Goal: Transaction & Acquisition: Obtain resource

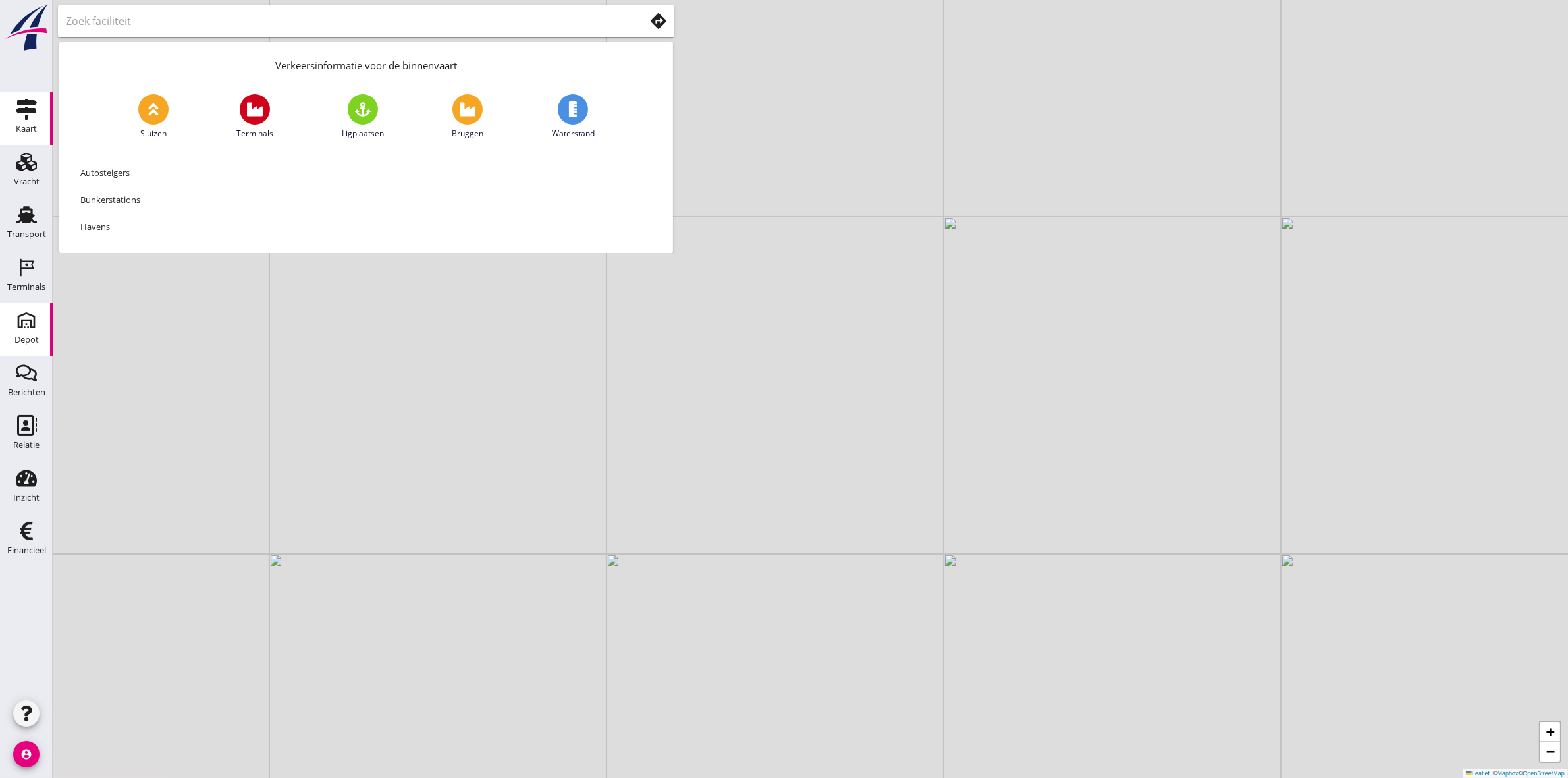
click at [20, 336] on div "Depot" at bounding box center [27, 340] width 25 height 9
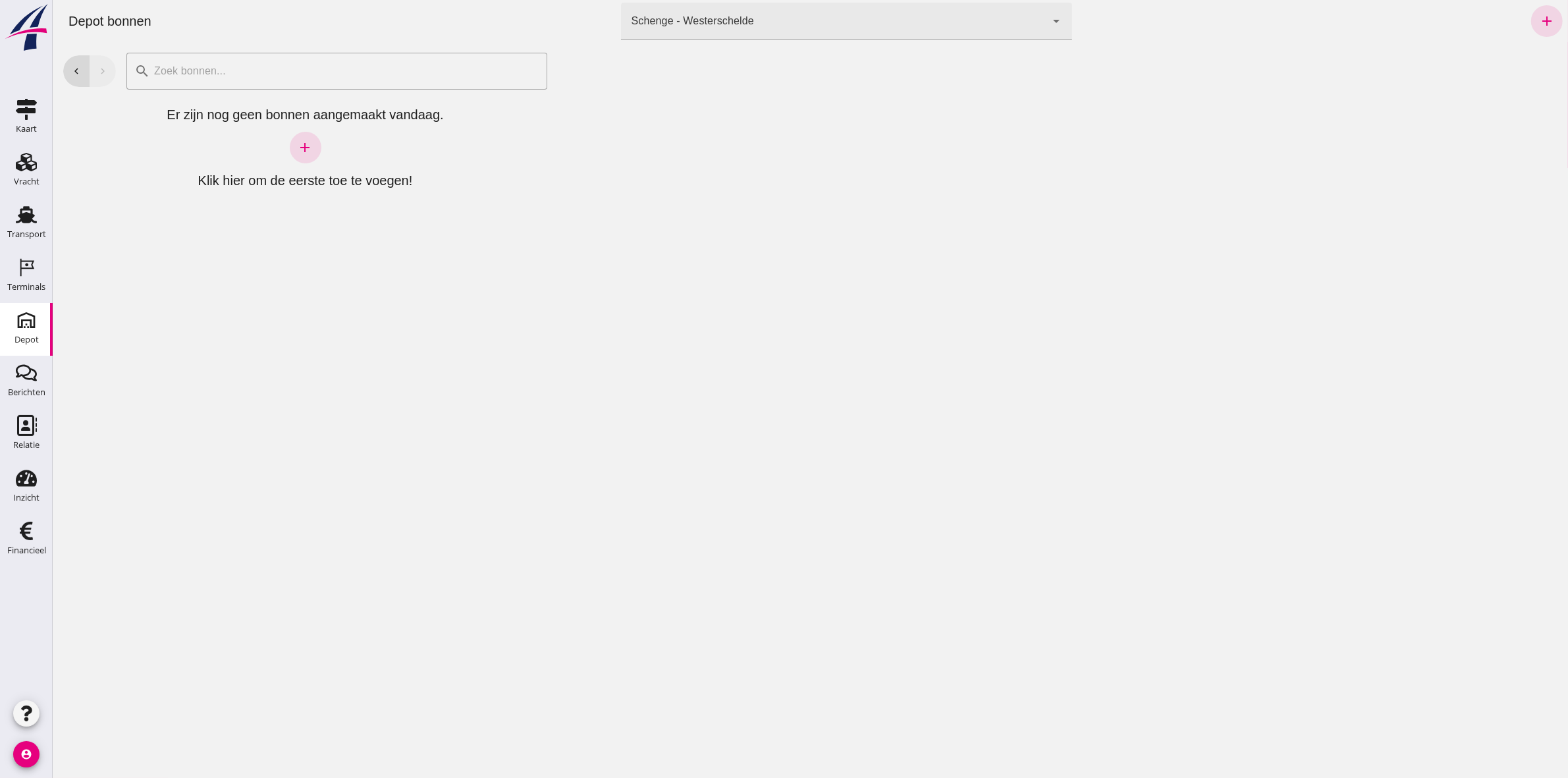
click at [804, 14] on div "Schenge - Westerschelde 9c876888-926f-4f5f-969d-c779b766b815" at bounding box center [833, 21] width 425 height 37
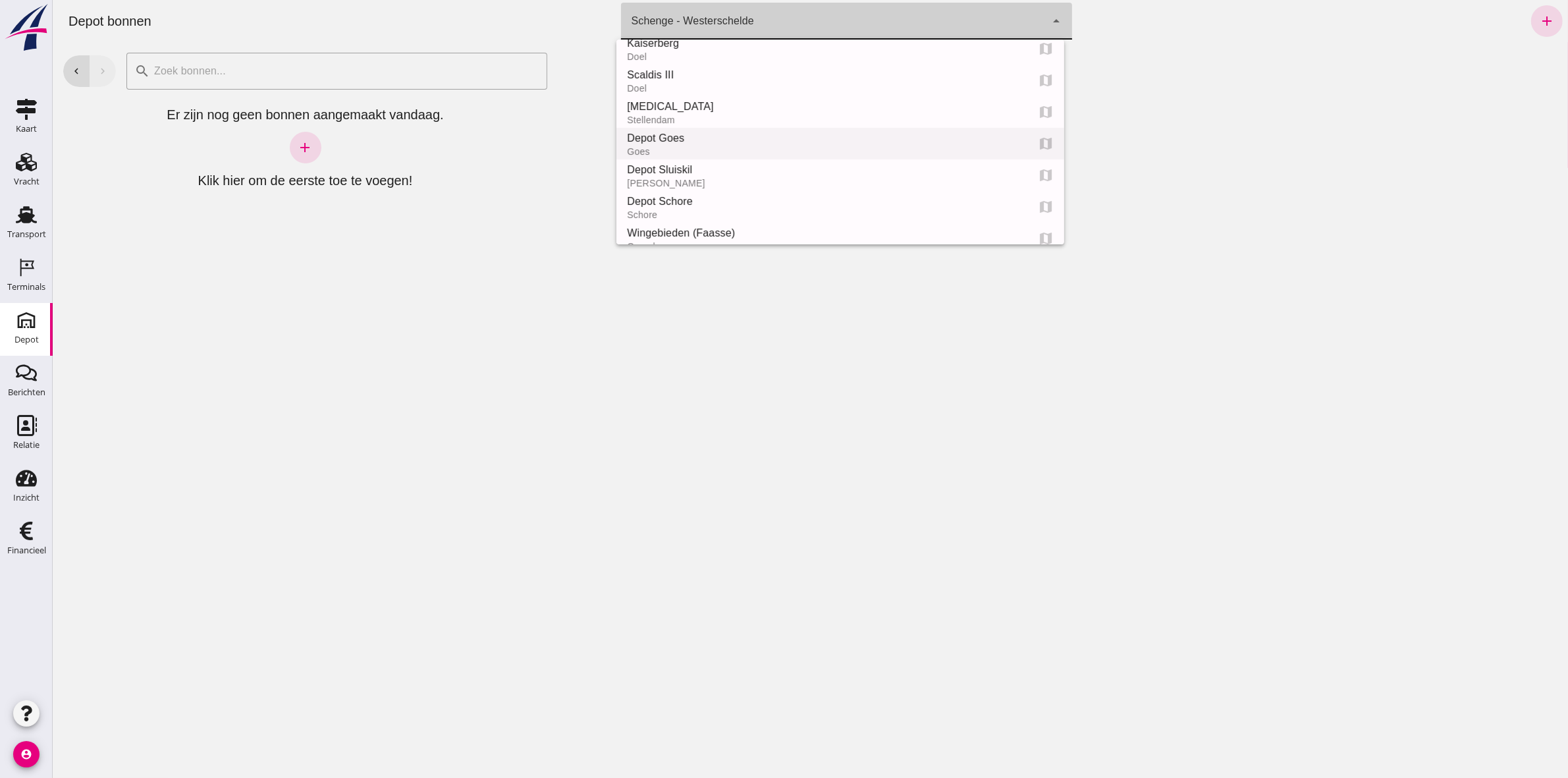
scroll to position [82, 0]
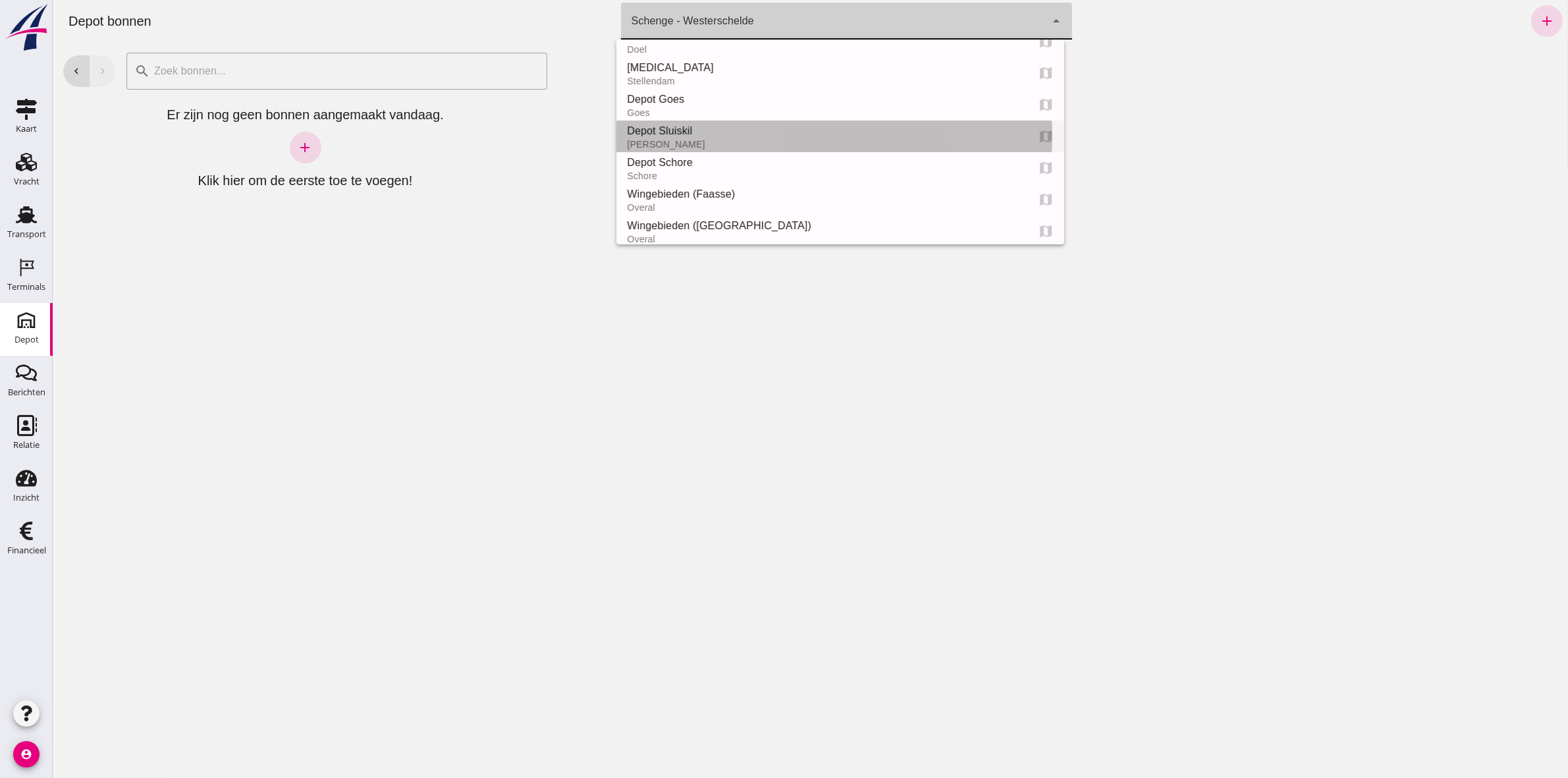
click at [794, 148] on div "[PERSON_NAME]" at bounding box center [821, 144] width 390 height 10
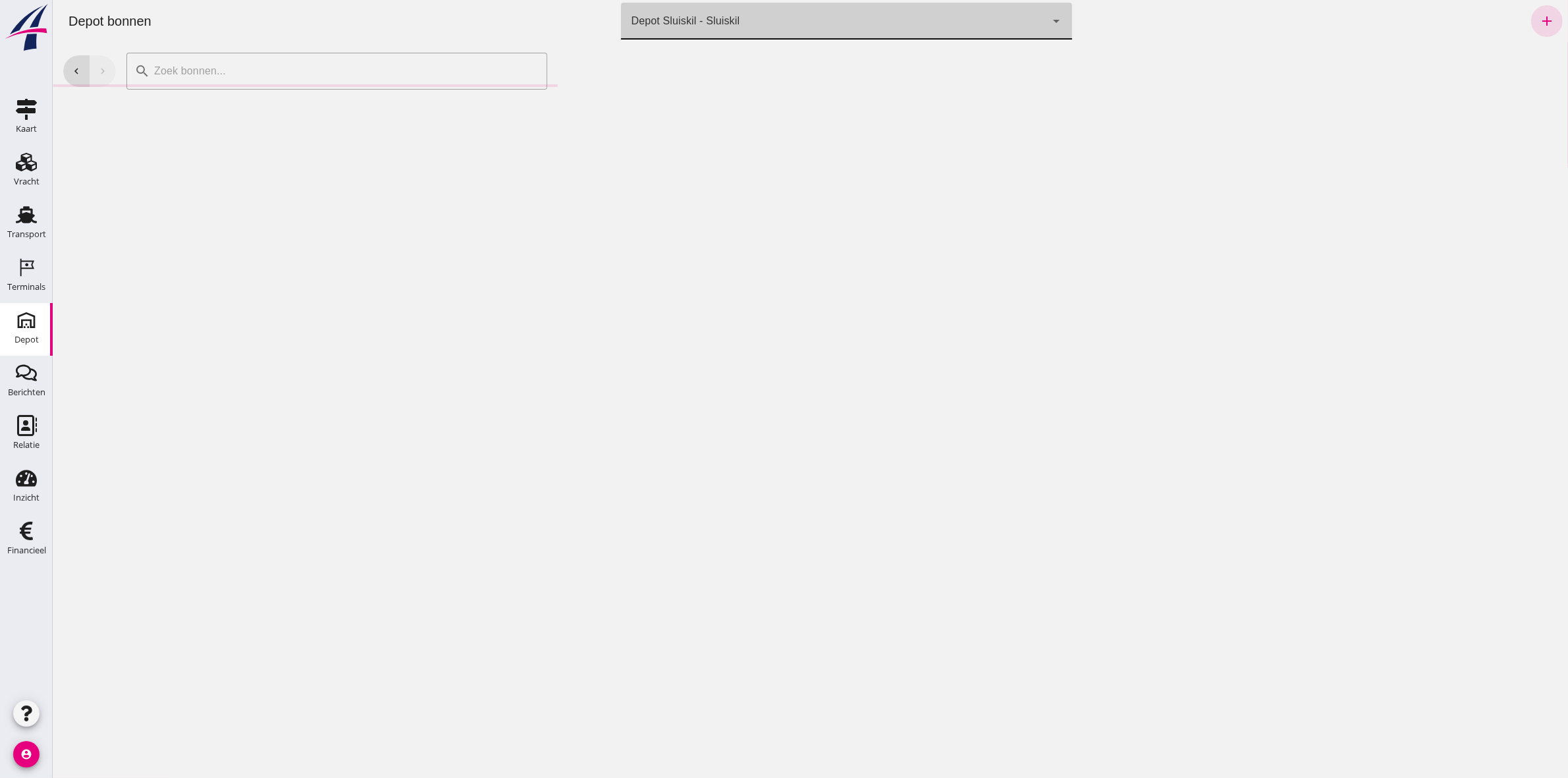
click at [796, 21] on div "Depot Sluiskil - Sluiskil 77ad5d86-7a4b-40c0-a7f2-b31ed4d02ce7" at bounding box center [833, 21] width 425 height 37
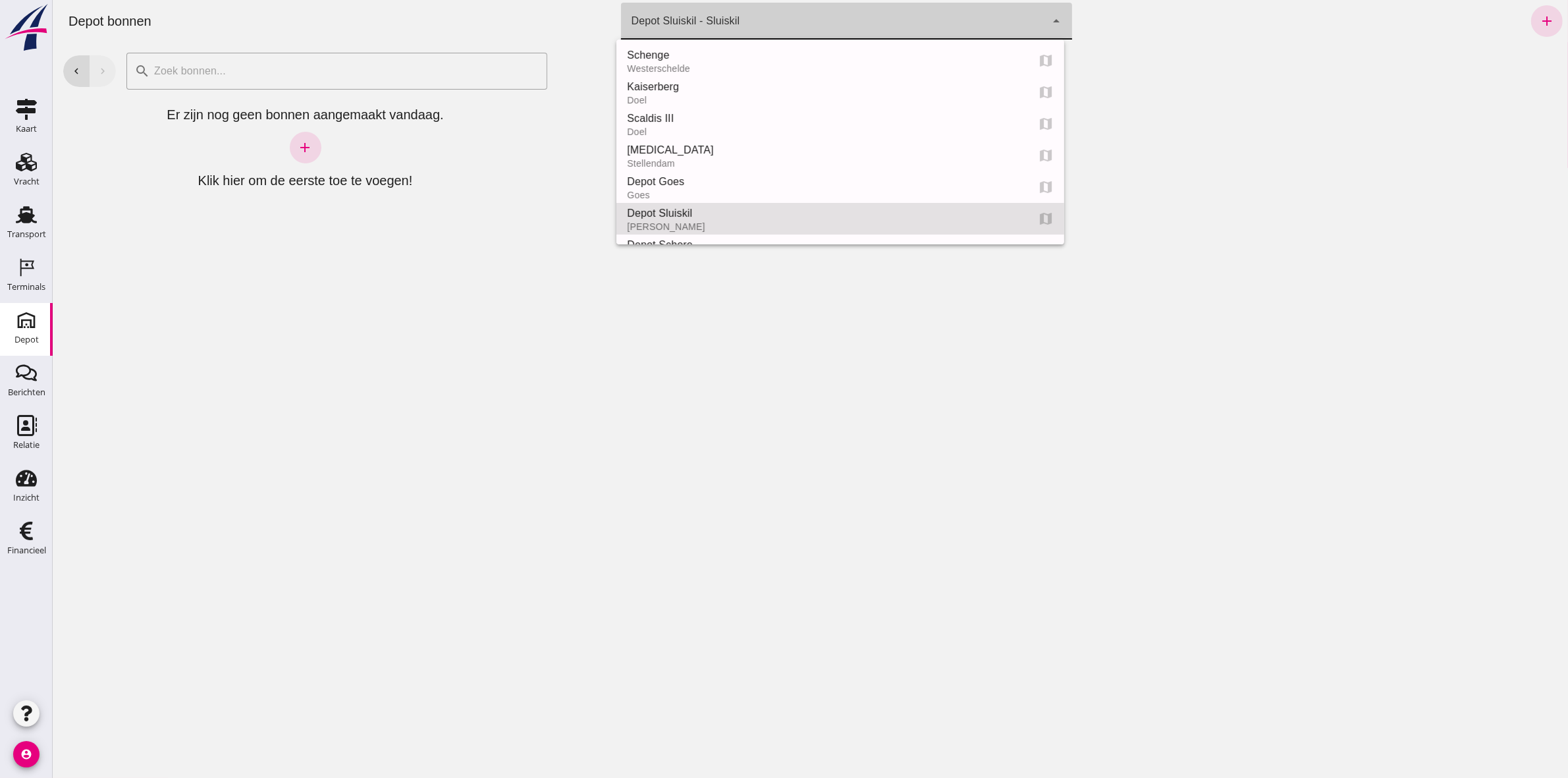
scroll to position [158, 0]
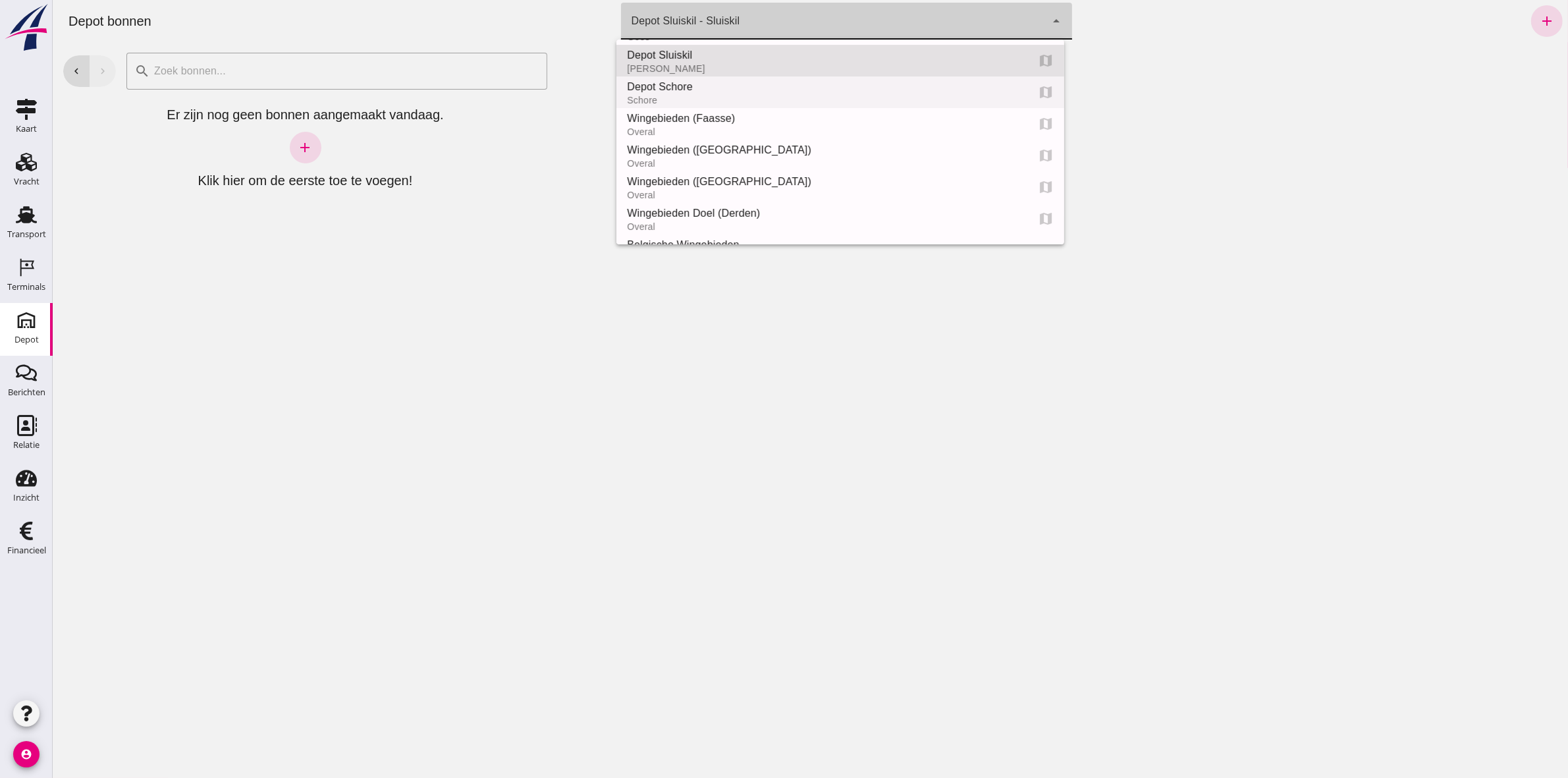
click at [744, 77] on div "Depot Schore Schore map" at bounding box center [839, 92] width 448 height 32
type input "da4e762a-ddf1-4556-b2ca-bcf6277de398"
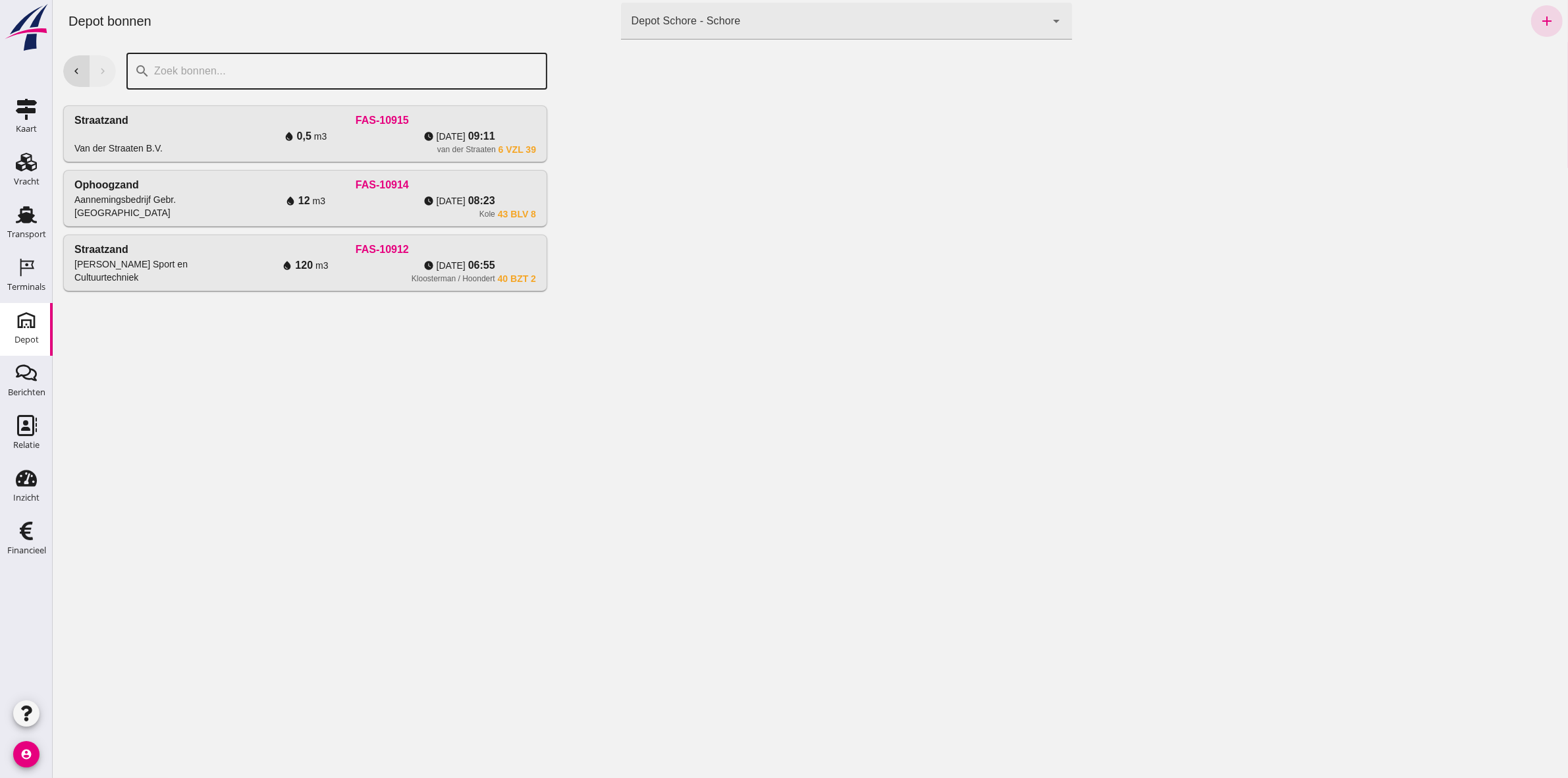
click at [179, 68] on input "text" at bounding box center [344, 71] width 389 height 37
drag, startPoint x: 1536, startPoint y: 12, endPoint x: 1529, endPoint y: 9, distance: 7.6
click at [1539, 13] on icon "add" at bounding box center [1546, 21] width 16 height 16
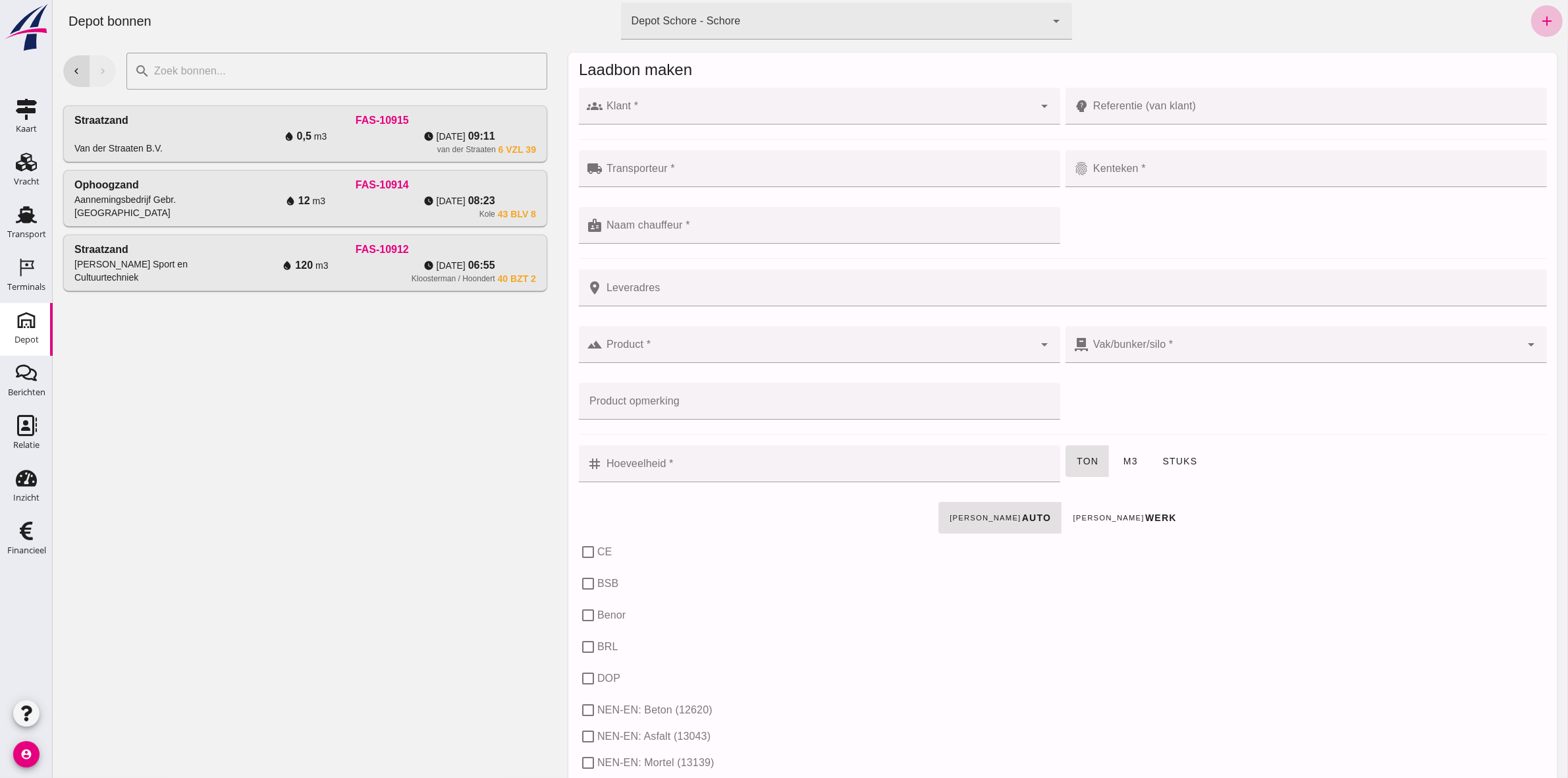
click at [695, 110] on input "Klant *" at bounding box center [818, 112] width 431 height 16
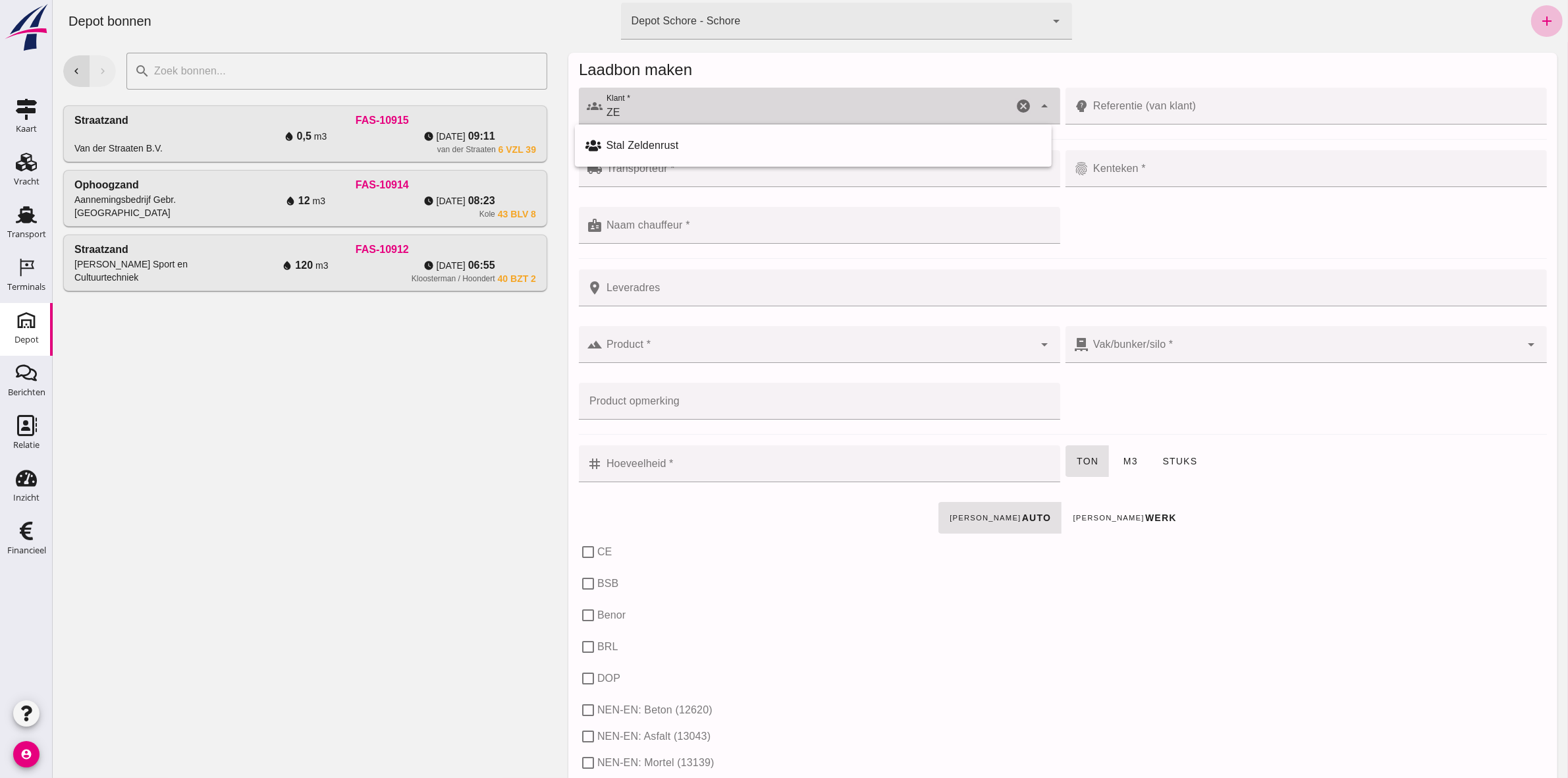
type input "Z"
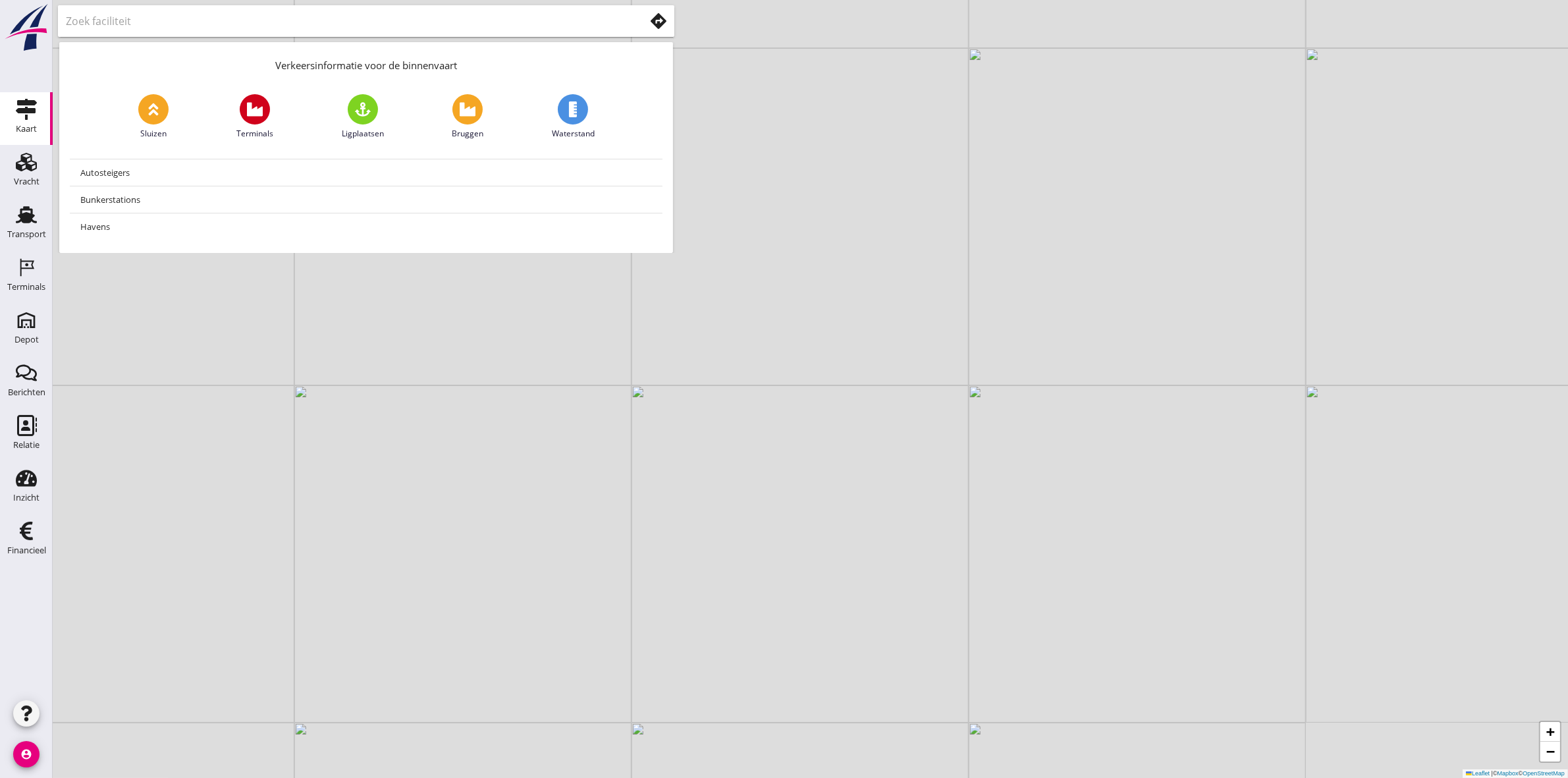
drag, startPoint x: 611, startPoint y: 465, endPoint x: 1469, endPoint y: 494, distance: 858.5
click at [1539, 353] on div "+ − Leaflet | © Mapbox © OpenStreetMap" at bounding box center [810, 389] width 1515 height 778
drag, startPoint x: 1356, startPoint y: 517, endPoint x: 1437, endPoint y: 201, distance: 326.2
click at [1437, 209] on div "+ − Leaflet | © Mapbox © OpenStreetMap" at bounding box center [810, 389] width 1515 height 778
drag, startPoint x: 1141, startPoint y: 270, endPoint x: 1183, endPoint y: 448, distance: 182.9
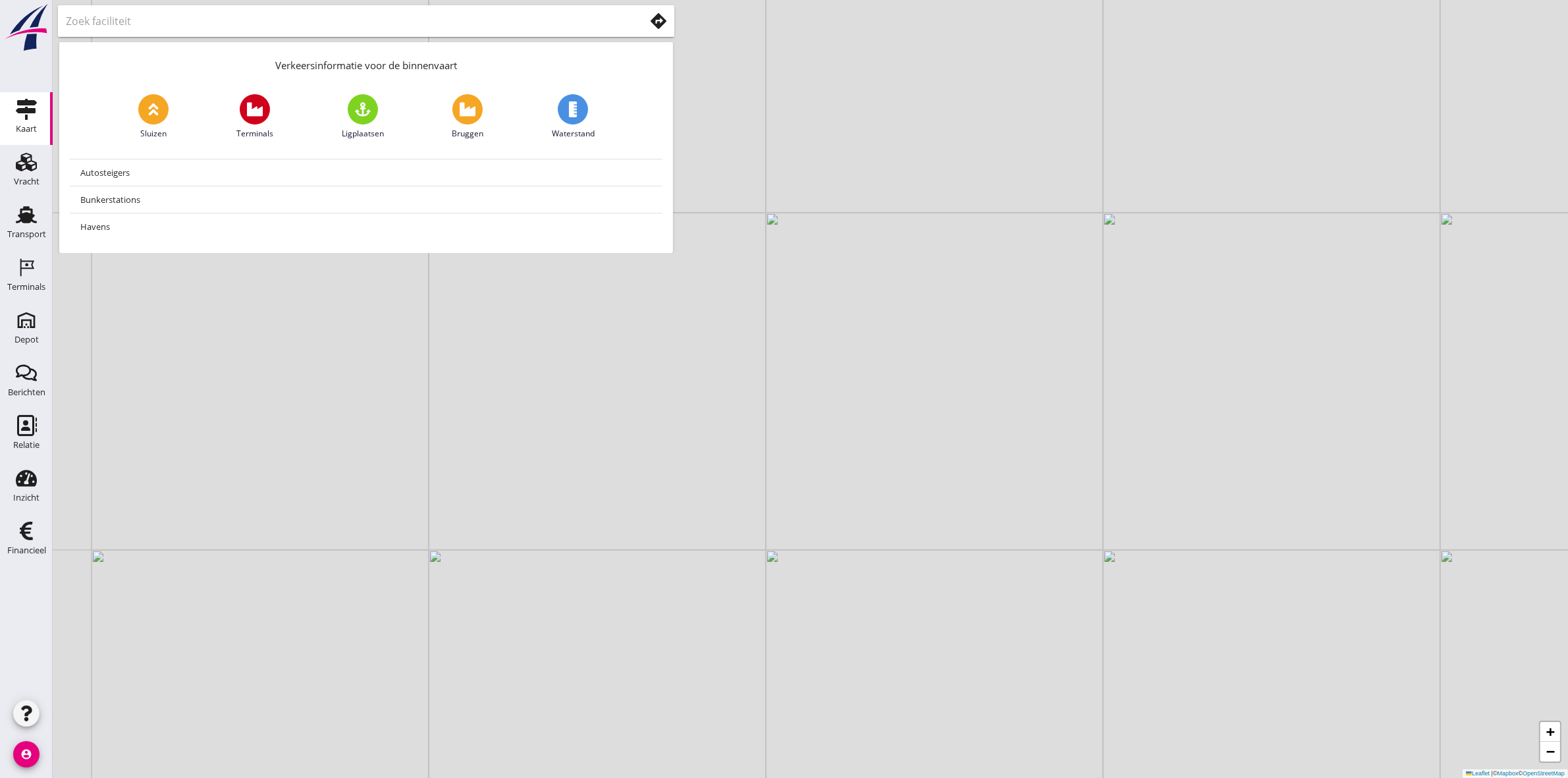
click at [1183, 448] on div "+ − Leaflet | © Mapbox © OpenStreetMap" at bounding box center [810, 389] width 1515 height 778
click at [27, 228] on div "Transport" at bounding box center [27, 234] width 39 height 18
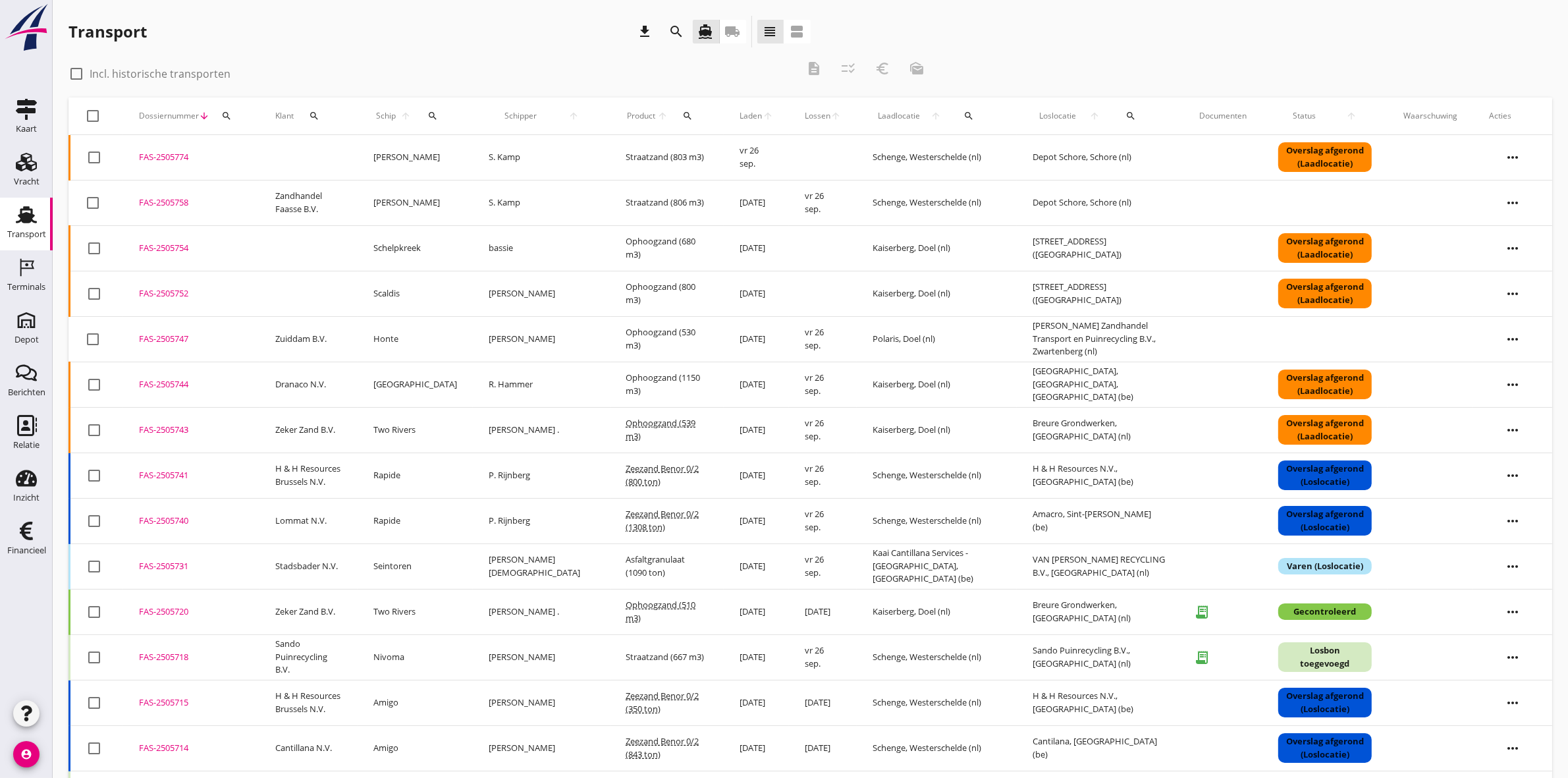
click at [738, 38] on icon "local_shipping" at bounding box center [733, 32] width 16 height 16
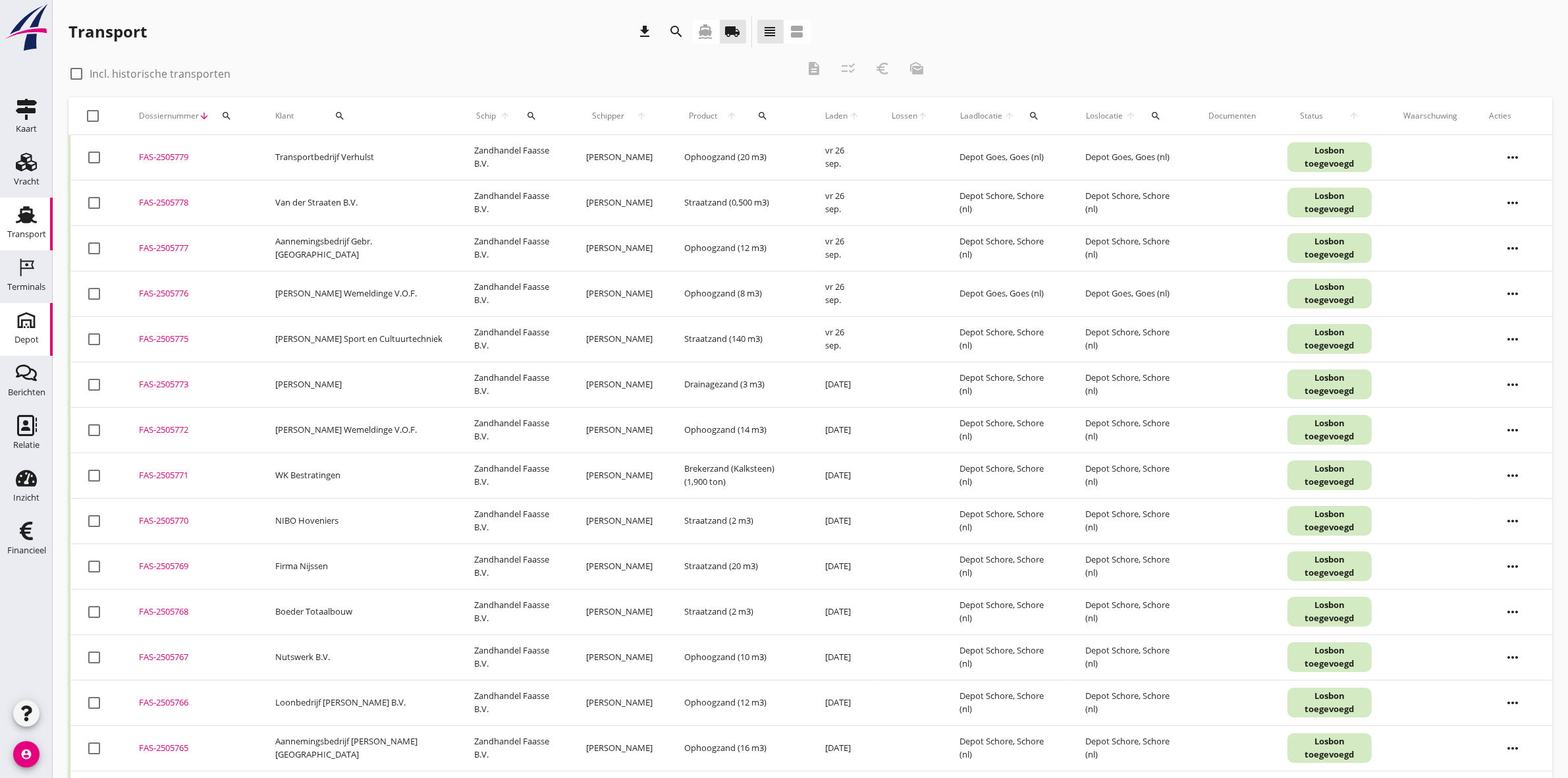
click at [30, 308] on link "[GEOGRAPHIC_DATA]" at bounding box center [26, 329] width 53 height 53
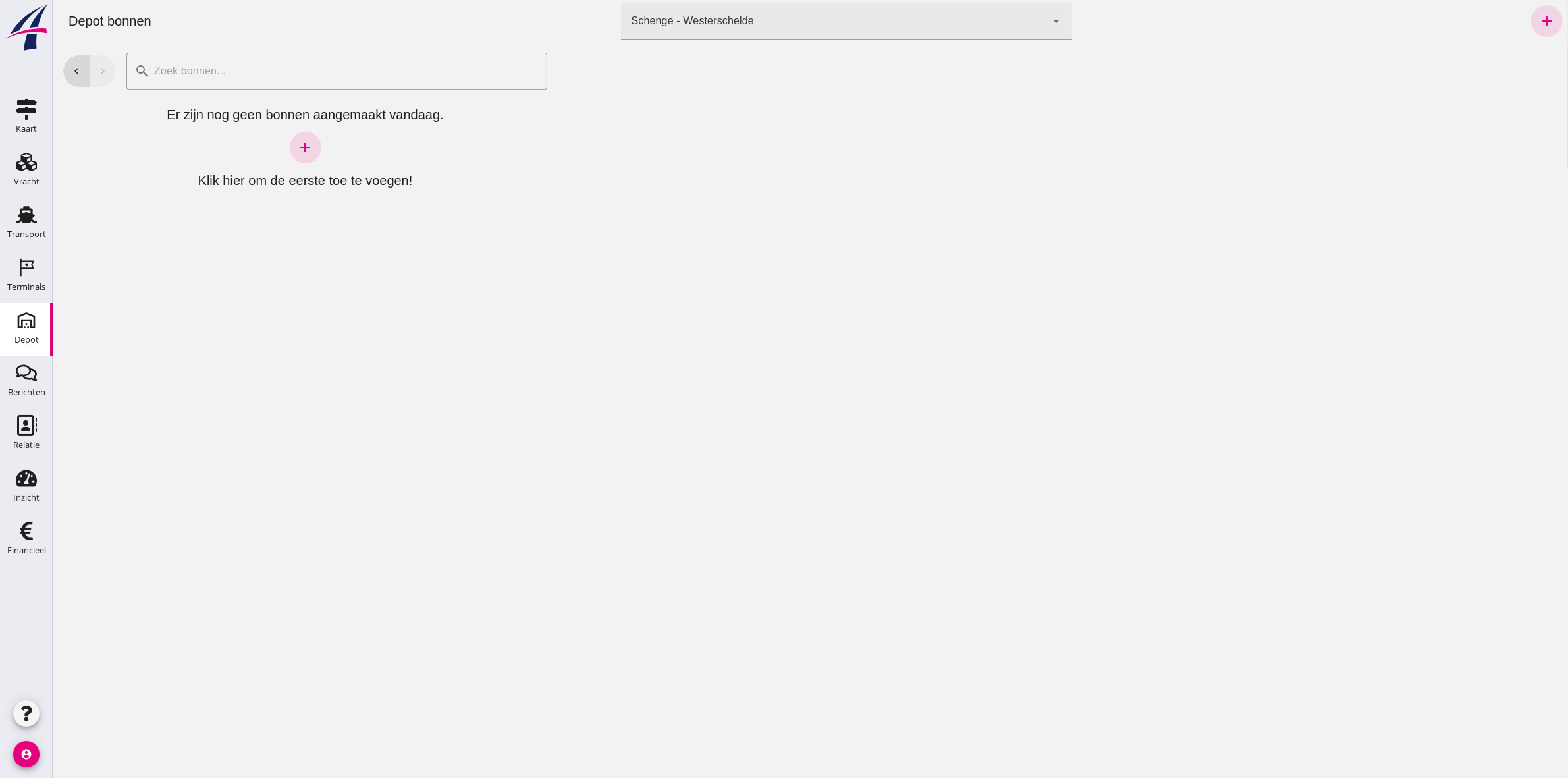
click at [792, 21] on div "Schenge - Westerschelde 9c876888-926f-4f5f-969d-c779b766b815" at bounding box center [833, 21] width 425 height 37
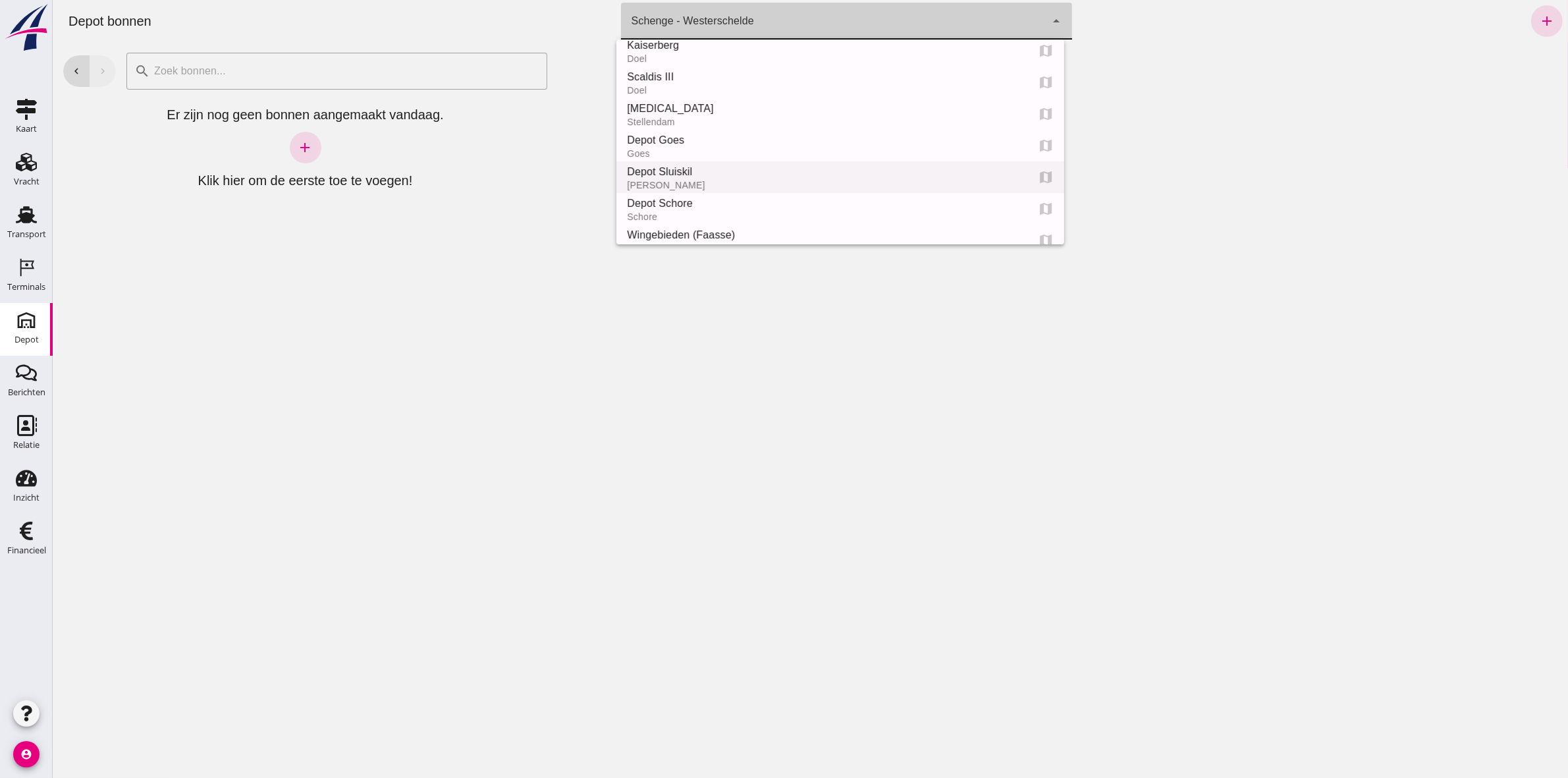
scroll to position [82, 0]
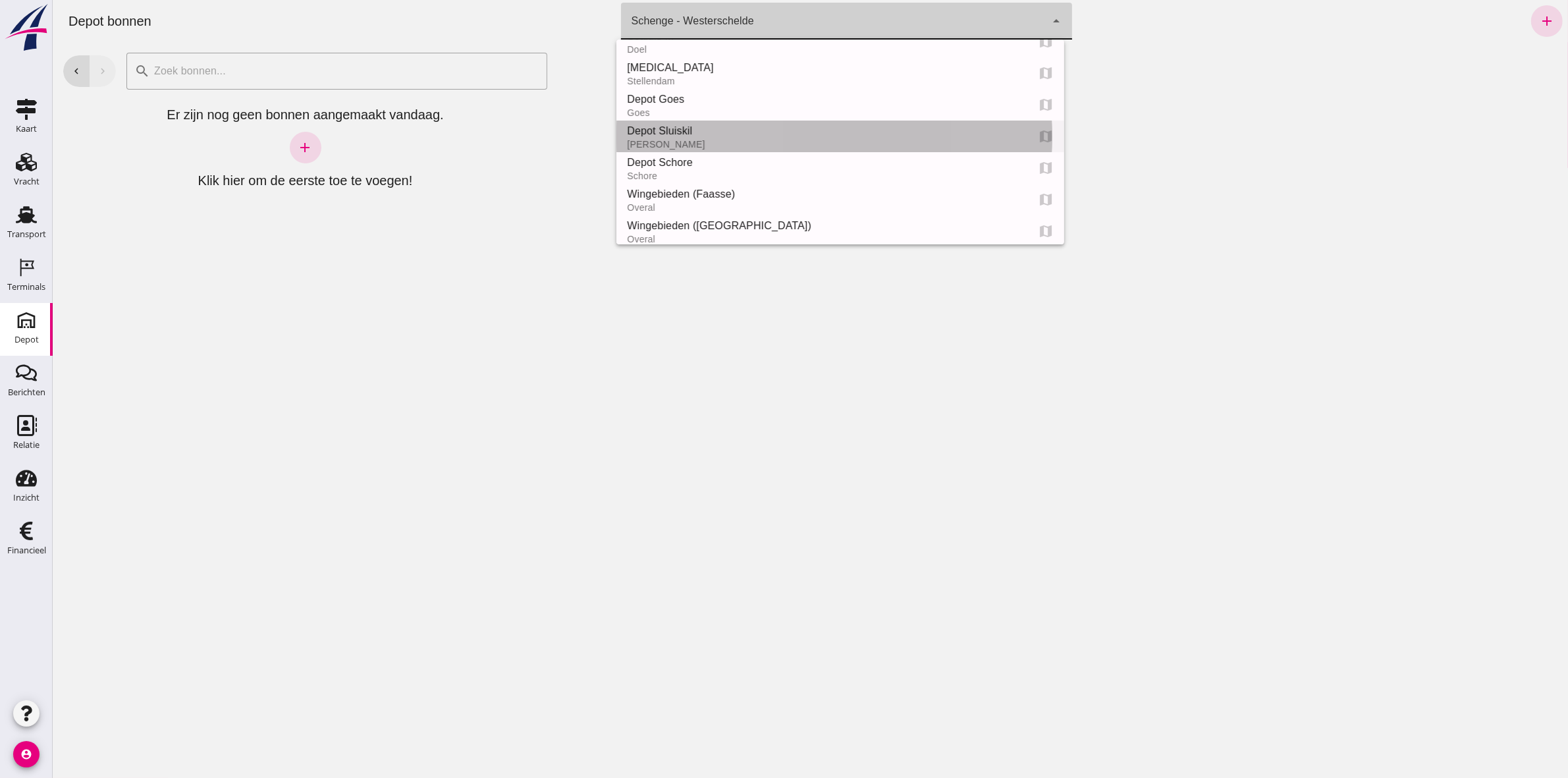
click at [801, 148] on div "[PERSON_NAME]" at bounding box center [821, 144] width 390 height 10
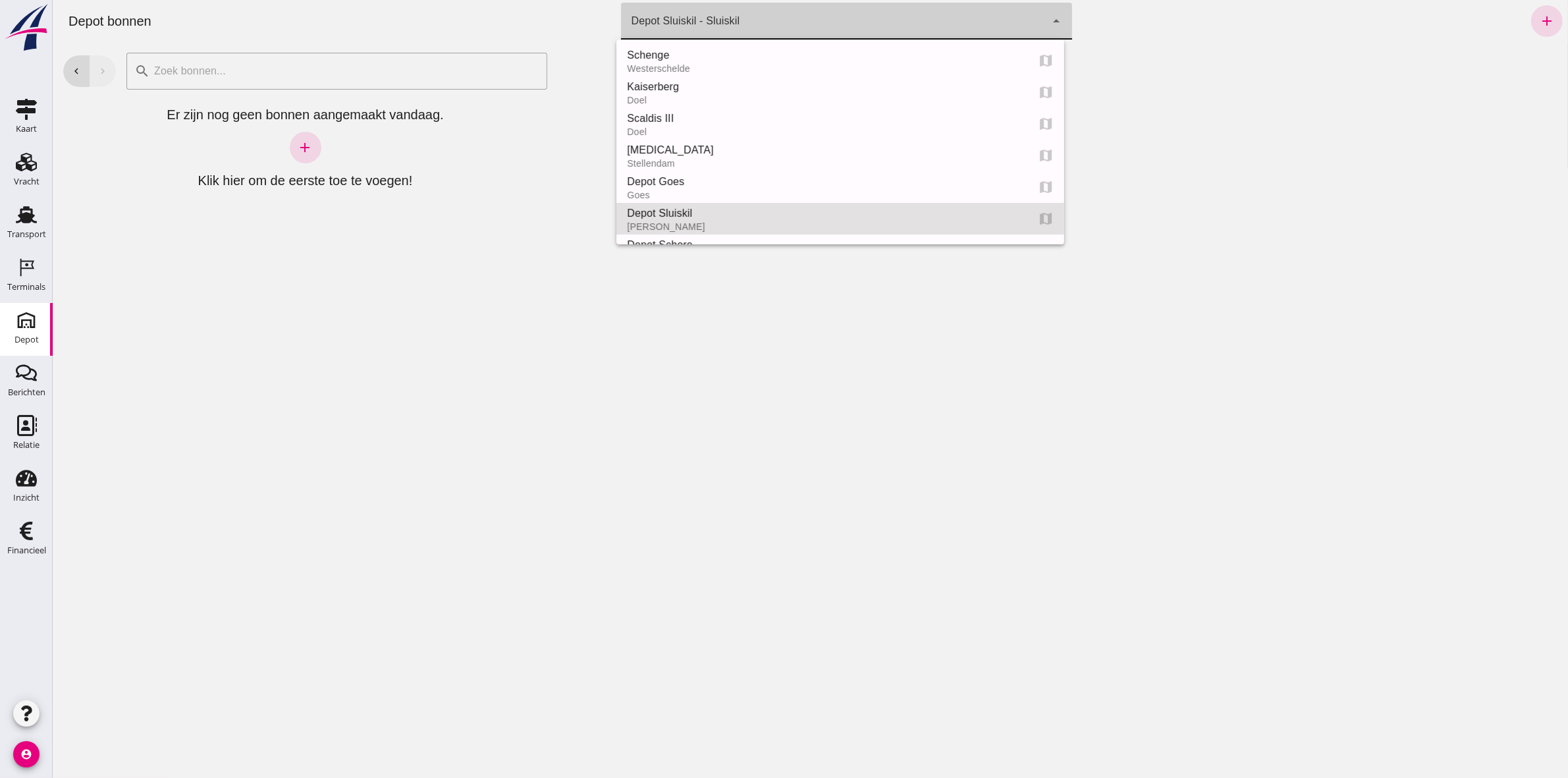
click at [759, 5] on div "Depot Sluiskil - Sluiskil 77ad5d86-7a4b-40c0-a7f2-b31ed4d02ce7" at bounding box center [833, 21] width 425 height 37
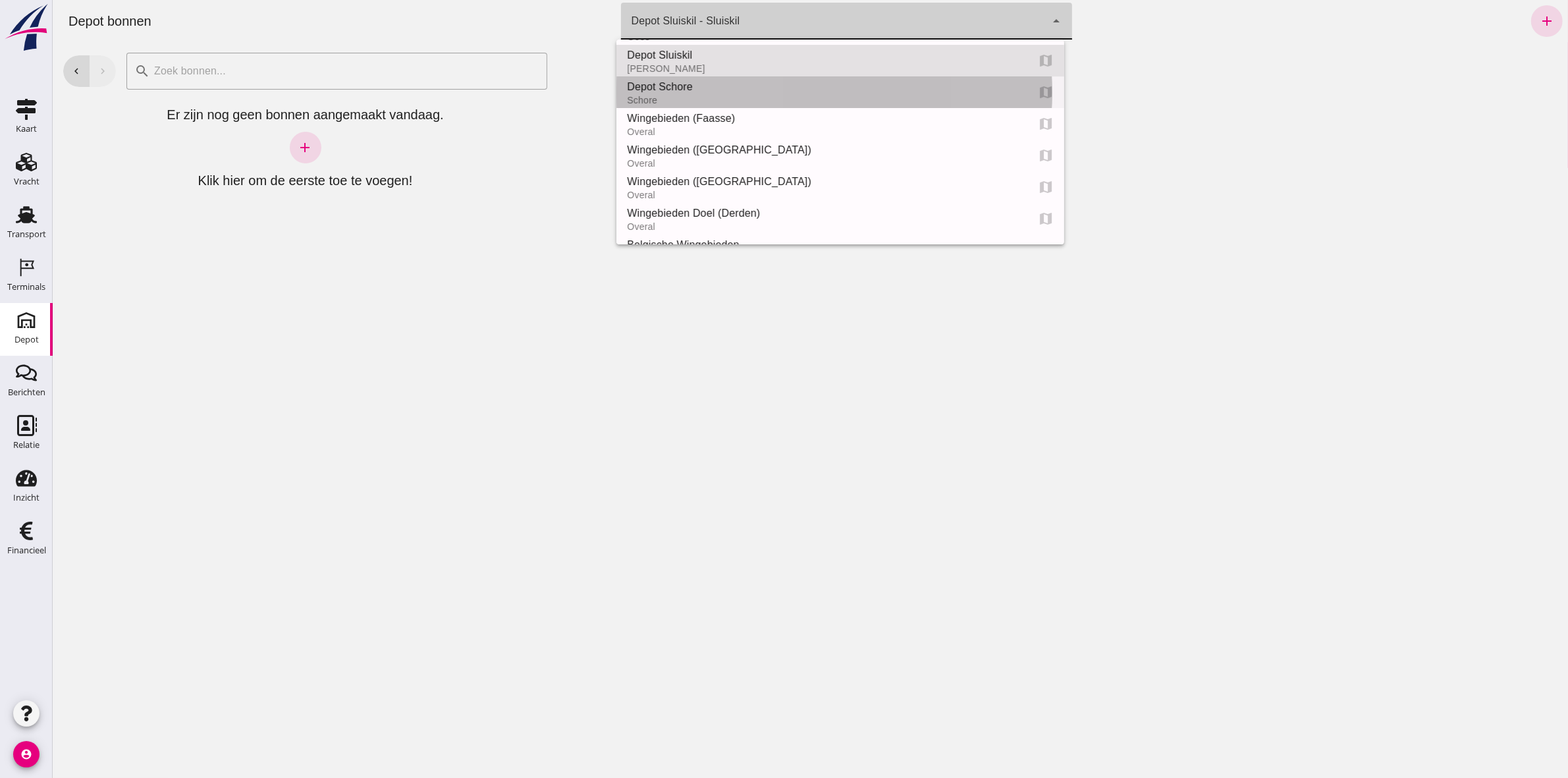
click at [748, 86] on div "Depot Schore" at bounding box center [821, 86] width 390 height 16
type input "da4e762a-ddf1-4556-b2ca-bcf6277de398"
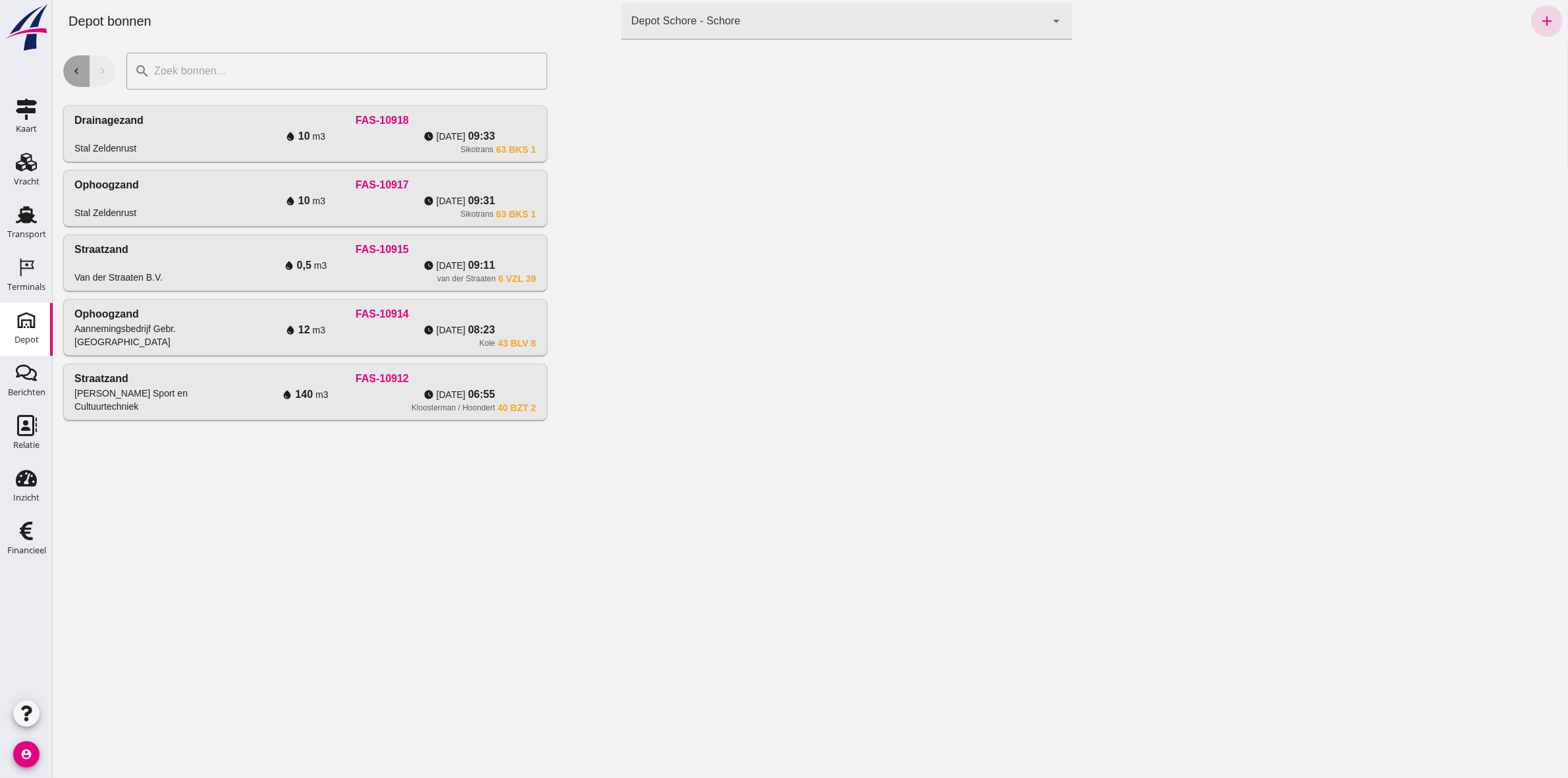
click at [65, 64] on button "chevron_left" at bounding box center [75, 71] width 26 height 32
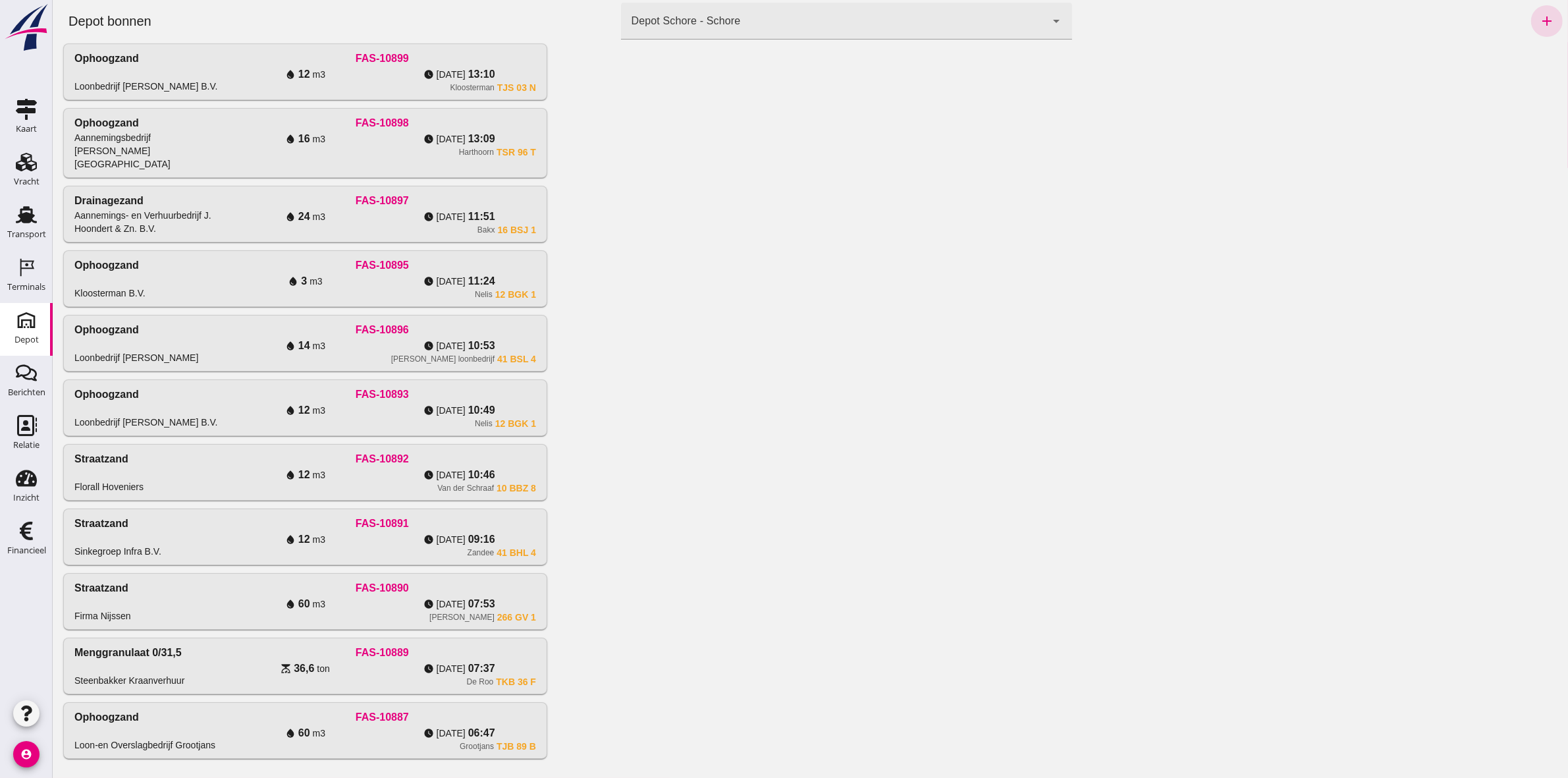
scroll to position [525, 0]
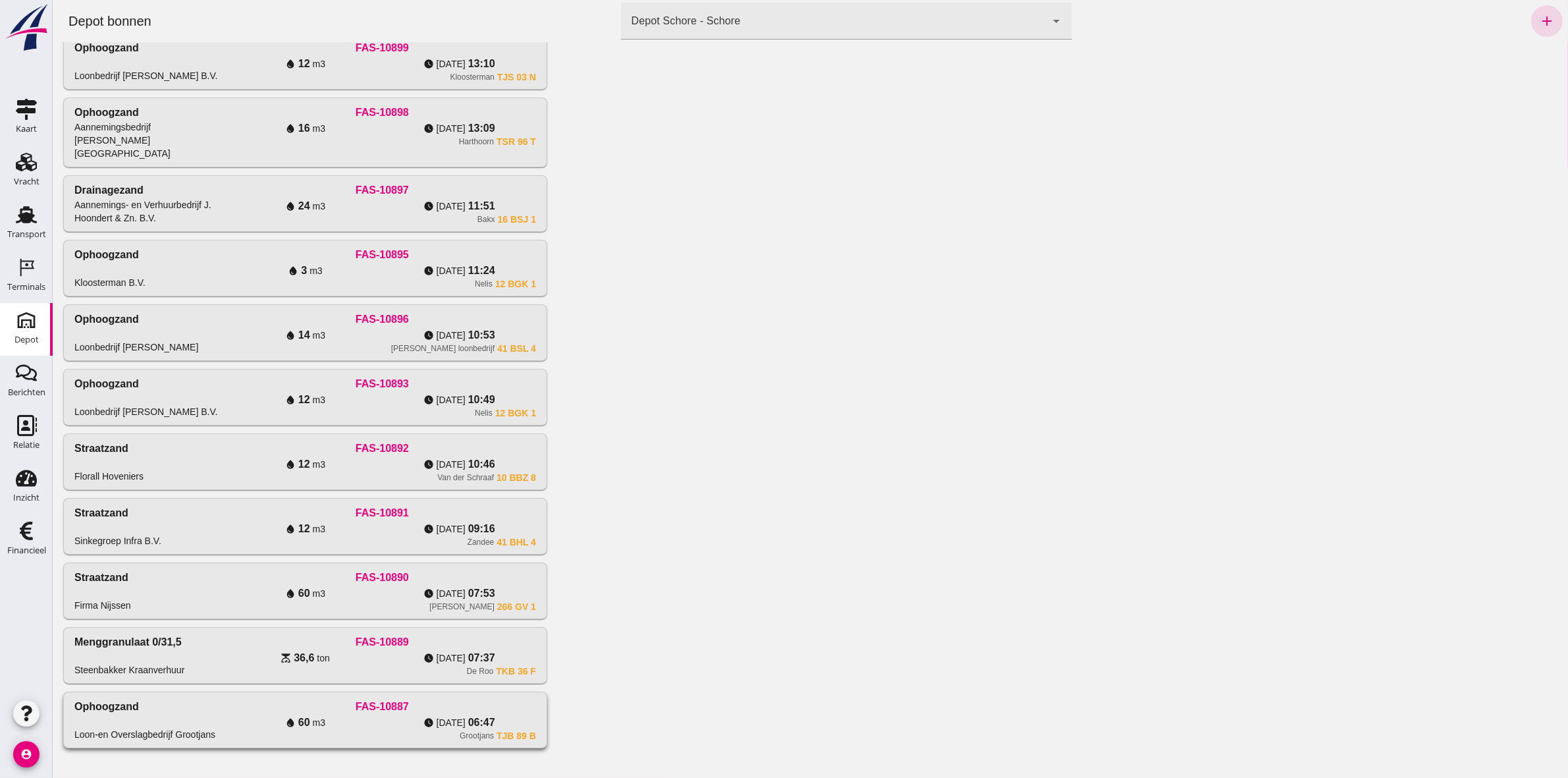
click at [355, 715] on div "water_drop 60 m3" at bounding box center [305, 723] width 154 height 16
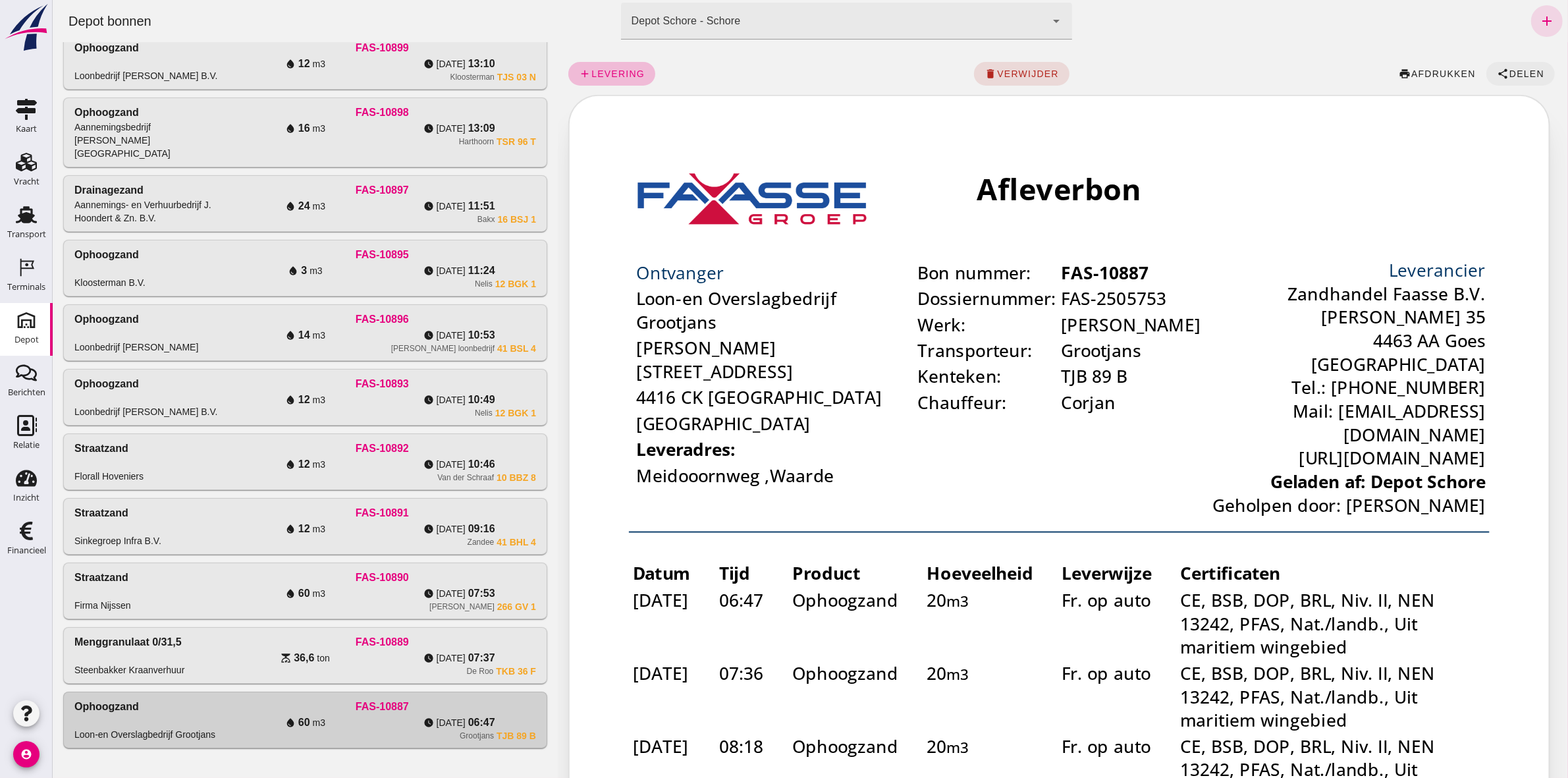
scroll to position [0, 0]
click at [1508, 74] on span "Delen" at bounding box center [1526, 73] width 36 height 10
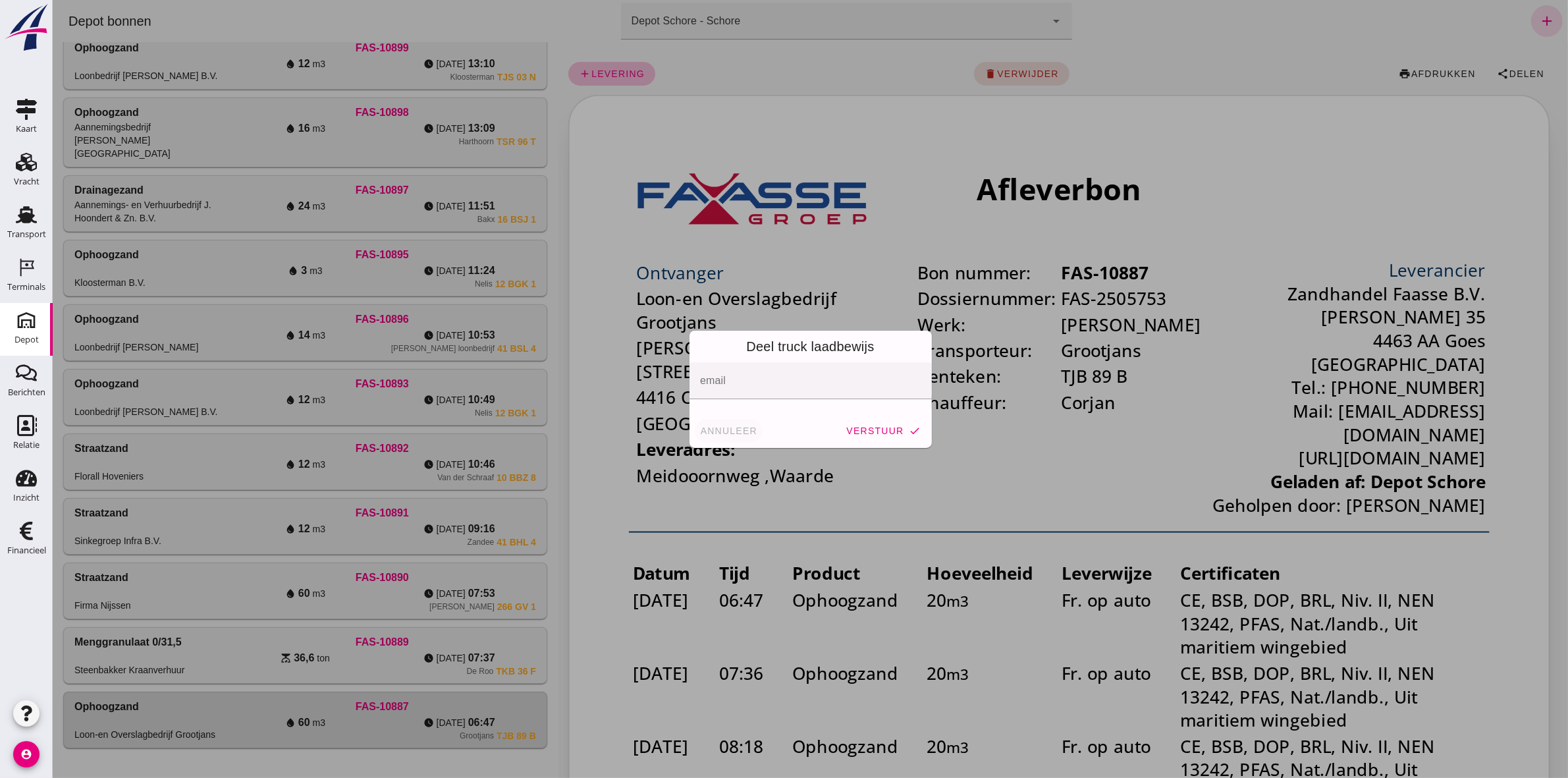
click at [718, 427] on span "annuleer" at bounding box center [728, 430] width 58 height 10
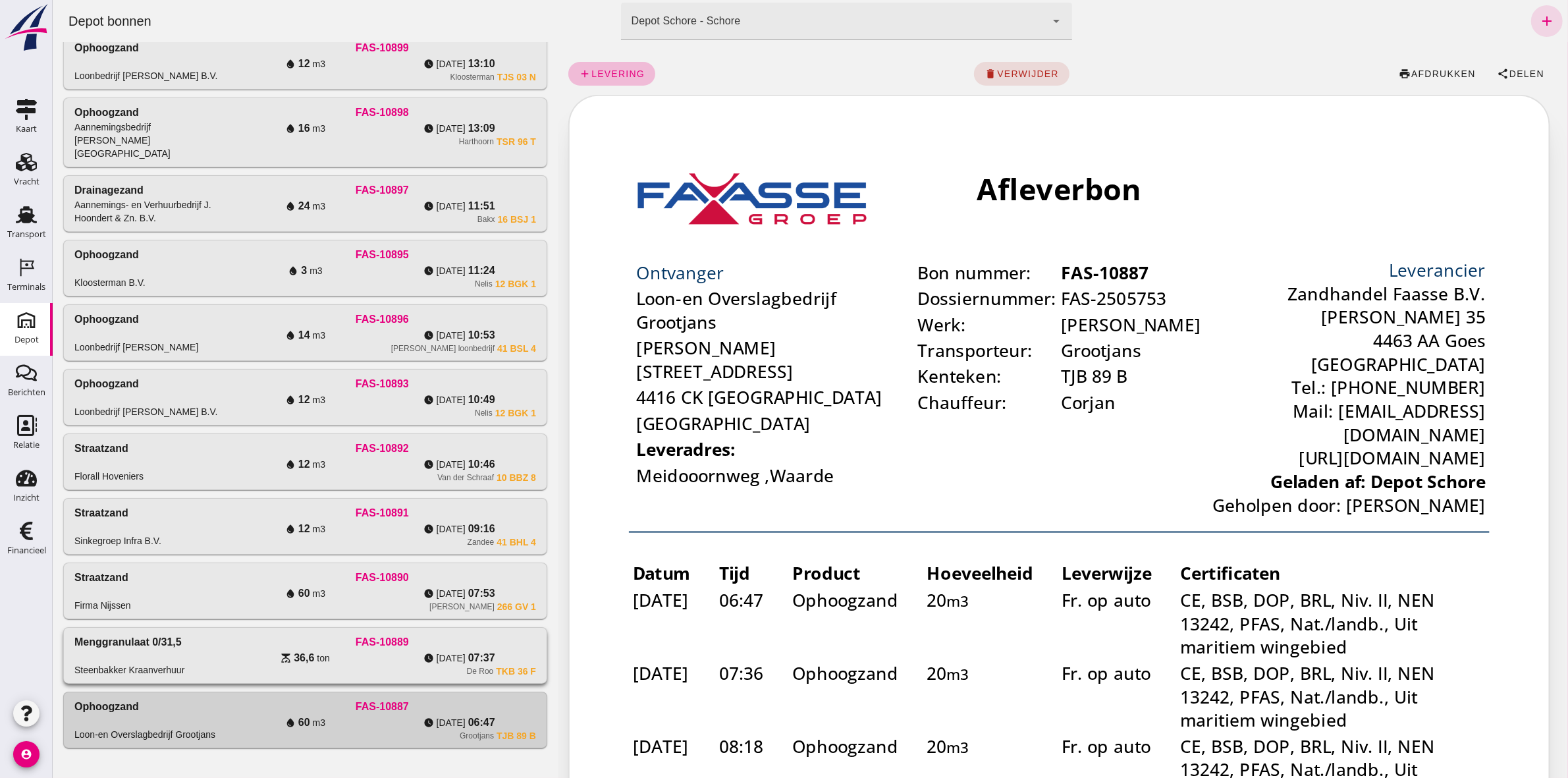
click at [280, 653] on icon "scale" at bounding box center [285, 657] width 10 height 10
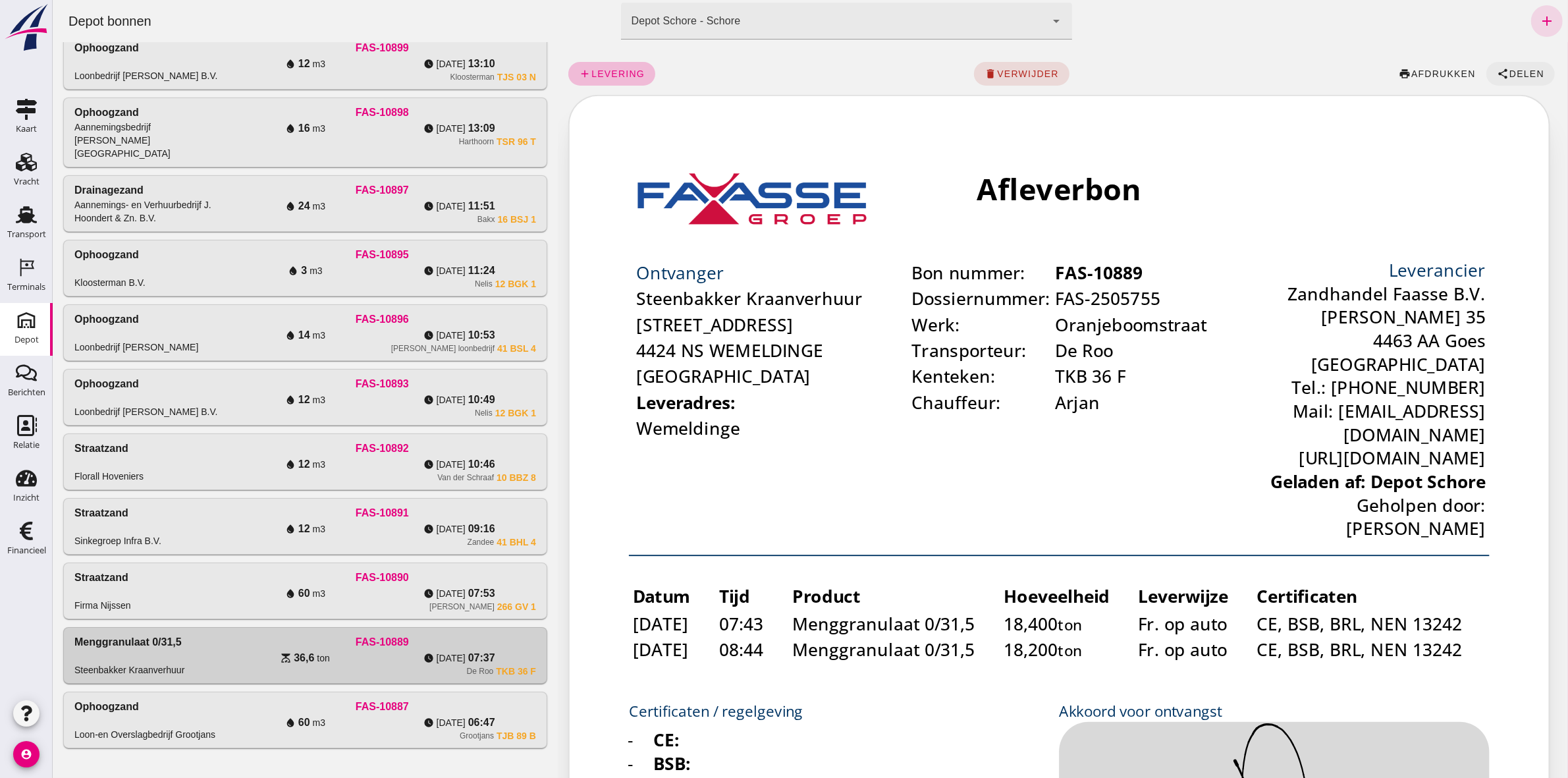
click at [1513, 68] on span "Delen" at bounding box center [1526, 73] width 36 height 10
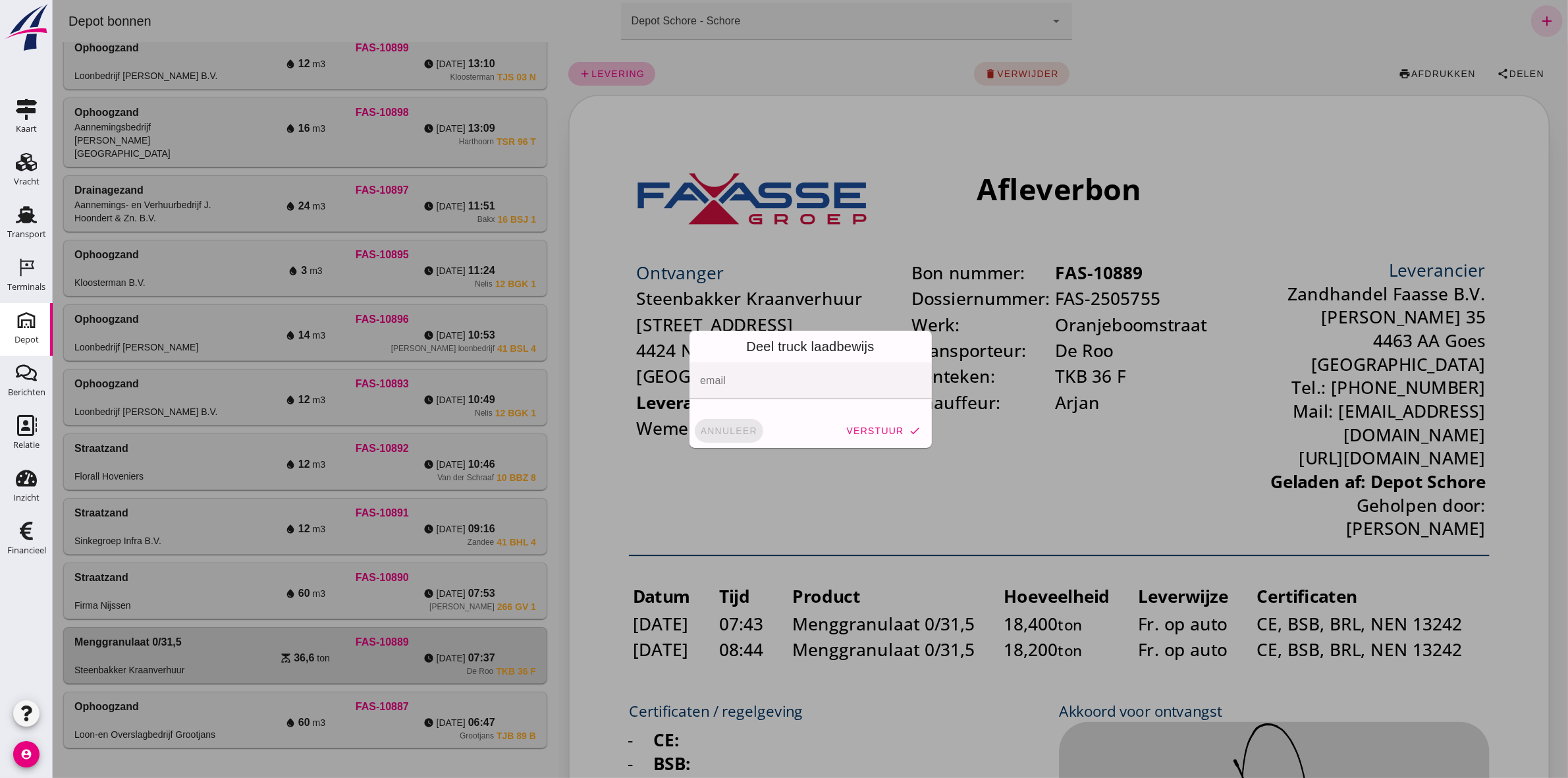
click at [737, 428] on span "annuleer" at bounding box center [728, 430] width 58 height 10
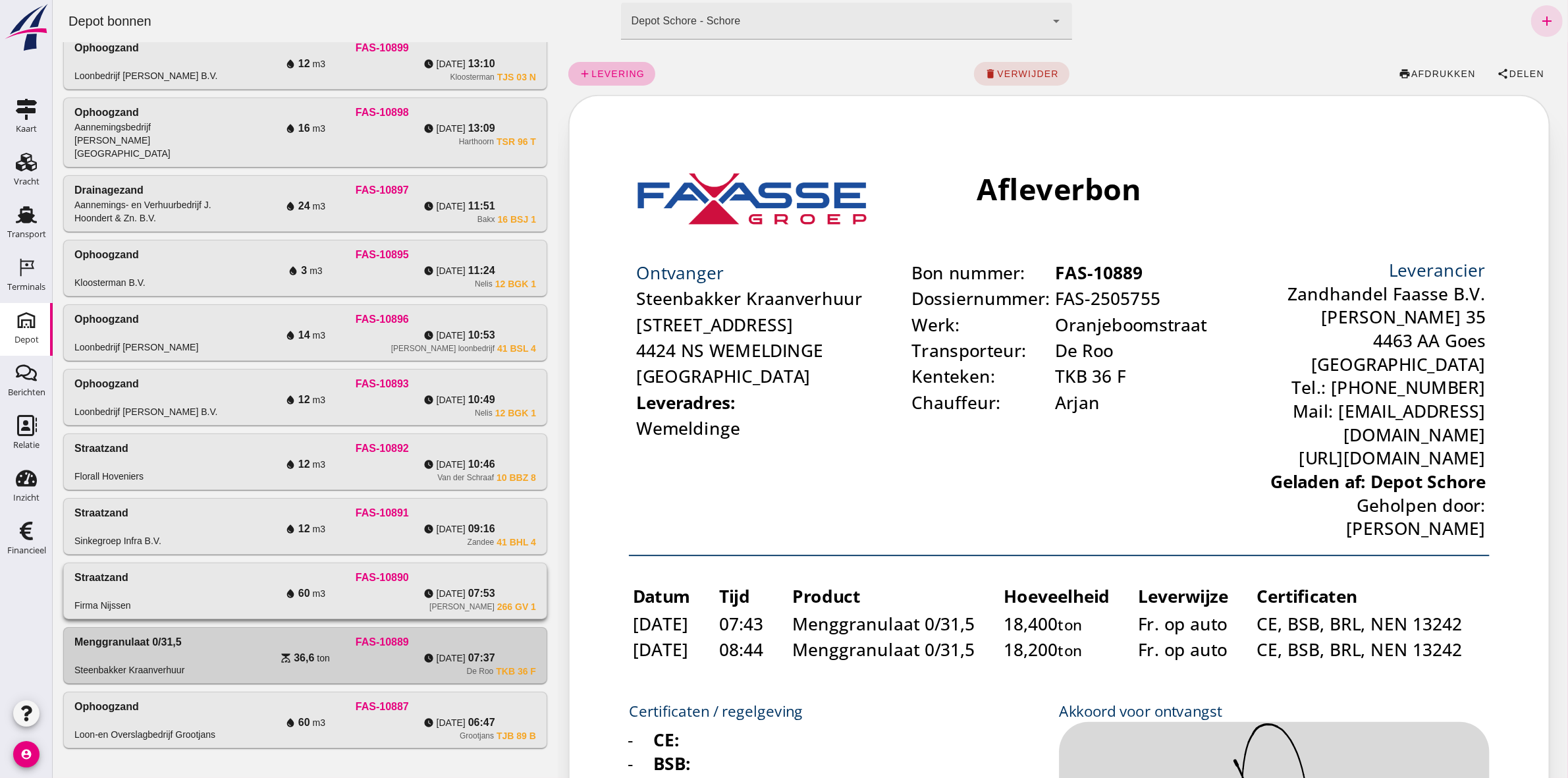
click at [347, 570] on div "FAS-10890" at bounding box center [381, 577] width 307 height 16
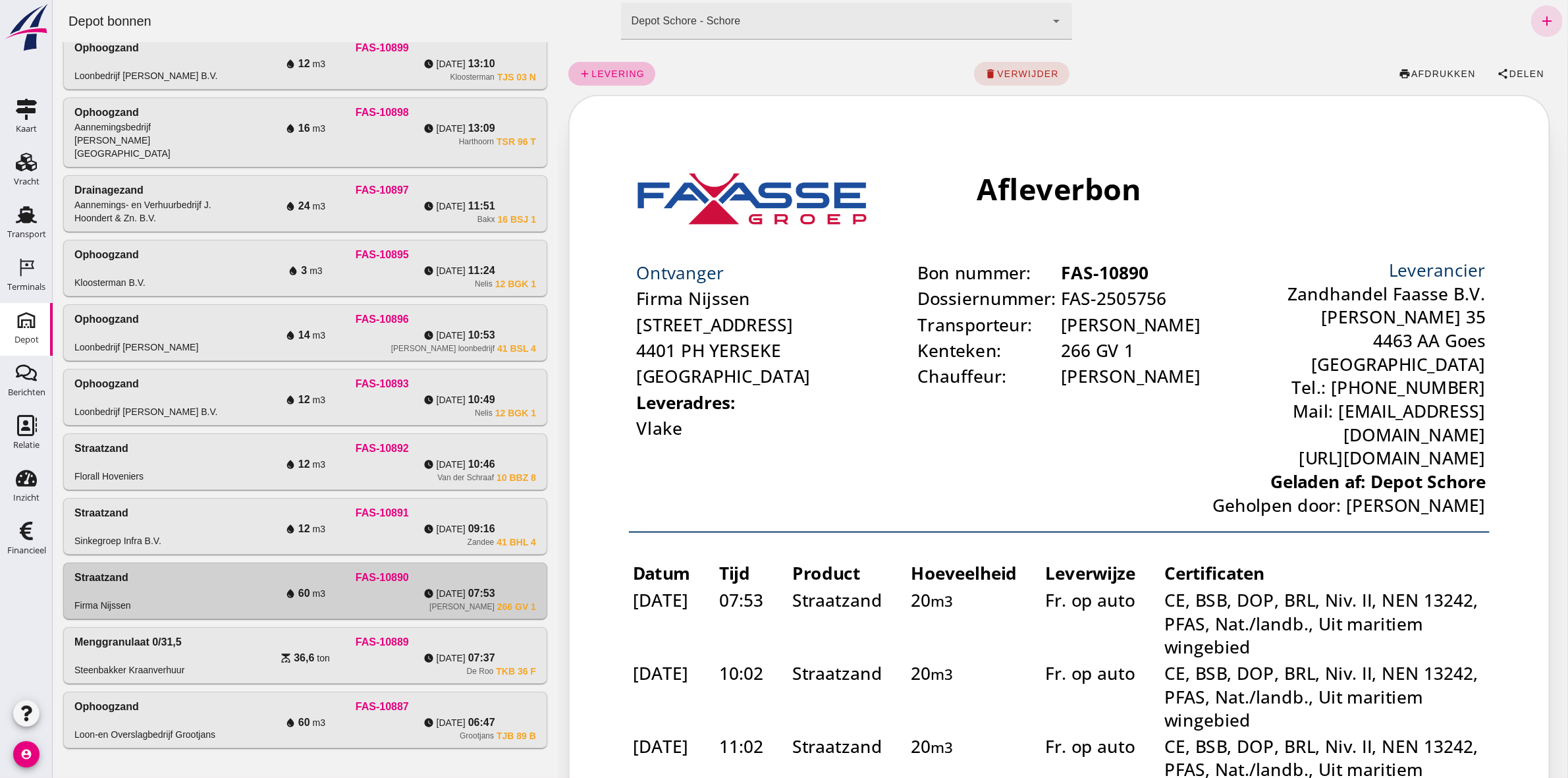
click at [1521, 60] on div "add levering delete verwijder print afdrukken share Delen" at bounding box center [1062, 74] width 989 height 42
click at [1508, 68] on span "share Delen" at bounding box center [1519, 73] width 47 height 12
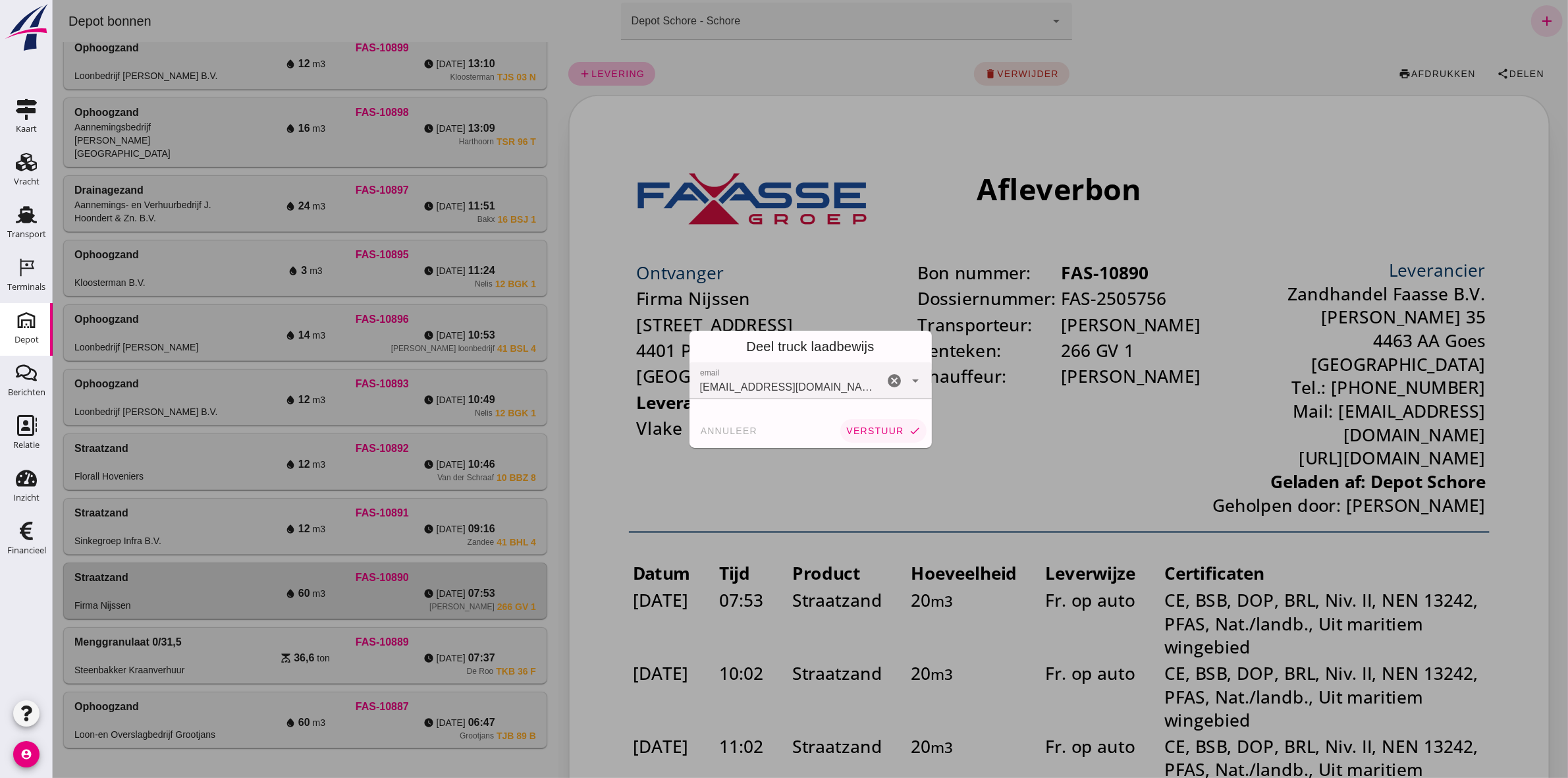
click at [895, 427] on span "verstuur" at bounding box center [874, 430] width 58 height 10
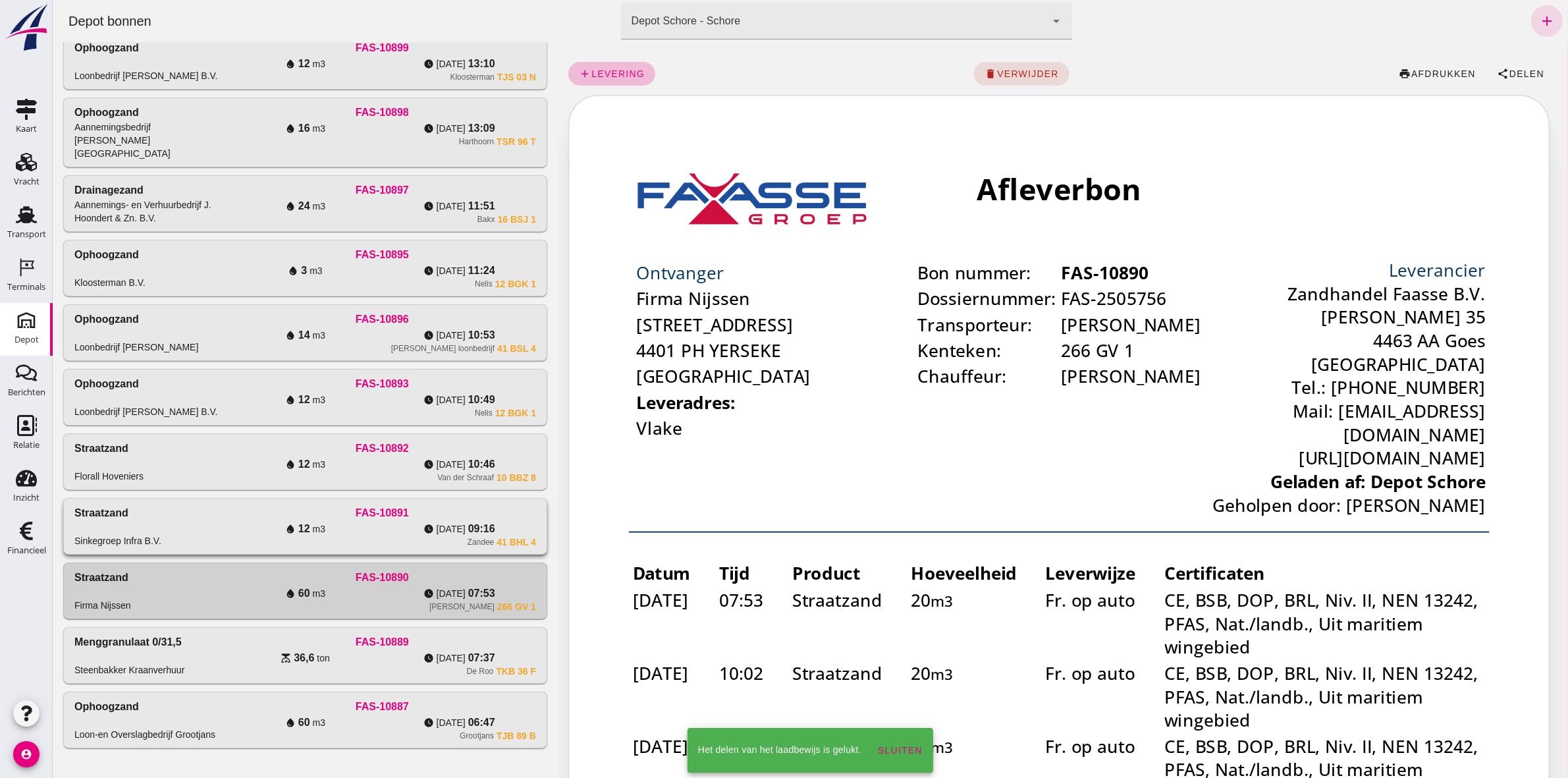
click at [424, 524] on icon "watch_later" at bounding box center [427, 529] width 10 height 10
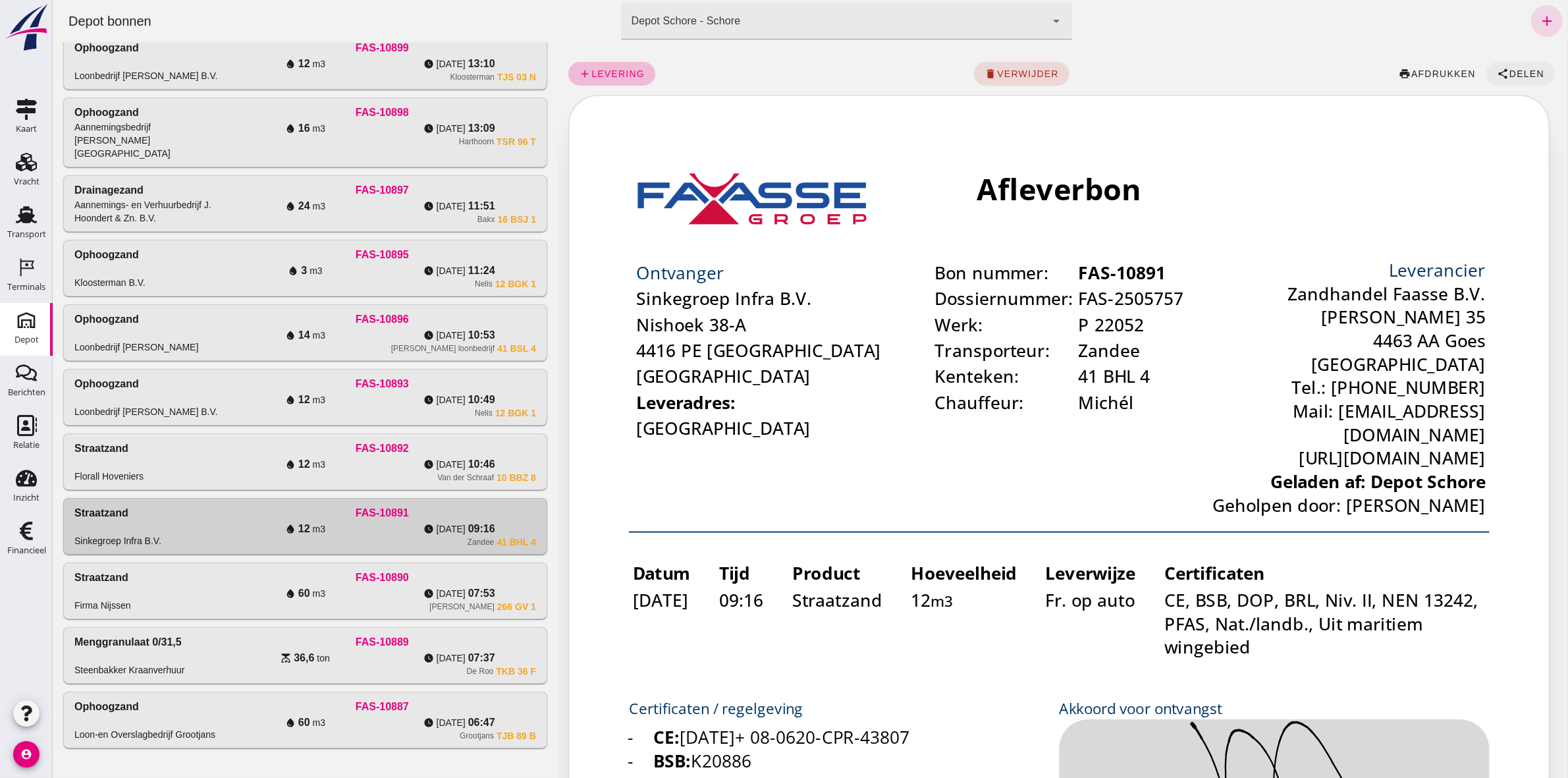
click at [1508, 68] on span "Delen" at bounding box center [1526, 73] width 36 height 10
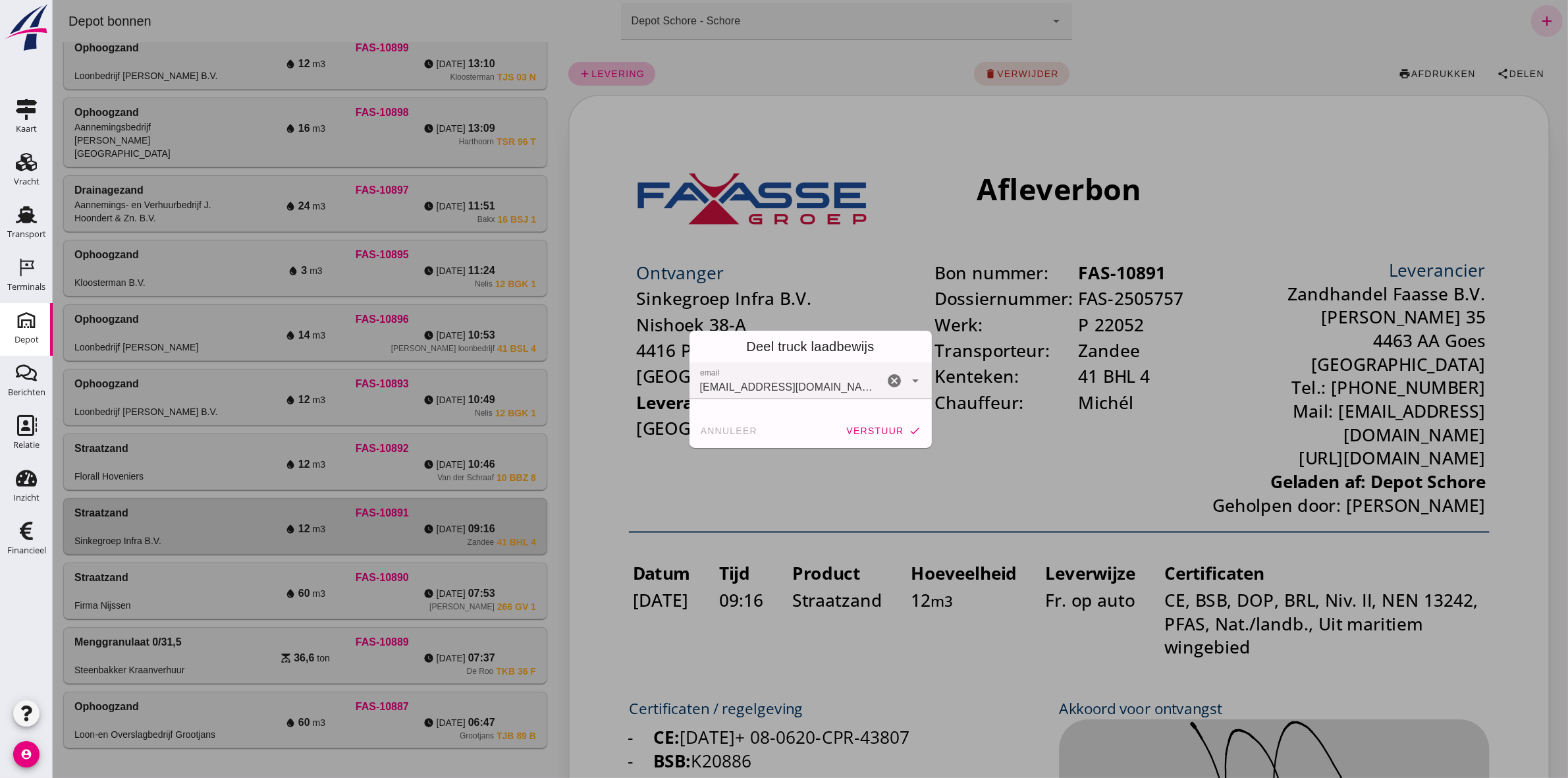
drag, startPoint x: 872, startPoint y: 429, endPoint x: 802, endPoint y: 433, distance: 70.1
click at [870, 430] on span "verstuur" at bounding box center [874, 430] width 58 height 10
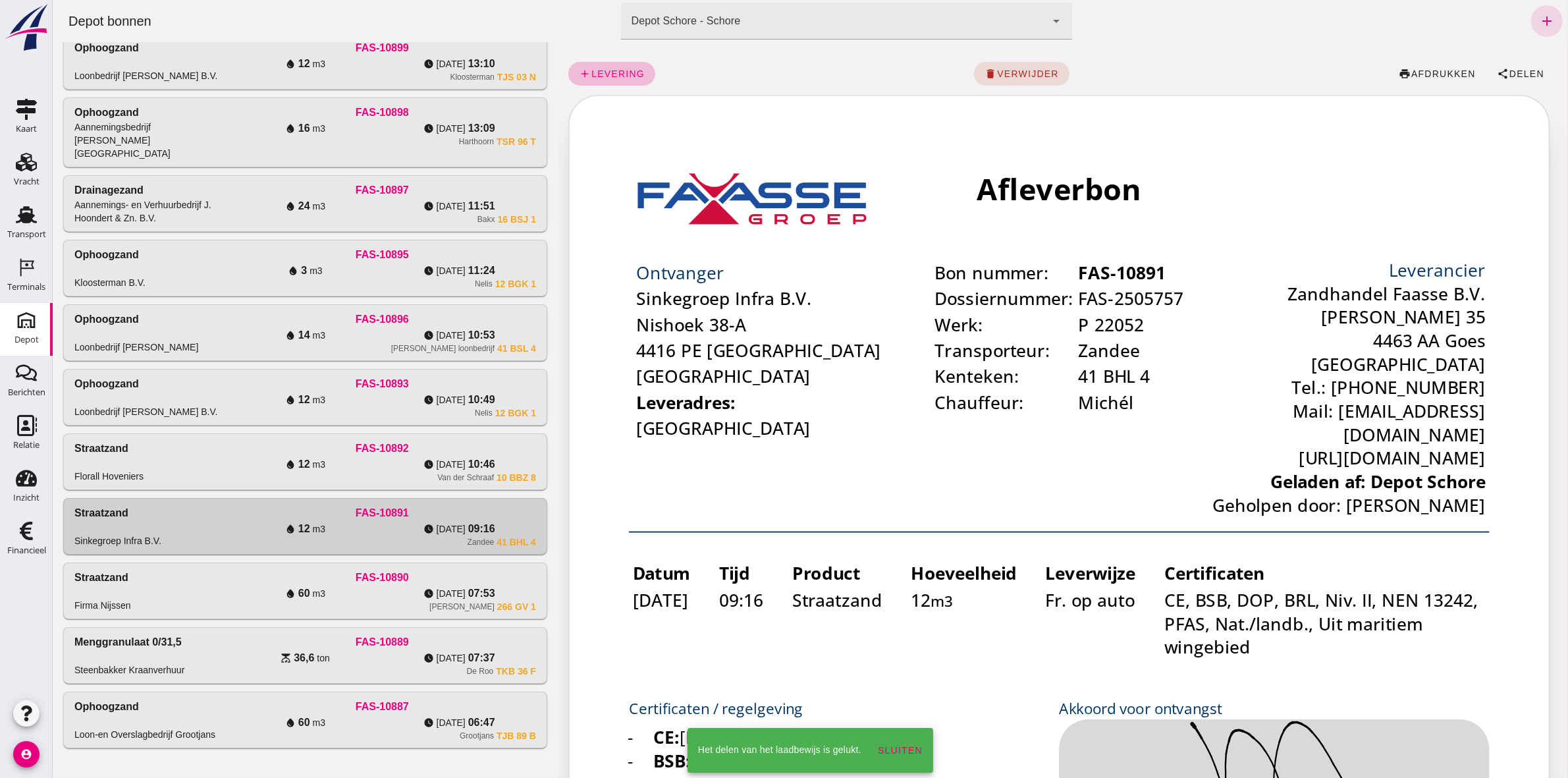
click at [215, 466] on div "Straatzand Florall Hoveniers" at bounding box center [151, 462] width 154 height 42
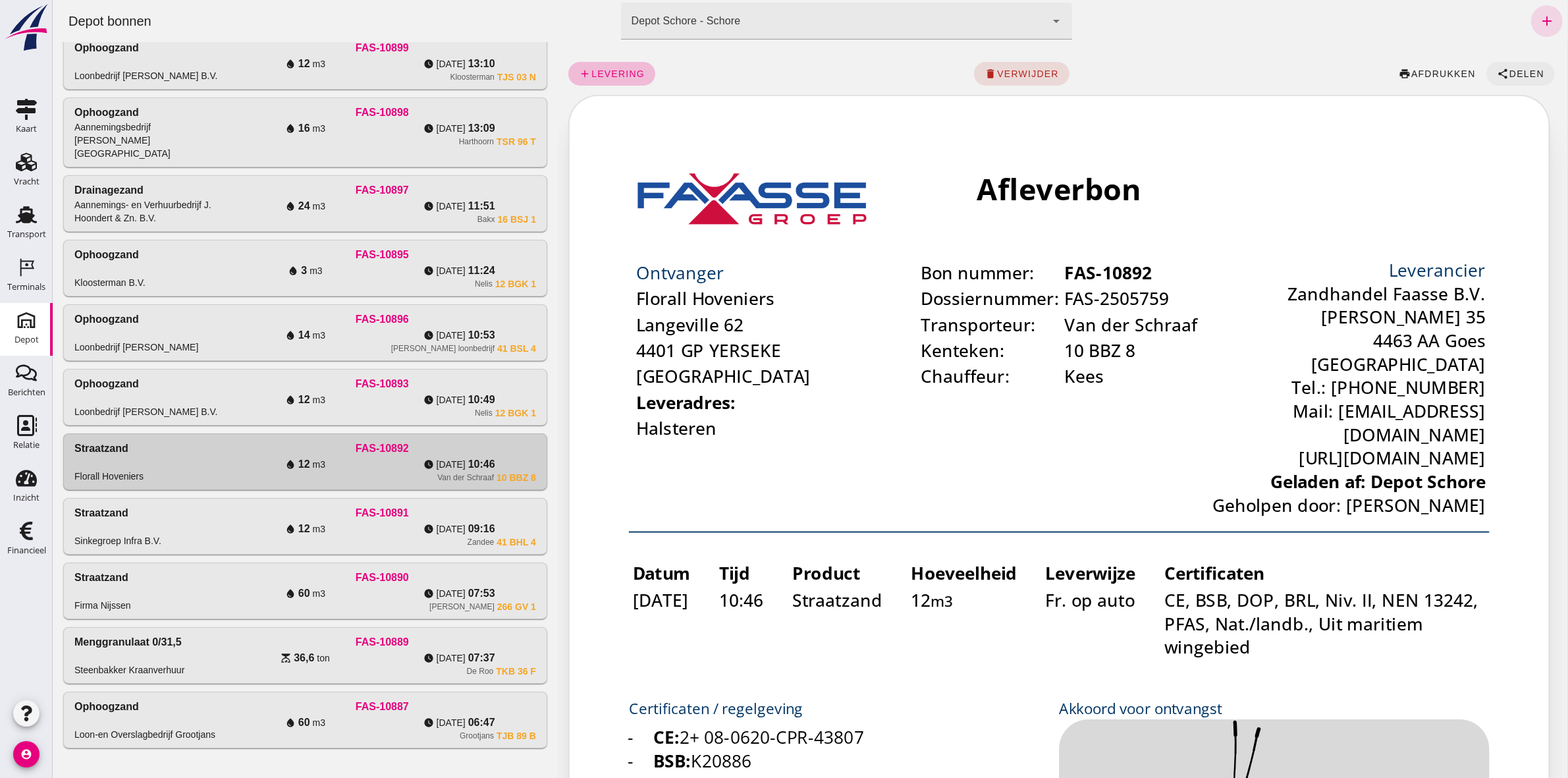
click at [1508, 70] on span "Delen" at bounding box center [1526, 73] width 36 height 10
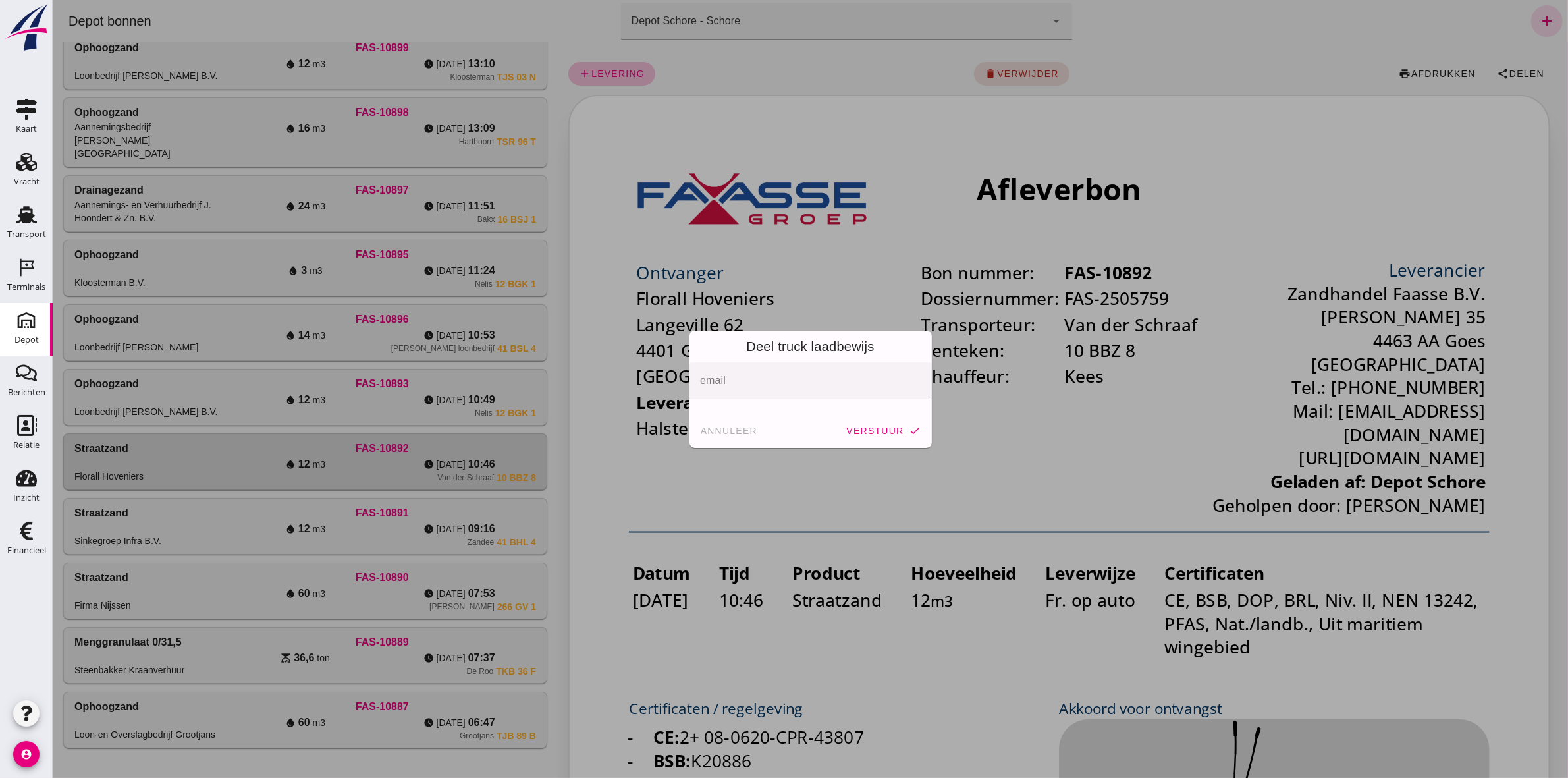
drag, startPoint x: 696, startPoint y: 423, endPoint x: 705, endPoint y: 426, distance: 9.5
click at [701, 425] on button "annuleer" at bounding box center [729, 431] width 68 height 24
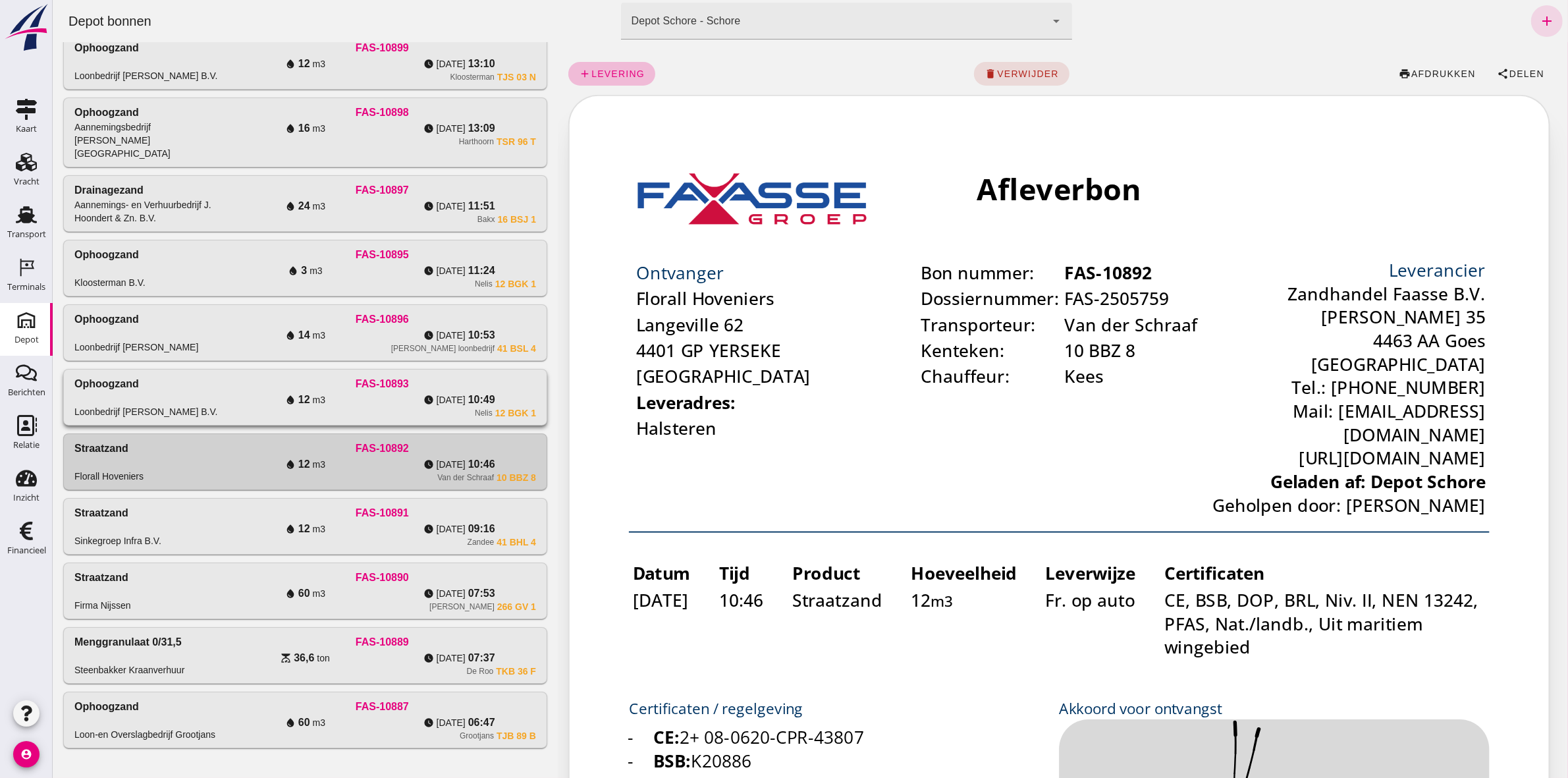
click at [265, 376] on div "FAS-10893" at bounding box center [381, 384] width 307 height 16
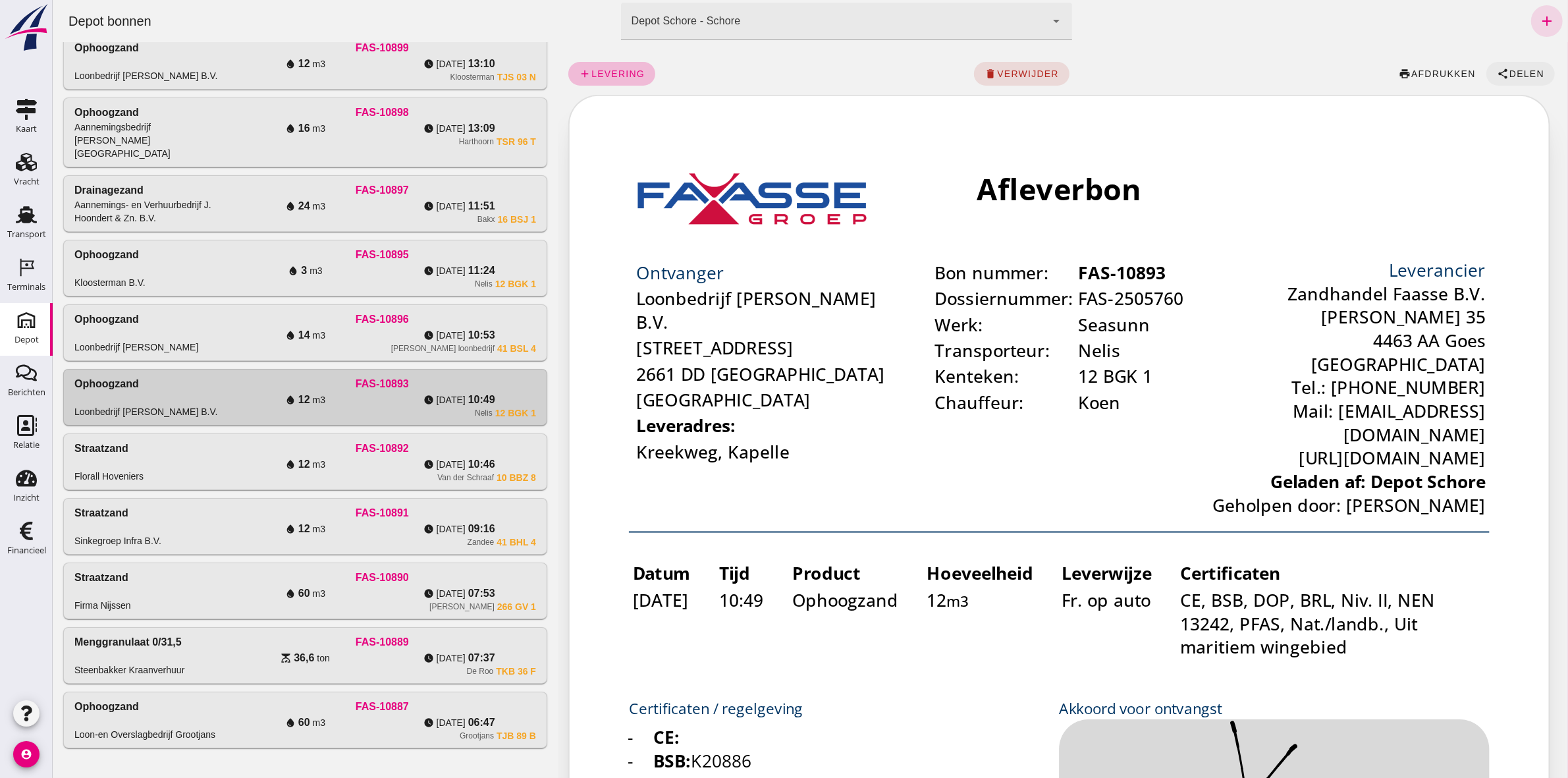
click at [1486, 74] on button "share Delen" at bounding box center [1520, 73] width 68 height 24
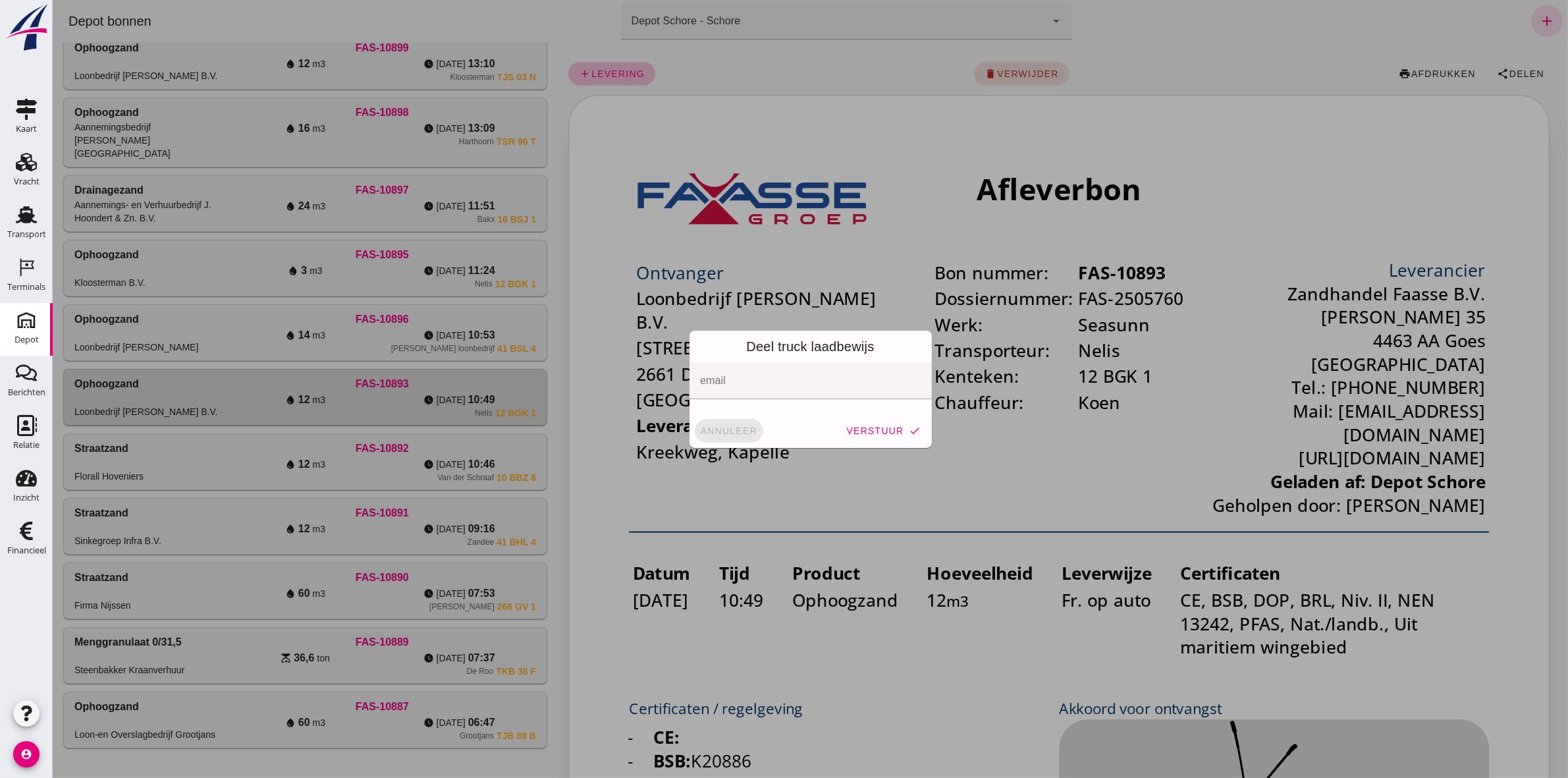
click at [721, 422] on button "annuleer" at bounding box center [729, 431] width 68 height 24
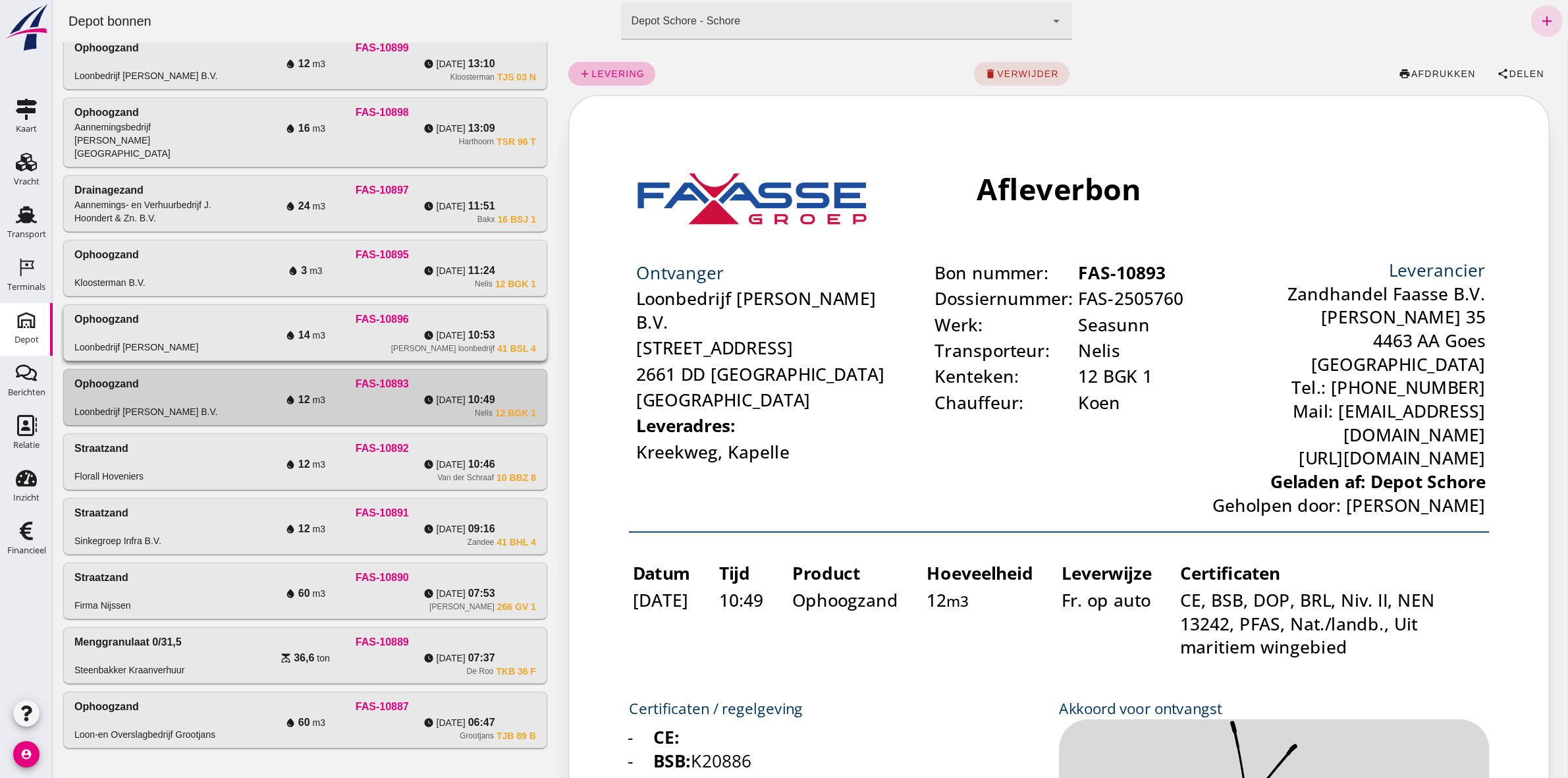
drag, startPoint x: 364, startPoint y: 336, endPoint x: 1259, endPoint y: 156, distance: 912.9
click at [366, 343] on div "[PERSON_NAME] loonbedrijf 41 BSL 4" at bounding box center [381, 348] width 307 height 10
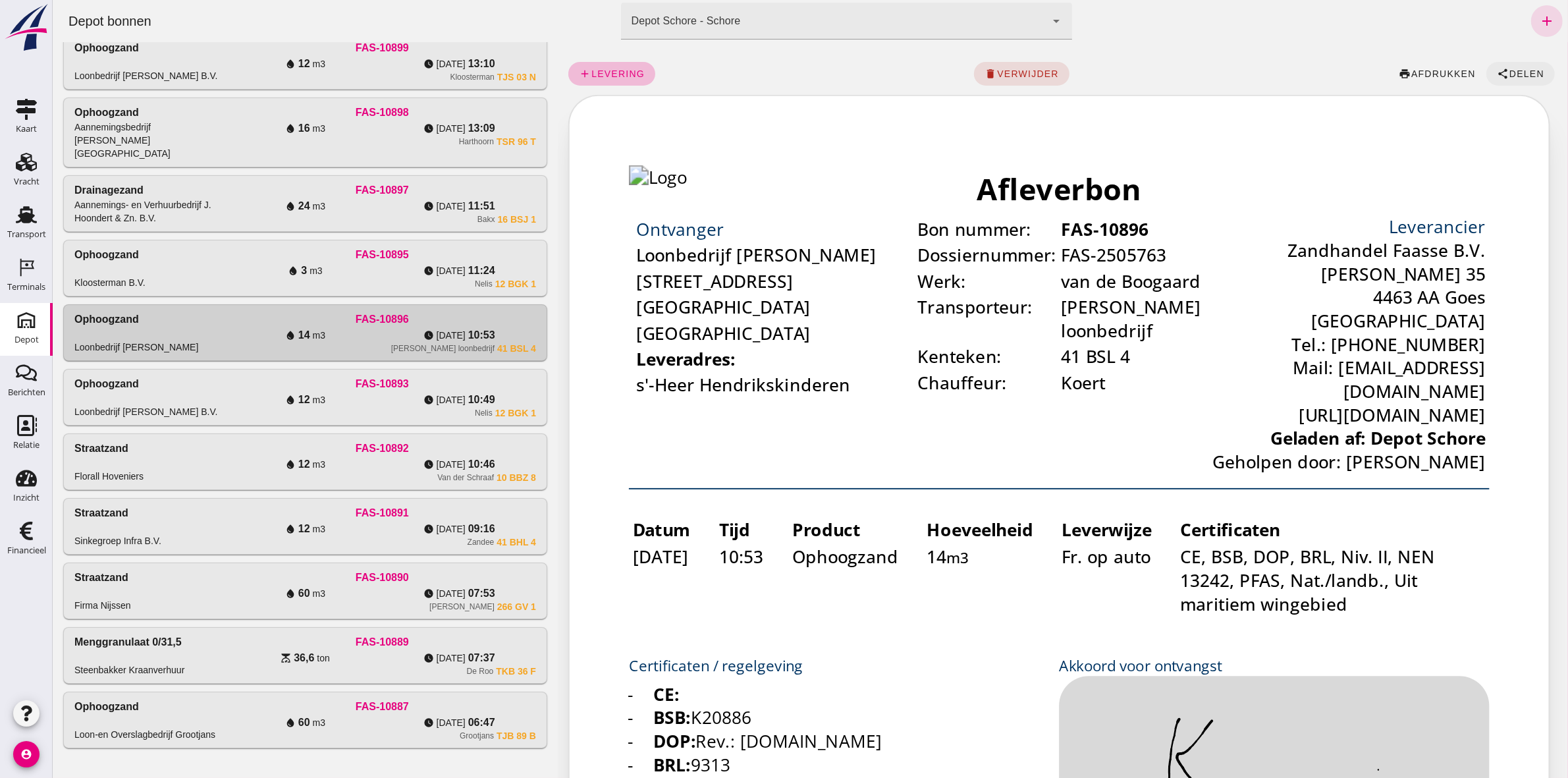
click at [1519, 71] on span "Delen" at bounding box center [1526, 73] width 36 height 10
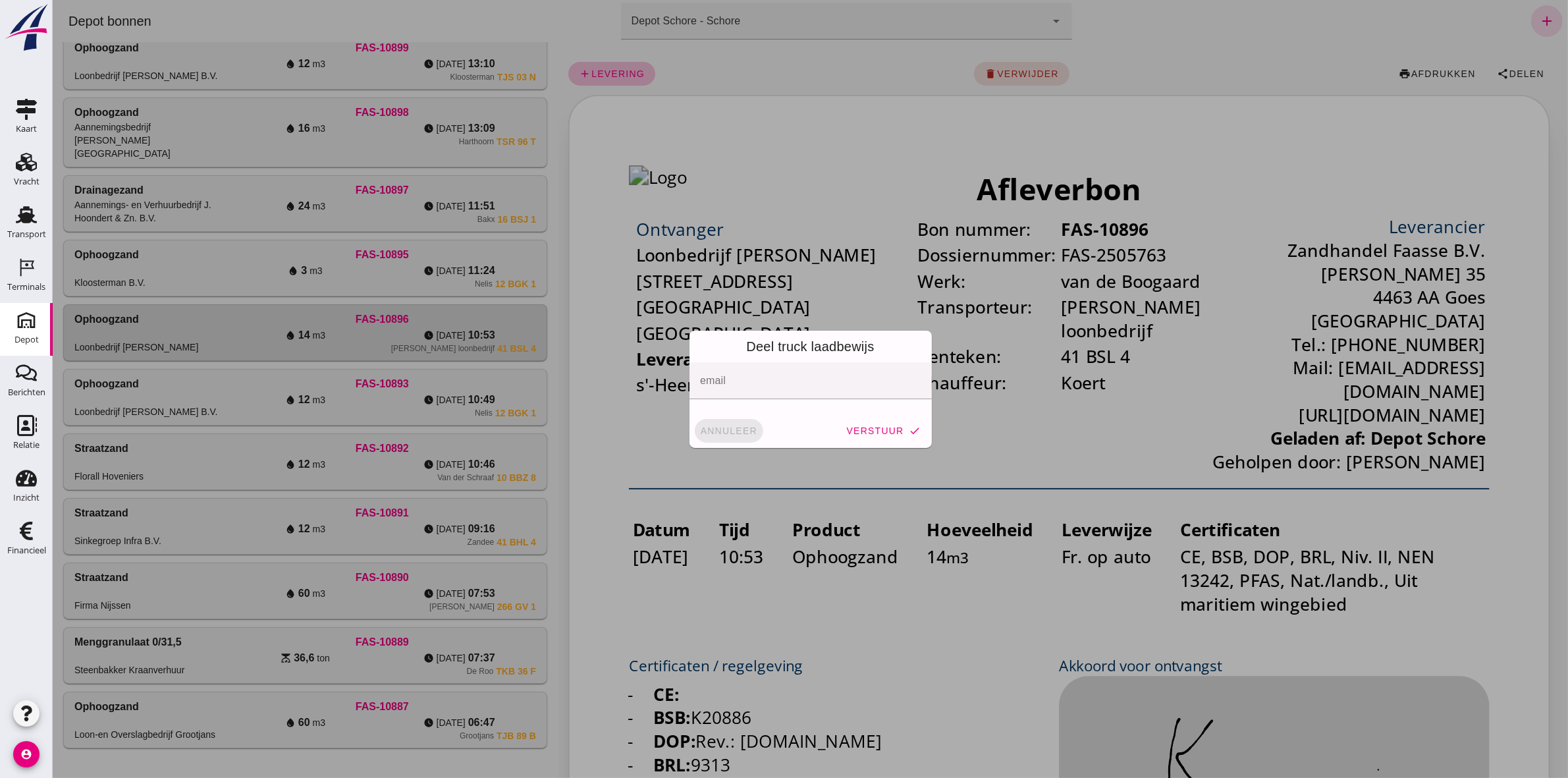
click at [708, 435] on button "annuleer" at bounding box center [729, 431] width 68 height 24
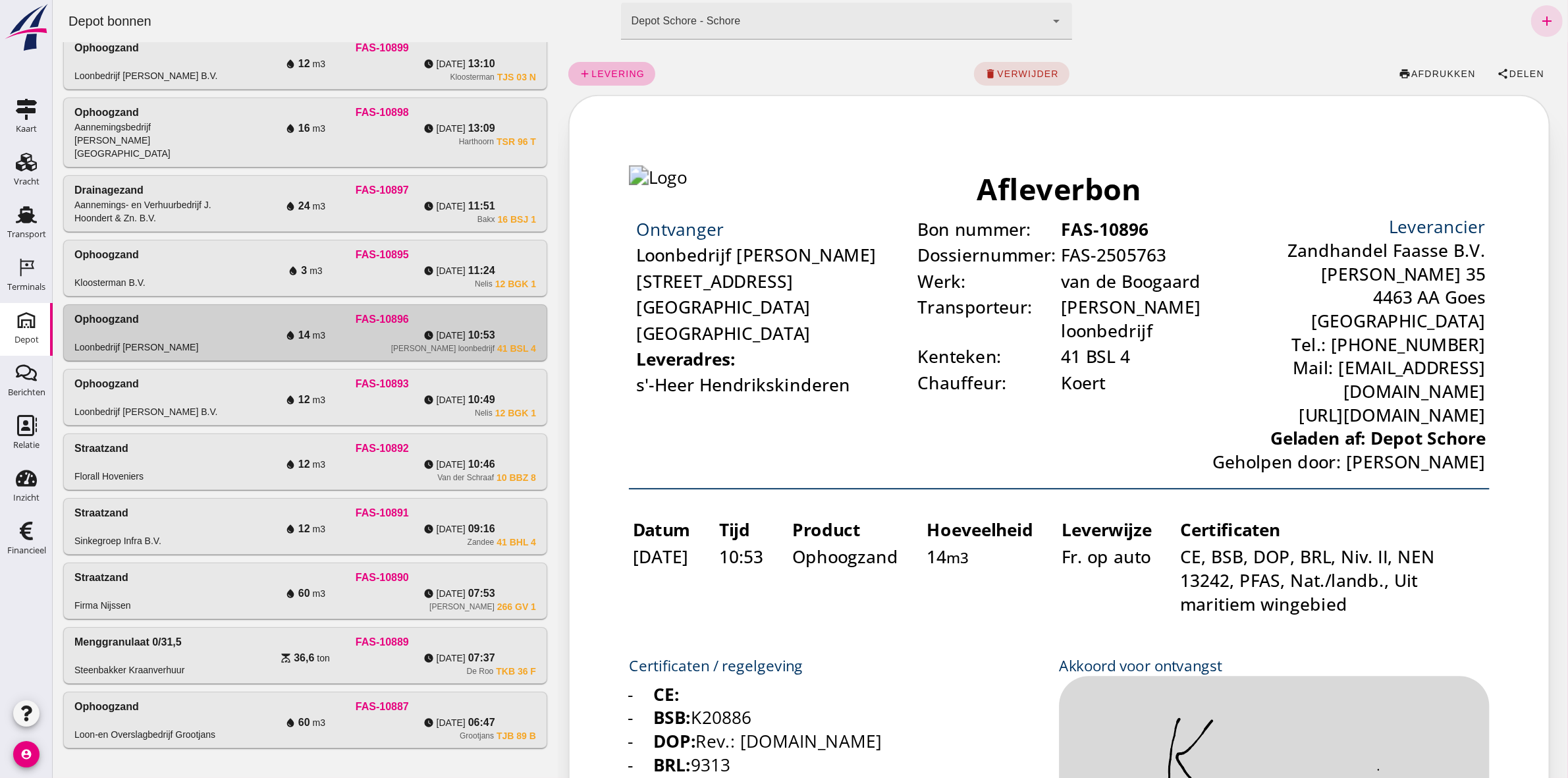
click at [451, 279] on div "Nelis 12 BGK 1" at bounding box center [381, 284] width 307 height 10
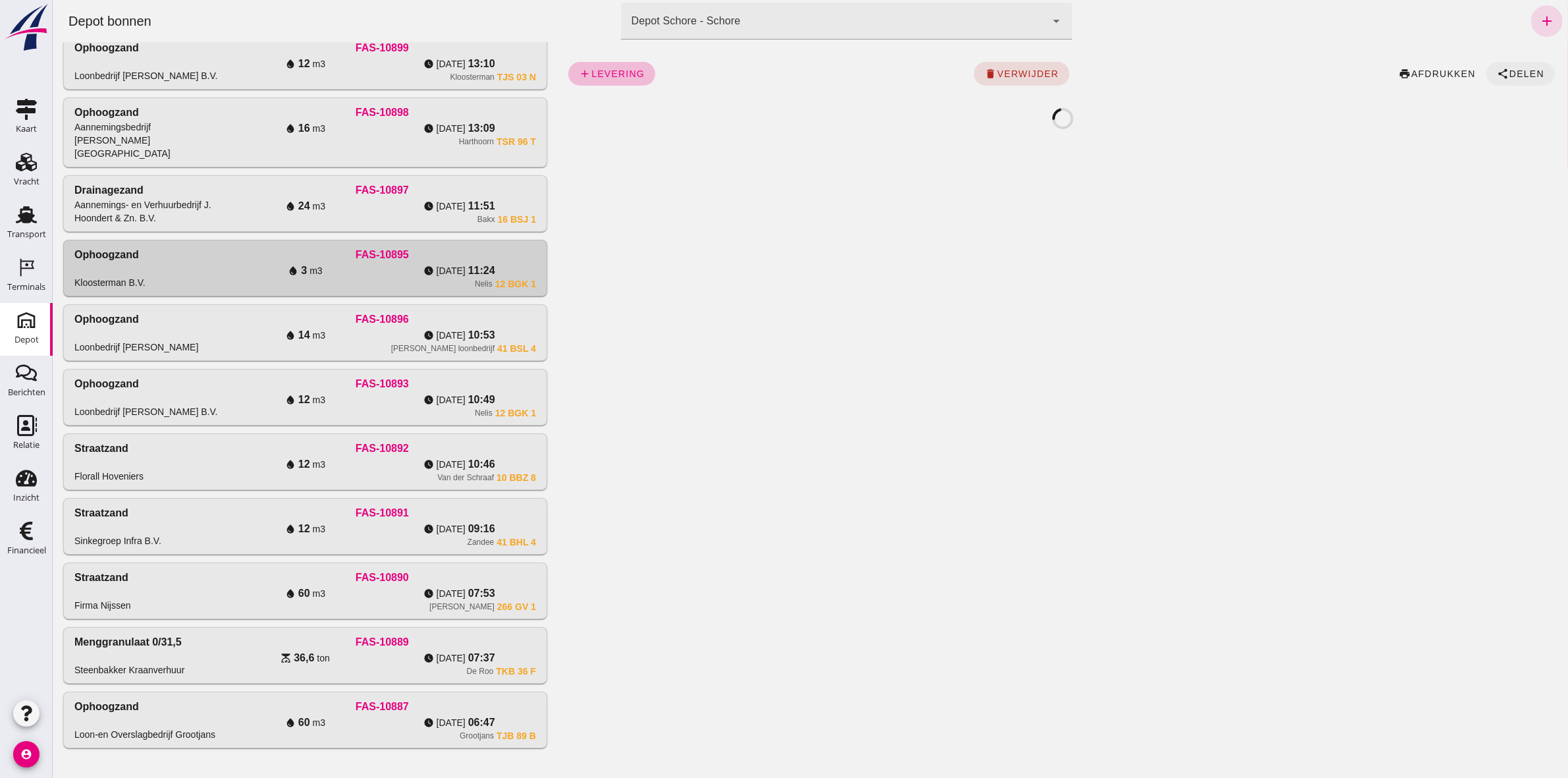
click at [1496, 74] on icon "share" at bounding box center [1502, 73] width 12 height 12
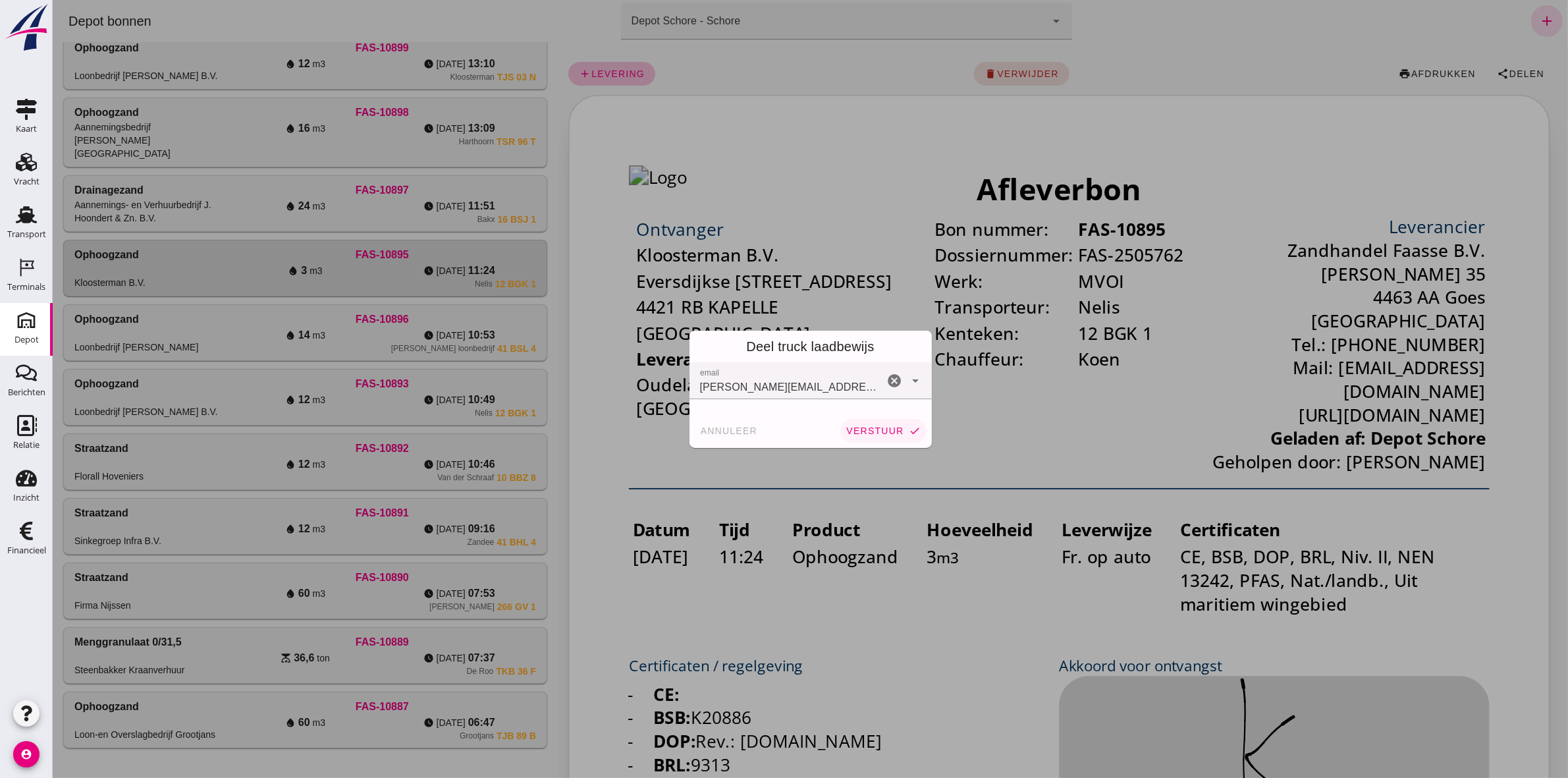
click at [873, 428] on span "verstuur" at bounding box center [874, 430] width 58 height 10
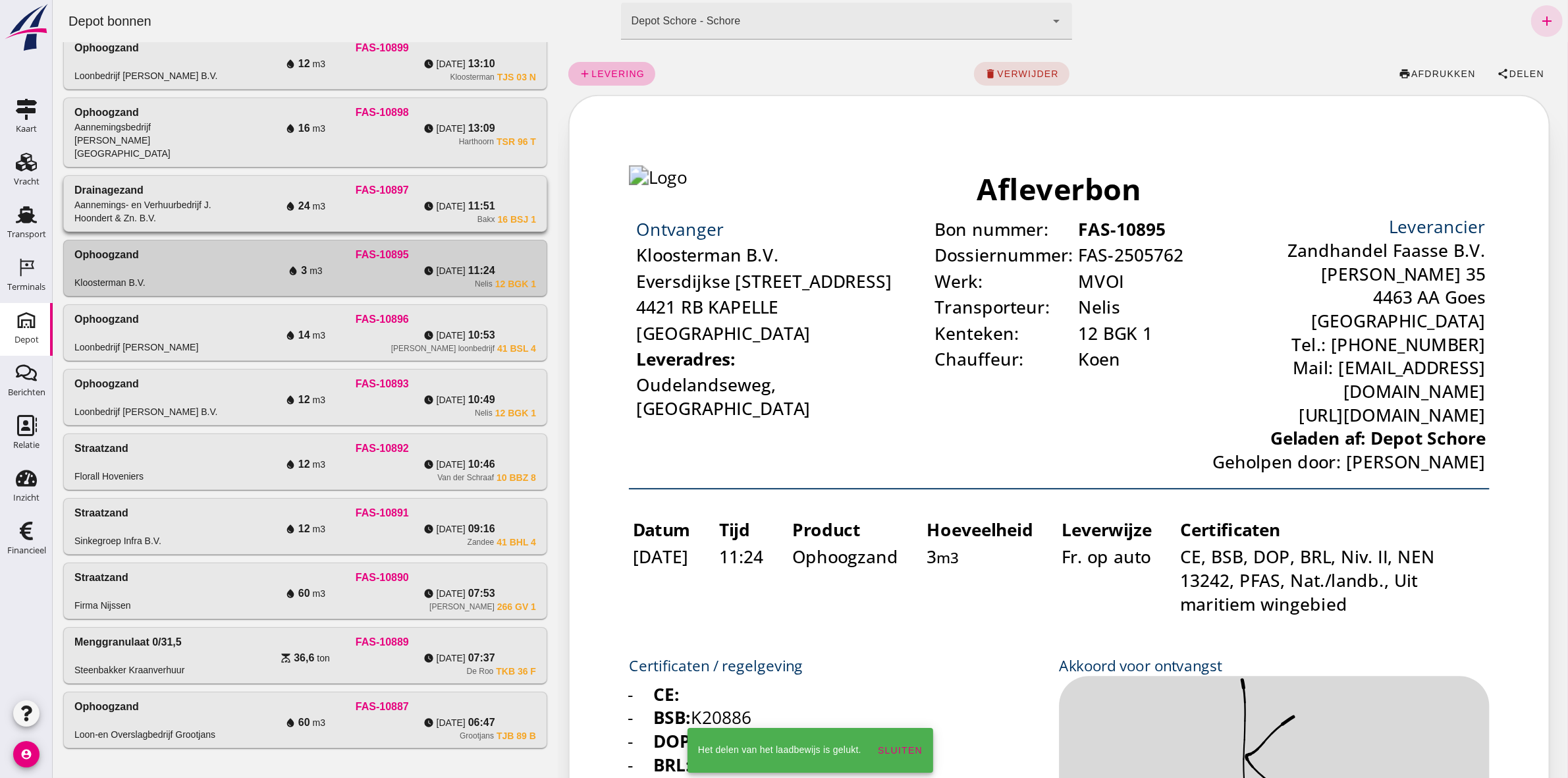
click at [370, 184] on div "FAS-10897" at bounding box center [381, 190] width 307 height 16
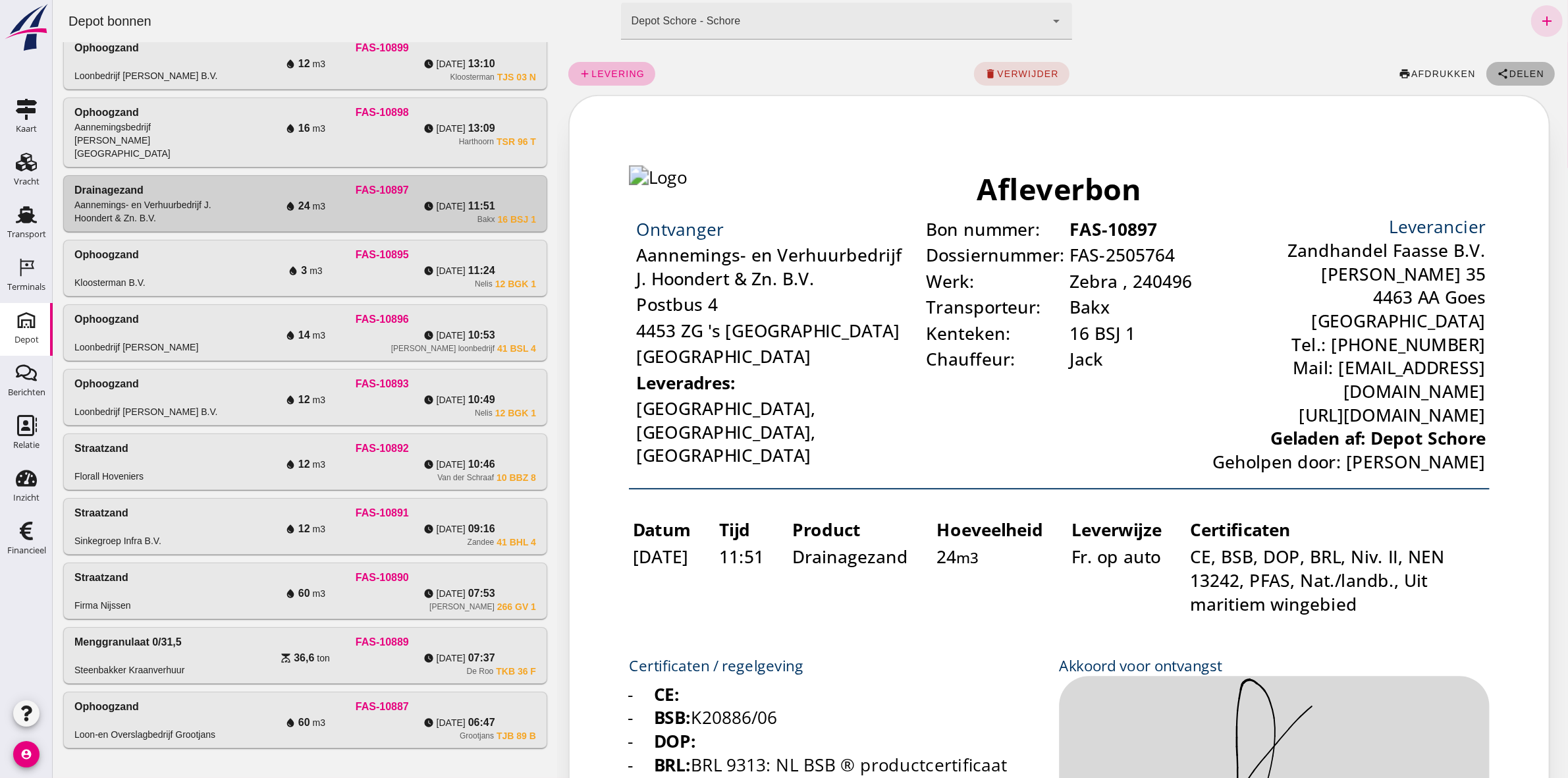
click at [1496, 75] on icon "share" at bounding box center [1502, 73] width 12 height 12
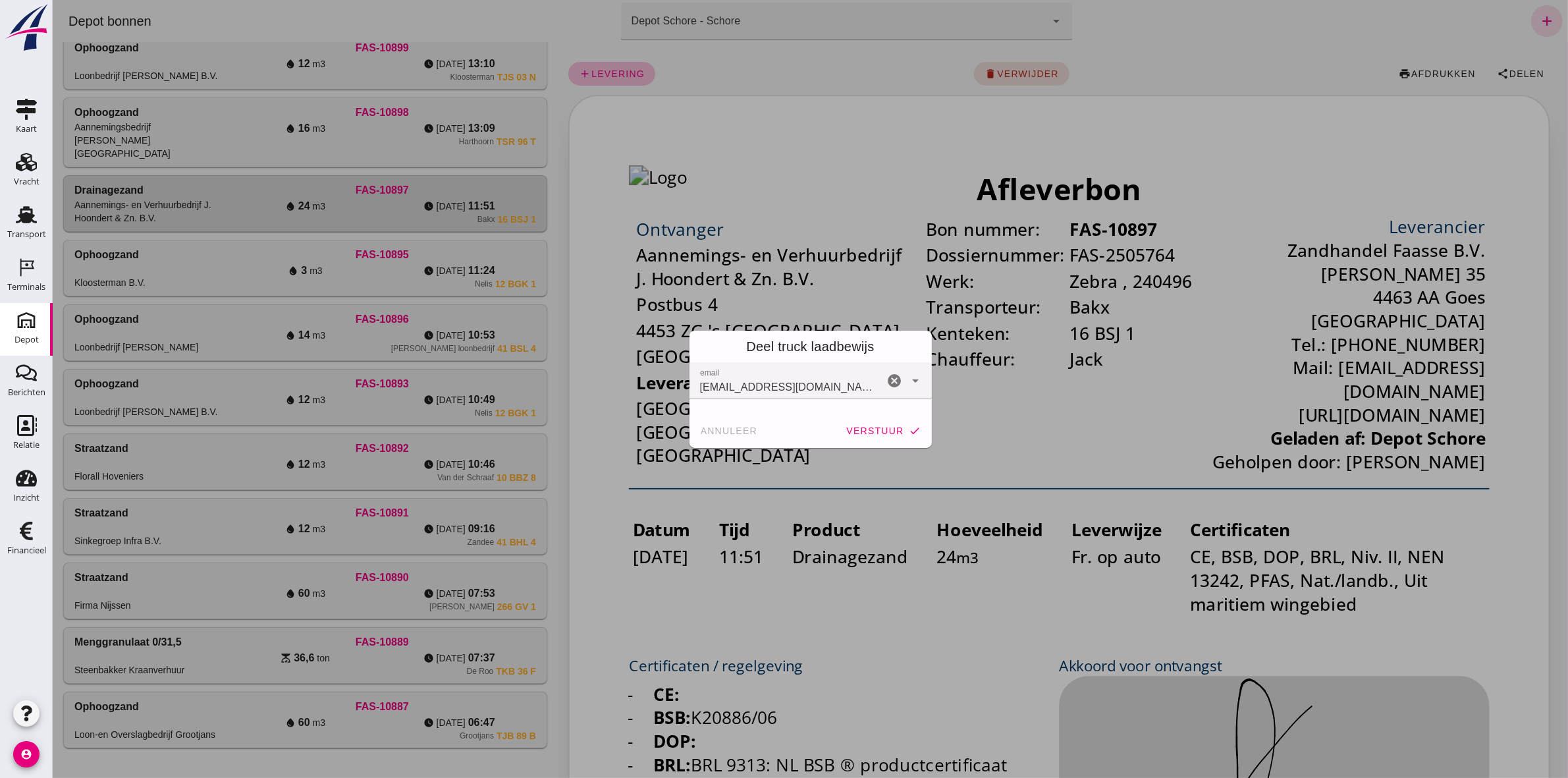
click at [870, 422] on button "verstuur check" at bounding box center [882, 431] width 86 height 24
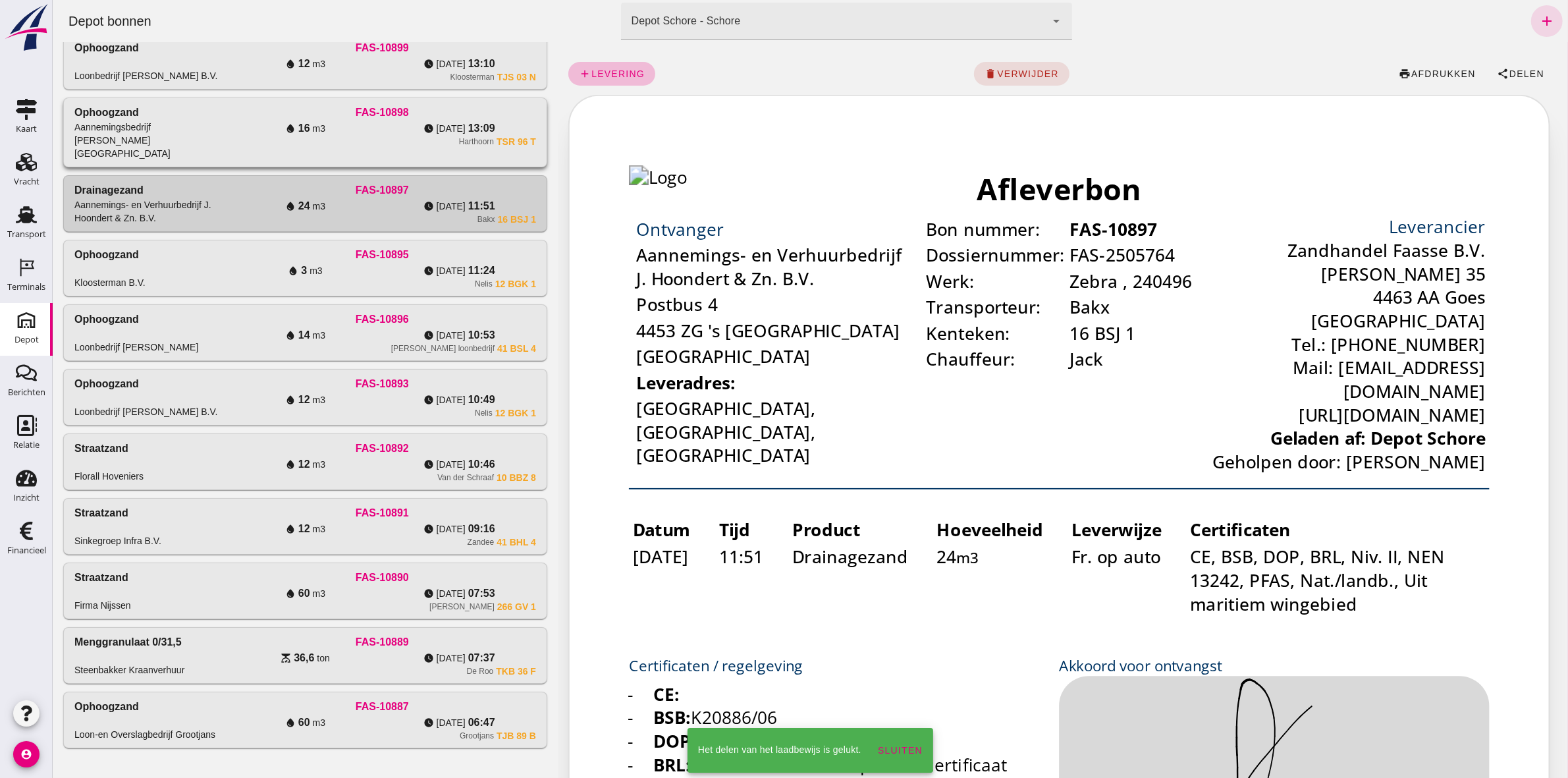
click at [418, 121] on div "FAS-10898" at bounding box center [381, 112] width 307 height 16
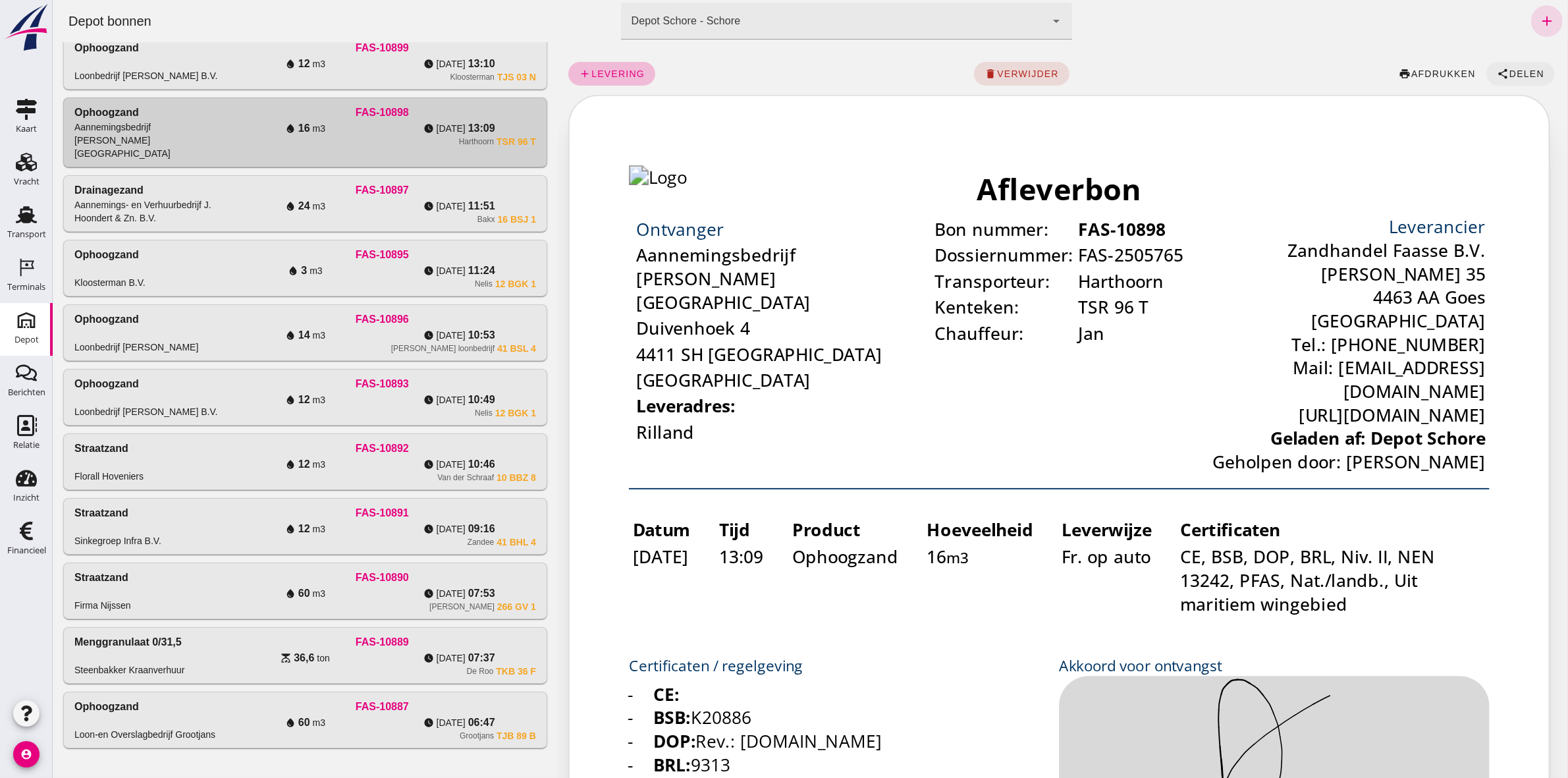
click at [1517, 77] on span "Delen" at bounding box center [1526, 73] width 36 height 10
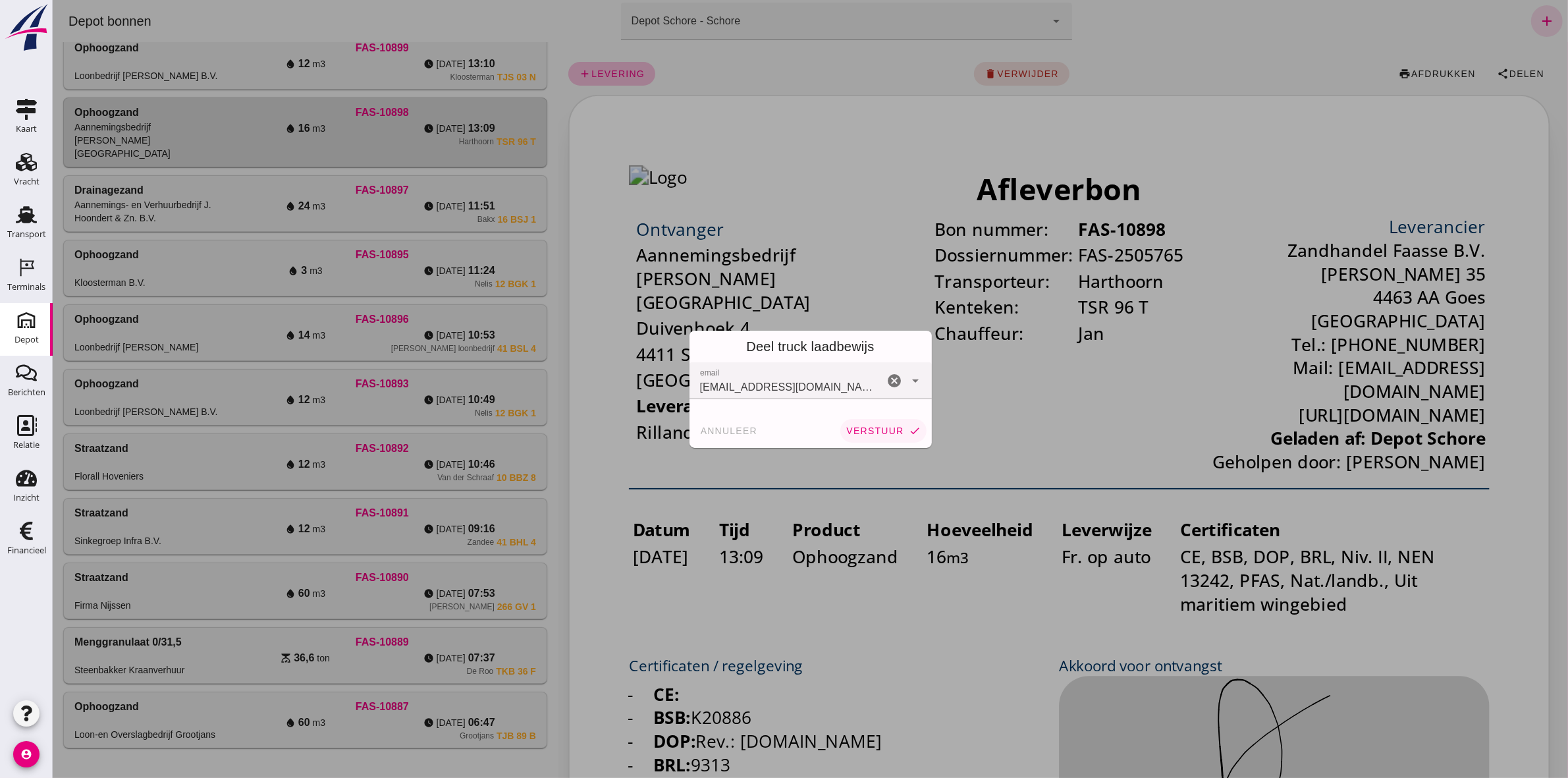
click at [870, 431] on span "verstuur" at bounding box center [874, 430] width 58 height 10
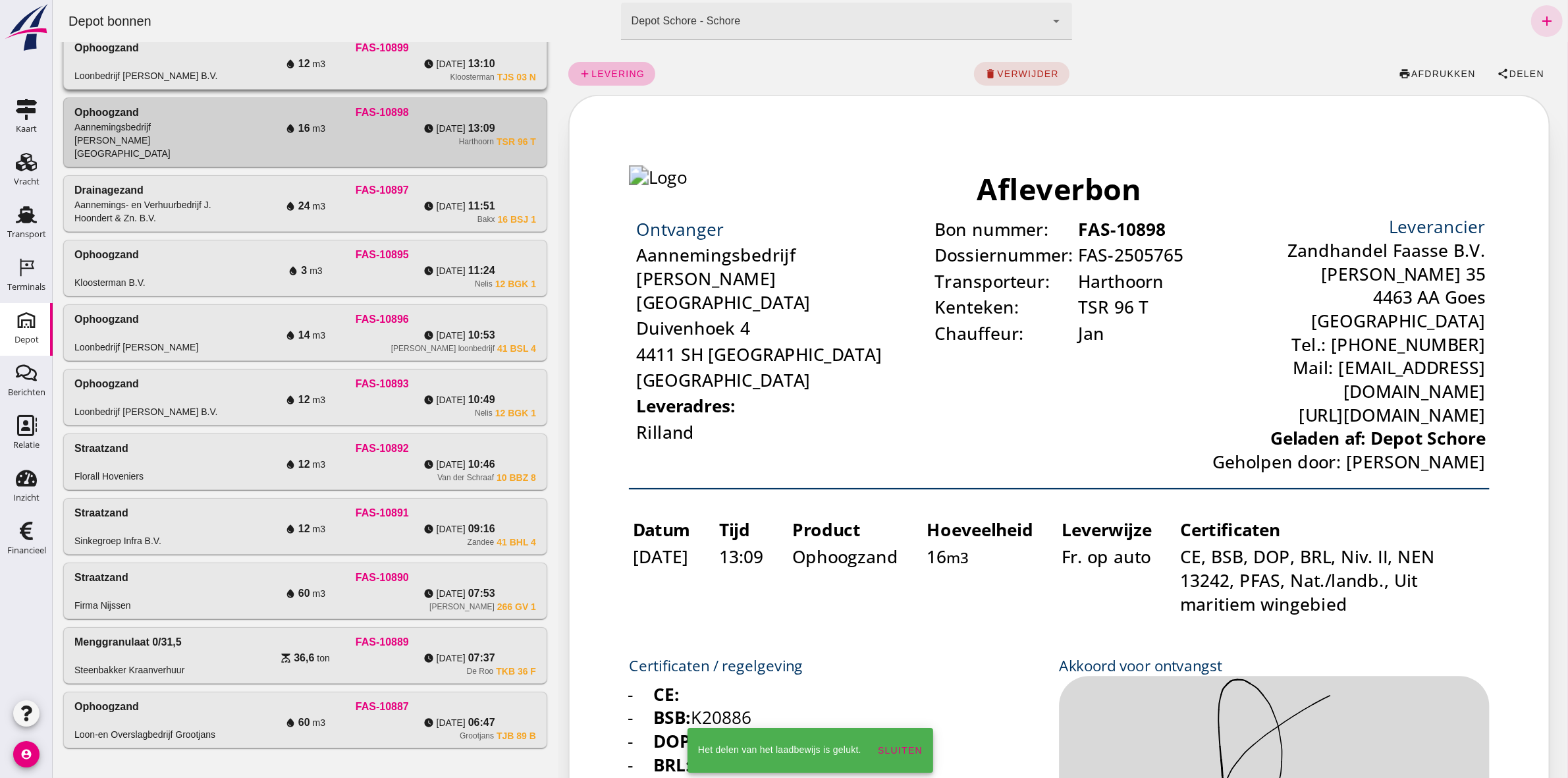
click at [393, 64] on div "watch_later [DATE] 13:10" at bounding box center [458, 64] width 154 height 16
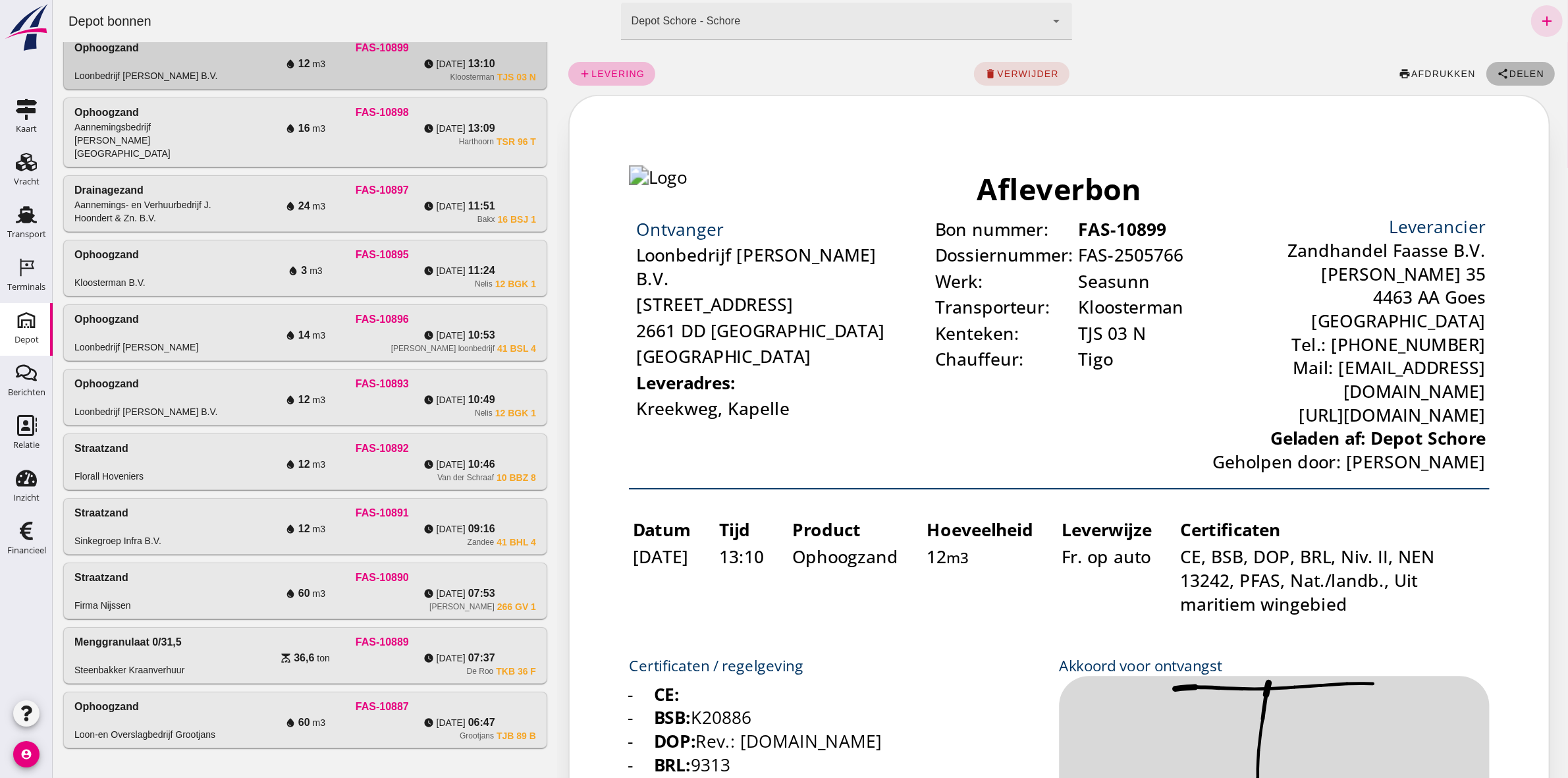
click at [1508, 77] on span "Delen" at bounding box center [1526, 73] width 36 height 10
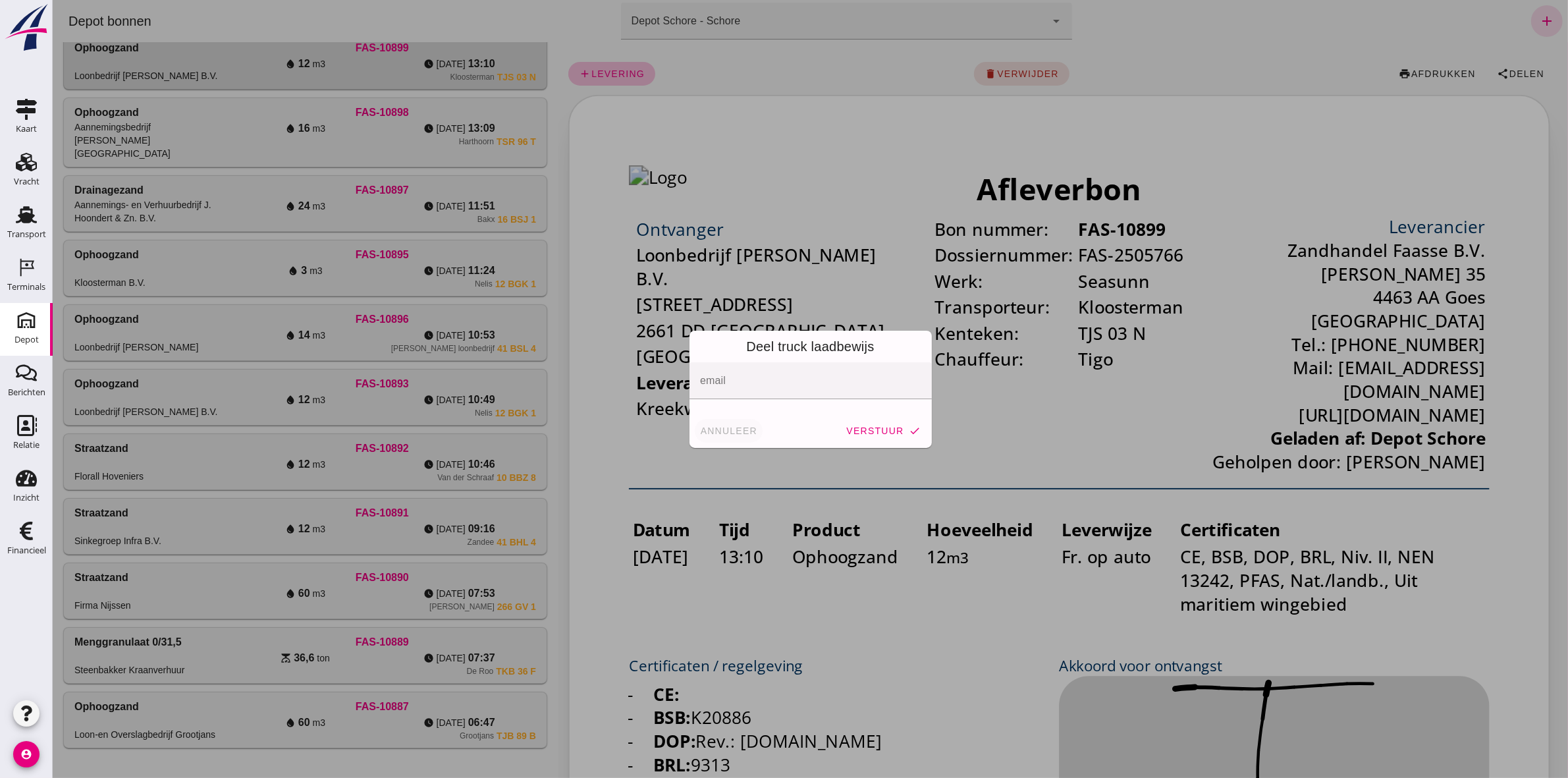
click at [731, 434] on span "annuleer" at bounding box center [728, 430] width 58 height 10
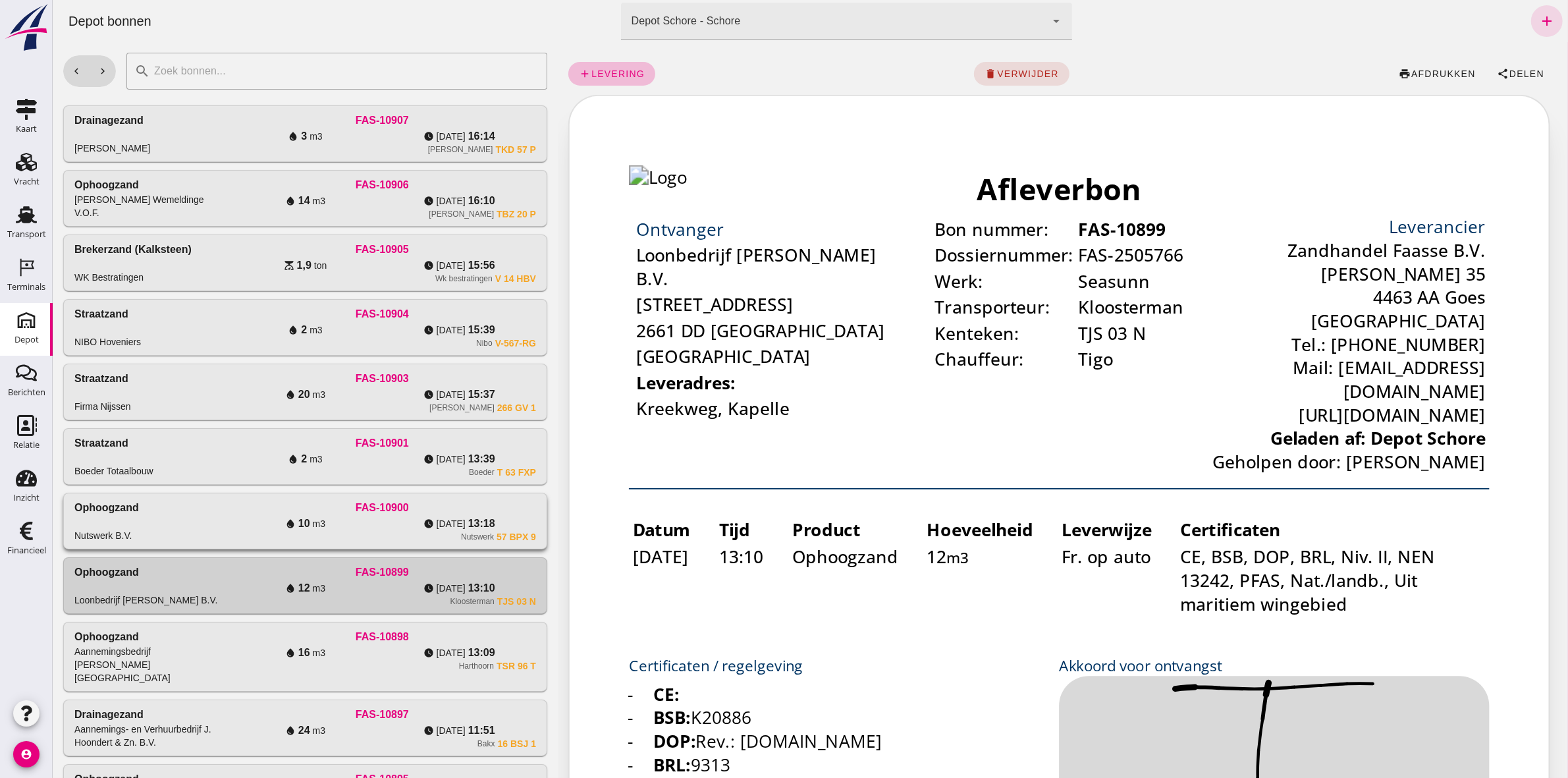
click at [166, 538] on div "Ophoogzand Nutswerk B.V." at bounding box center [151, 521] width 154 height 42
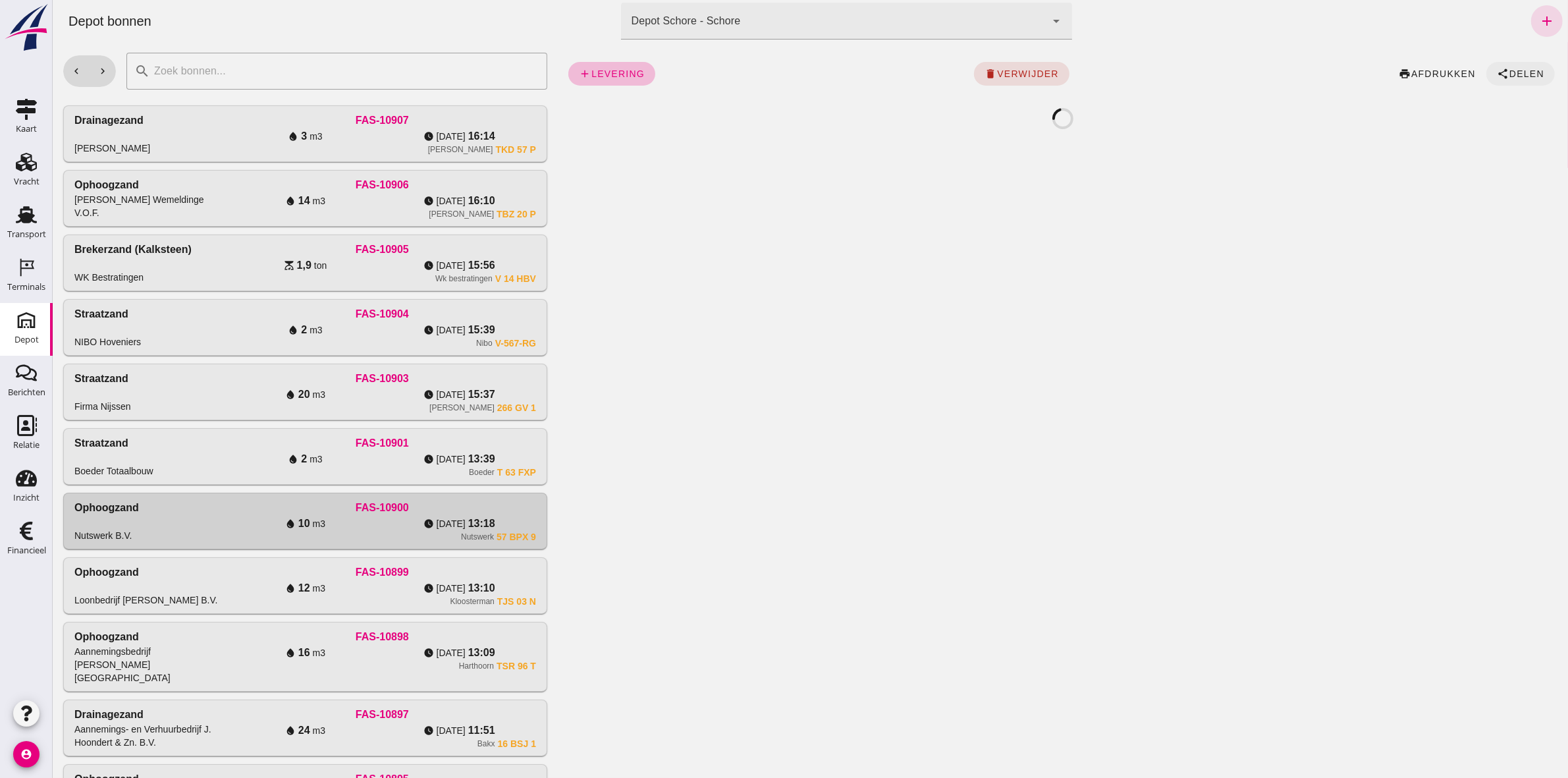
click at [1496, 68] on icon "share" at bounding box center [1502, 73] width 12 height 12
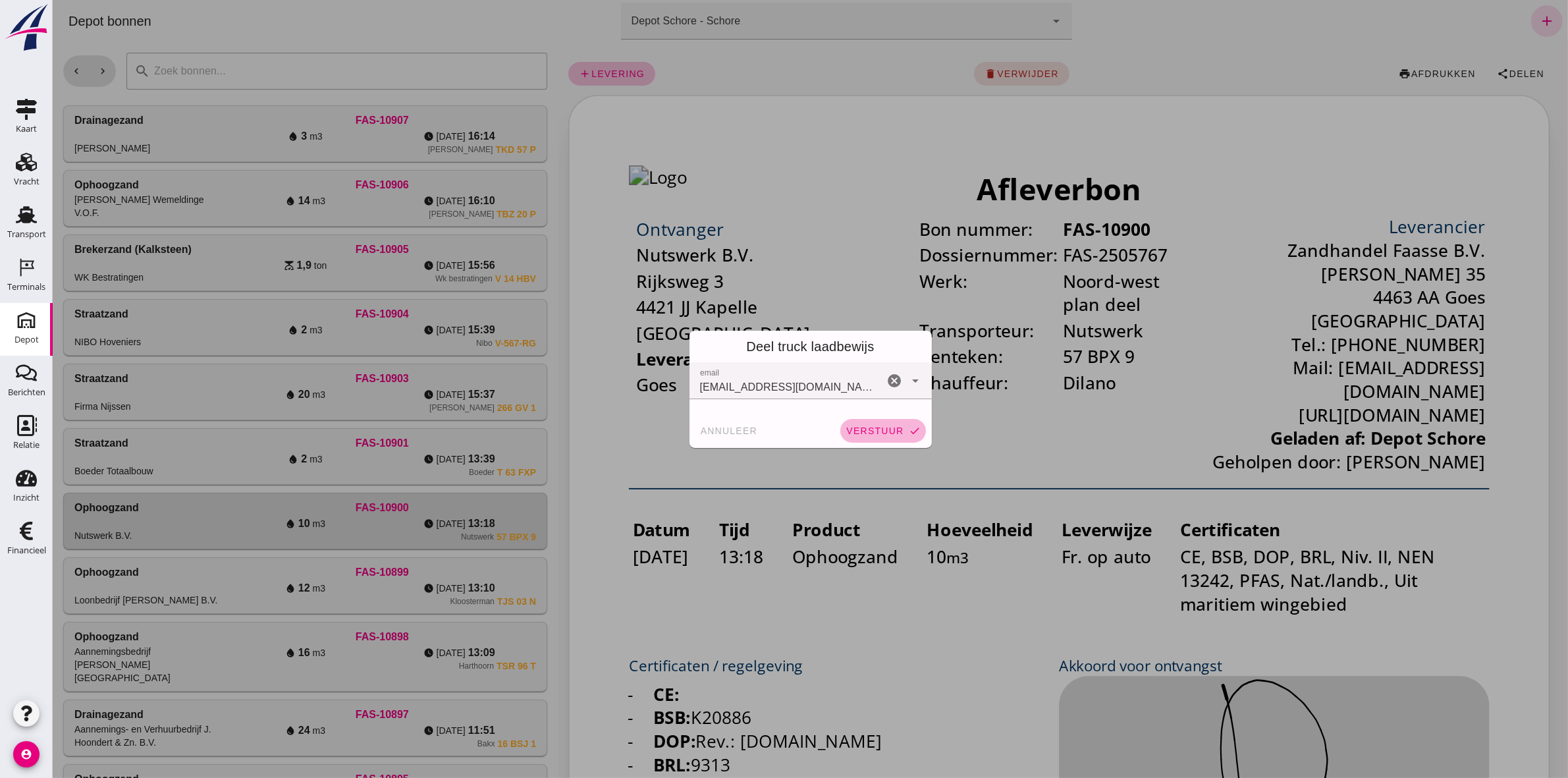
click at [878, 421] on button "verstuur check" at bounding box center [882, 431] width 86 height 24
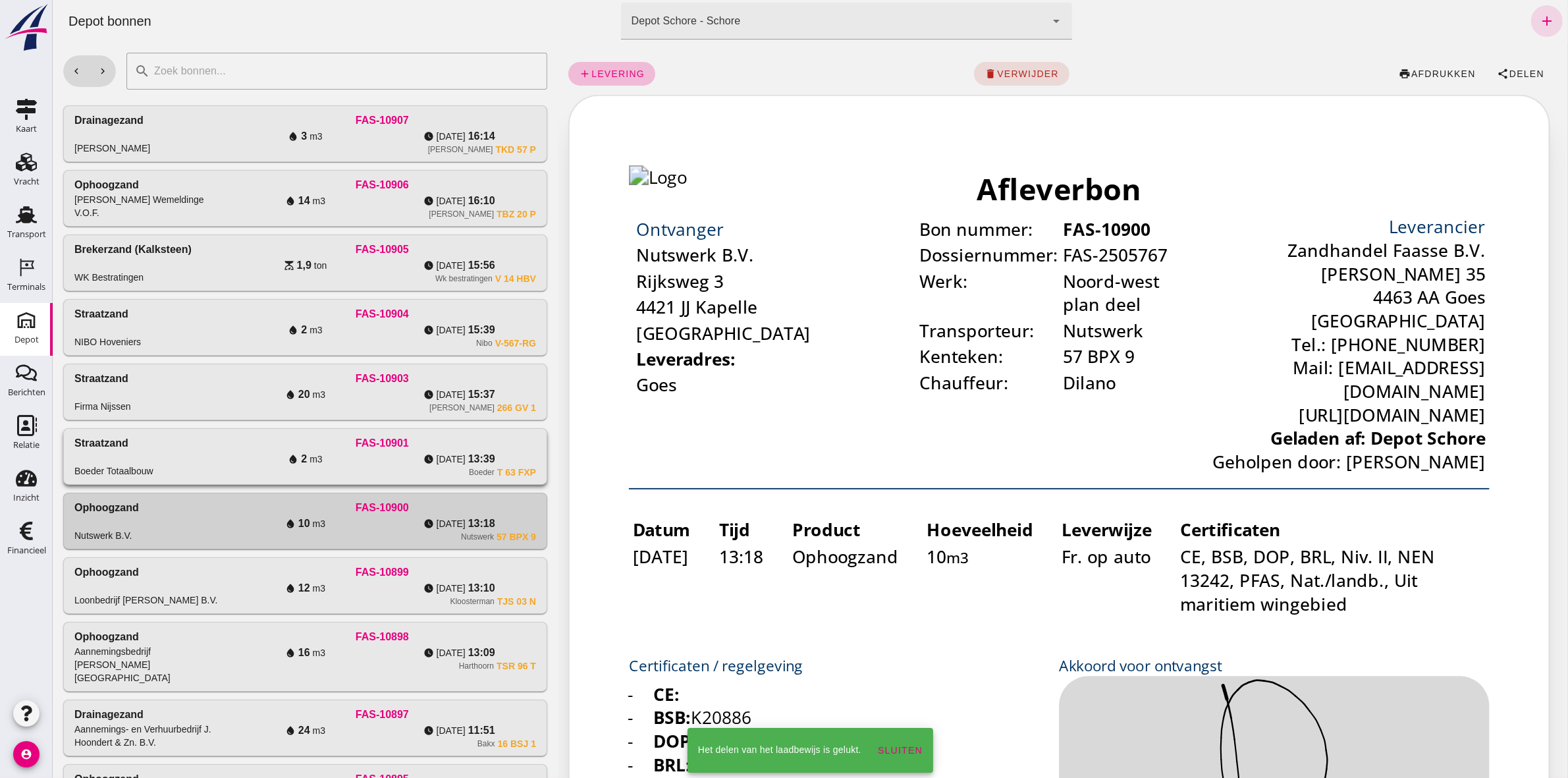
click at [405, 467] on div "watch_later [DATE] 13:39" at bounding box center [458, 459] width 154 height 16
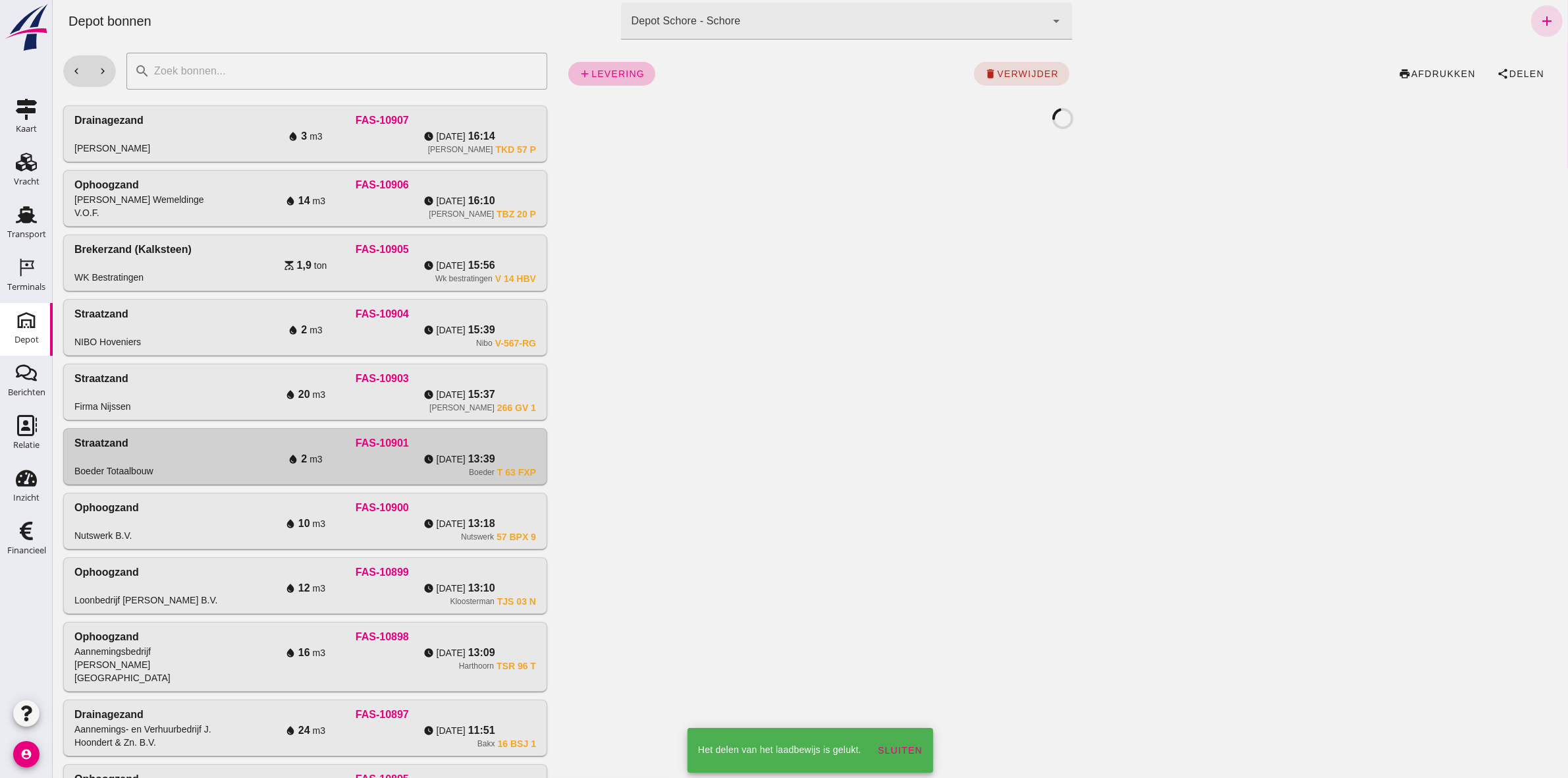
click at [1516, 60] on div "add levering delete verwijder print afdrukken share Delen" at bounding box center [1062, 74] width 989 height 42
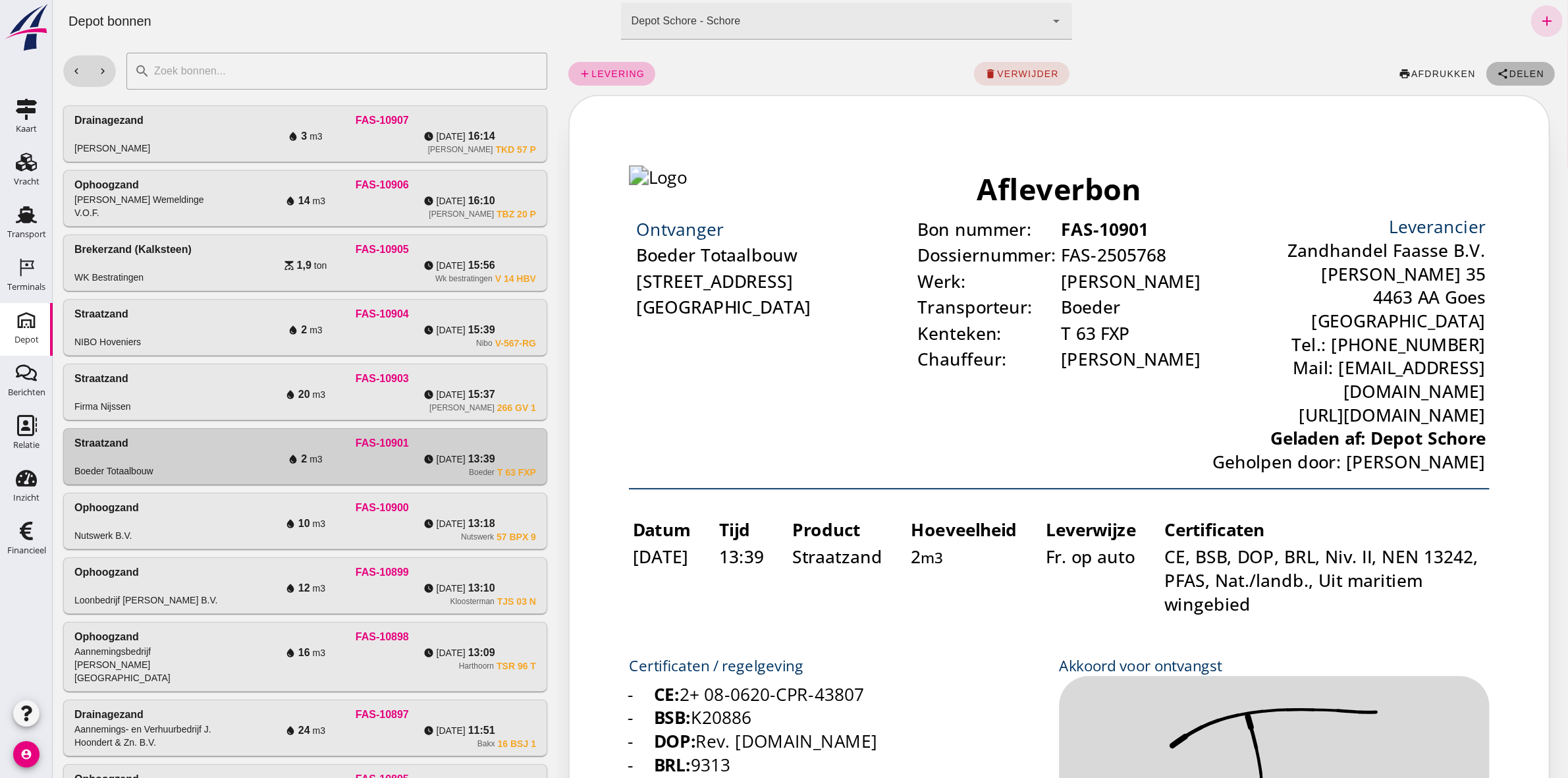
click at [1519, 66] on button "share Delen" at bounding box center [1520, 73] width 68 height 24
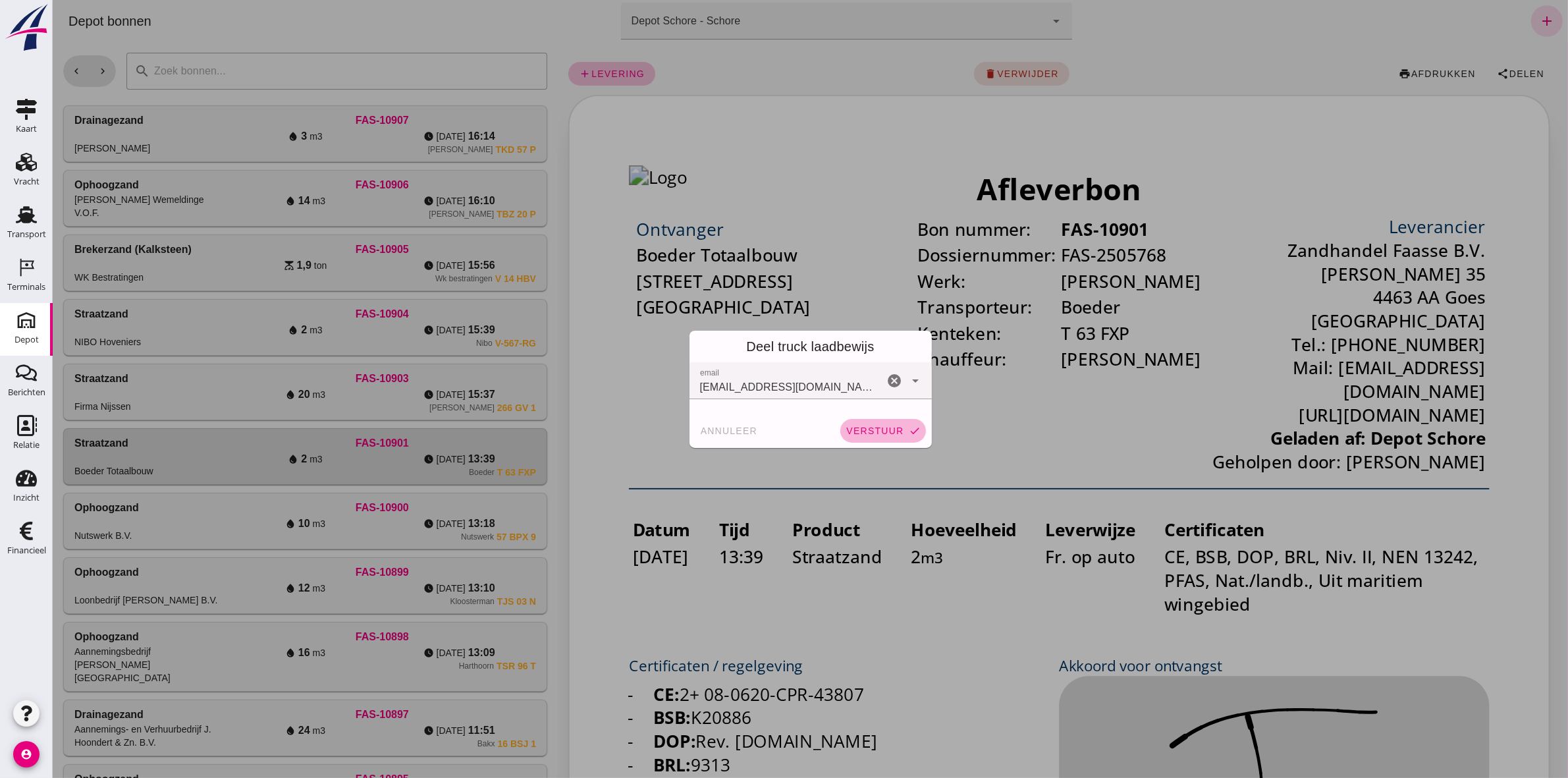
click at [862, 423] on button "verstuur check" at bounding box center [882, 431] width 86 height 24
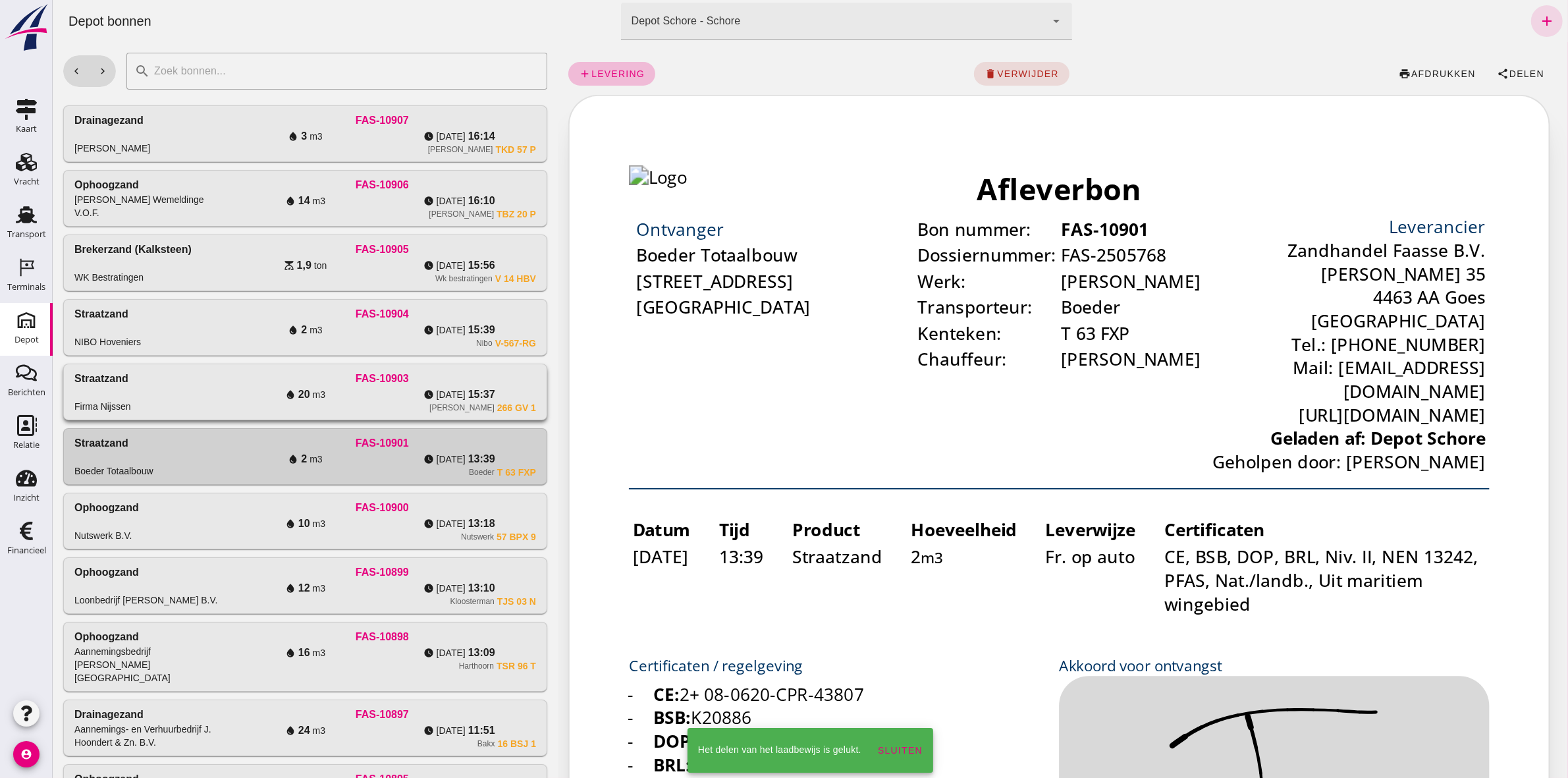
click at [379, 404] on div "[PERSON_NAME] 266 GV 1" at bounding box center [381, 407] width 307 height 10
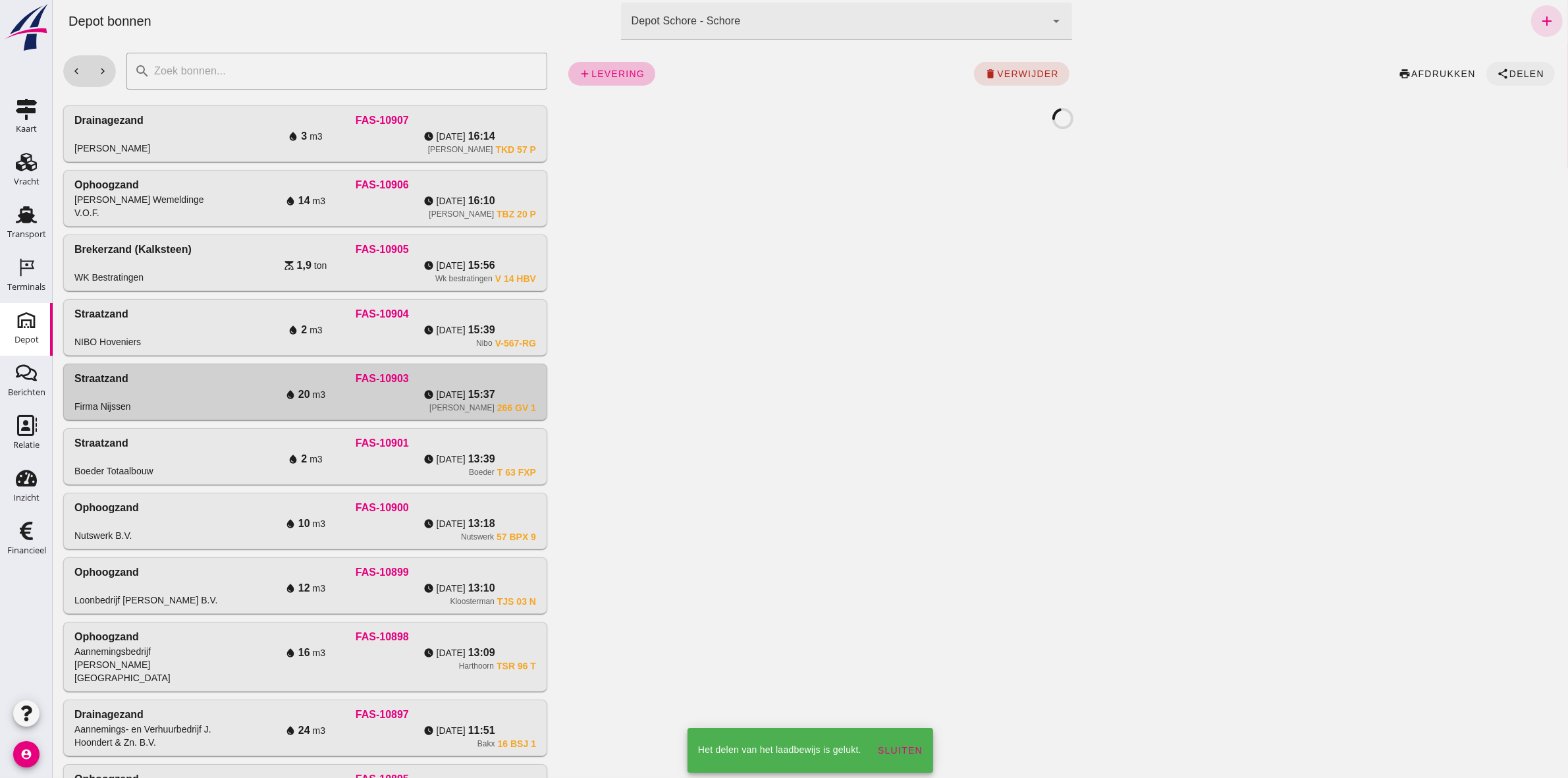
click at [1508, 73] on span "Delen" at bounding box center [1526, 73] width 36 height 10
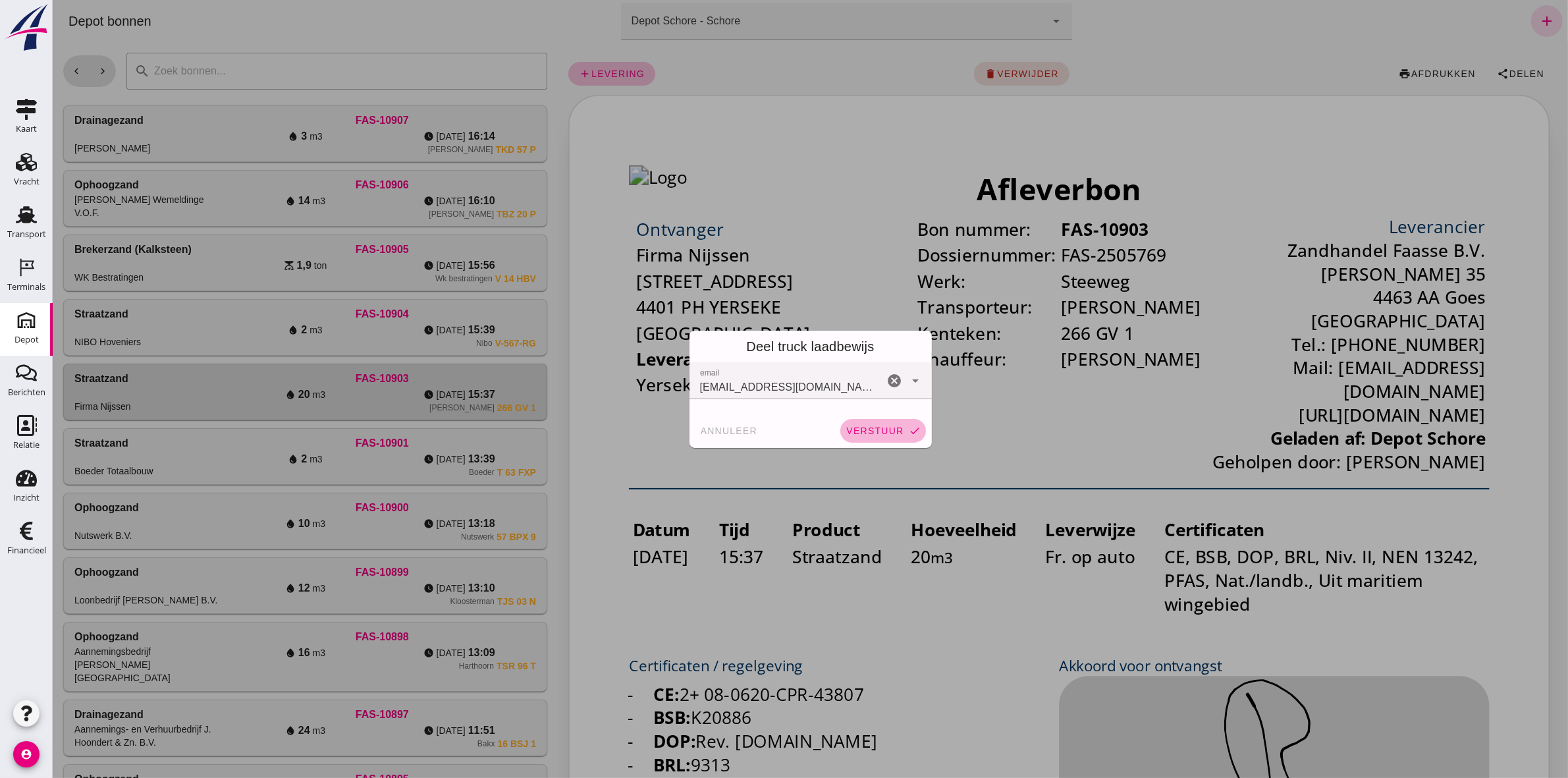
click at [862, 433] on span "verstuur" at bounding box center [874, 430] width 58 height 10
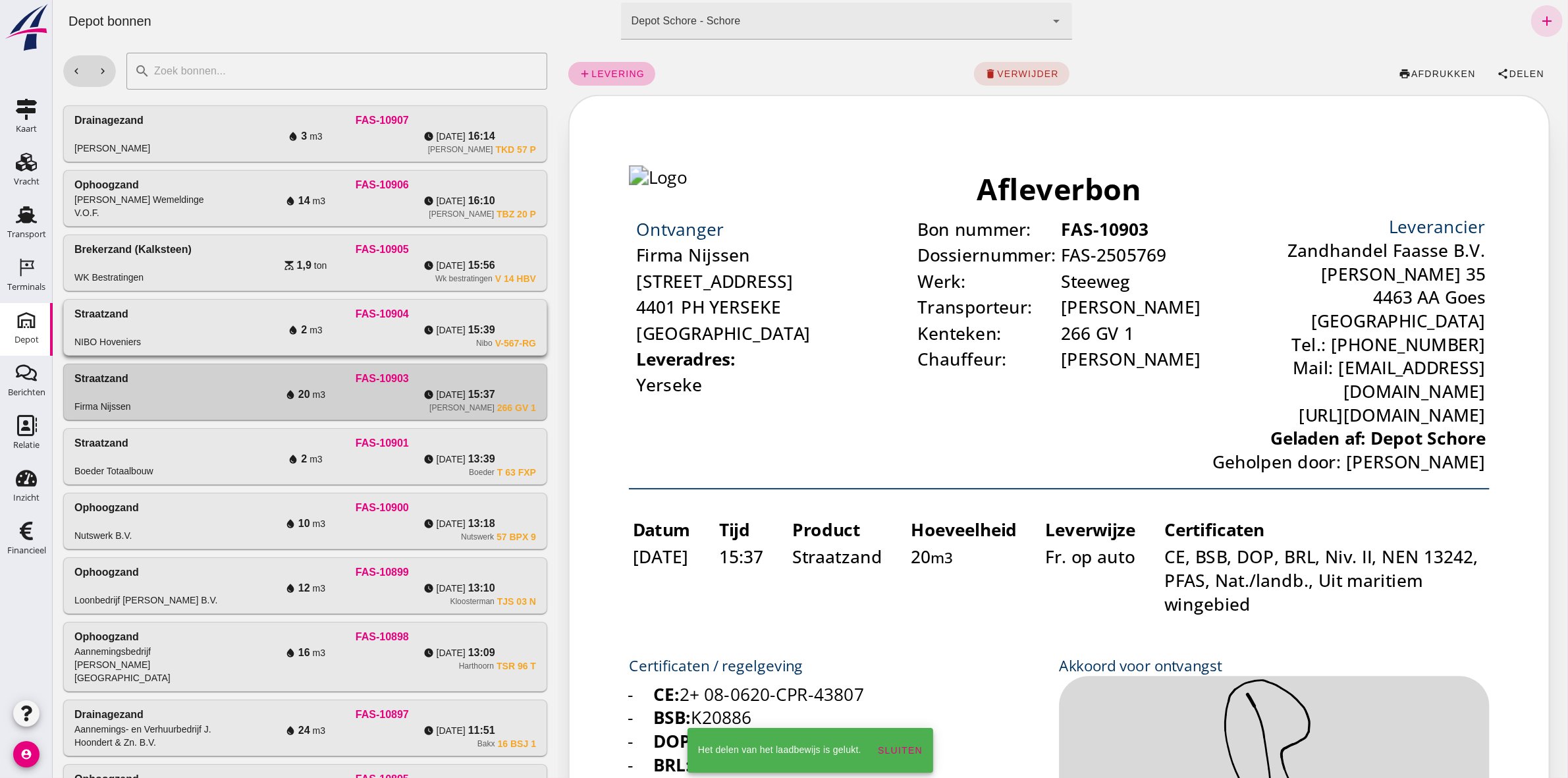
click at [448, 334] on span "[DATE]" at bounding box center [451, 329] width 29 height 13
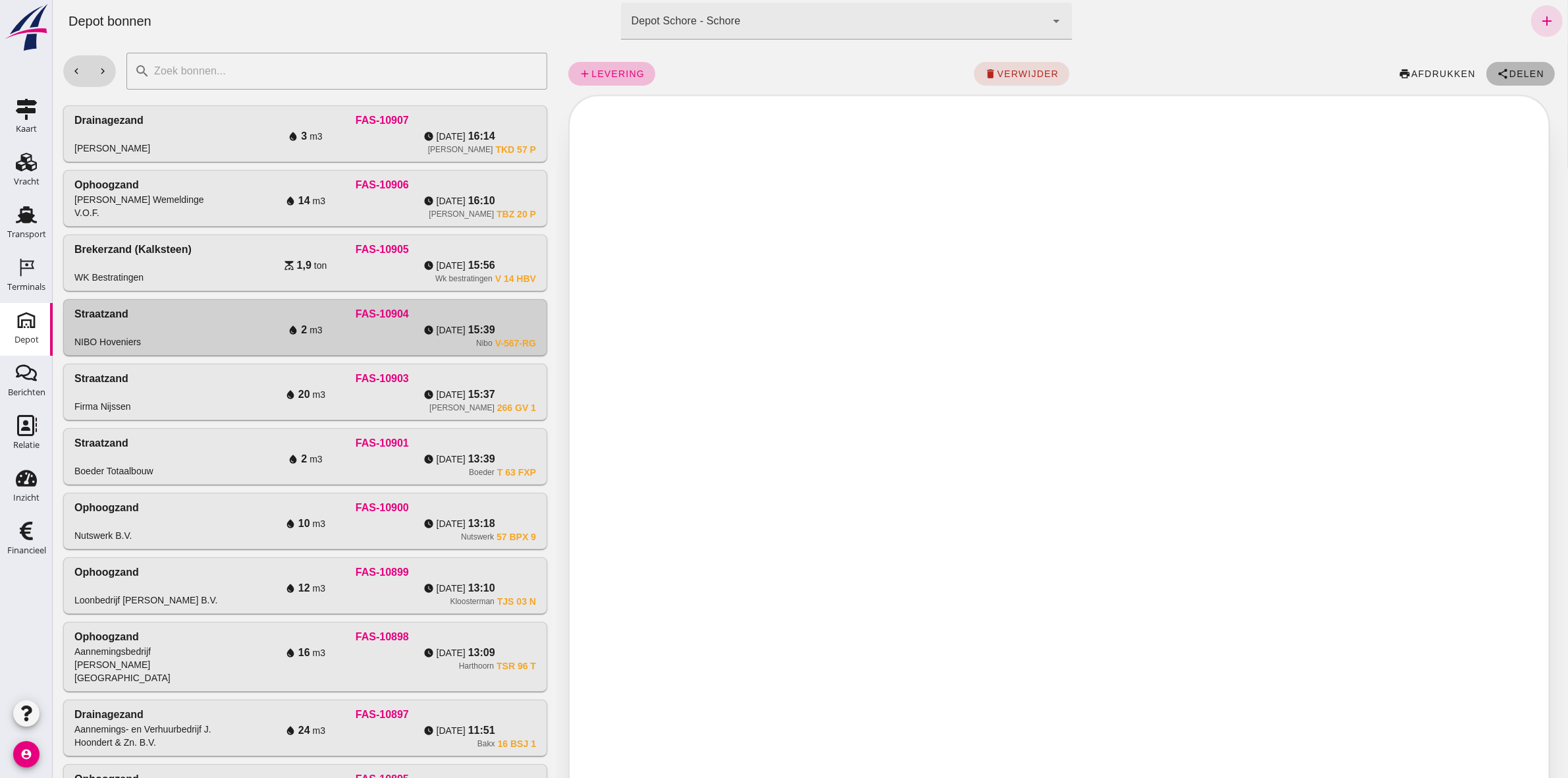
click at [1496, 73] on icon "share" at bounding box center [1502, 73] width 12 height 12
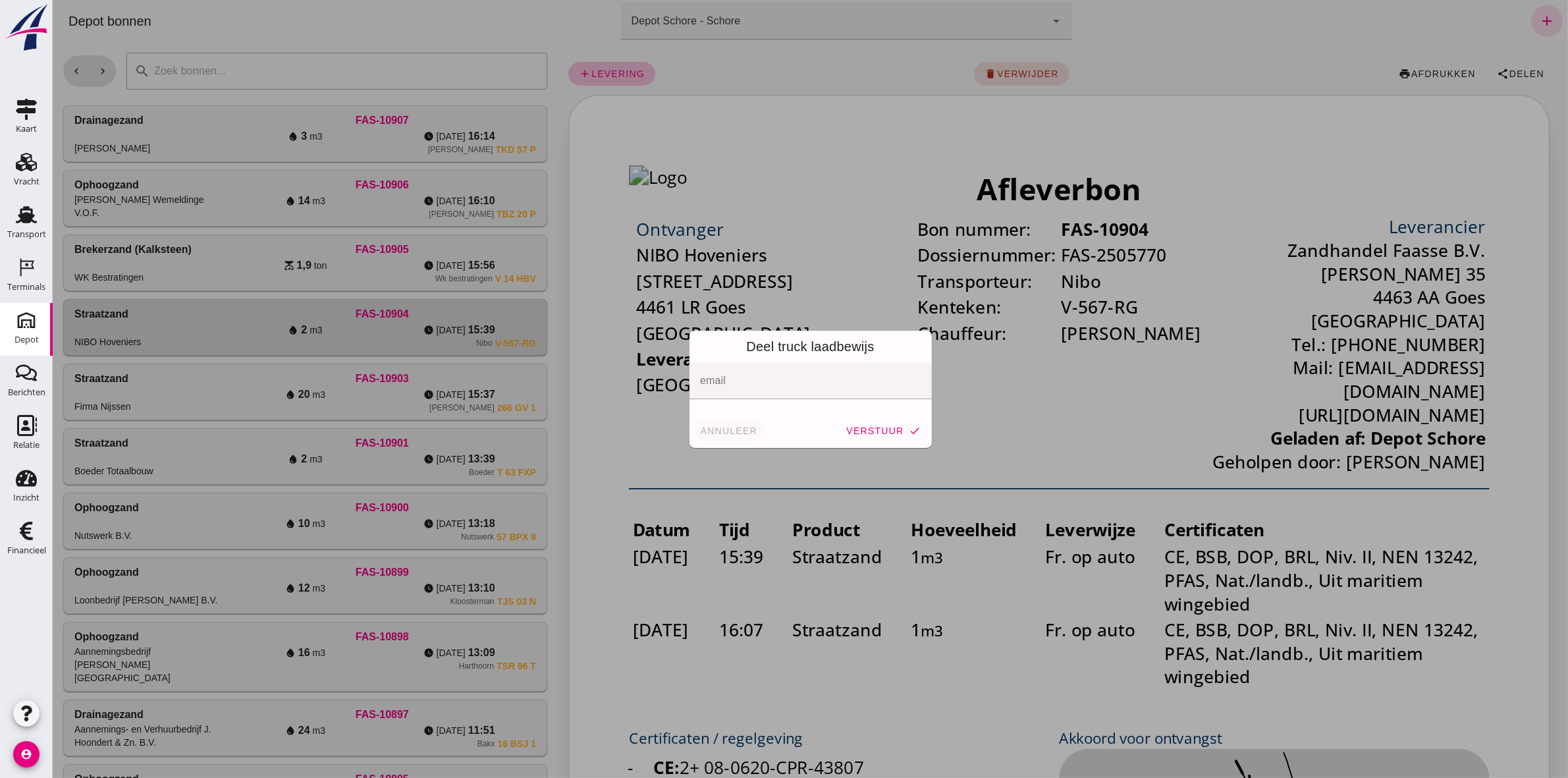
click at [711, 428] on span "annuleer" at bounding box center [728, 430] width 58 height 10
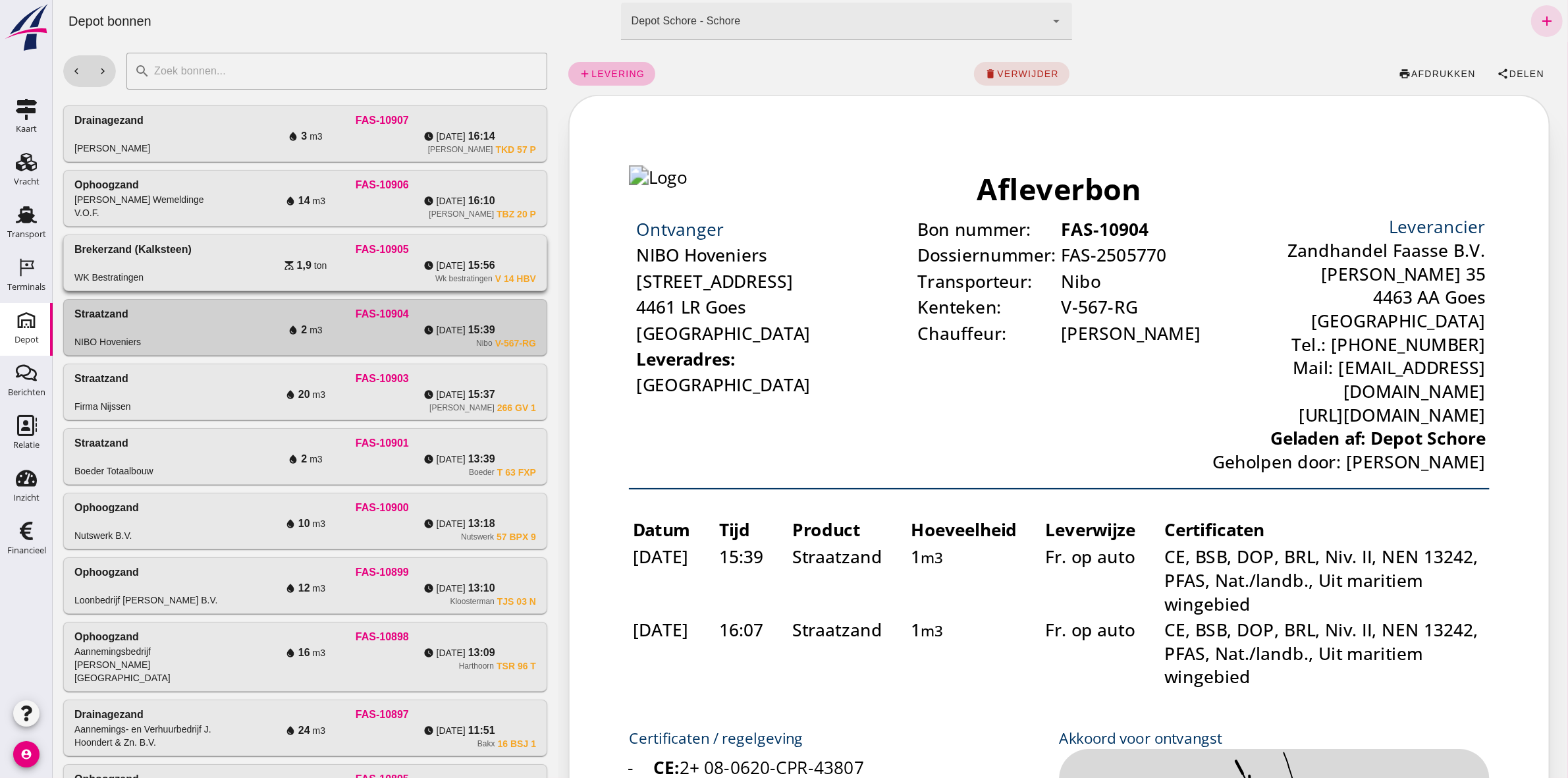
click at [477, 273] on div "Wk bestratingen" at bounding box center [464, 278] width 58 height 10
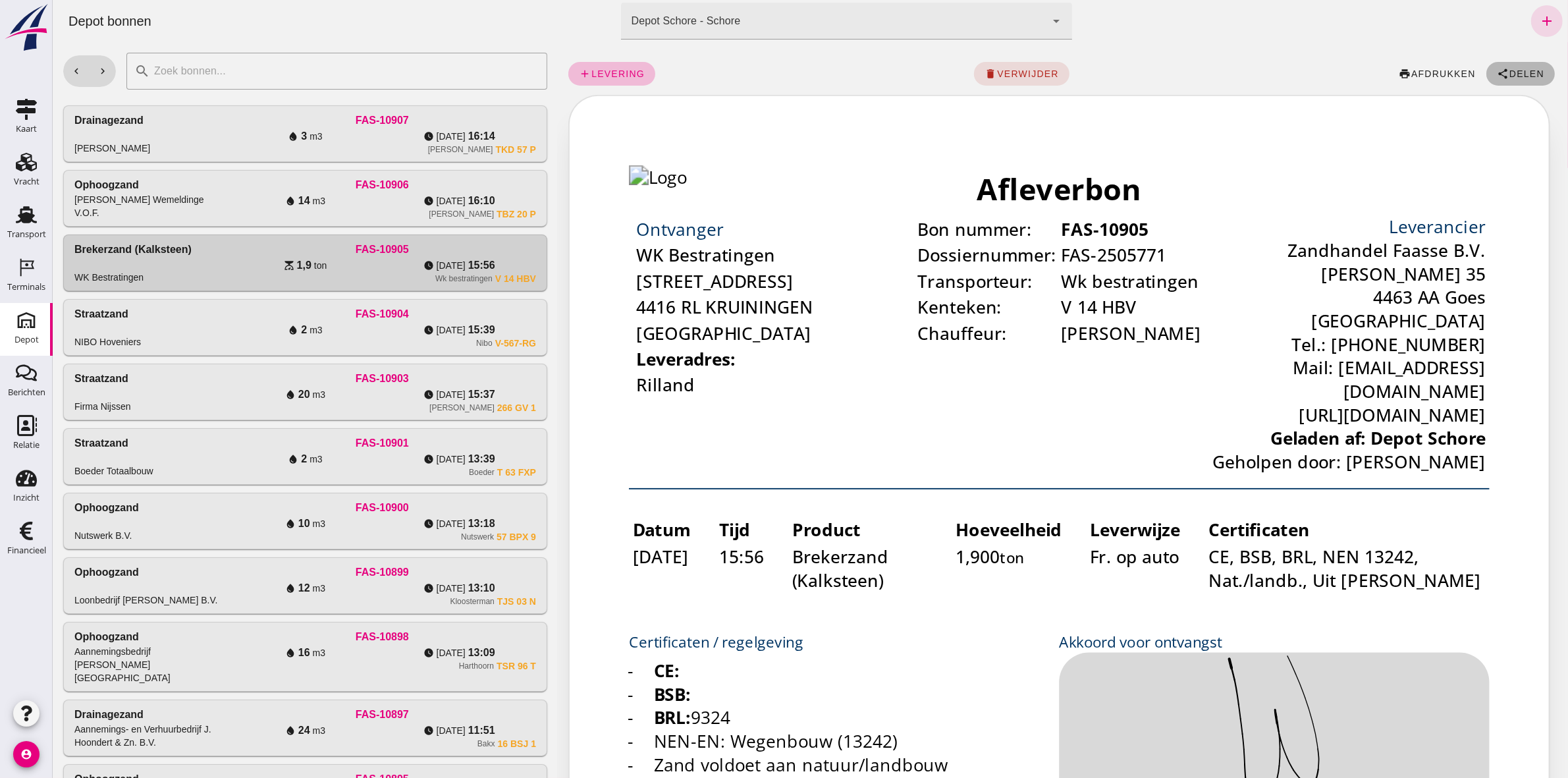
click at [1496, 68] on icon "share" at bounding box center [1502, 73] width 12 height 12
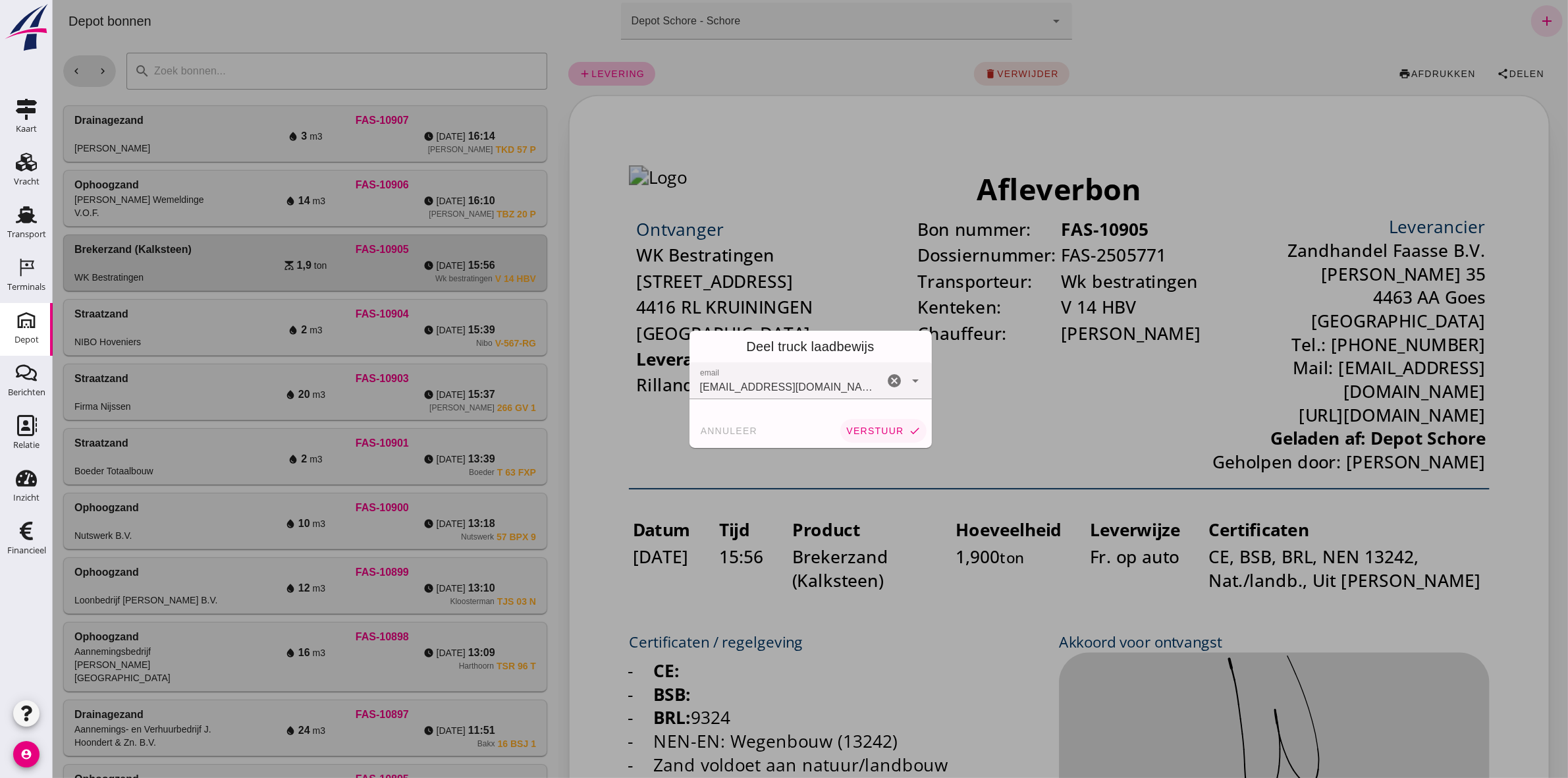
click at [856, 437] on button "verstuur check" at bounding box center [882, 431] width 86 height 24
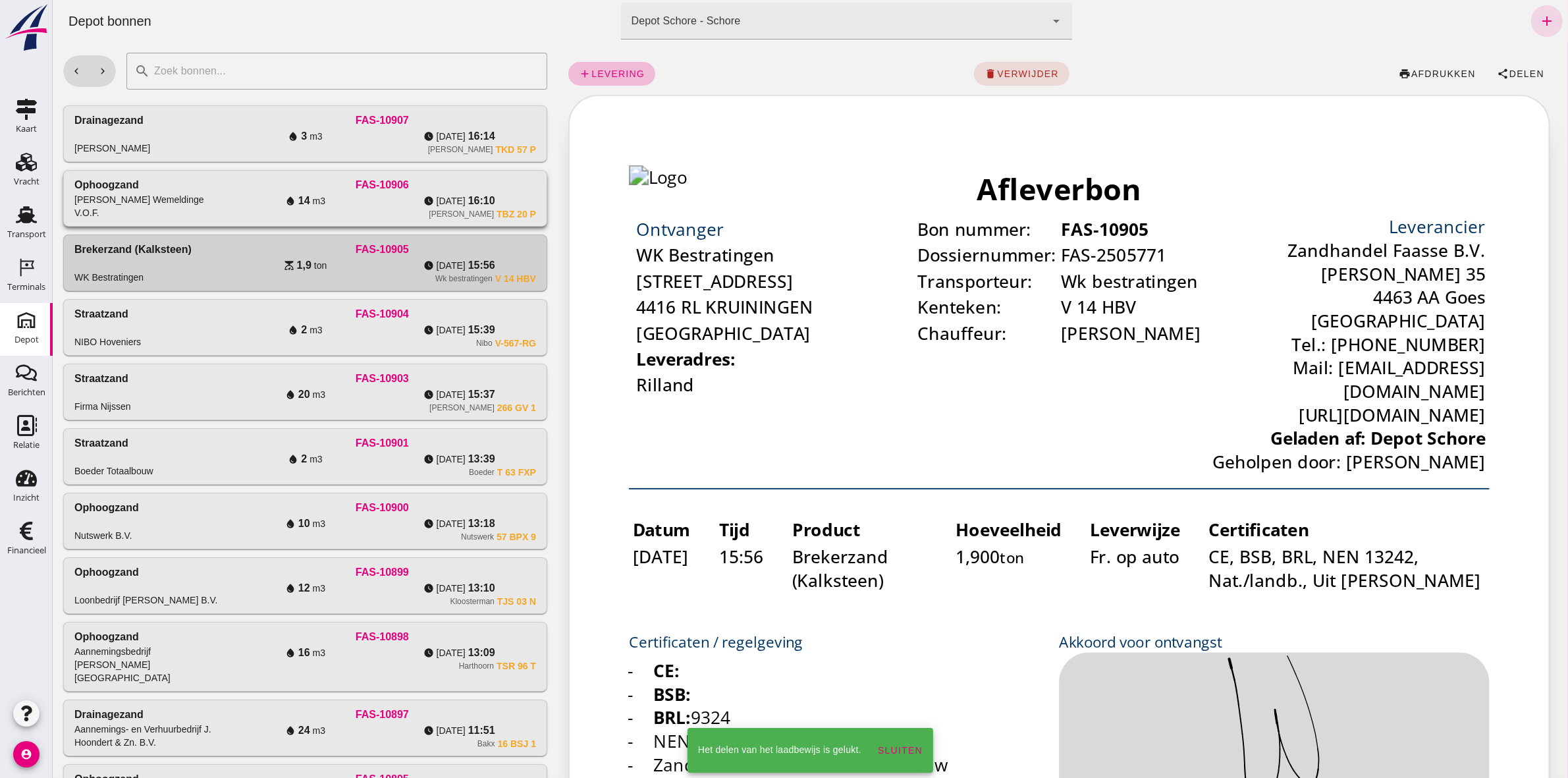
click at [468, 208] on span "16:10" at bounding box center [481, 201] width 27 height 16
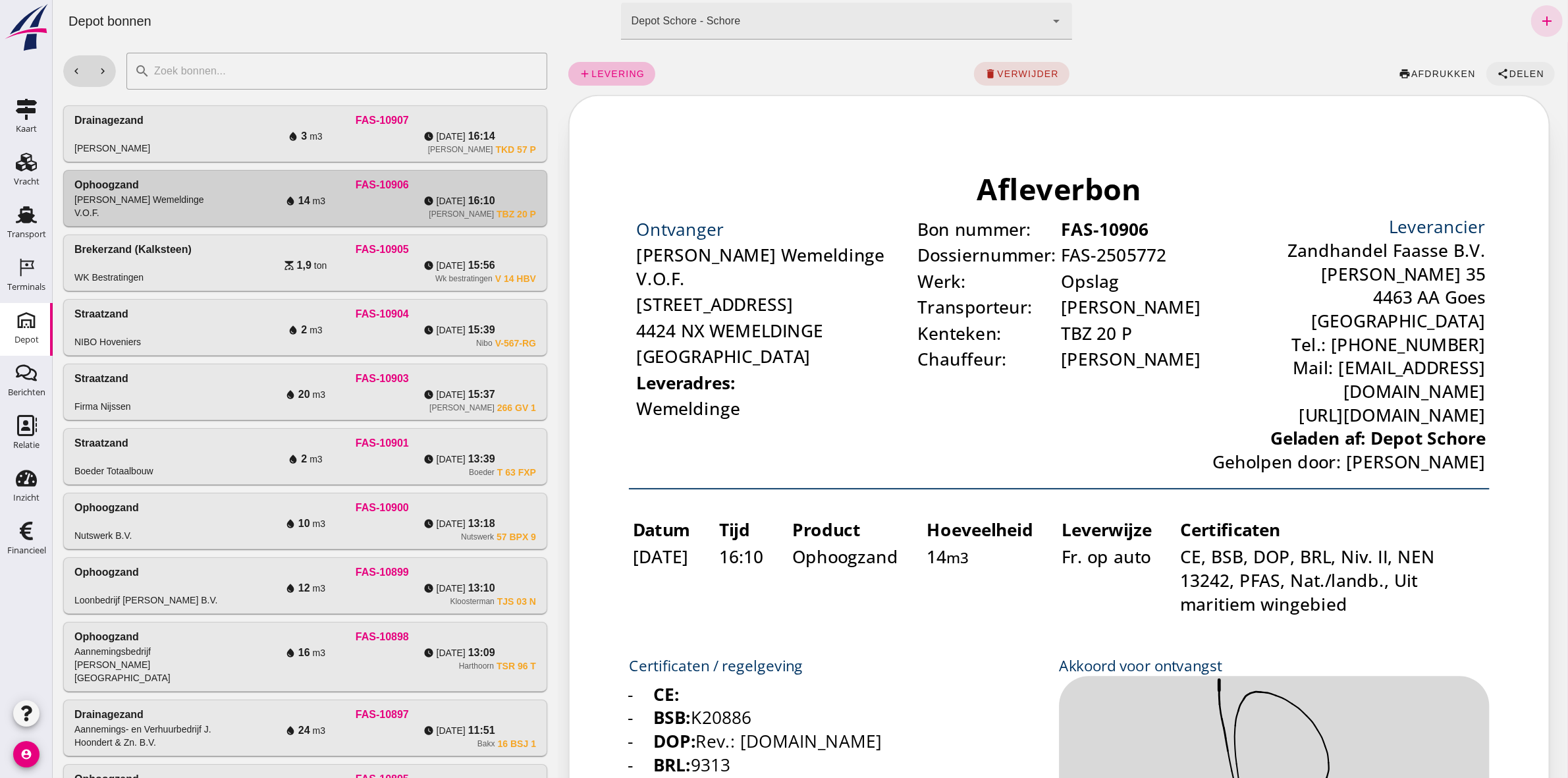
click at [1515, 73] on span "Delen" at bounding box center [1526, 73] width 36 height 10
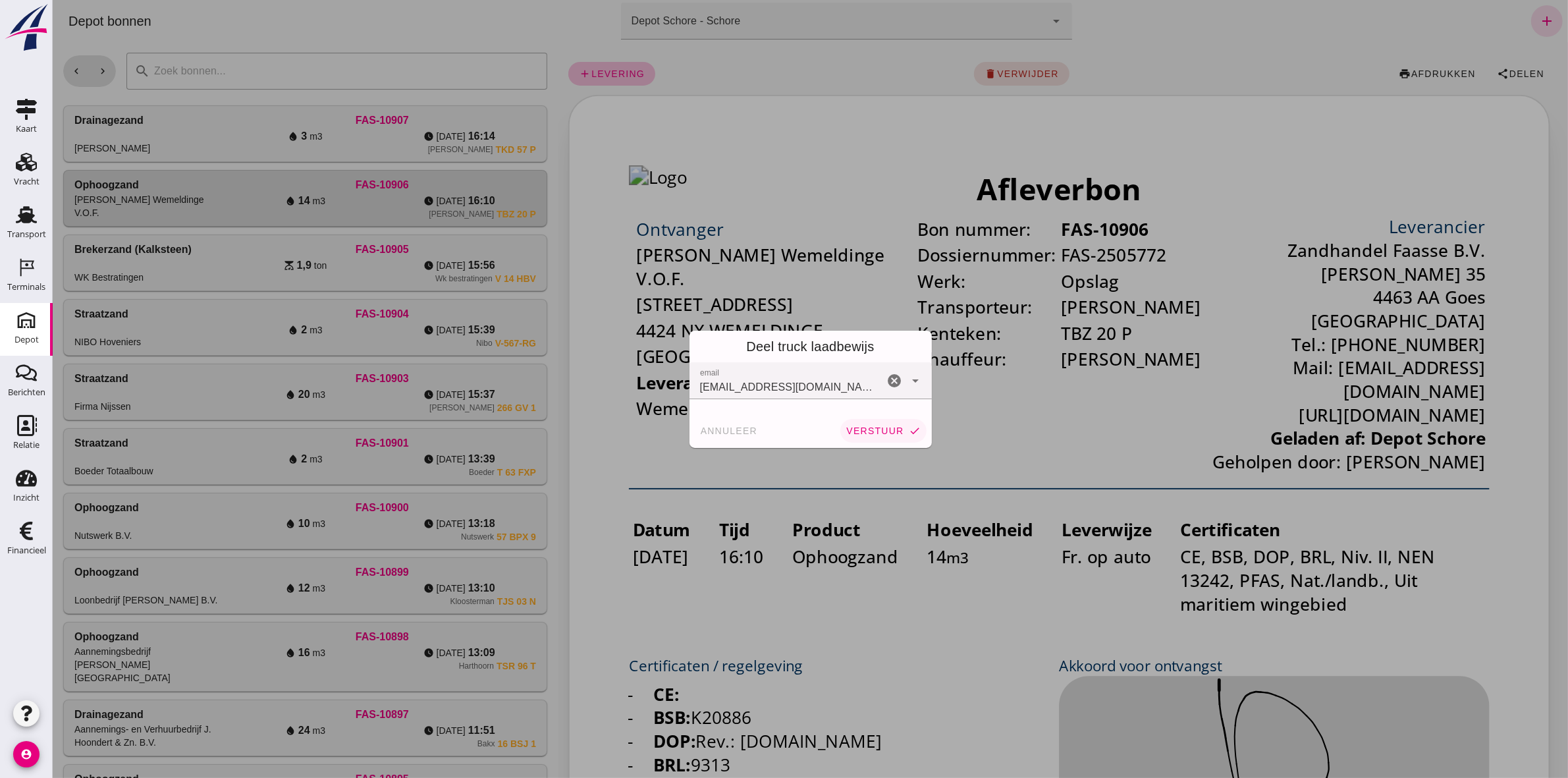
click at [889, 430] on span "verstuur" at bounding box center [874, 430] width 58 height 10
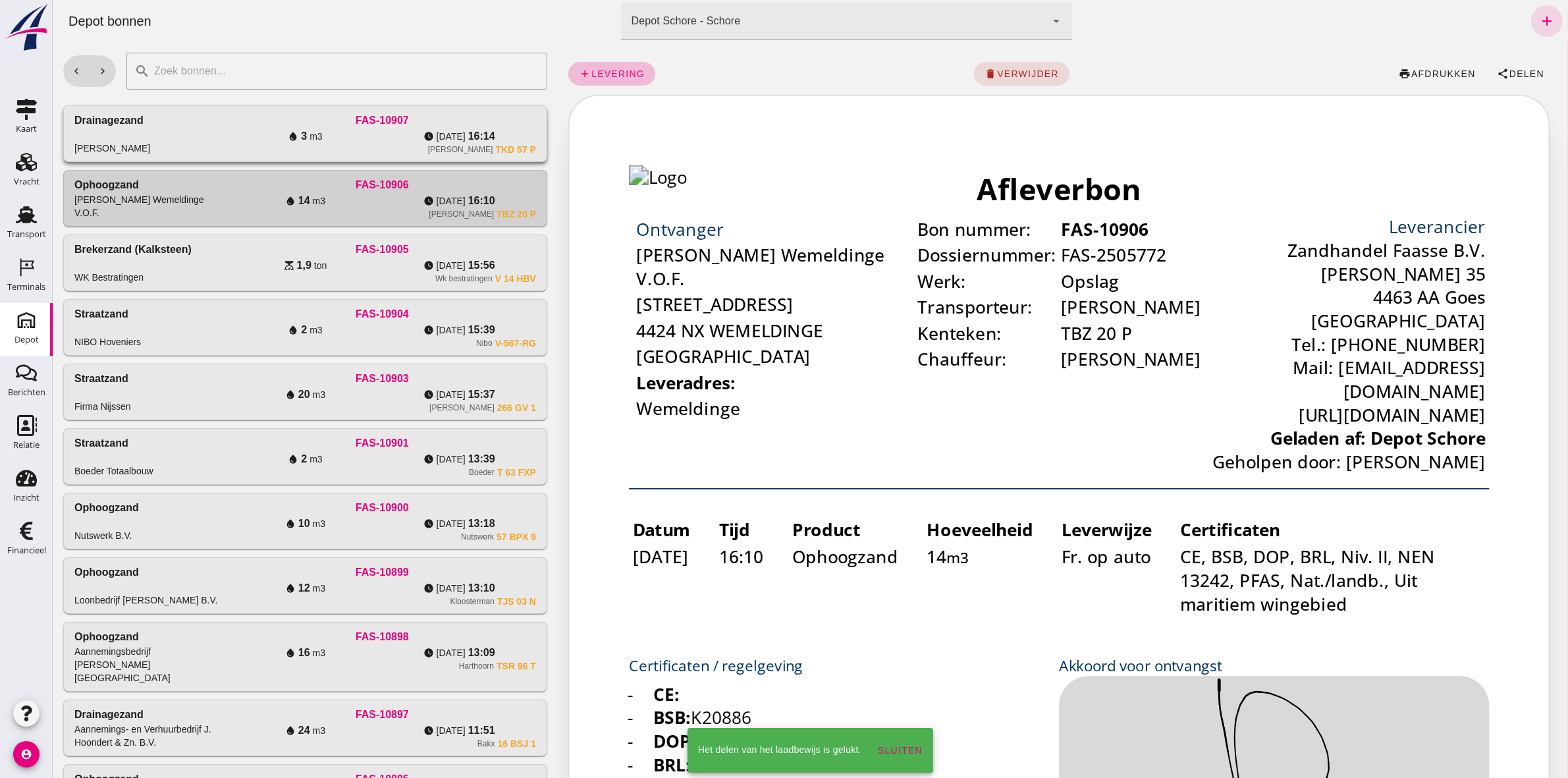
click at [480, 134] on span "16:14" at bounding box center [481, 136] width 27 height 16
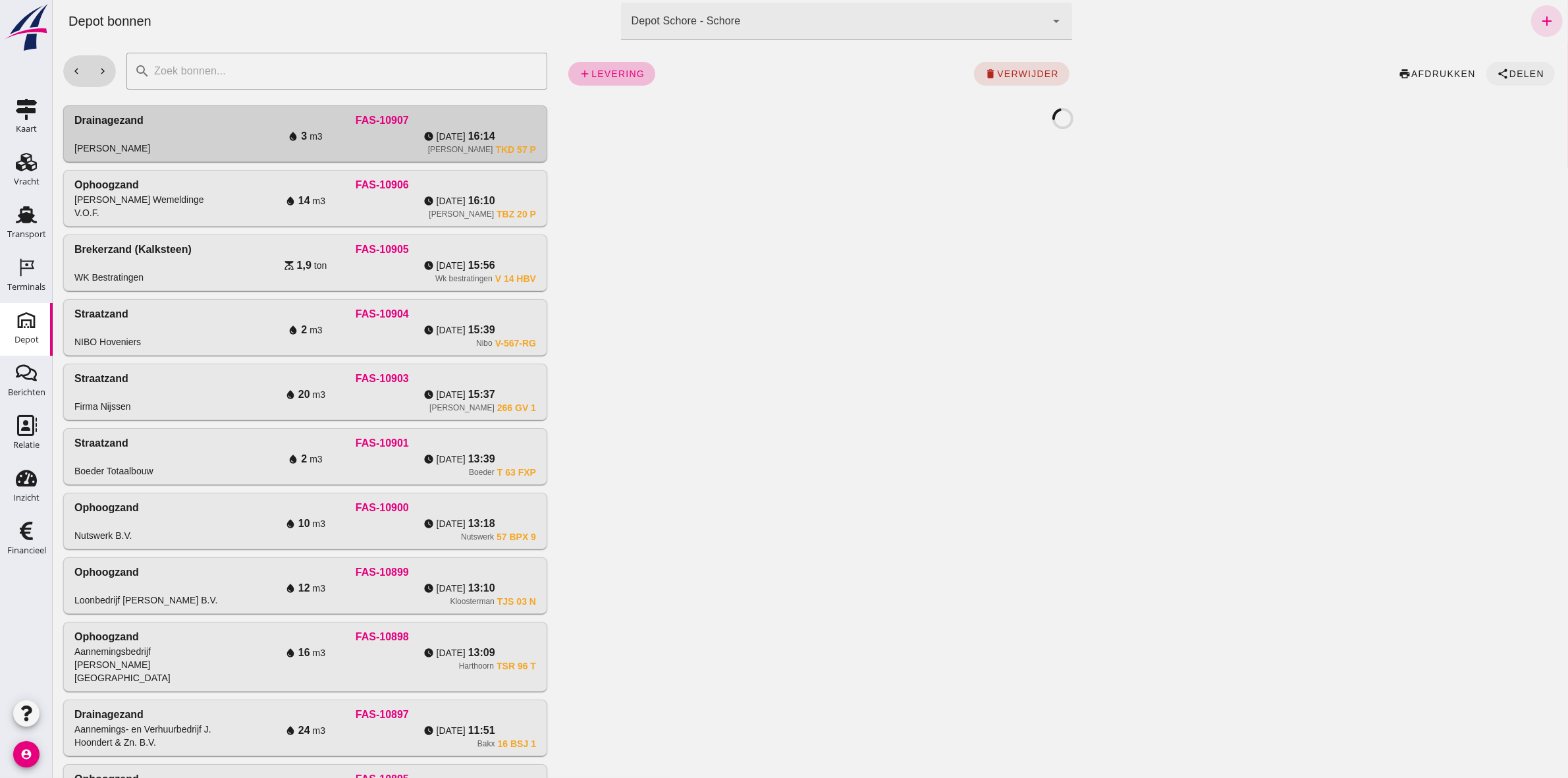
click at [1508, 75] on span "Delen" at bounding box center [1526, 73] width 36 height 10
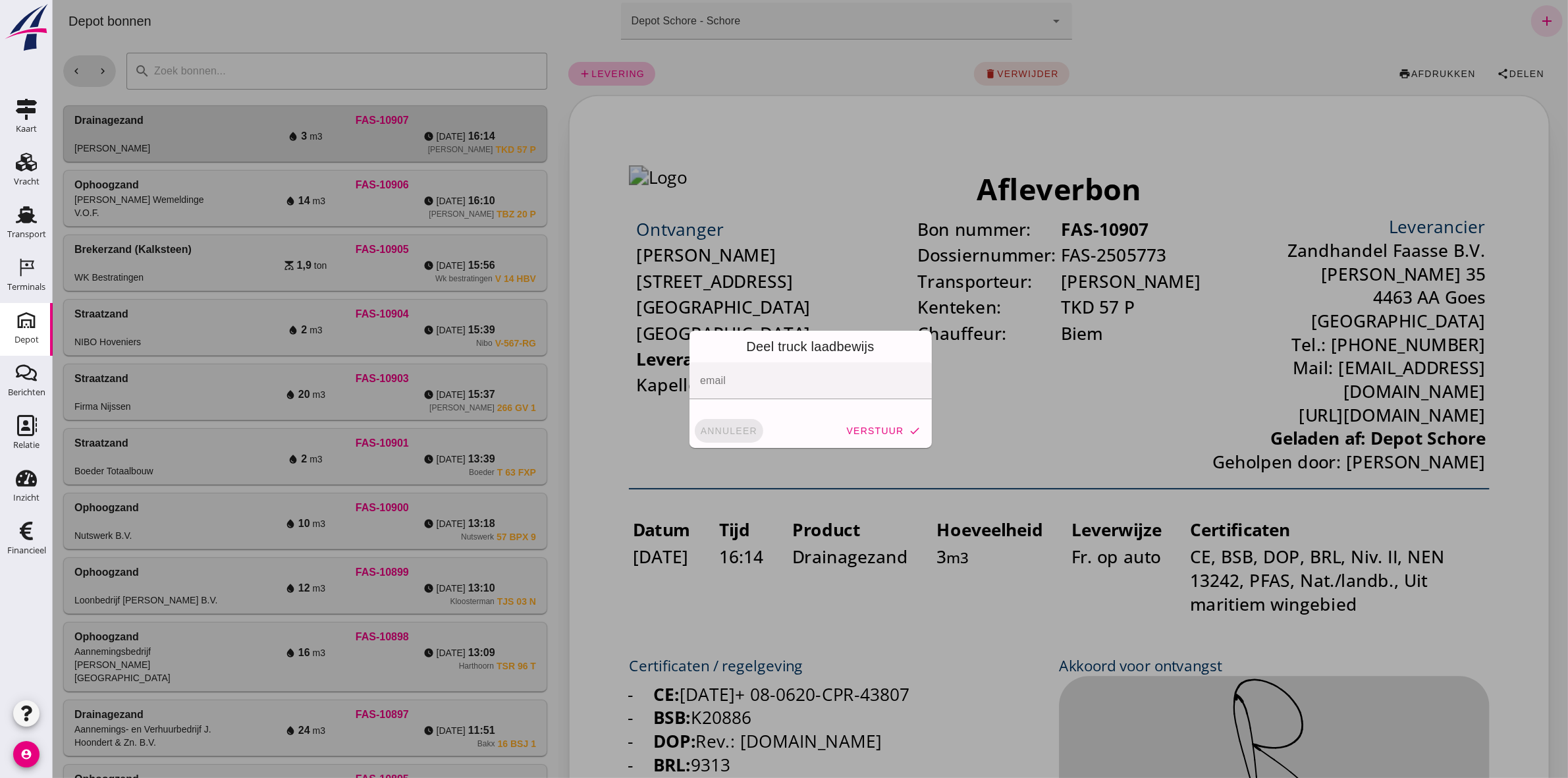
click at [739, 422] on button "annuleer" at bounding box center [729, 431] width 68 height 24
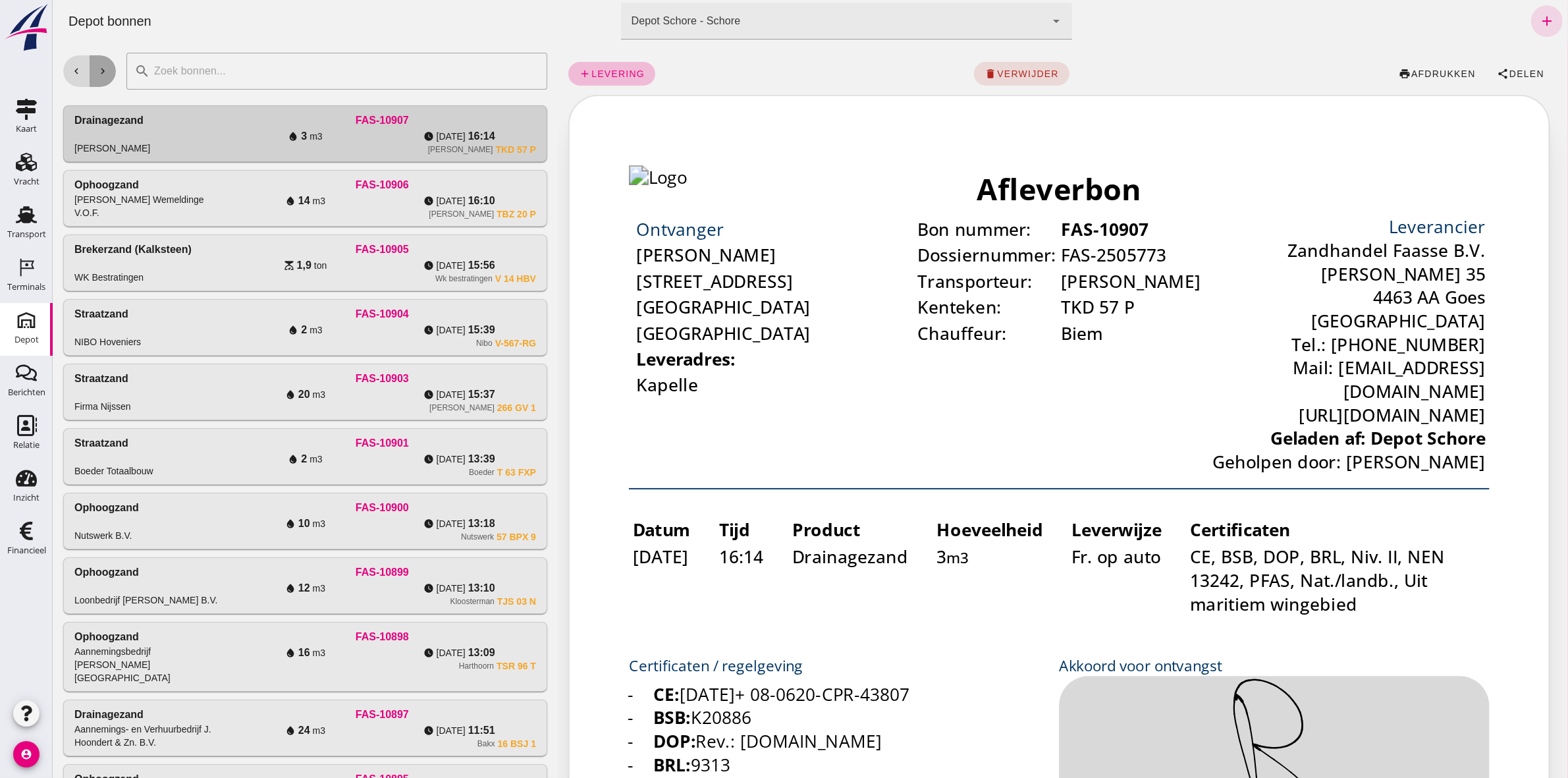
click at [105, 68] on icon "chevron_right" at bounding box center [101, 71] width 12 height 12
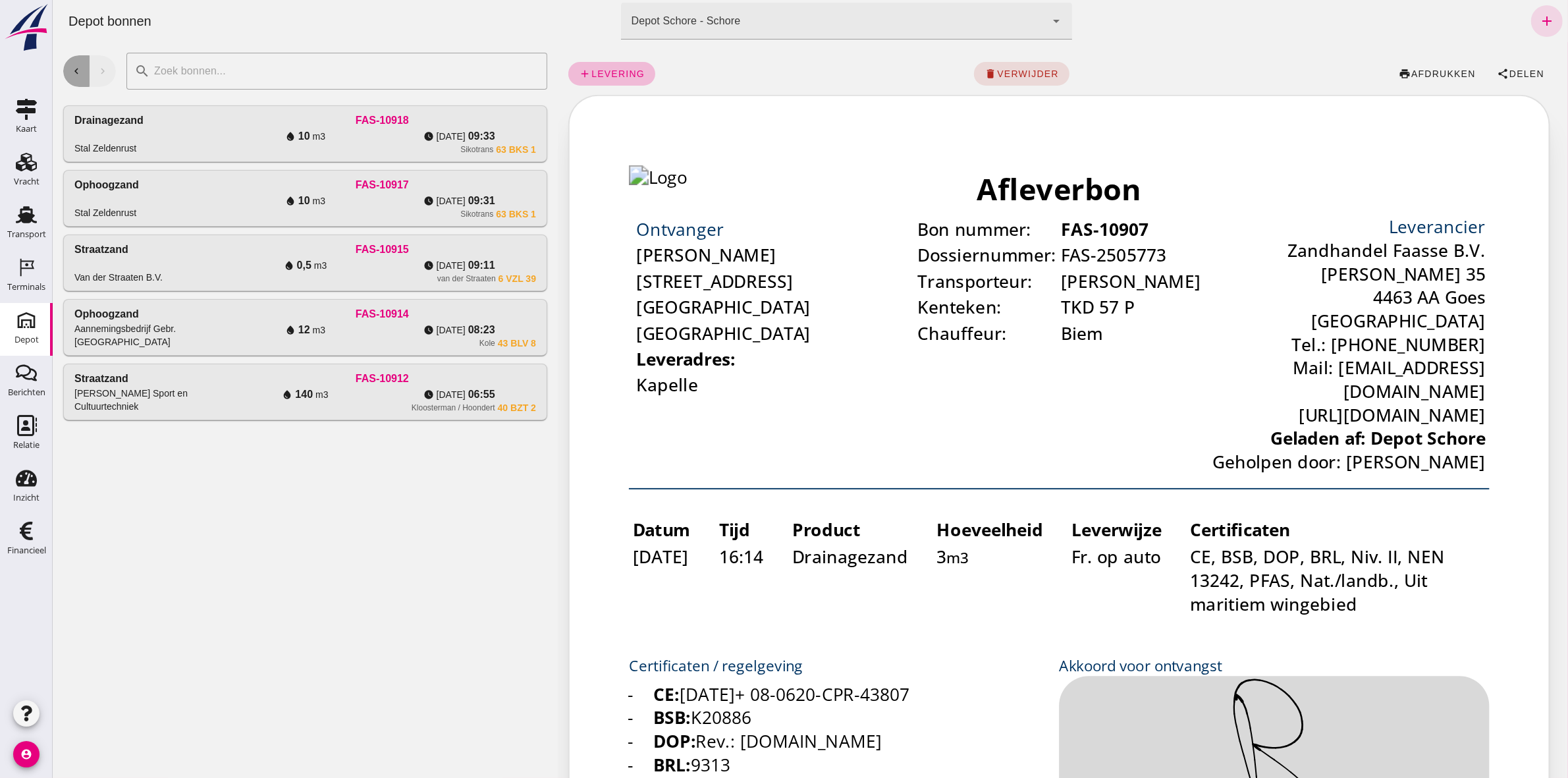
click at [79, 66] on icon "chevron_left" at bounding box center [75, 71] width 12 height 12
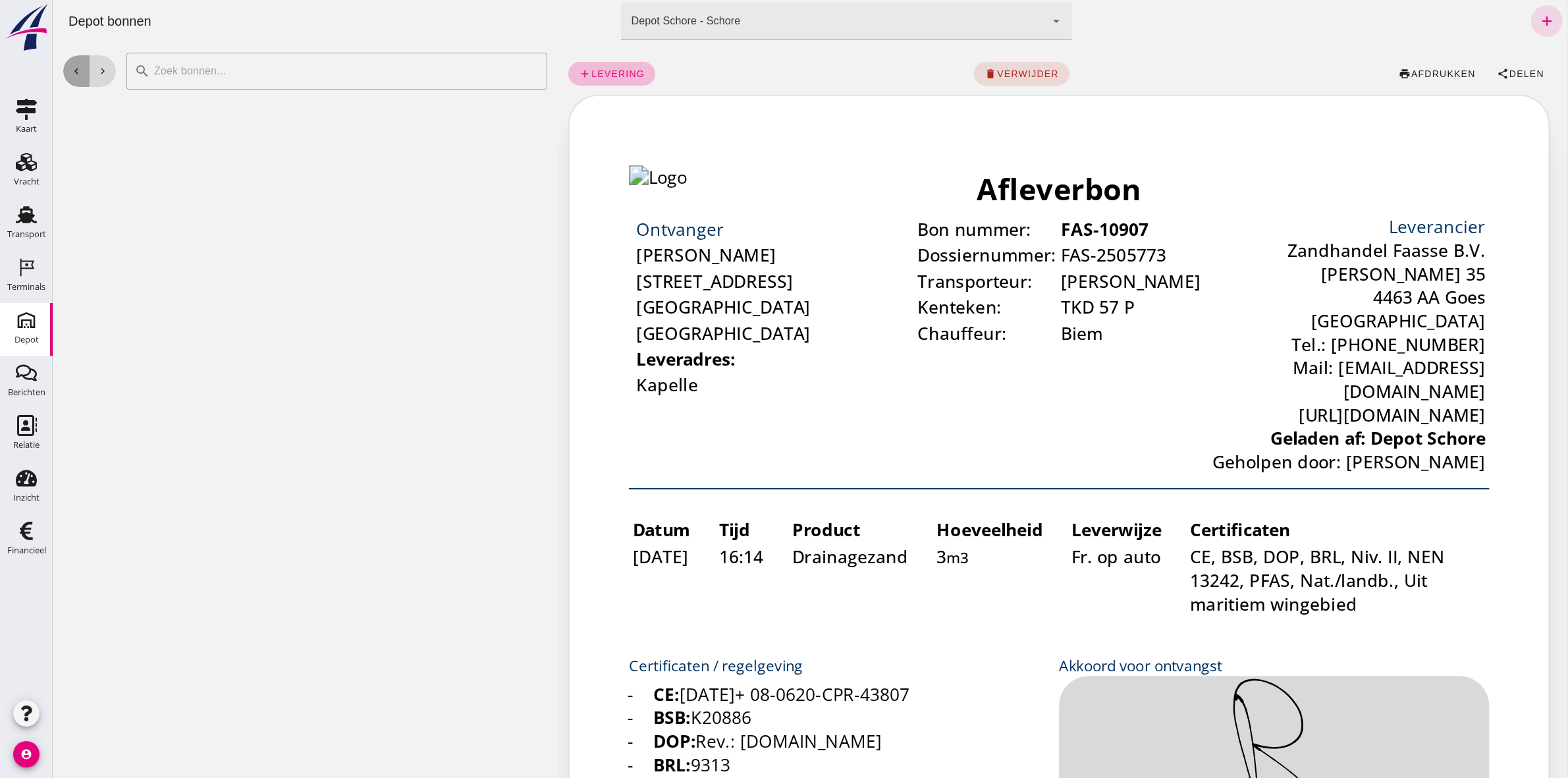
click at [79, 66] on icon "chevron_left" at bounding box center [75, 71] width 12 height 12
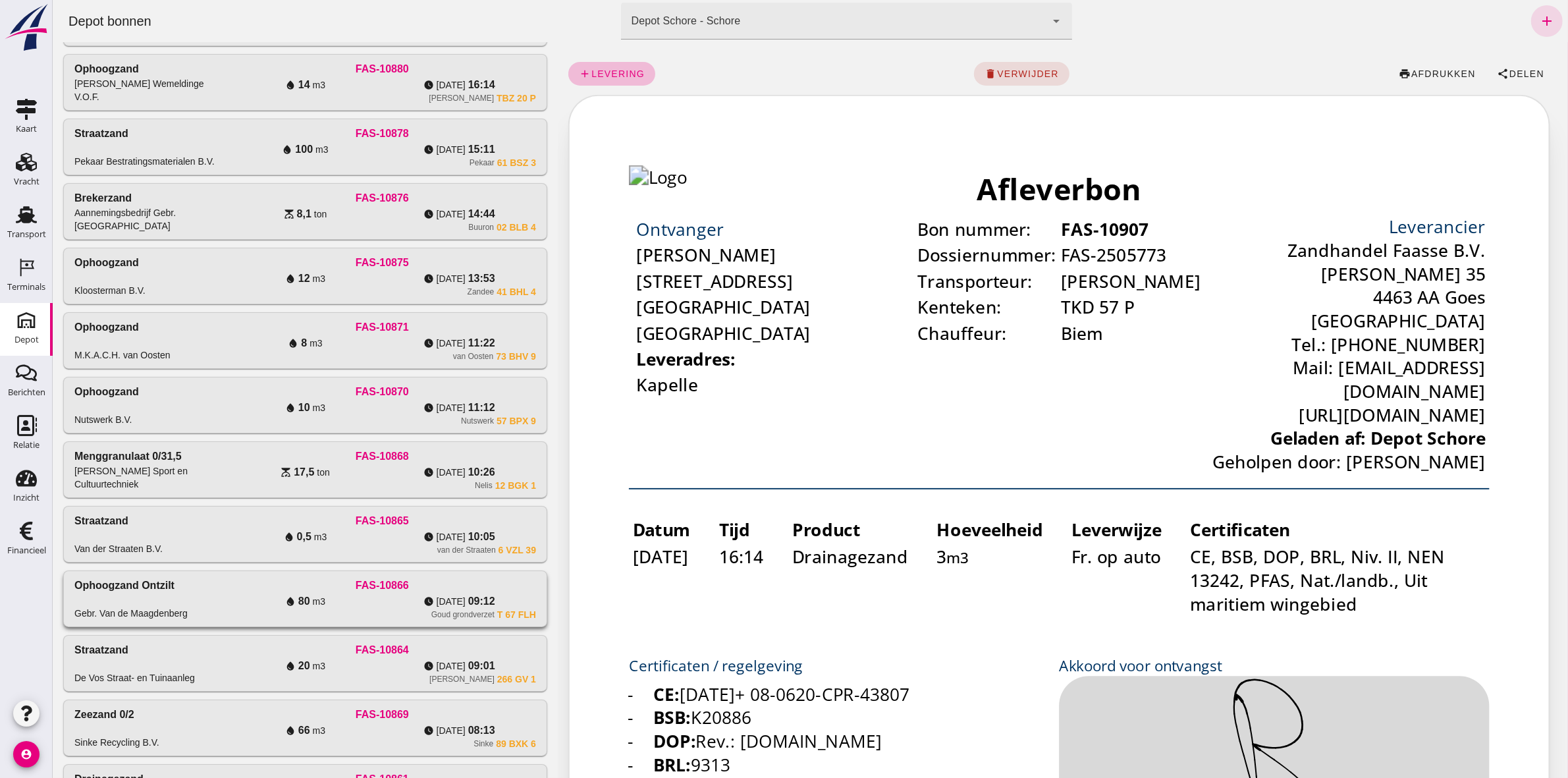
scroll to position [329, 0]
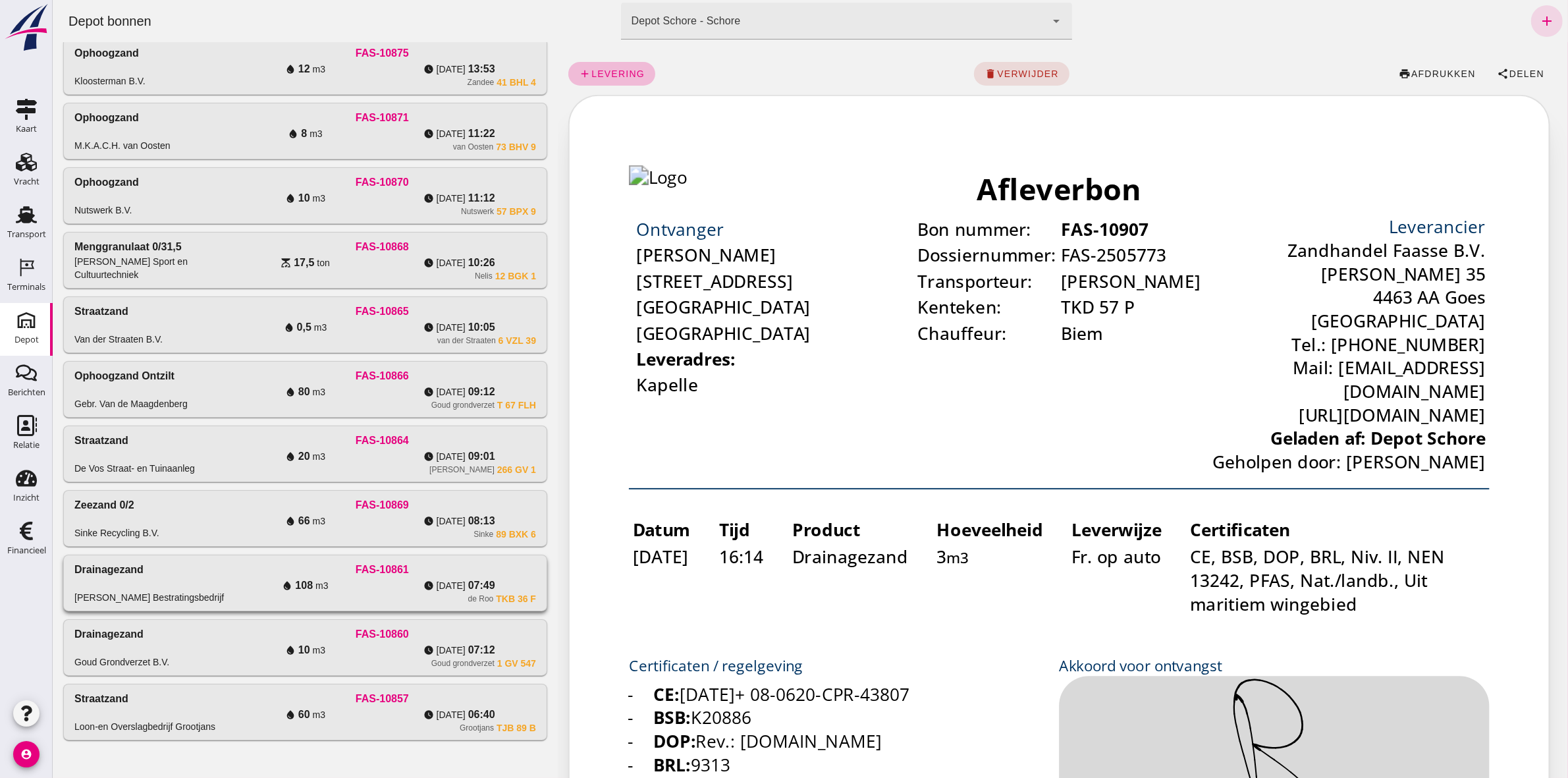
click at [204, 588] on div "Drainagezand M.M. Mol Bestratingsbedrijf" at bounding box center [151, 583] width 154 height 42
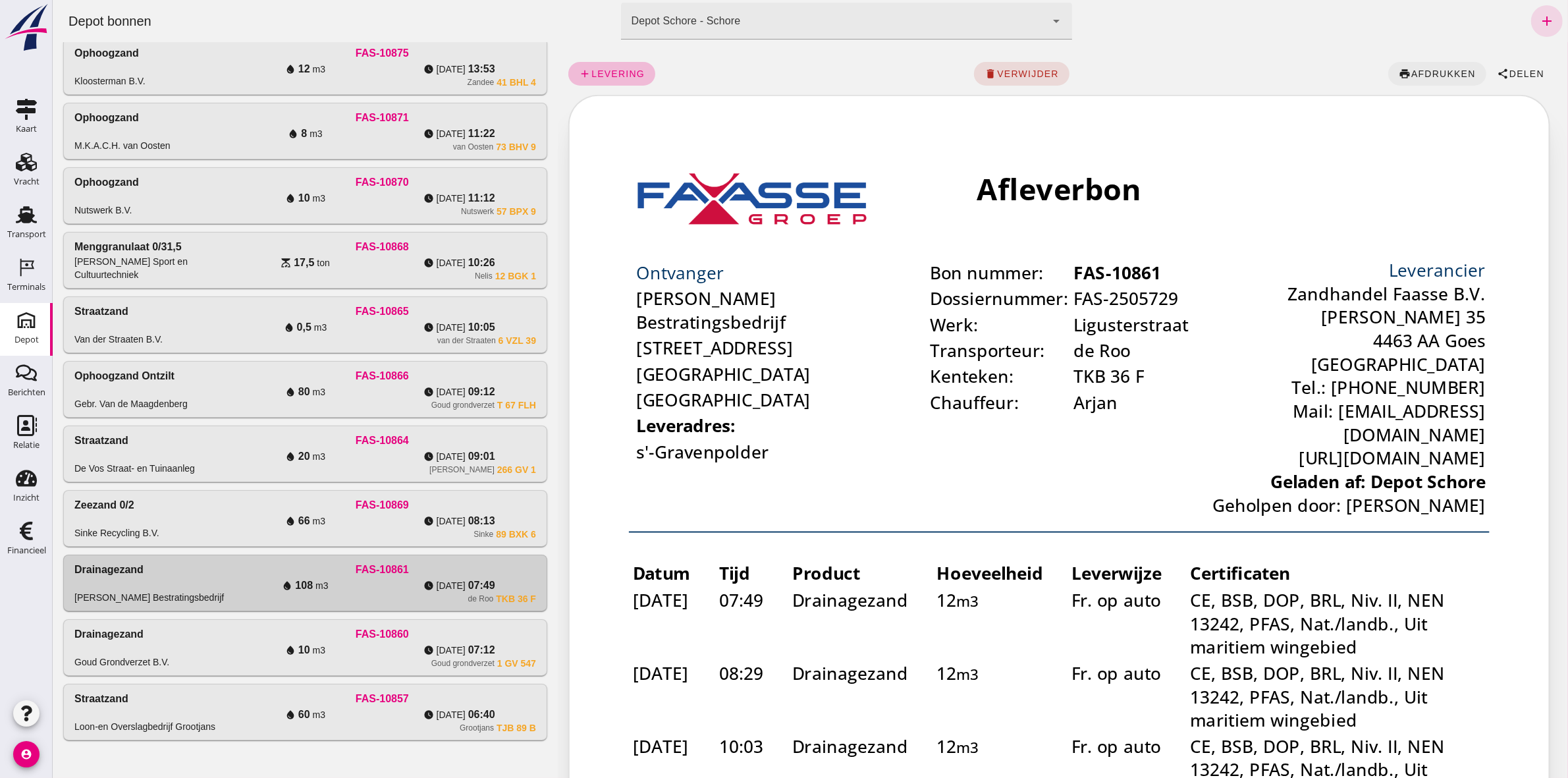
scroll to position [0, 0]
click at [1416, 73] on span "afdrukken" at bounding box center [1442, 73] width 65 height 10
click at [623, 76] on span "levering" at bounding box center [617, 73] width 54 height 10
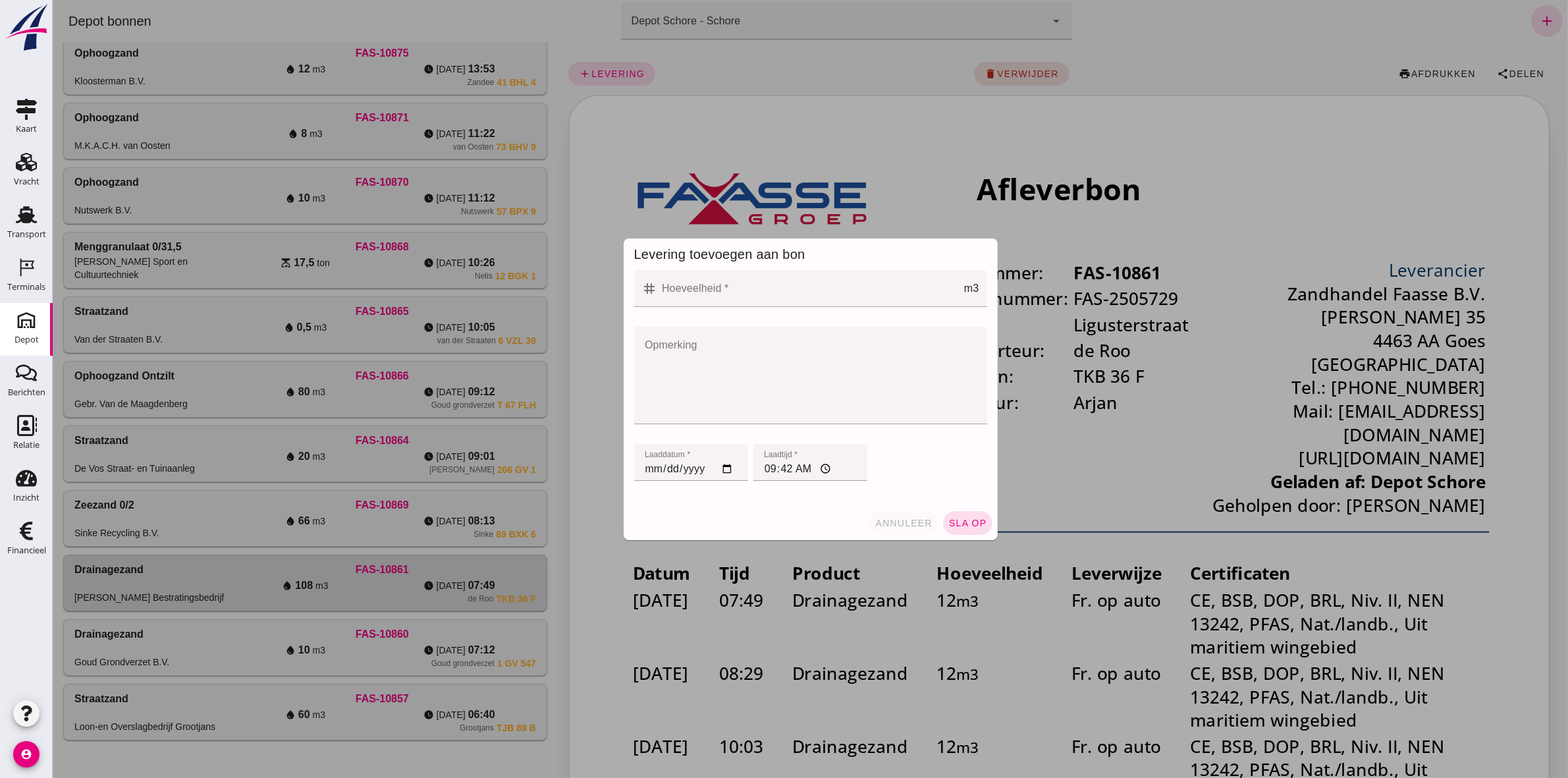
click at [896, 518] on span "annuleer" at bounding box center [902, 523] width 58 height 10
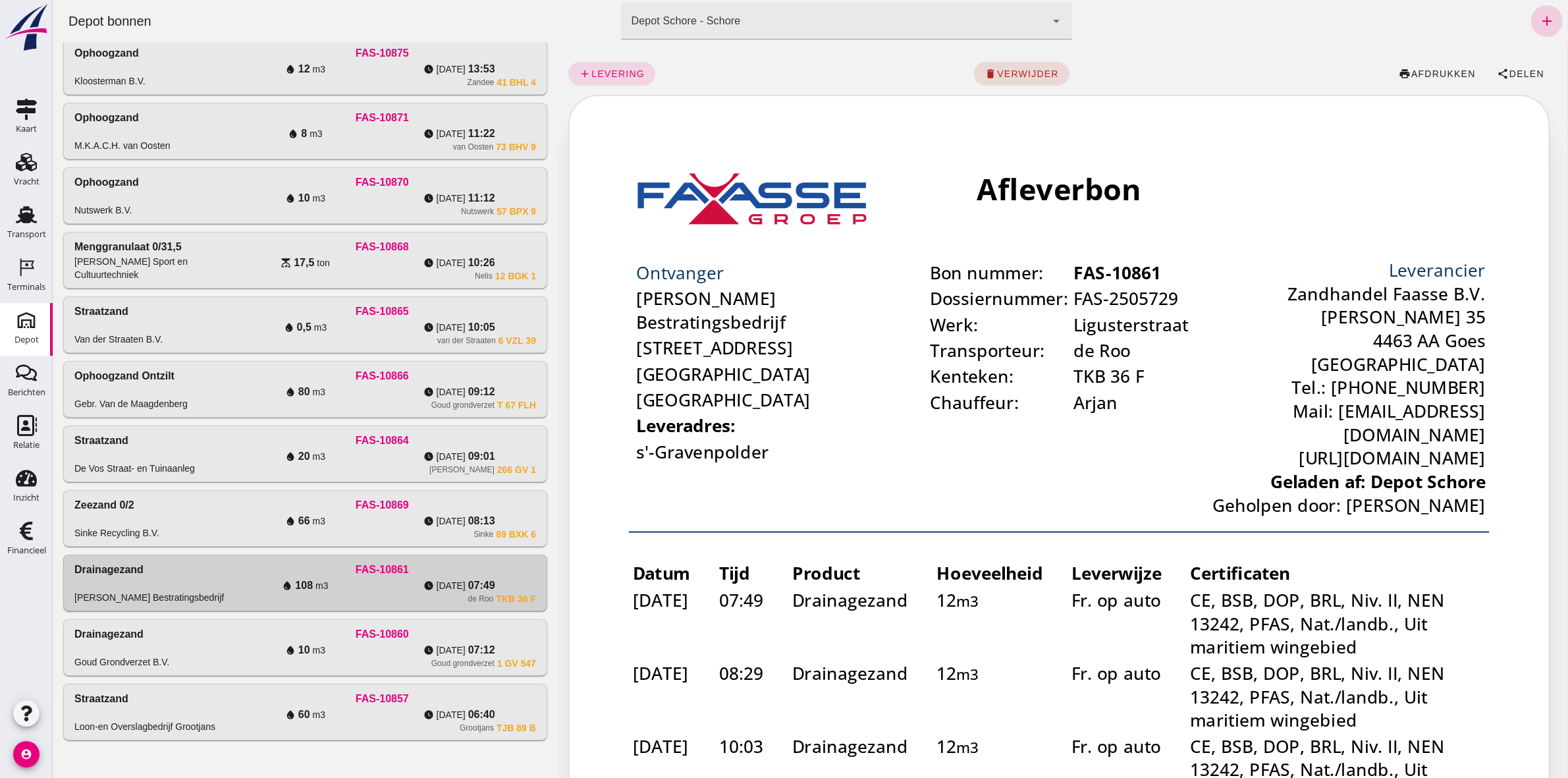
click at [1539, 14] on icon "add" at bounding box center [1546, 21] width 16 height 16
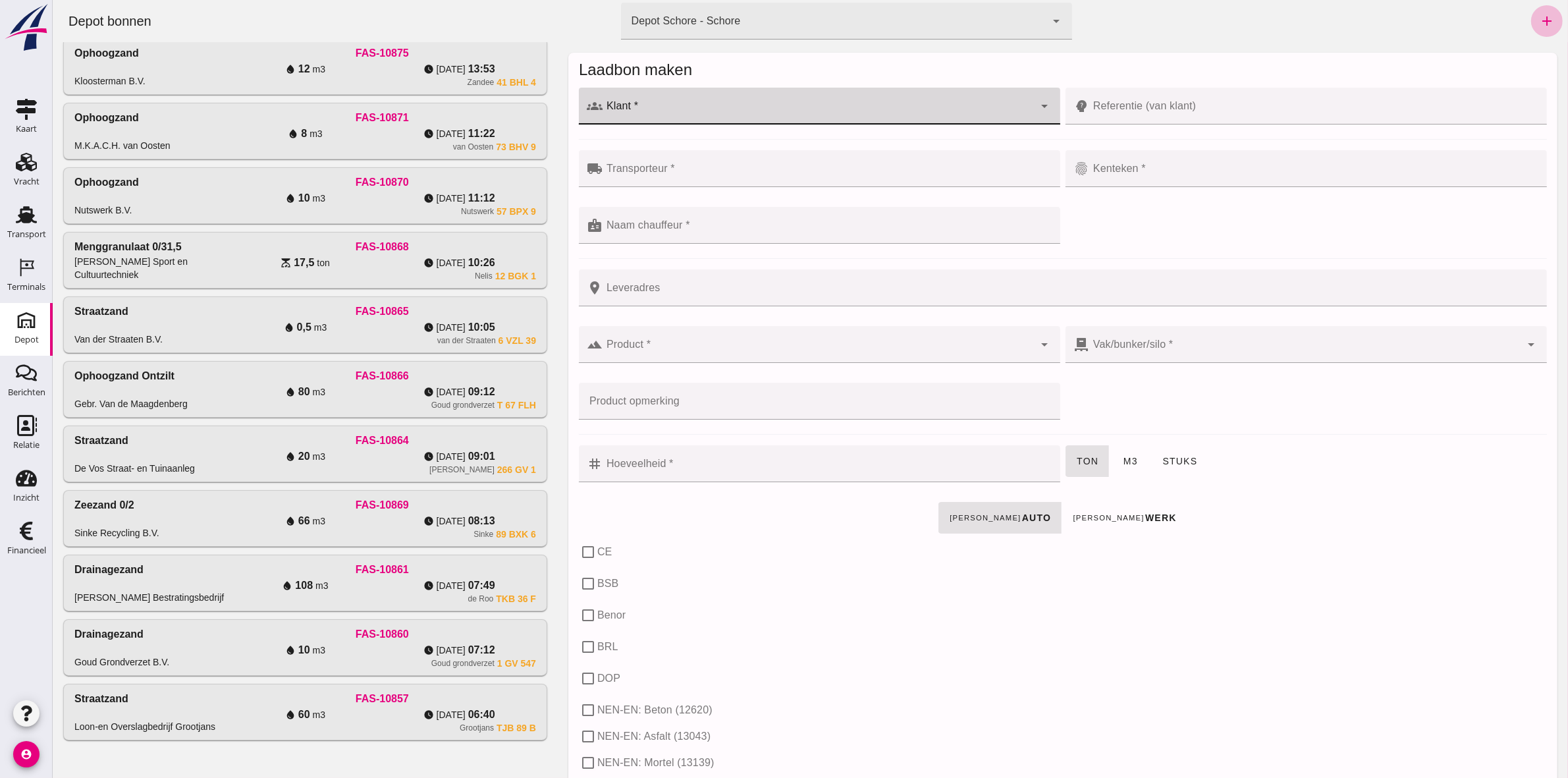
click at [650, 105] on input "Klant *" at bounding box center [818, 112] width 431 height 16
click at [712, 138] on div "[PERSON_NAME] Bestratingsbedrijf" at bounding box center [824, 145] width 435 height 16
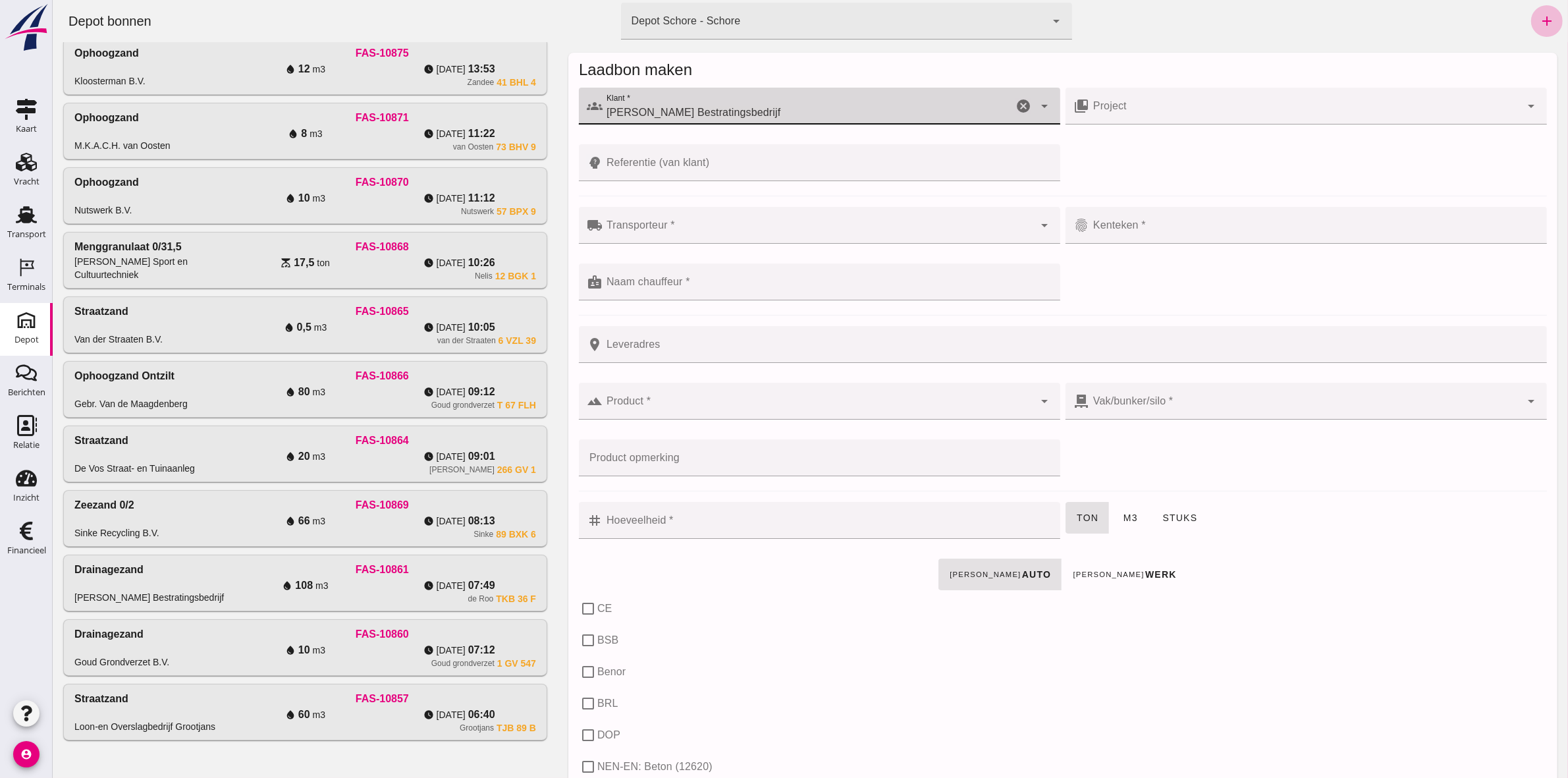
type input "[PERSON_NAME] Bestratingsbedrijf"
click at [1169, 95] on div at bounding box center [1304, 106] width 431 height 37
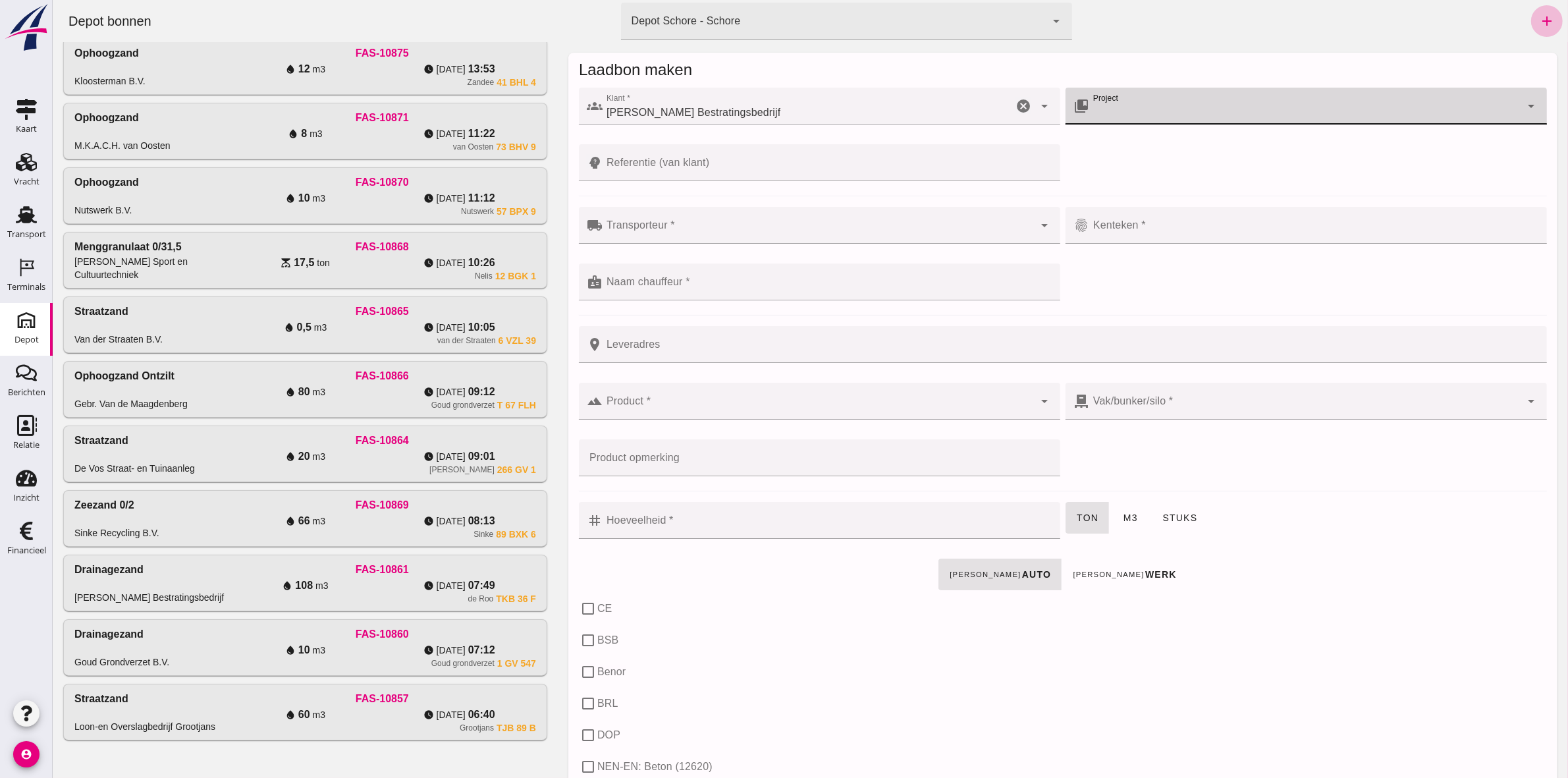
click at [1523, 104] on icon "arrow_drop_down" at bounding box center [1530, 105] width 16 height 16
click at [1235, 111] on input "Project" at bounding box center [1304, 112] width 431 height 16
click at [663, 160] on input "Referentie (van klant)" at bounding box center [826, 163] width 450 height 37
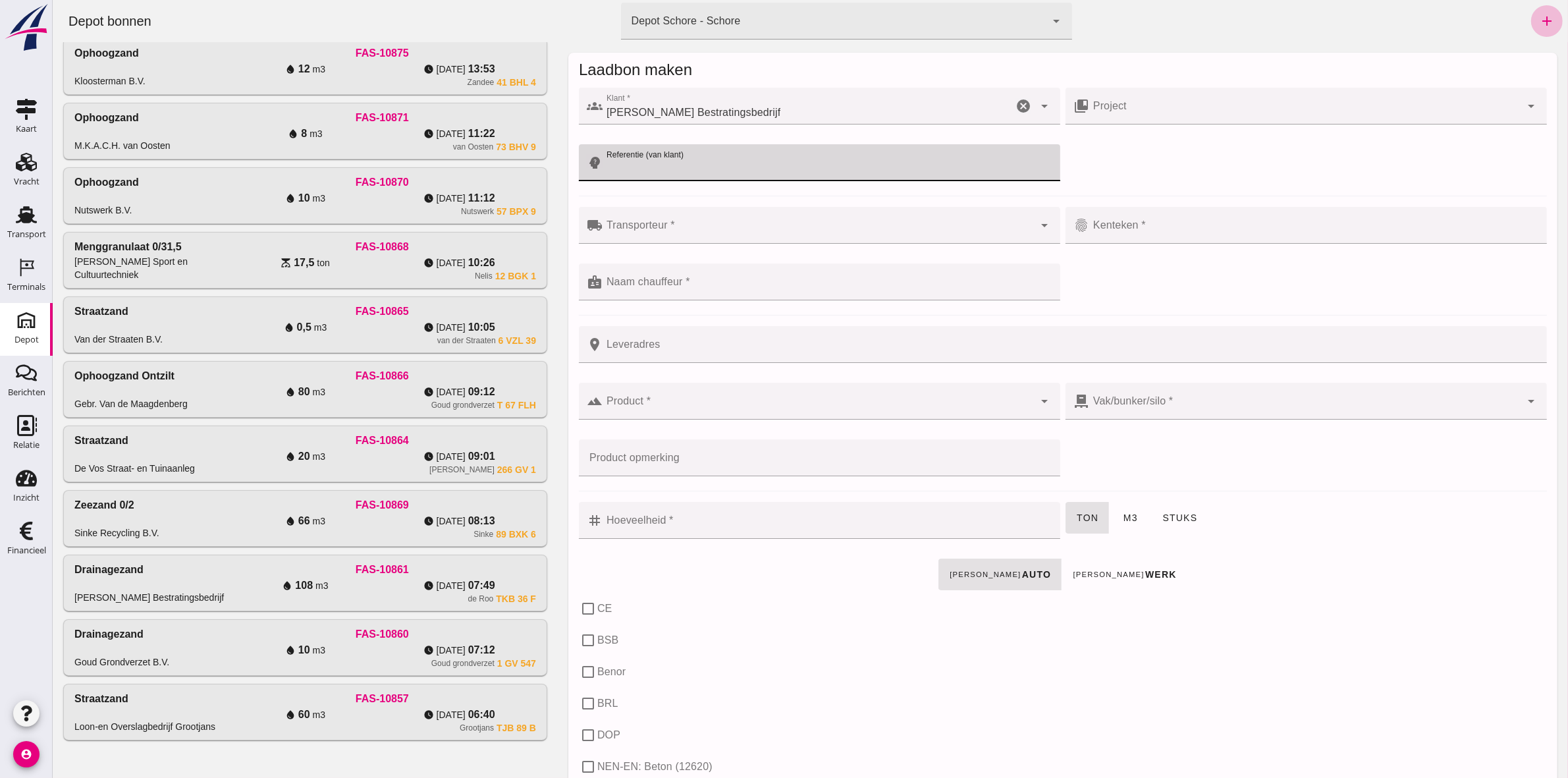
click at [639, 341] on input "Leveradres" at bounding box center [1070, 344] width 937 height 37
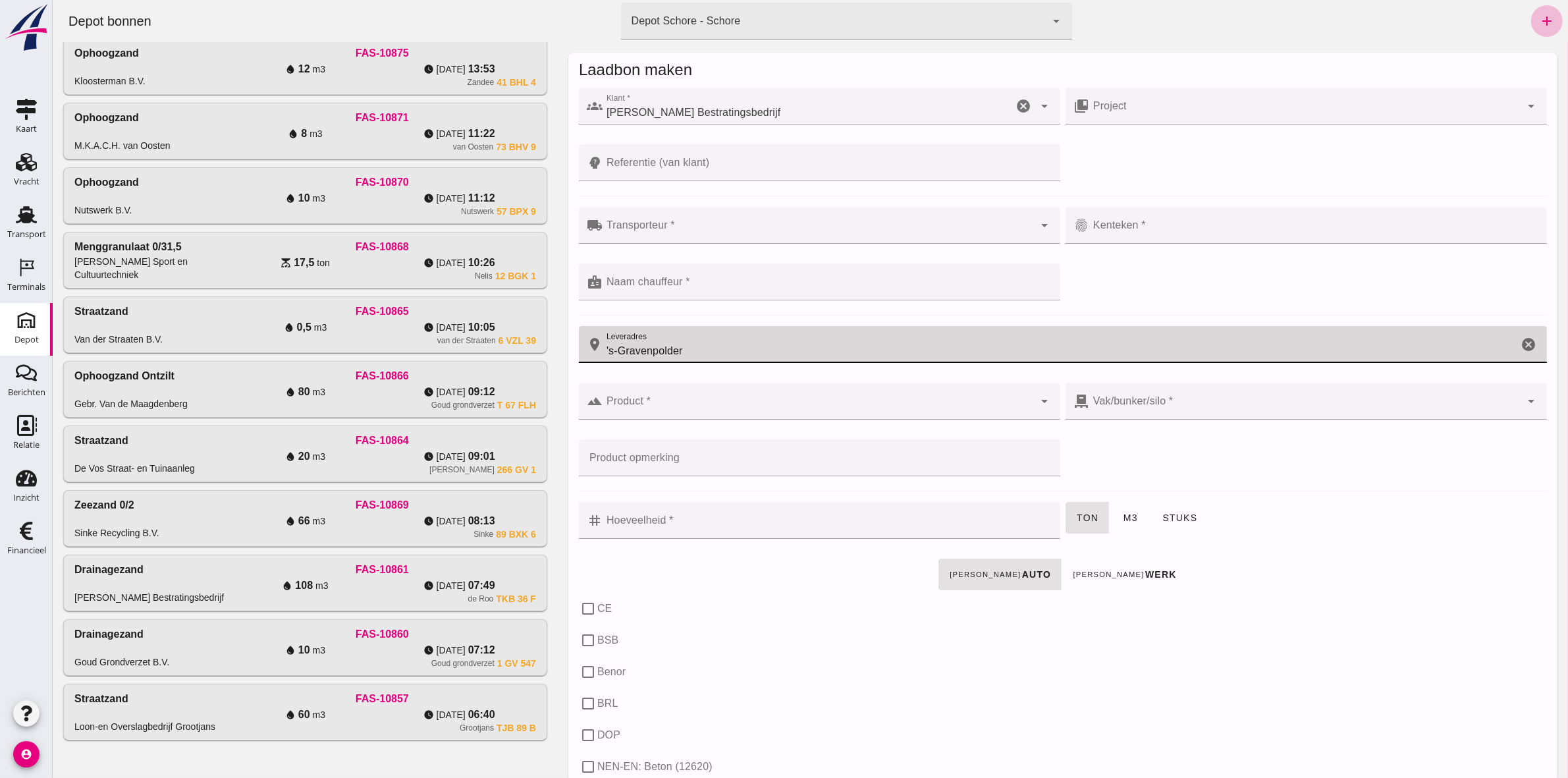
type input "'s-Gravenpolder"
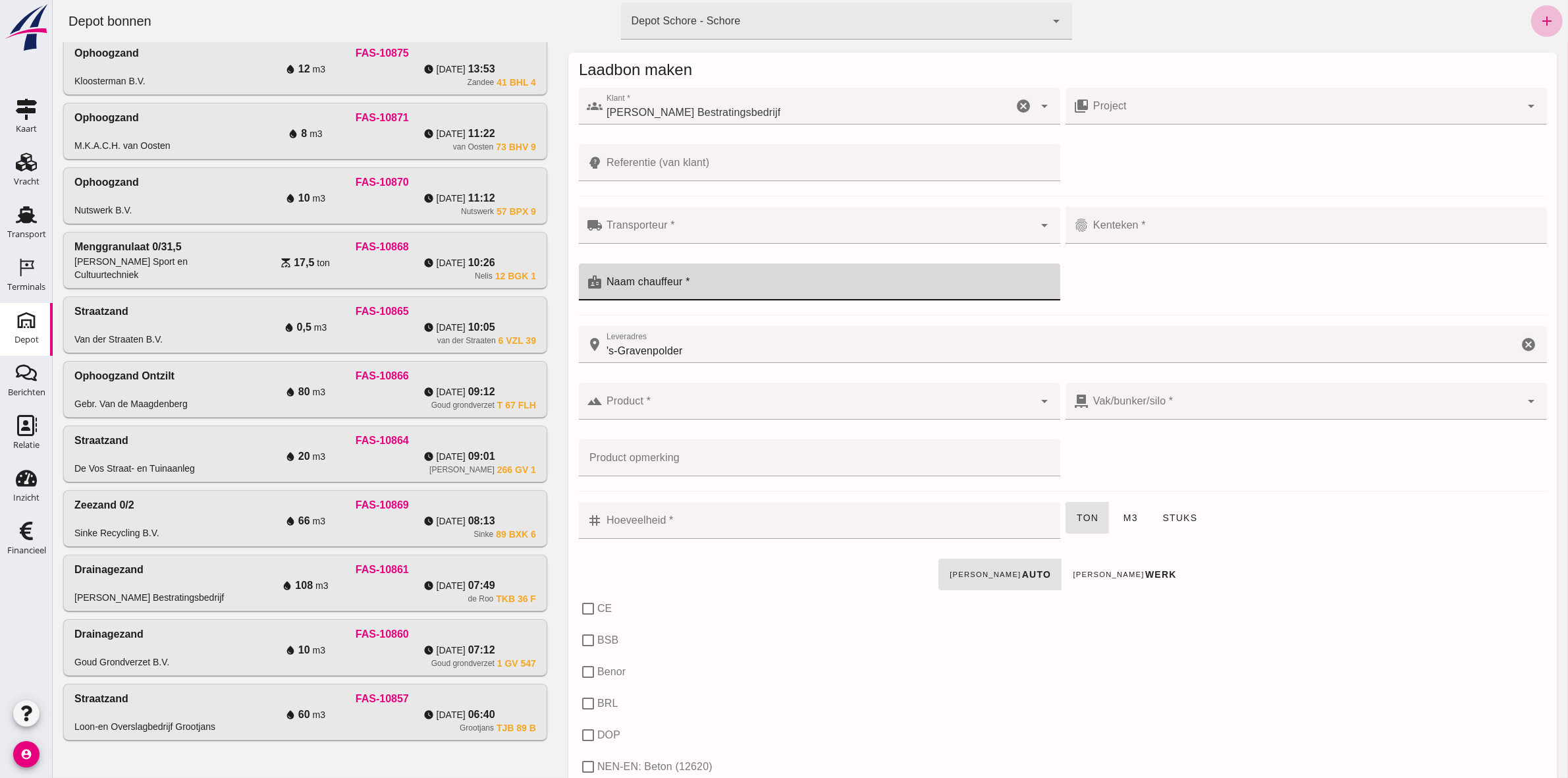
click at [715, 281] on input "Naam chauffeur *" at bounding box center [826, 288] width 450 height 16
type input "Arjen"
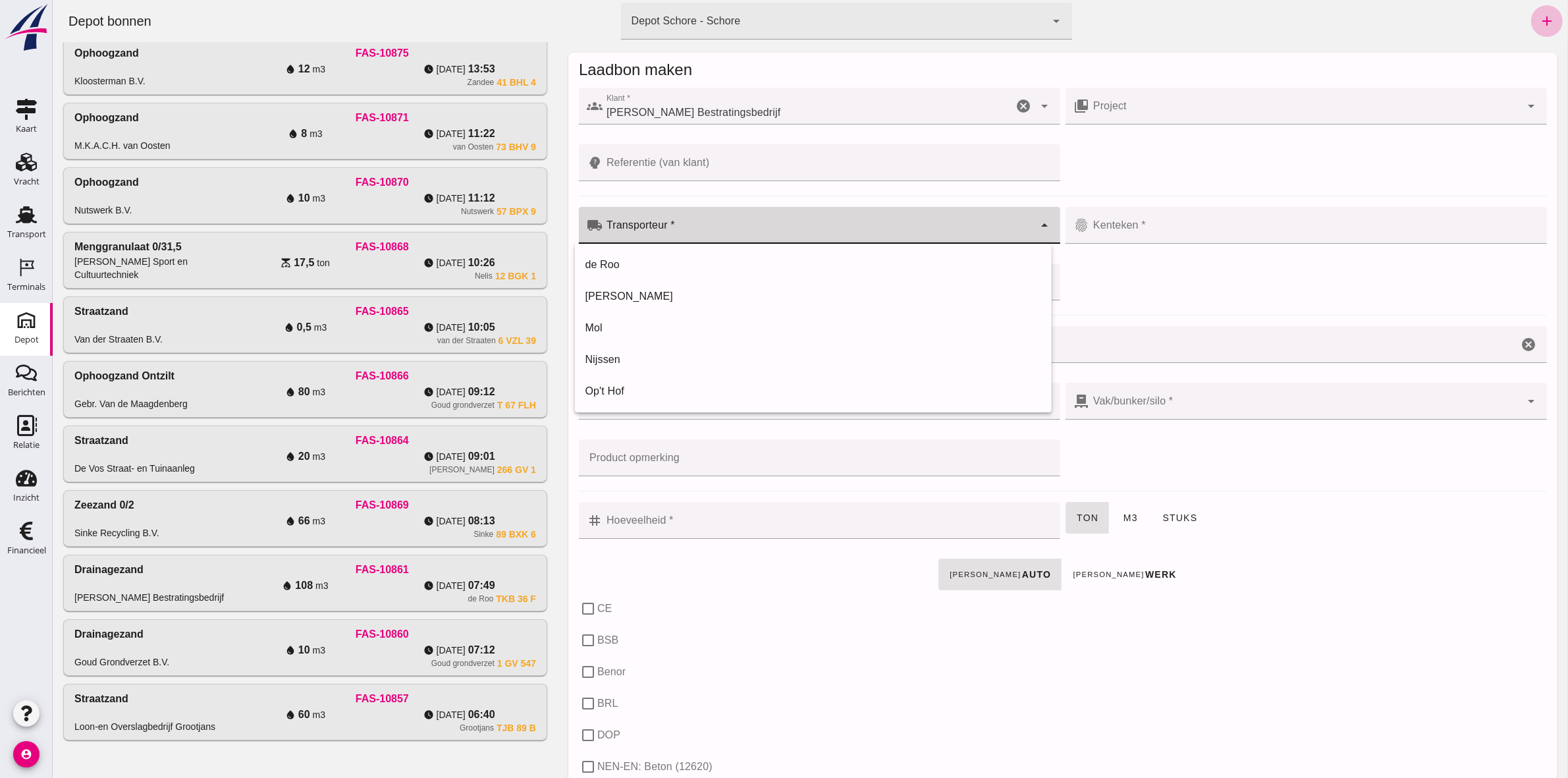
click at [663, 229] on input "Transporteur *" at bounding box center [818, 231] width 431 height 16
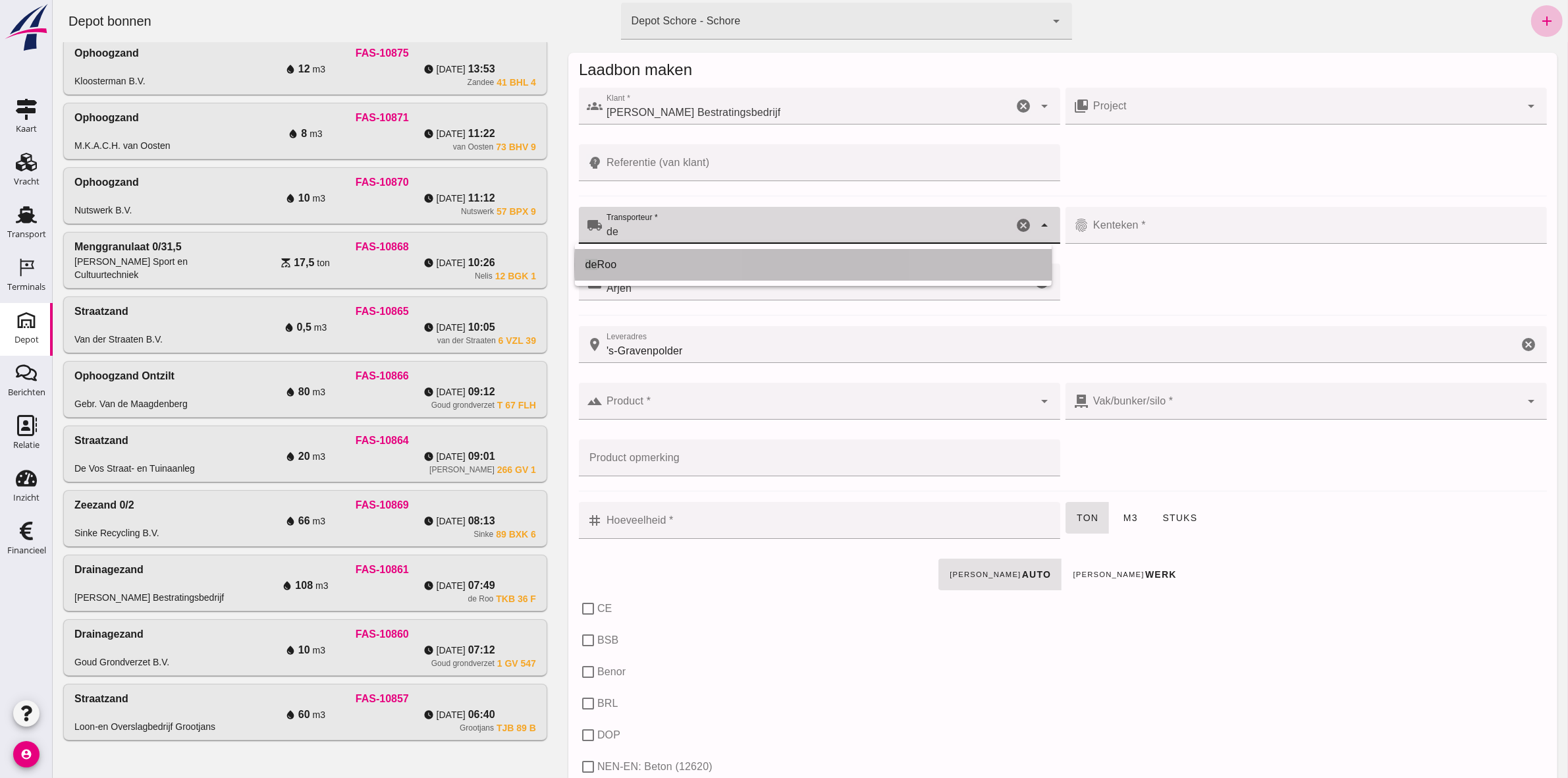
click at [648, 262] on div "de Roo" at bounding box center [813, 264] width 457 height 16
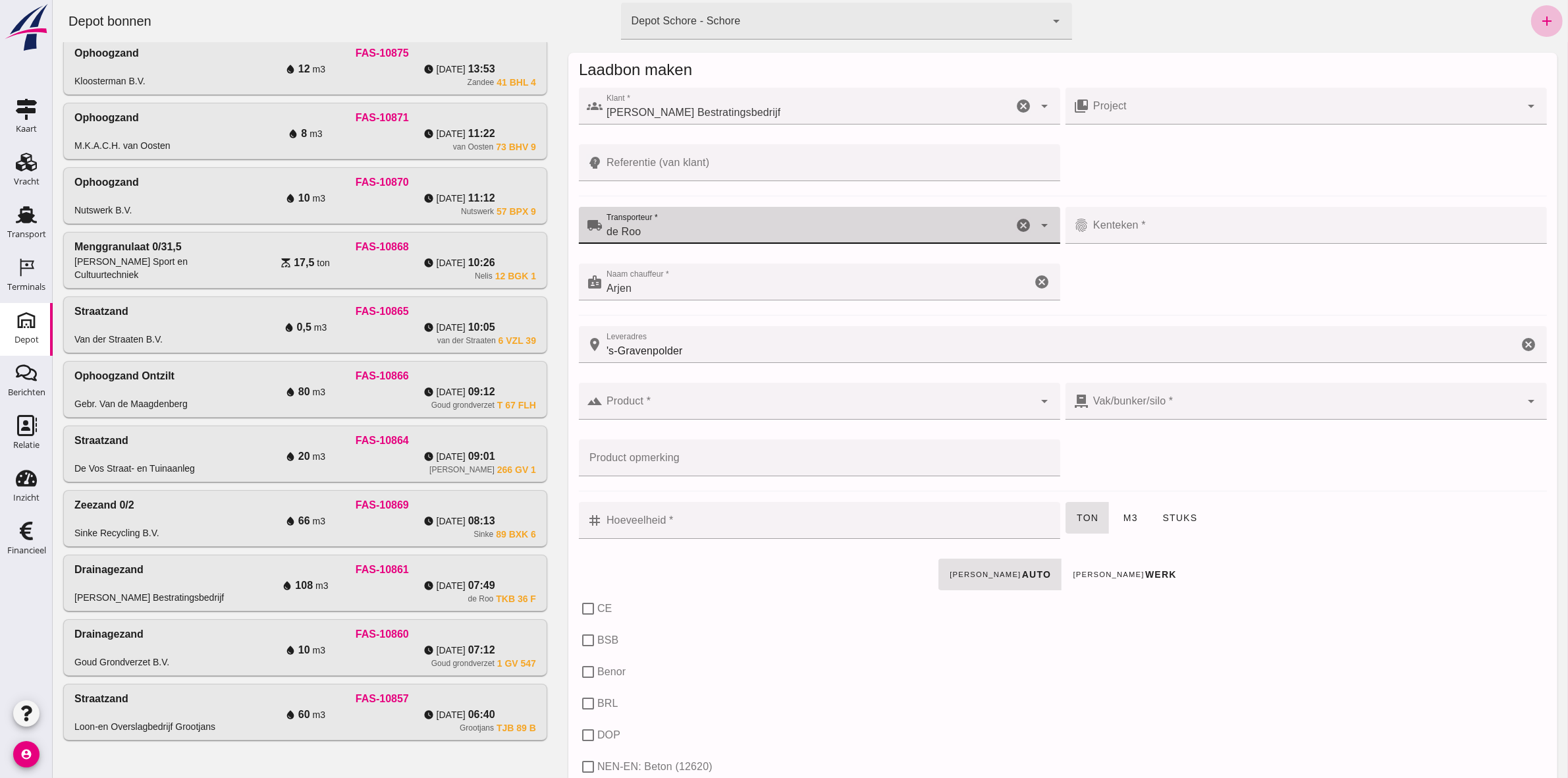
type input "de Roo"
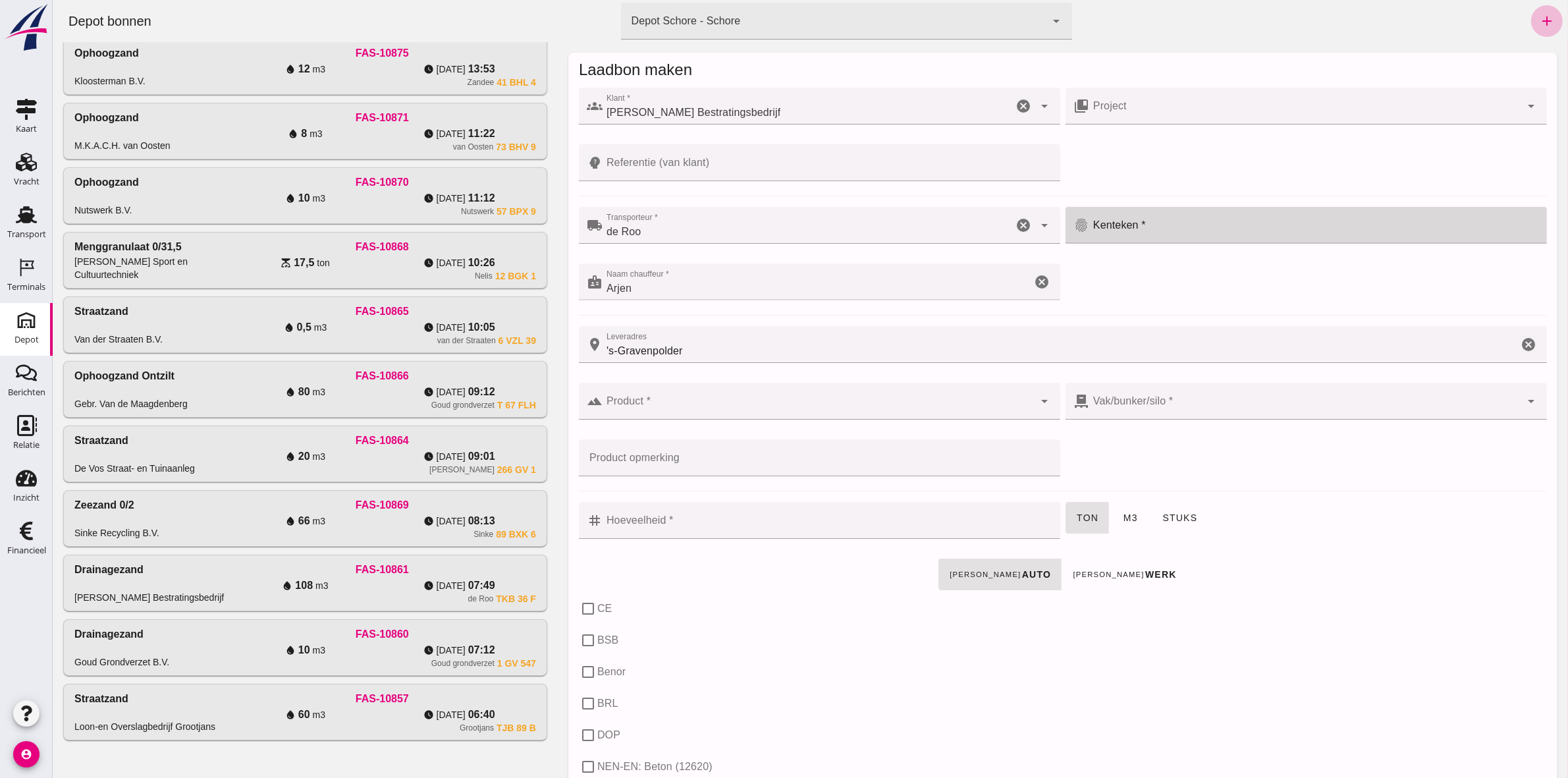
click at [1248, 233] on input "Kenteken *" at bounding box center [1313, 231] width 450 height 16
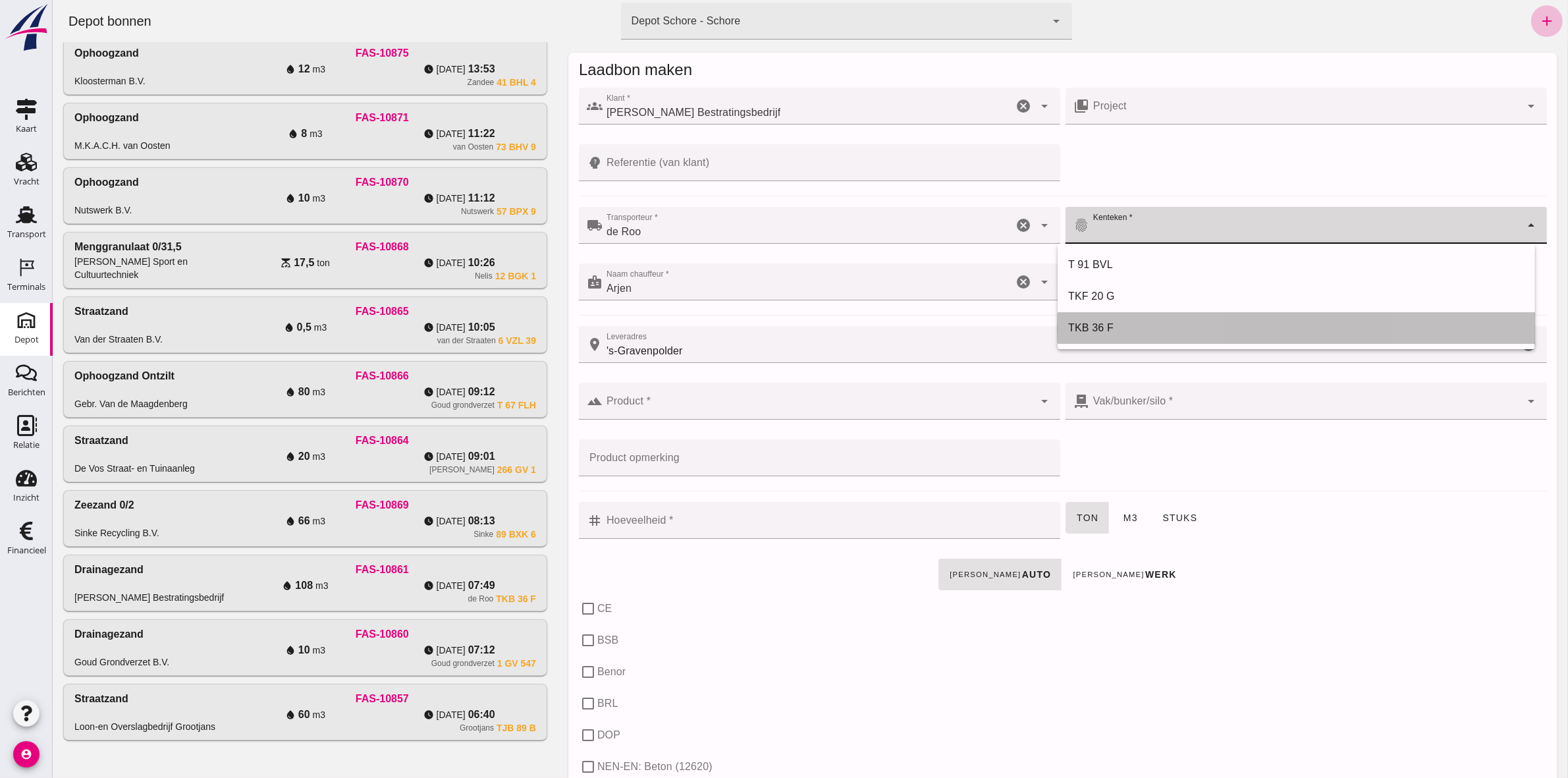
click at [1203, 334] on div "TKB 36 F" at bounding box center [1295, 327] width 457 height 16
type input "TKB 36 F"
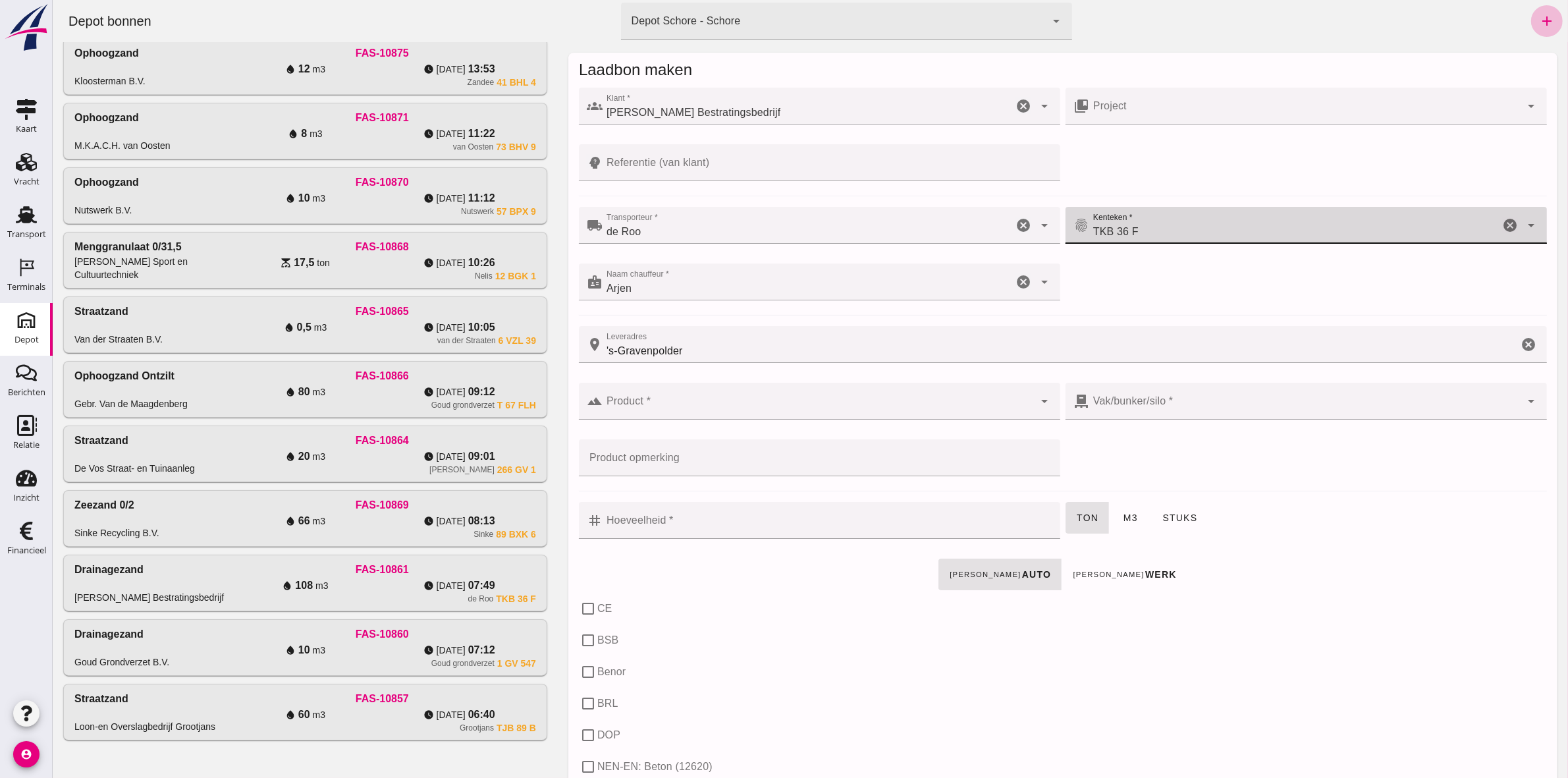
click at [835, 412] on input "Product *" at bounding box center [818, 407] width 431 height 16
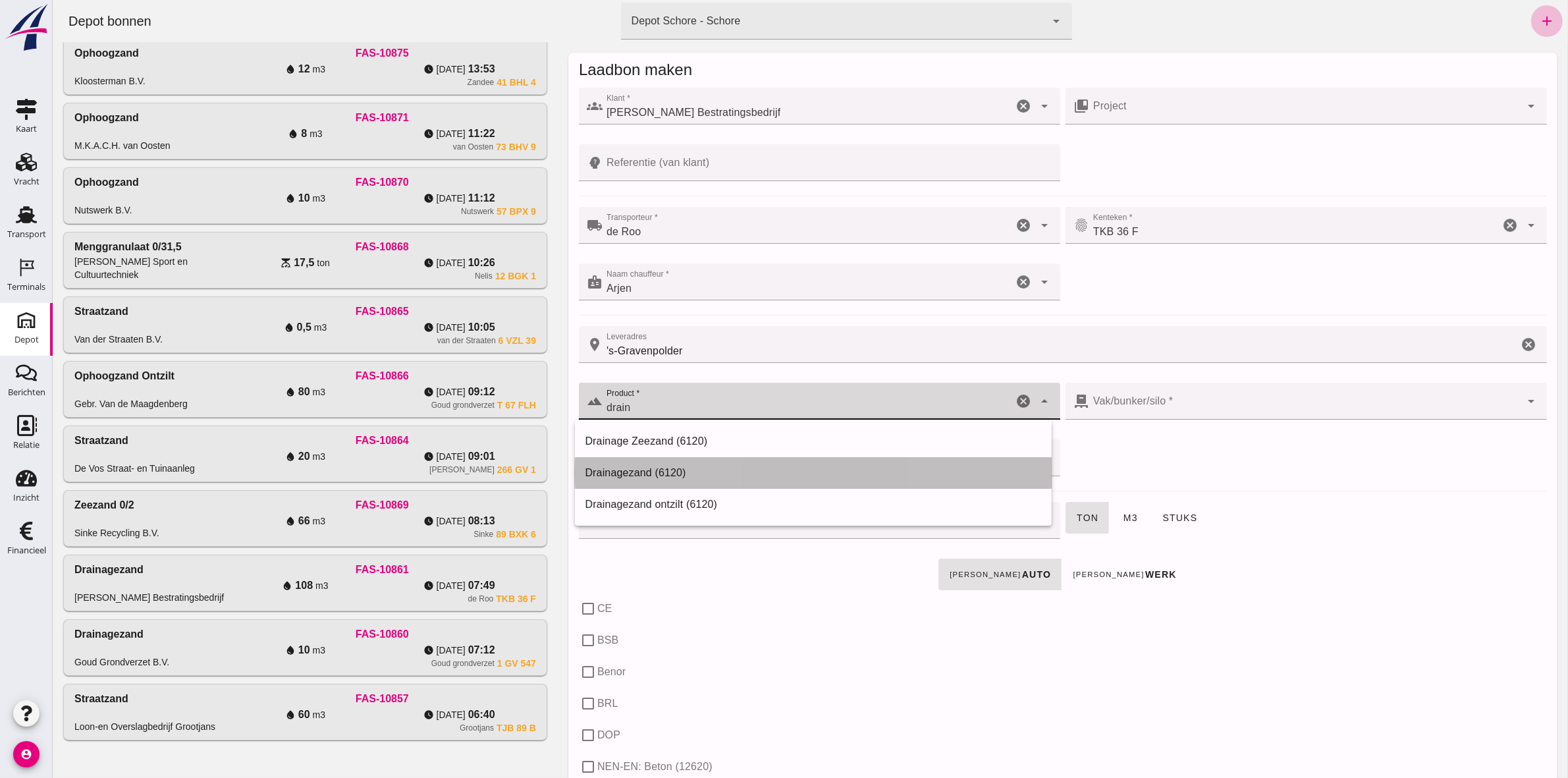
click at [747, 471] on div "Drainagezand (6120)" at bounding box center [813, 473] width 457 height 16
type input "Drainagezand (6120)"
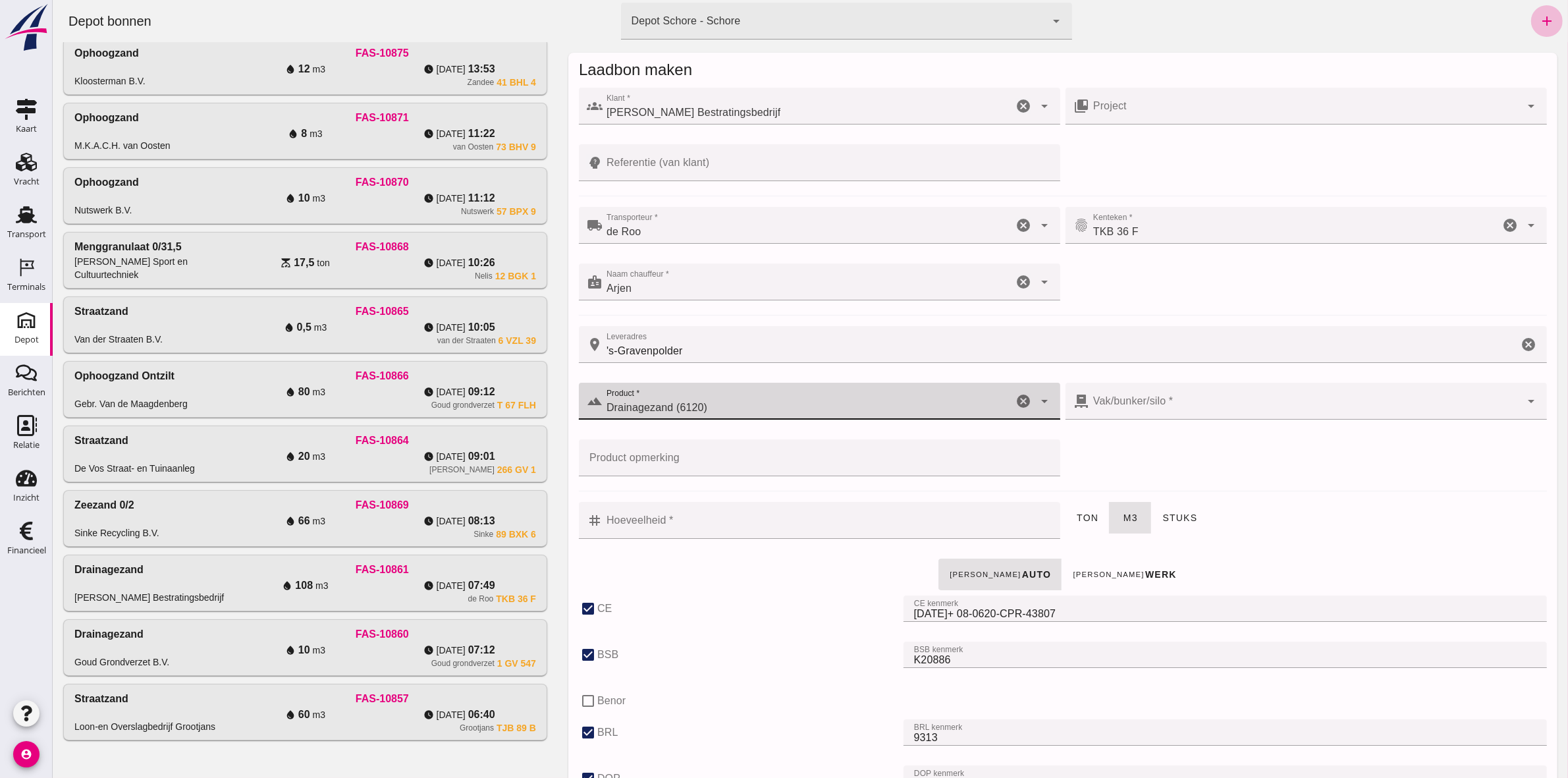
checkbox input "true"
type input "40"
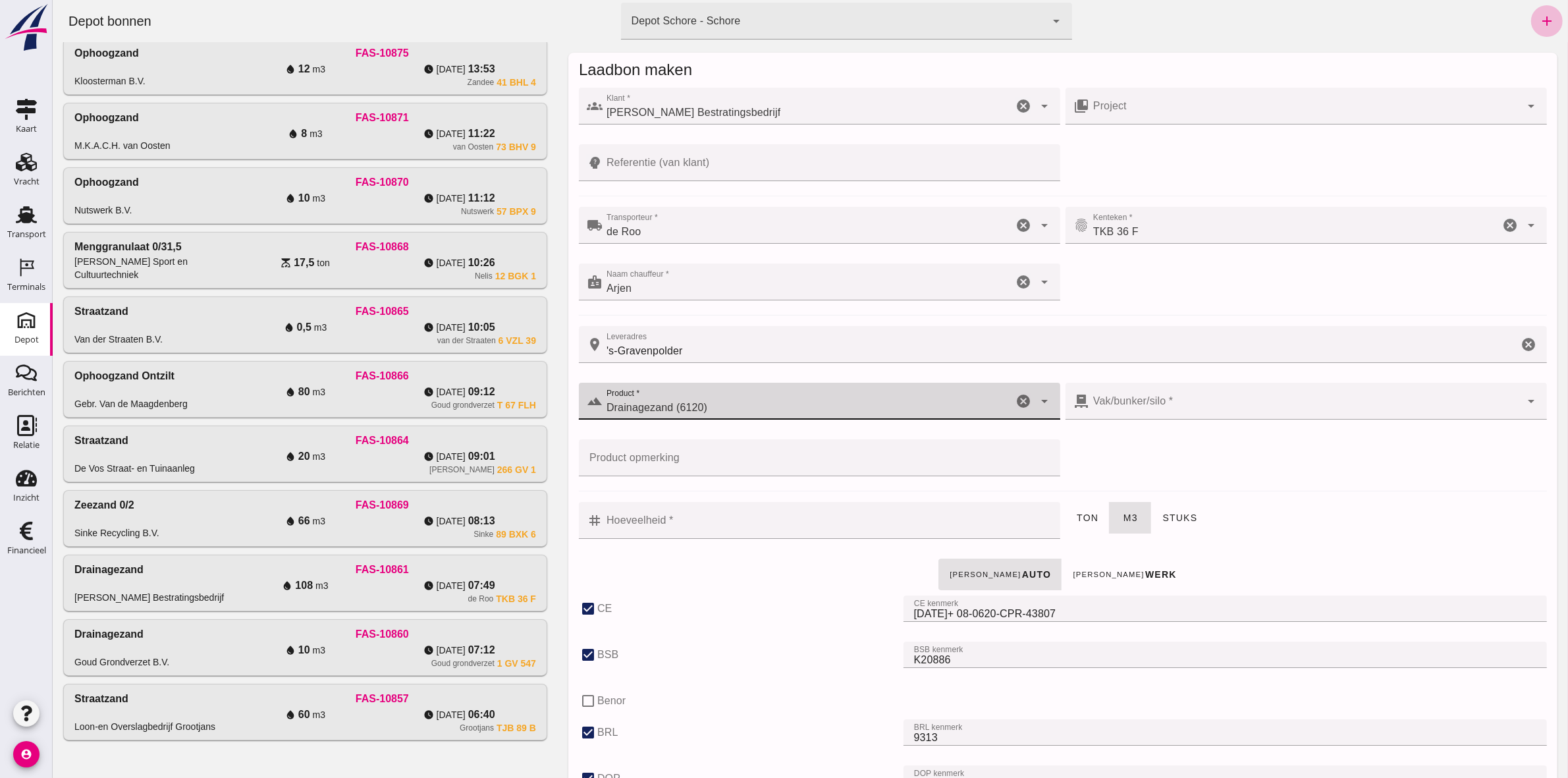
checkbox input "true"
type input "280"
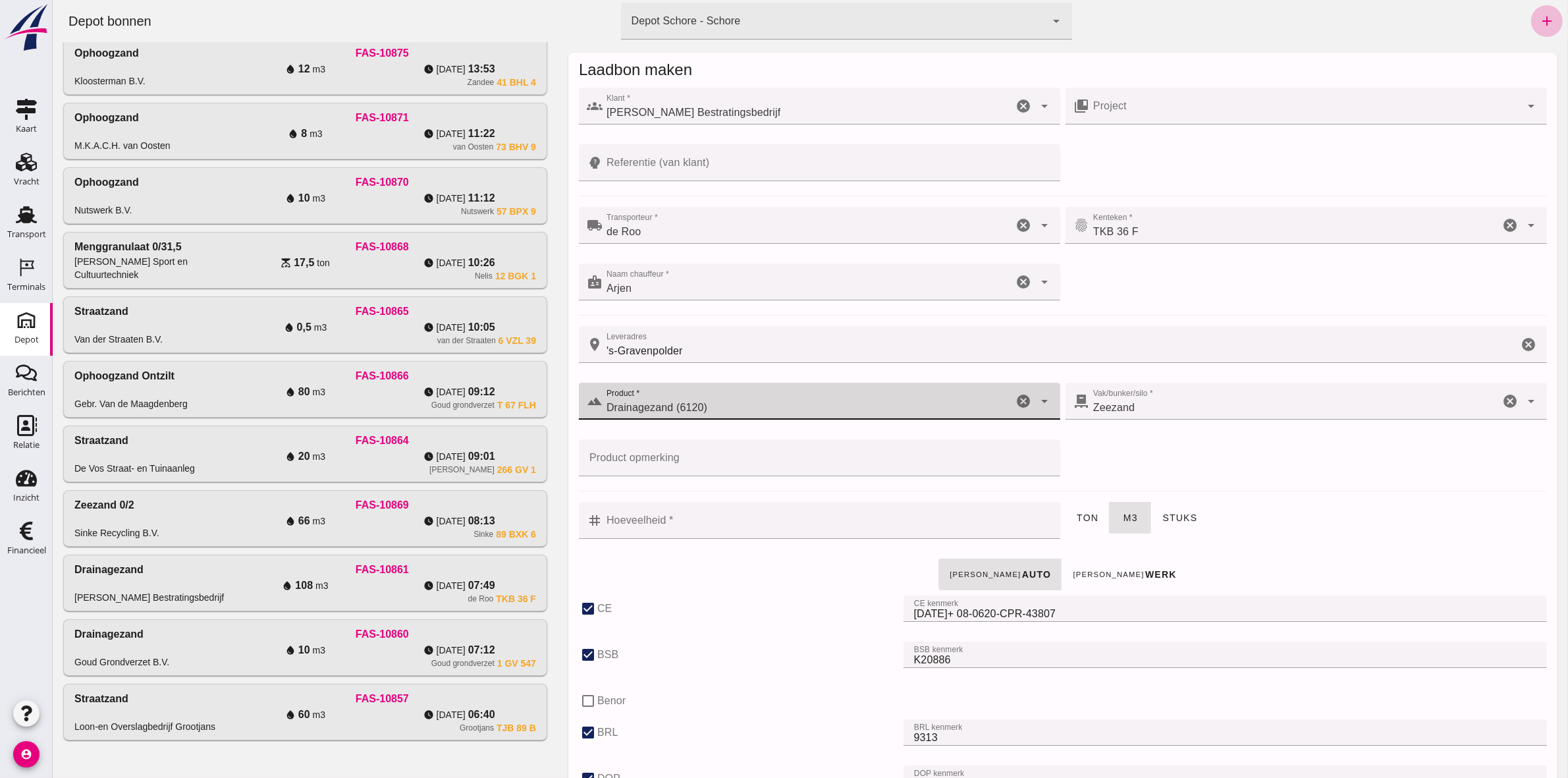
type input "Drainagezand (6120)"
click at [1256, 401] on div "Zeezand 280" at bounding box center [1293, 401] width 410 height 37
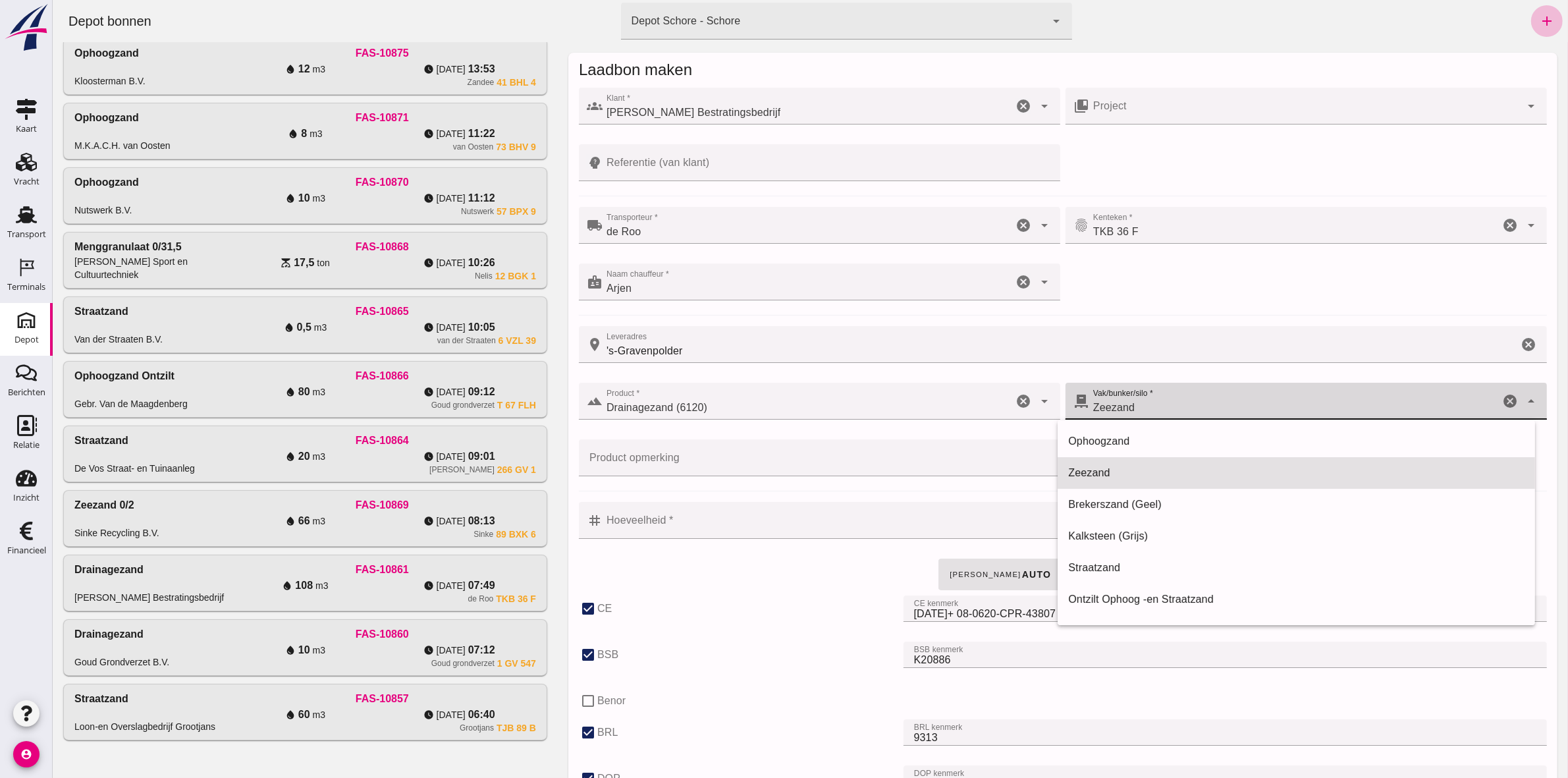
scroll to position [27, 0]
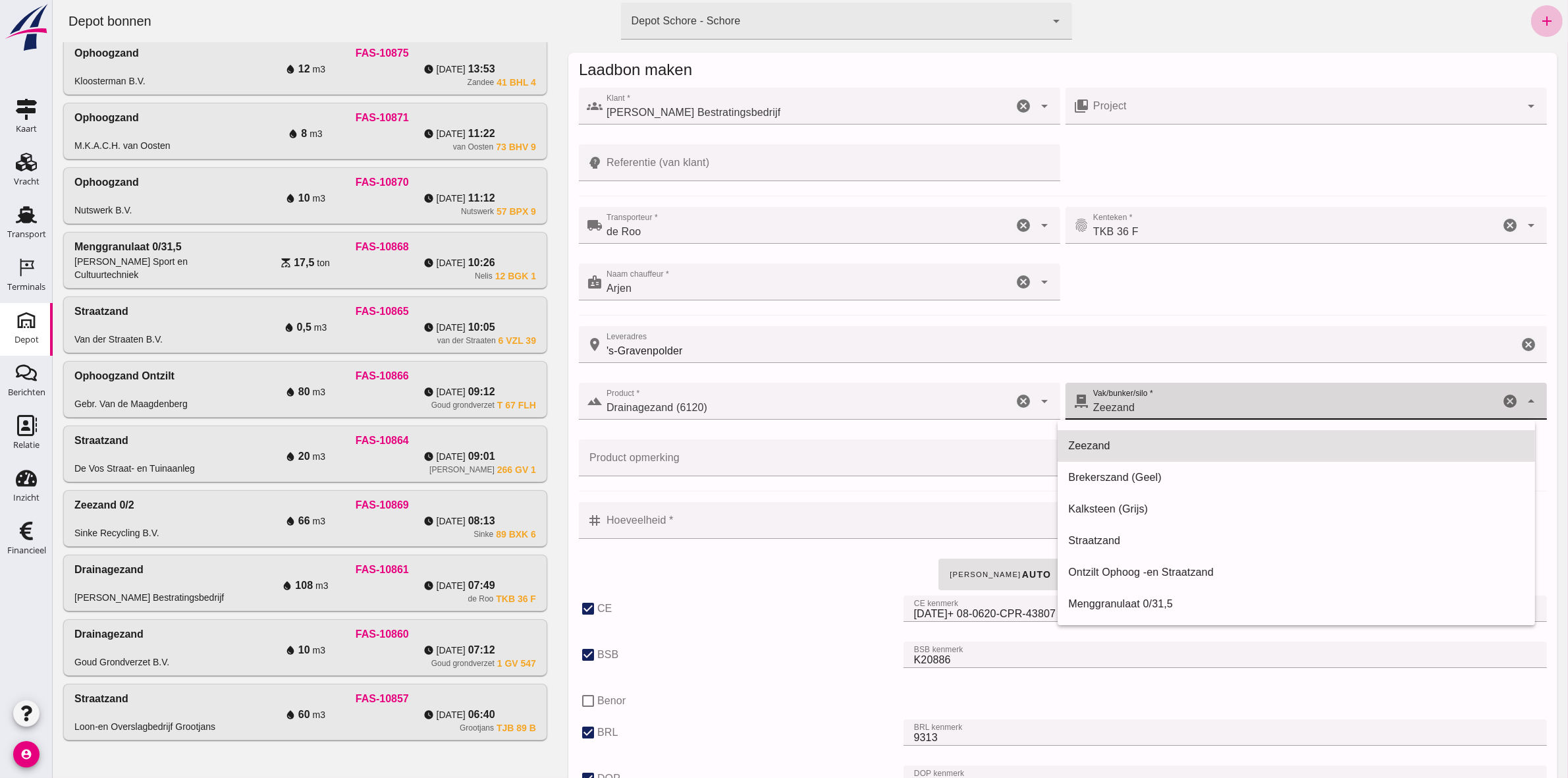
click at [1256, 401] on div "Zeezand 280" at bounding box center [1293, 401] width 410 height 37
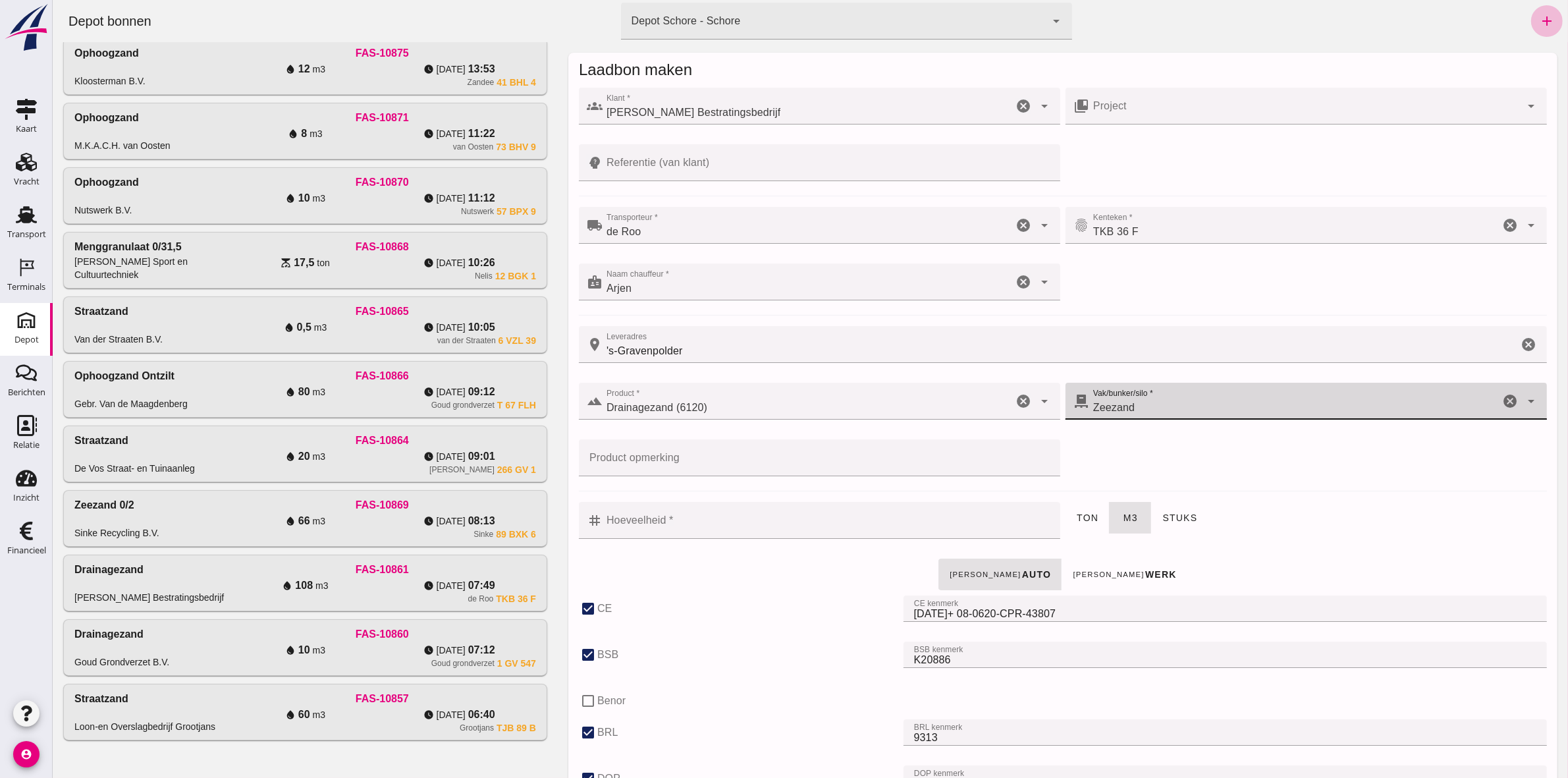
click at [696, 525] on input "Hoeveelheid *" at bounding box center [826, 520] width 450 height 37
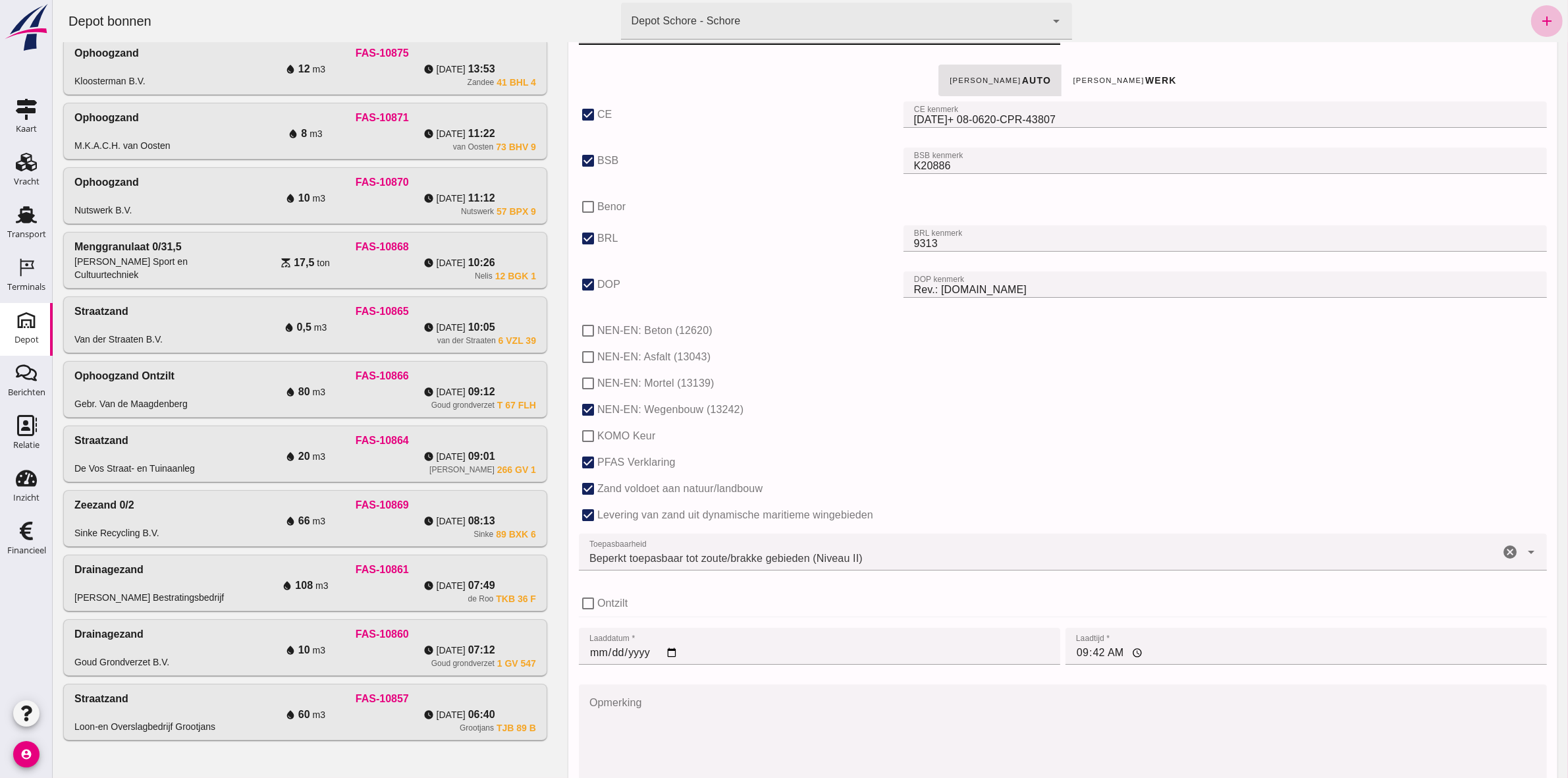
scroll to position [659, 0]
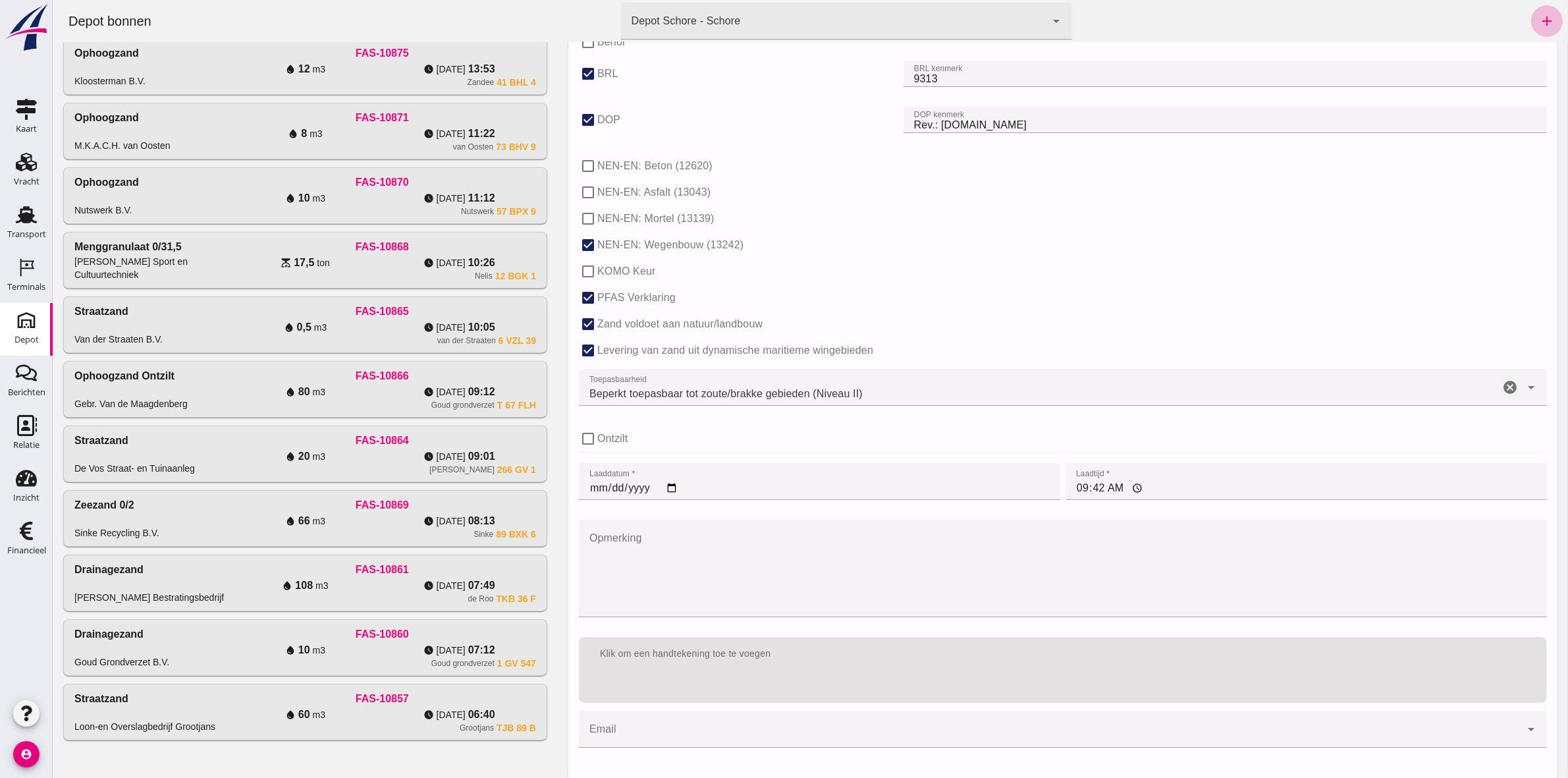
type input "12"
click at [596, 488] on input "[DATE]" at bounding box center [818, 481] width 481 height 37
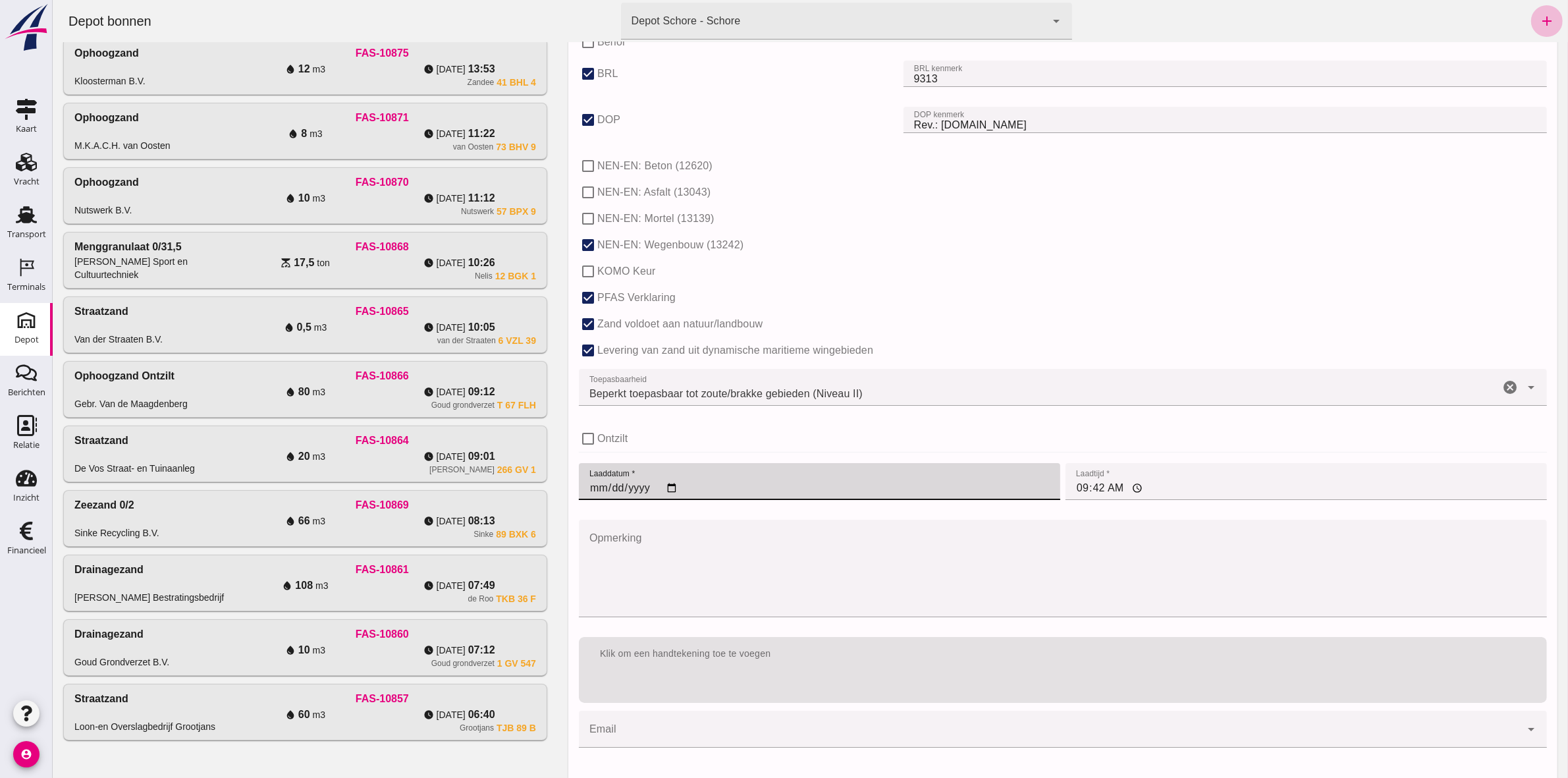
type input "[DATE]"
click at [1089, 488] on input "09:42" at bounding box center [1305, 481] width 481 height 37
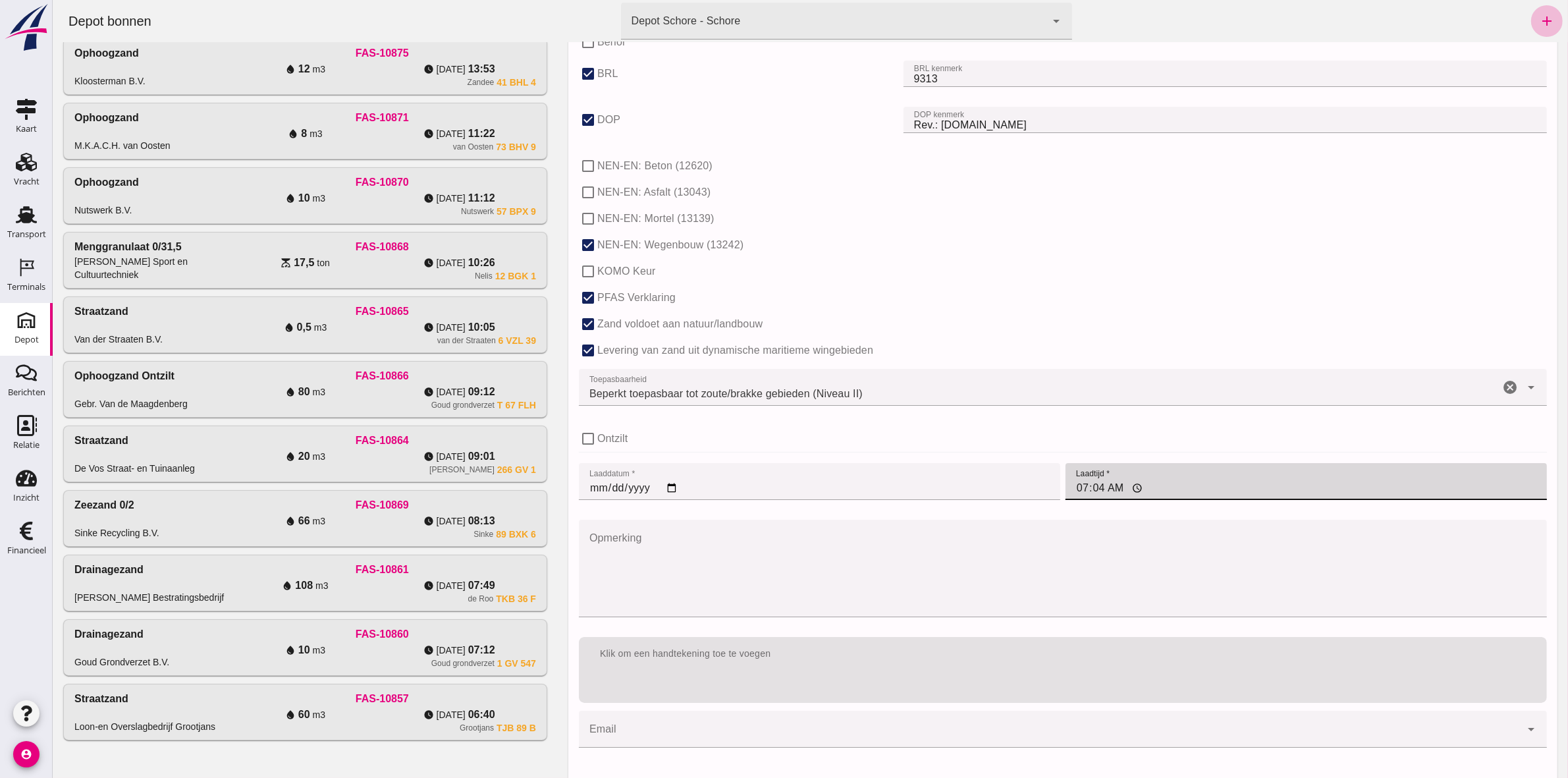
type input "07:49"
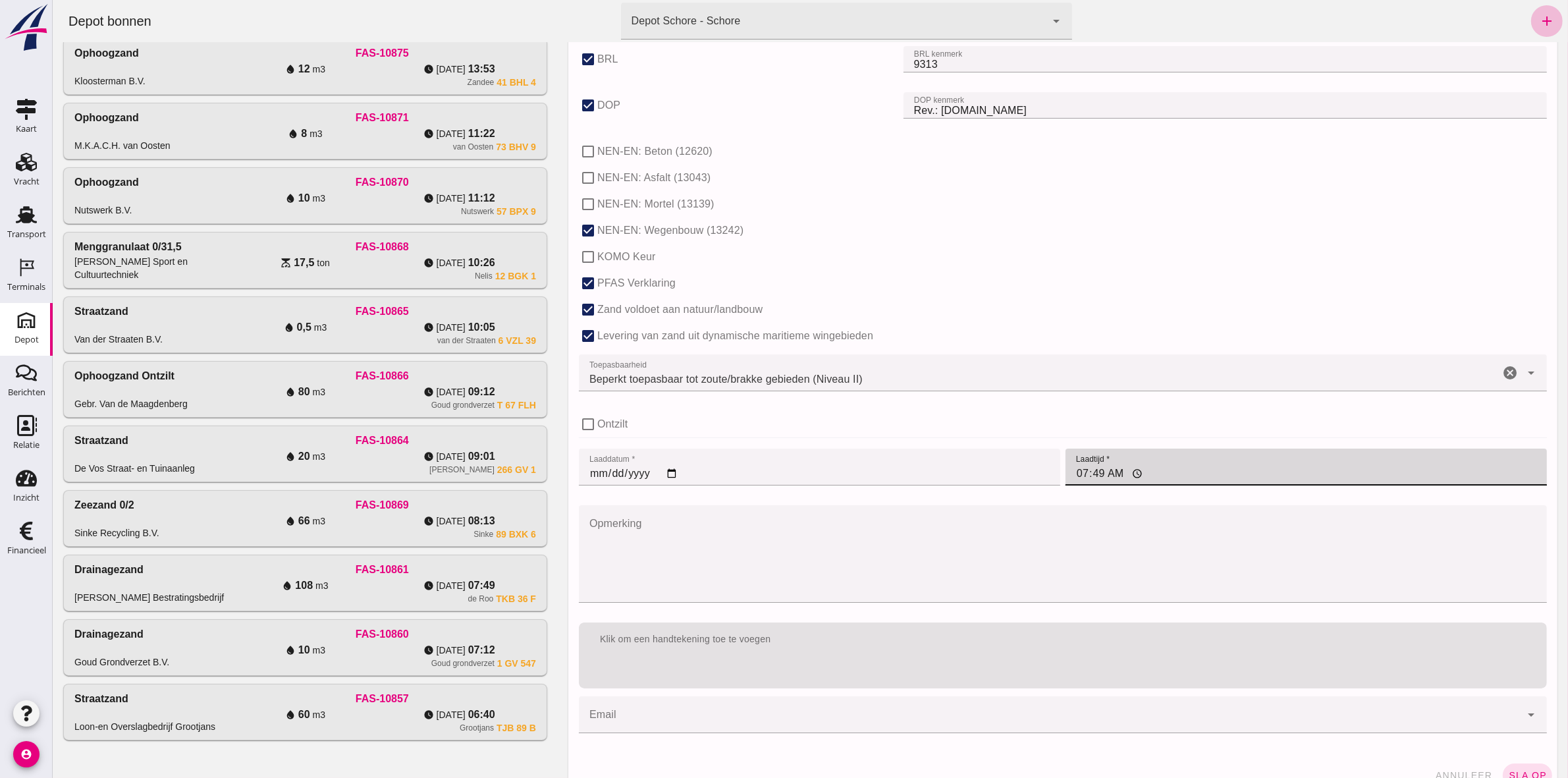
scroll to position [698, 0]
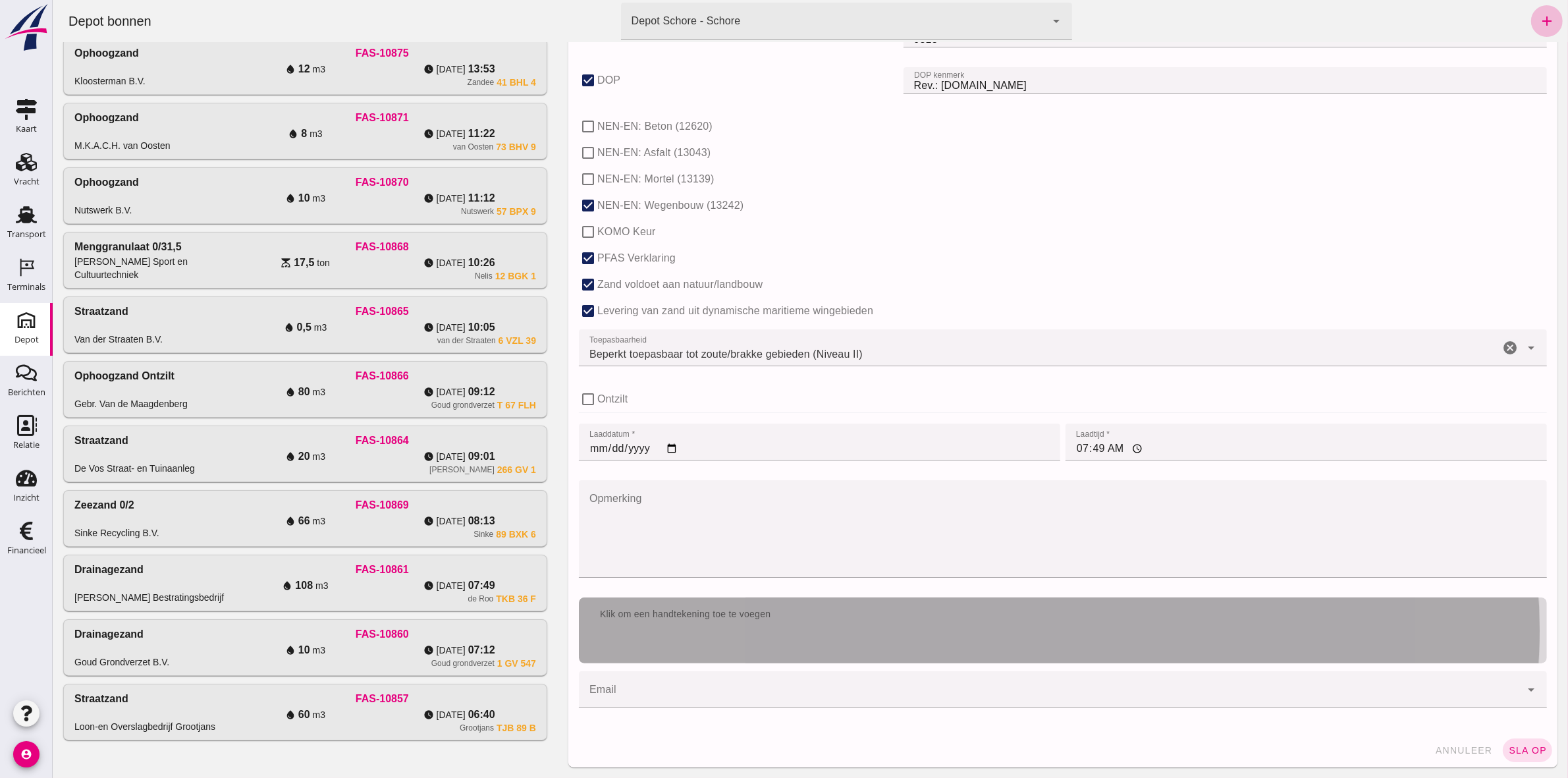
click at [987, 636] on div "Klik om een handtekening toe te voegen" at bounding box center [1062, 630] width 968 height 66
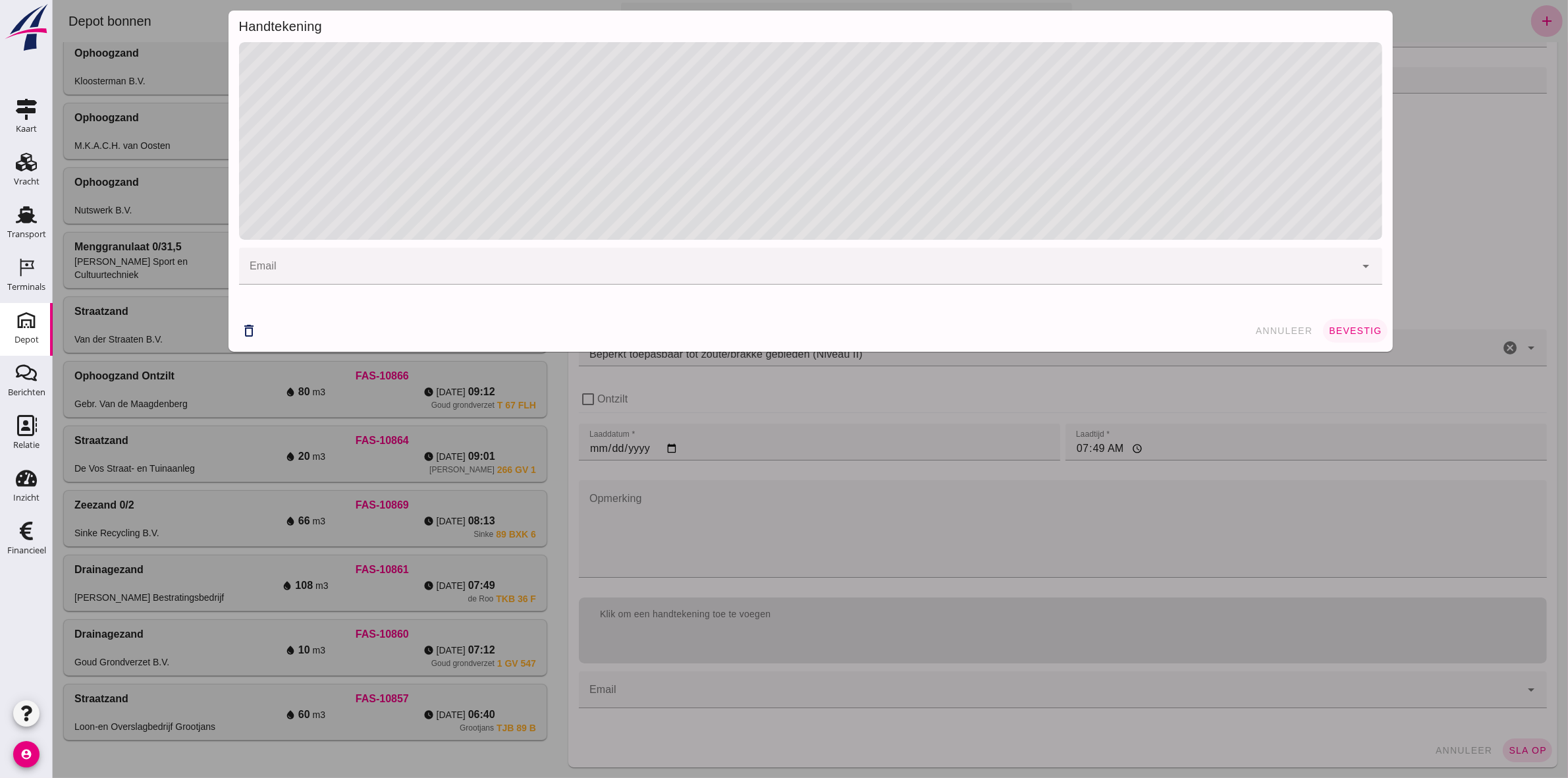
click at [1352, 329] on span "bevestig" at bounding box center [1354, 330] width 53 height 10
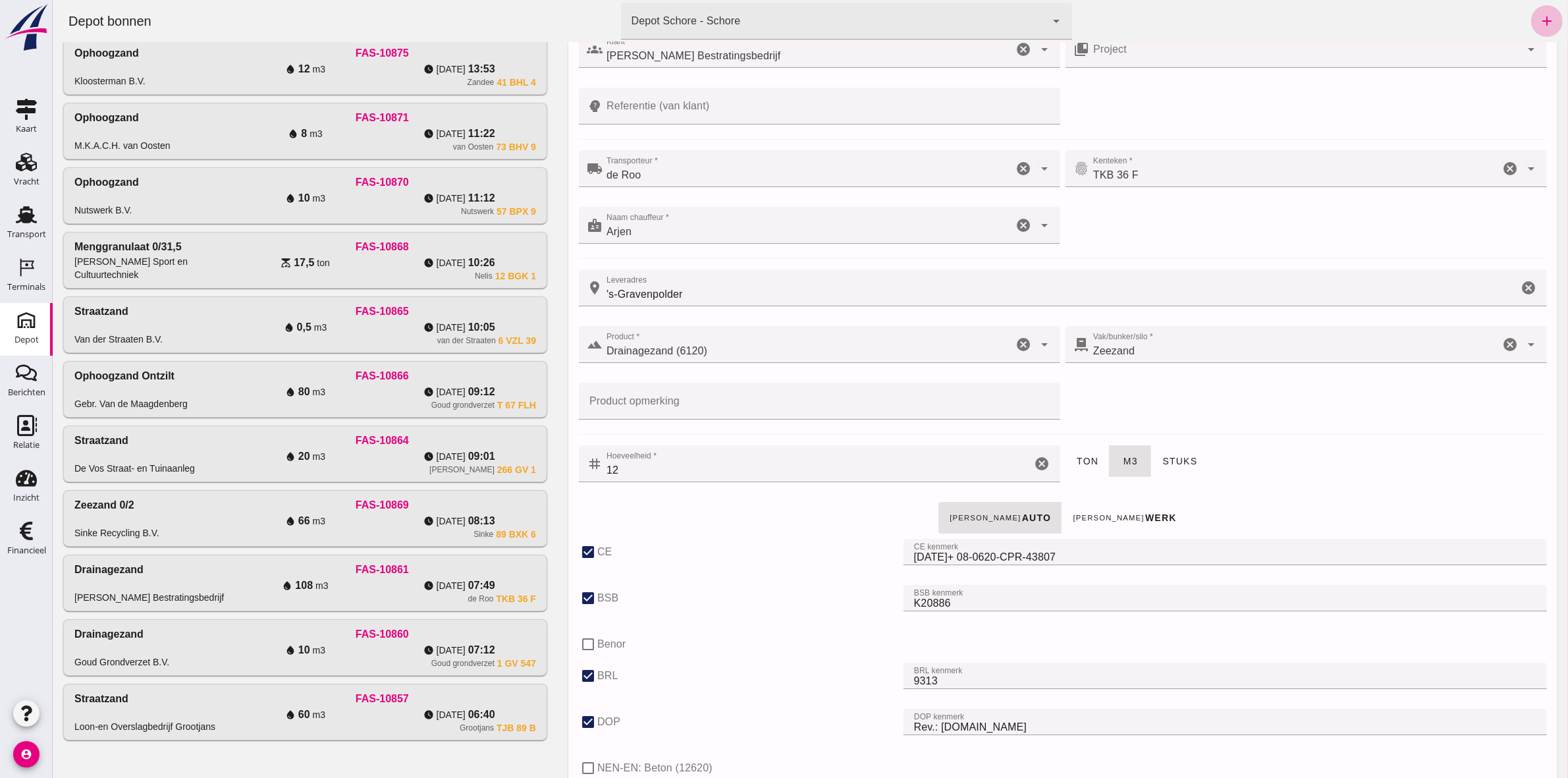
scroll to position [0, 0]
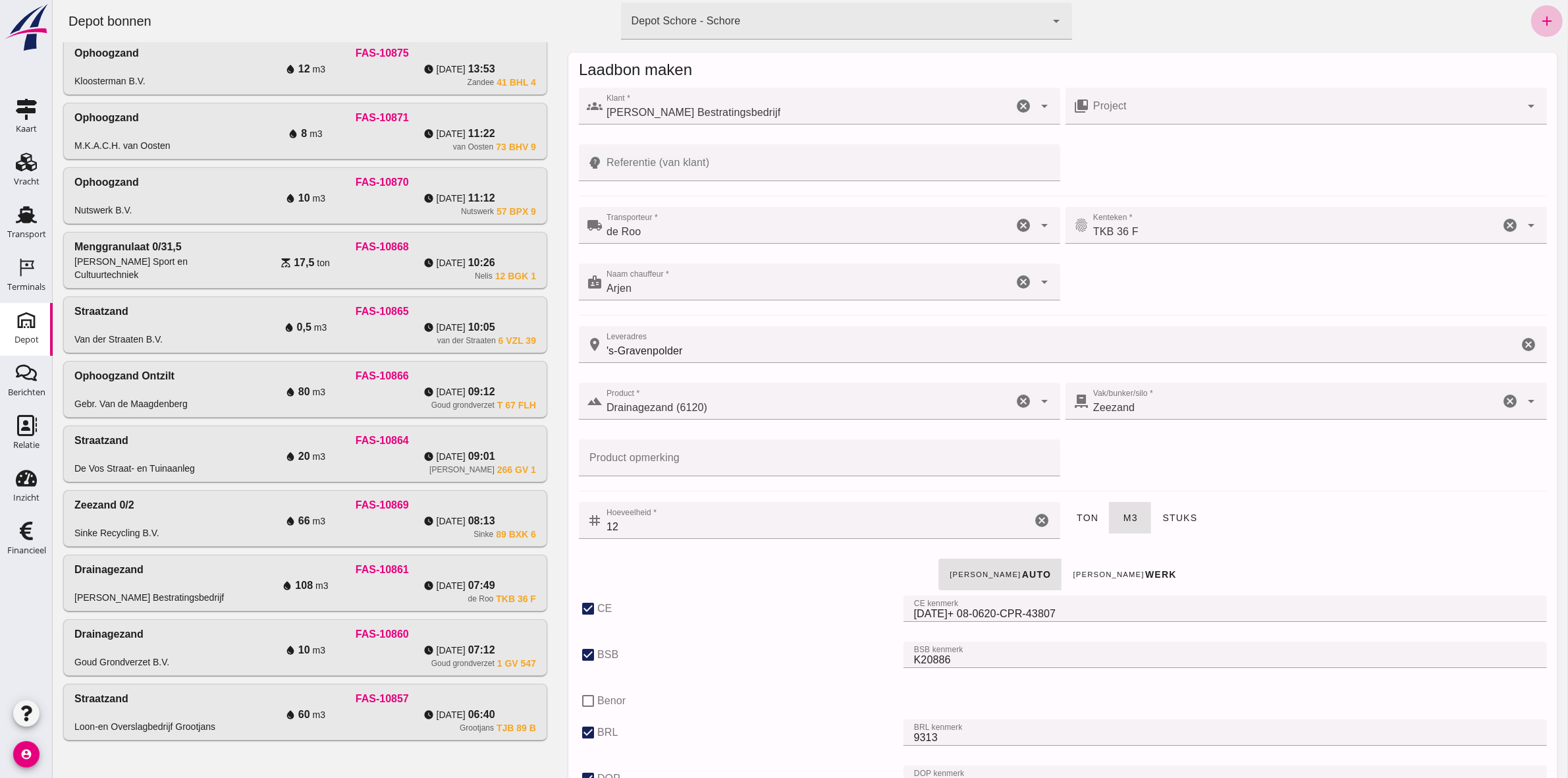
click at [764, 150] on input "Referentie (van klant)" at bounding box center [826, 163] width 450 height 37
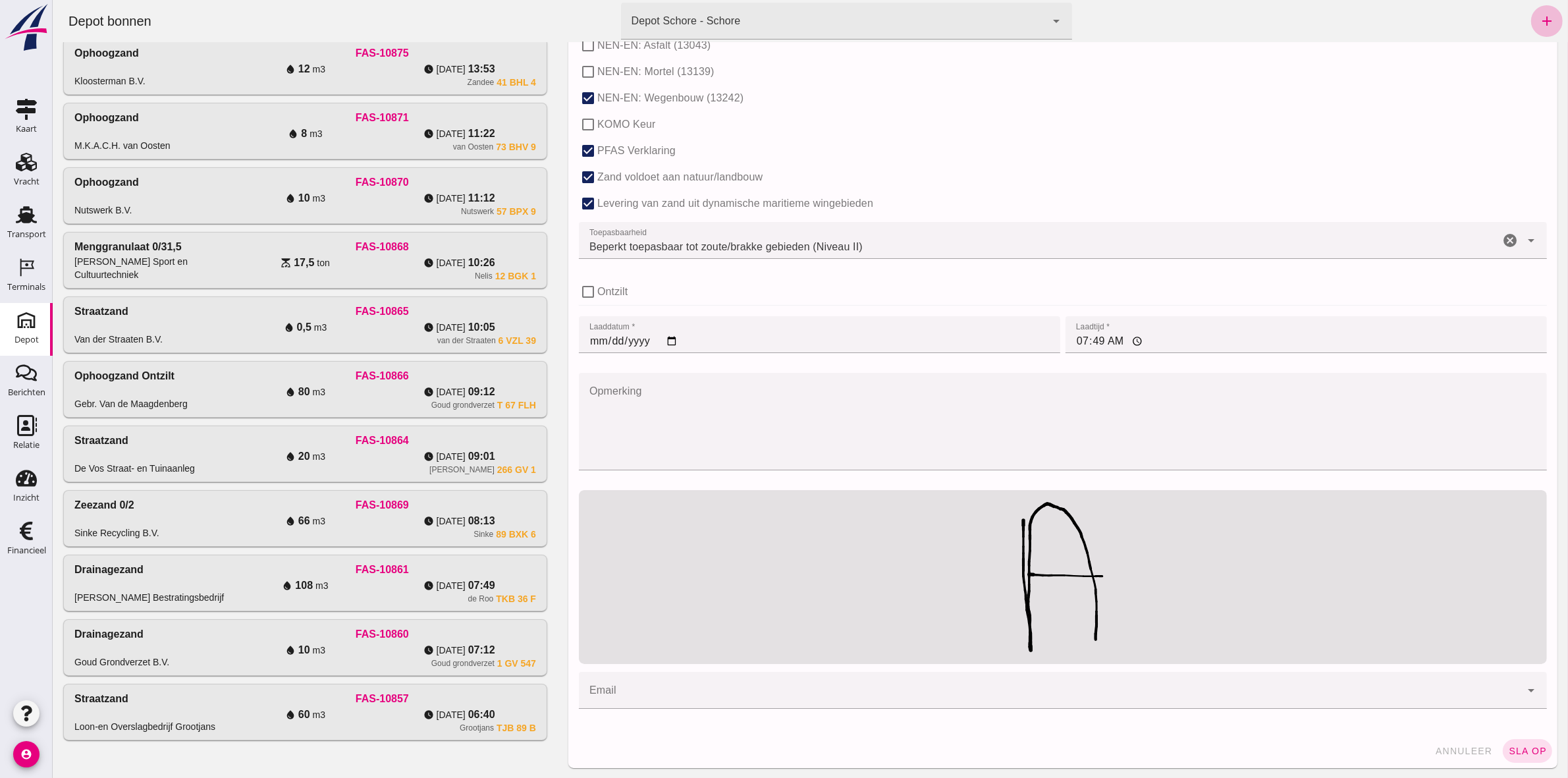
scroll to position [807, 0]
type input "Ligusterstraat"
click at [1514, 755] on span "sla op" at bounding box center [1526, 750] width 39 height 10
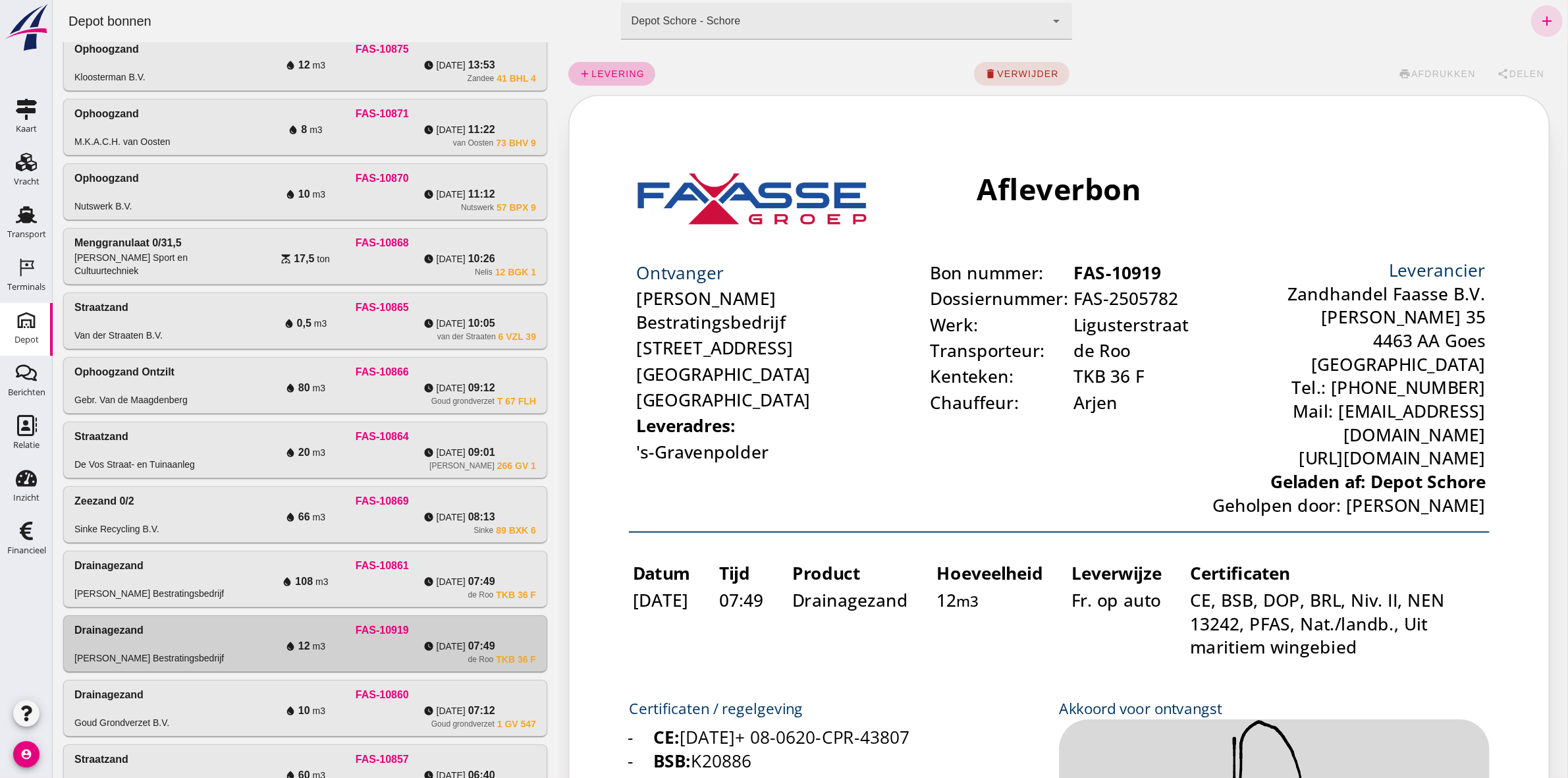
scroll to position [0, 0]
click at [594, 71] on span "levering" at bounding box center [617, 73] width 54 height 10
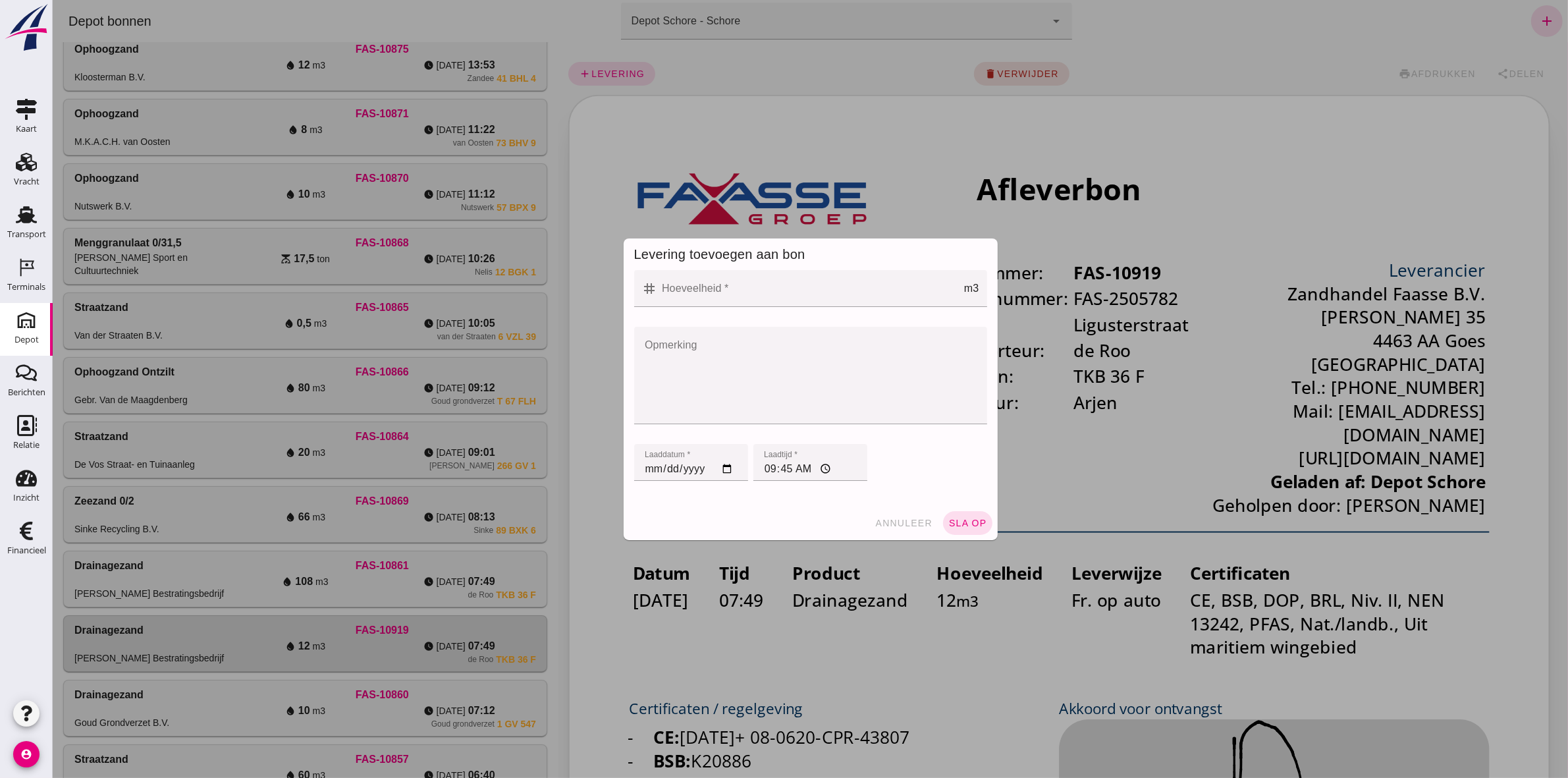
click at [768, 304] on input "Hoeveelheid *" at bounding box center [810, 288] width 306 height 37
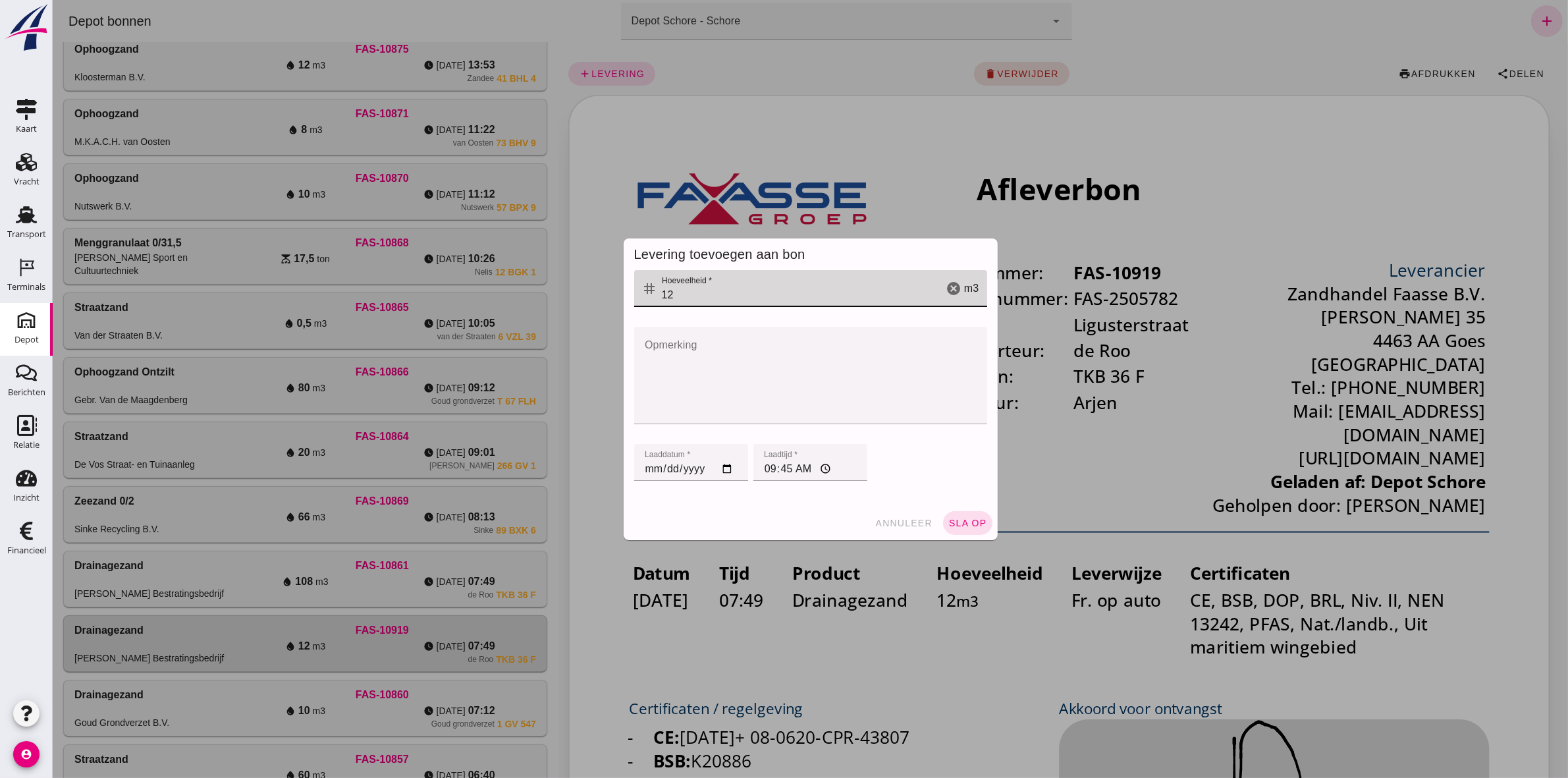
type input "12"
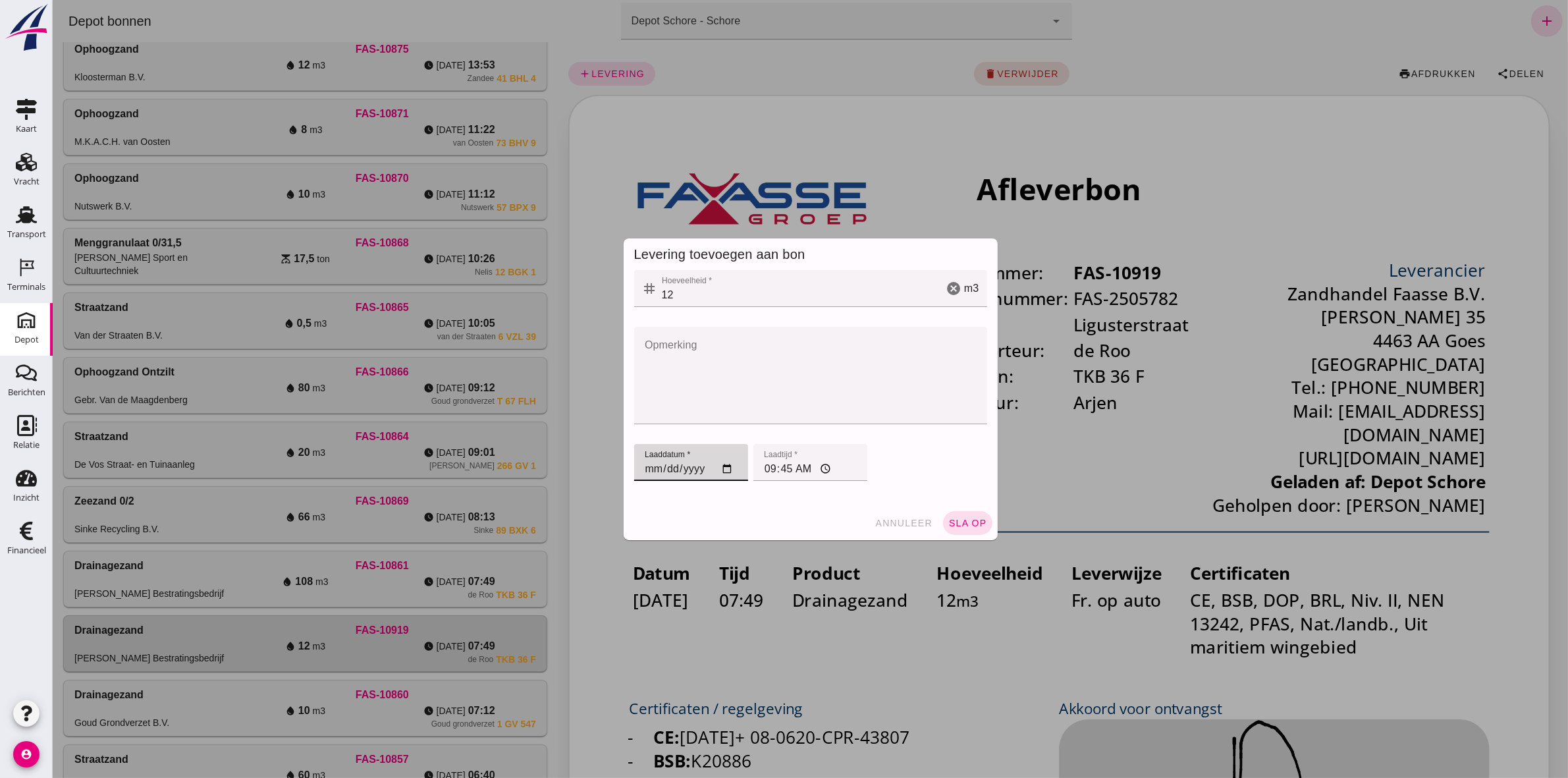
click at [646, 472] on input "[DATE]" at bounding box center [690, 462] width 114 height 37
type input "[DATE]"
click at [754, 475] on input "09:45" at bounding box center [809, 462] width 114 height 37
click at [762, 465] on input "10:03" at bounding box center [809, 462] width 114 height 37
type input "08:29"
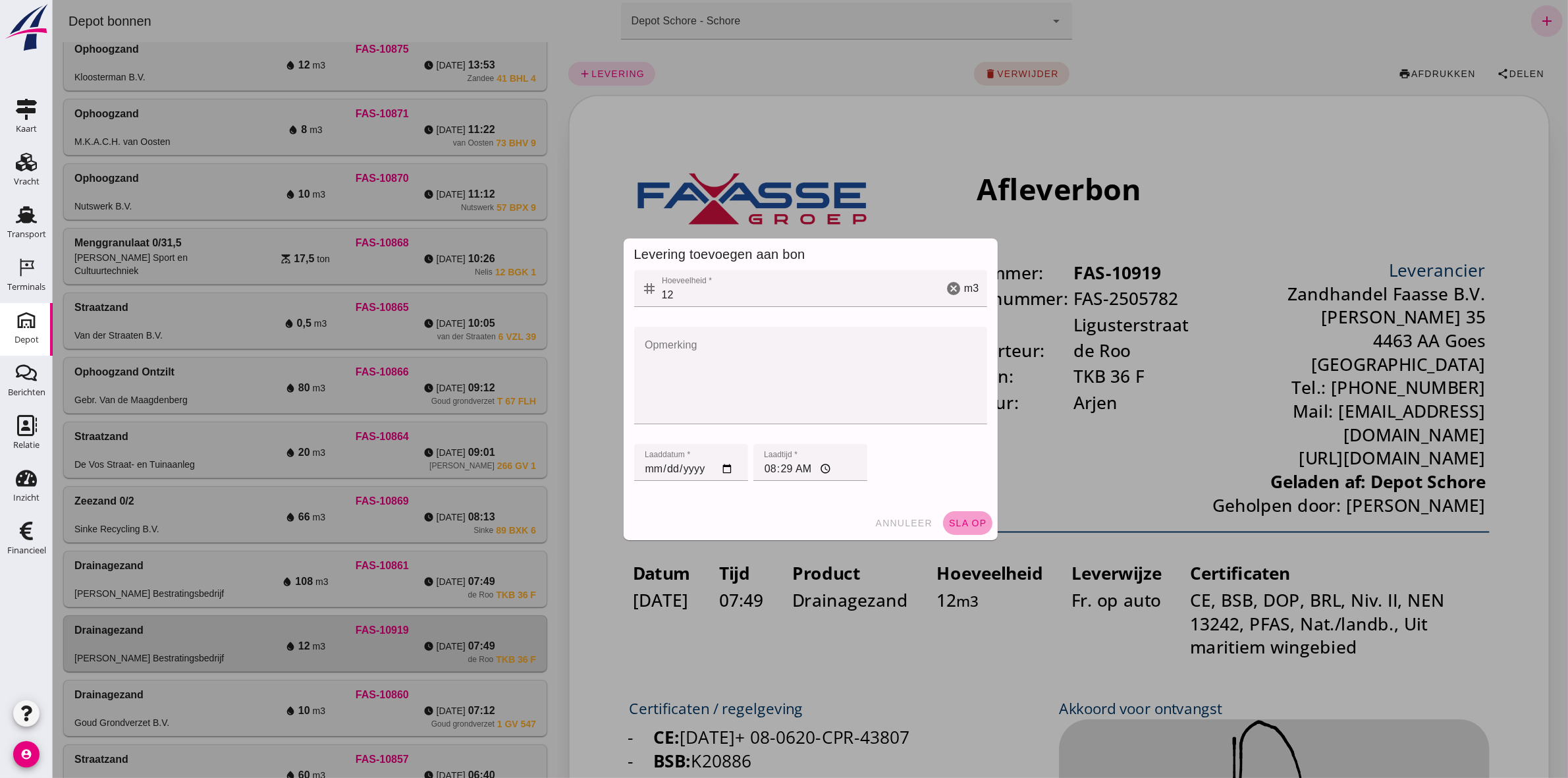
click at [956, 518] on span "sla op" at bounding box center [967, 523] width 39 height 10
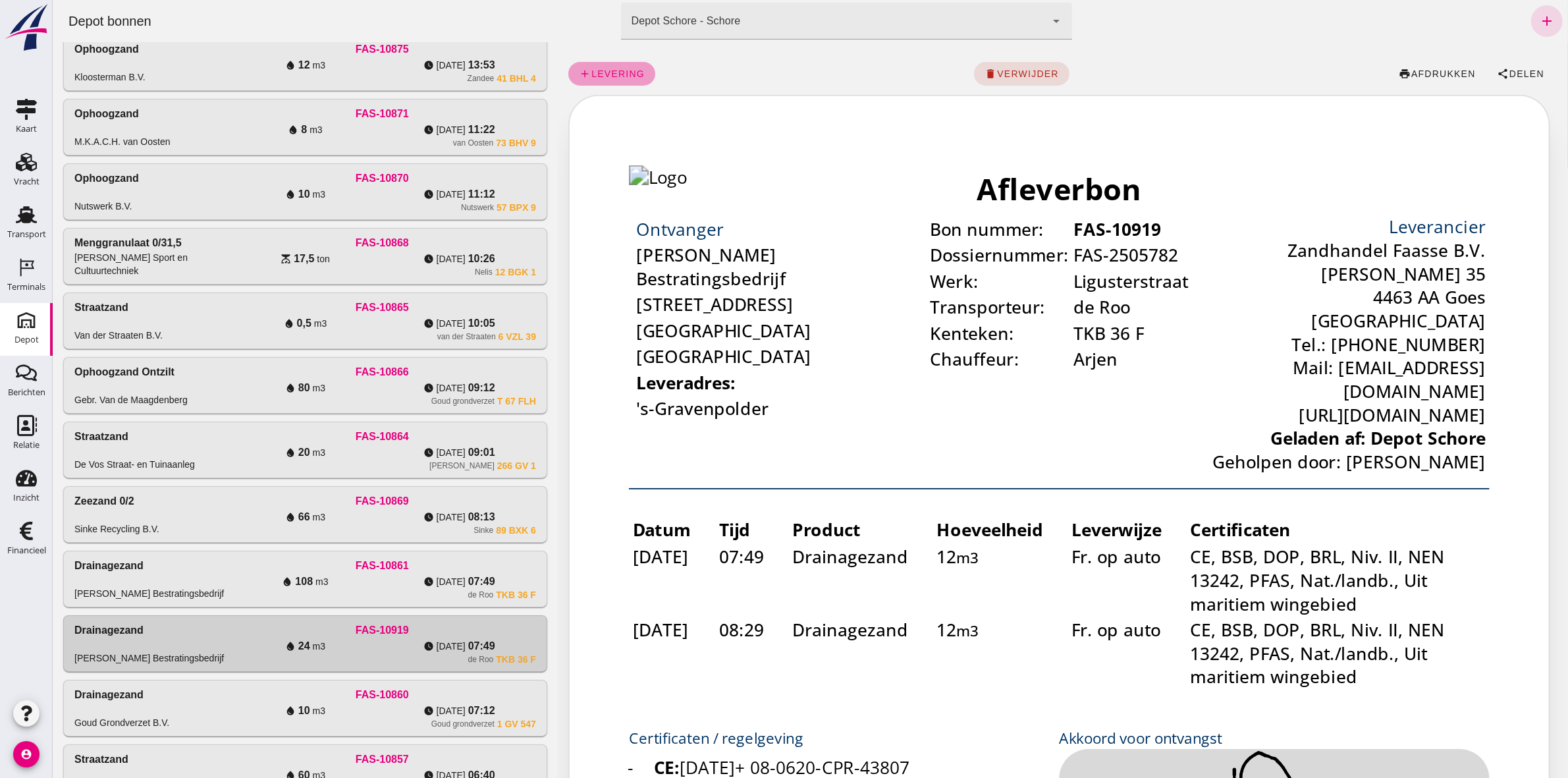
click at [610, 75] on span "levering" at bounding box center [617, 73] width 54 height 10
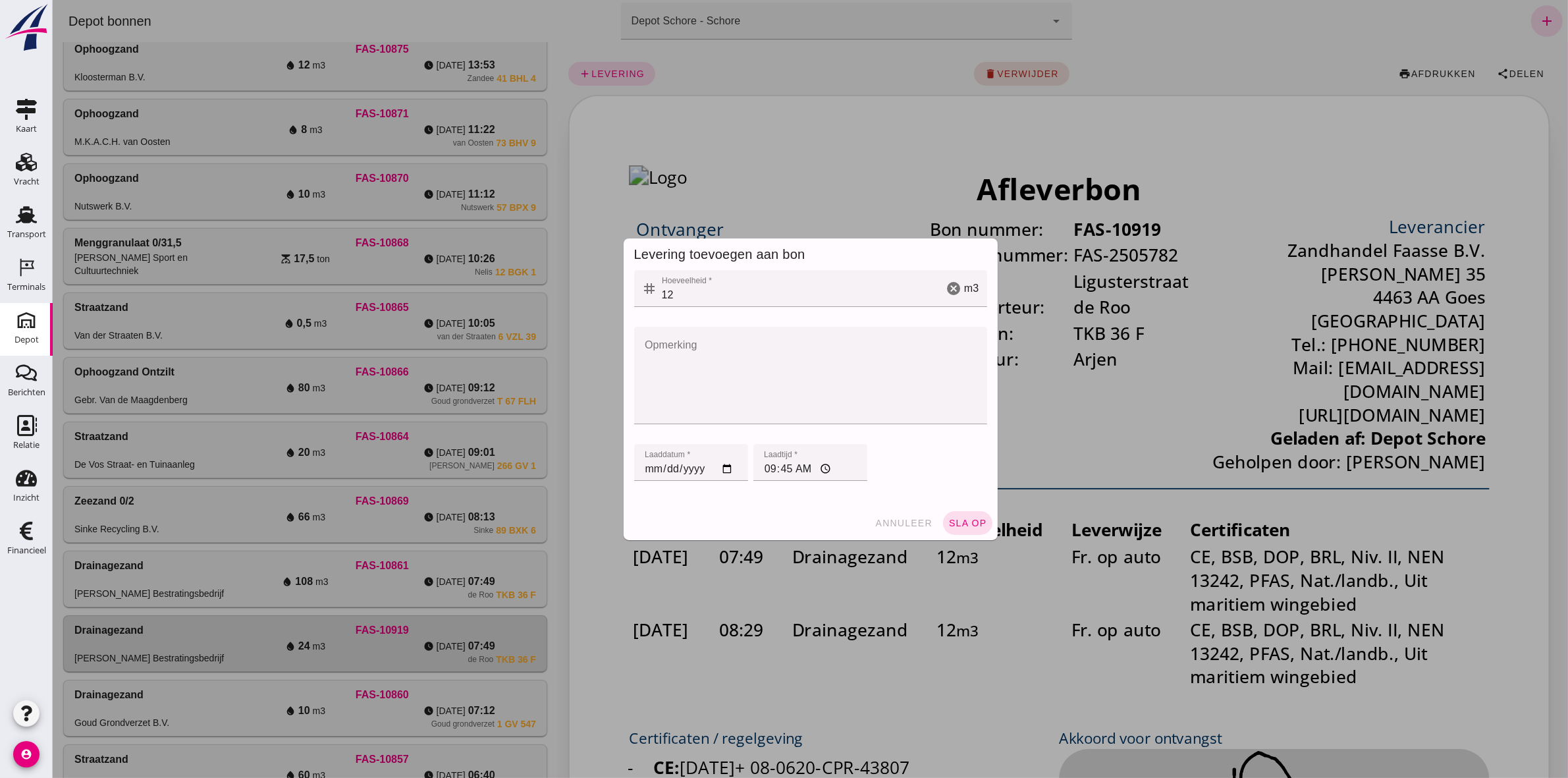
click at [642, 469] on input "[DATE]" at bounding box center [690, 462] width 114 height 37
type input "[DATE]"
click at [761, 466] on input "09:45" at bounding box center [809, 462] width 114 height 37
type input "10:03"
click at [963, 521] on span "sla op" at bounding box center [967, 523] width 39 height 10
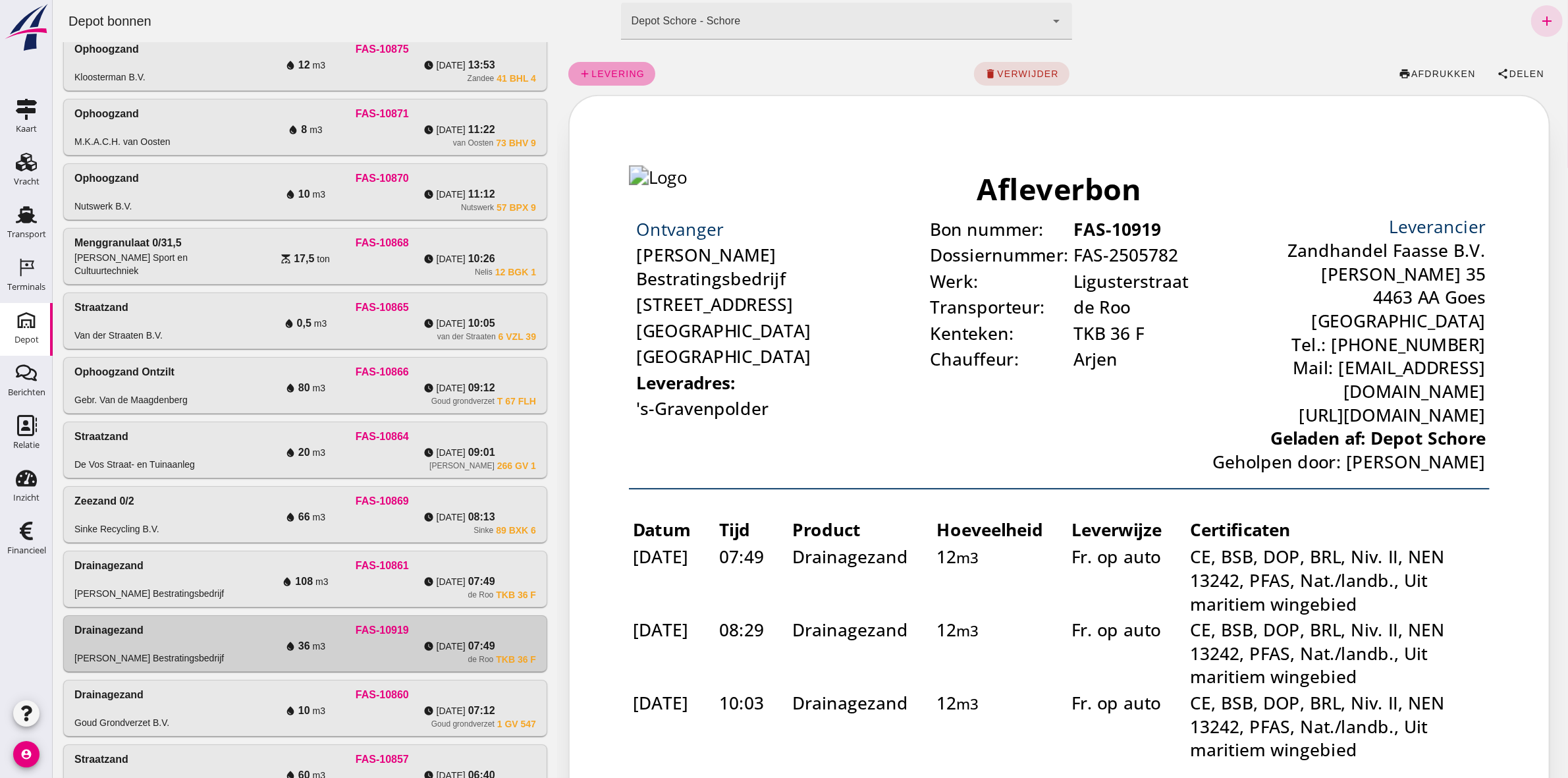
click at [592, 71] on span "levering" at bounding box center [617, 73] width 54 height 10
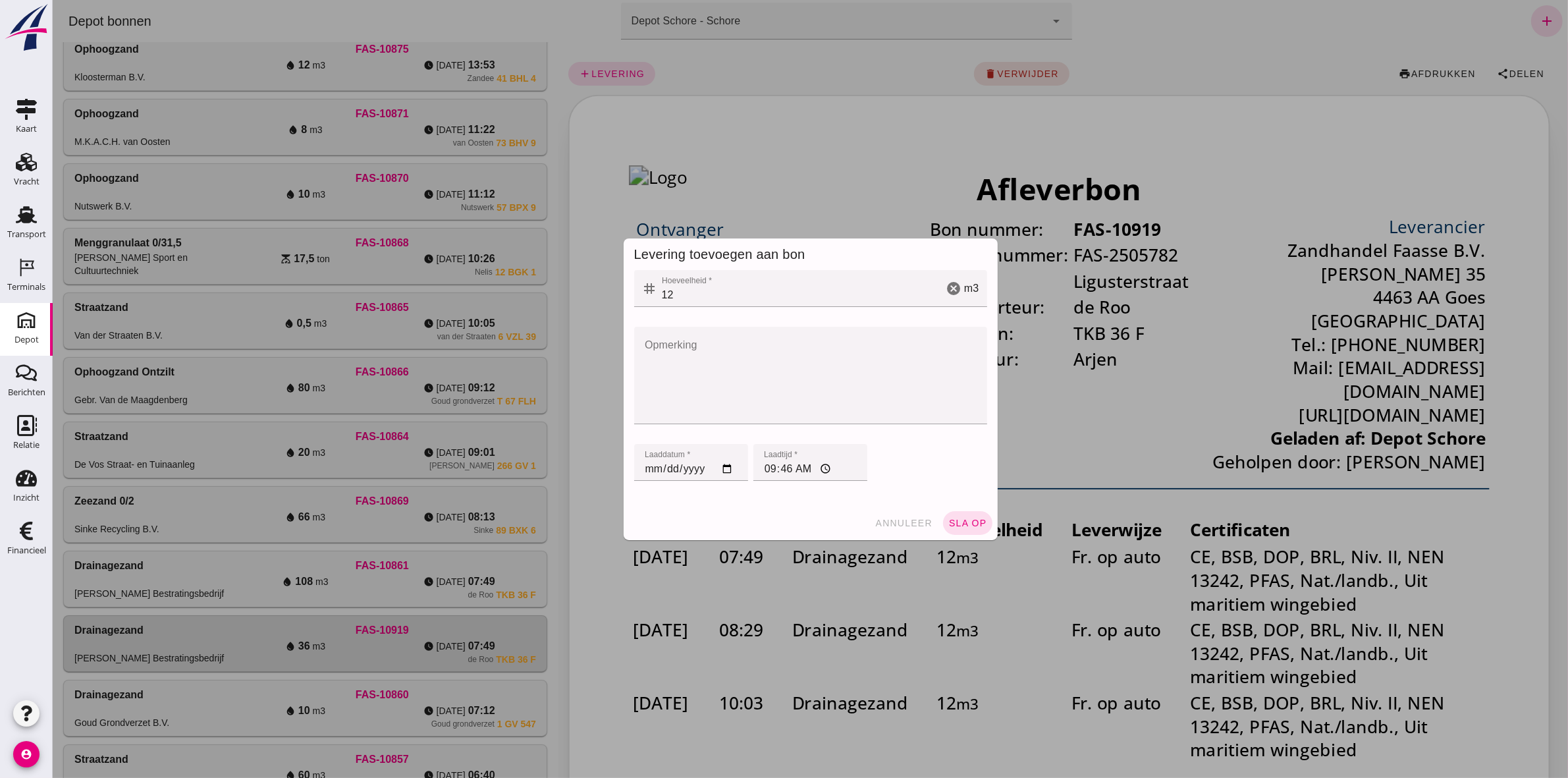
click at [643, 473] on input "[DATE]" at bounding box center [690, 462] width 114 height 37
type input "[DATE]"
click at [767, 475] on input "09:46" at bounding box center [809, 462] width 114 height 37
type input "10:54"
click at [962, 523] on span "sla op" at bounding box center [967, 523] width 39 height 10
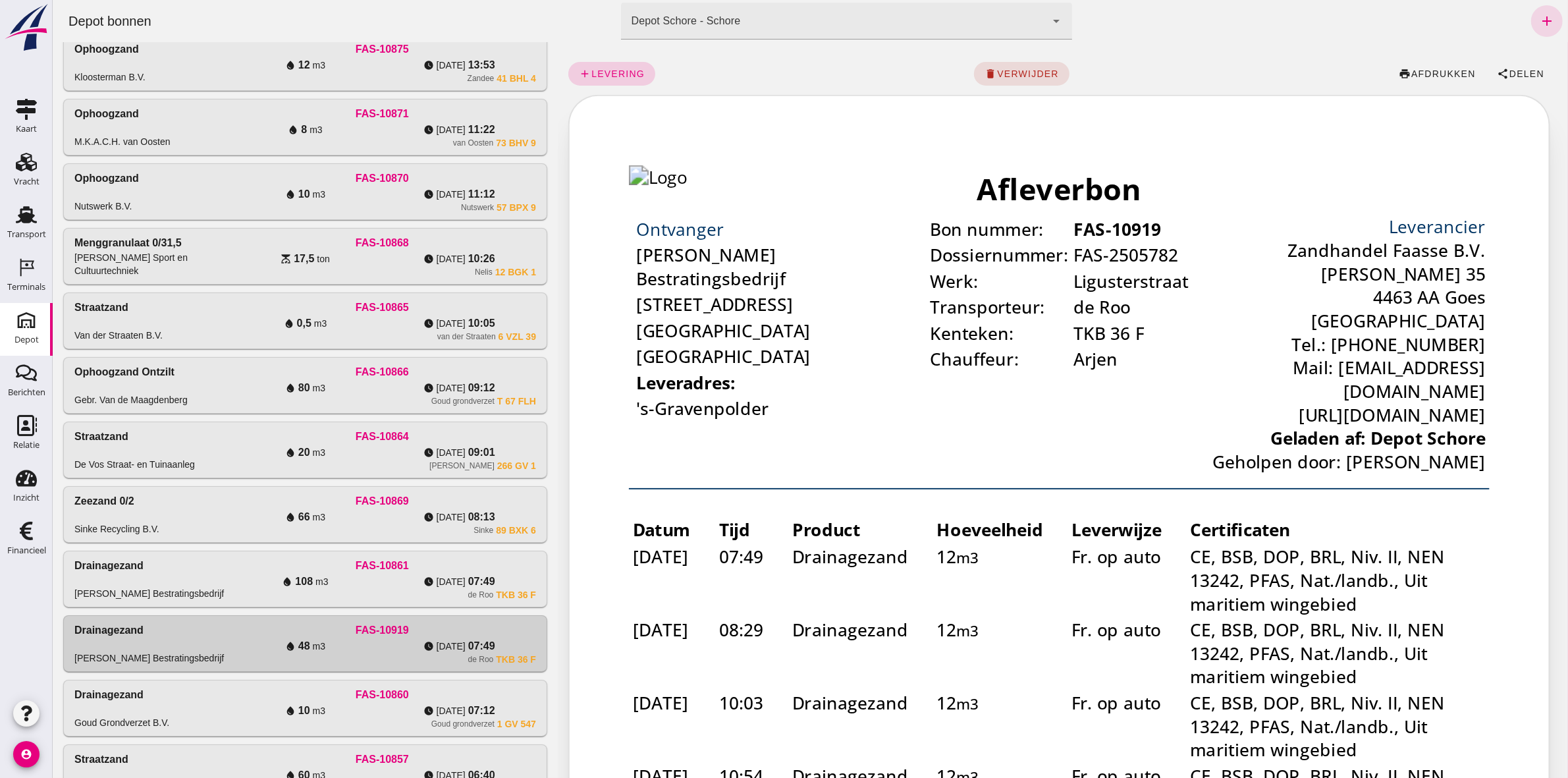
click at [607, 71] on span "levering" at bounding box center [617, 73] width 54 height 10
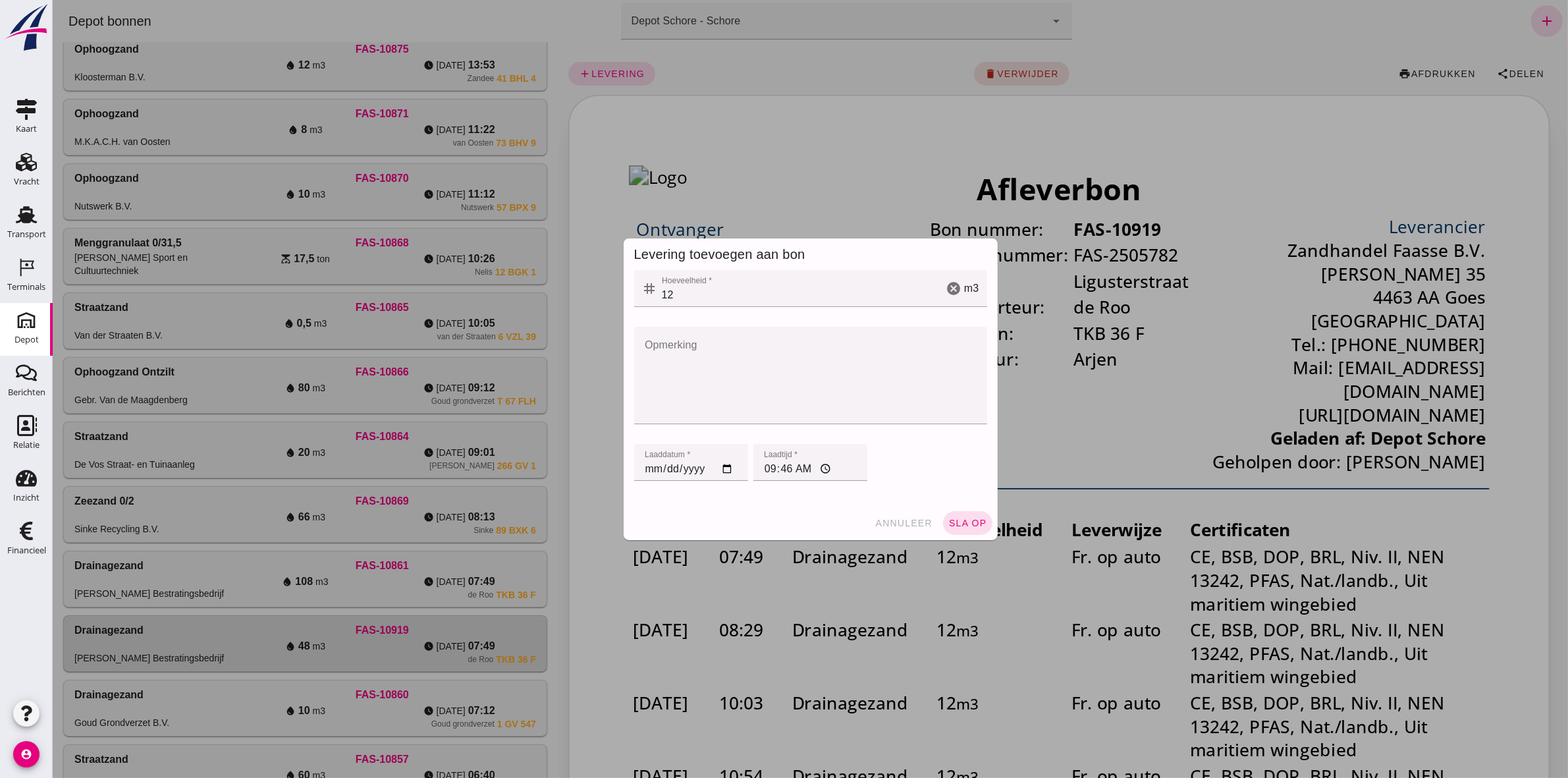
click at [637, 466] on input "[DATE]" at bounding box center [690, 462] width 114 height 37
type input "[DATE]"
click at [764, 468] on input "09:46" at bounding box center [809, 462] width 114 height 37
type input "11:30"
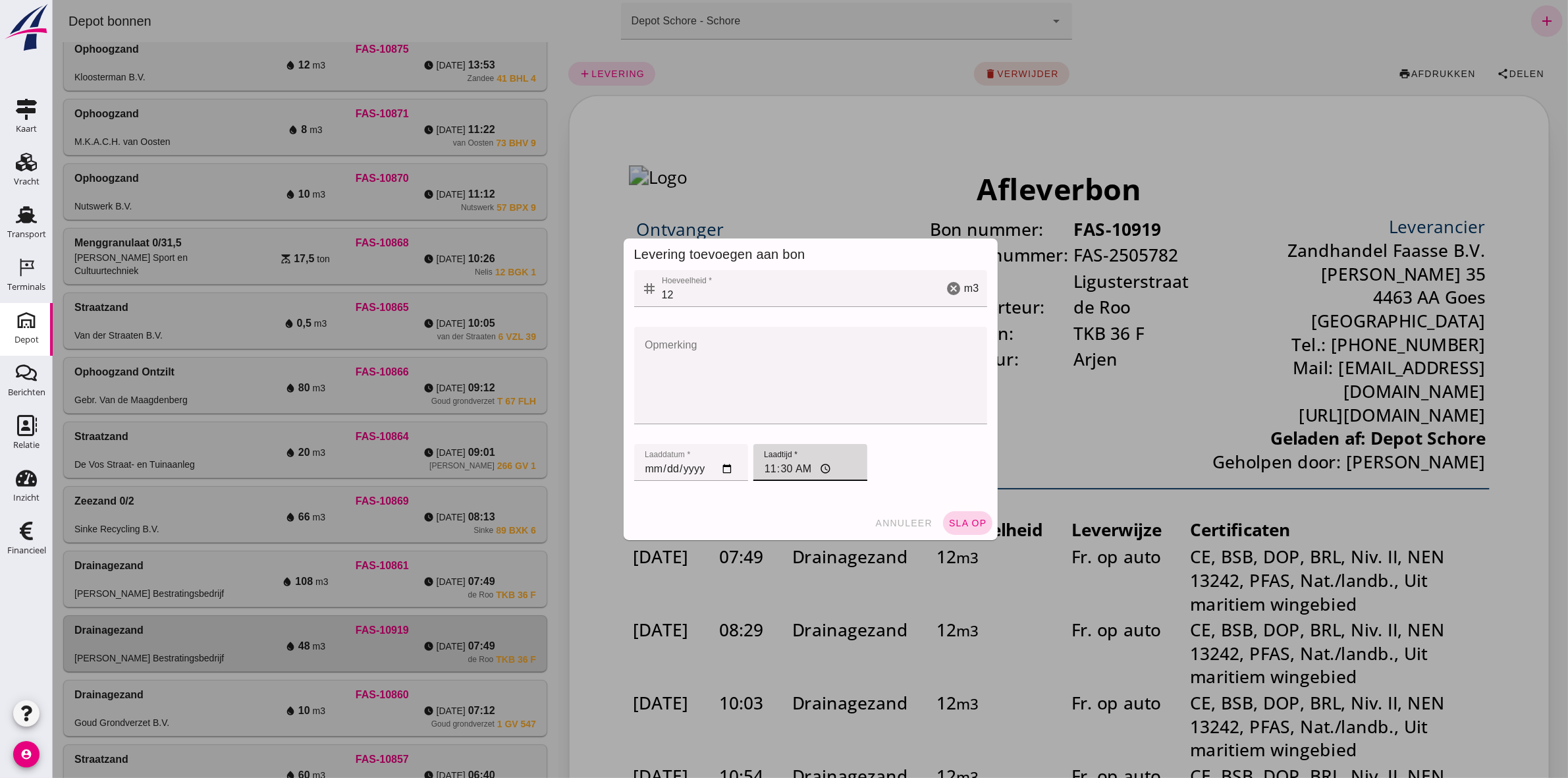
click at [964, 515] on button "sla op" at bounding box center [967, 523] width 49 height 24
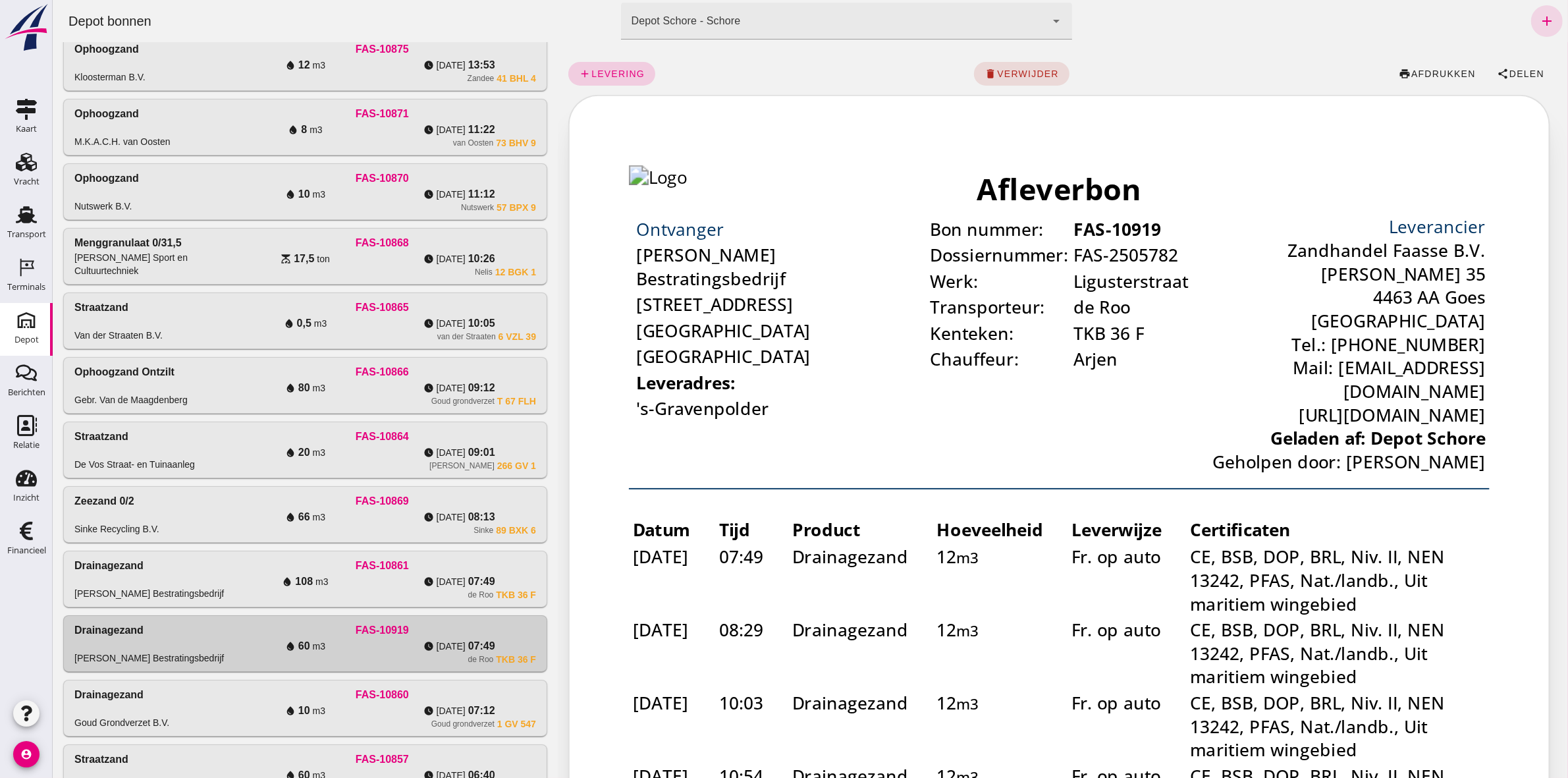
click at [586, 79] on link "add levering" at bounding box center [611, 73] width 87 height 24
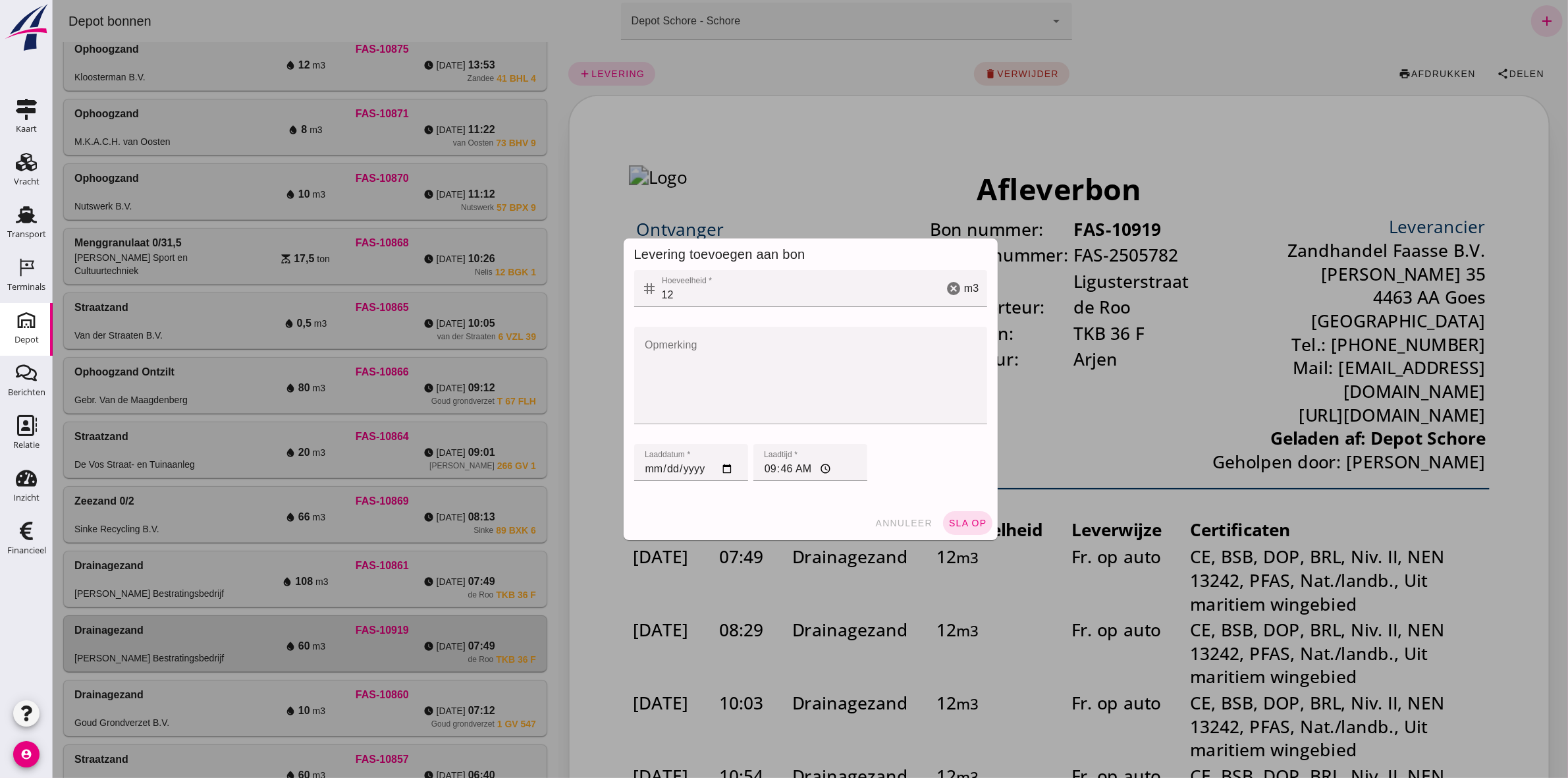
click at [643, 464] on input "[DATE]" at bounding box center [690, 462] width 114 height 37
type input "[DATE]"
click at [763, 466] on input "09:46" at bounding box center [809, 462] width 114 height 37
type input "12:13"
click at [959, 523] on span "sla op" at bounding box center [967, 523] width 39 height 10
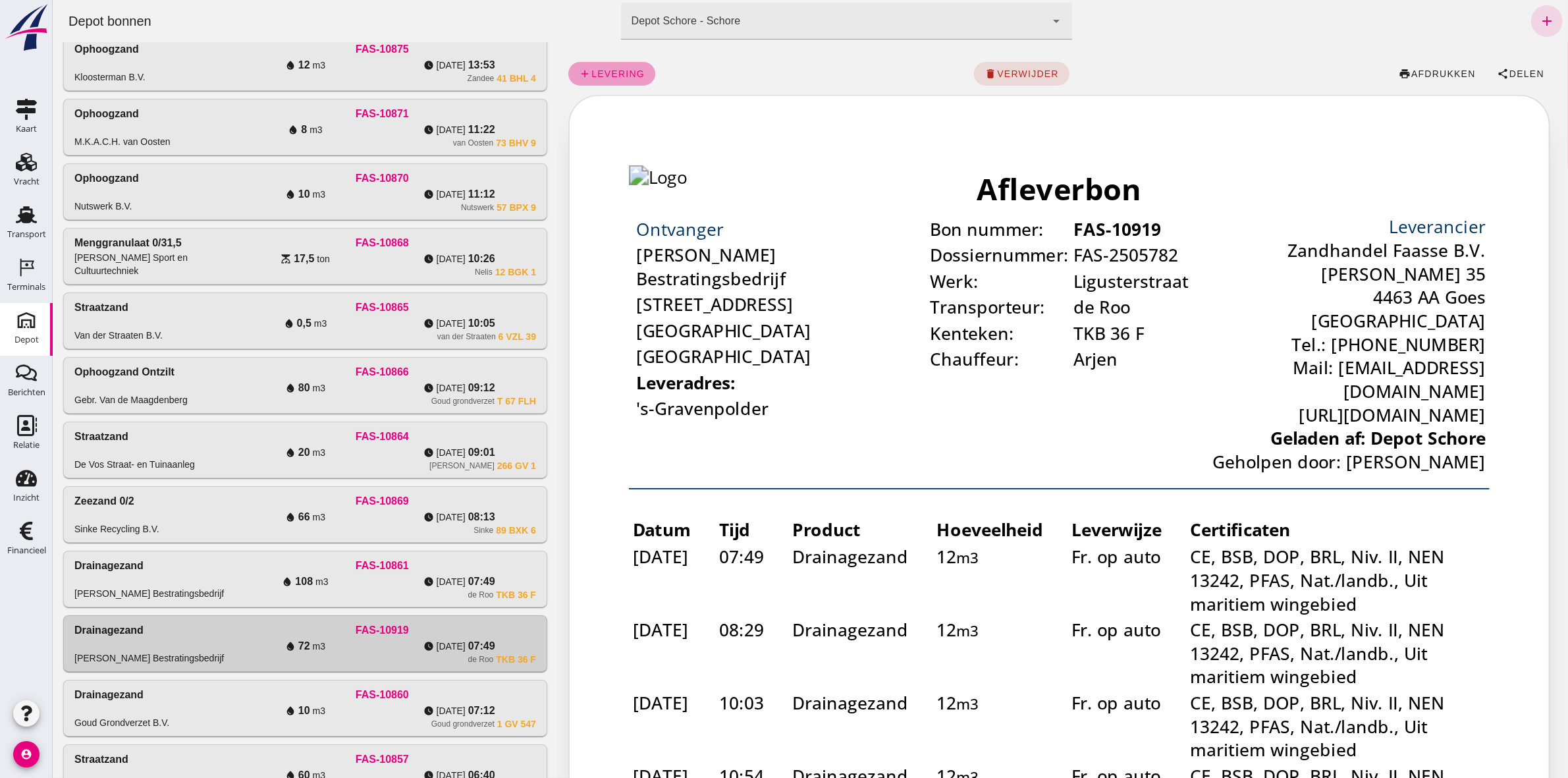
click at [589, 68] on span "add levering" at bounding box center [611, 73] width 66 height 12
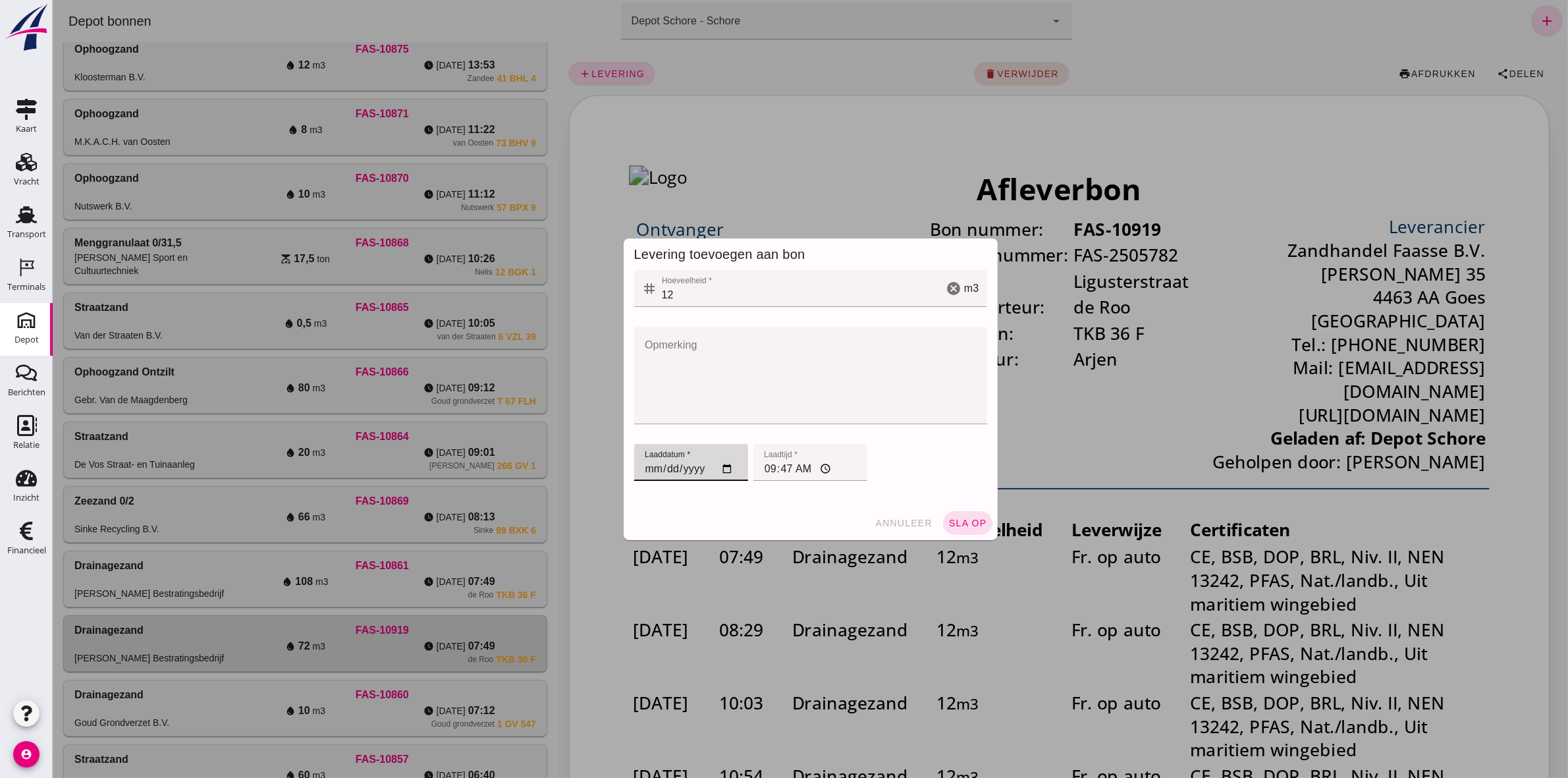
click at [637, 466] on input "[DATE]" at bounding box center [690, 462] width 114 height 37
type input "[DATE]"
click at [758, 466] on input "09:47" at bounding box center [809, 462] width 114 height 37
type input "13:38"
click at [964, 522] on span "sla op" at bounding box center [967, 523] width 39 height 10
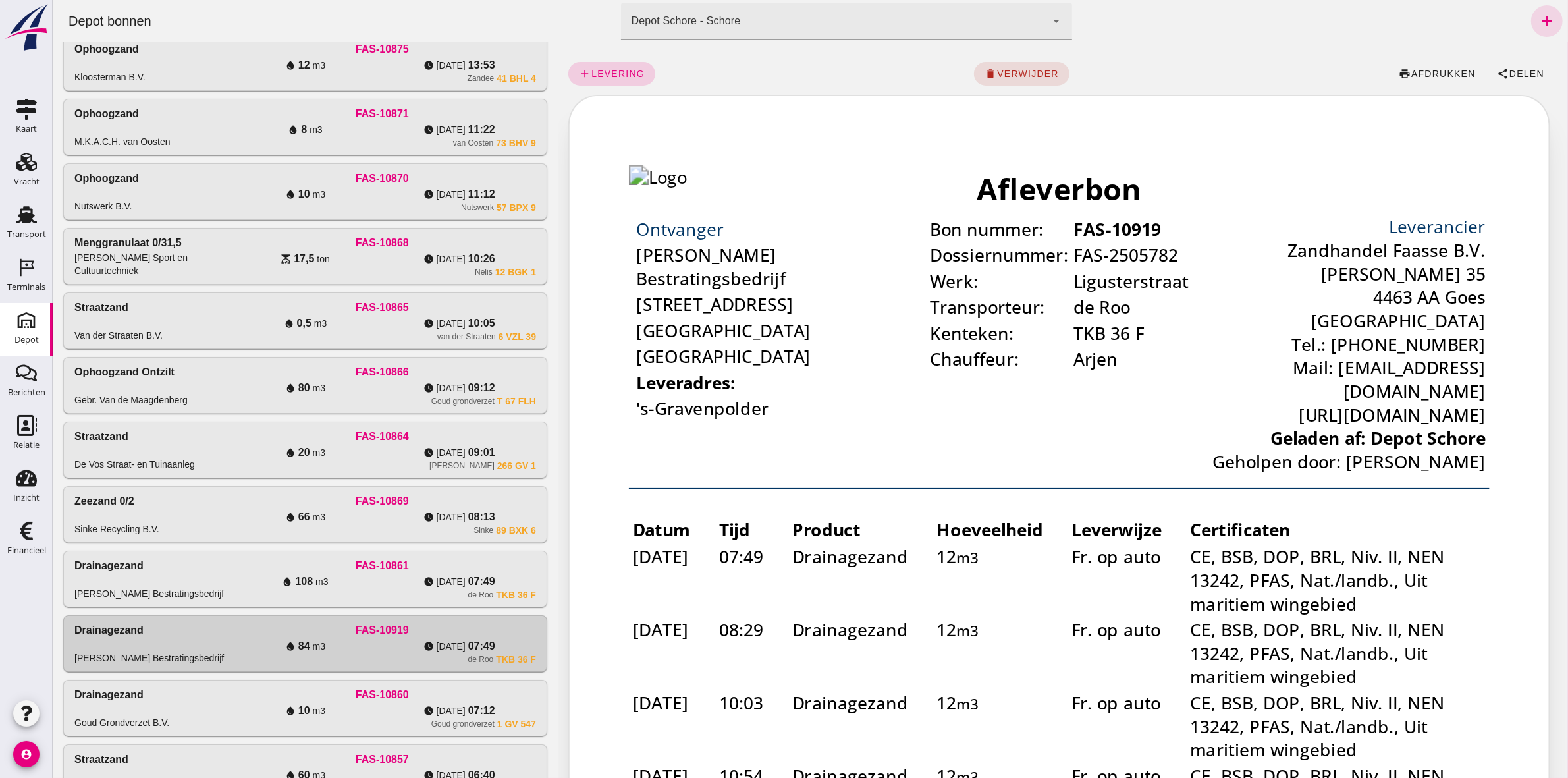
click at [606, 81] on link "add levering" at bounding box center [611, 73] width 87 height 24
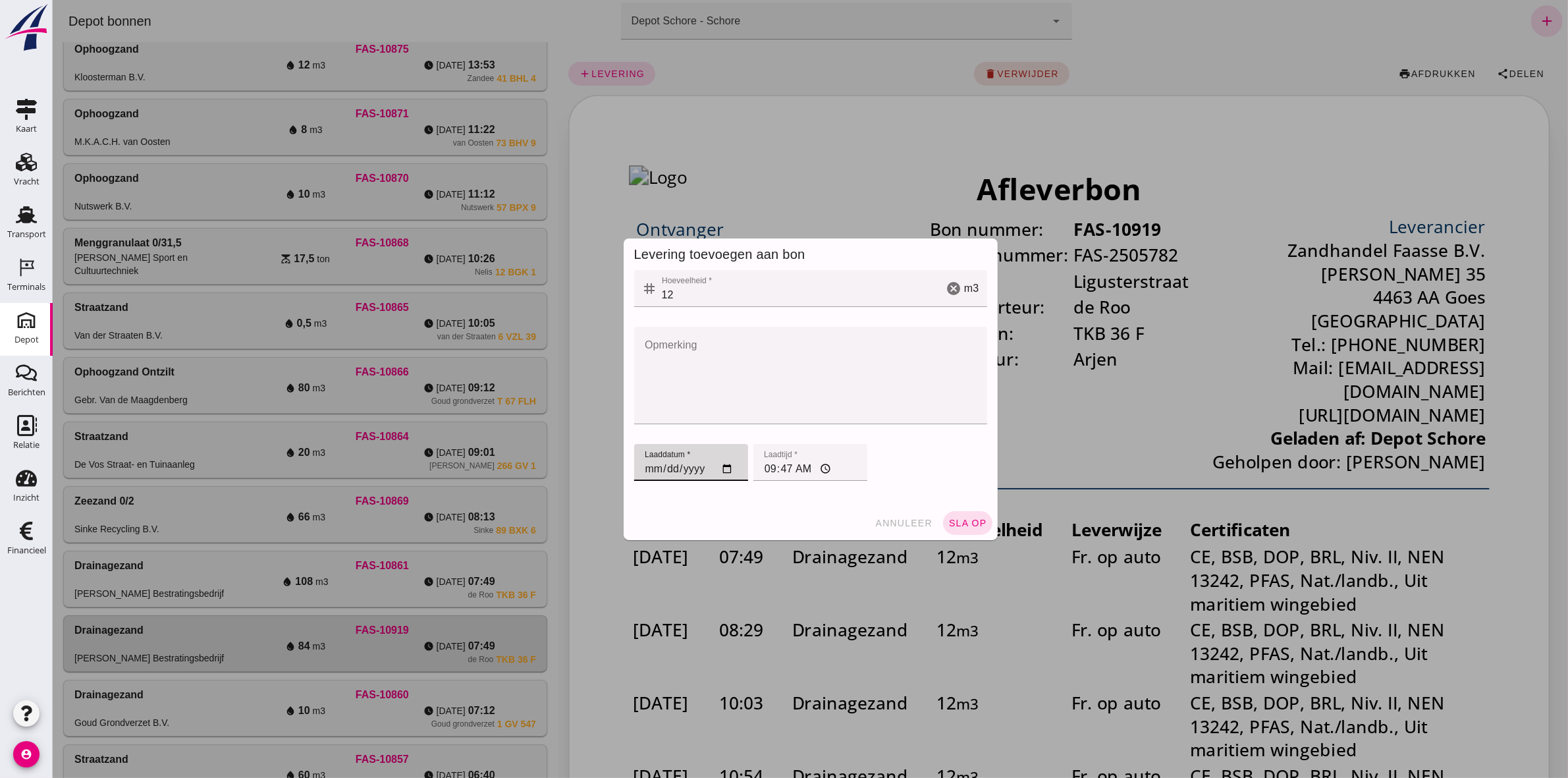
click at [648, 466] on input "[DATE]" at bounding box center [690, 462] width 114 height 37
type input "[DATE]"
click at [763, 468] on input "09:47" at bounding box center [809, 462] width 114 height 37
type input "14:34"
click at [956, 514] on button "sla op" at bounding box center [967, 523] width 49 height 24
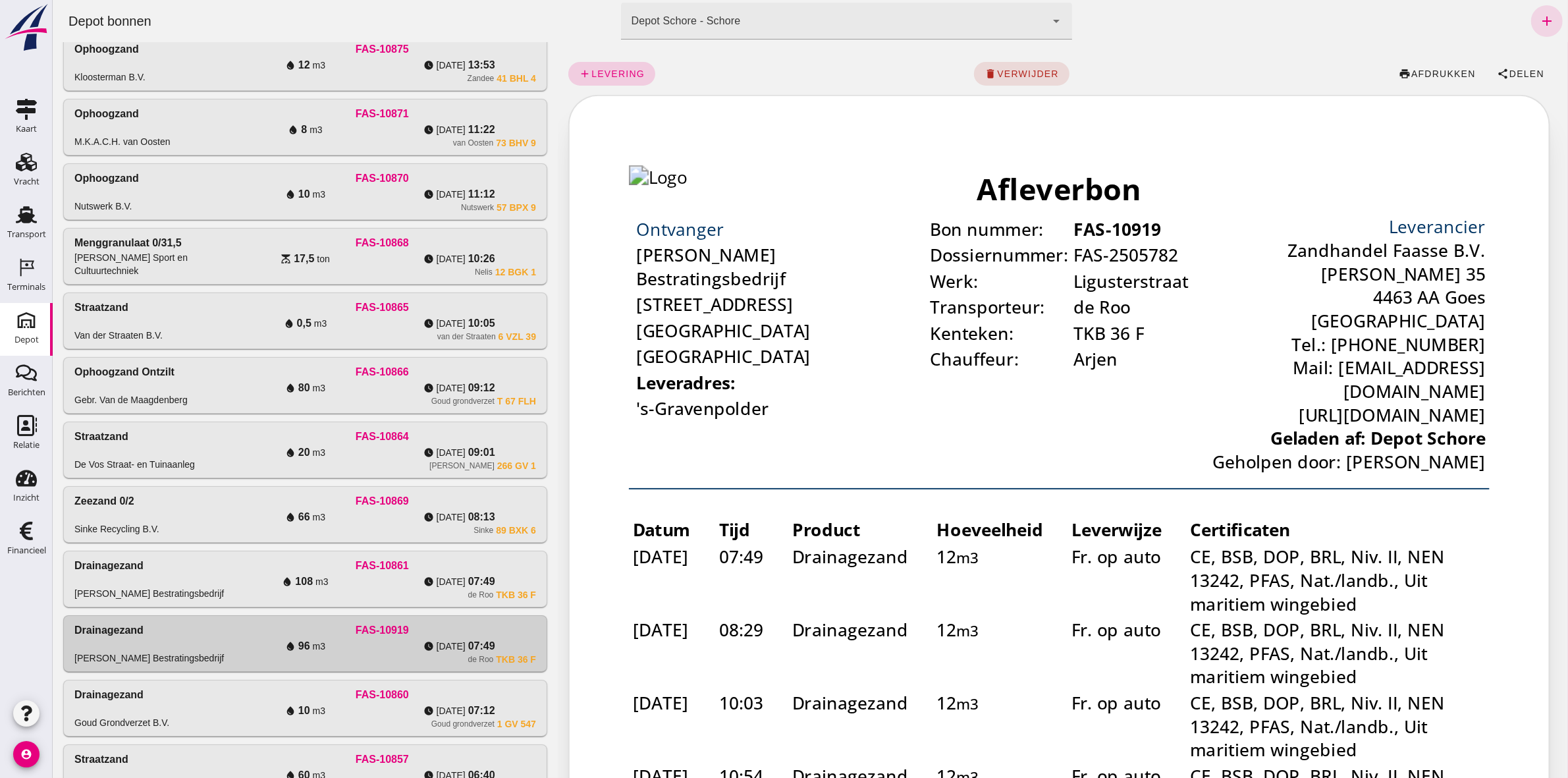
click at [605, 70] on span "levering" at bounding box center [617, 73] width 54 height 10
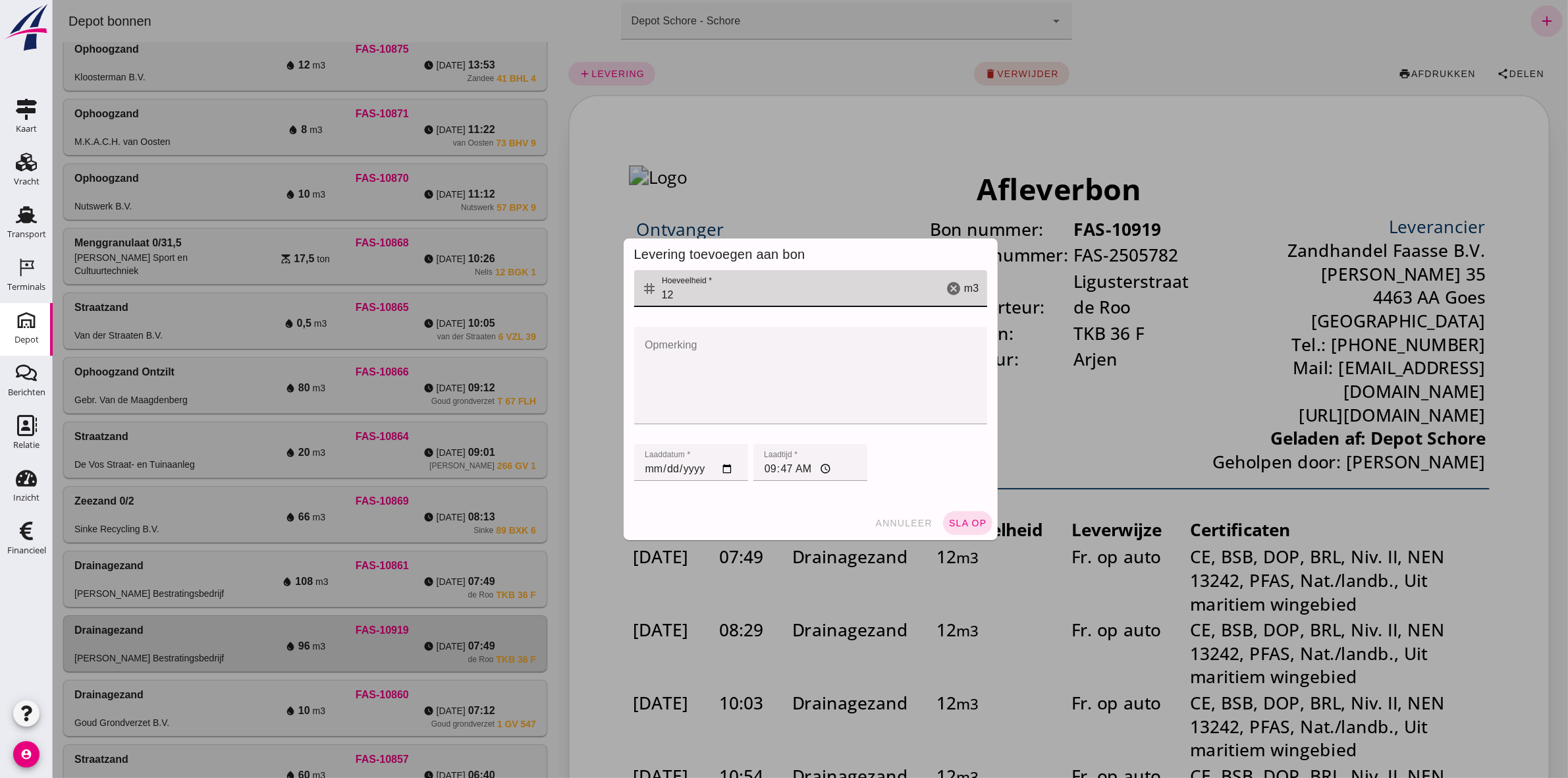
click at [666, 297] on input "12" at bounding box center [800, 288] width 285 height 37
type input "1"
type input "5"
click at [640, 468] on input "[DATE]" at bounding box center [690, 462] width 114 height 37
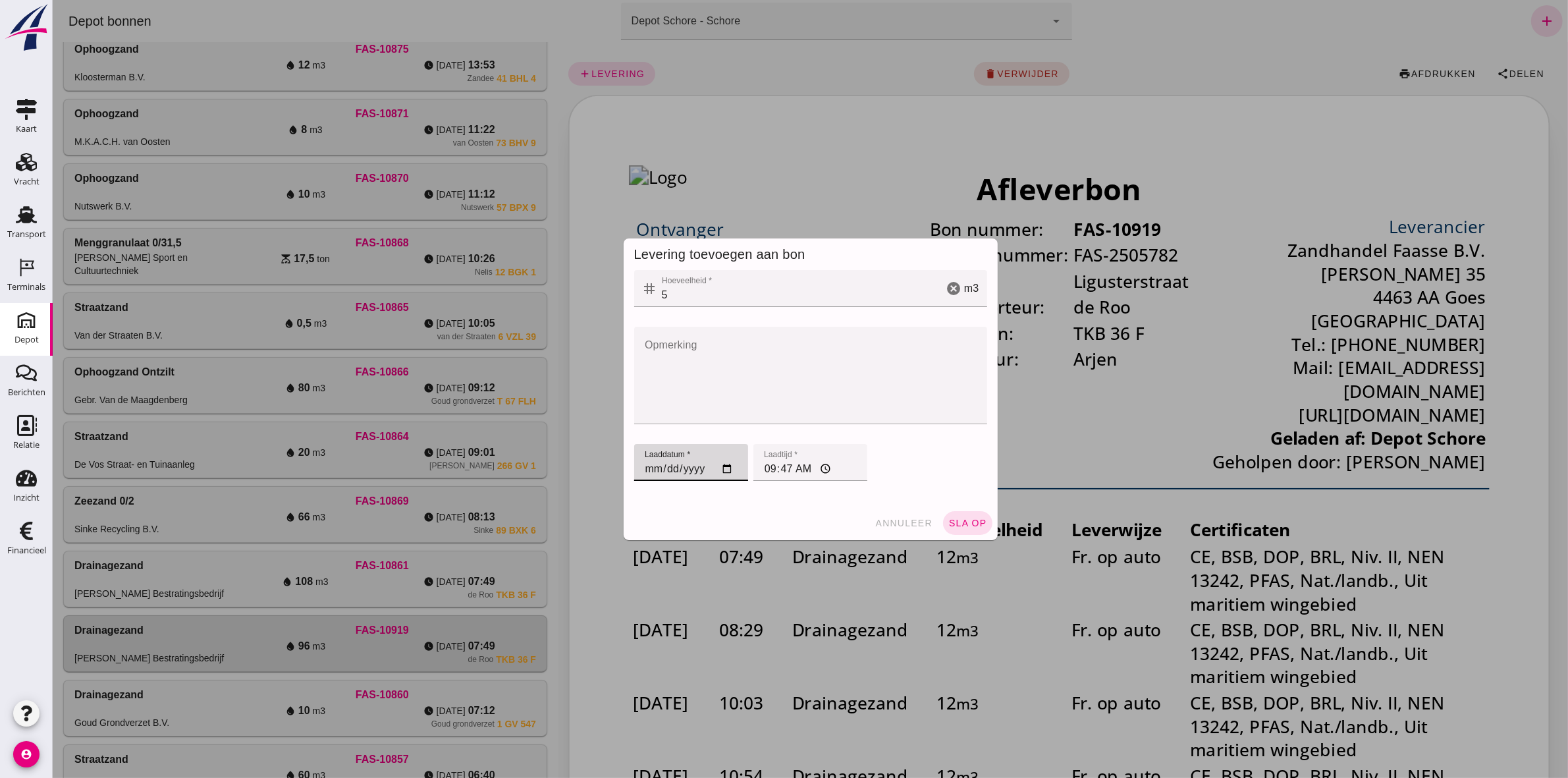
type input "[DATE]"
click at [766, 469] on input "09:47" at bounding box center [809, 462] width 114 height 37
type input "15:33"
click at [970, 524] on span "sla op" at bounding box center [967, 523] width 39 height 10
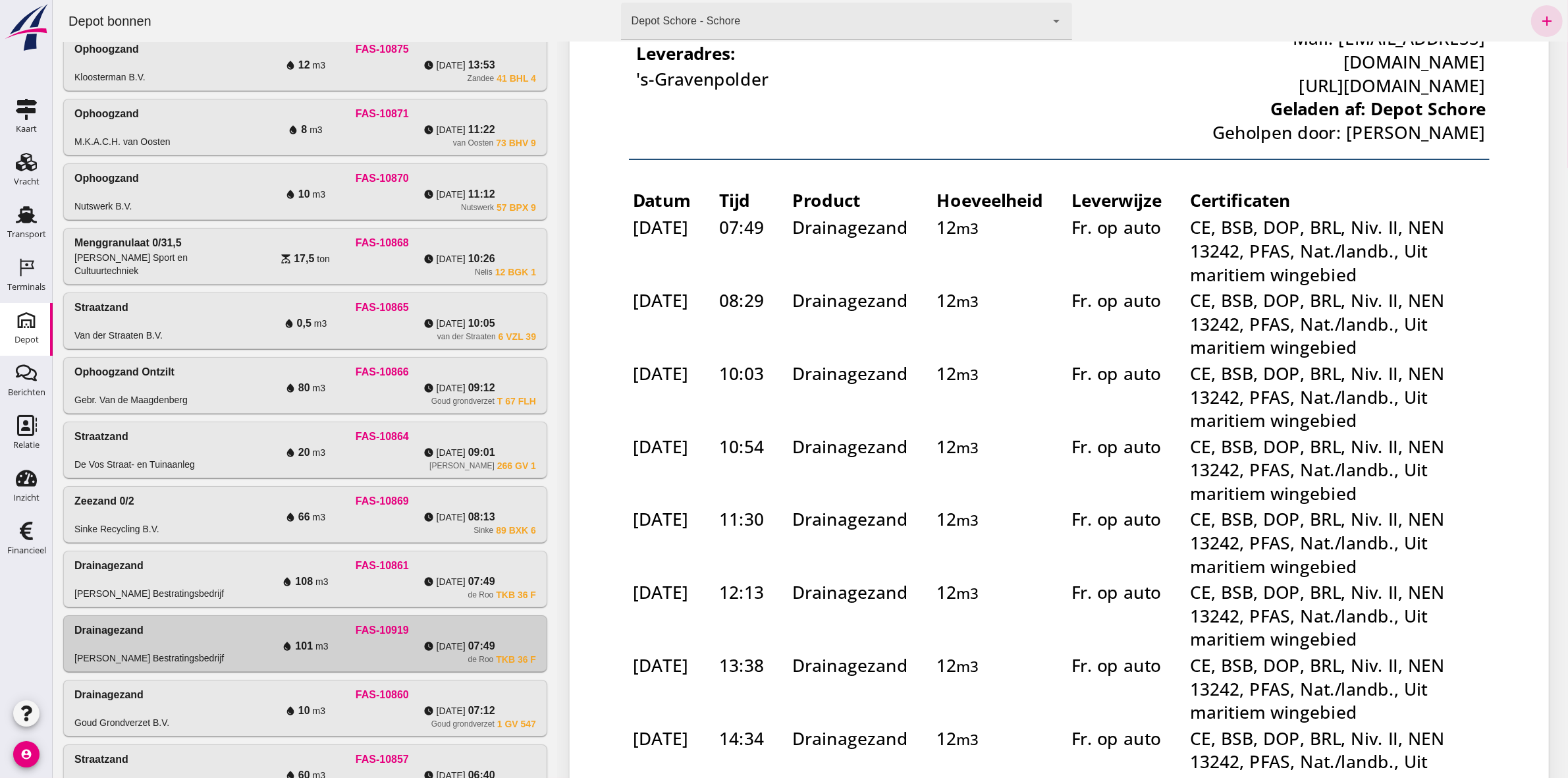
scroll to position [705, 0]
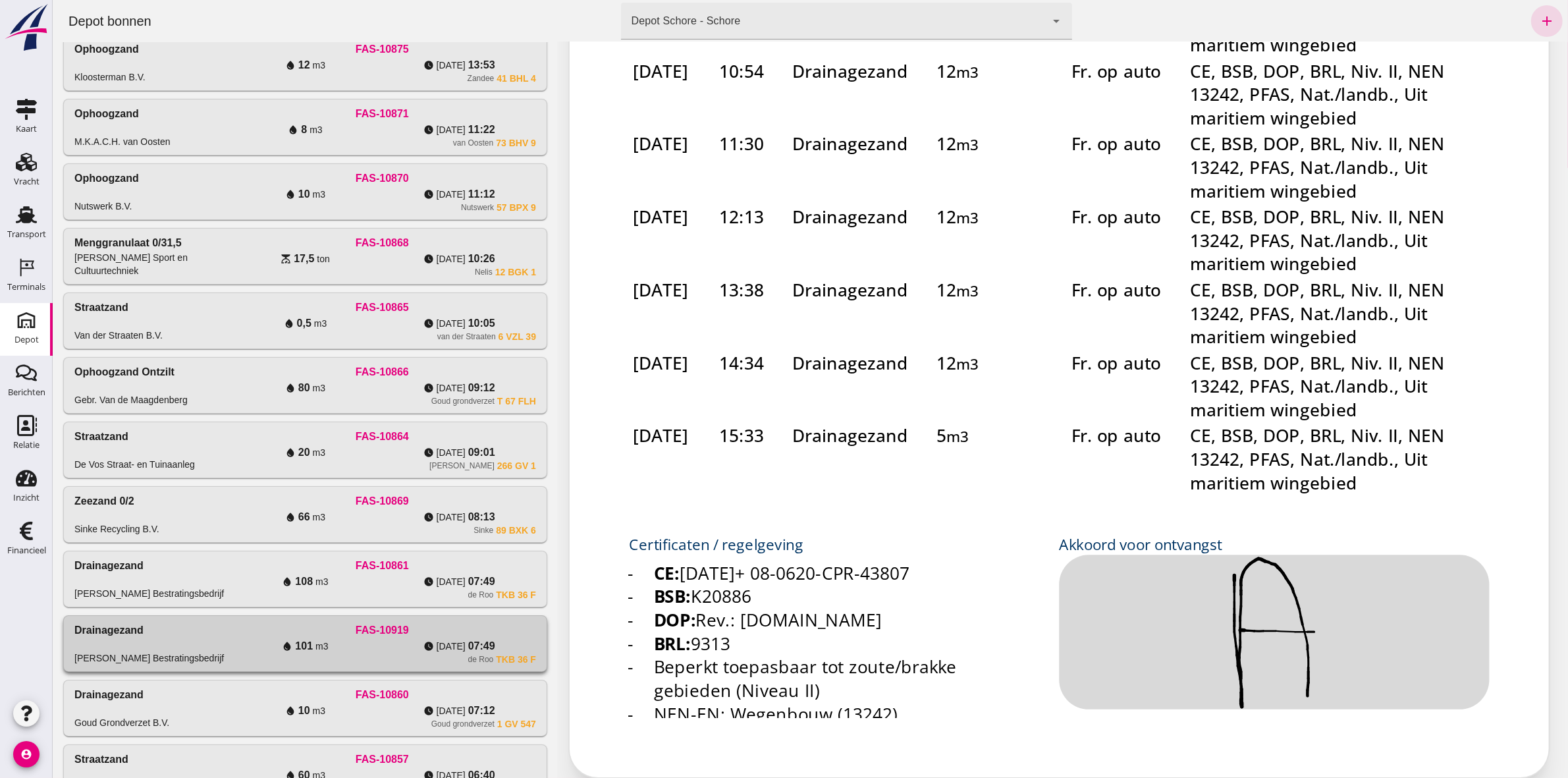
drag, startPoint x: 351, startPoint y: 655, endPoint x: 513, endPoint y: 653, distance: 162.0
click at [351, 654] on div "water_drop 101 m3" at bounding box center [305, 646] width 154 height 16
click at [357, 581] on div "water_drop 108 m3" at bounding box center [305, 581] width 154 height 16
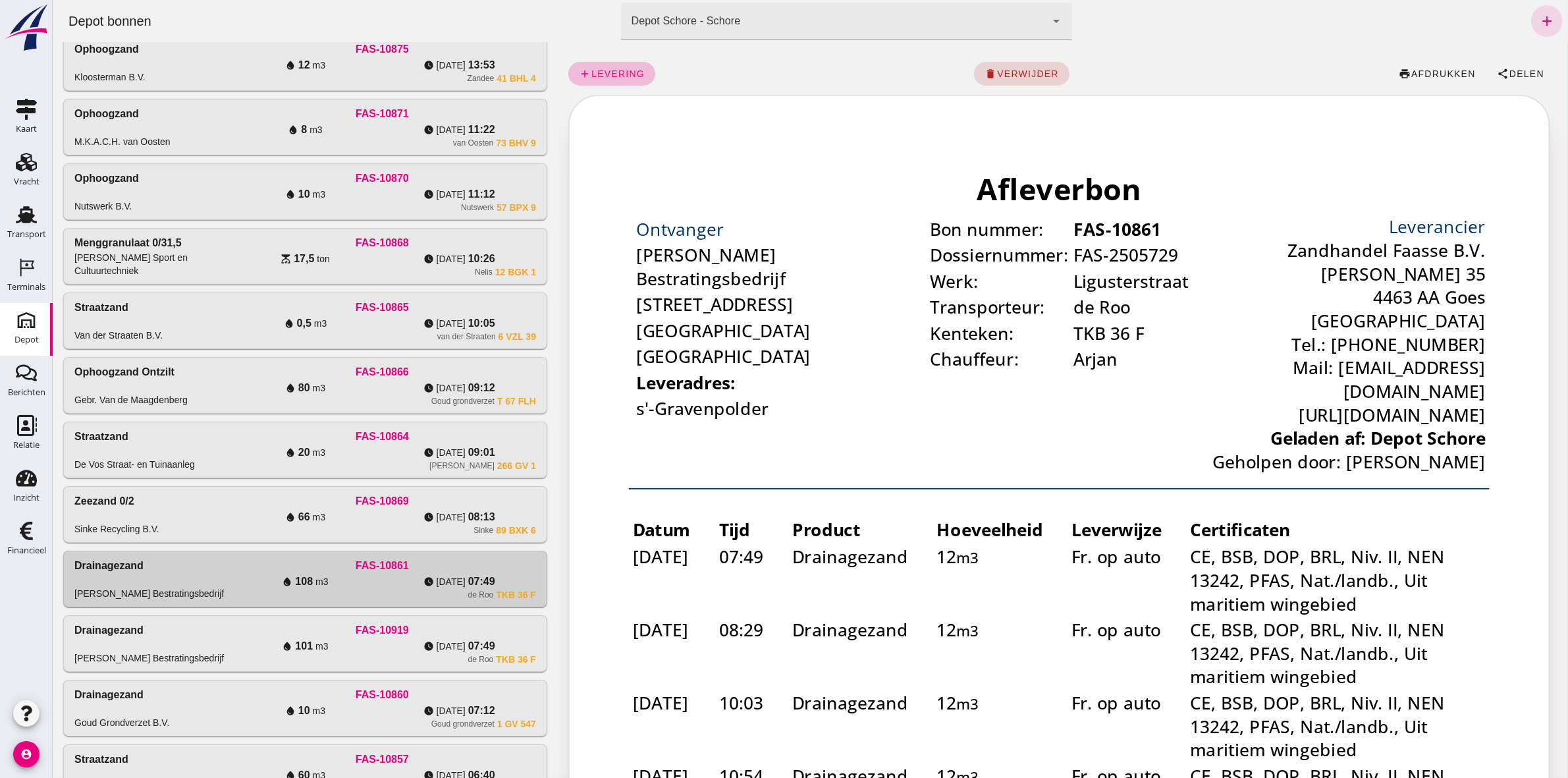
scroll to position [0, 0]
click at [1019, 70] on span "verwijder" at bounding box center [1026, 73] width 62 height 10
click at [1030, 71] on icon "delete" at bounding box center [1033, 73] width 12 height 12
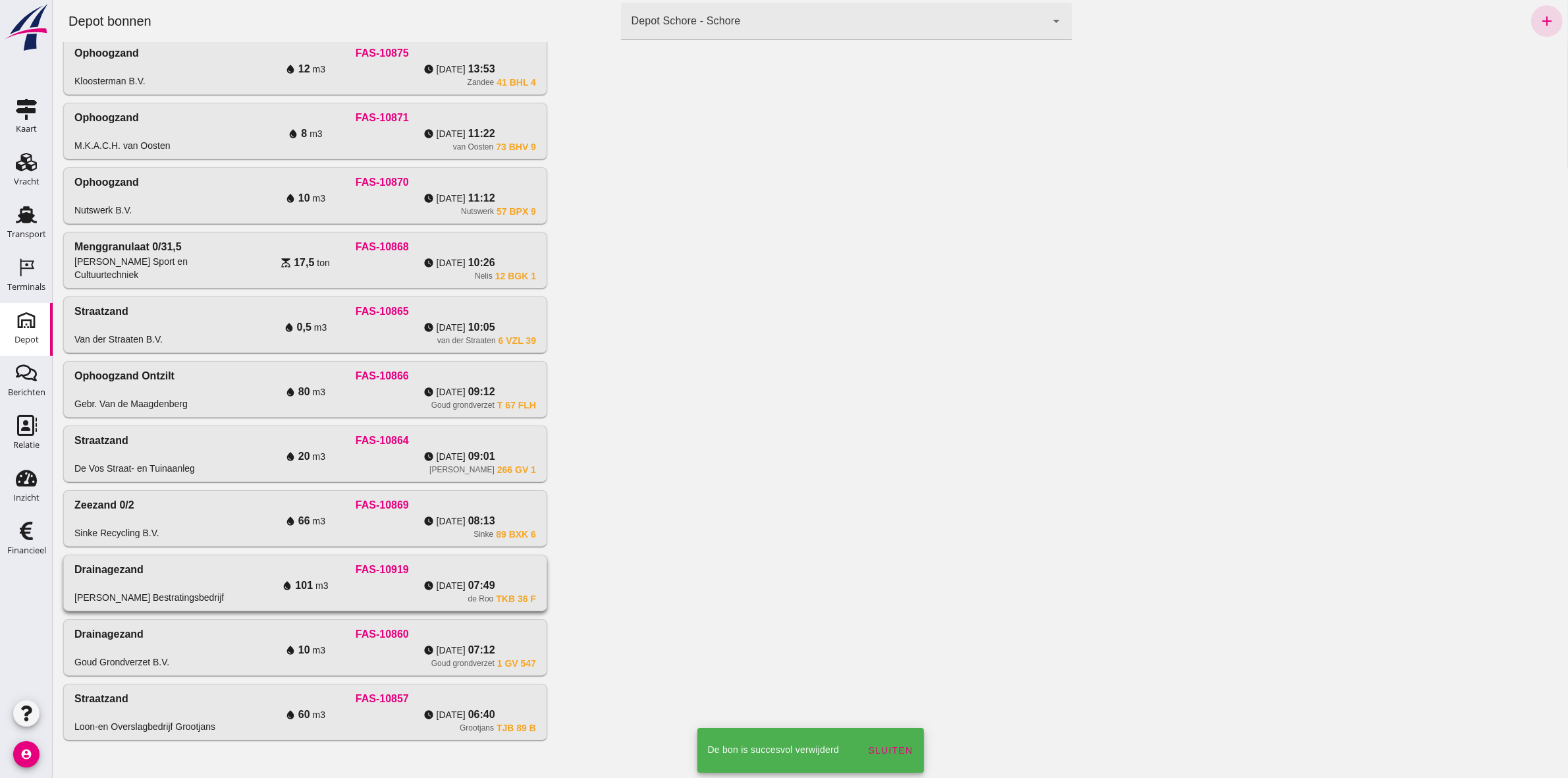
click at [475, 577] on span "07:49" at bounding box center [481, 585] width 27 height 16
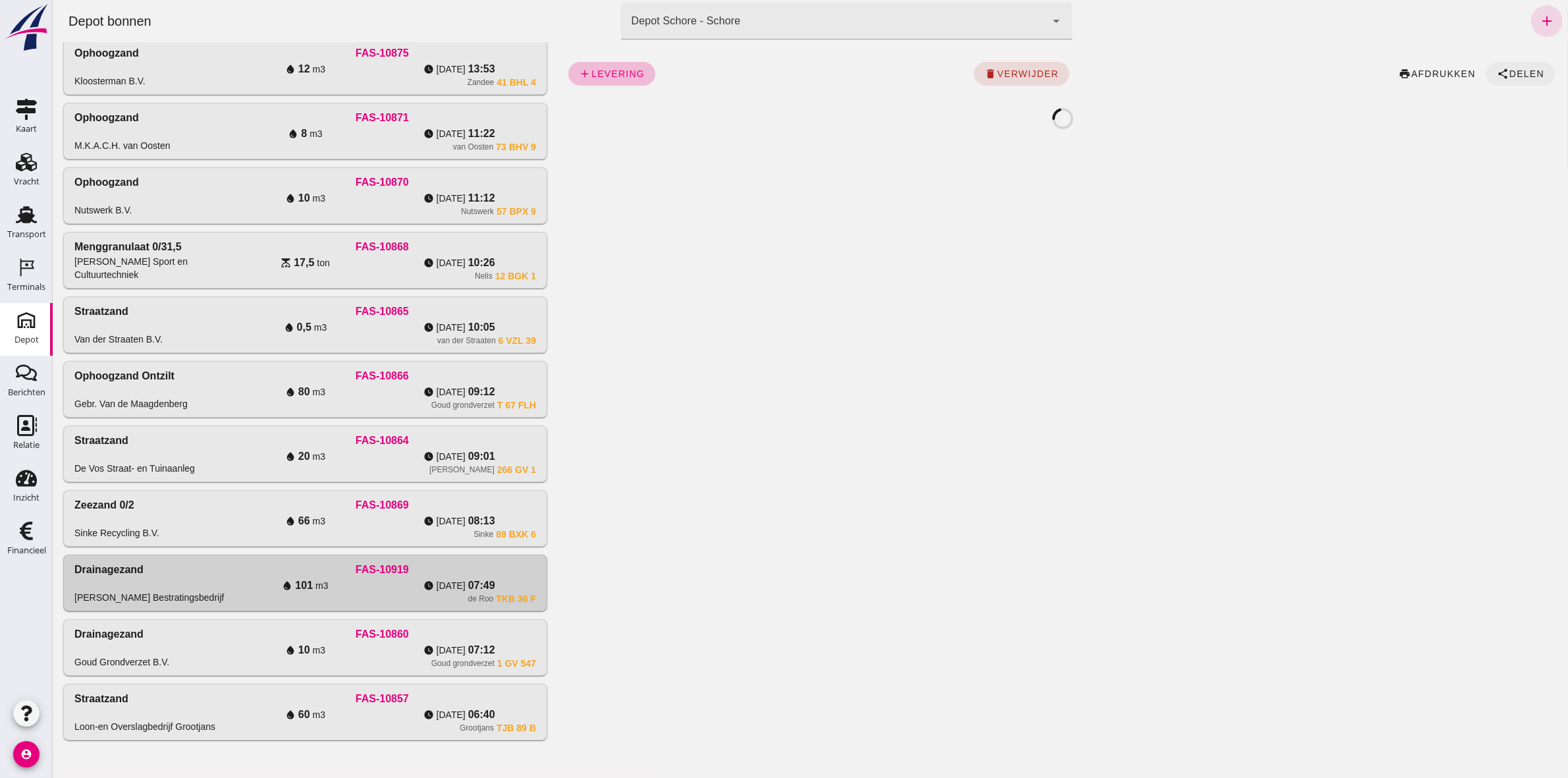
click at [1515, 79] on span "share Delen" at bounding box center [1519, 73] width 47 height 12
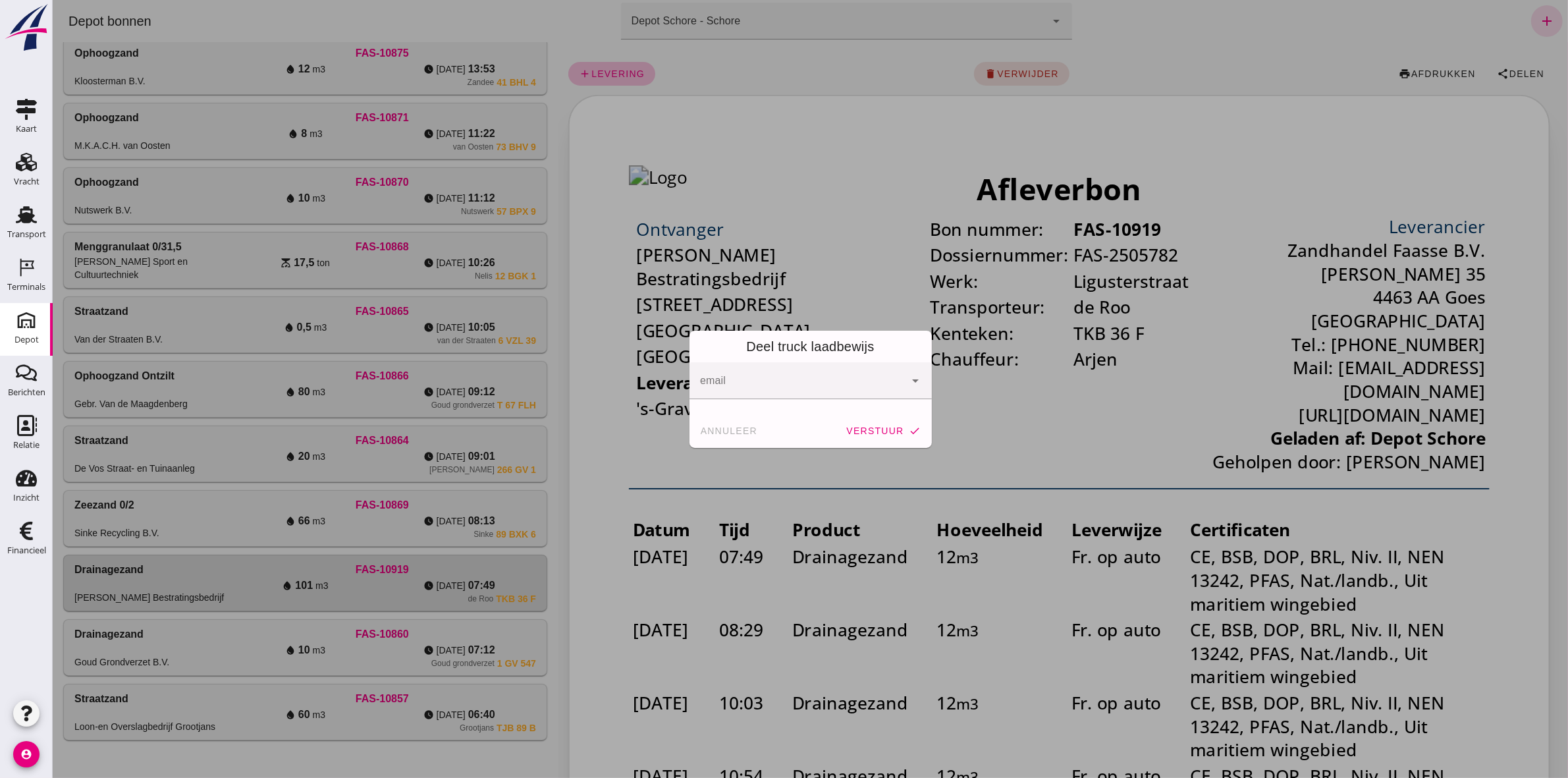
click at [835, 392] on input "email" at bounding box center [800, 387] width 201 height 16
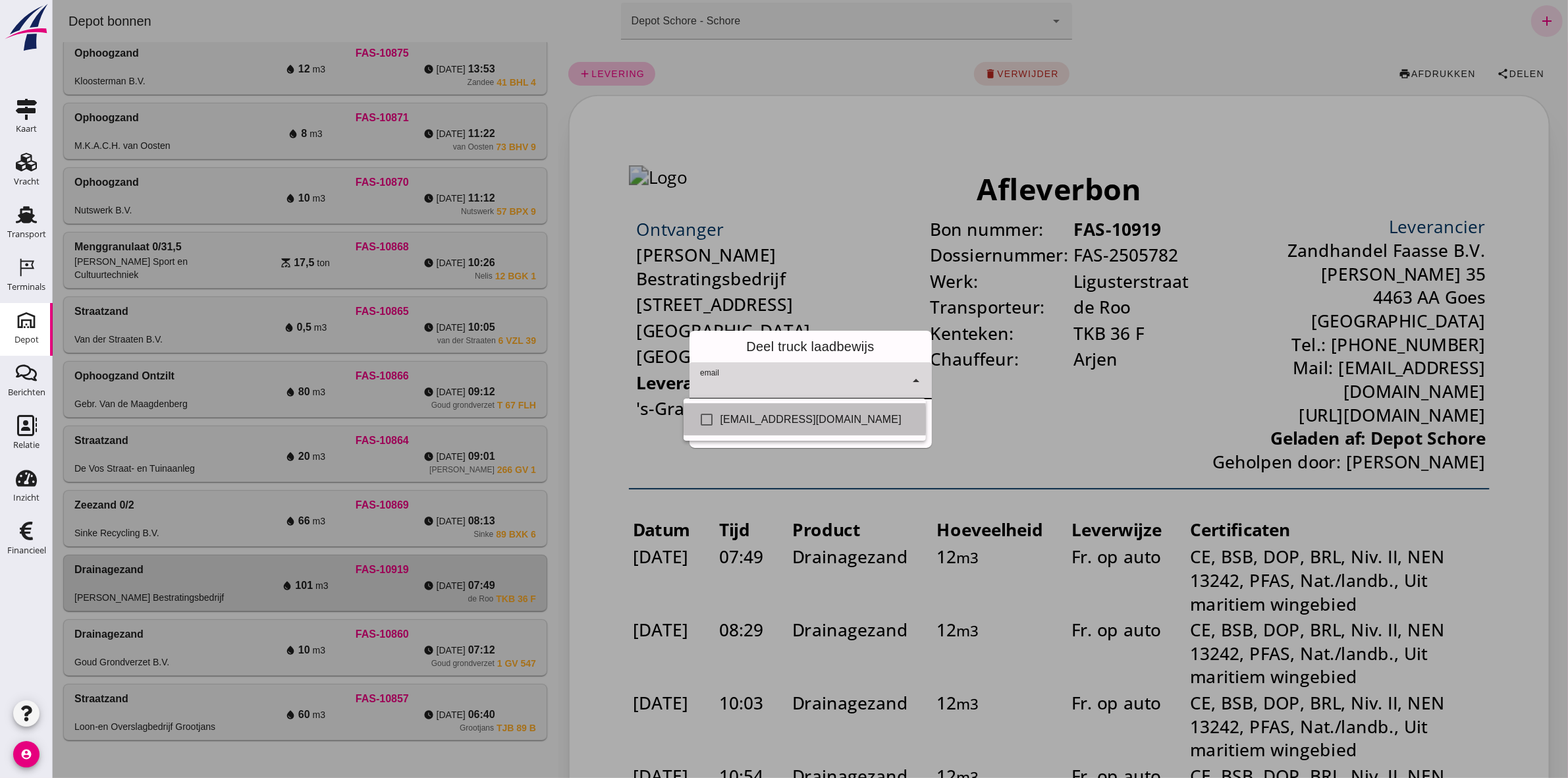
click at [828, 415] on div "[EMAIL_ADDRESS][DOMAIN_NAME]" at bounding box center [817, 419] width 195 height 16
checkbox input "true"
click at [888, 339] on div "Deel truck laadbewijs" at bounding box center [810, 347] width 242 height 32
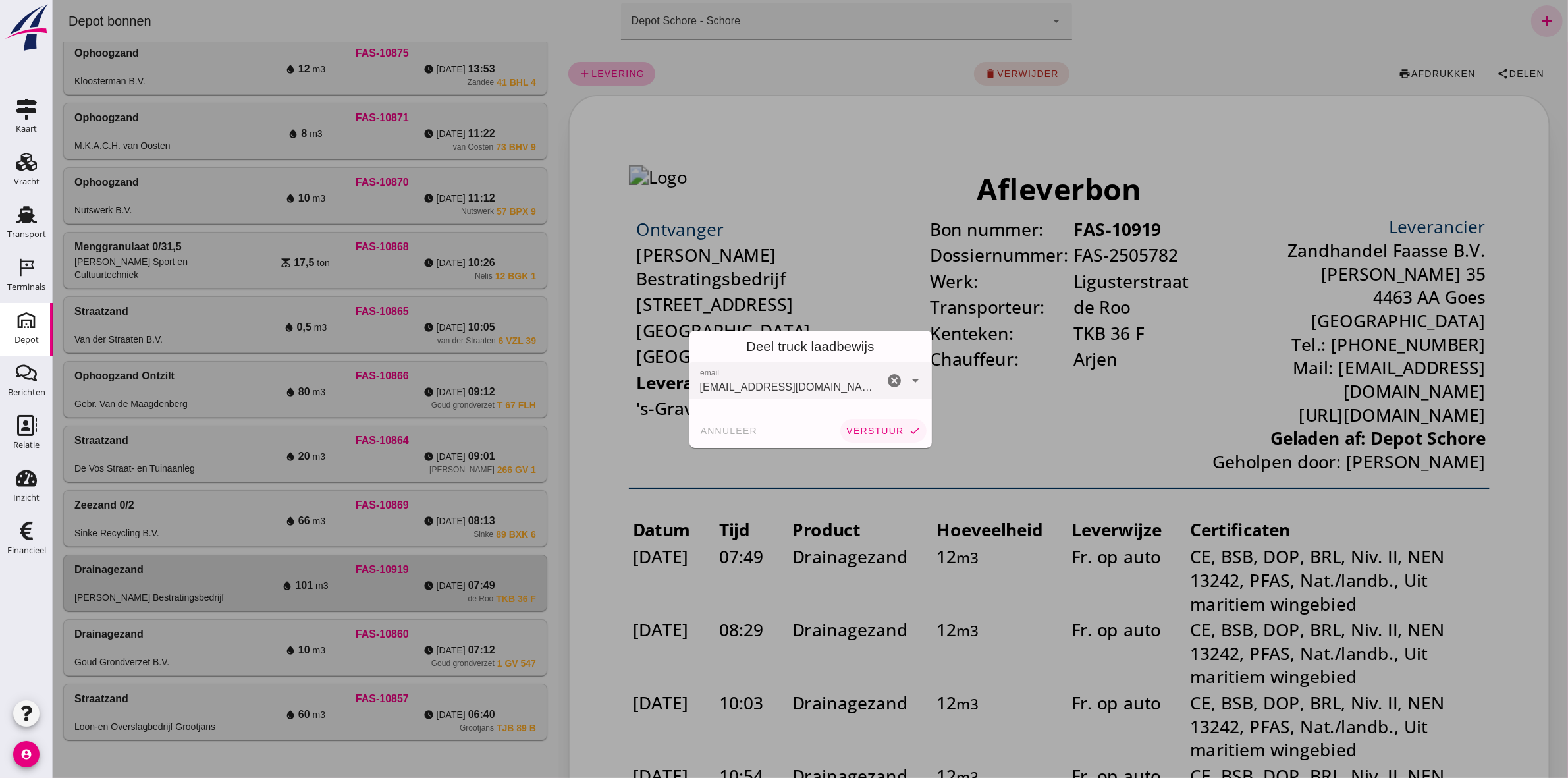
click at [885, 433] on span "verstuur" at bounding box center [874, 430] width 58 height 10
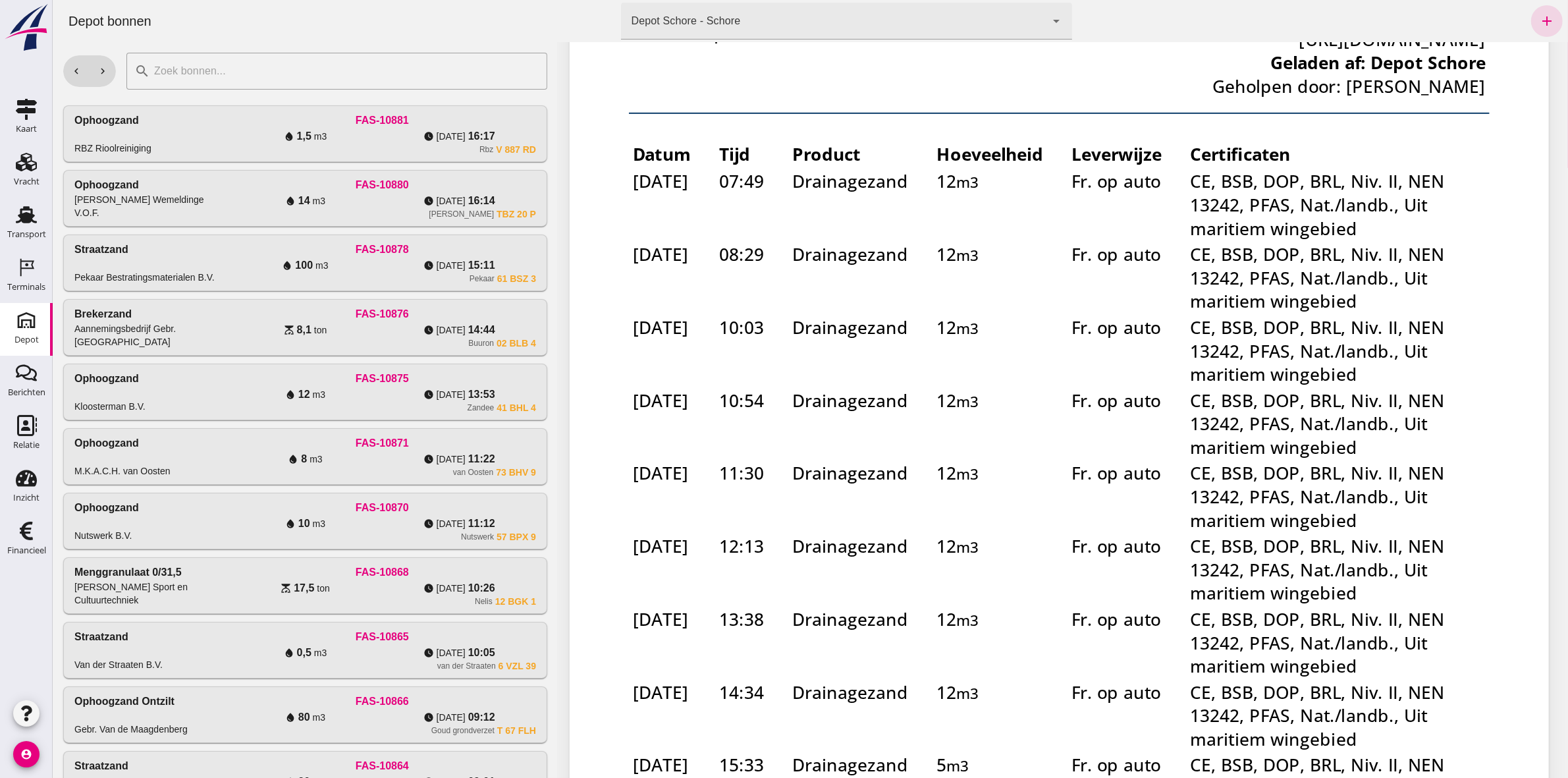
scroll to position [375, 0]
click at [21, 237] on div "Transport" at bounding box center [27, 234] width 39 height 9
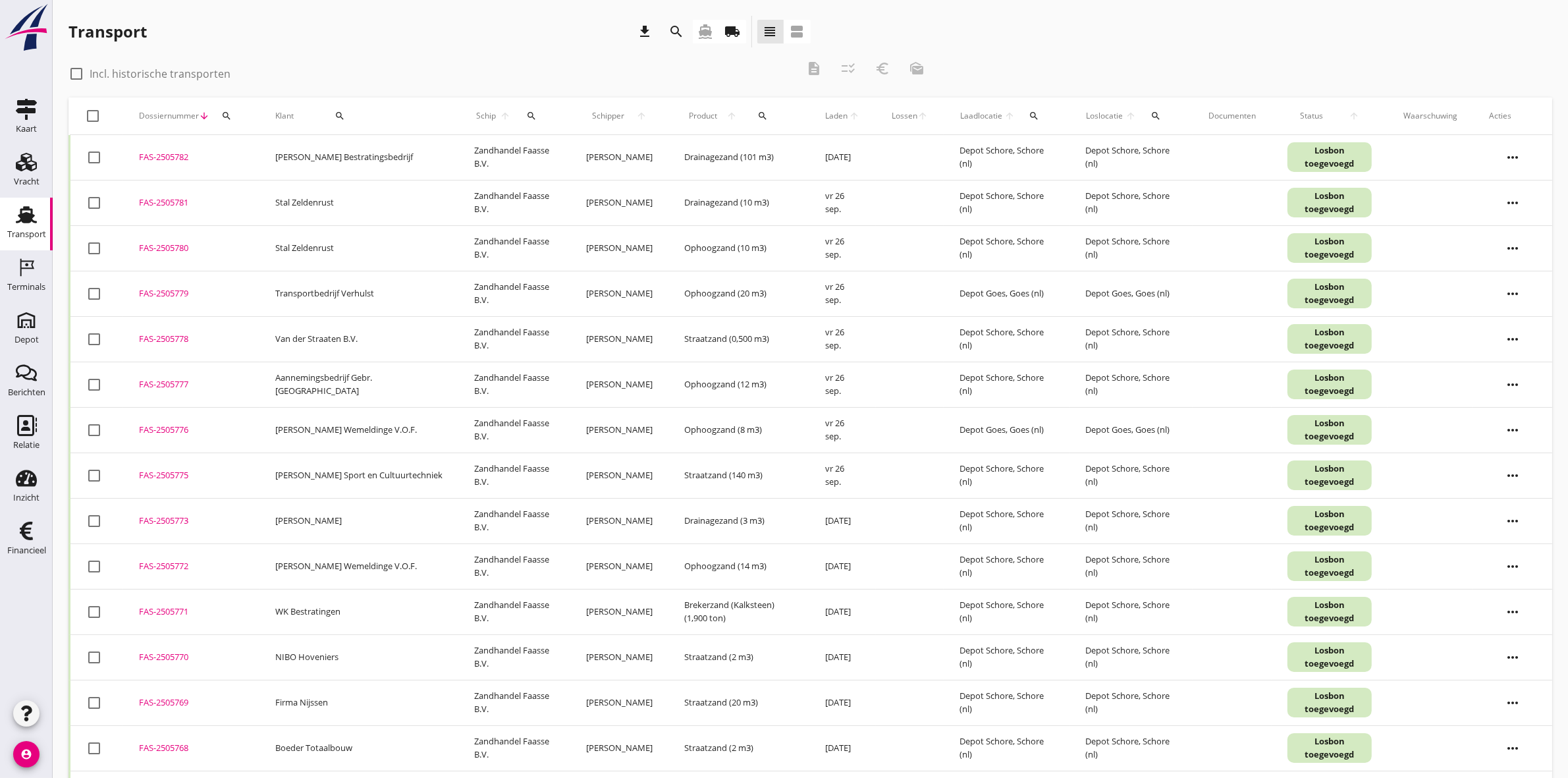
click at [726, 30] on icon "local_shipping" at bounding box center [733, 32] width 16 height 16
click at [229, 117] on icon "search" at bounding box center [226, 116] width 10 height 10
click at [262, 153] on input "Zoeken op dossiernummer..." at bounding box center [288, 154] width 137 height 21
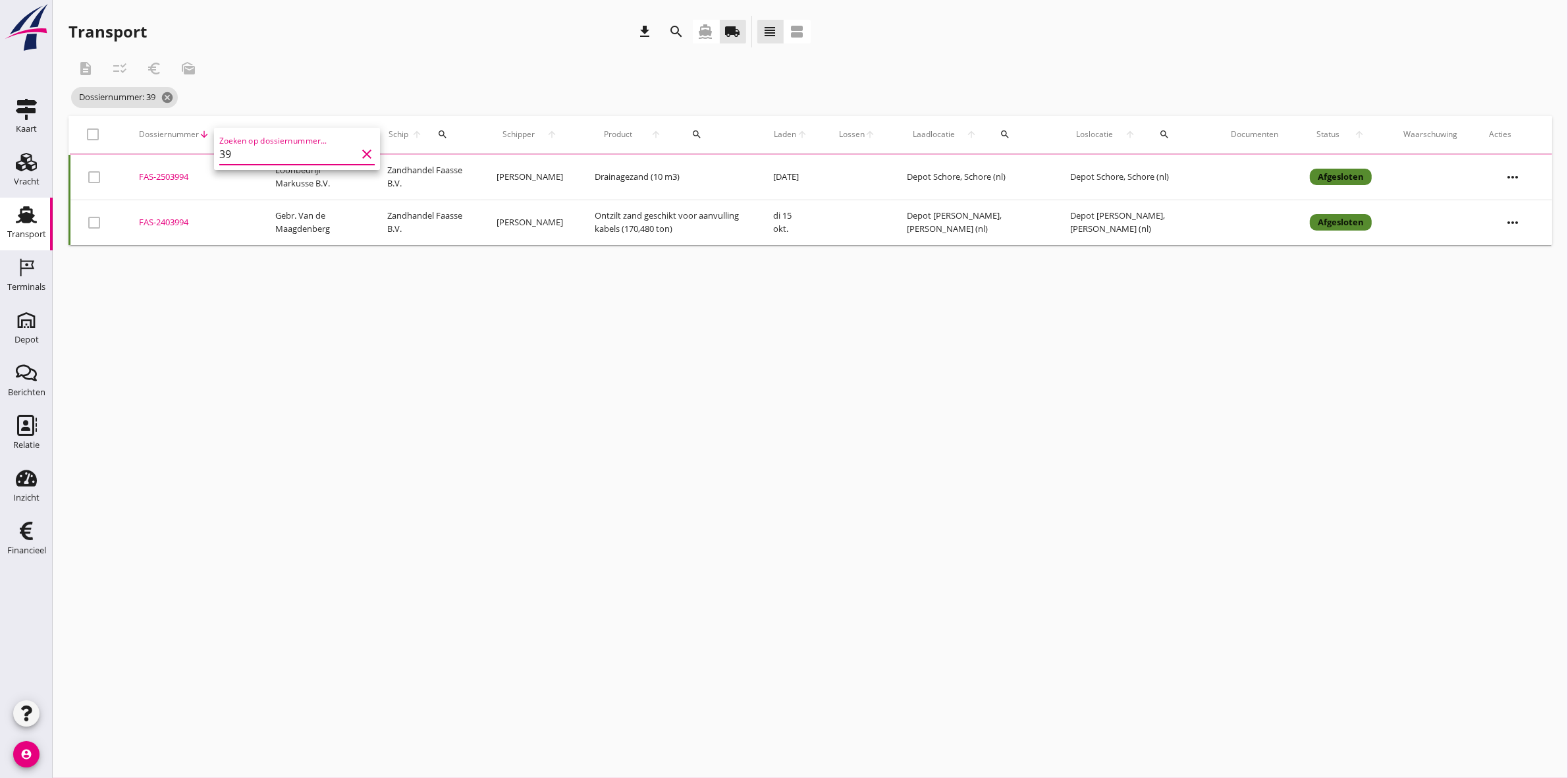
type input "3"
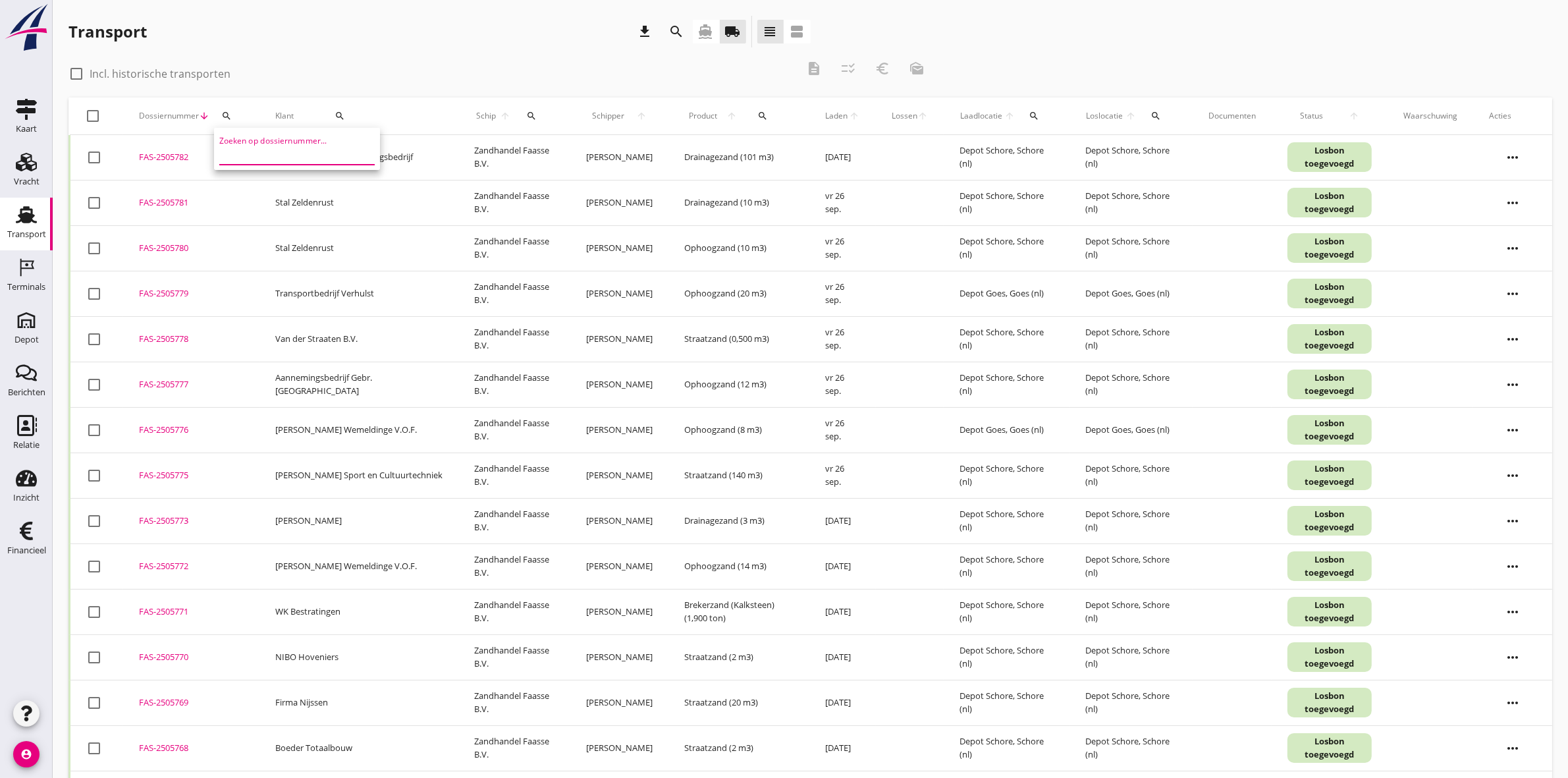
click at [344, 105] on button "search" at bounding box center [340, 116] width 81 height 24
click at [360, 157] on input "Zoeken op opdrachtgever..." at bounding box center [372, 154] width 137 height 21
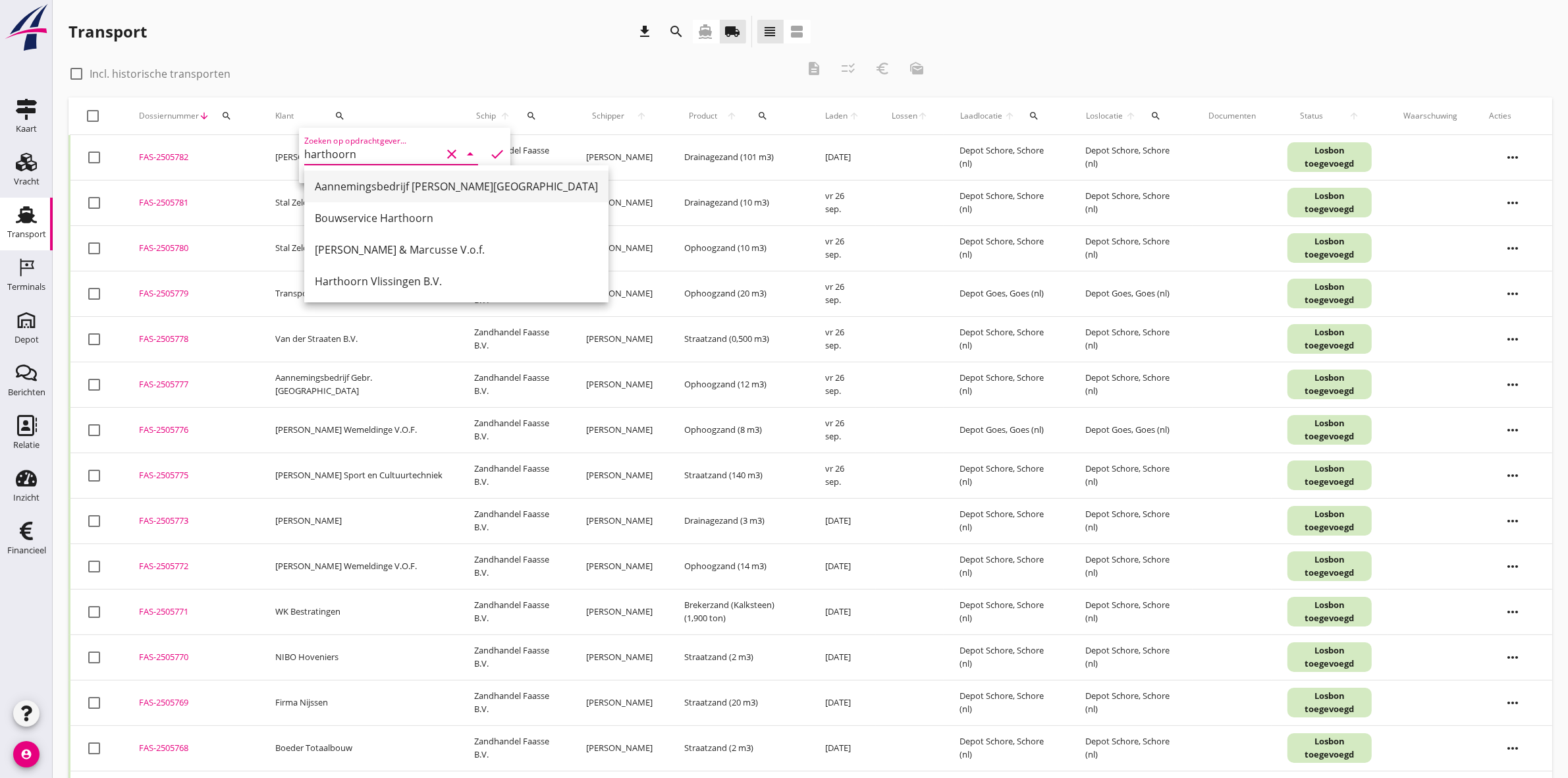
click at [458, 179] on div "Aannemingsbedrijf [PERSON_NAME][GEOGRAPHIC_DATA]" at bounding box center [457, 186] width 283 height 16
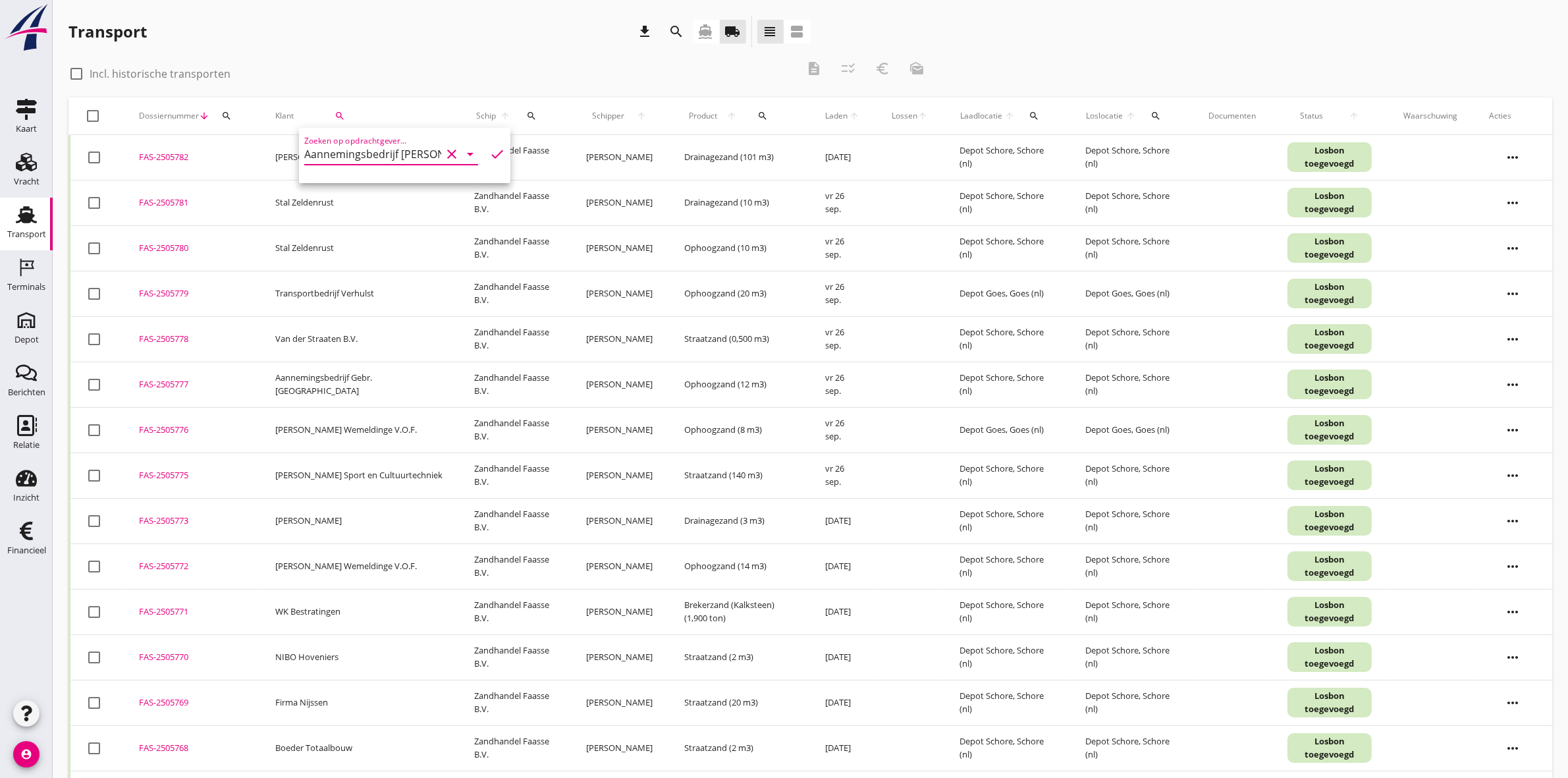
type input "Aannemingsbedrijf [PERSON_NAME][GEOGRAPHIC_DATA]"
click at [490, 153] on icon "check" at bounding box center [497, 154] width 16 height 16
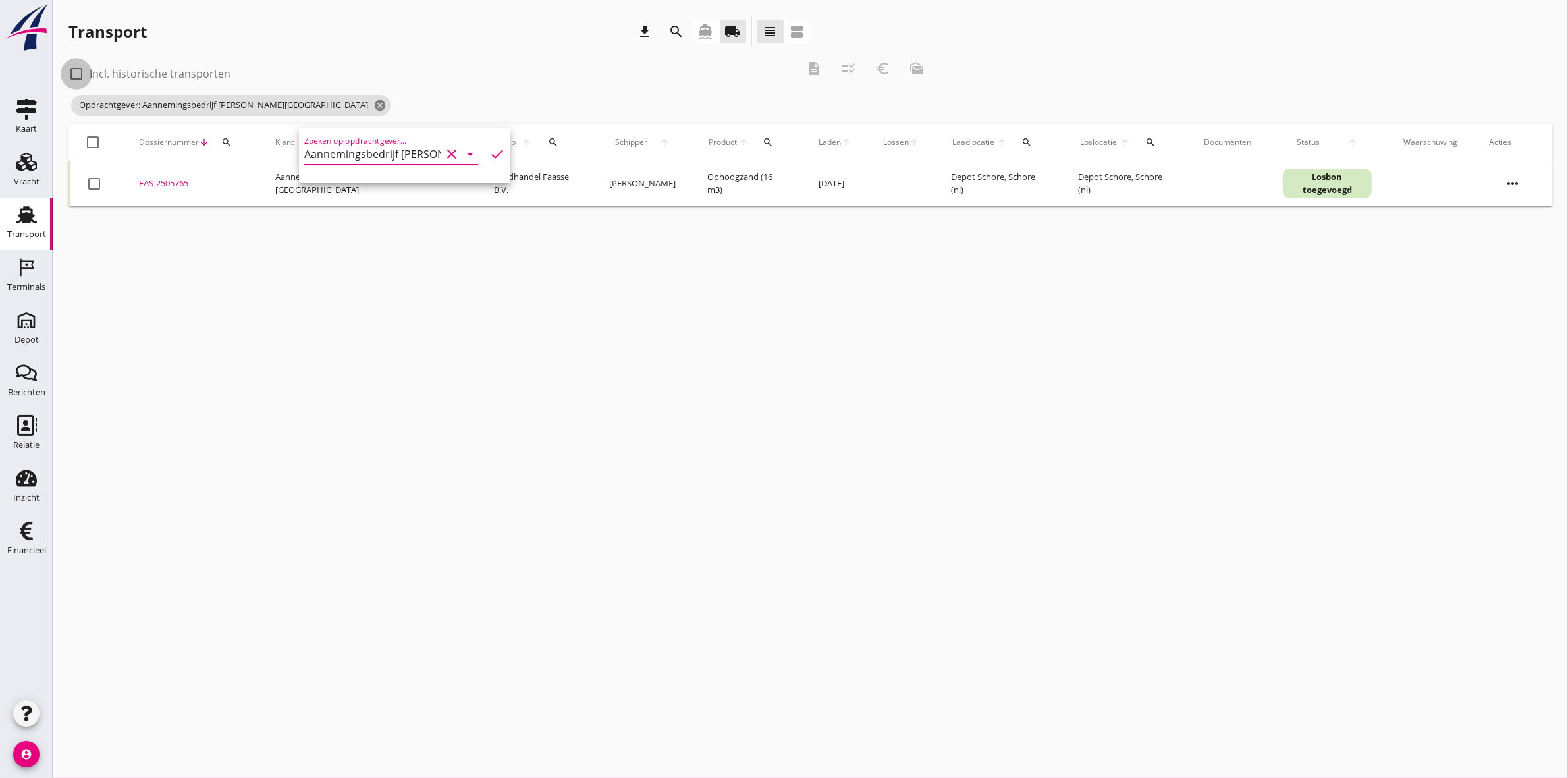
click at [81, 66] on div at bounding box center [76, 73] width 23 height 23
checkbox input "true"
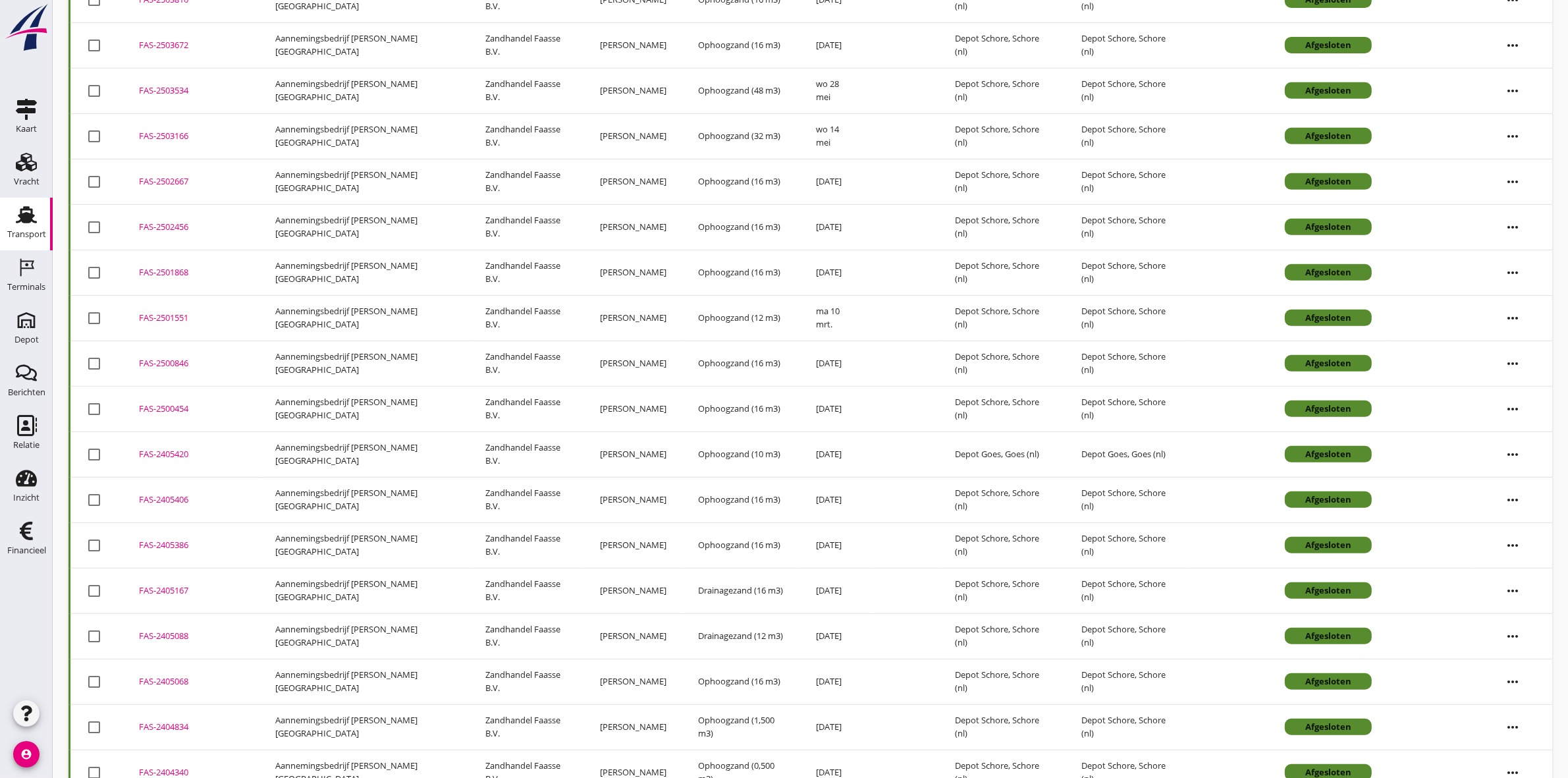
scroll to position [766, 0]
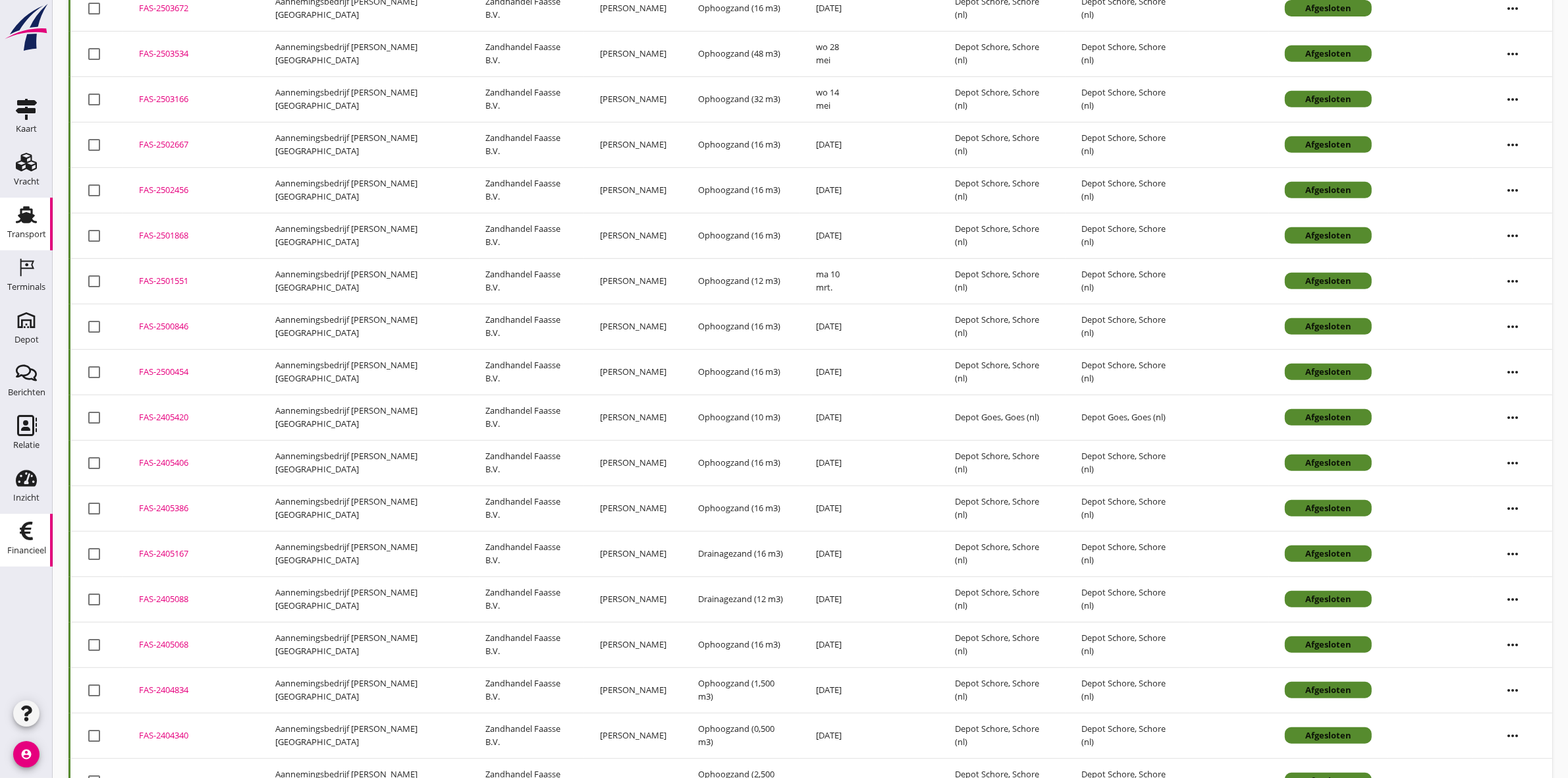
click at [8, 538] on link "Financieel Financieel" at bounding box center [26, 540] width 53 height 53
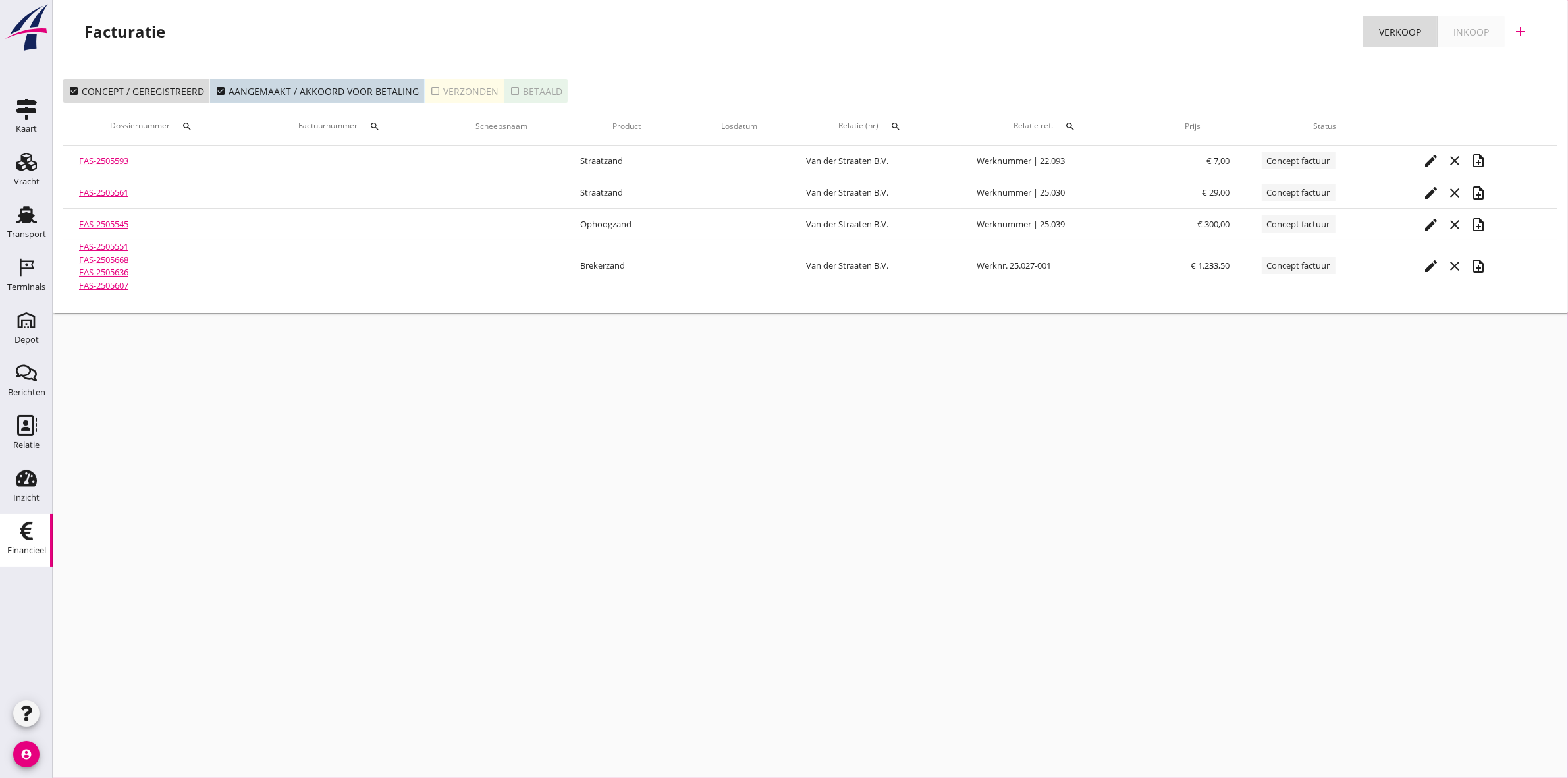
click at [468, 84] on div "check_box_outline_blank Verzonden" at bounding box center [464, 91] width 68 height 14
click at [372, 121] on icon "search" at bounding box center [375, 126] width 10 height 10
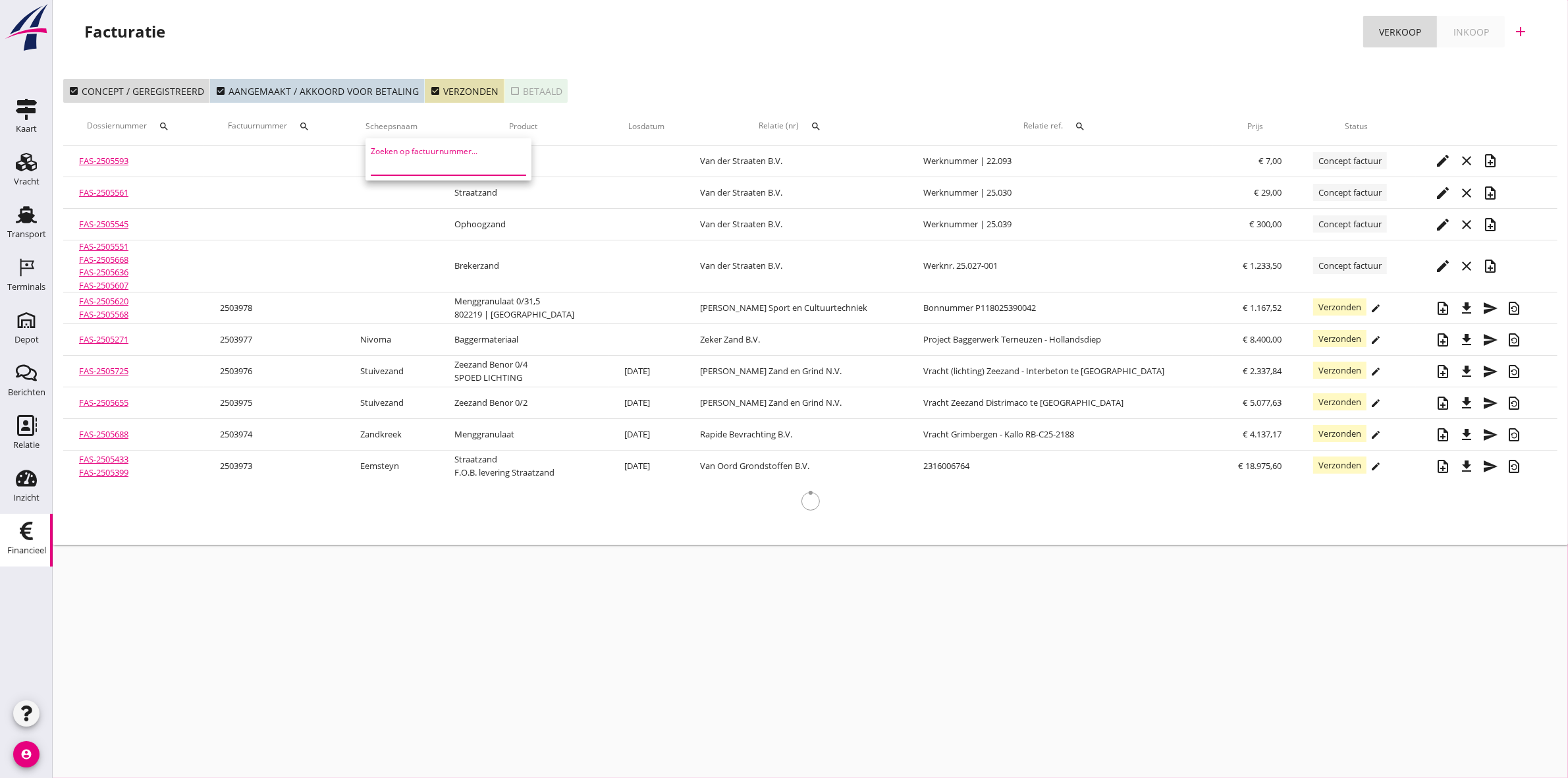
click at [388, 166] on input "Zoeken op factuurnummer..." at bounding box center [439, 164] width 137 height 21
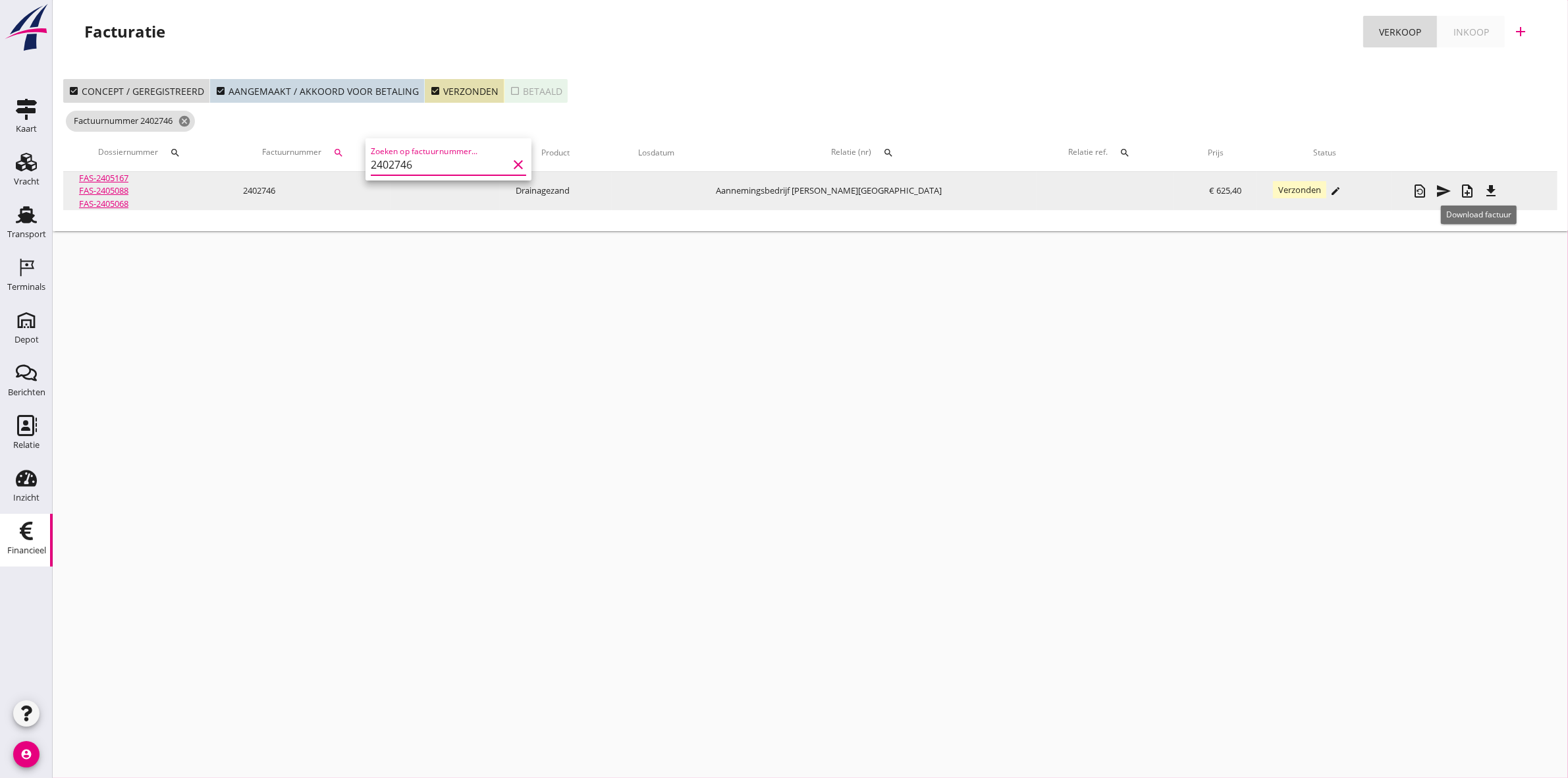
type input "2402746"
click at [1483, 189] on icon "file_download" at bounding box center [1491, 190] width 16 height 16
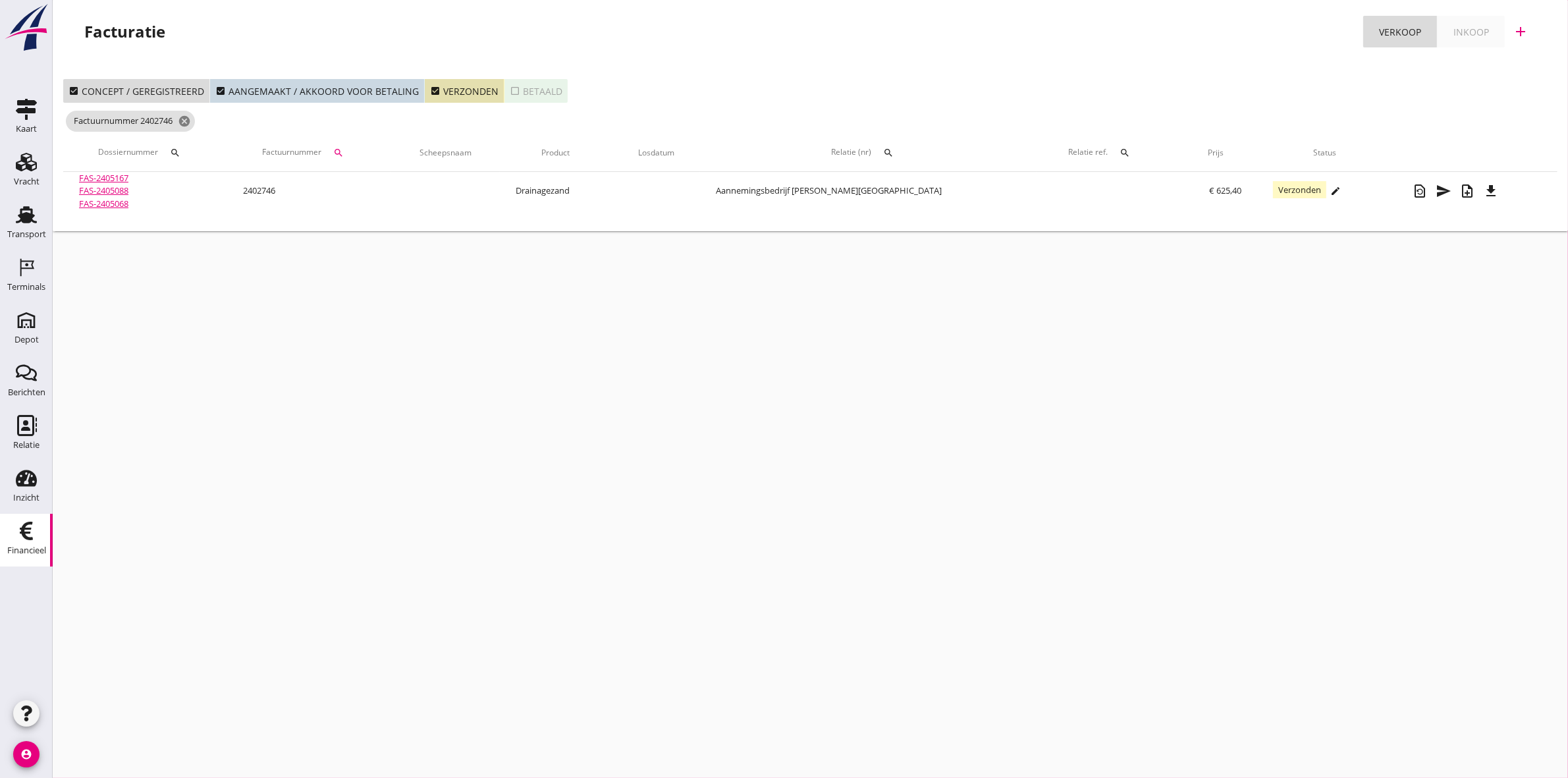
click at [344, 149] on icon "search" at bounding box center [338, 152] width 10 height 10
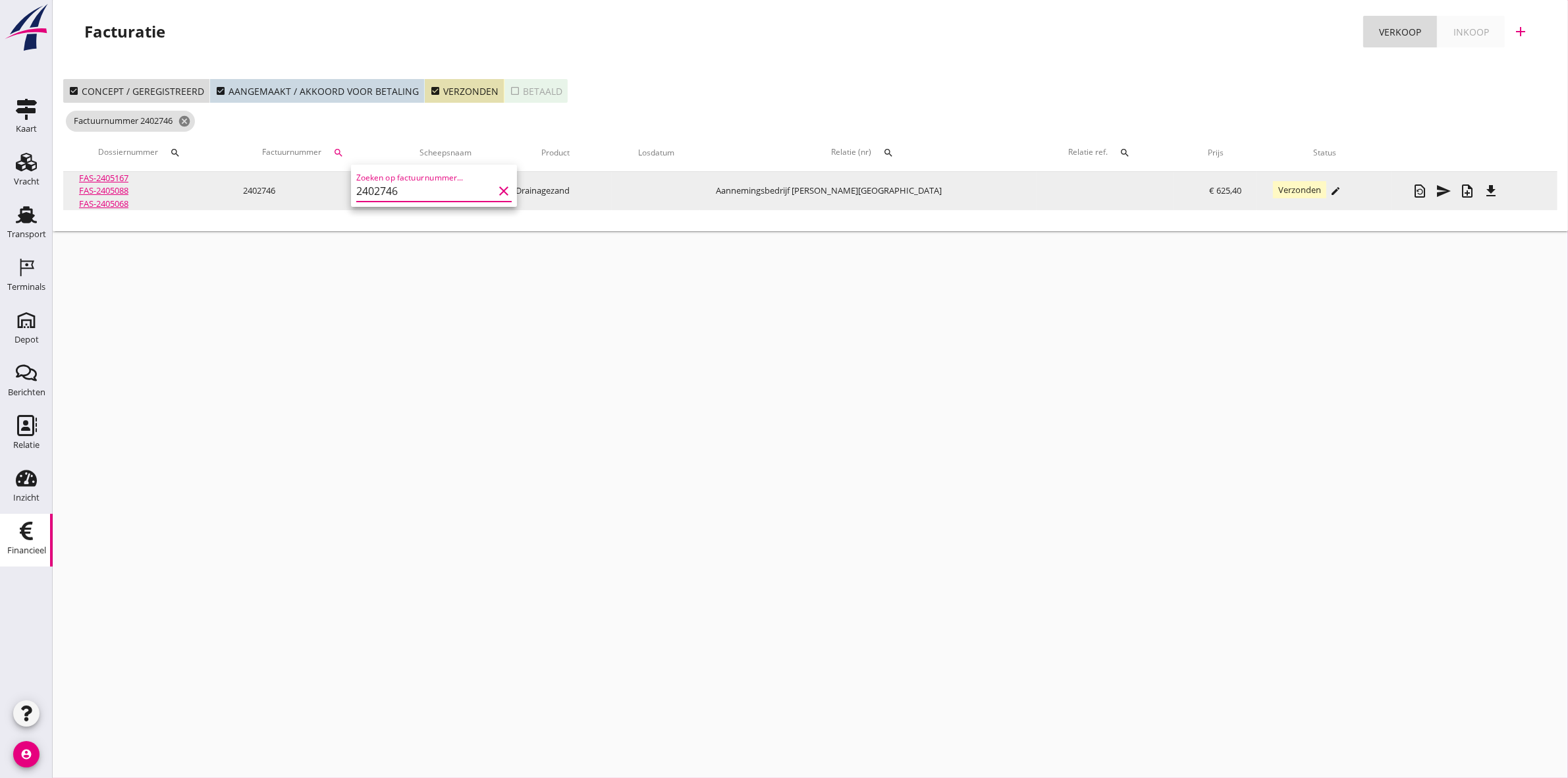
drag, startPoint x: 375, startPoint y: 190, endPoint x: 341, endPoint y: 190, distance: 34.0
click at [341, 190] on div "Download factuur Verzonden arrow_drop_down Verzonden Betaald Genereer PDF Verst…" at bounding box center [784, 389] width 1568 height 778
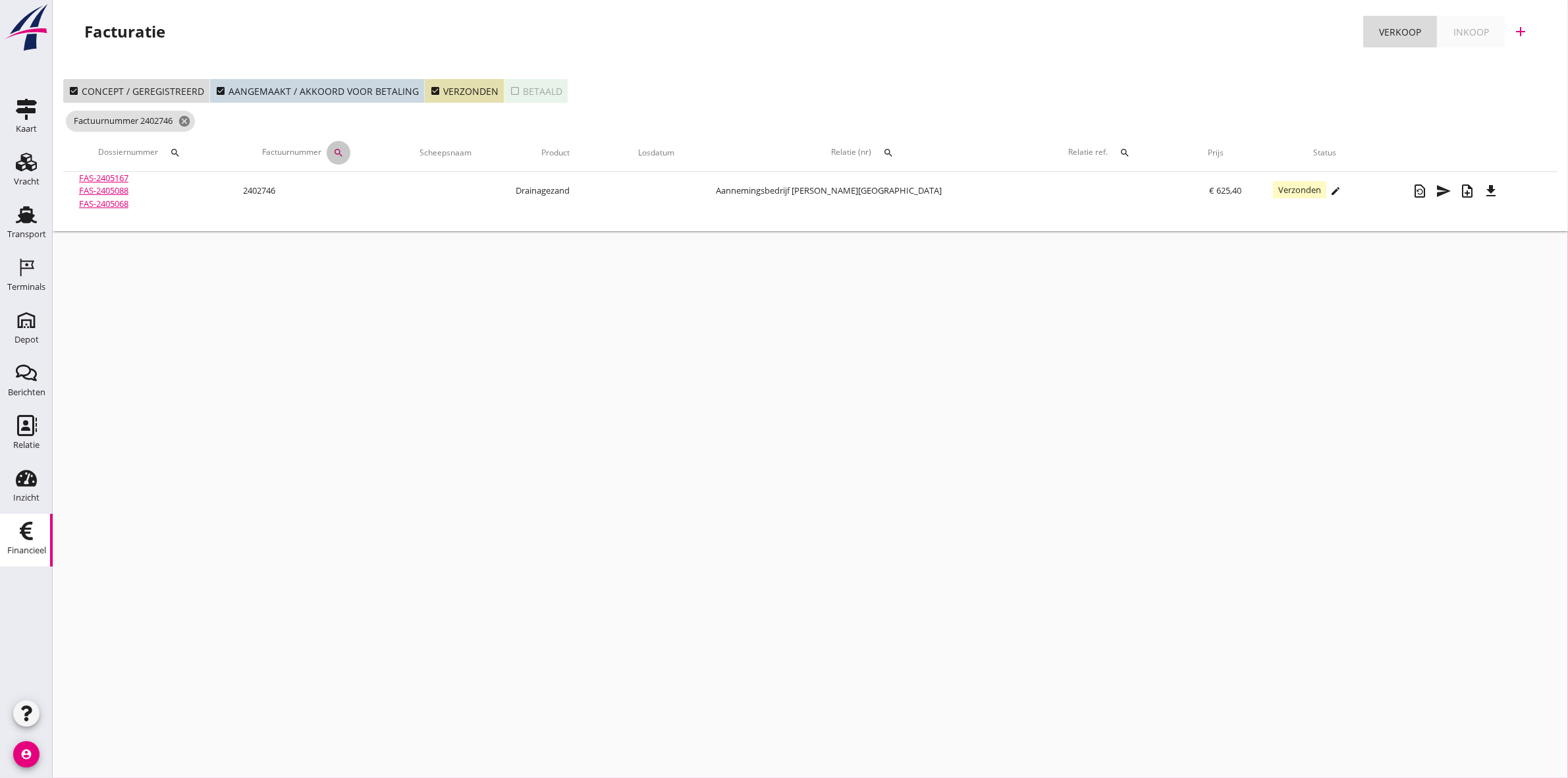
click at [344, 147] on icon "search" at bounding box center [338, 152] width 10 height 10
click at [496, 190] on icon "clear" at bounding box center [503, 190] width 16 height 16
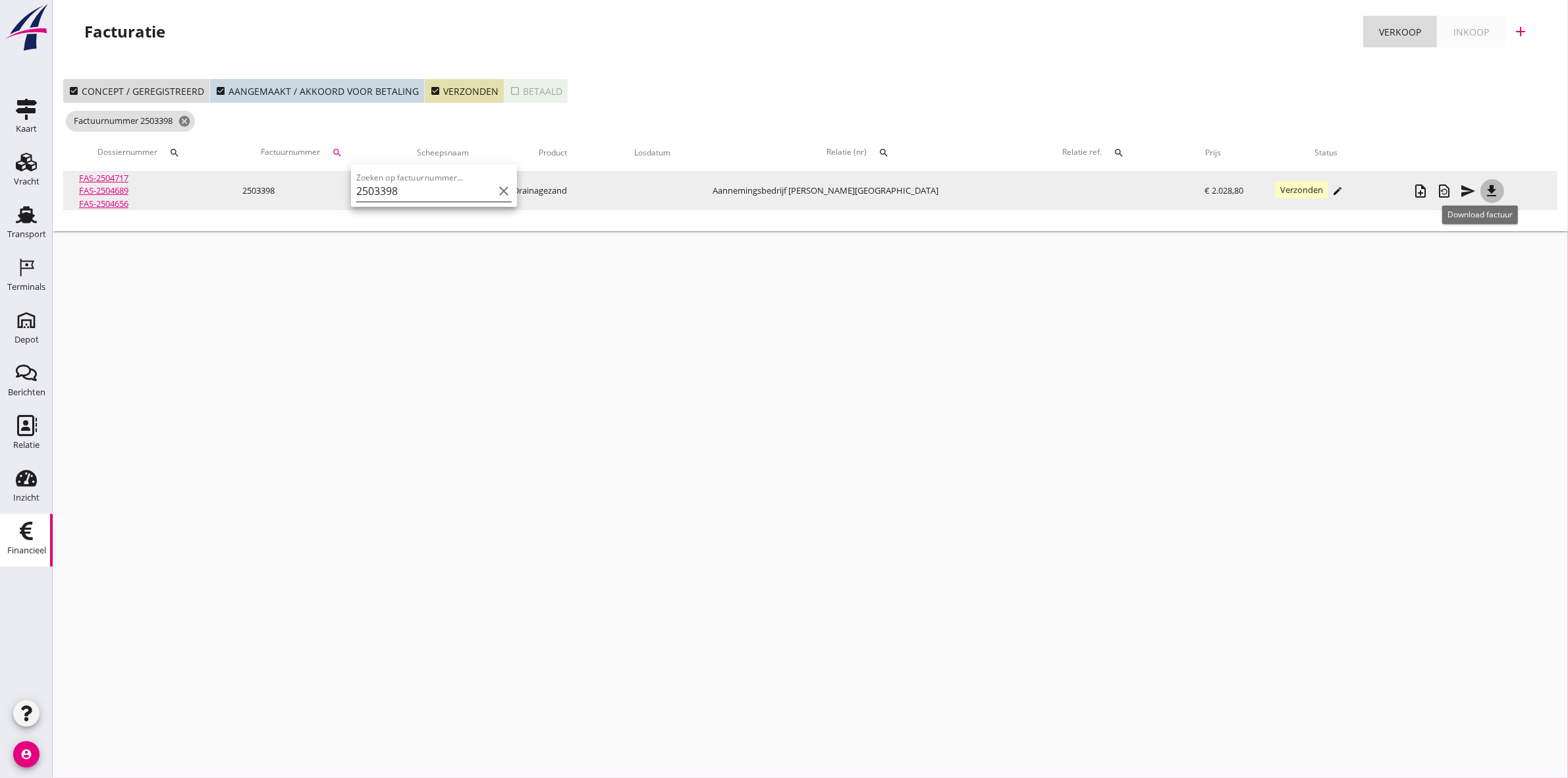
click at [1485, 186] on icon "file_download" at bounding box center [1492, 190] width 16 height 16
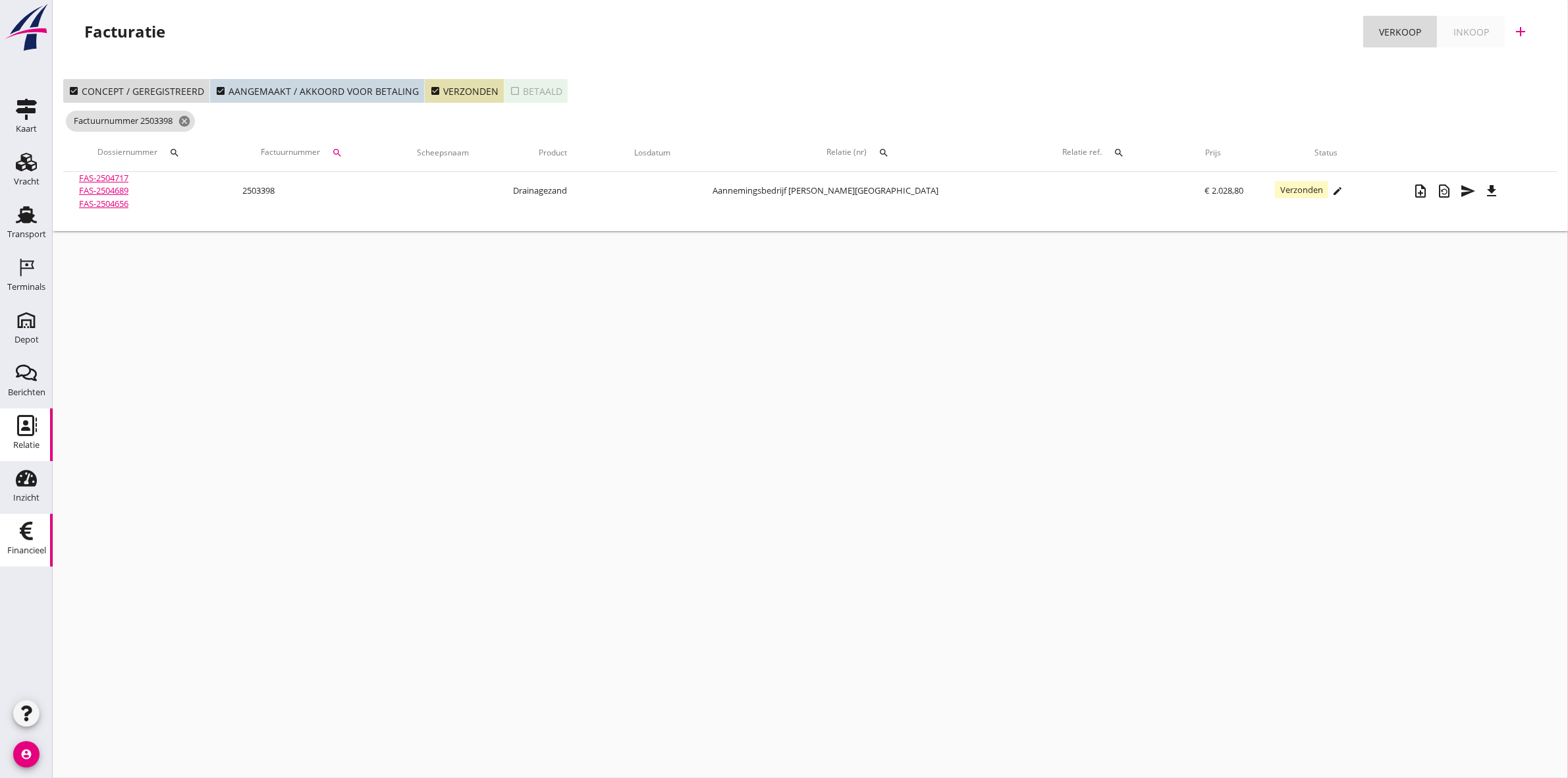
click at [23, 443] on div "Relatie" at bounding box center [26, 444] width 26 height 9
click at [342, 149] on icon "search" at bounding box center [337, 152] width 10 height 10
click at [478, 185] on input "2503398" at bounding box center [423, 191] width 137 height 21
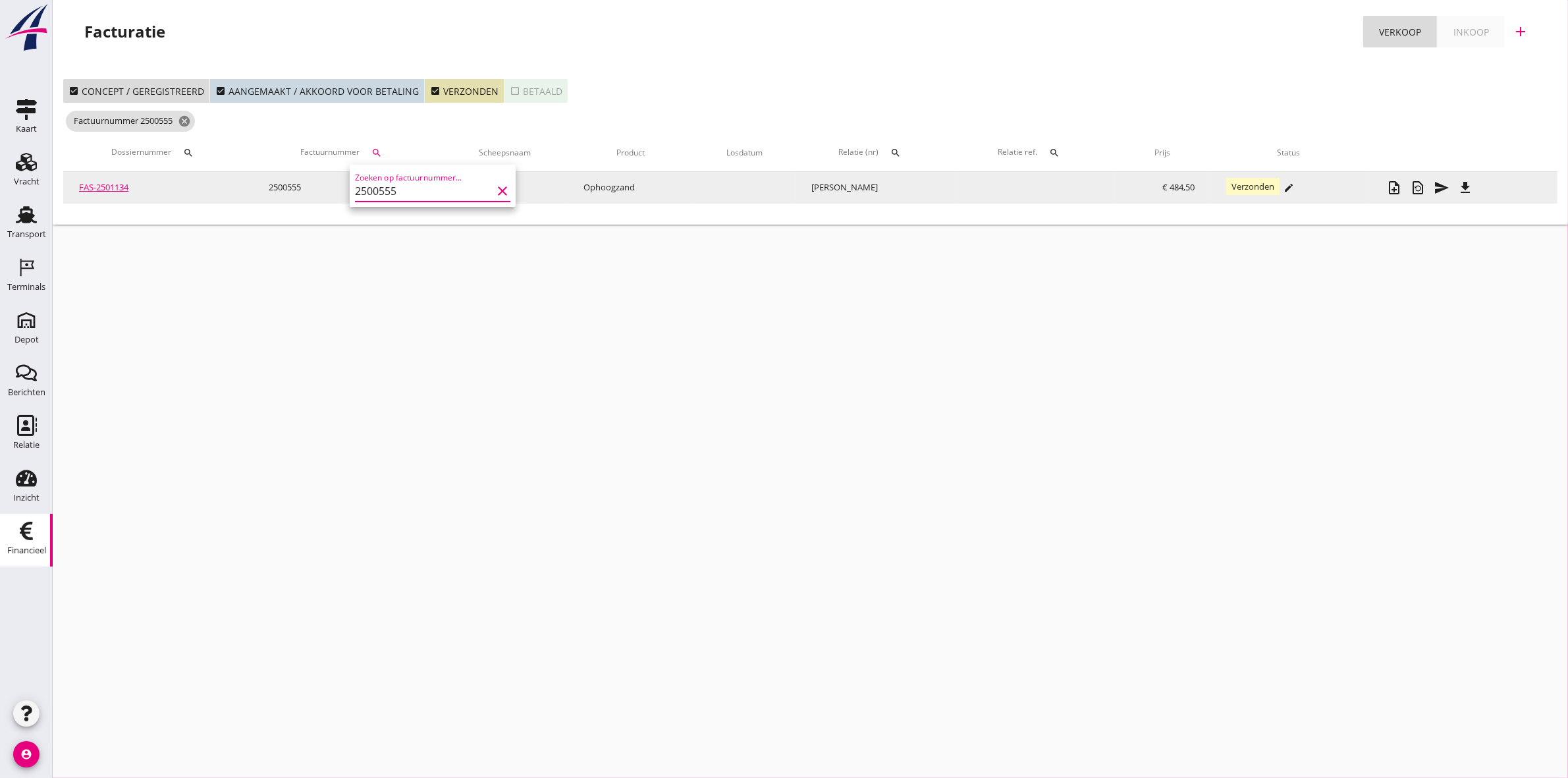
type input "2500555"
click at [104, 190] on link "FAS-2501134" at bounding box center [103, 186] width 49 height 12
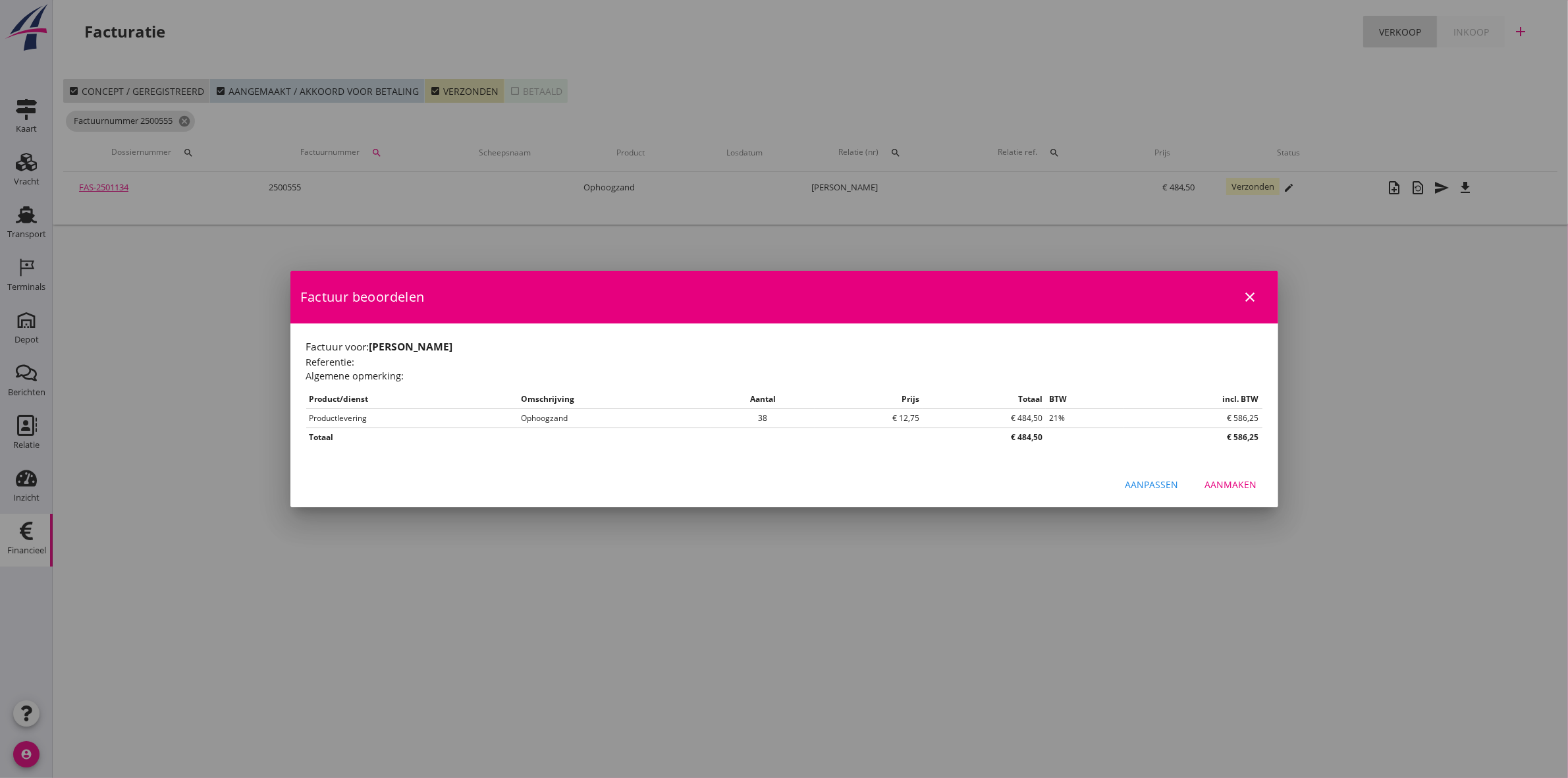
click at [1252, 288] on button "close" at bounding box center [1250, 297] width 24 height 24
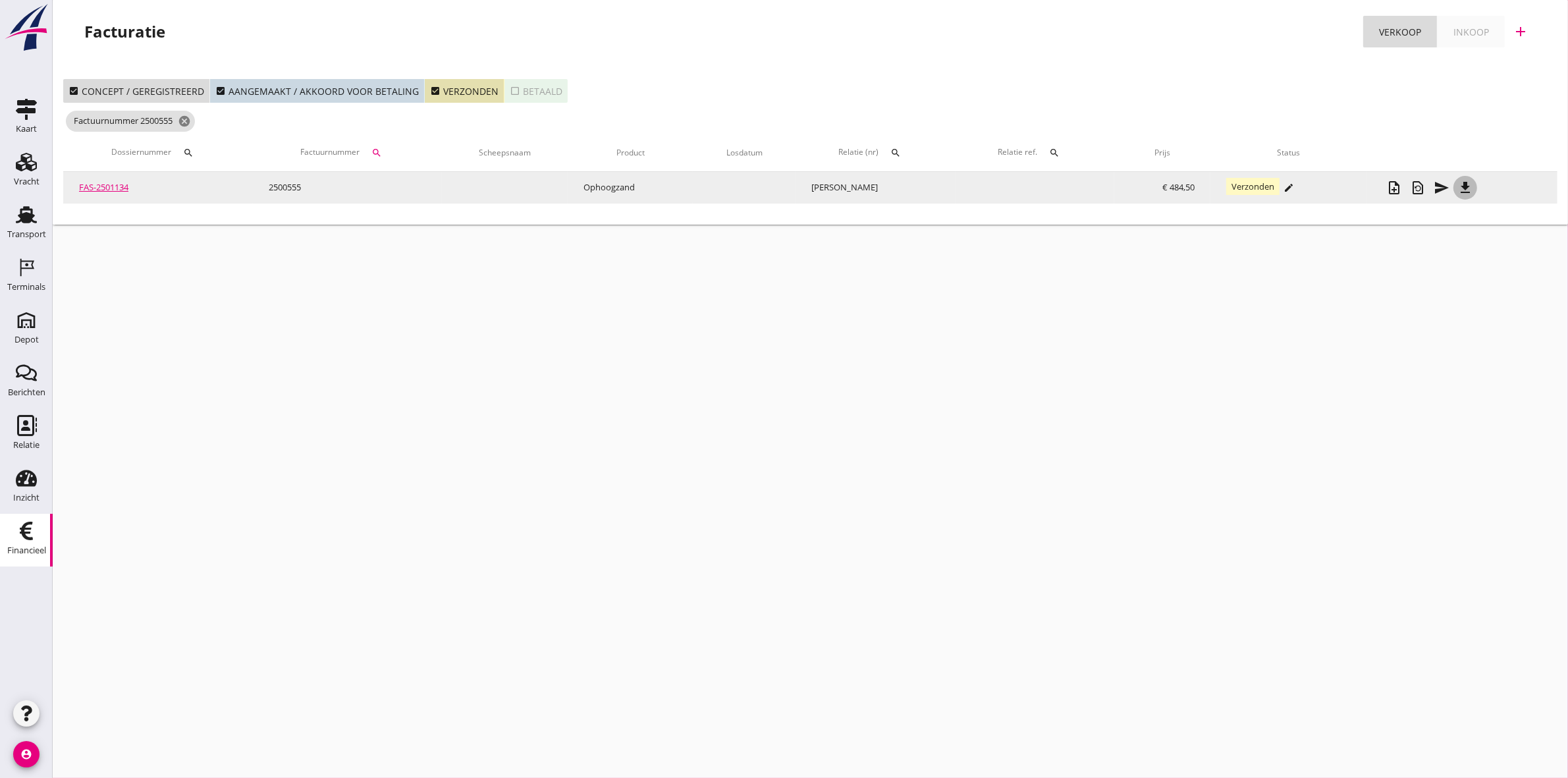
click at [1463, 176] on button "file_download" at bounding box center [1465, 188] width 24 height 24
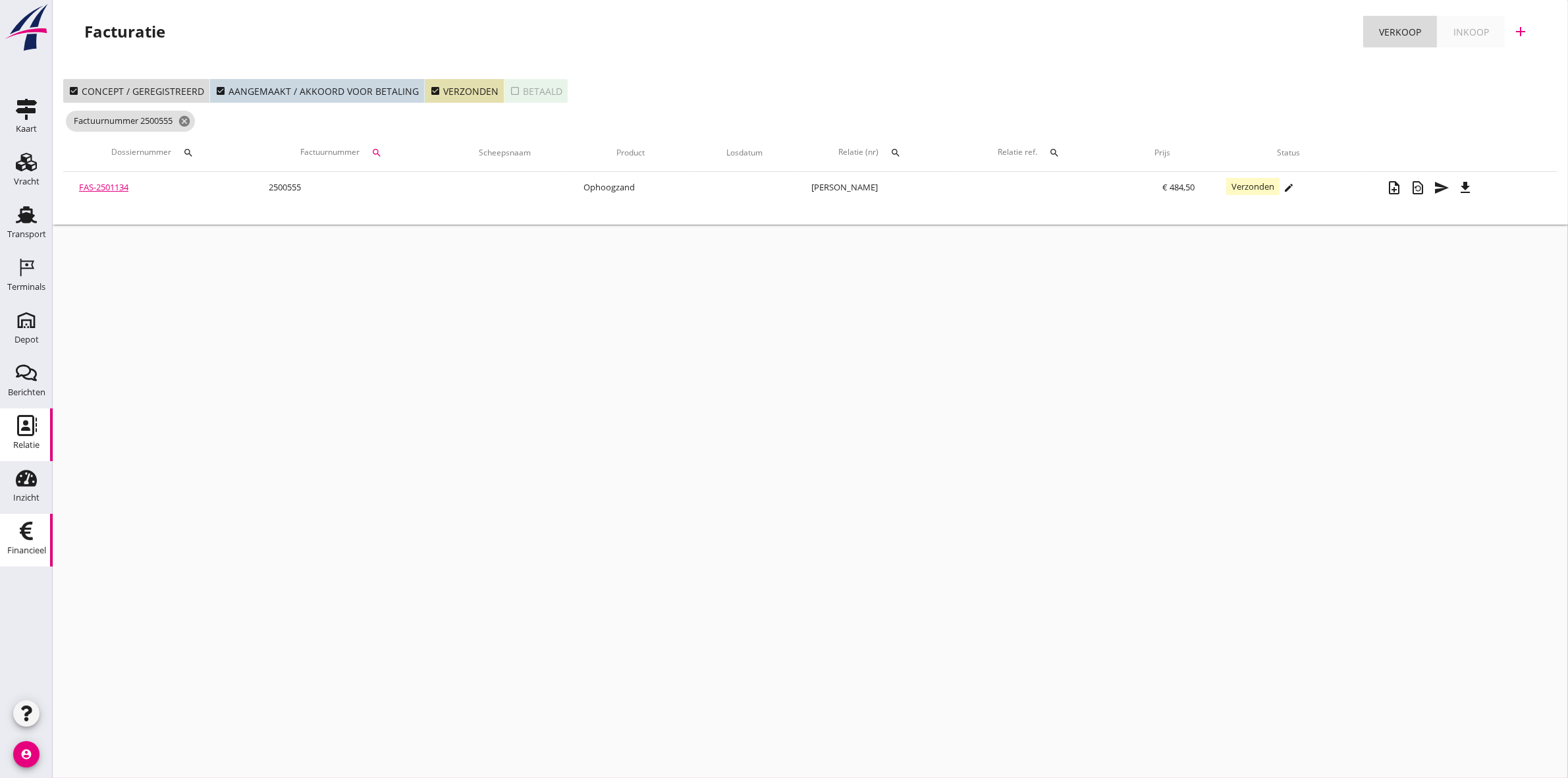
click at [34, 446] on div "Relatie" at bounding box center [26, 444] width 26 height 9
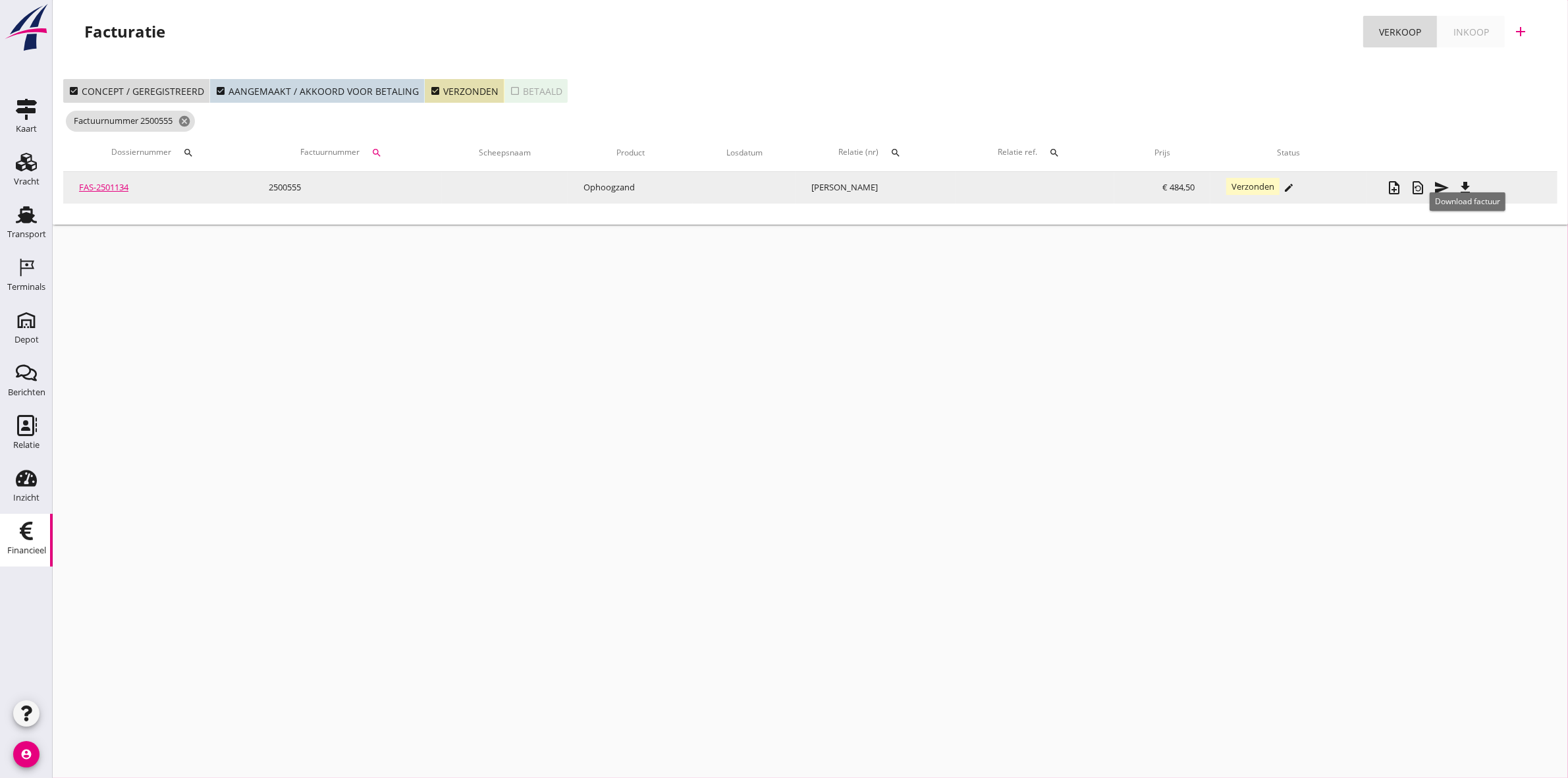
click at [1472, 188] on icon "file_download" at bounding box center [1465, 188] width 16 height 16
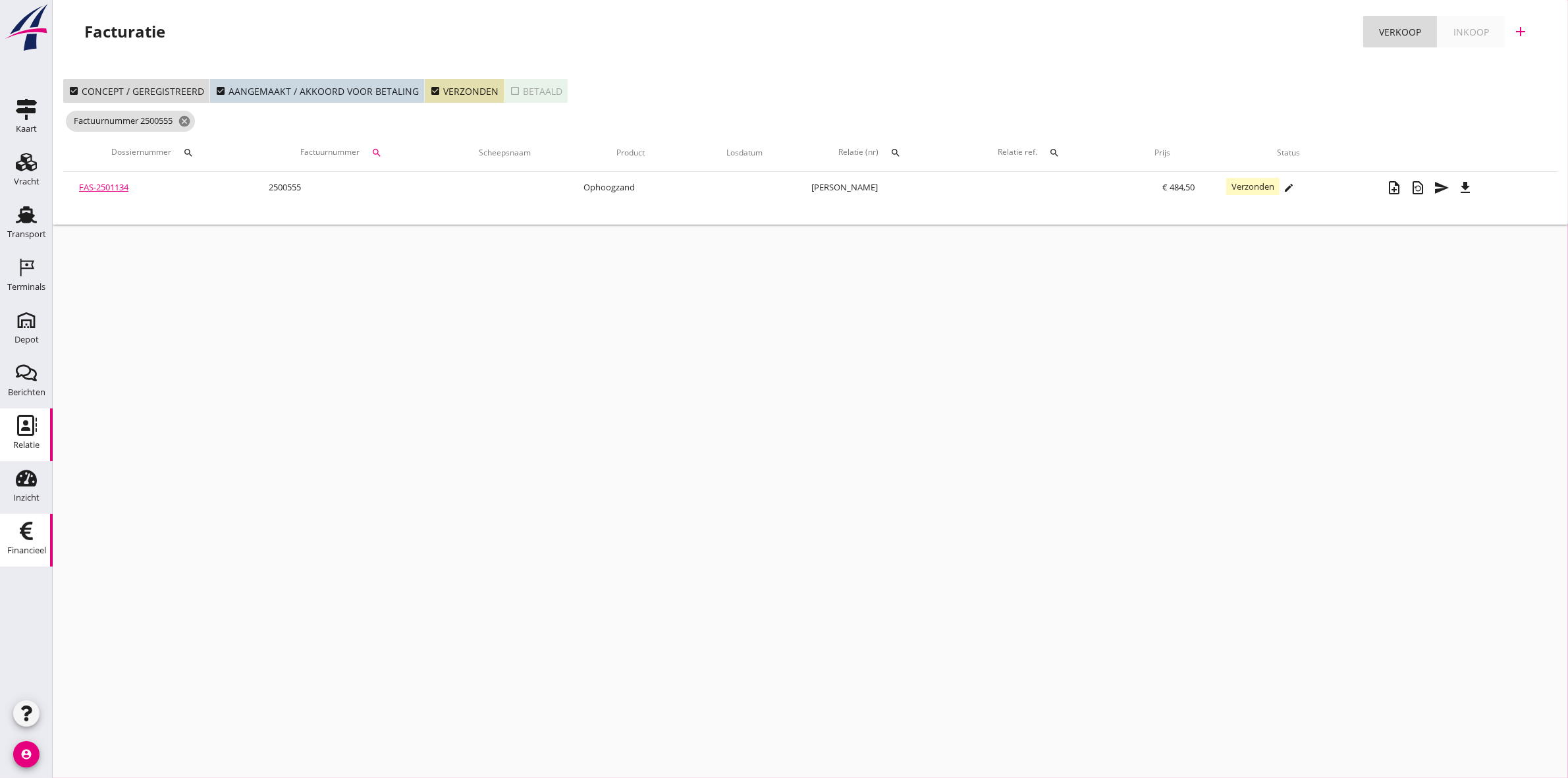
click at [24, 441] on div "Relatie" at bounding box center [26, 444] width 26 height 9
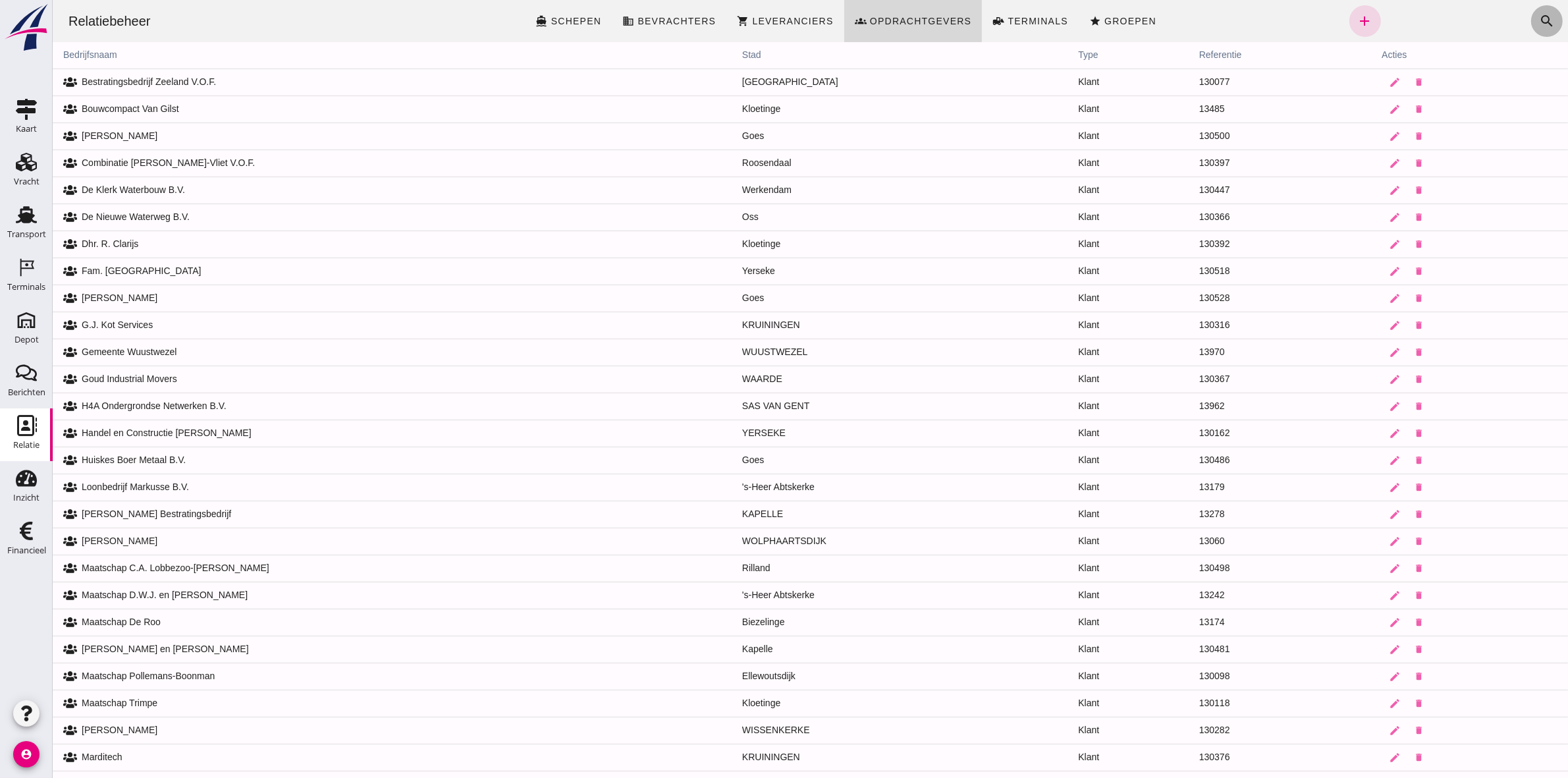
click at [1539, 23] on icon "search" at bounding box center [1546, 21] width 16 height 16
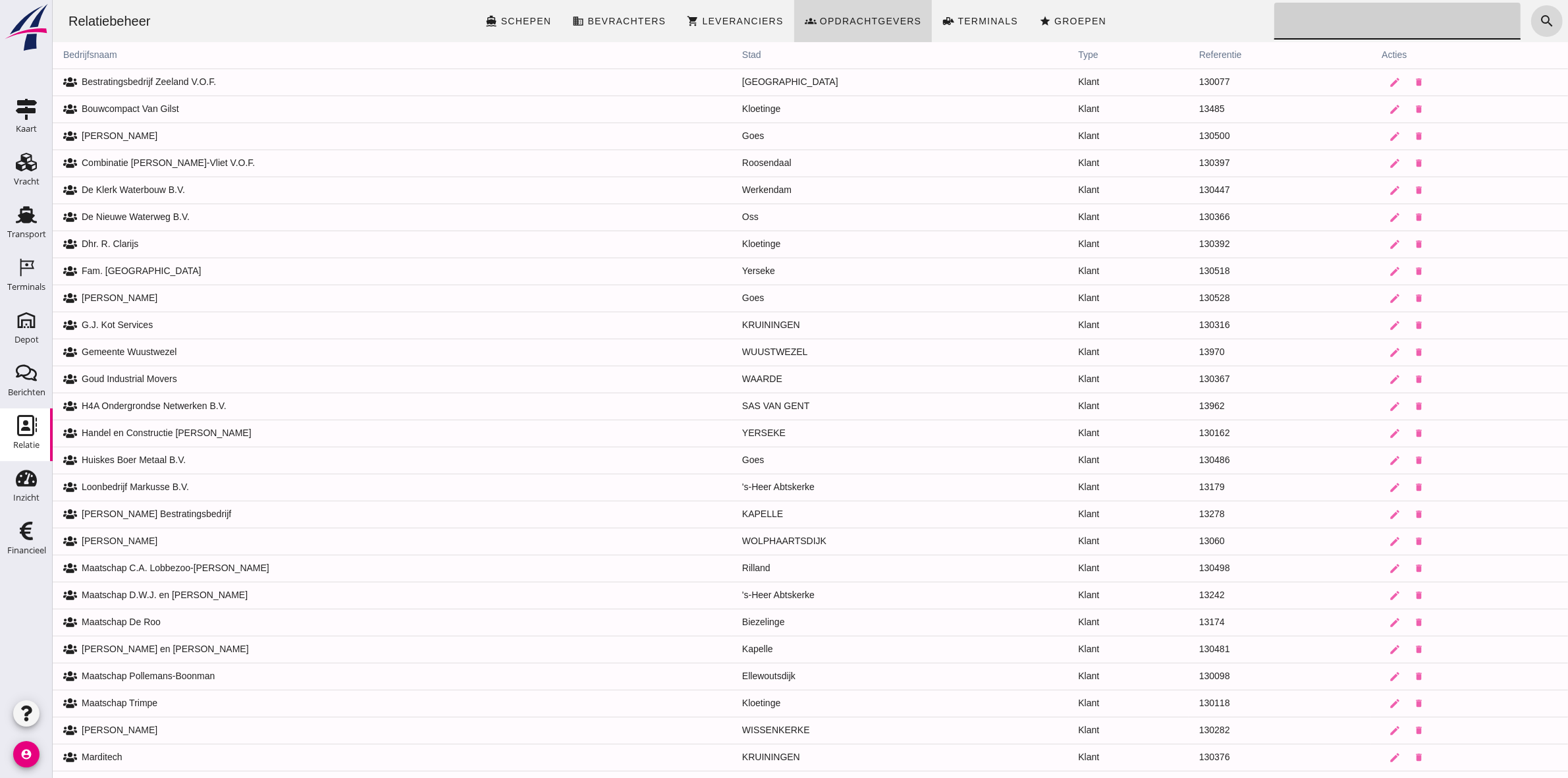
click at [1396, 20] on input "Zoeken..." at bounding box center [1393, 21] width 239 height 37
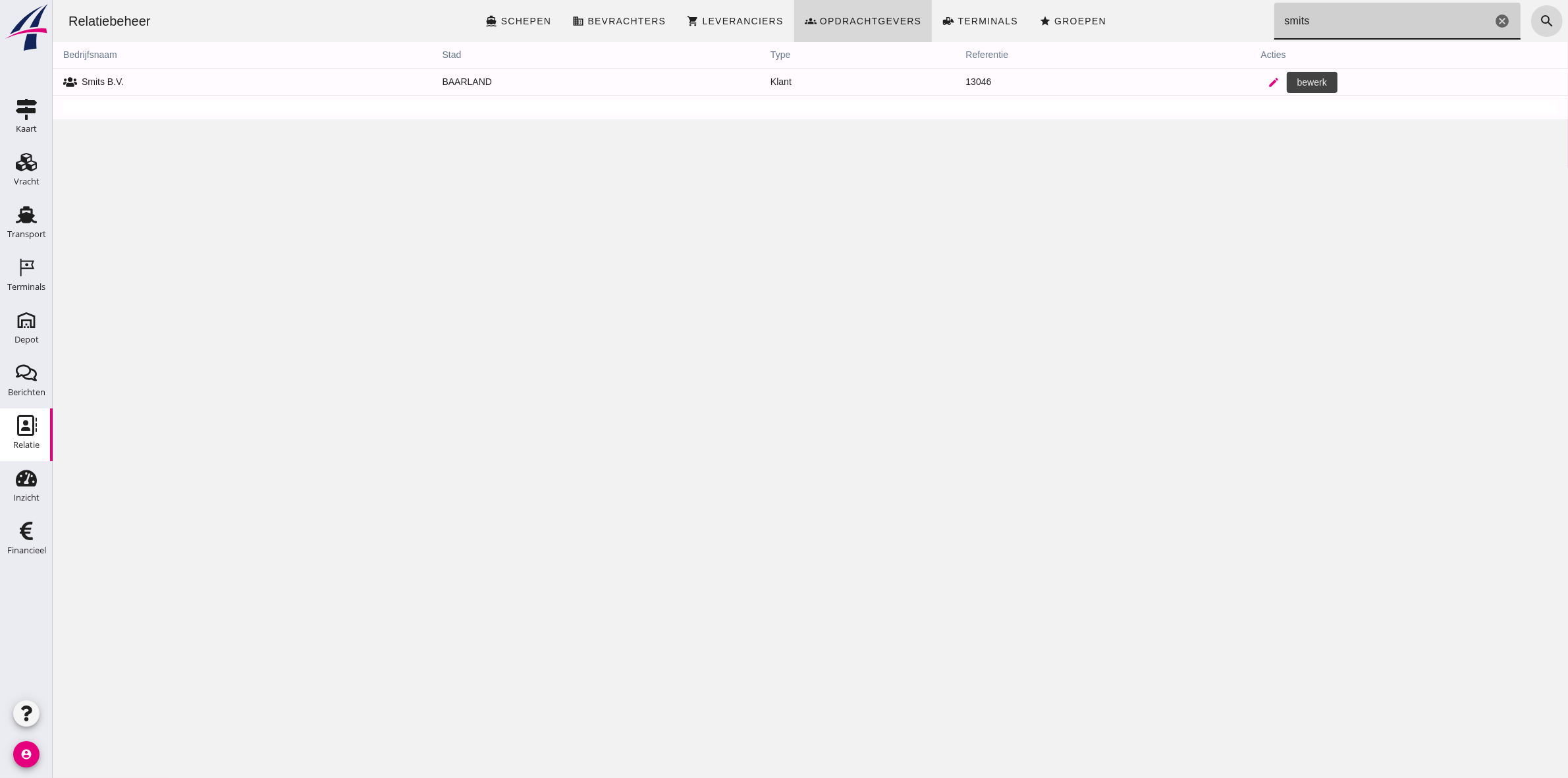
click at [1267, 79] on icon "edit" at bounding box center [1273, 82] width 12 height 12
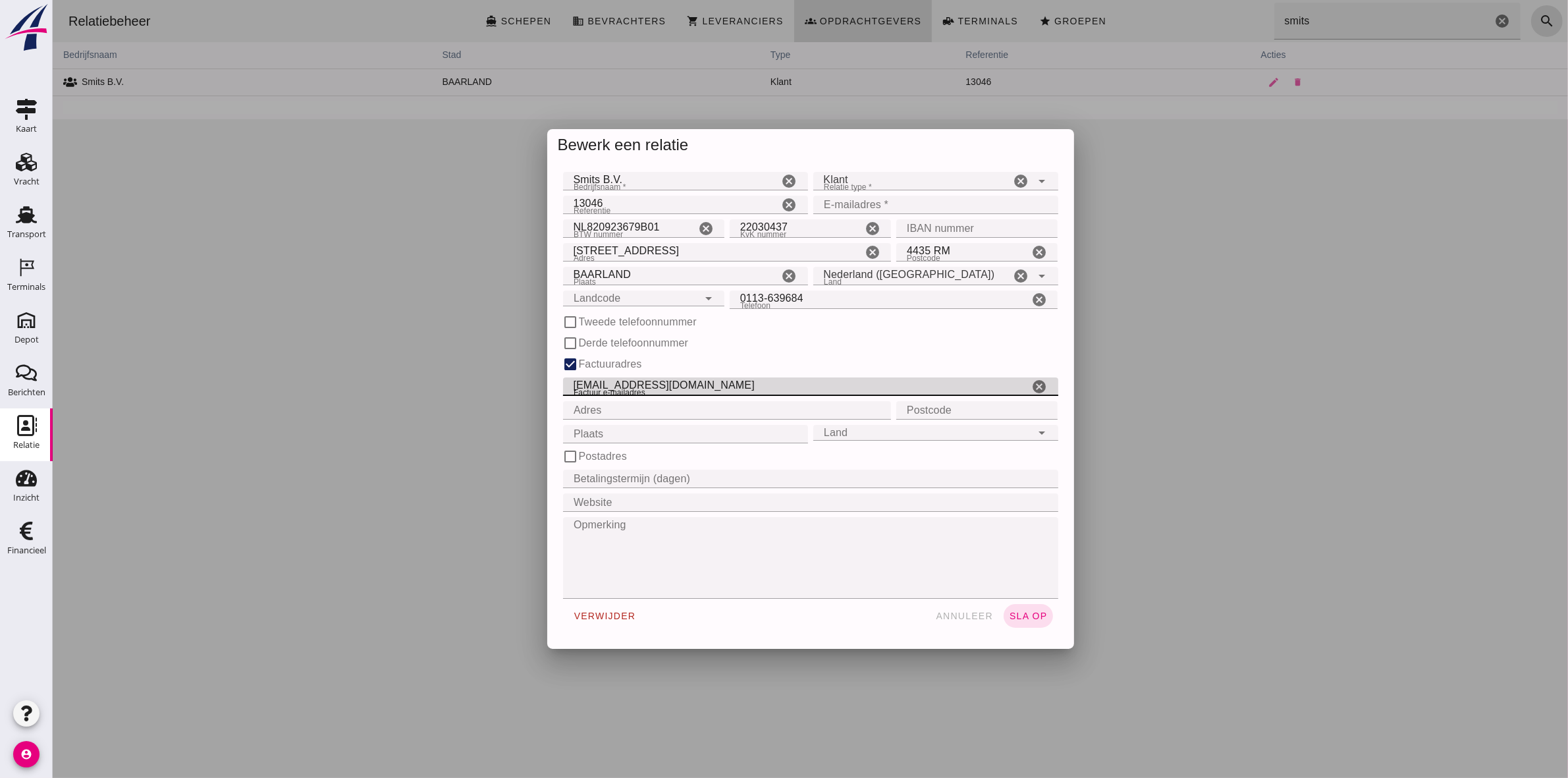
drag, startPoint x: 721, startPoint y: 386, endPoint x: 528, endPoint y: 390, distance: 193.0
click at [528, 390] on div "Bewerk een relatie Bedrijfsnaam * Bedrijfsnaam * [PERSON_NAME] B.V. cancel Rela…" at bounding box center [809, 389] width 1515 height 778
drag, startPoint x: 965, startPoint y: 610, endPoint x: 908, endPoint y: 577, distance: 65.9
click at [965, 610] on button "annuleer" at bounding box center [963, 616] width 68 height 24
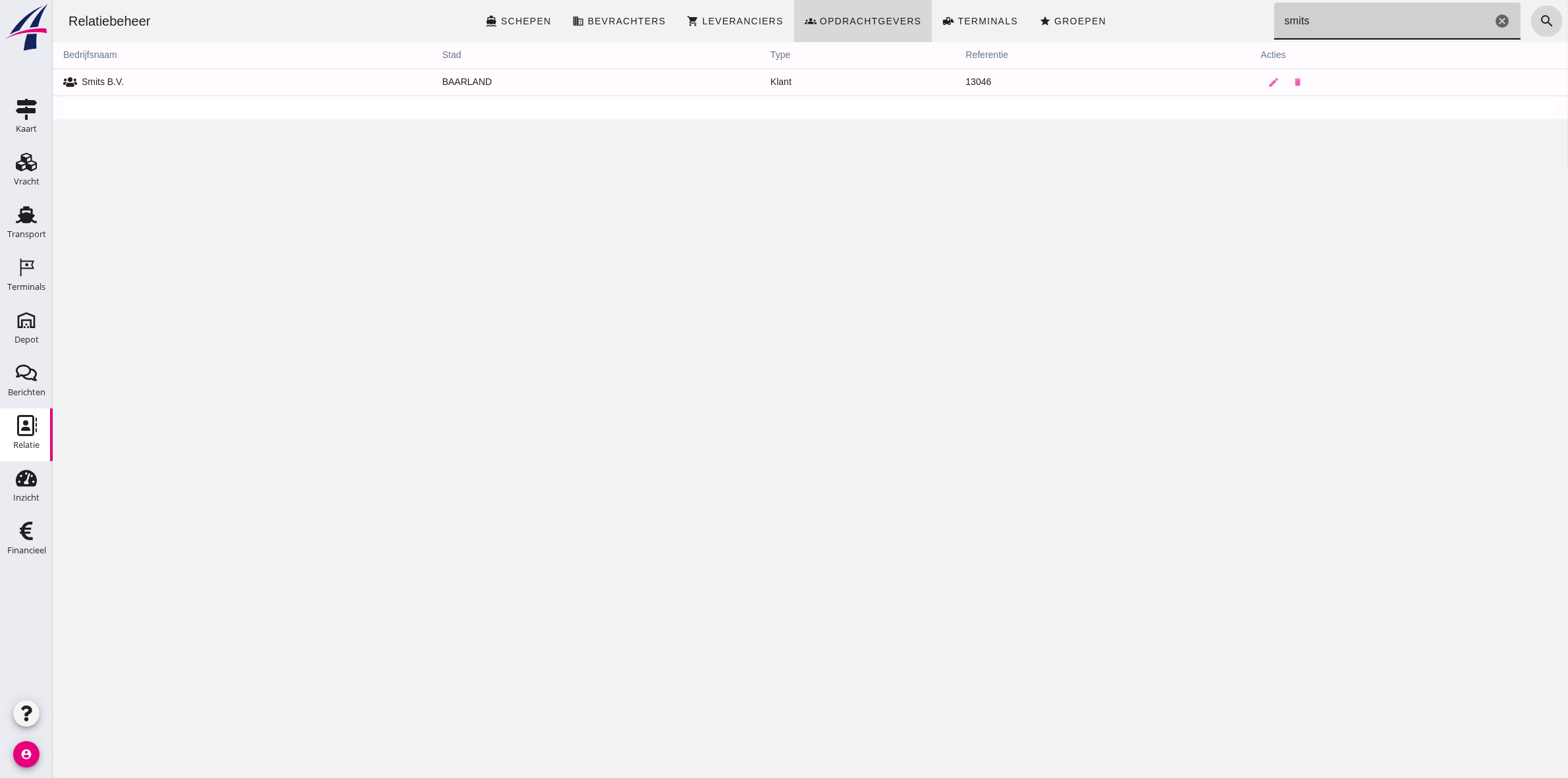
drag, startPoint x: 1373, startPoint y: 27, endPoint x: 1196, endPoint y: 29, distance: 177.0
click at [1196, 29] on div "Relatiebeheer directions_boat Schepen business Bevrachters shopping_cart Levera…" at bounding box center [810, 21] width 1505 height 42
type input "CLG"
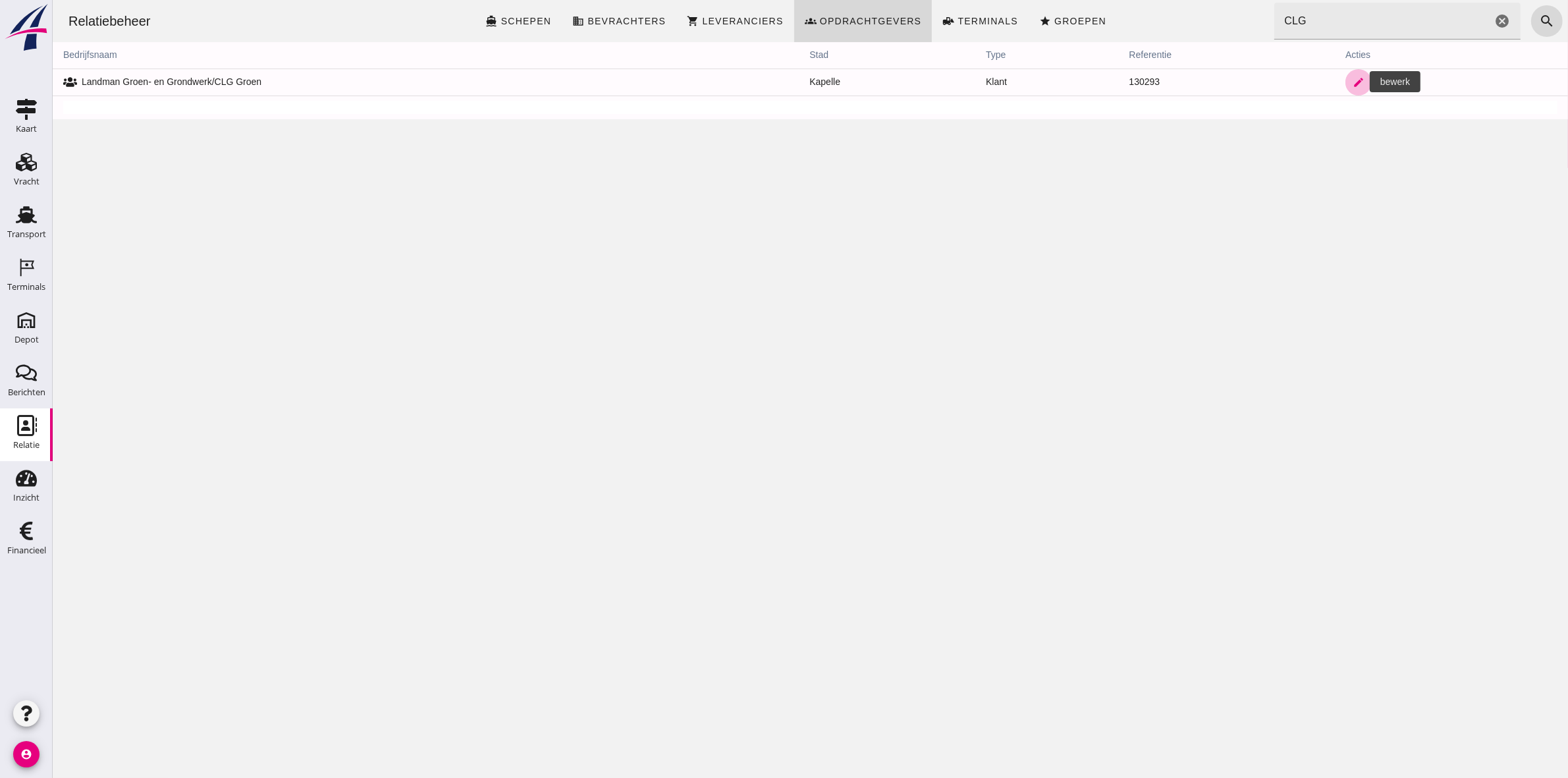
click at [1352, 80] on icon "edit" at bounding box center [1358, 82] width 12 height 12
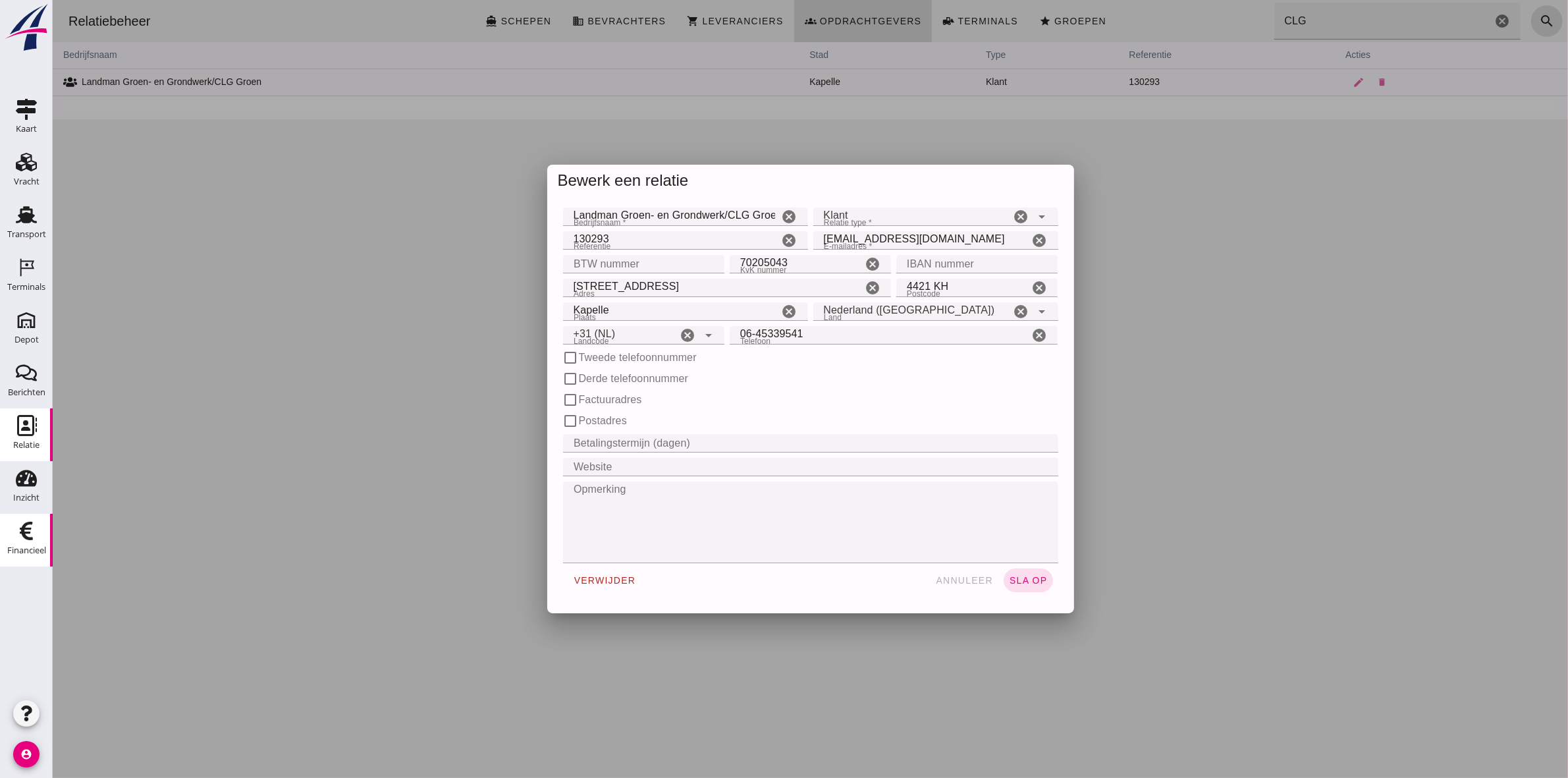
click at [34, 552] on div "Financieel" at bounding box center [27, 550] width 39 height 9
click at [1037, 264] on input "IBAN nummer" at bounding box center [972, 264] width 153 height 18
drag, startPoint x: 920, startPoint y: 238, endPoint x: 809, endPoint y: 236, distance: 111.0
click at [813, 236] on input "[EMAIL_ADDRESS][DOMAIN_NAME]" at bounding box center [920, 240] width 216 height 18
click at [1020, 586] on button "sla op" at bounding box center [1028, 580] width 49 height 24
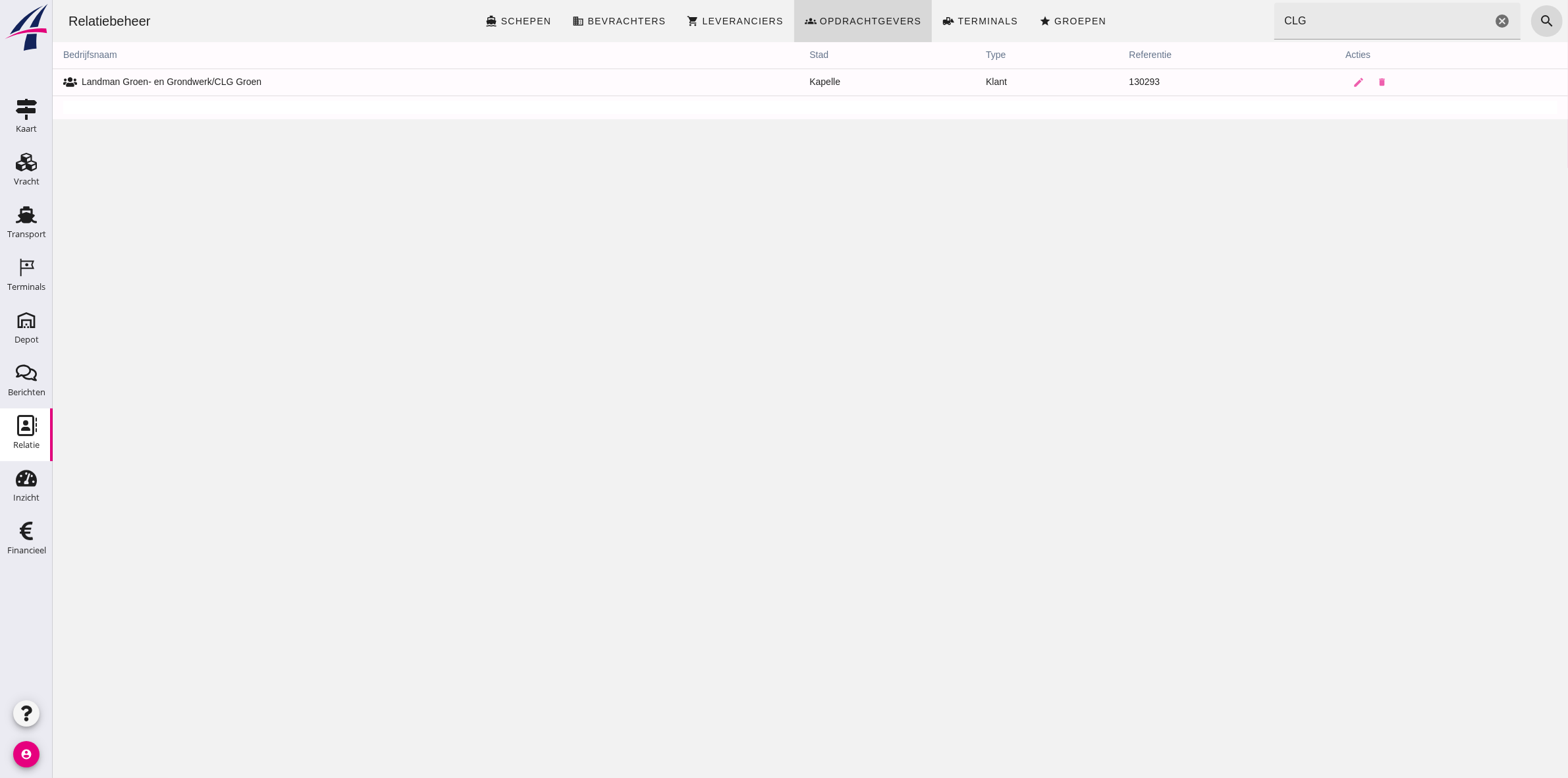
drag, startPoint x: 29, startPoint y: 541, endPoint x: 97, endPoint y: 425, distance: 134.5
click at [29, 542] on div "Financieel" at bounding box center [27, 551] width 39 height 18
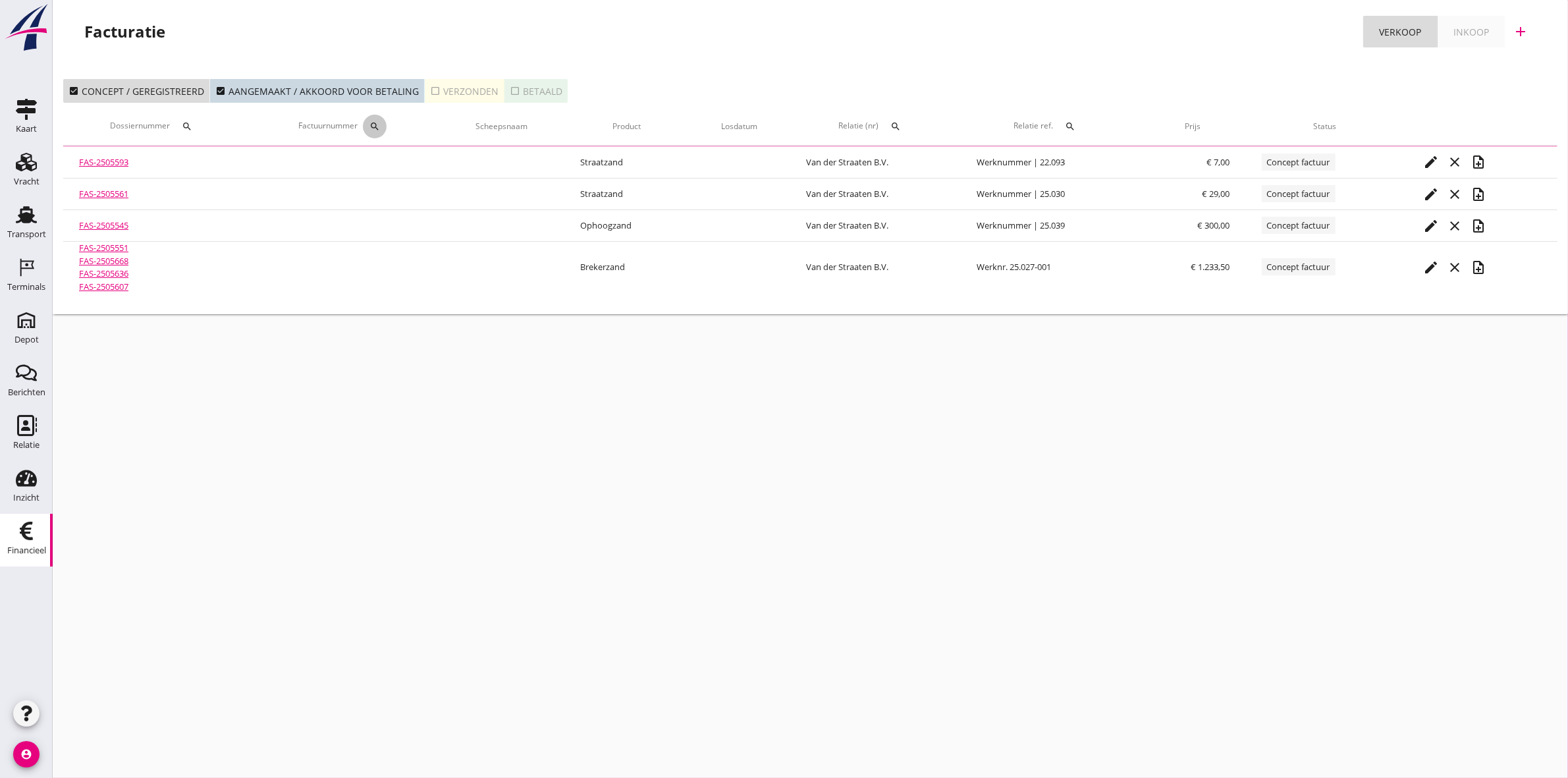
click at [374, 129] on icon "search" at bounding box center [375, 126] width 10 height 10
drag, startPoint x: 379, startPoint y: 147, endPoint x: 366, endPoint y: 165, distance: 22.2
drag, startPoint x: 366, startPoint y: 165, endPoint x: 779, endPoint y: 423, distance: 487.0
click at [834, 486] on div "cancel You are impersonating another user. Facturatie Verkoop Inkoop add check_…" at bounding box center [810, 389] width 1515 height 778
click at [374, 125] on icon "search" at bounding box center [375, 126] width 10 height 10
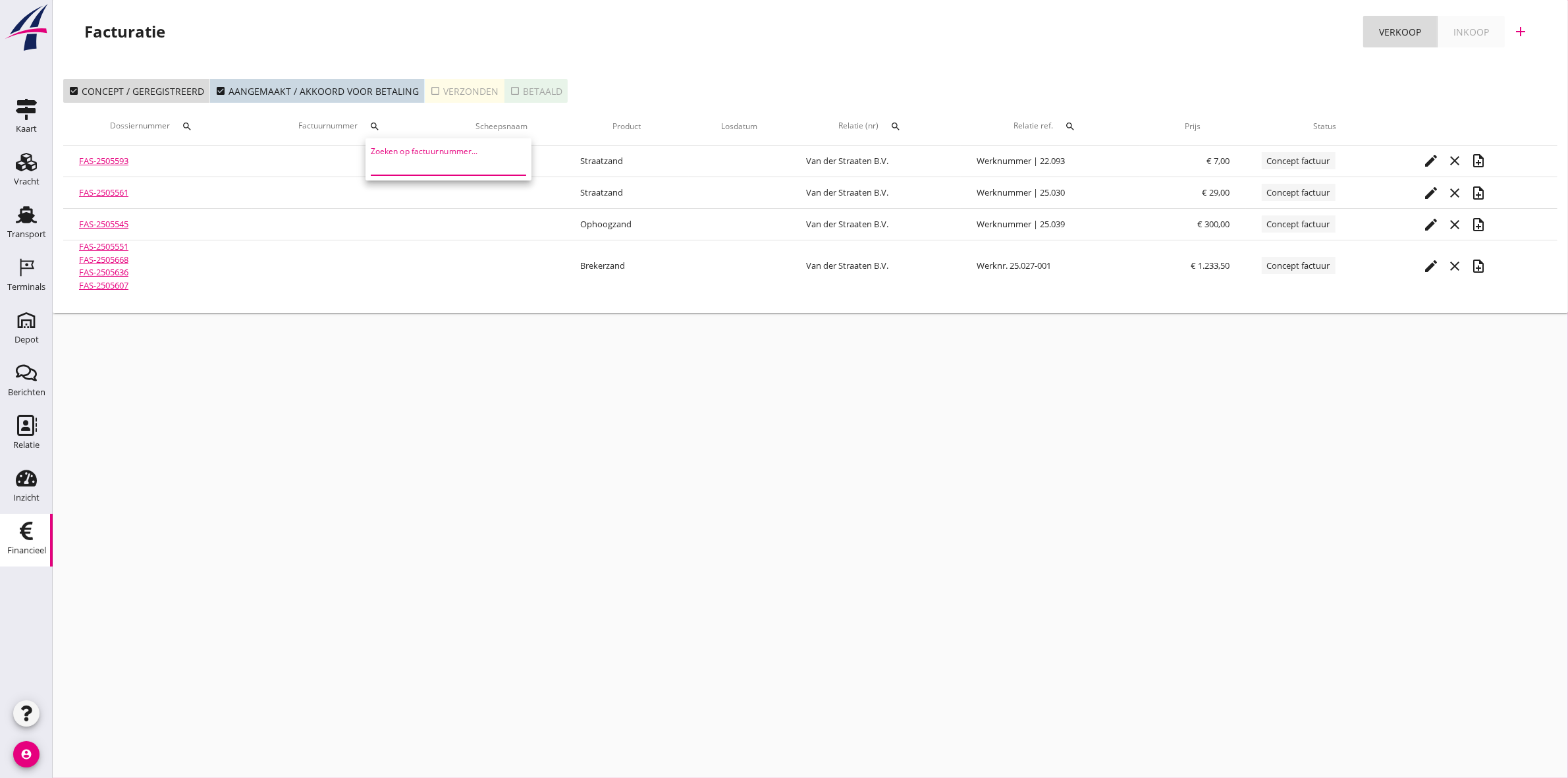
paste input "240585"
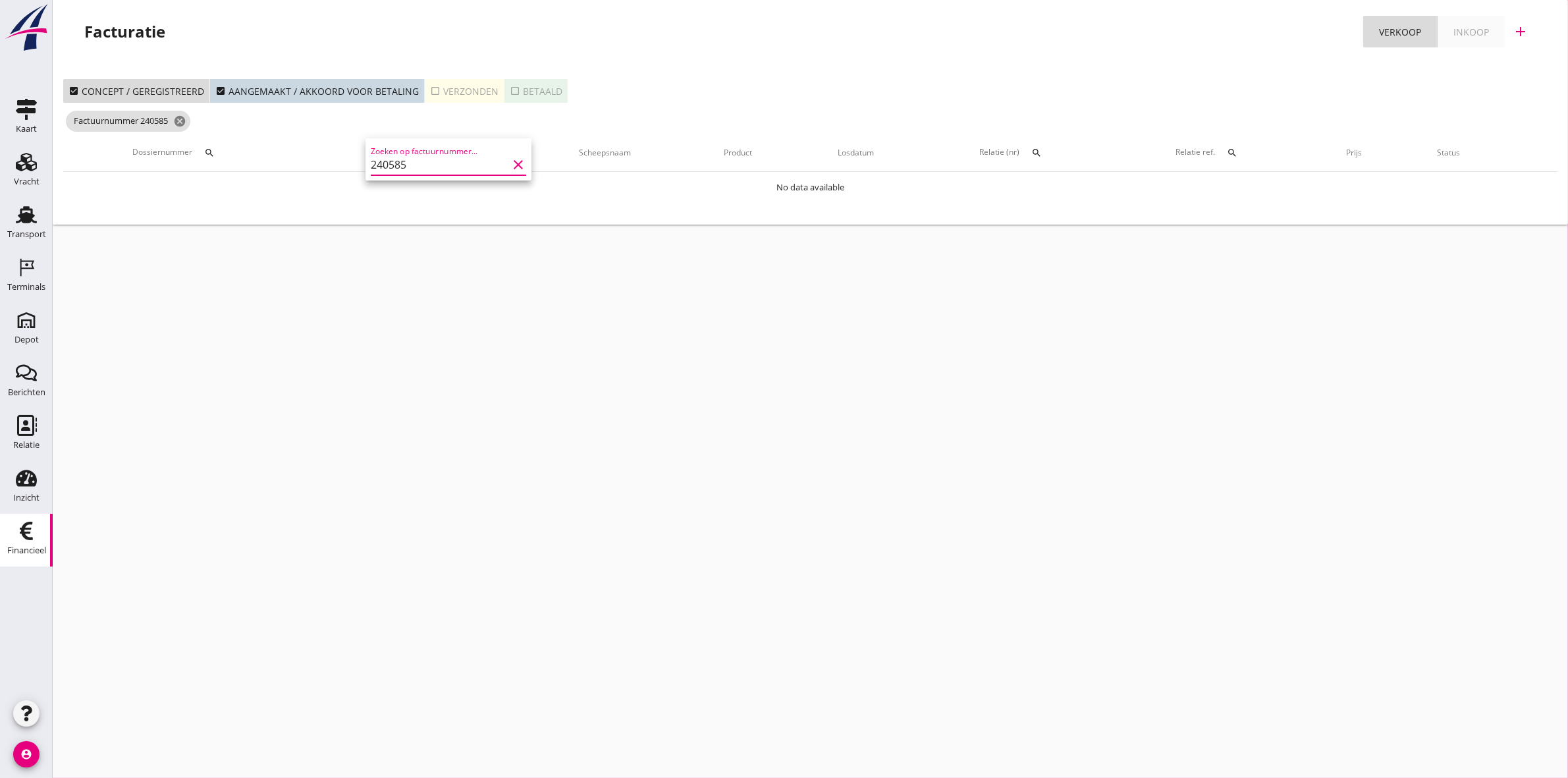
click at [379, 164] on input "240585" at bounding box center [439, 164] width 137 height 21
type input "2400585"
click at [189, 116] on icon "cancel" at bounding box center [184, 121] width 13 height 13
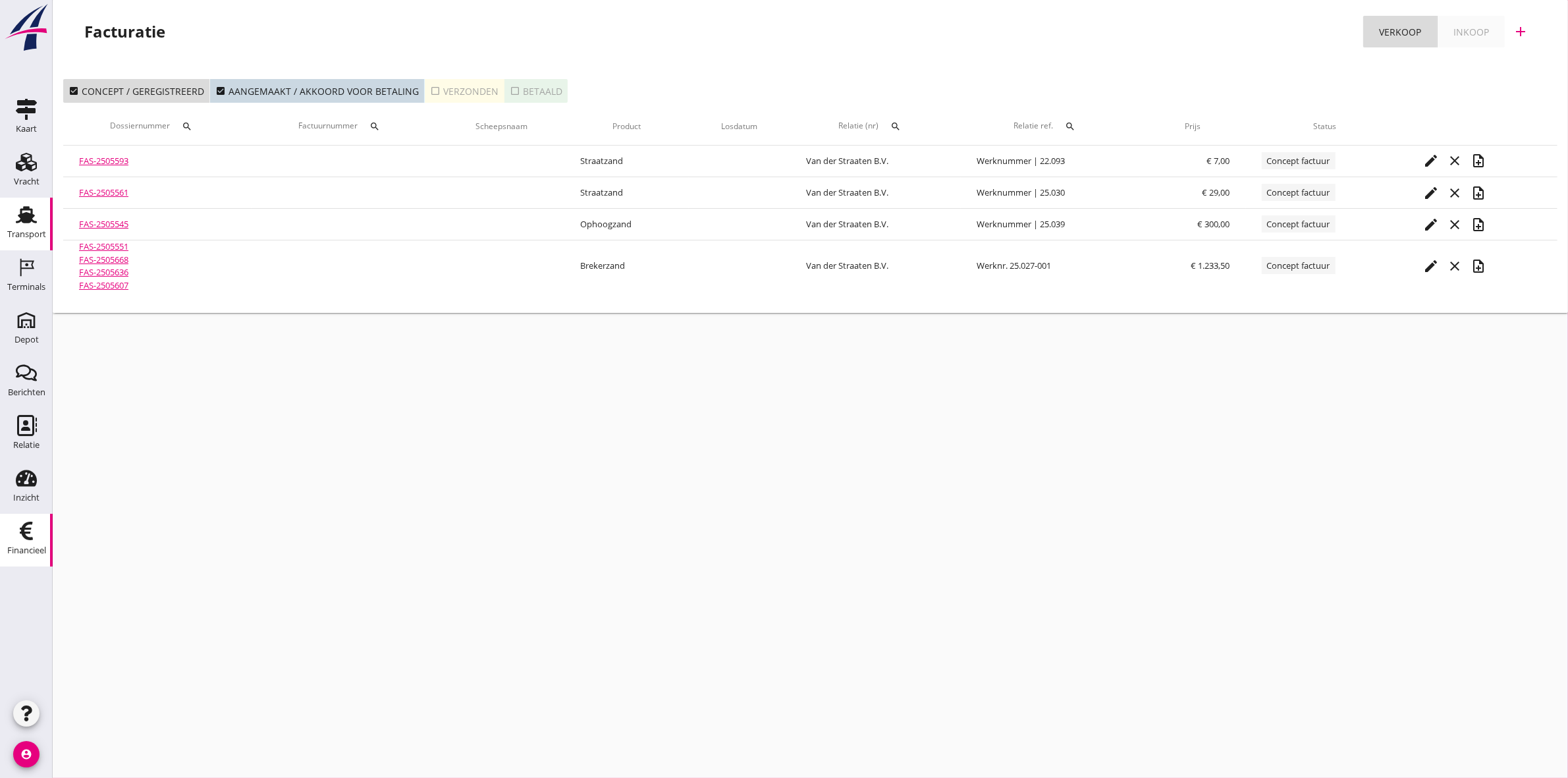
click at [18, 227] on div "Transport" at bounding box center [27, 234] width 39 height 18
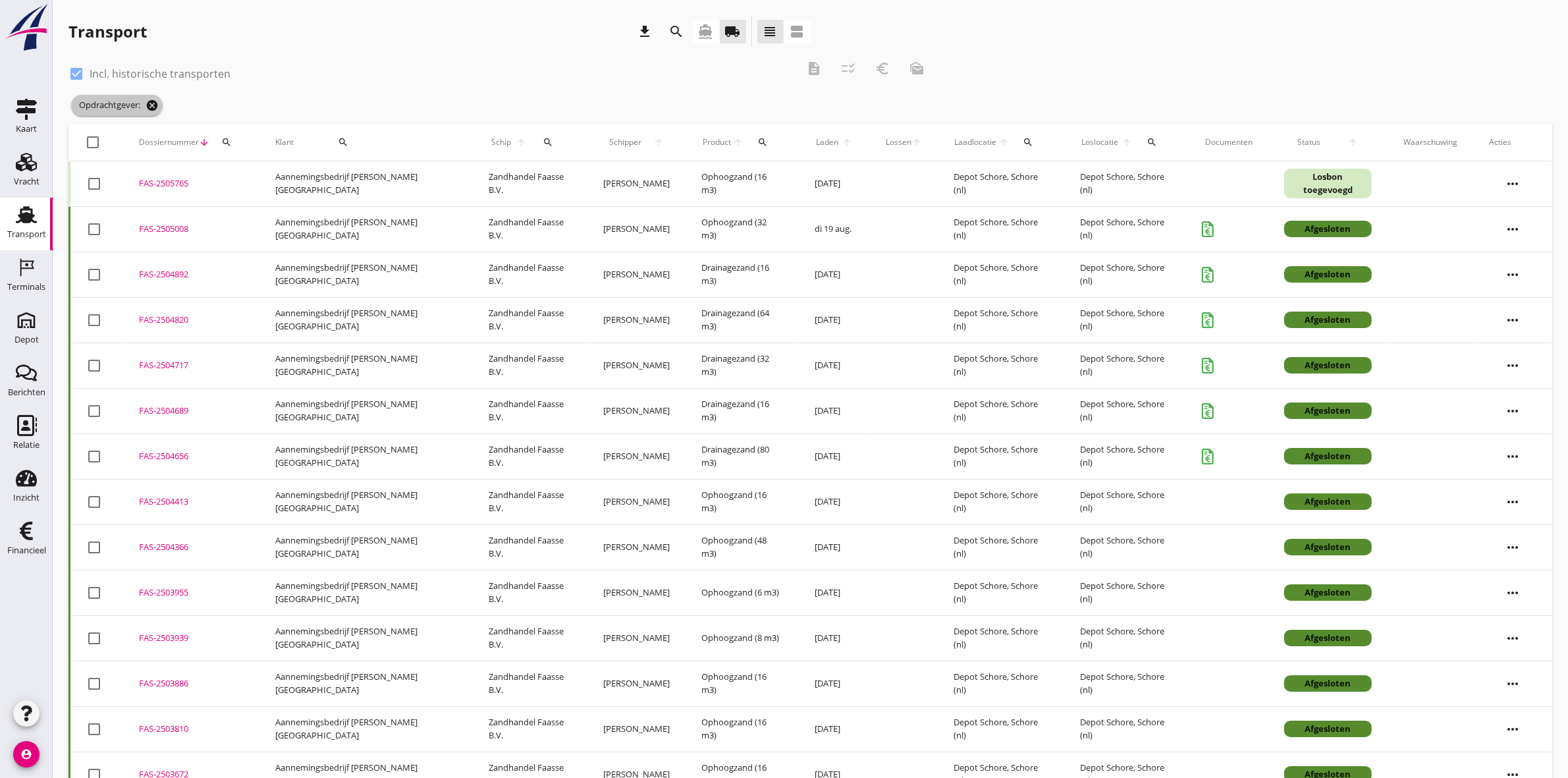
click at [152, 101] on icon "cancel" at bounding box center [152, 105] width 13 height 13
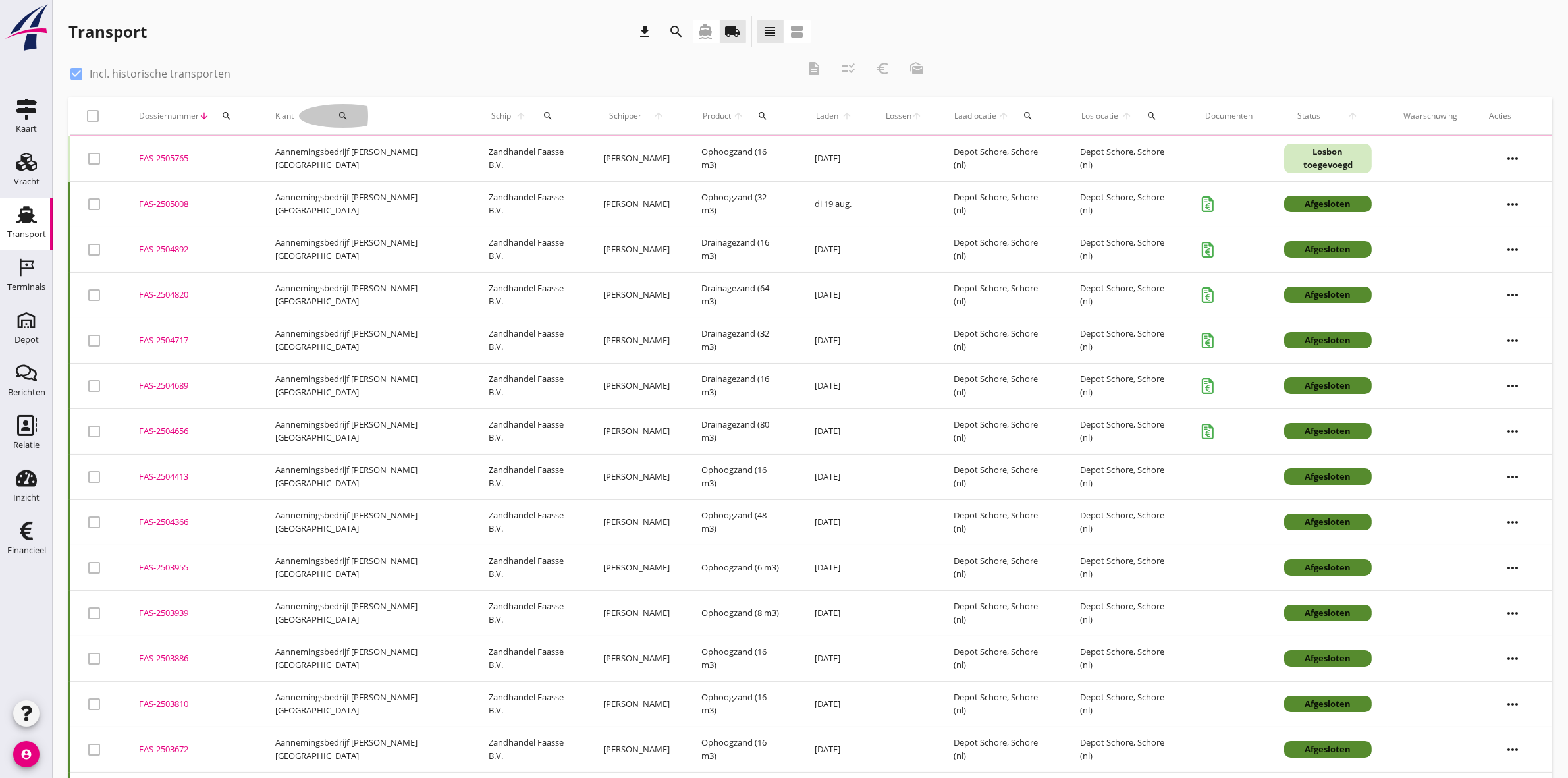
click at [338, 116] on icon "search" at bounding box center [342, 116] width 10 height 10
click at [402, 157] on input "Zoeken op opdrachtgever..." at bounding box center [372, 154] width 137 height 21
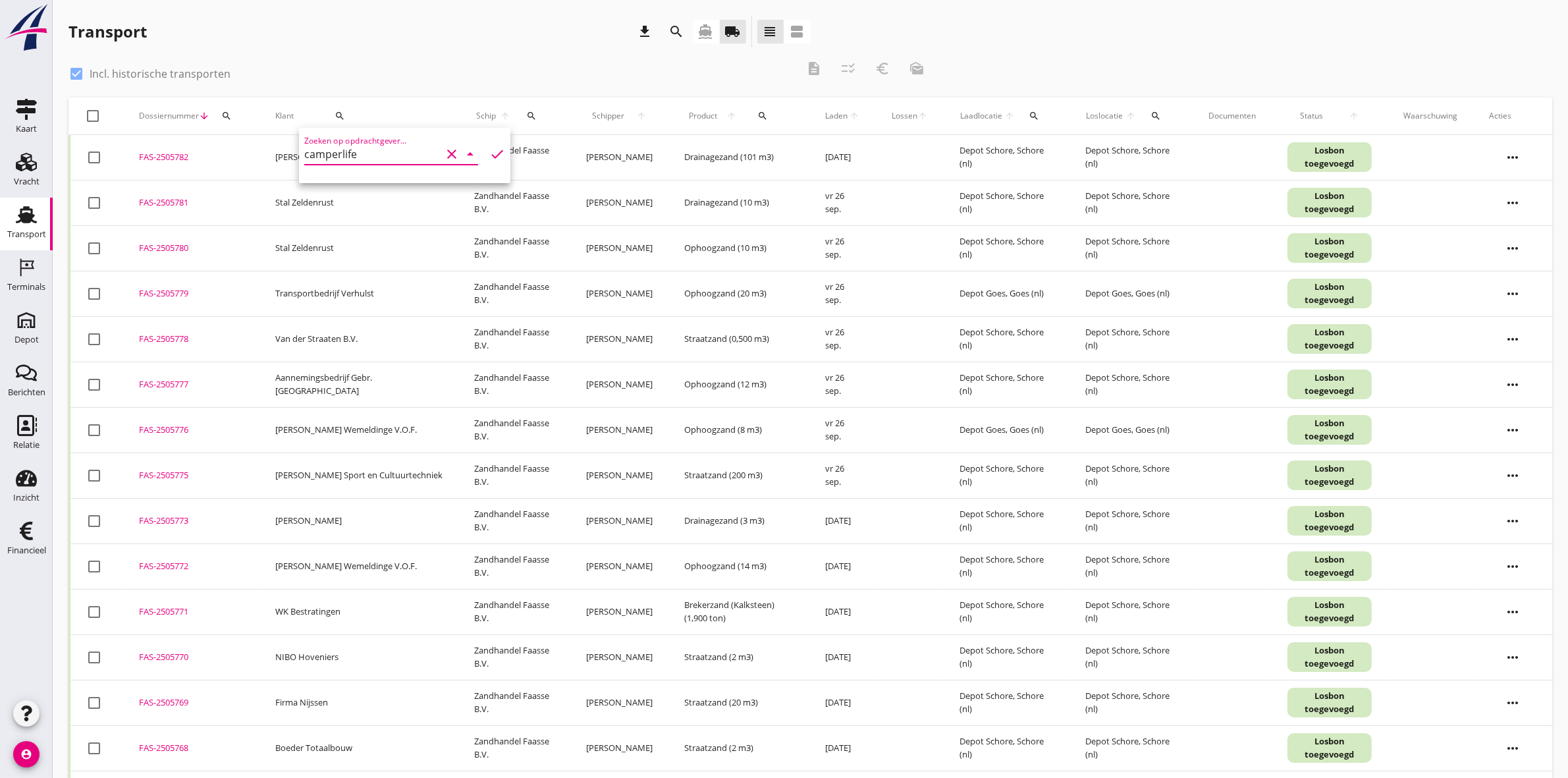
type input "camperlife"
click at [490, 152] on icon "check" at bounding box center [497, 154] width 16 height 16
click at [387, 150] on input "camperlife" at bounding box center [372, 154] width 137 height 21
click at [490, 147] on icon "check" at bounding box center [497, 154] width 16 height 16
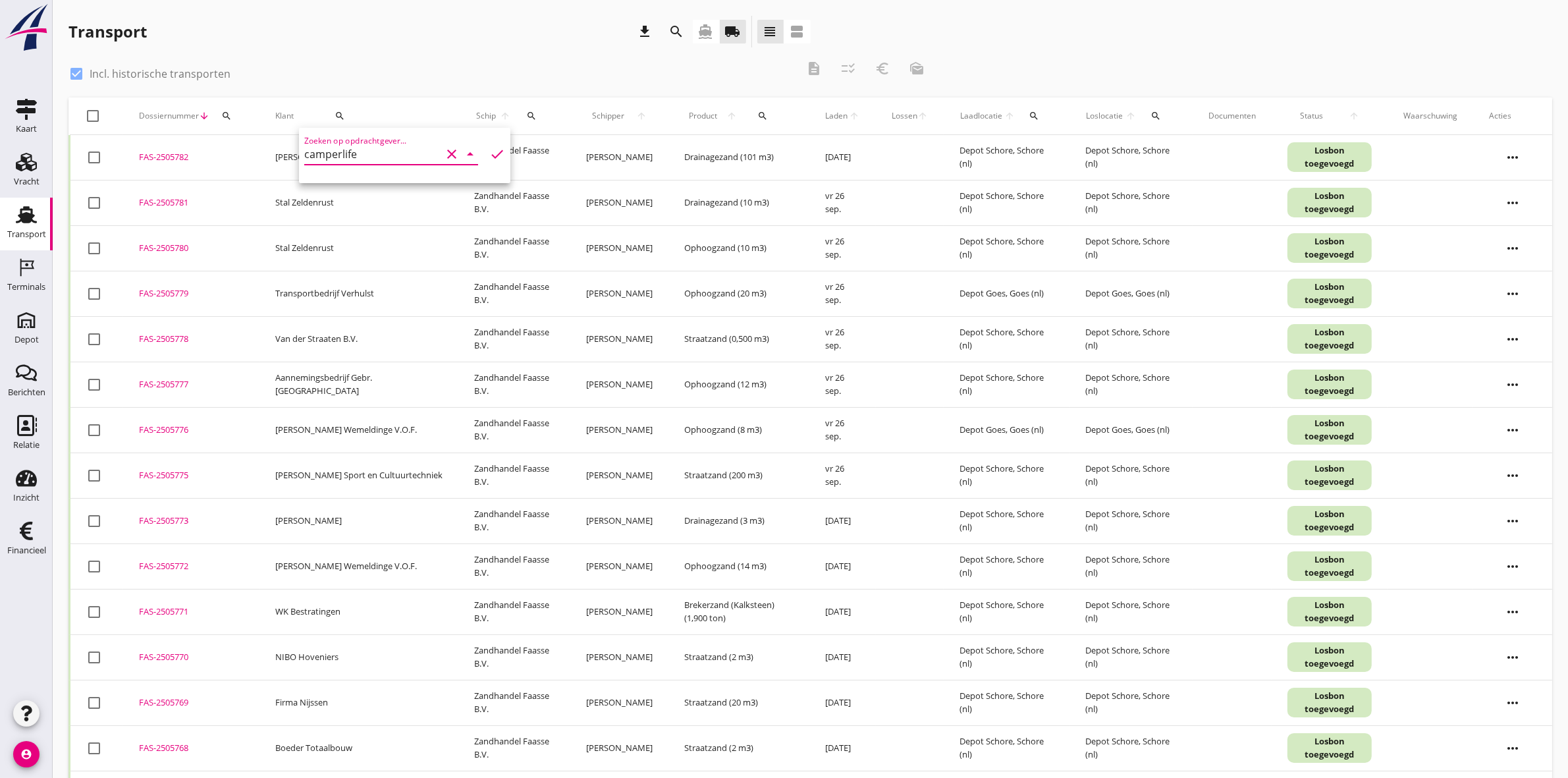
click at [490, 150] on icon "check" at bounding box center [497, 154] width 16 height 16
click at [488, 31] on div "Transport download search directions_boat local_shipping view_headline view_age…" at bounding box center [440, 32] width 742 height 32
click at [233, 113] on div "search" at bounding box center [227, 116] width 24 height 10
click at [240, 149] on input "Zoeken op dossiernummer..." at bounding box center [288, 154] width 137 height 21
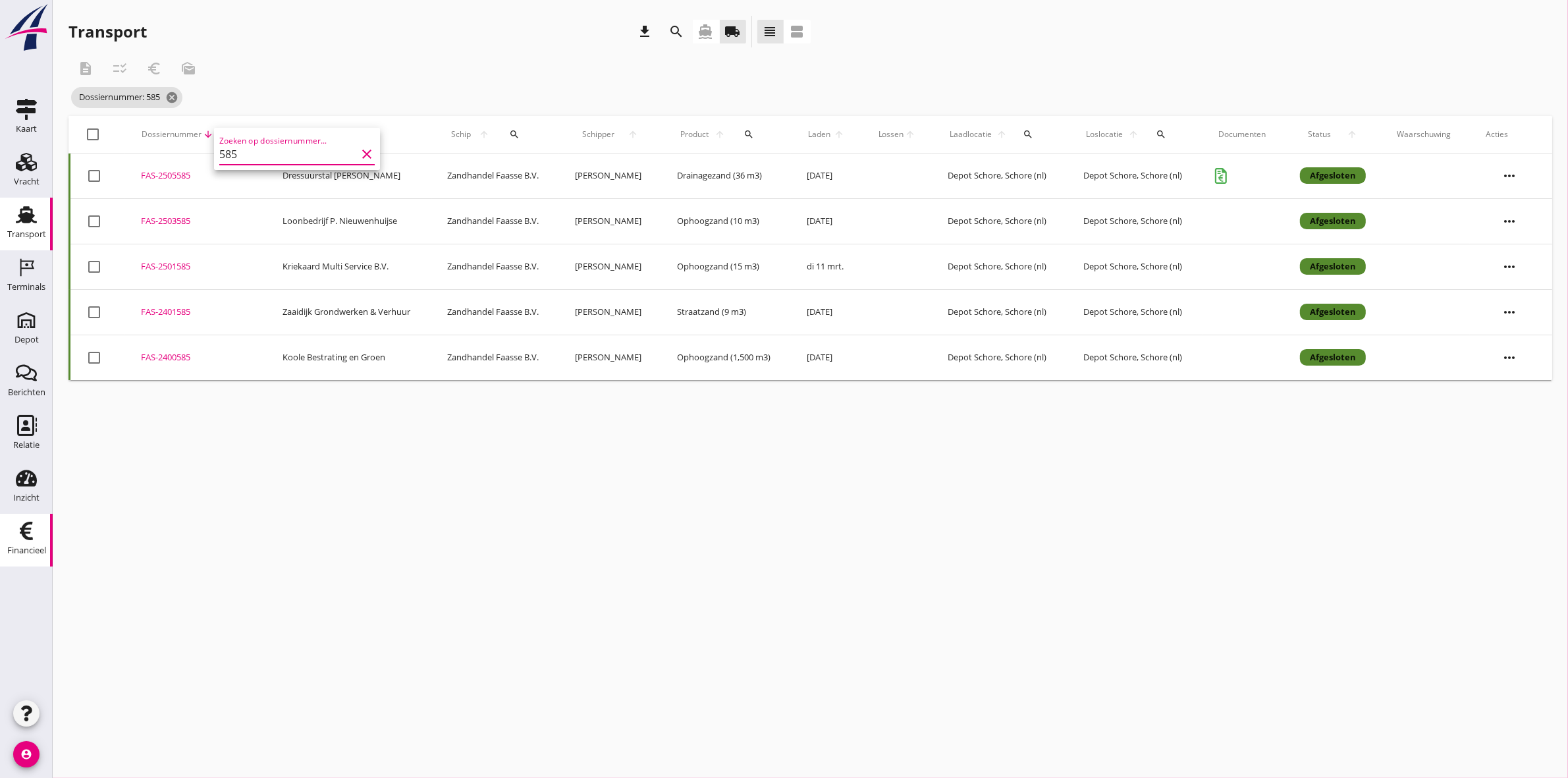
type input "585"
click at [24, 534] on use at bounding box center [26, 531] width 13 height 18
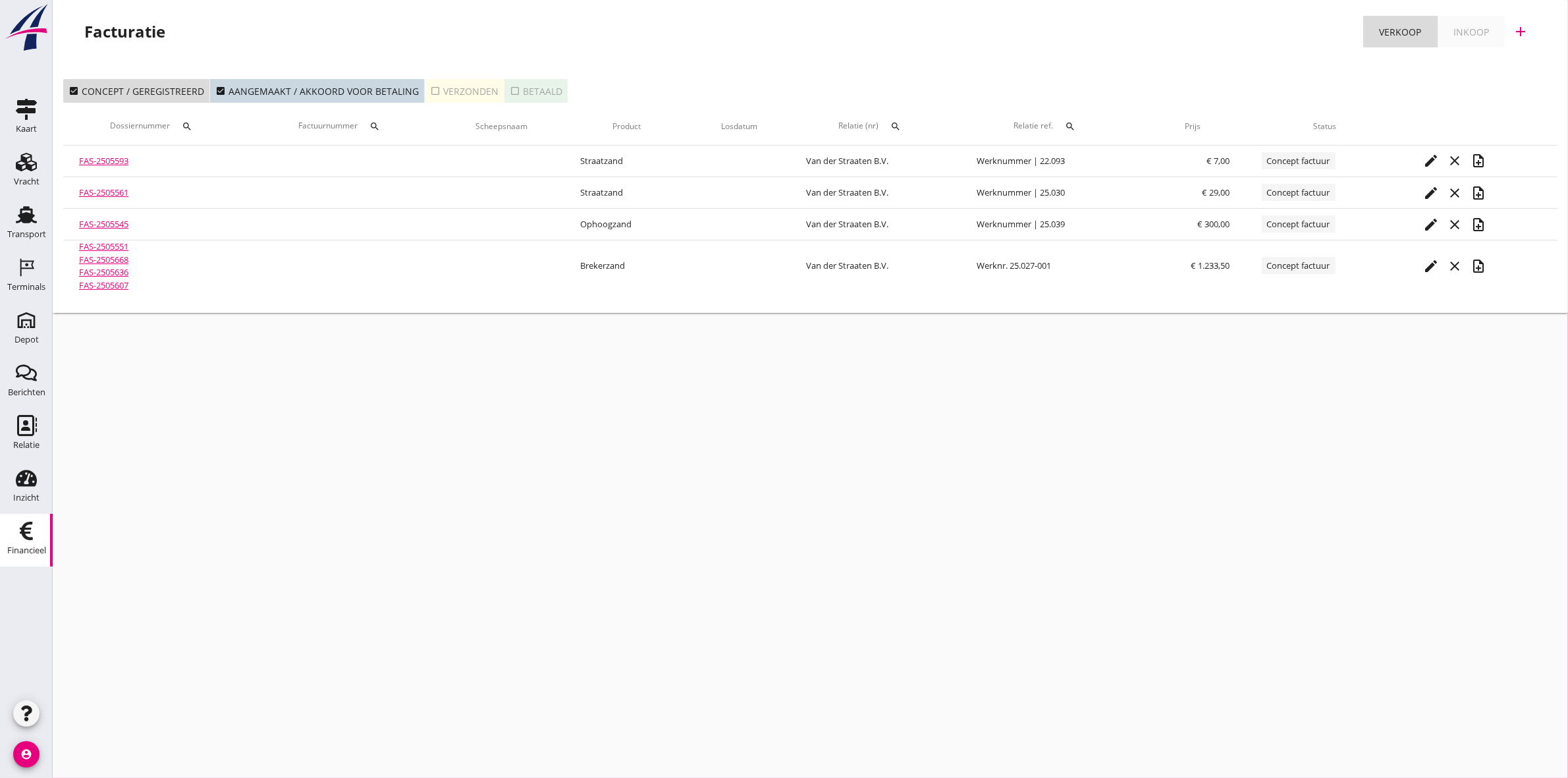
click at [370, 121] on icon "search" at bounding box center [375, 126] width 10 height 10
click at [403, 160] on input "Zoeken op factuurnummer..." at bounding box center [439, 164] width 137 height 21
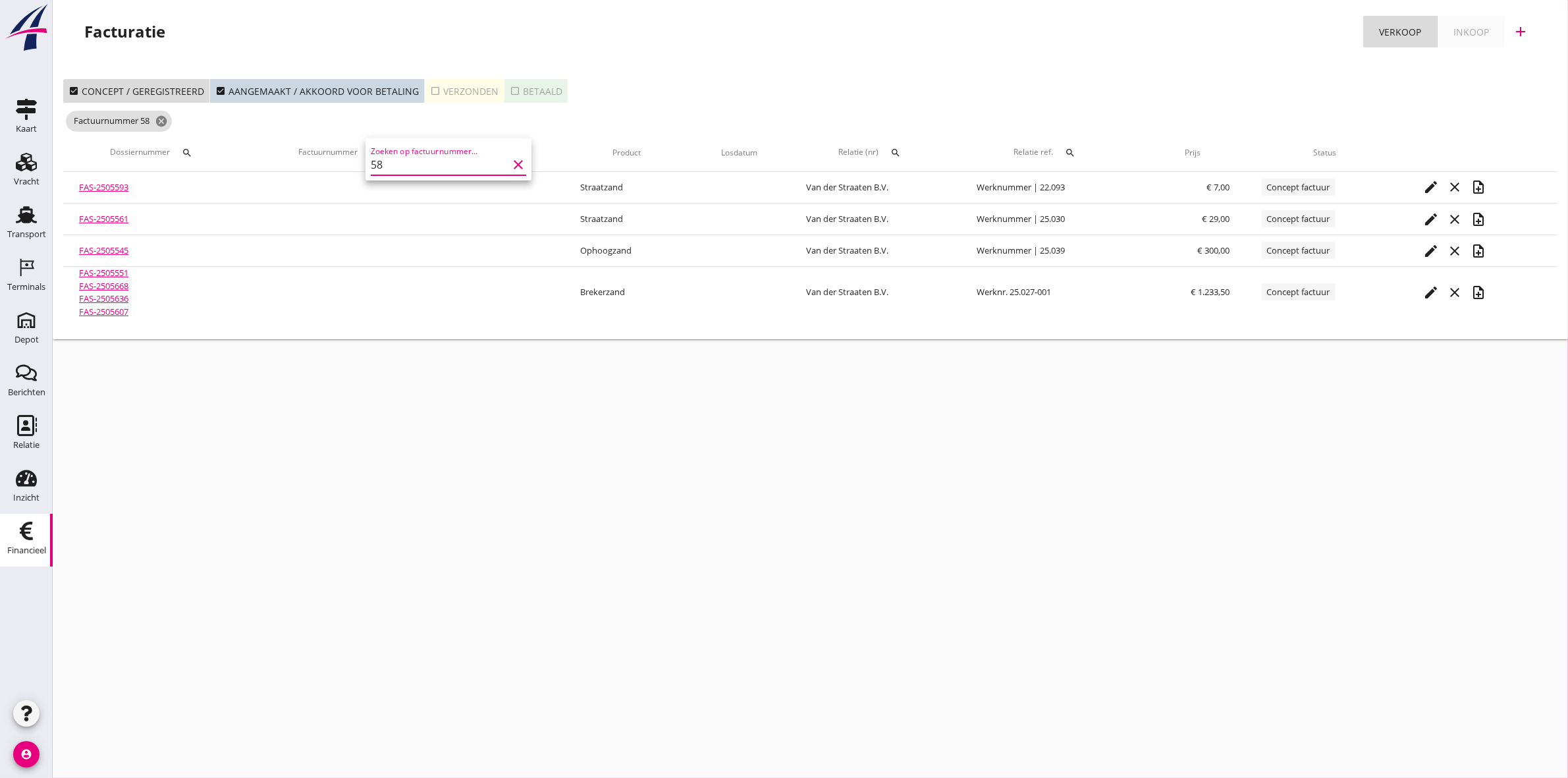
type input "585"
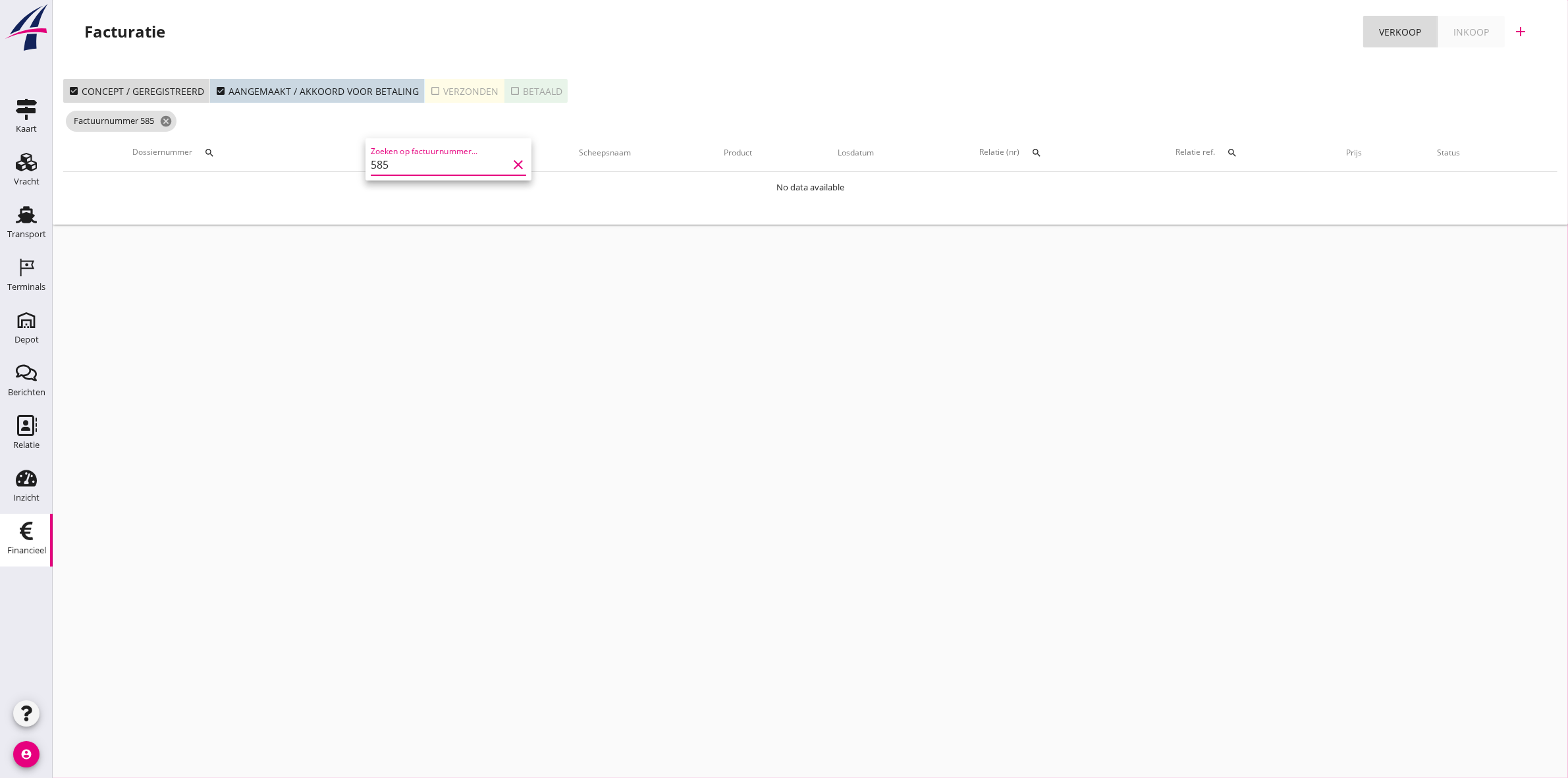
click at [510, 164] on icon "clear" at bounding box center [518, 164] width 16 height 16
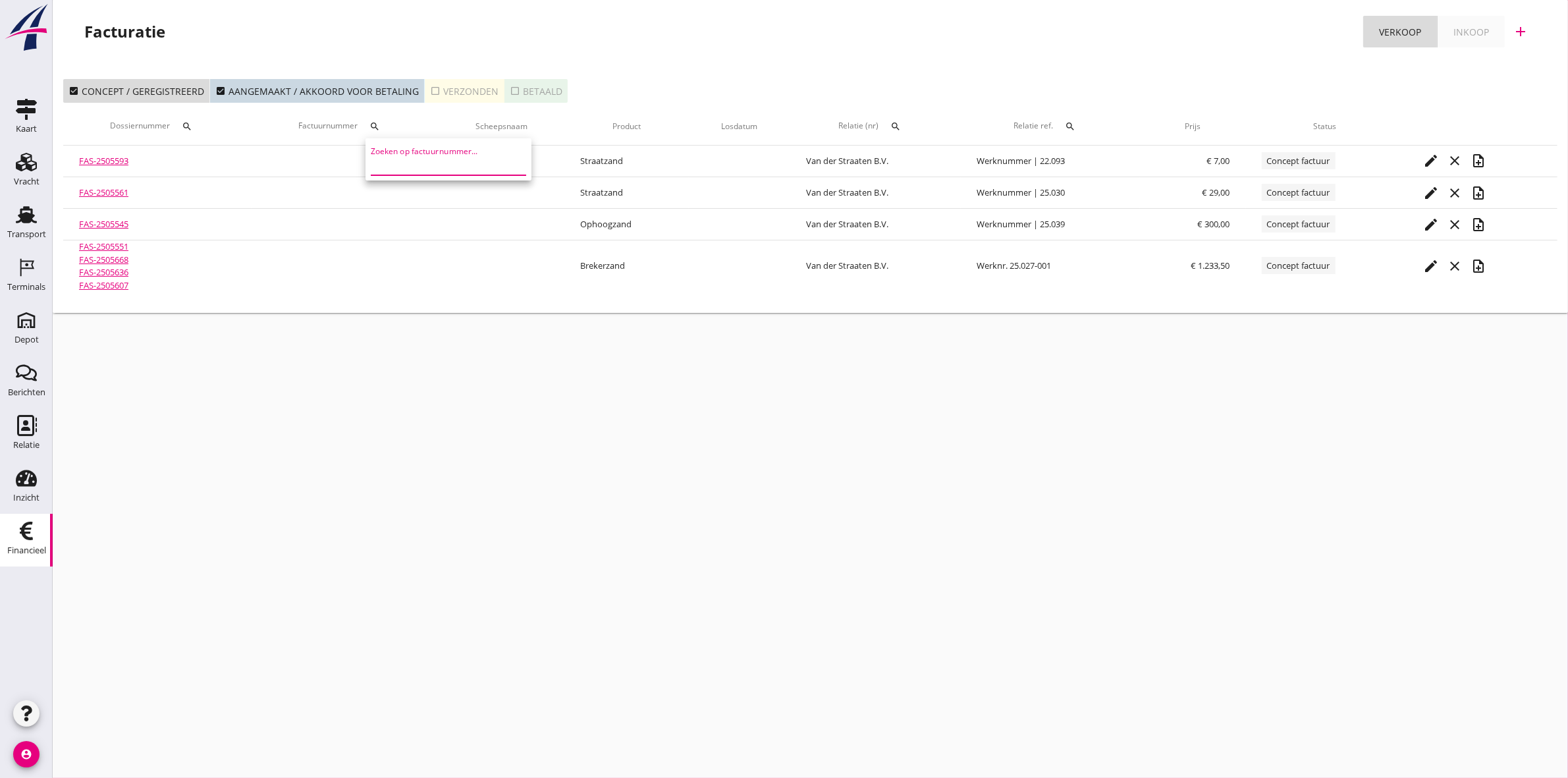
click at [892, 123] on icon "search" at bounding box center [895, 126] width 10 height 10
click at [923, 163] on input "text" at bounding box center [955, 164] width 137 height 21
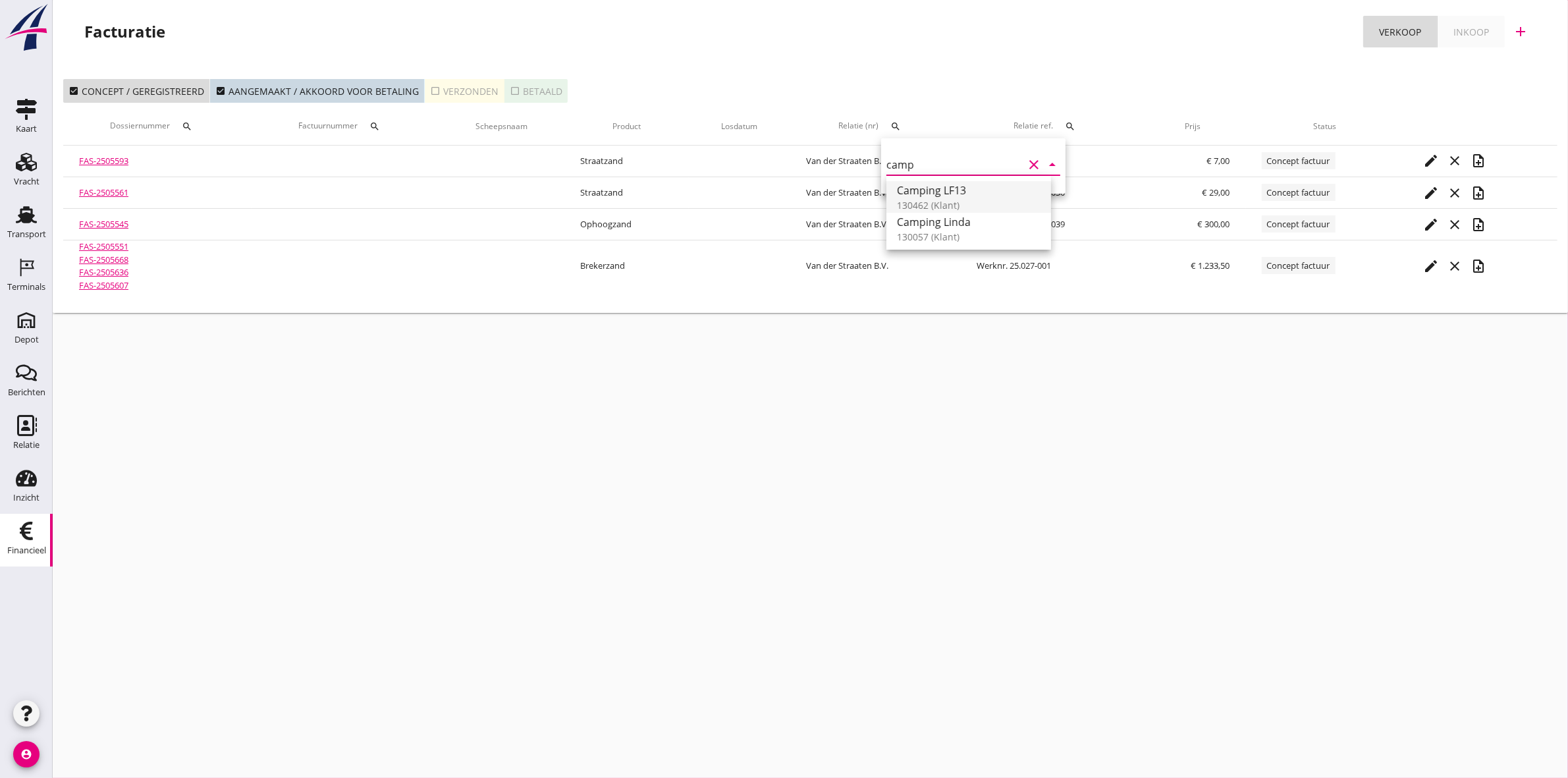
click at [936, 188] on div "Camping LF13" at bounding box center [969, 190] width 144 height 16
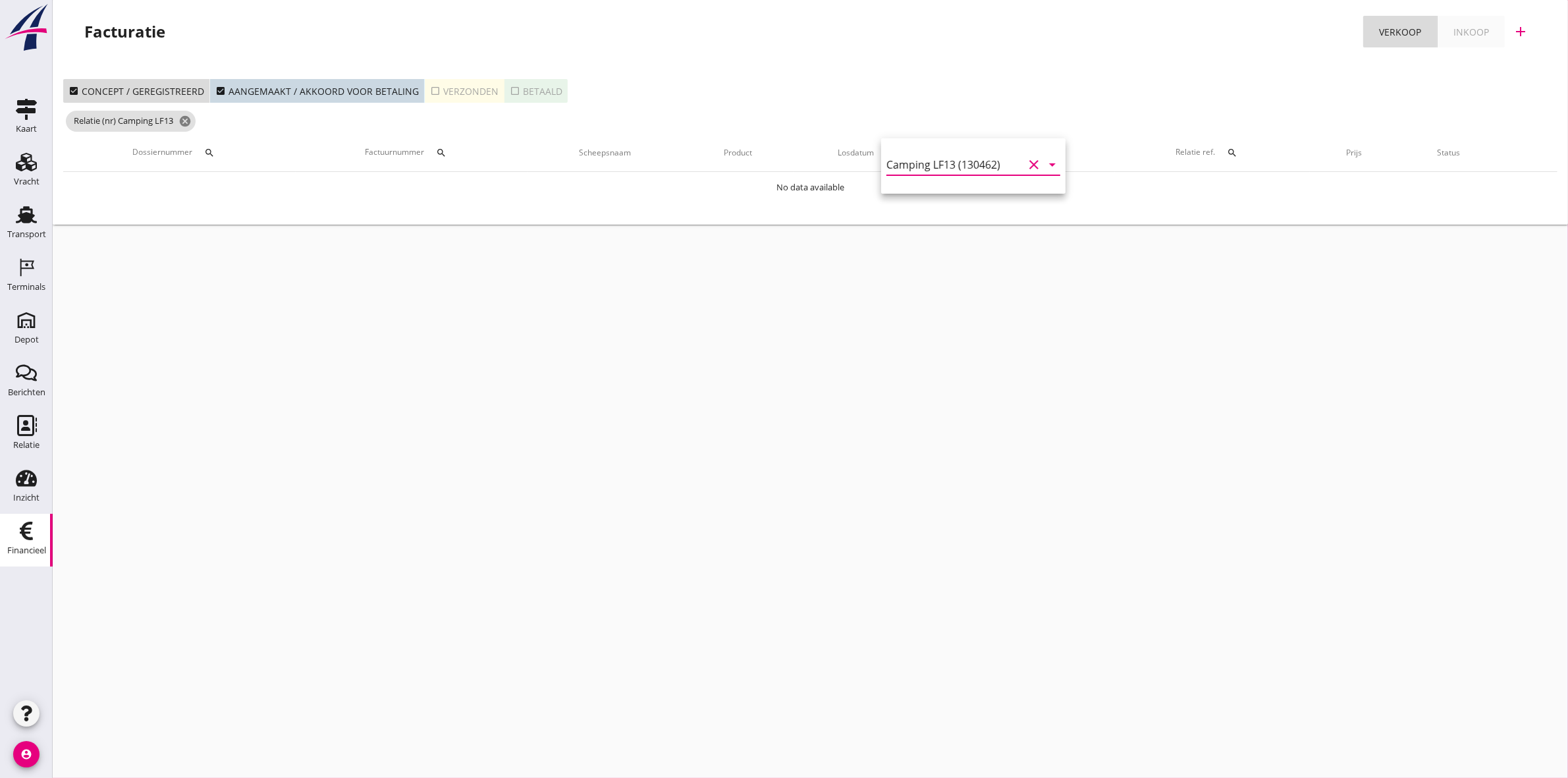
click at [461, 90] on div "check_box_outline_blank Verzonden" at bounding box center [464, 91] width 68 height 14
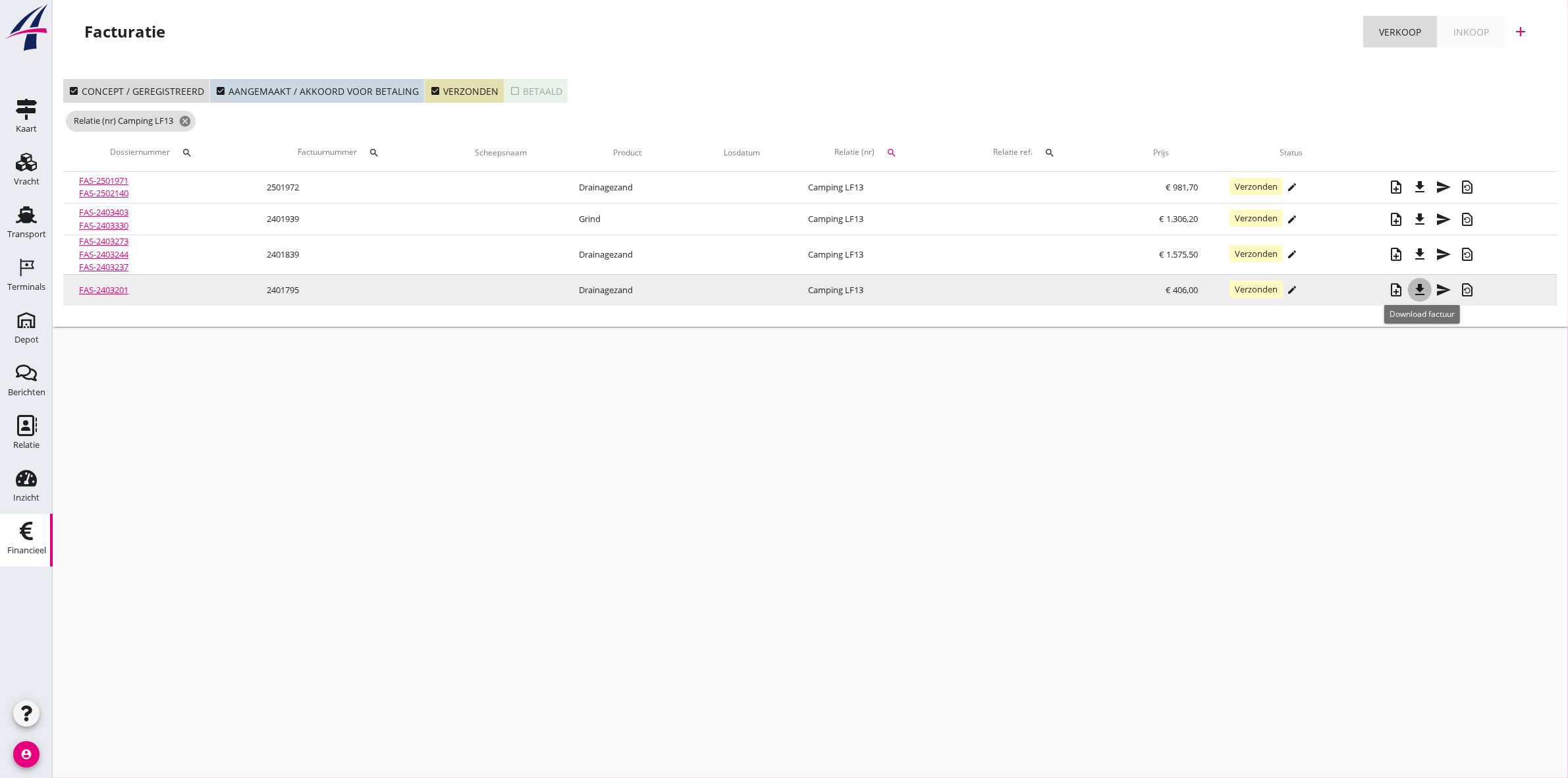
click at [1419, 294] on icon "file_download" at bounding box center [1419, 290] width 16 height 16
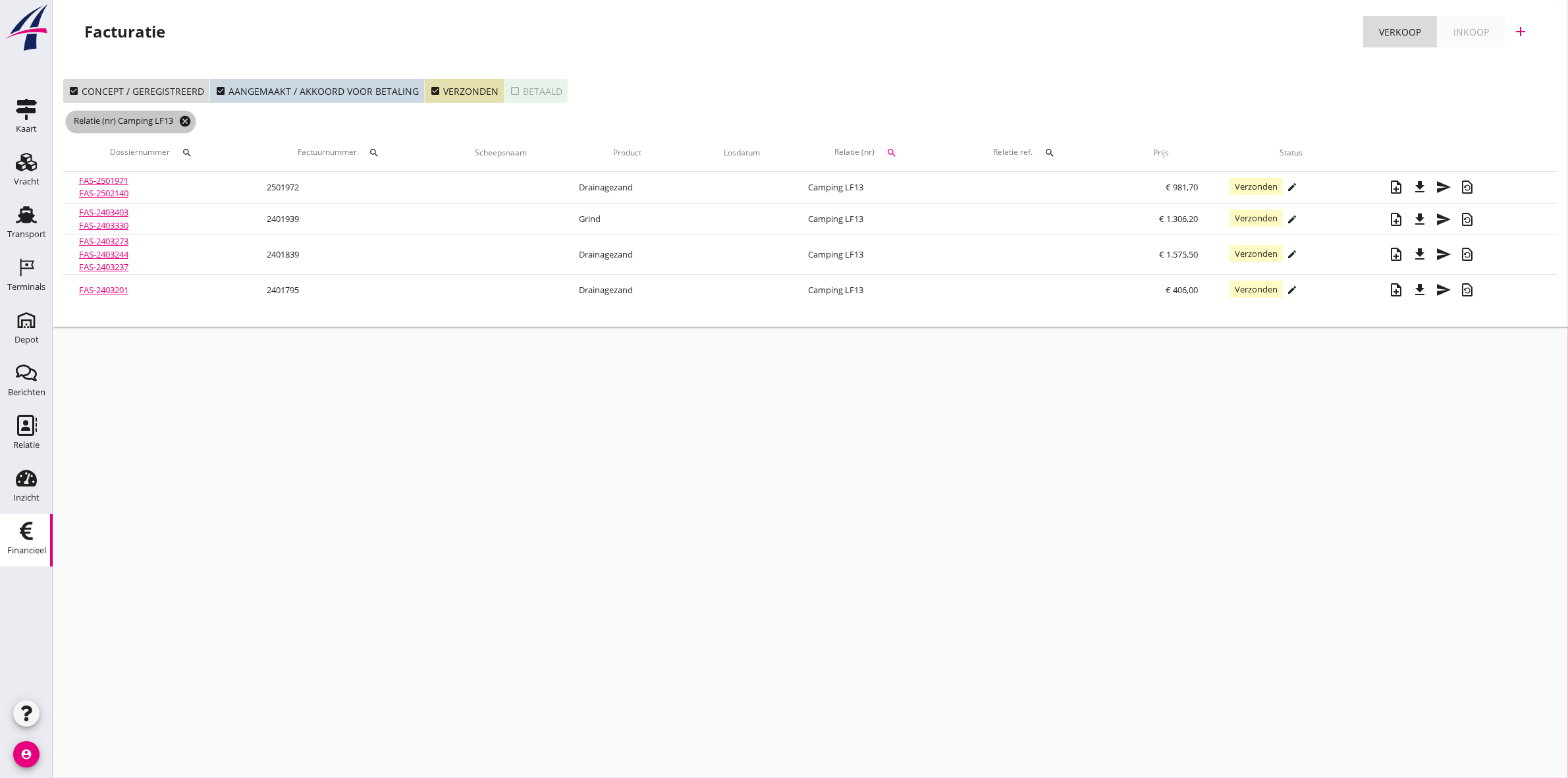
click at [184, 118] on icon "cancel" at bounding box center [185, 121] width 13 height 13
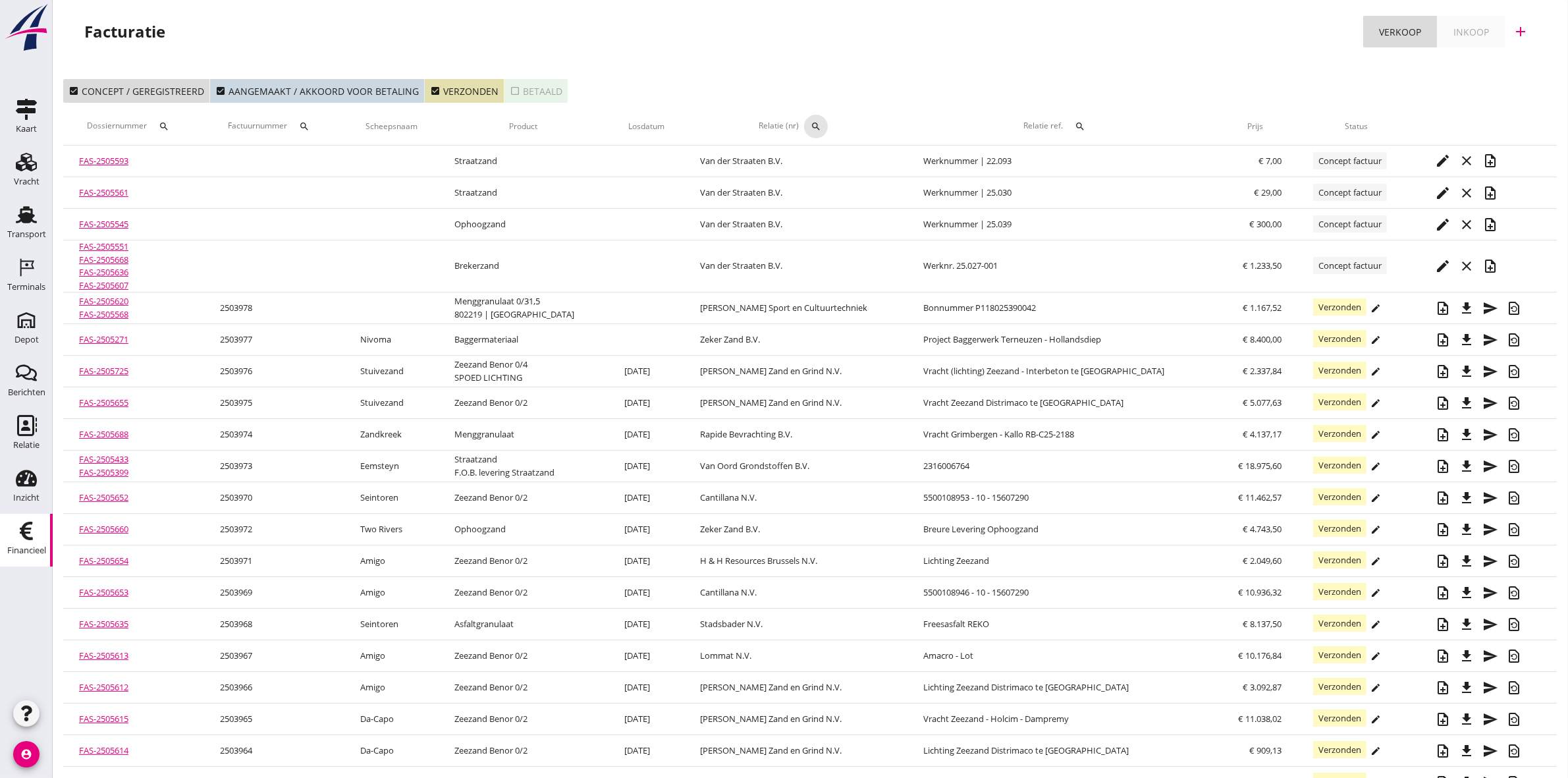
click at [845, 122] on th "Relatie (nr) search" at bounding box center [796, 127] width 223 height 37
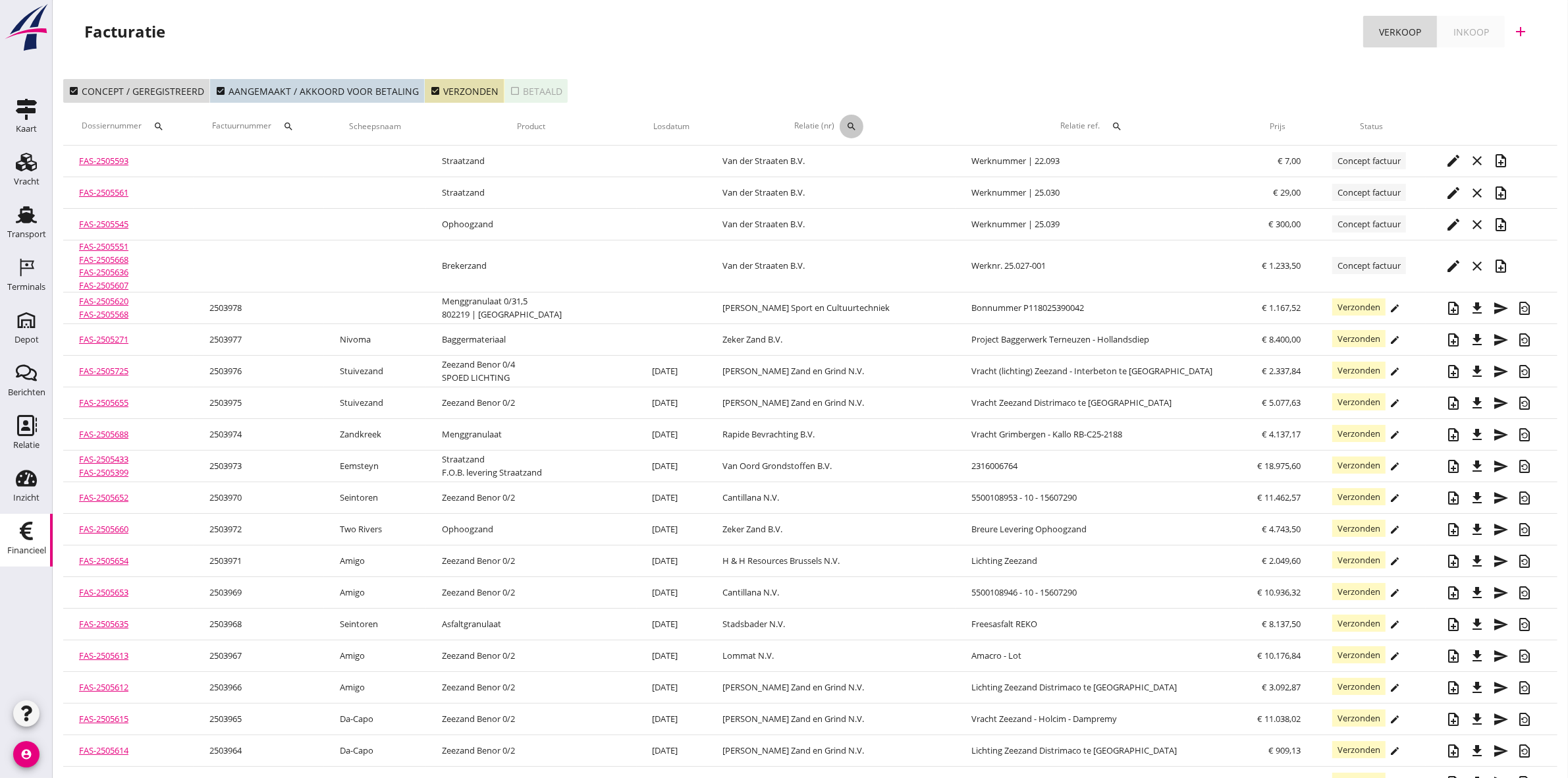
click at [863, 123] on div "search" at bounding box center [851, 126] width 24 height 10
click at [909, 162] on input "text" at bounding box center [937, 164] width 137 height 21
click at [1000, 186] on div "Boeder Totaalbouw" at bounding box center [951, 190] width 144 height 16
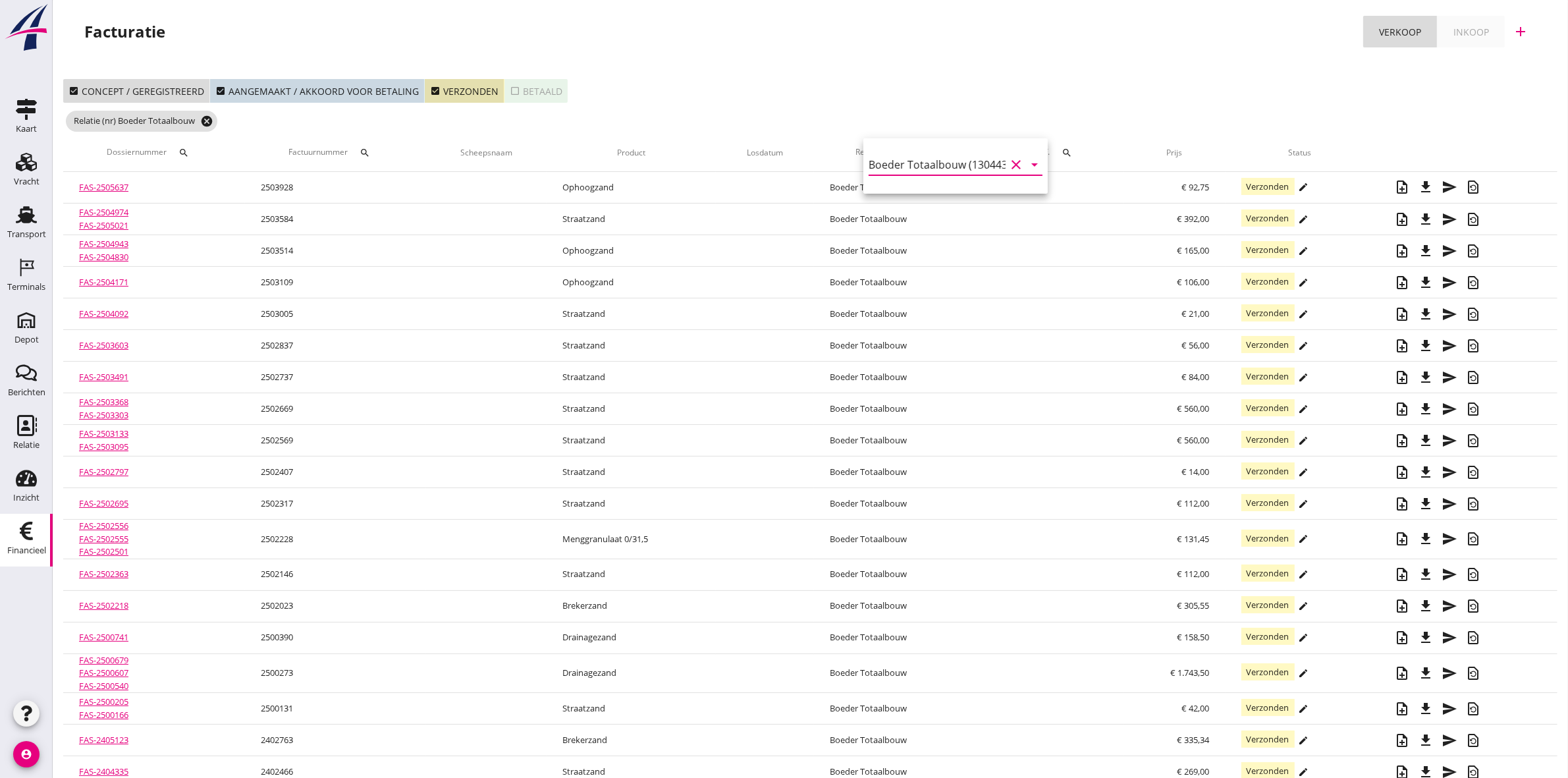
type input "Boeder Totaalbouw (130443)"
click at [211, 118] on icon "cancel" at bounding box center [206, 121] width 13 height 13
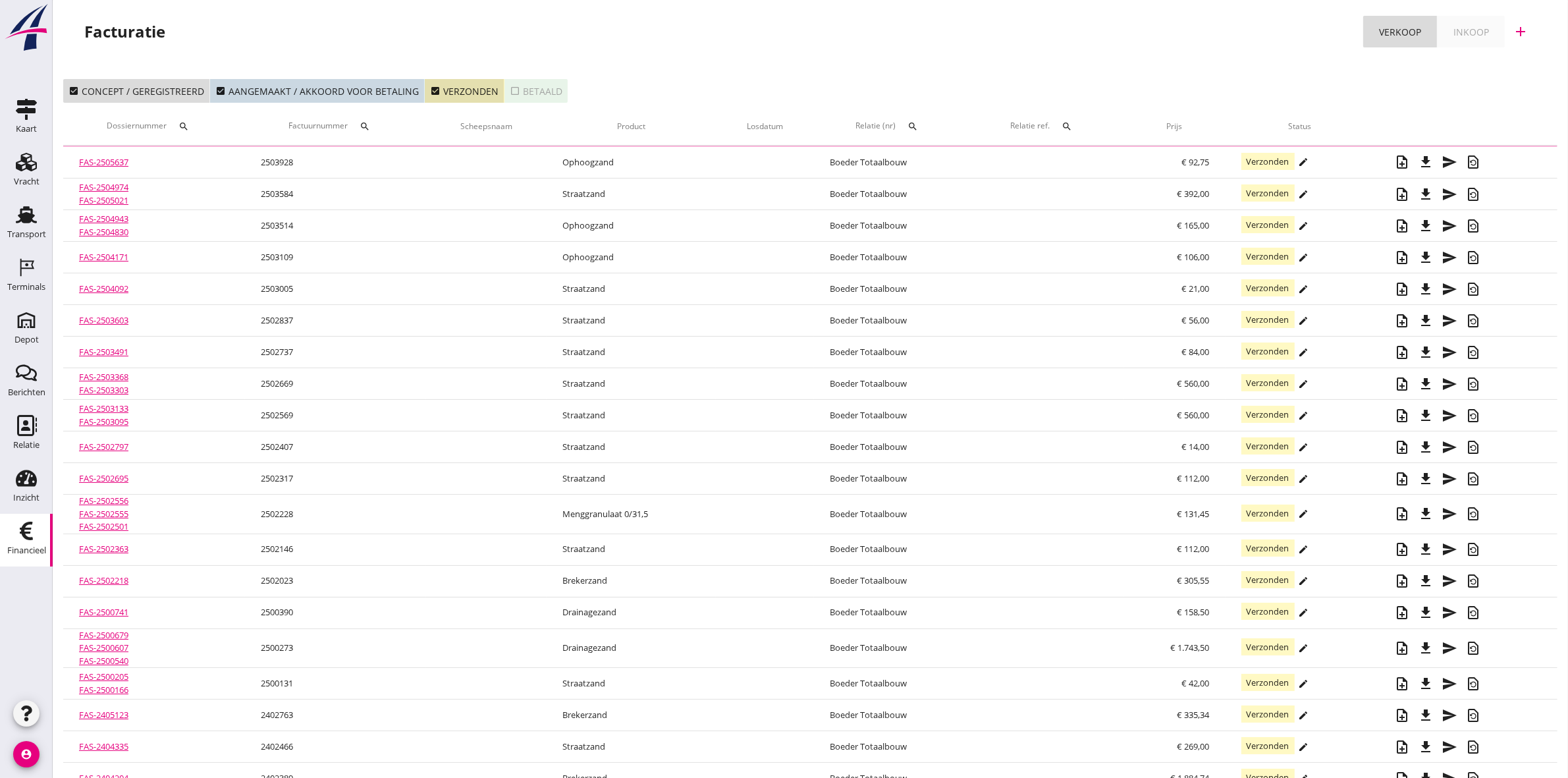
click at [361, 127] on icon "search" at bounding box center [364, 126] width 10 height 10
click at [390, 165] on input "Zoeken op factuurnummer..." at bounding box center [429, 164] width 137 height 21
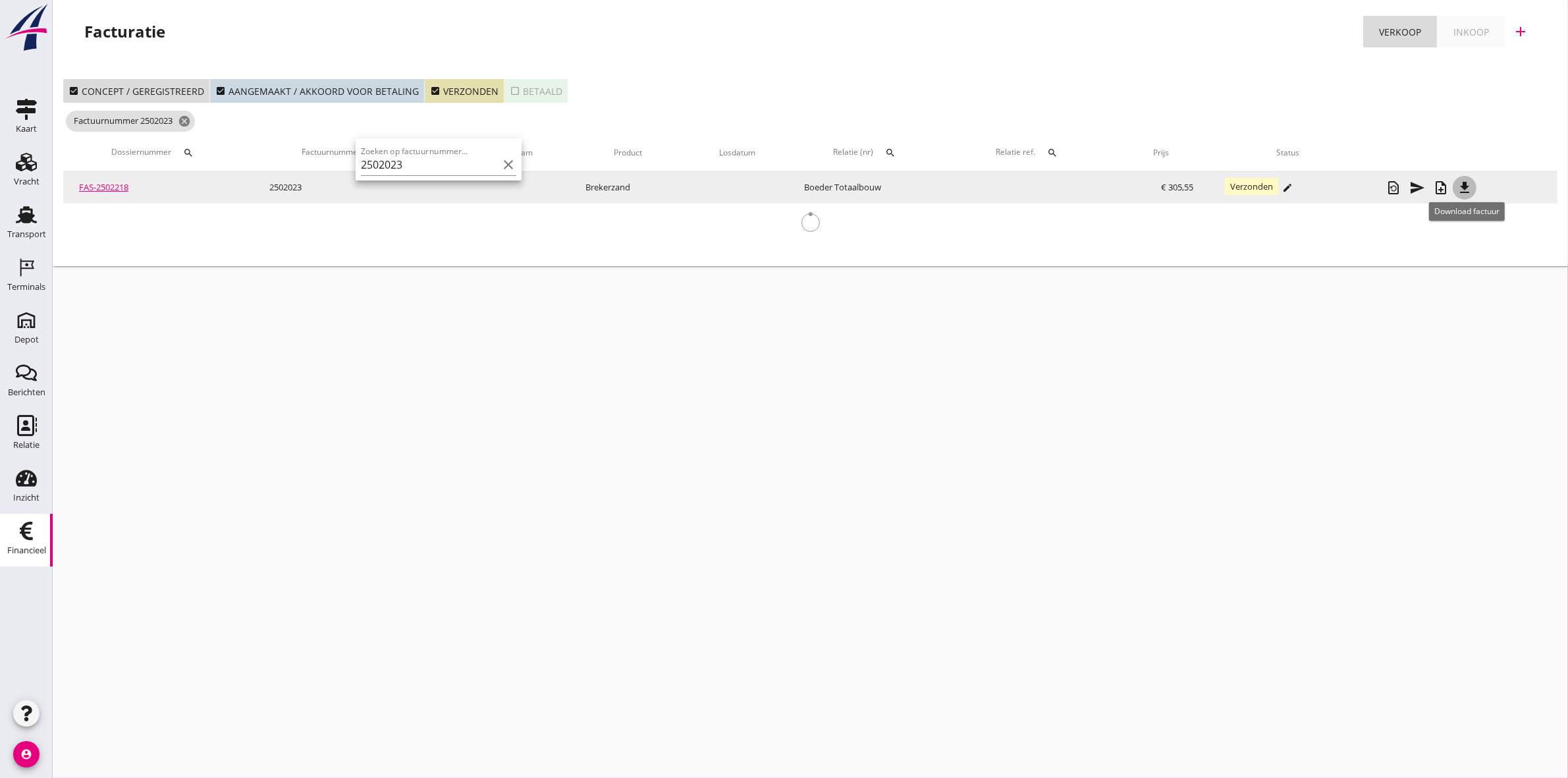
click at [1465, 192] on icon "file_download" at bounding box center [1464, 188] width 16 height 16
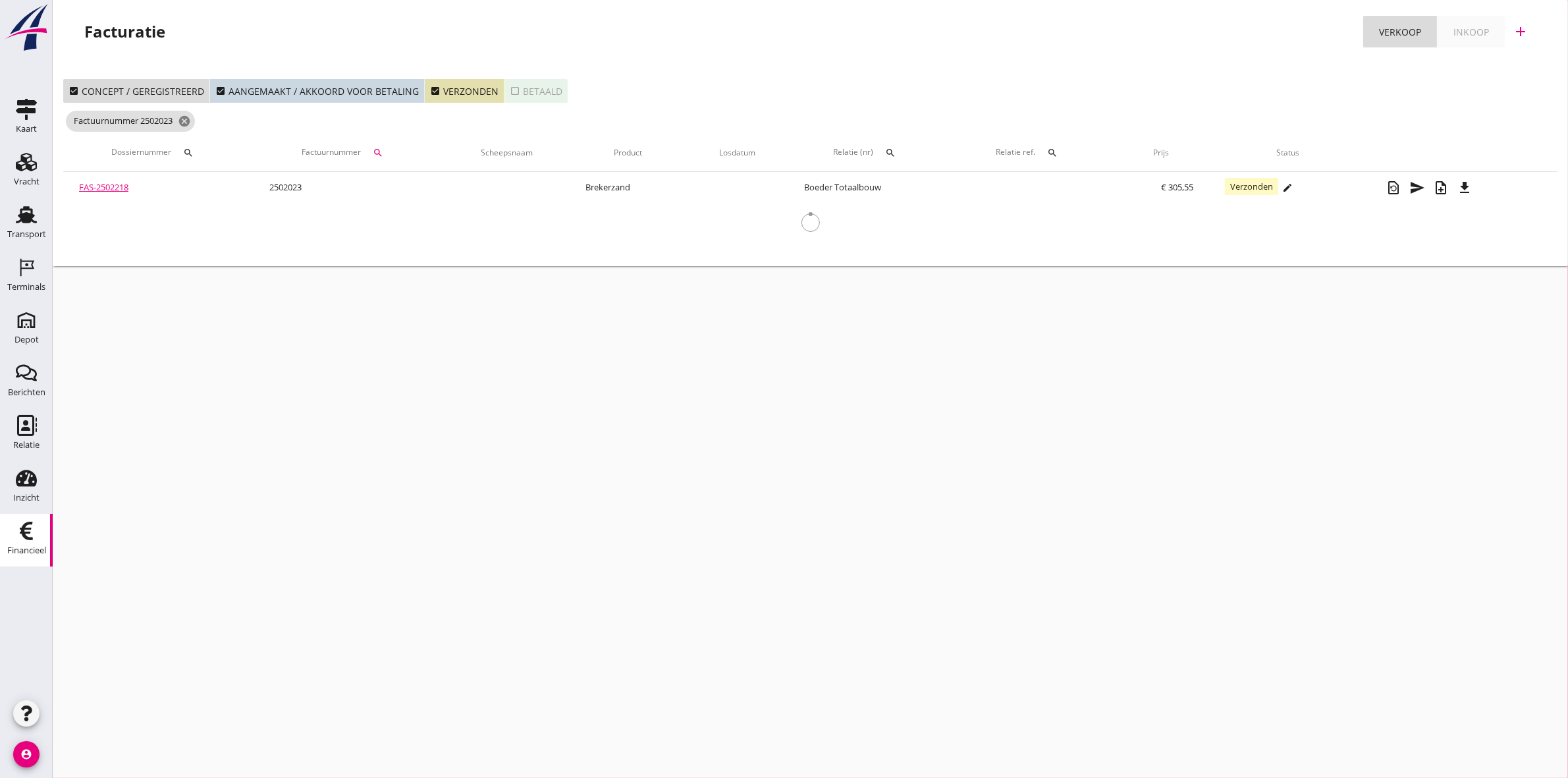
click at [382, 152] on icon "search" at bounding box center [377, 152] width 10 height 10
click at [425, 186] on input "2502023" at bounding box center [442, 191] width 137 height 21
type input "2"
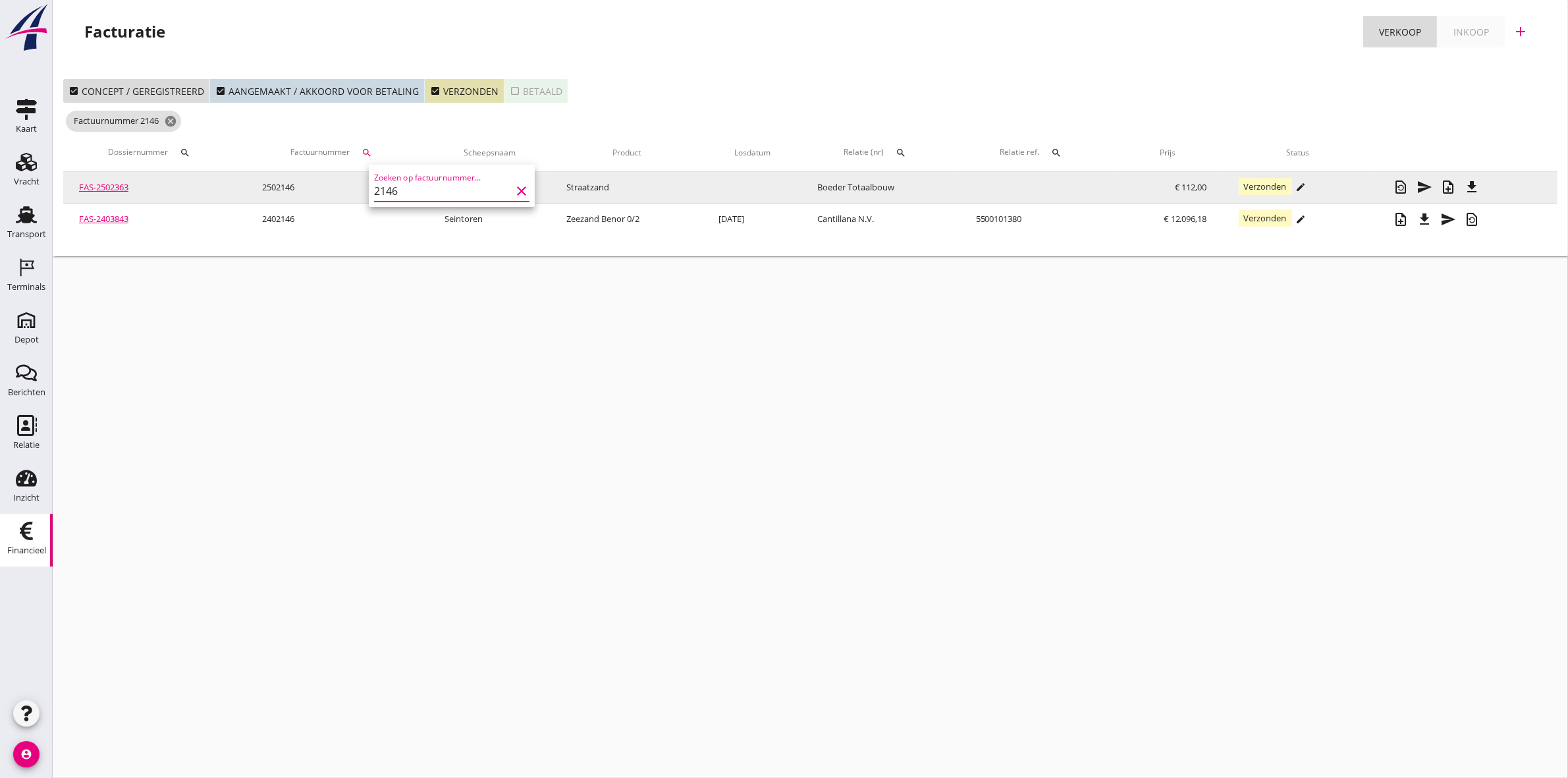
click at [1484, 180] on button "file_download" at bounding box center [1471, 187] width 24 height 24
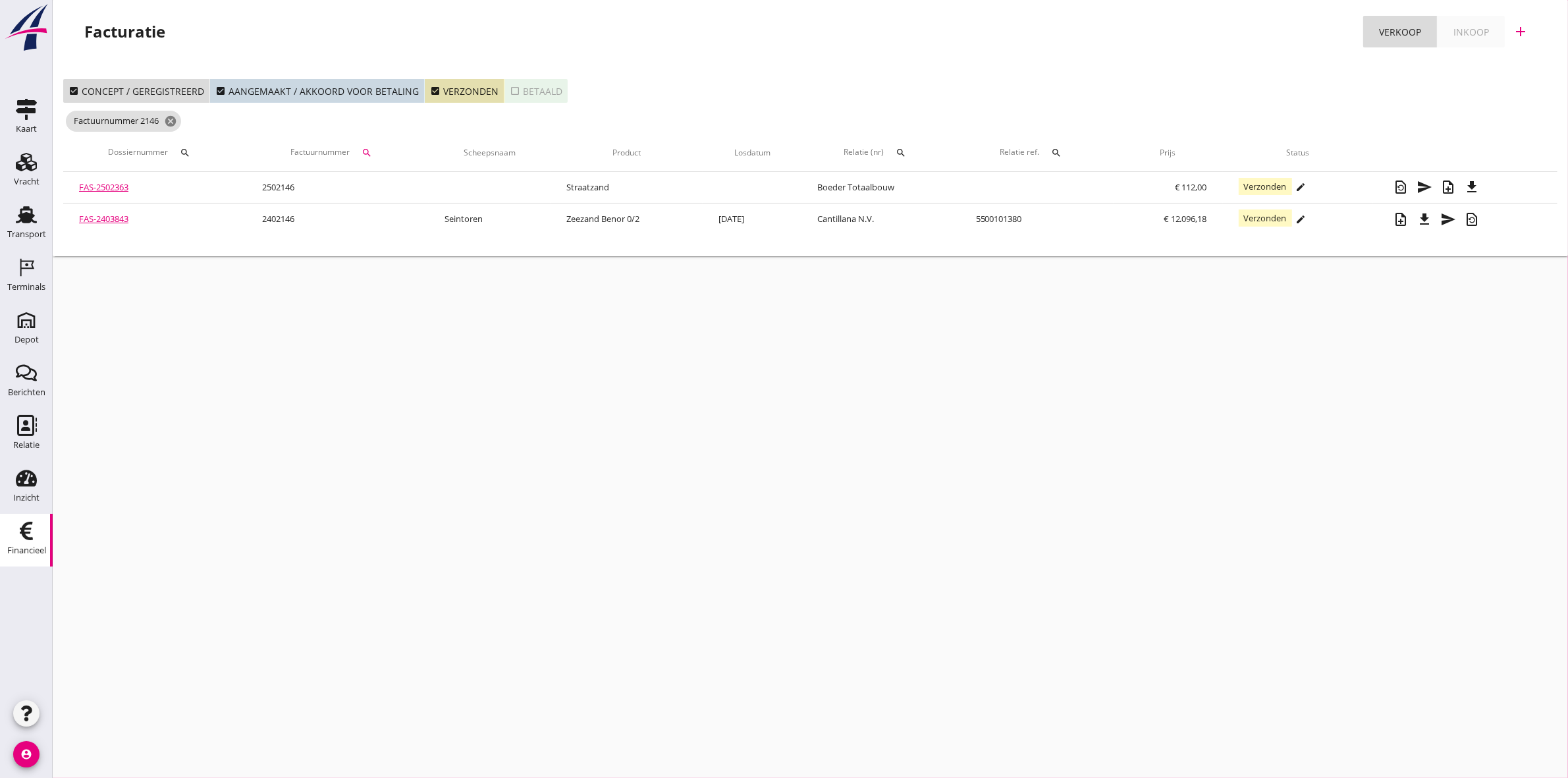
click at [370, 149] on icon "search" at bounding box center [367, 152] width 10 height 10
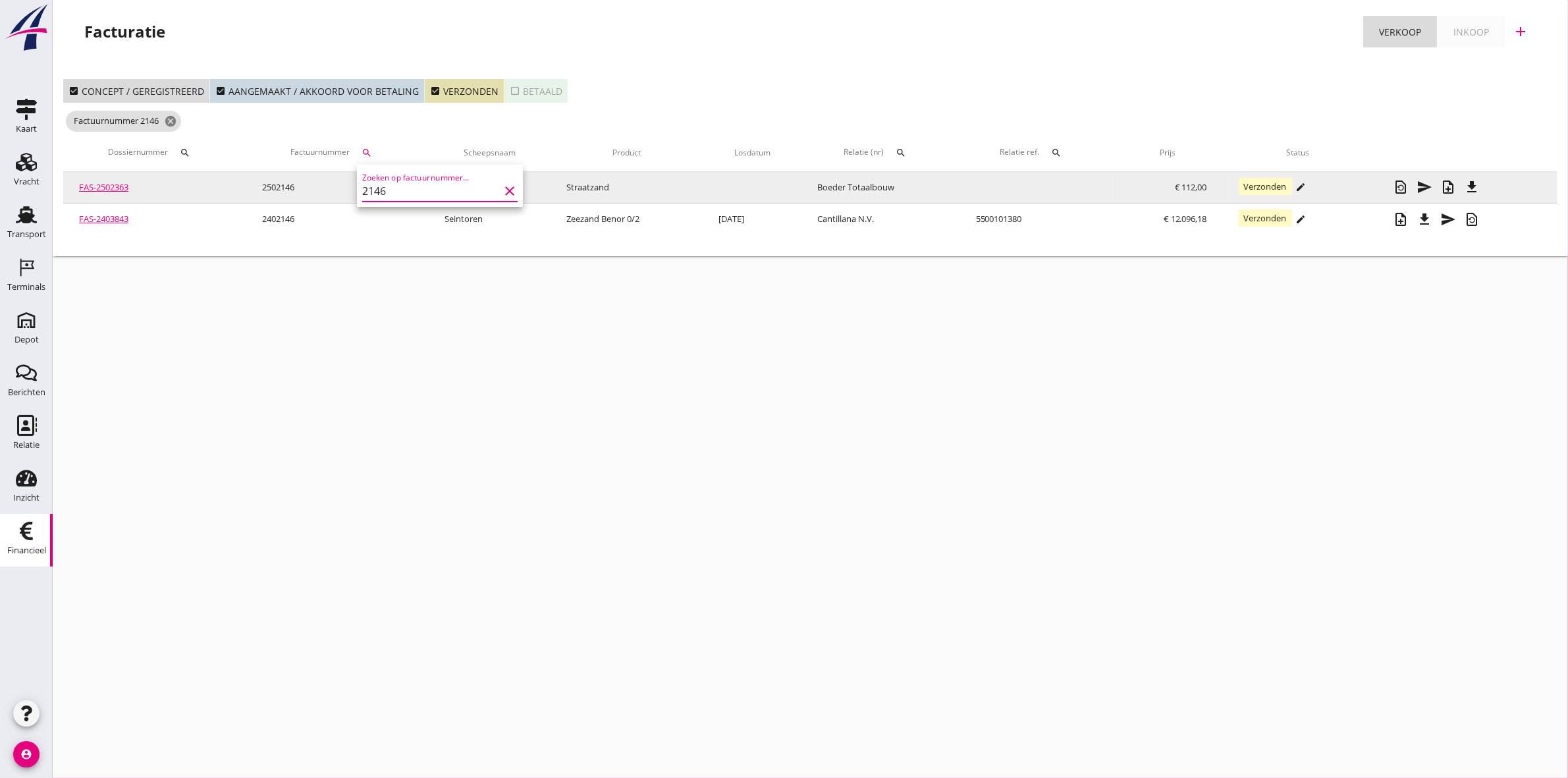
drag, startPoint x: 399, startPoint y: 188, endPoint x: 343, endPoint y: 190, distance: 56.0
click at [343, 190] on div "Crediteer factuur Verstuur factuur Download factuur Genereer PDF Verzonden arro…" at bounding box center [784, 389] width 1568 height 778
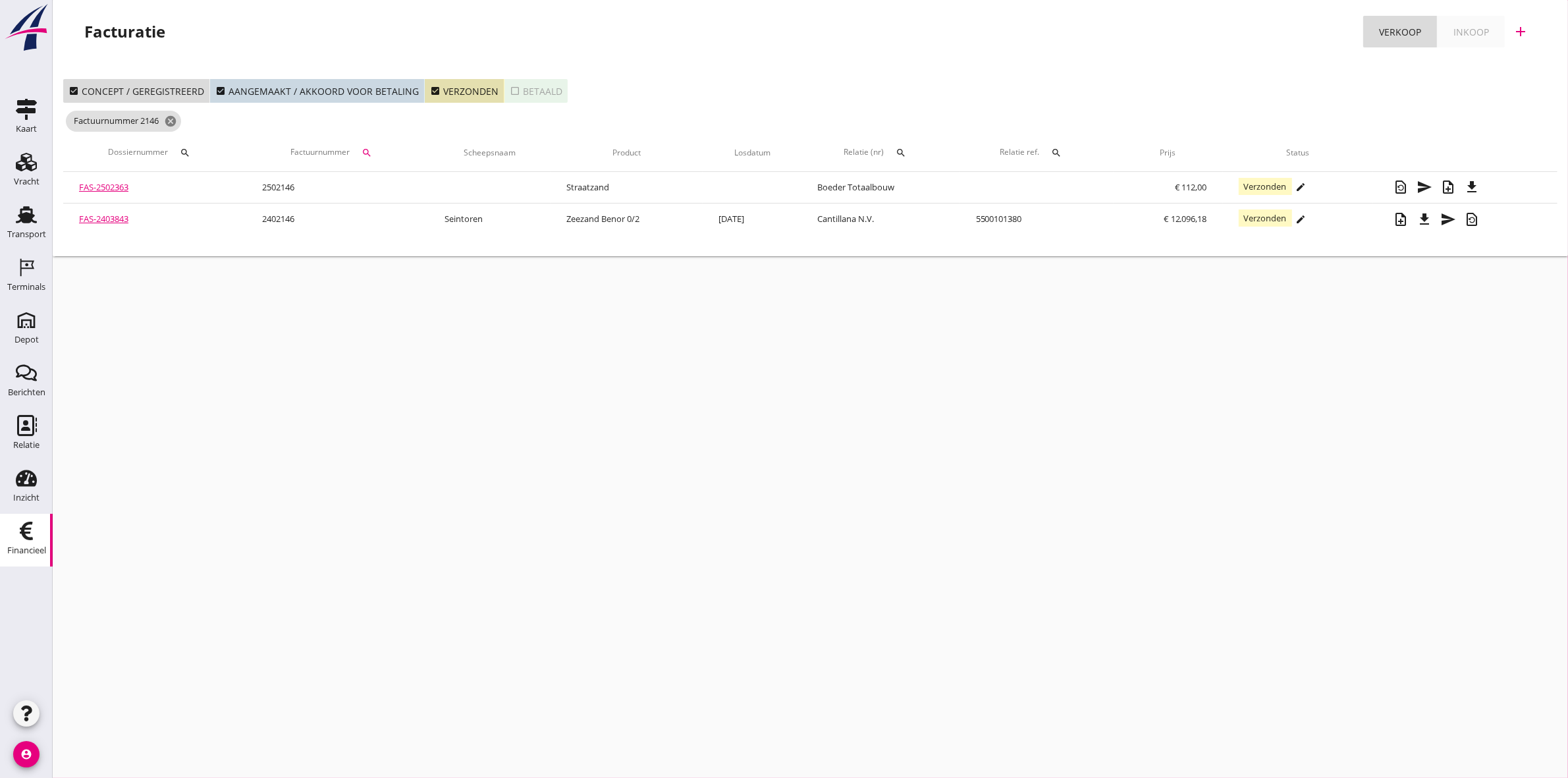
click at [366, 151] on icon "search" at bounding box center [367, 152] width 10 height 10
click at [377, 186] on input "2146" at bounding box center [431, 191] width 137 height 21
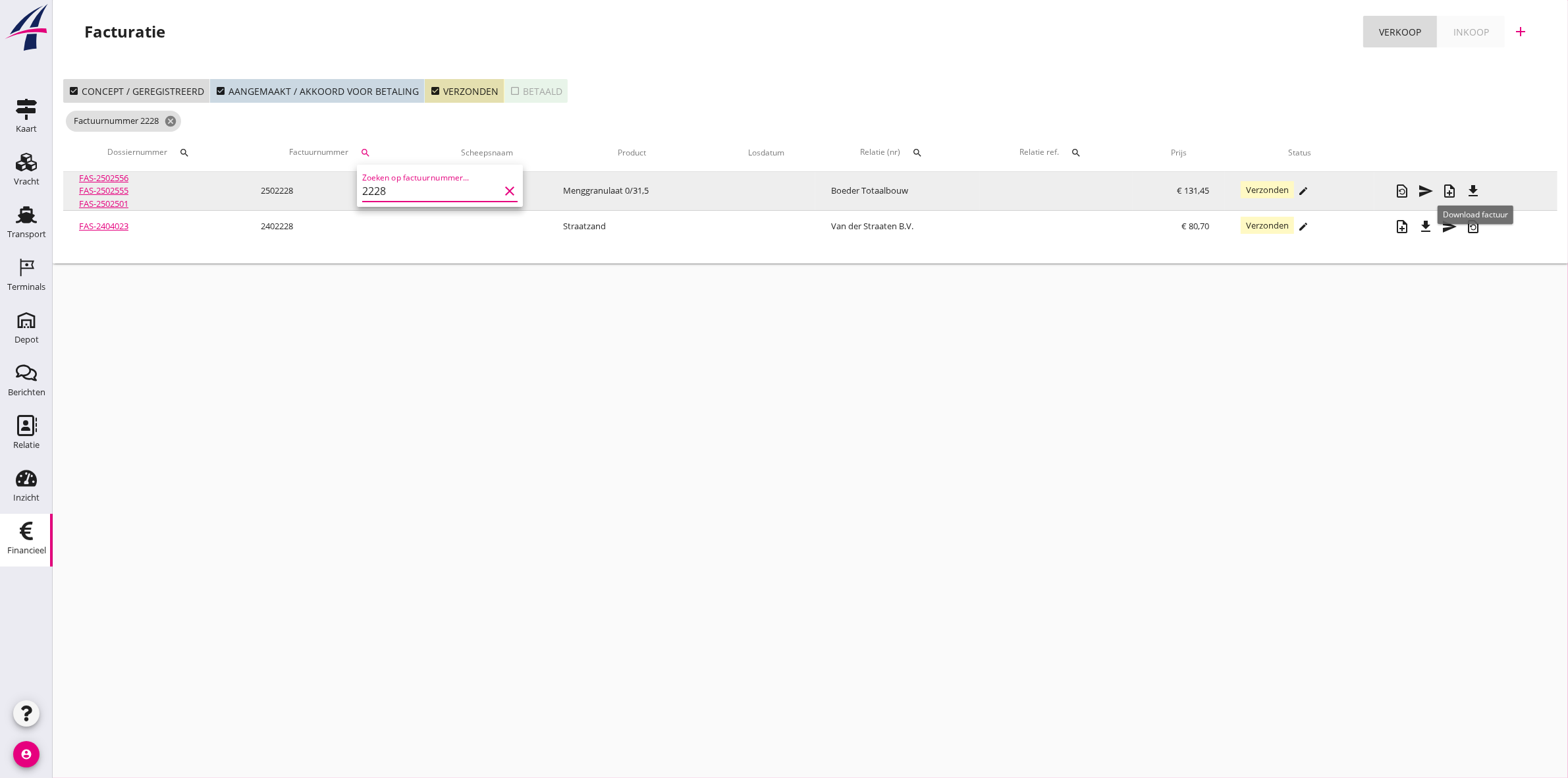
click at [1476, 191] on icon "file_download" at bounding box center [1473, 190] width 16 height 16
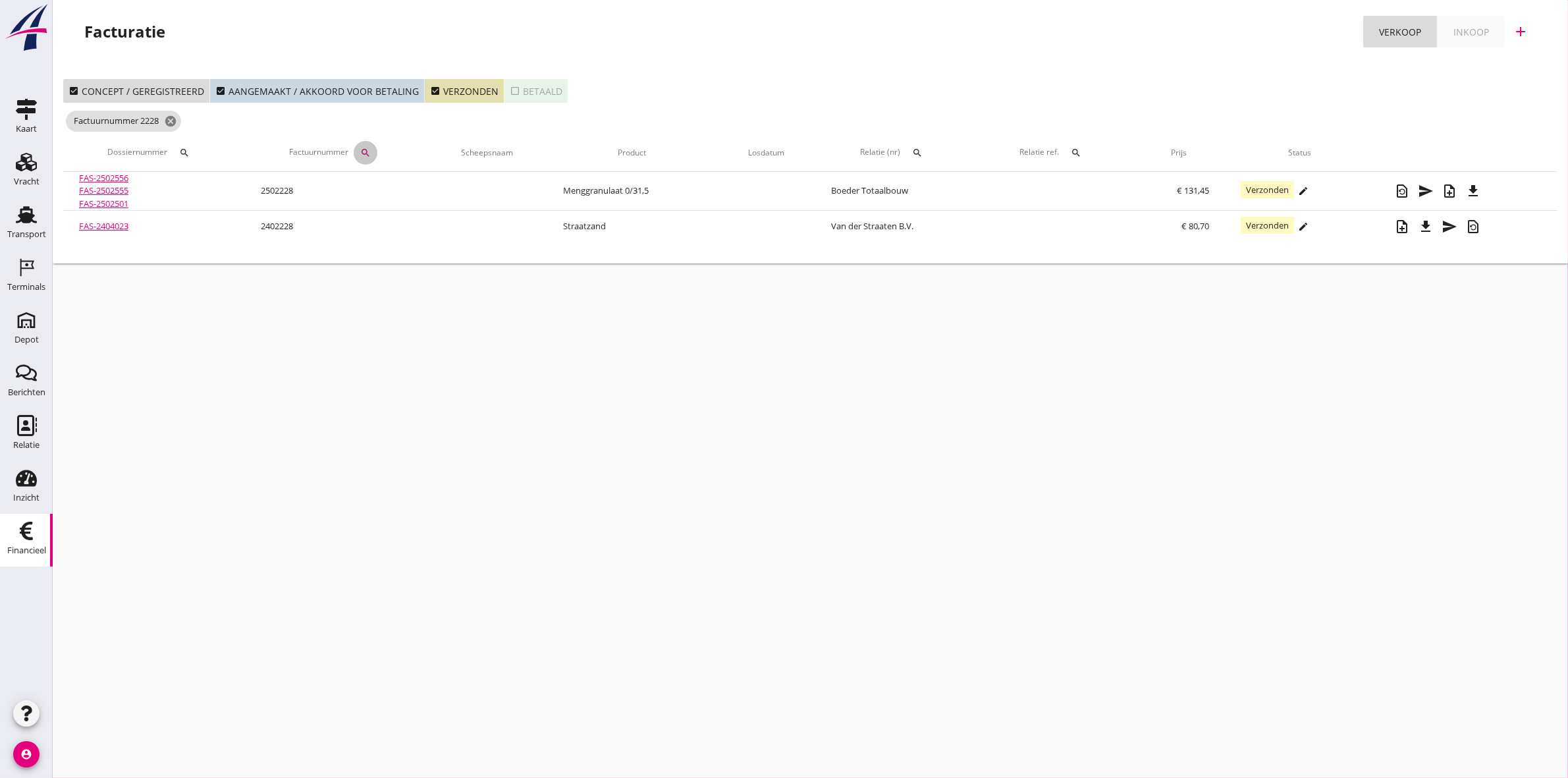
click at [364, 149] on icon "search" at bounding box center [365, 152] width 10 height 10
click at [399, 190] on input "2228" at bounding box center [429, 191] width 137 height 21
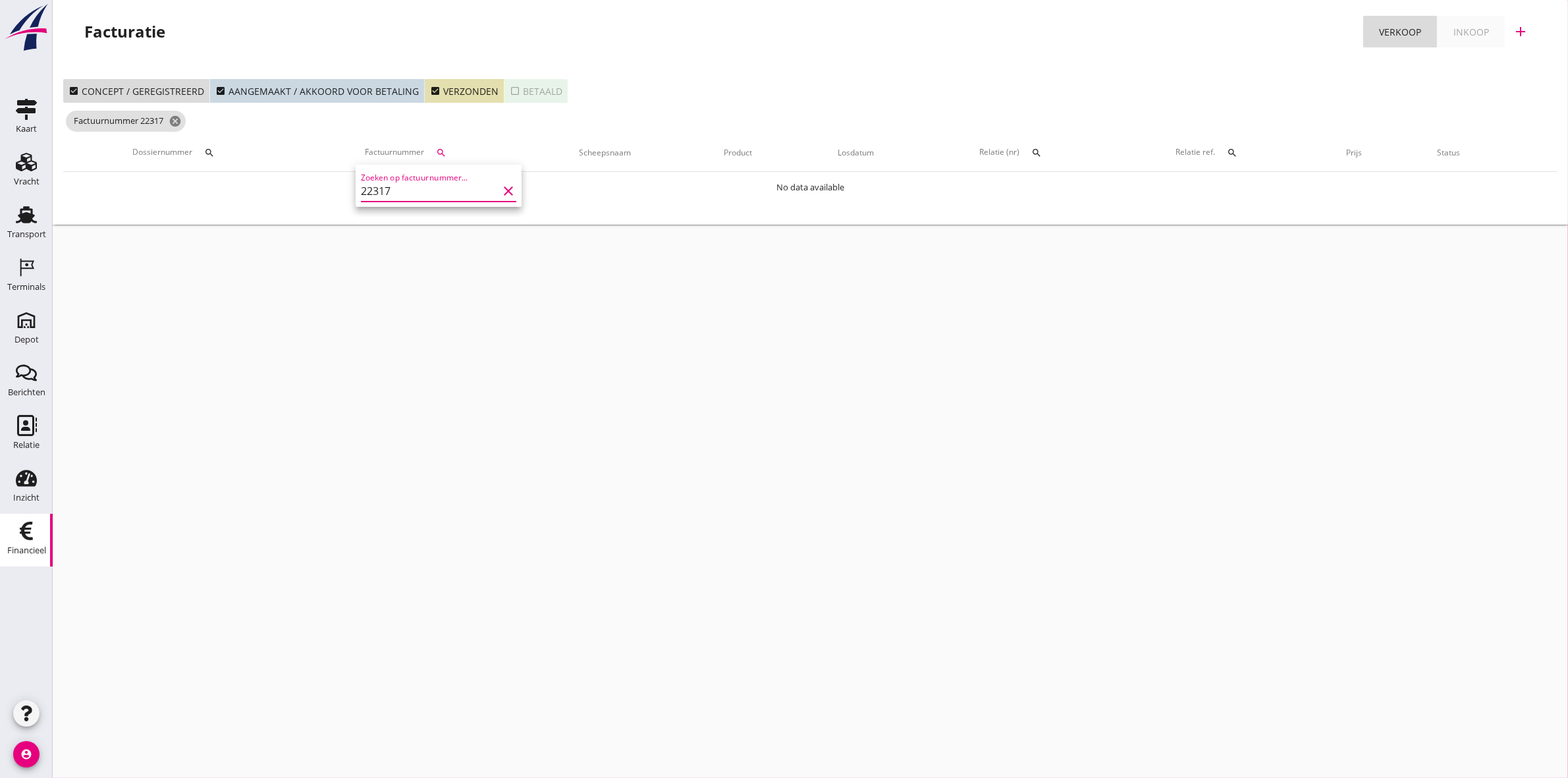
drag, startPoint x: 366, startPoint y: 192, endPoint x: 393, endPoint y: 166, distance: 37.5
click at [373, 186] on input "22317" at bounding box center [429, 191] width 137 height 21
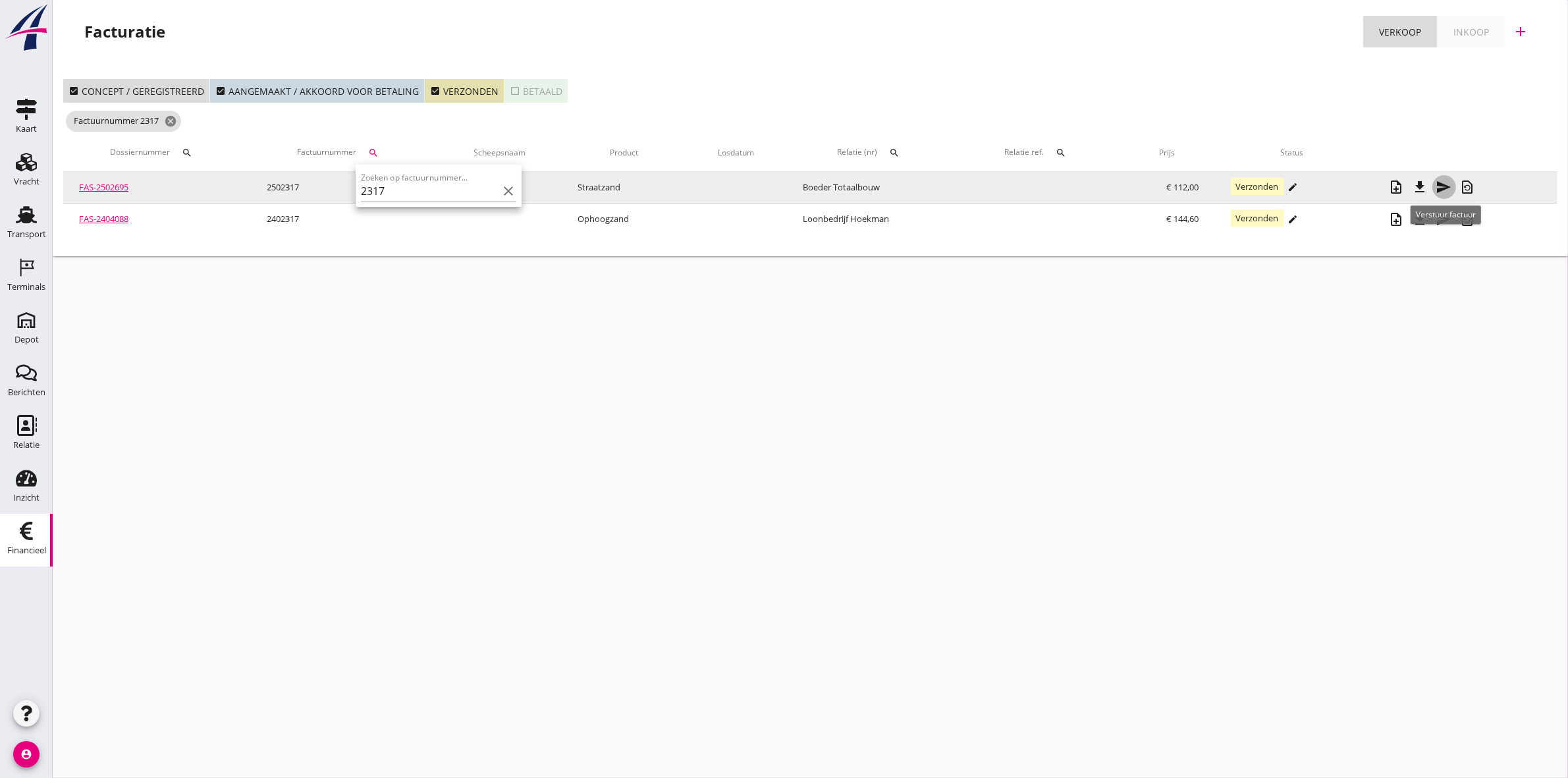
click at [1447, 183] on icon "send" at bounding box center [1444, 187] width 16 height 16
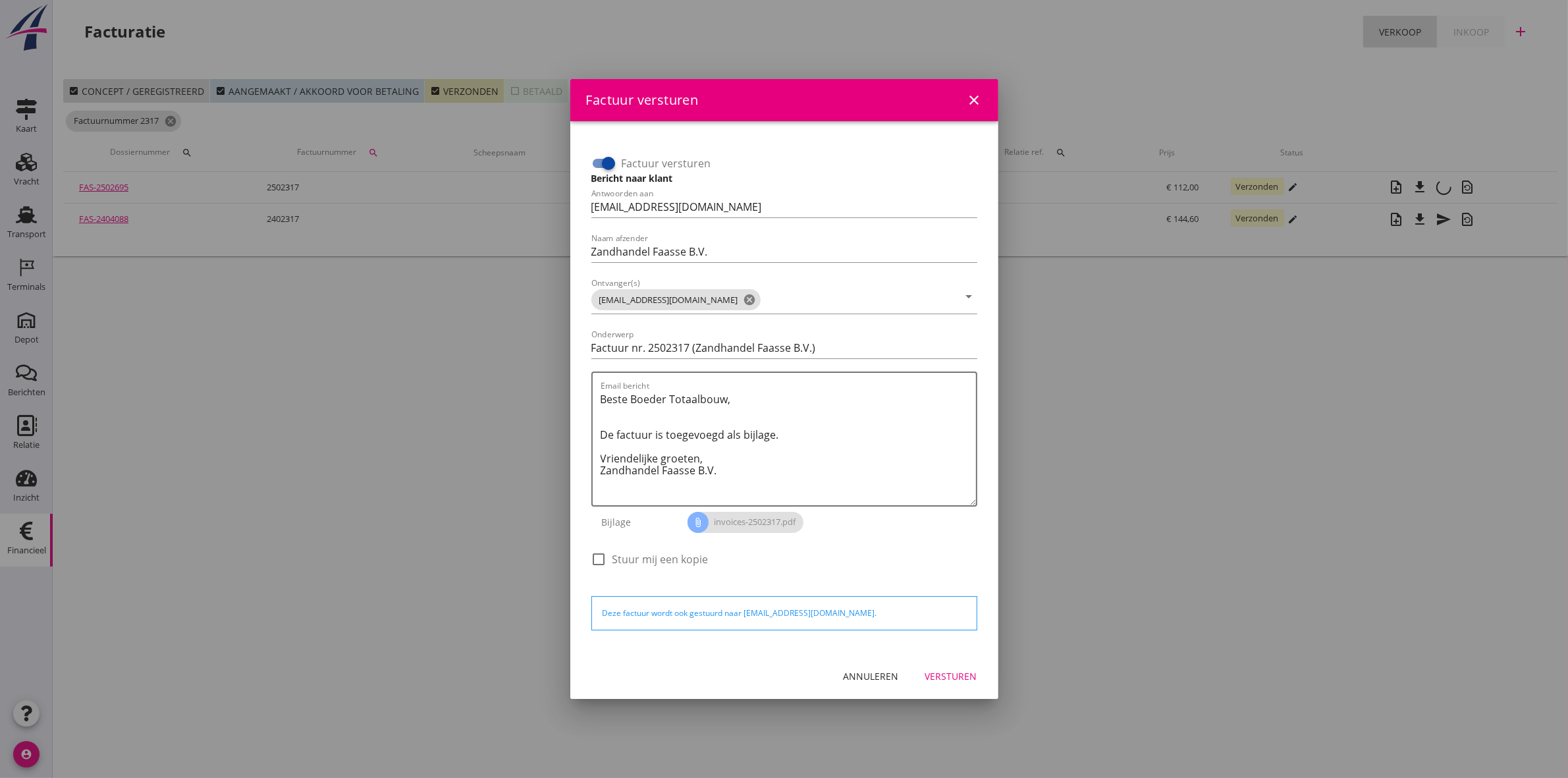
click at [856, 670] on div "Annuleren" at bounding box center [871, 676] width 55 height 14
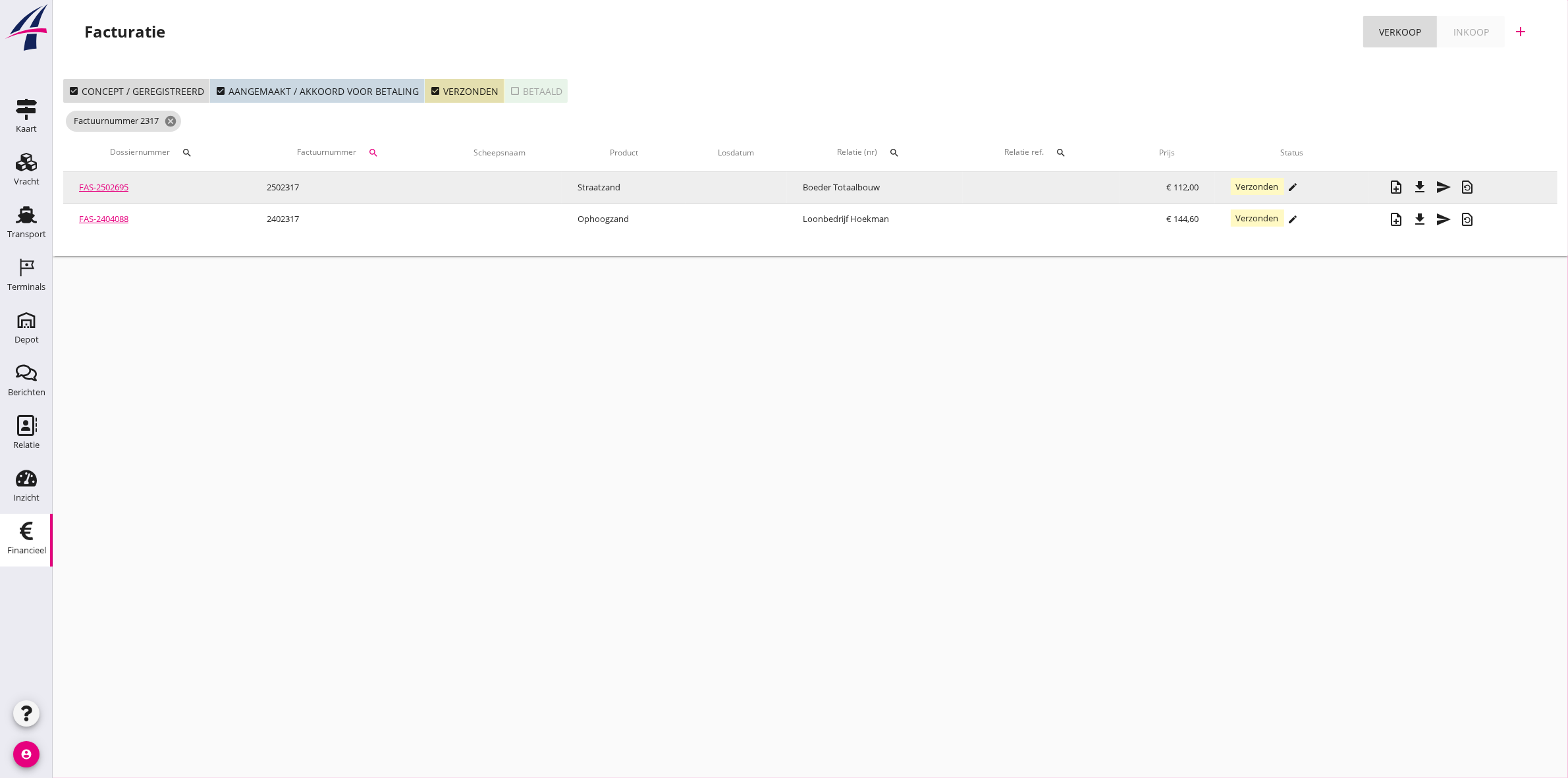
click at [1419, 186] on icon "file_download" at bounding box center [1420, 187] width 16 height 16
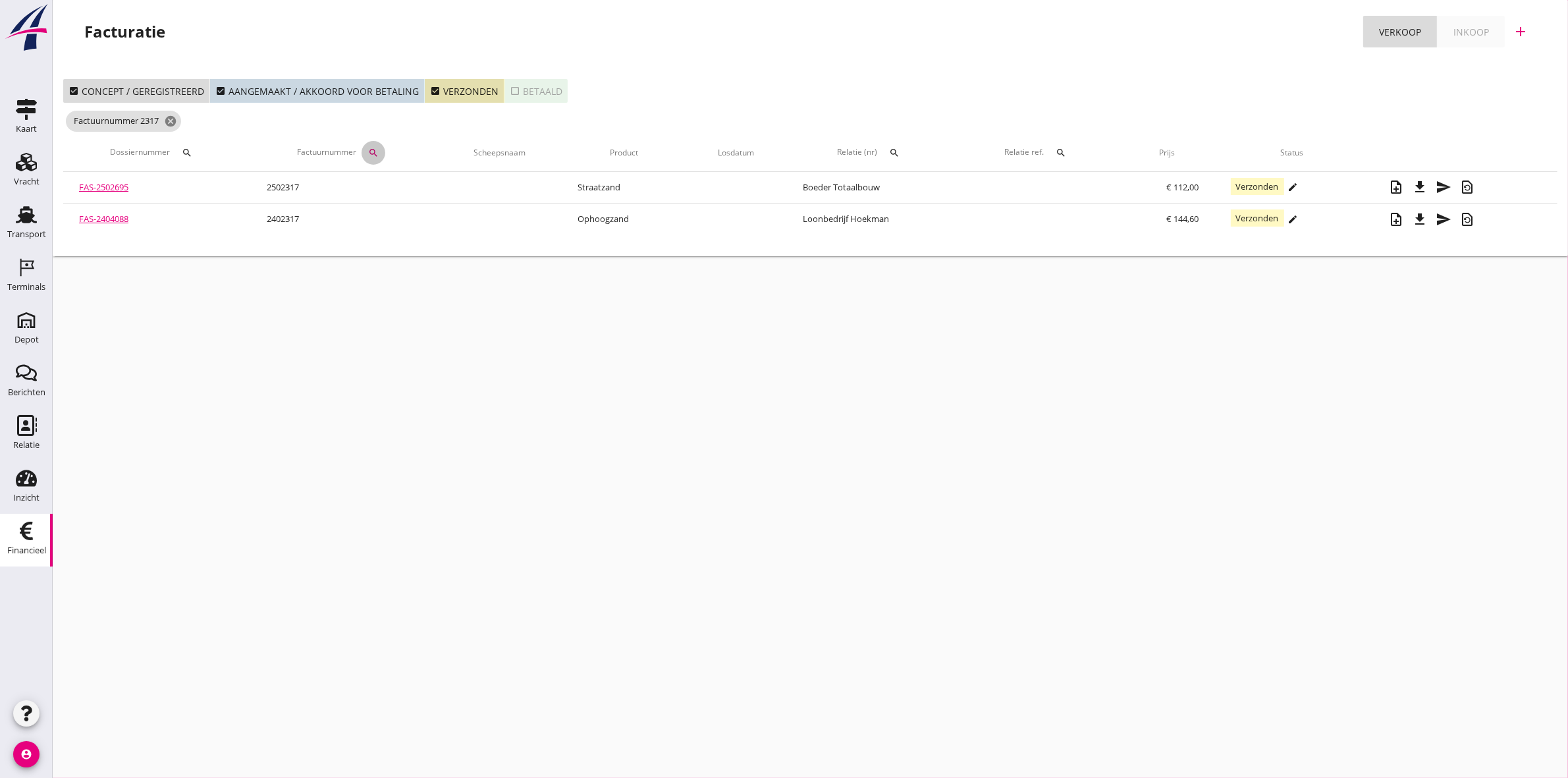
click at [383, 147] on button "search" at bounding box center [373, 153] width 24 height 24
click at [394, 186] on input "2317" at bounding box center [439, 191] width 137 height 21
type input "2"
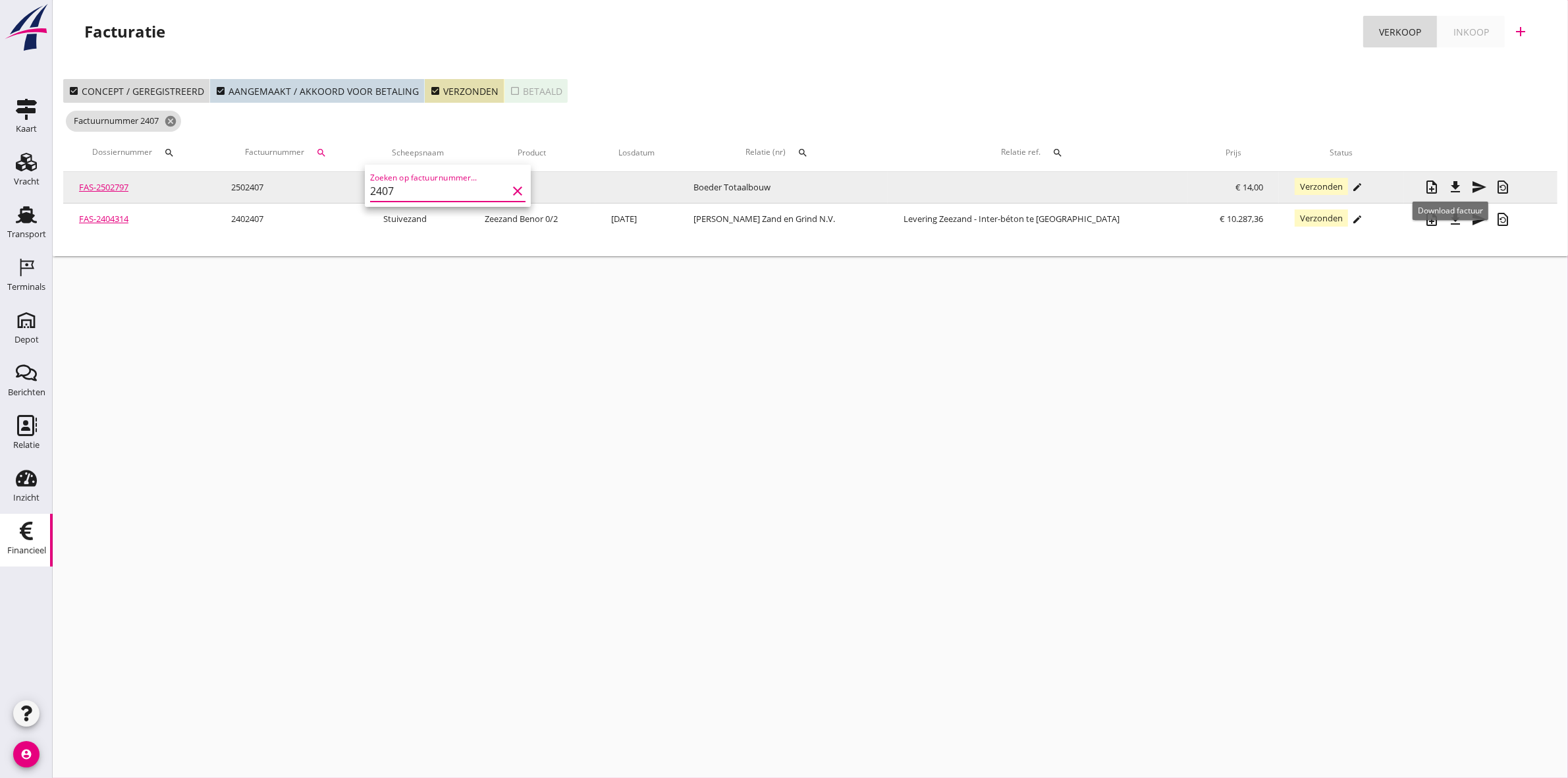
click at [1454, 184] on icon "file_download" at bounding box center [1455, 187] width 16 height 16
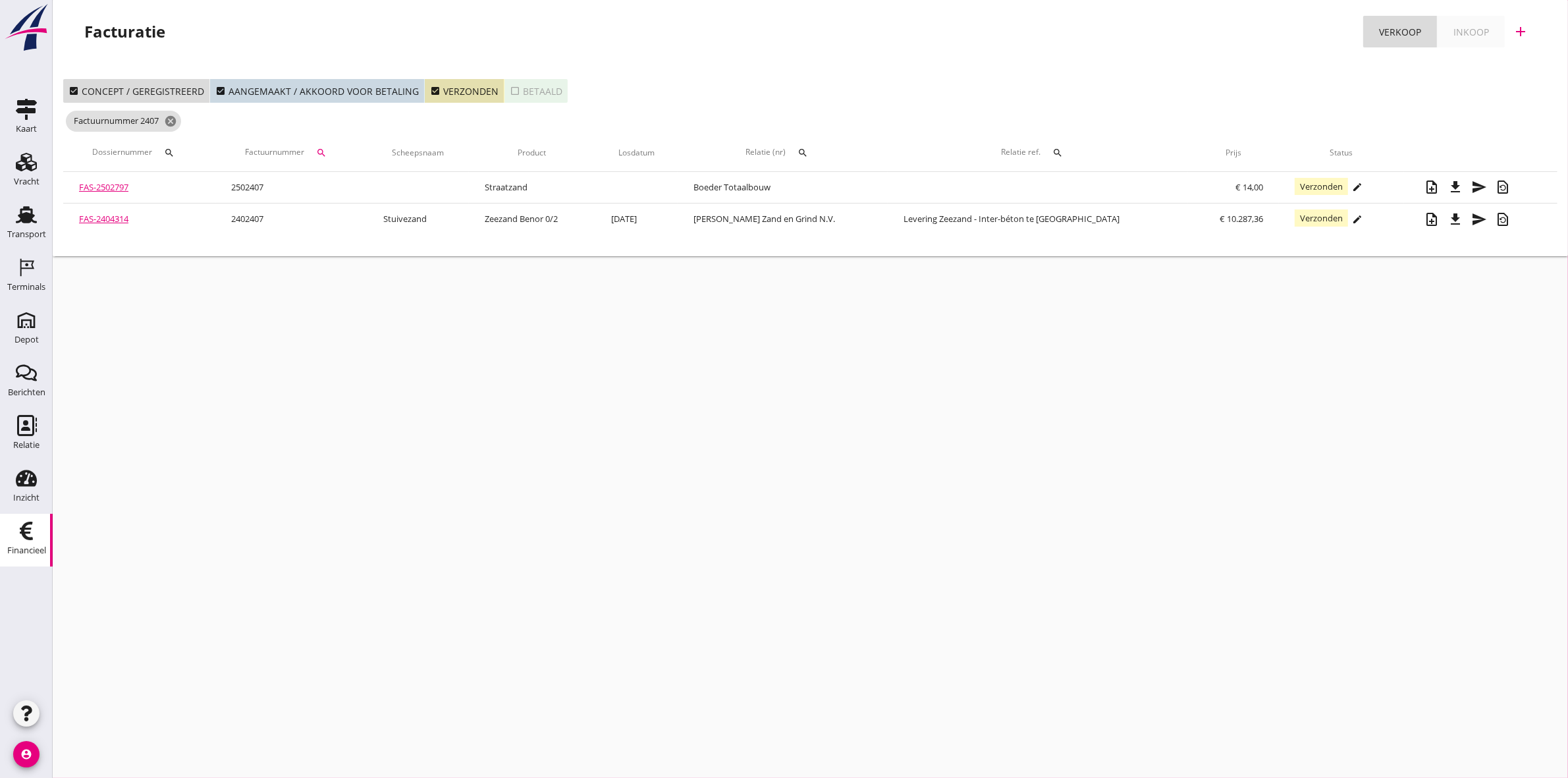
click at [327, 152] on icon "search" at bounding box center [321, 152] width 10 height 10
click at [367, 190] on input "2407" at bounding box center [396, 191] width 137 height 21
type input "2"
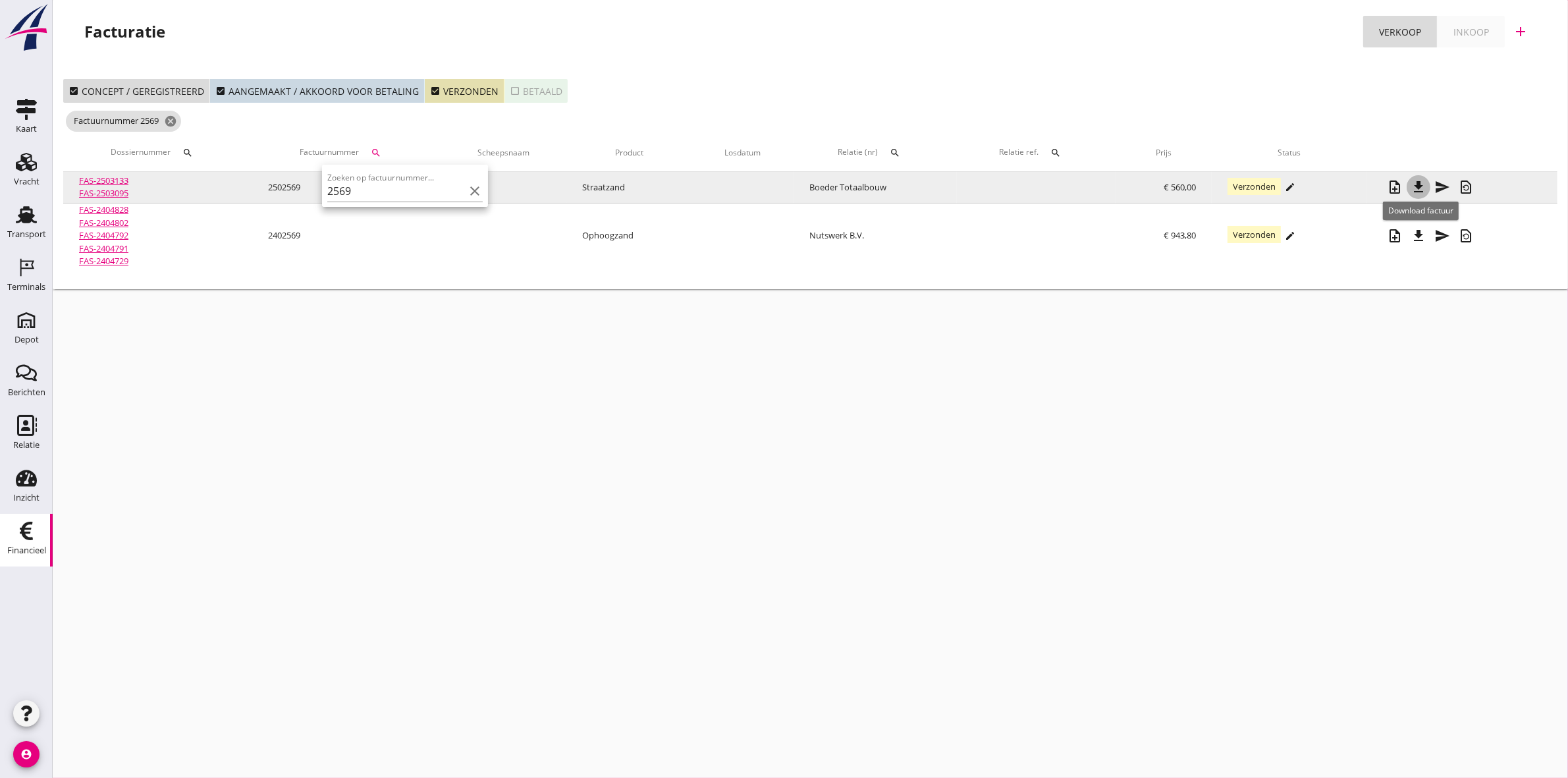
click at [1423, 185] on icon "file_download" at bounding box center [1418, 187] width 16 height 16
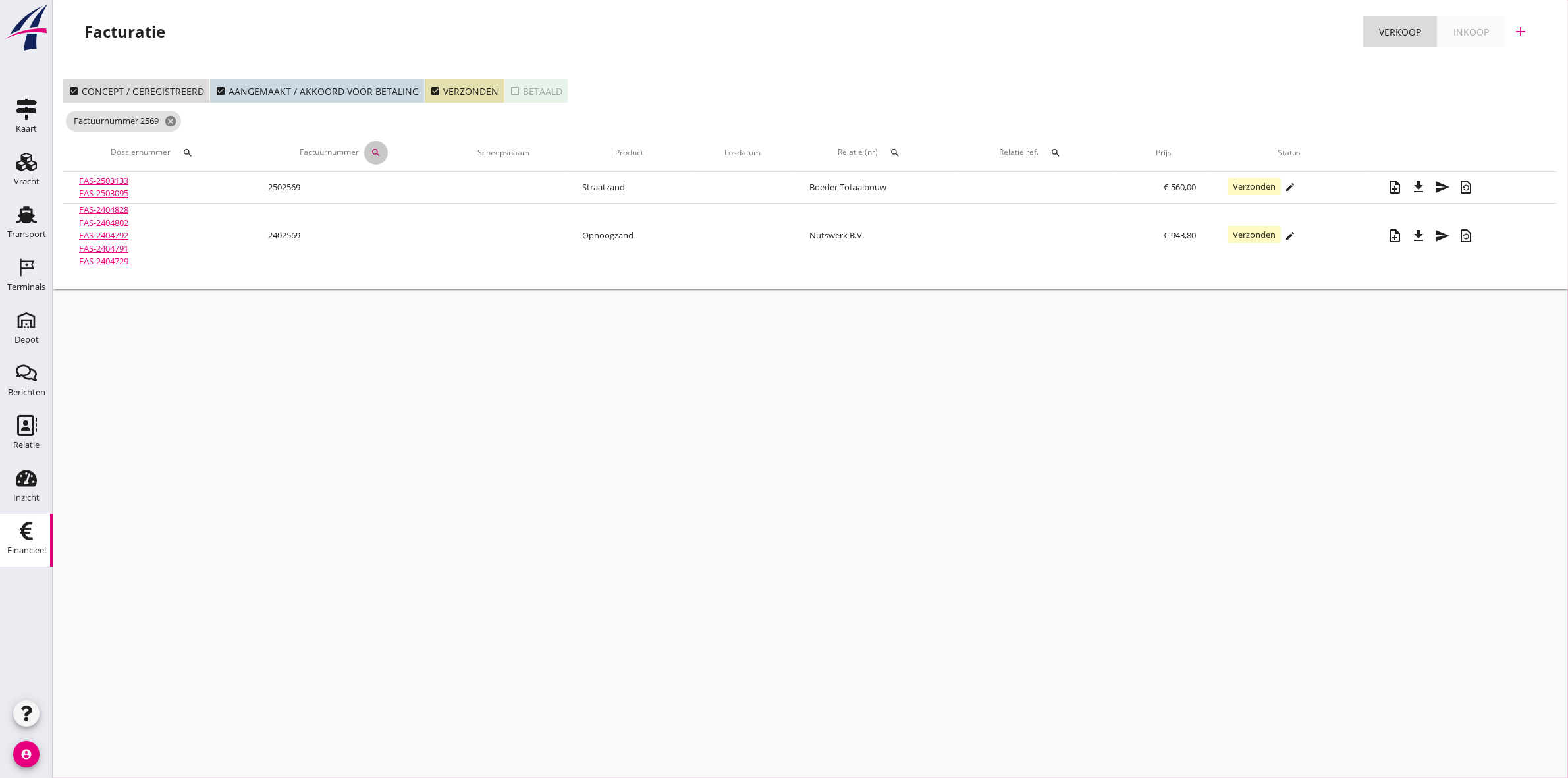
click at [376, 150] on icon "search" at bounding box center [375, 152] width 10 height 10
click at [422, 192] on input "2569" at bounding box center [441, 191] width 137 height 21
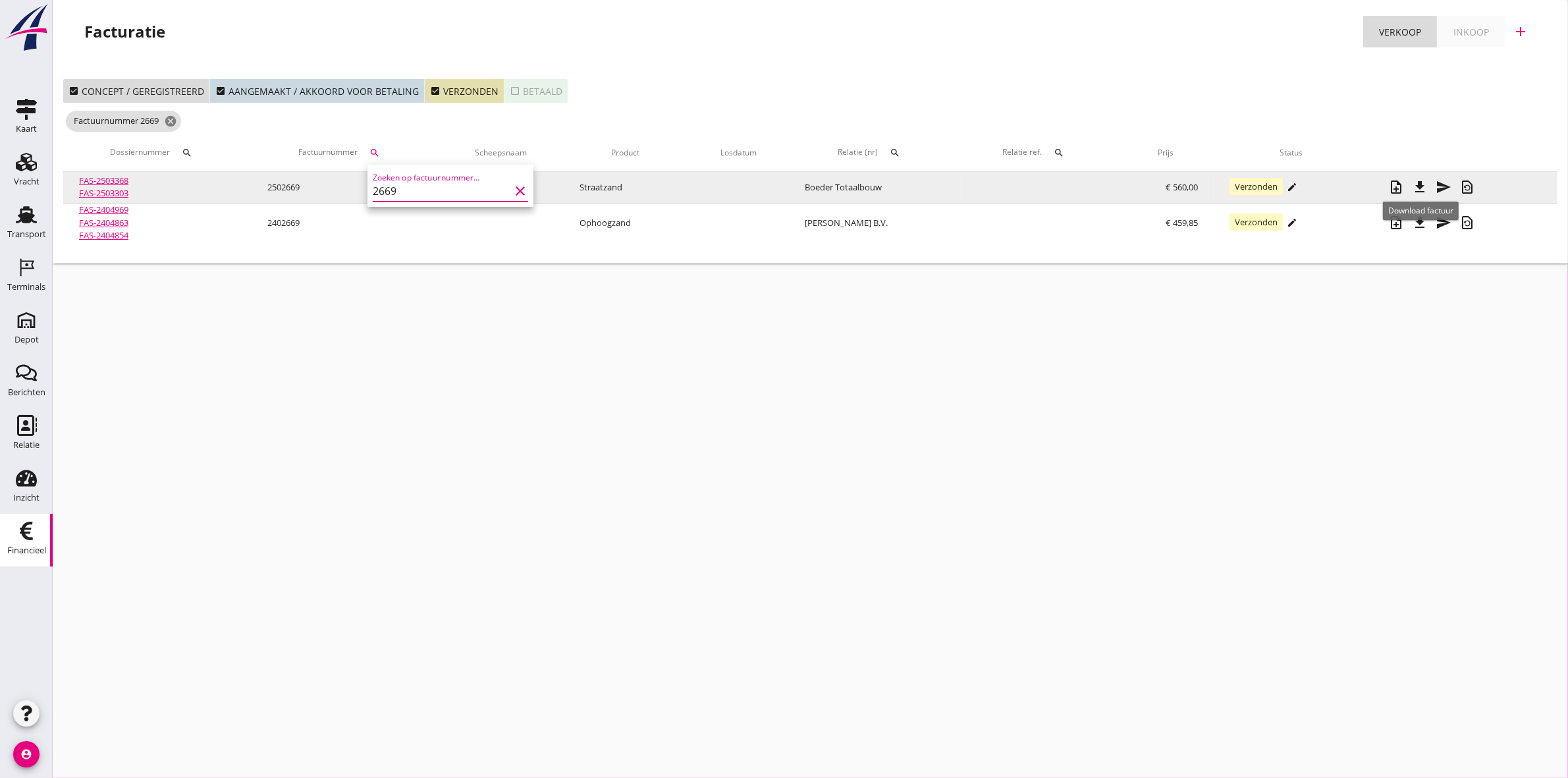
type input "2669"
click at [1424, 186] on icon "file_download" at bounding box center [1419, 187] width 16 height 16
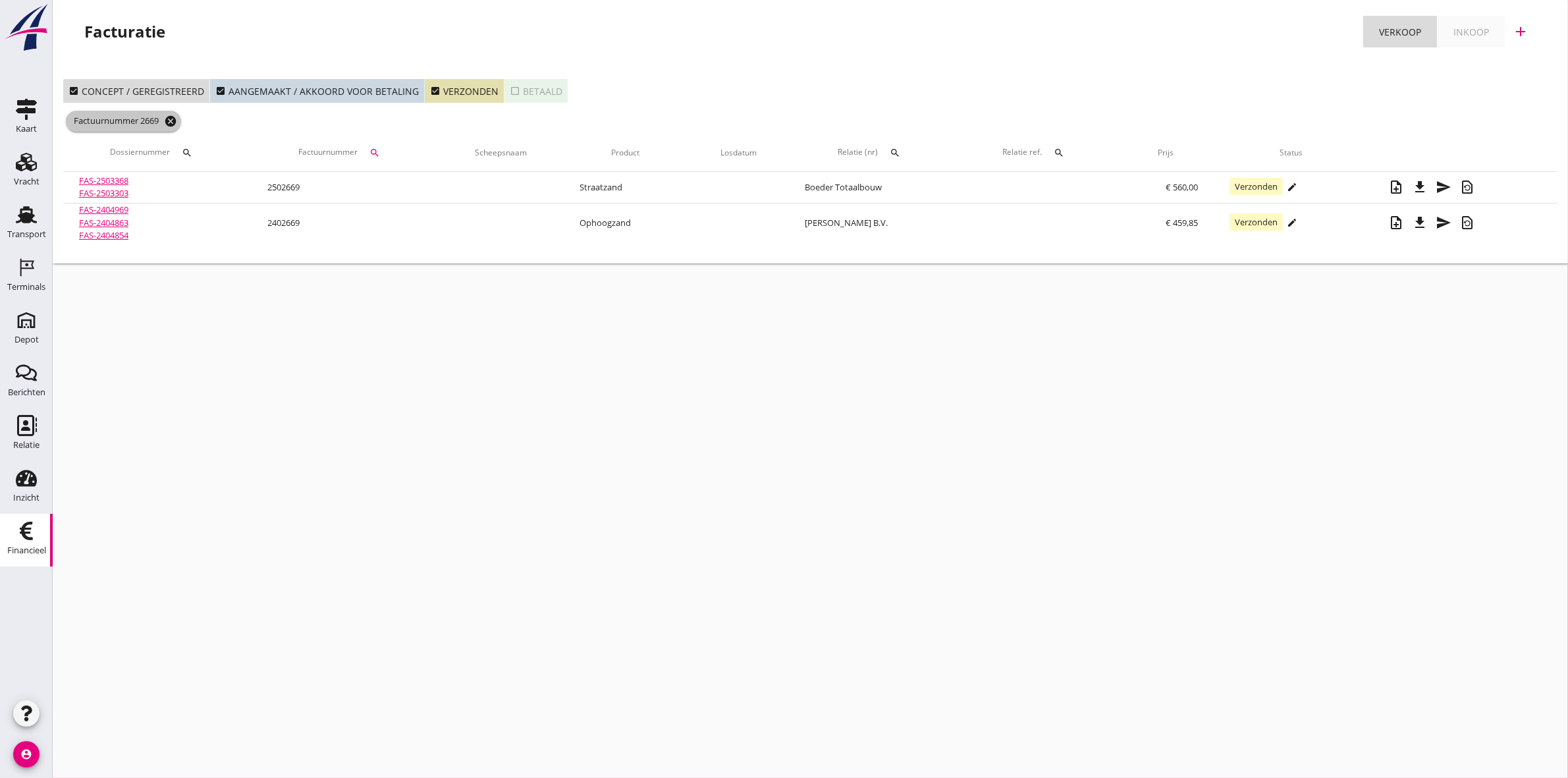
click at [173, 114] on icon "cancel" at bounding box center [170, 121] width 13 height 13
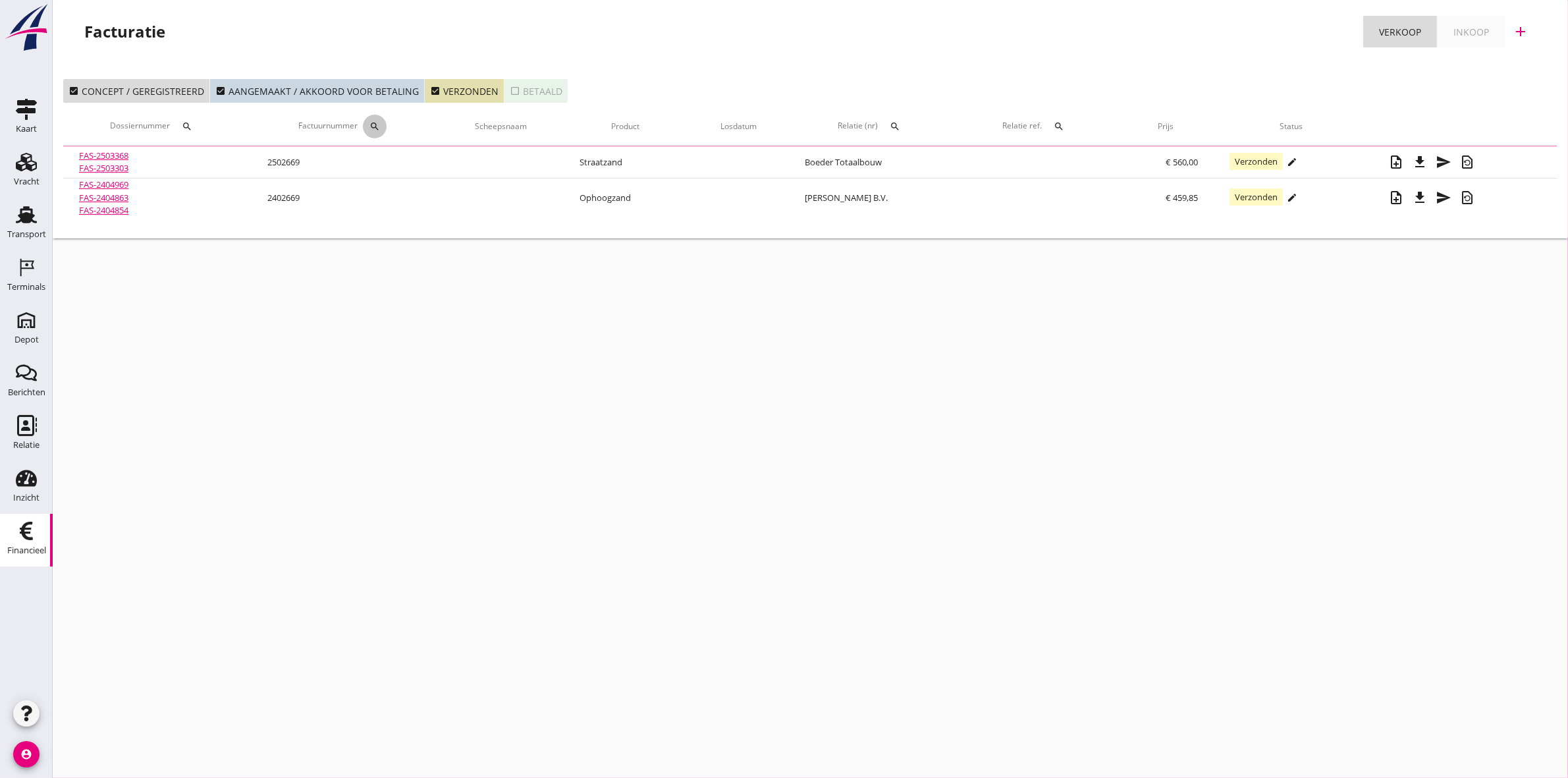
click at [377, 126] on icon "search" at bounding box center [375, 126] width 10 height 10
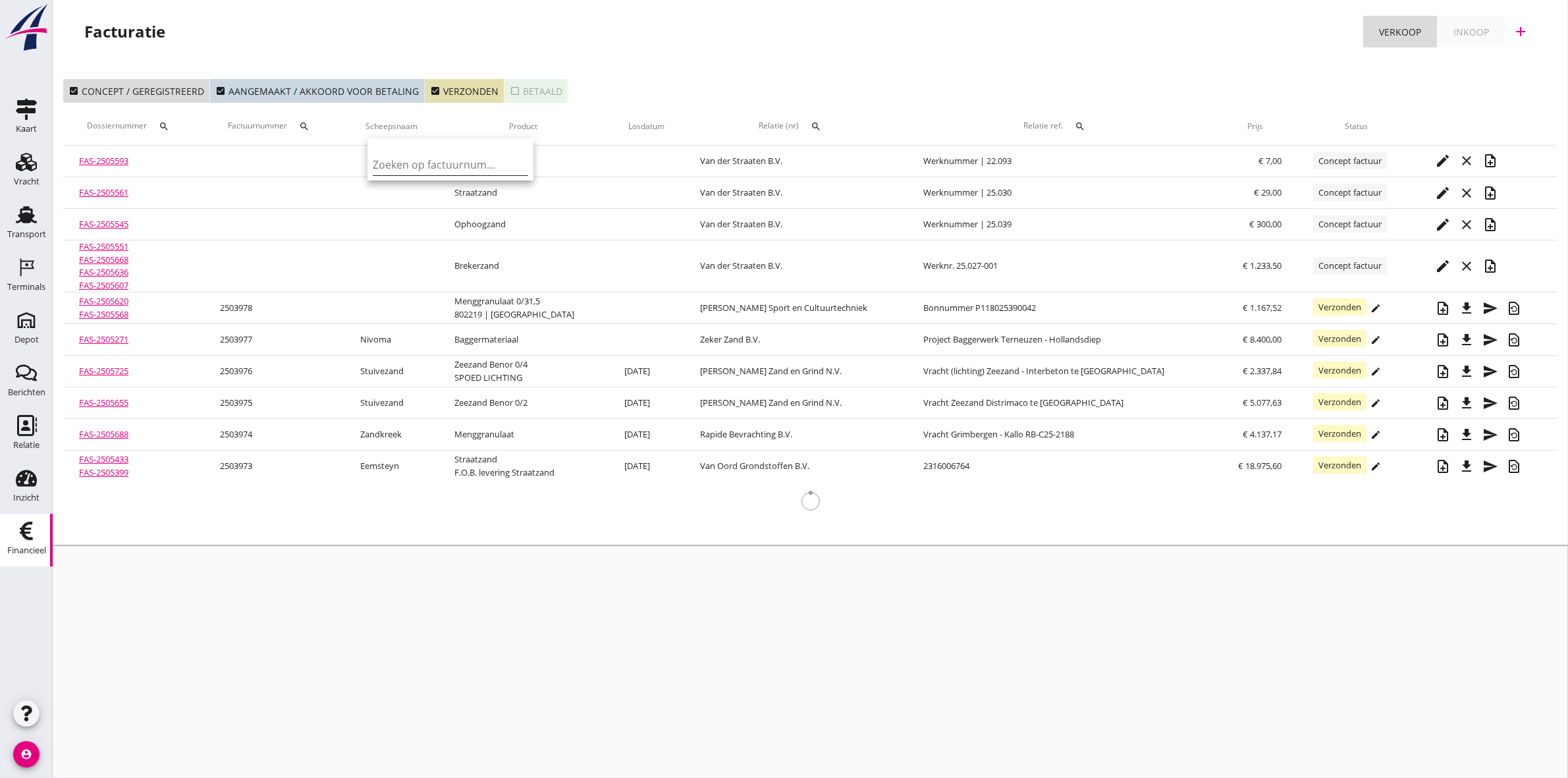
click at [426, 162] on input "Zoeken op factuurnummer..." at bounding box center [441, 164] width 137 height 21
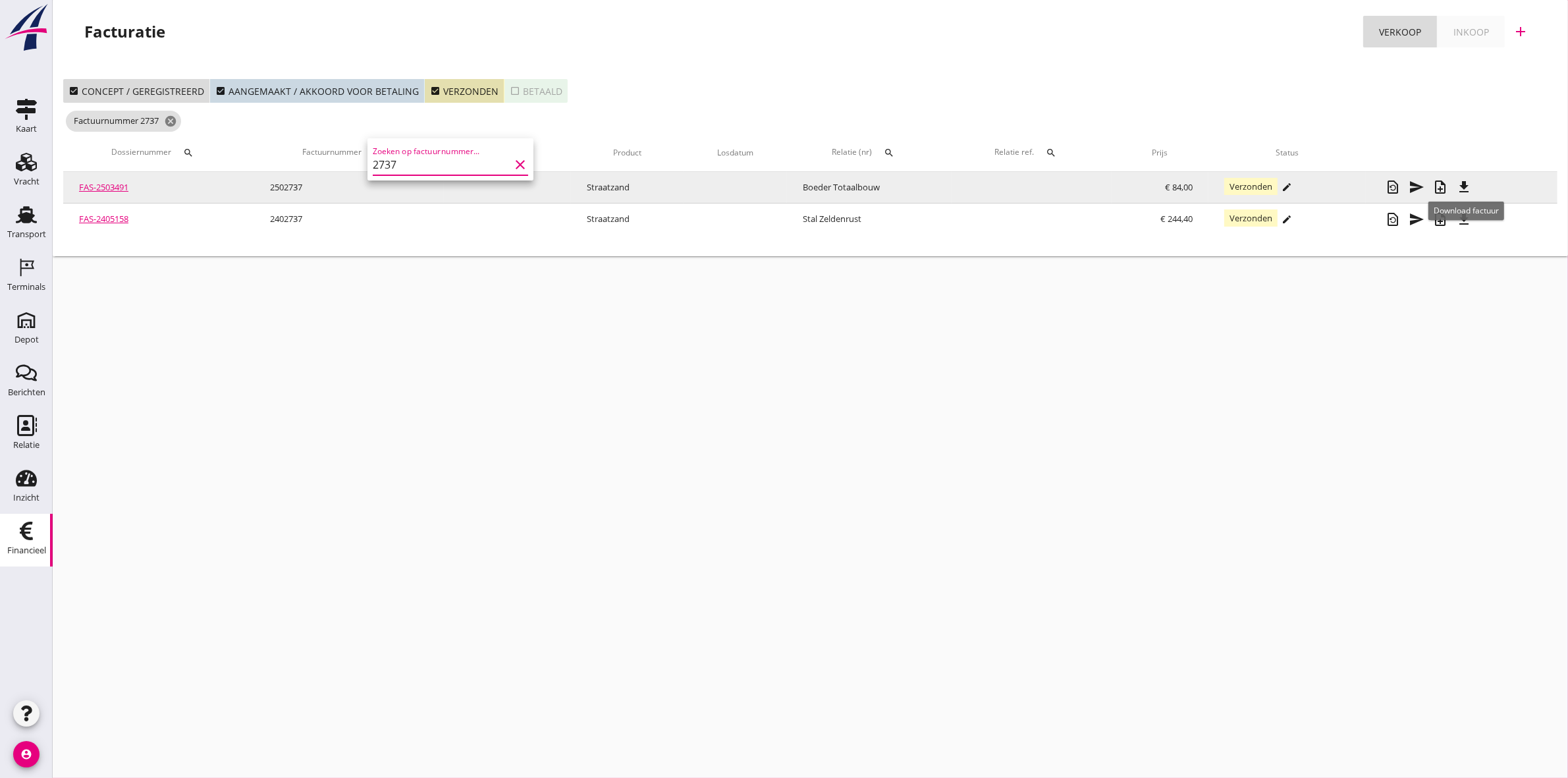
type input "2737"
click at [1463, 184] on icon "file_download" at bounding box center [1464, 187] width 16 height 16
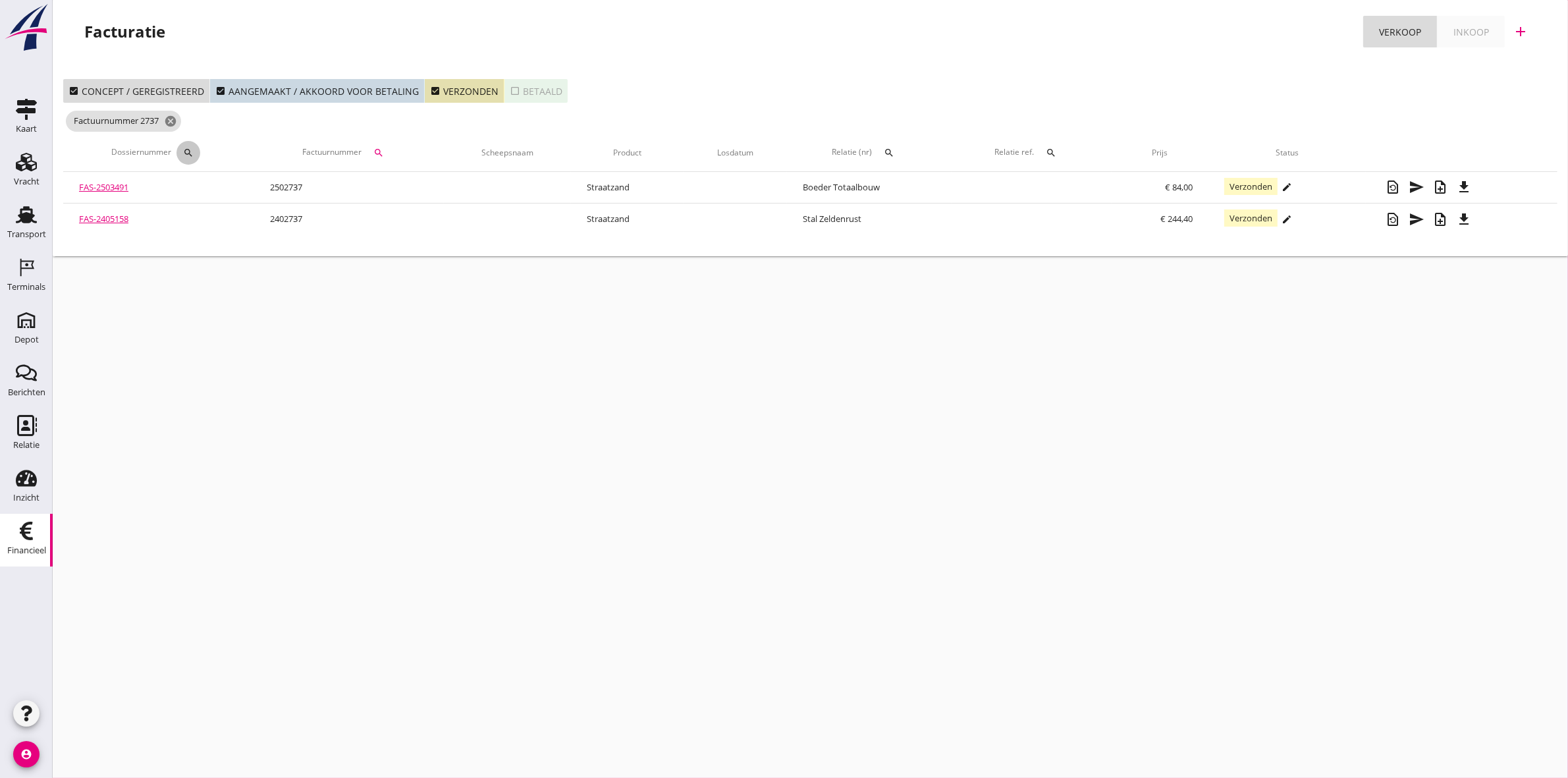
click at [188, 153] on icon "search" at bounding box center [188, 152] width 10 height 10
click at [255, 194] on input "Zoeken op dossiernummer..." at bounding box center [251, 191] width 137 height 21
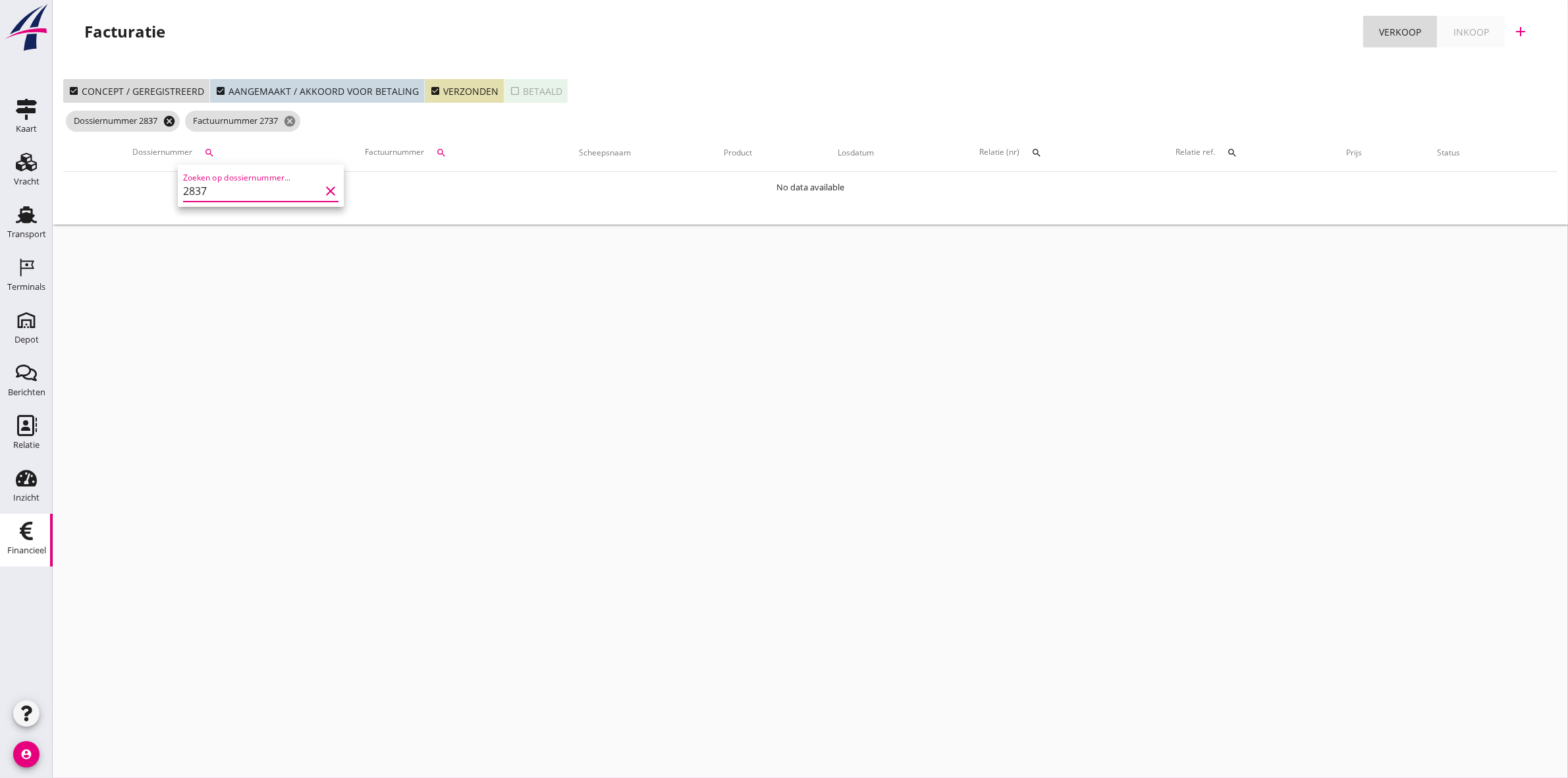
type input "2837"
click at [169, 116] on icon "cancel" at bounding box center [169, 121] width 13 height 13
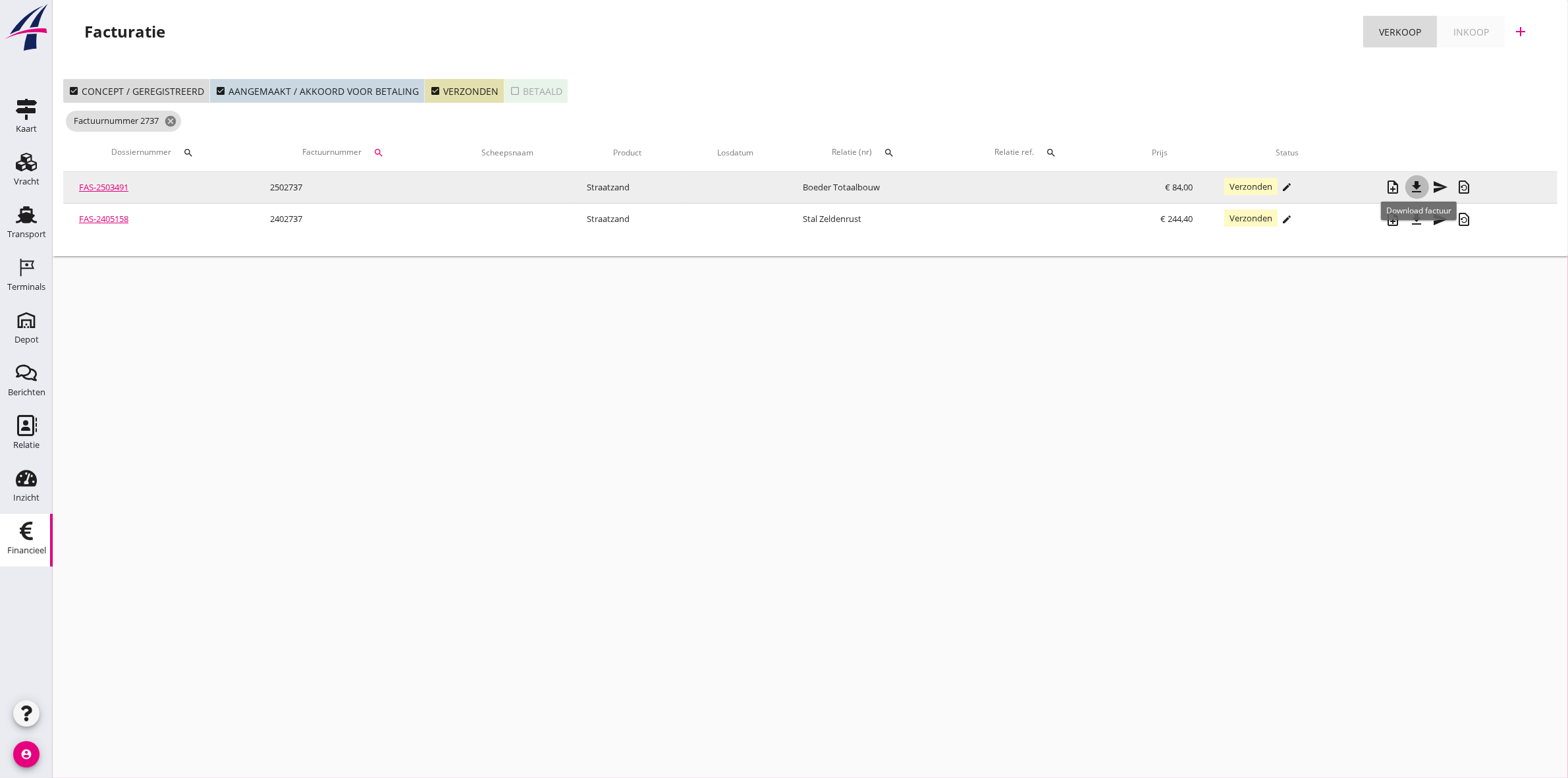
click at [1422, 185] on icon "file_download" at bounding box center [1417, 187] width 16 height 16
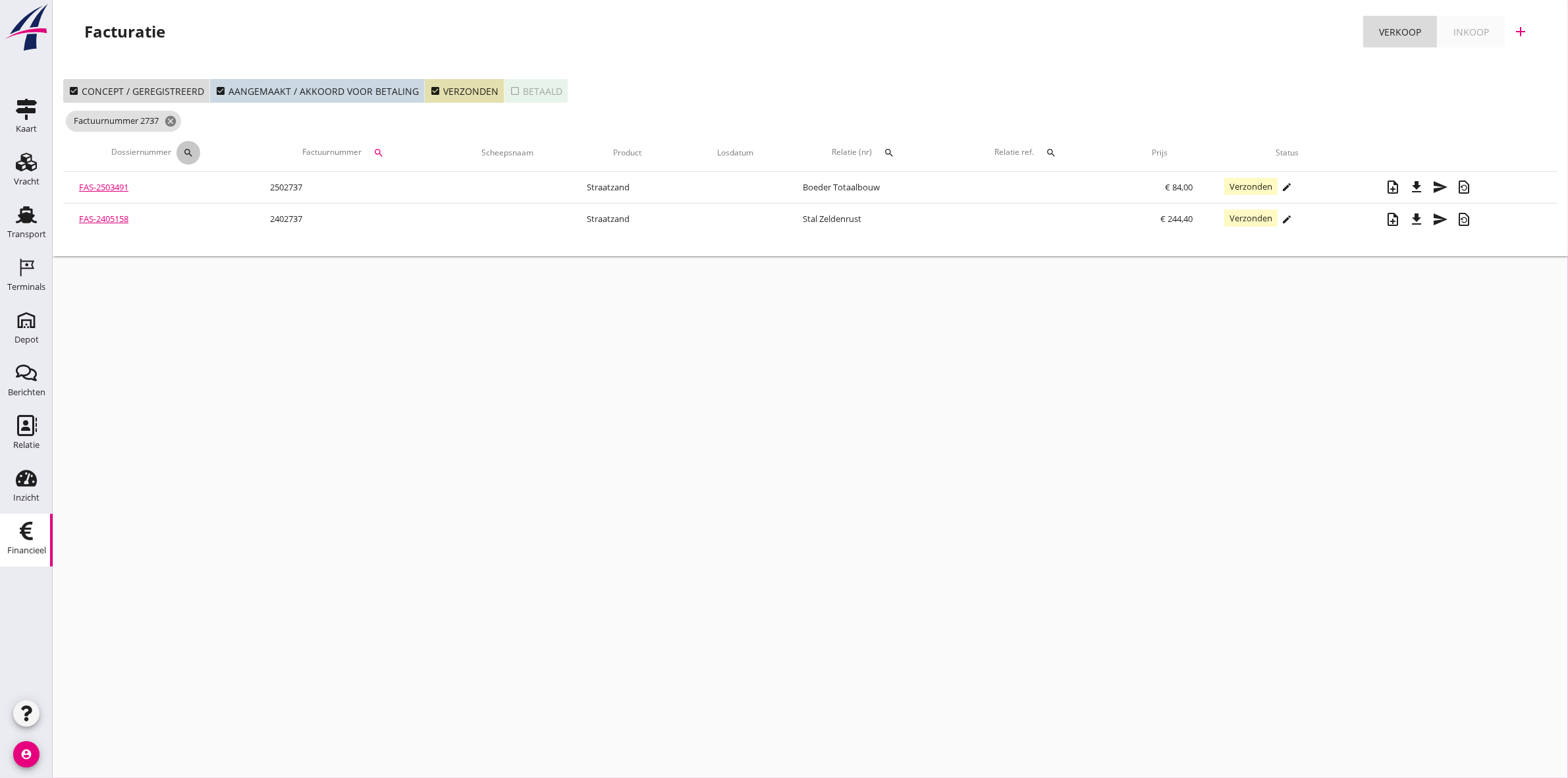
click at [179, 148] on button "search" at bounding box center [188, 153] width 24 height 24
click at [251, 183] on input "Zoeken op dossiernummer..." at bounding box center [251, 191] width 137 height 21
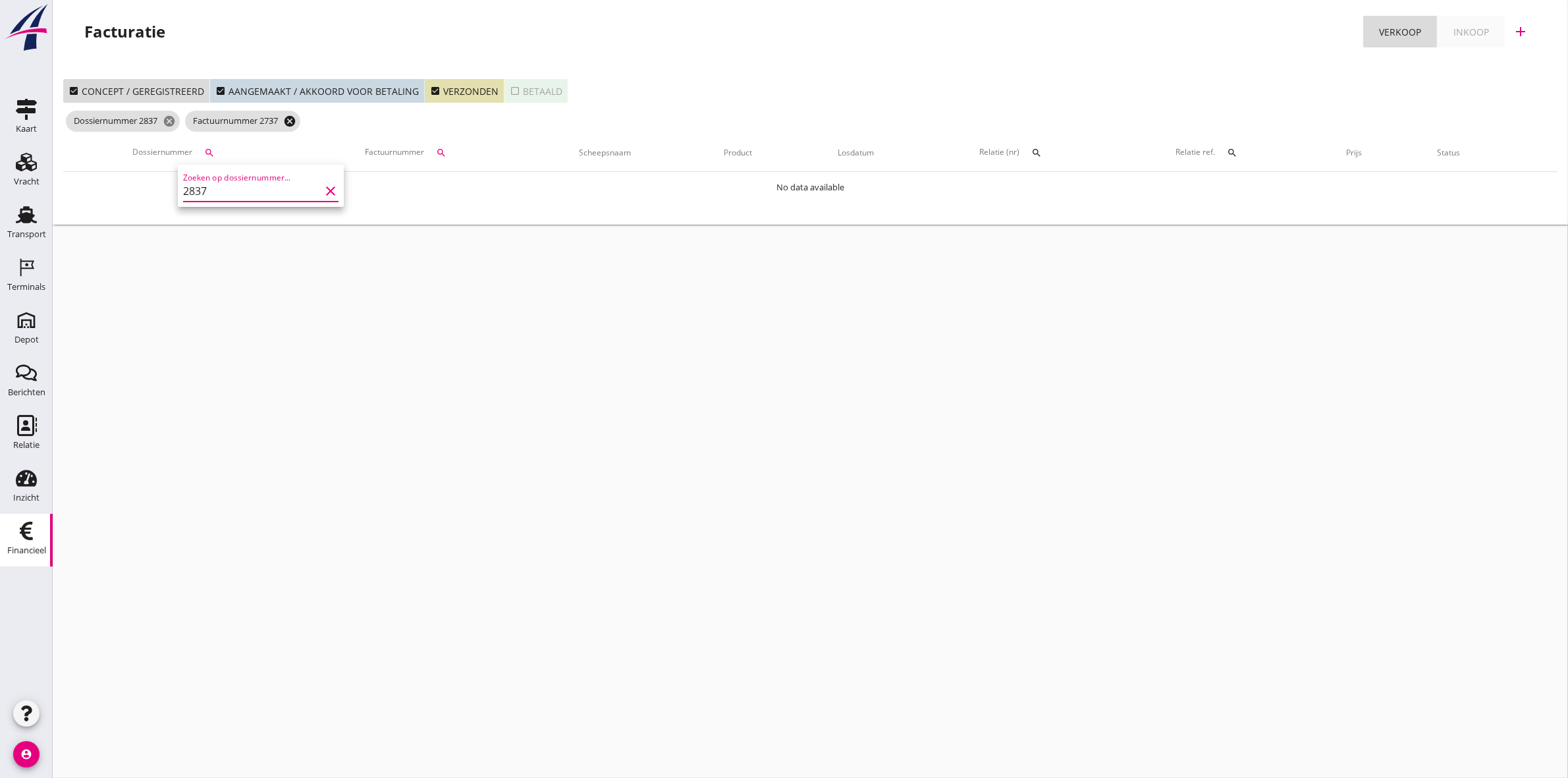
type input "2837"
click at [293, 122] on icon "cancel" at bounding box center [290, 121] width 13 height 13
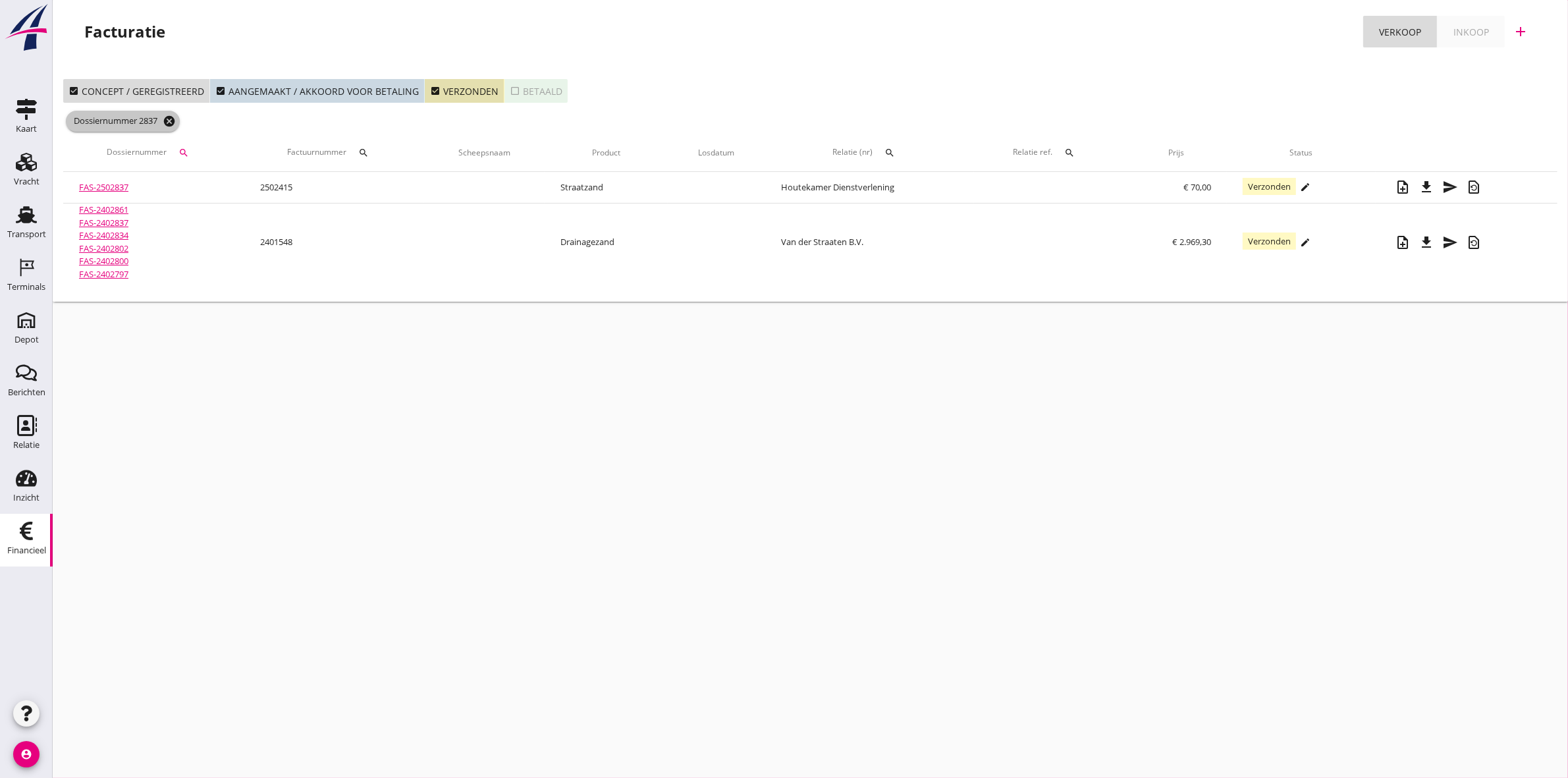
click at [170, 116] on icon "cancel" at bounding box center [169, 121] width 13 height 13
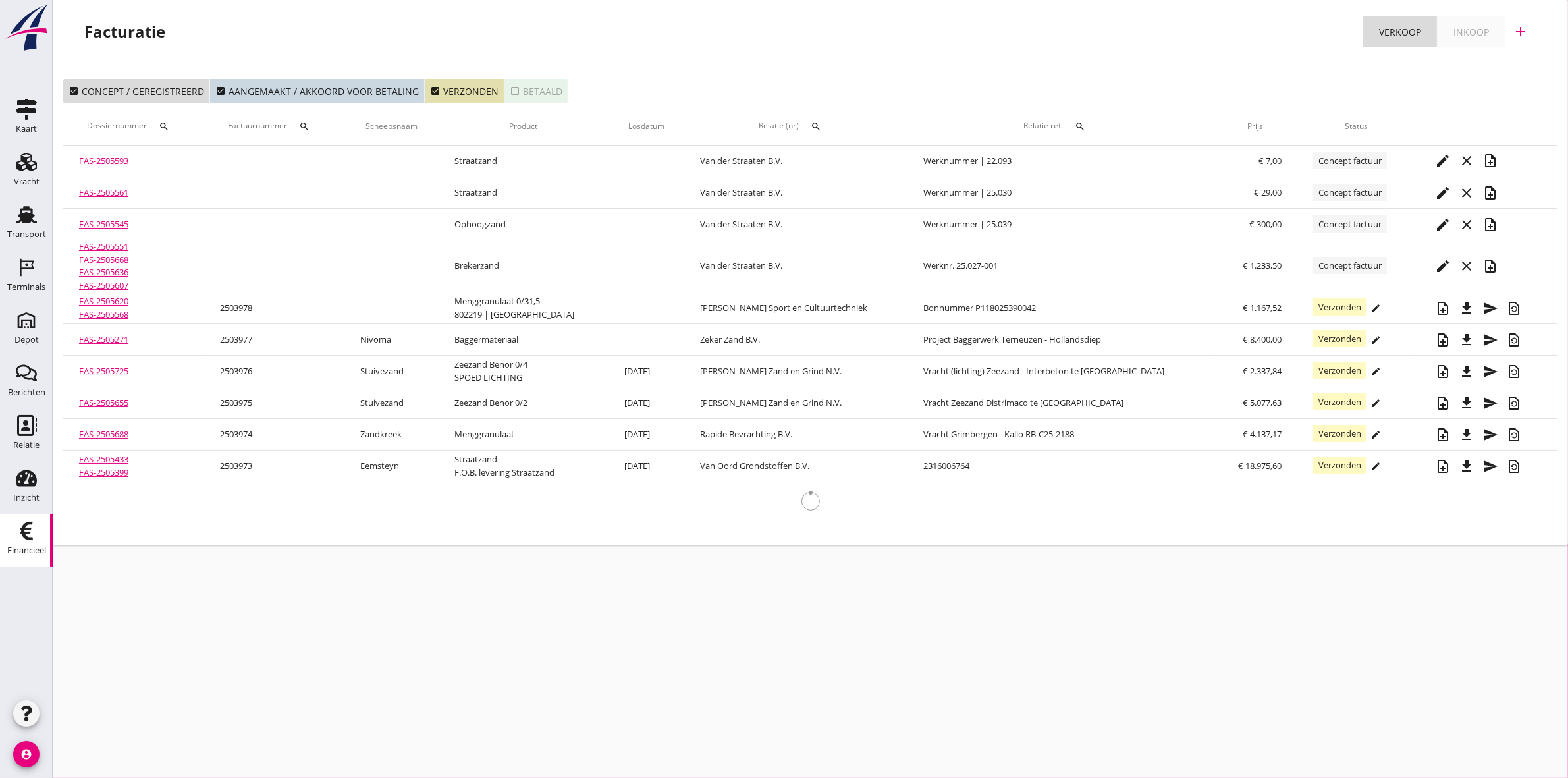
click at [309, 121] on icon "search" at bounding box center [304, 126] width 10 height 10
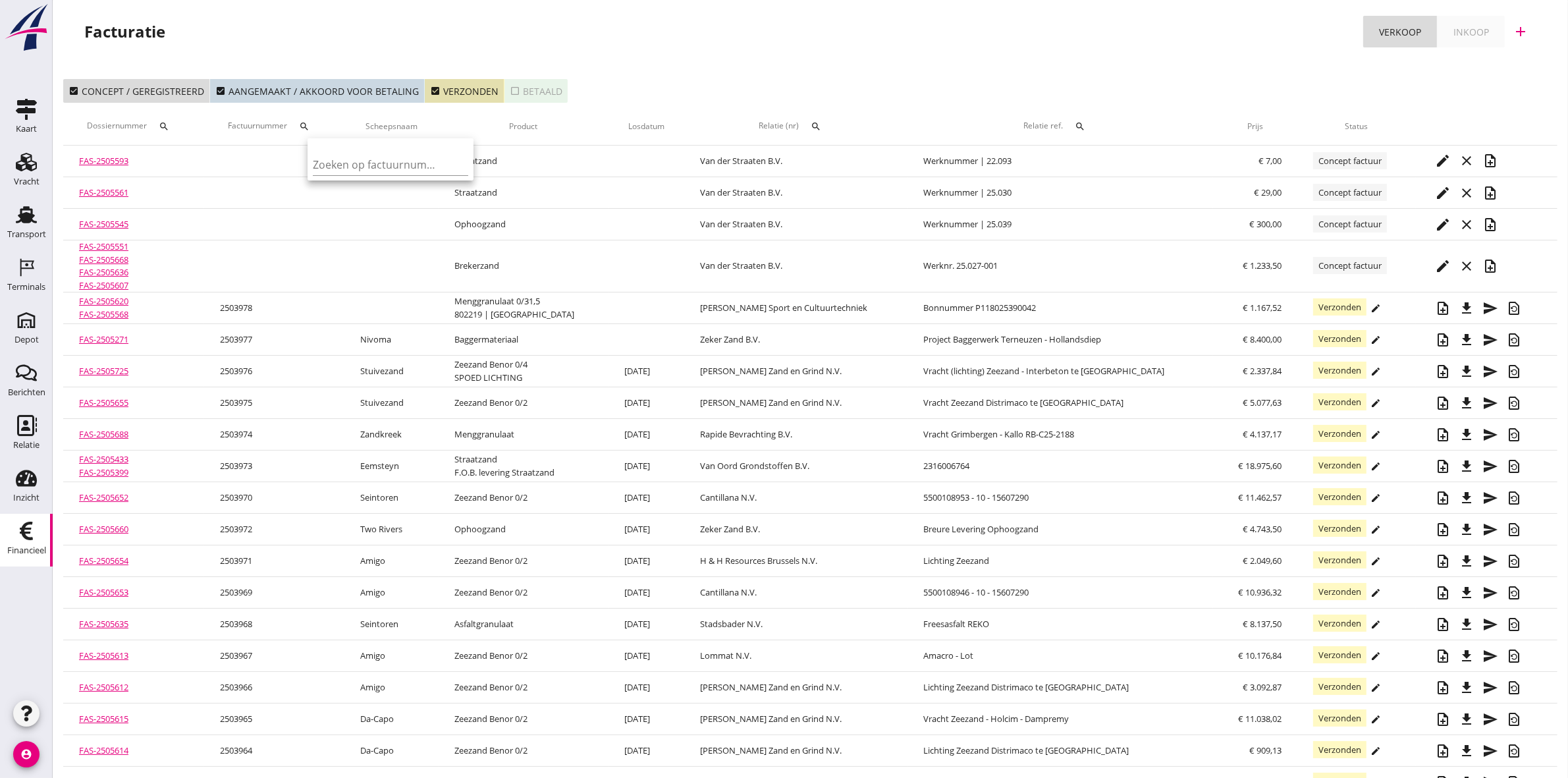
click at [319, 150] on div "Zoeken op factuurnummer..." at bounding box center [390, 161] width 155 height 29
click at [331, 159] on input "Zoeken op factuurnummer..." at bounding box center [381, 164] width 137 height 21
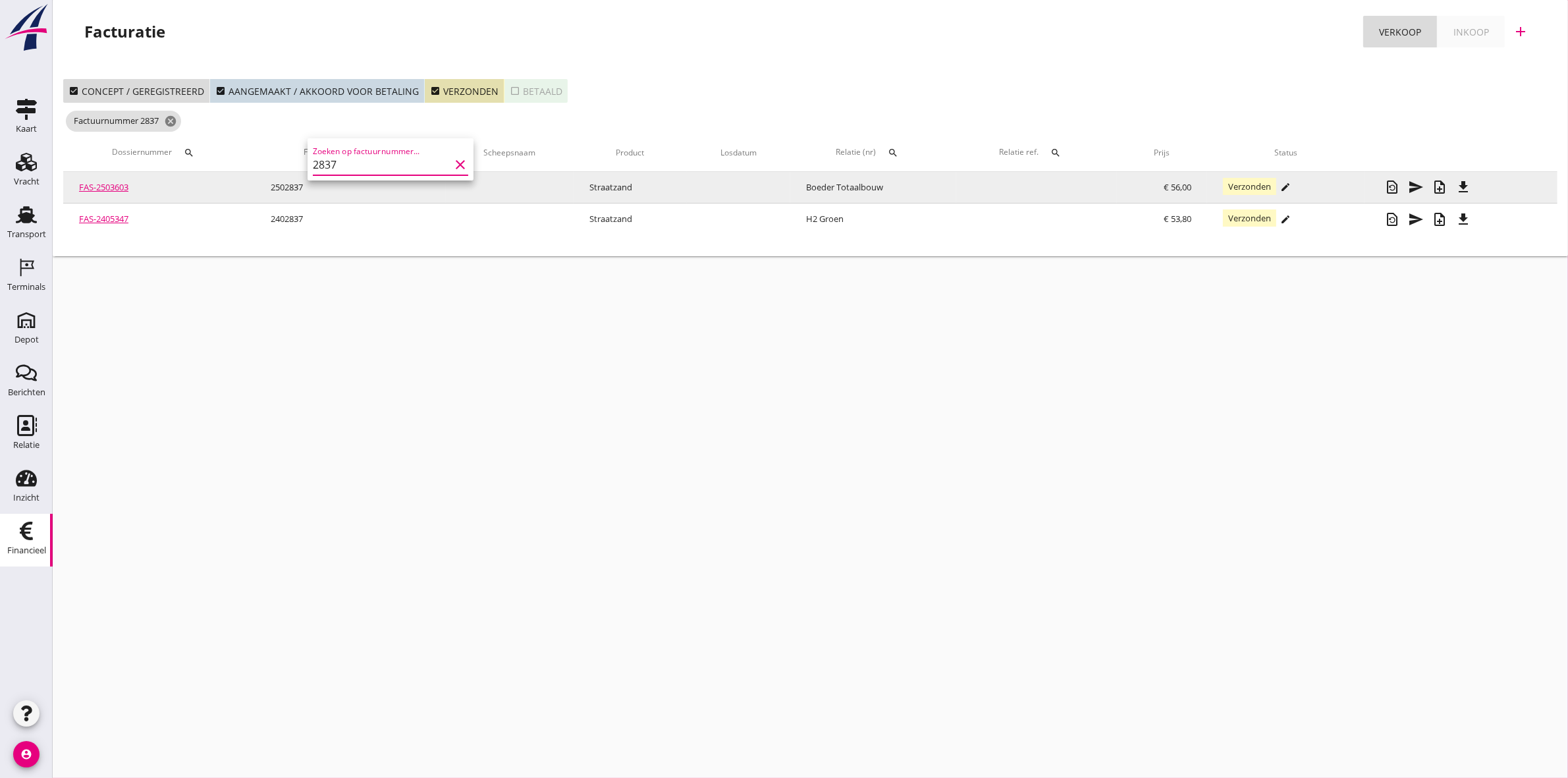
type input "2837"
click at [1463, 184] on icon "file_download" at bounding box center [1463, 187] width 16 height 16
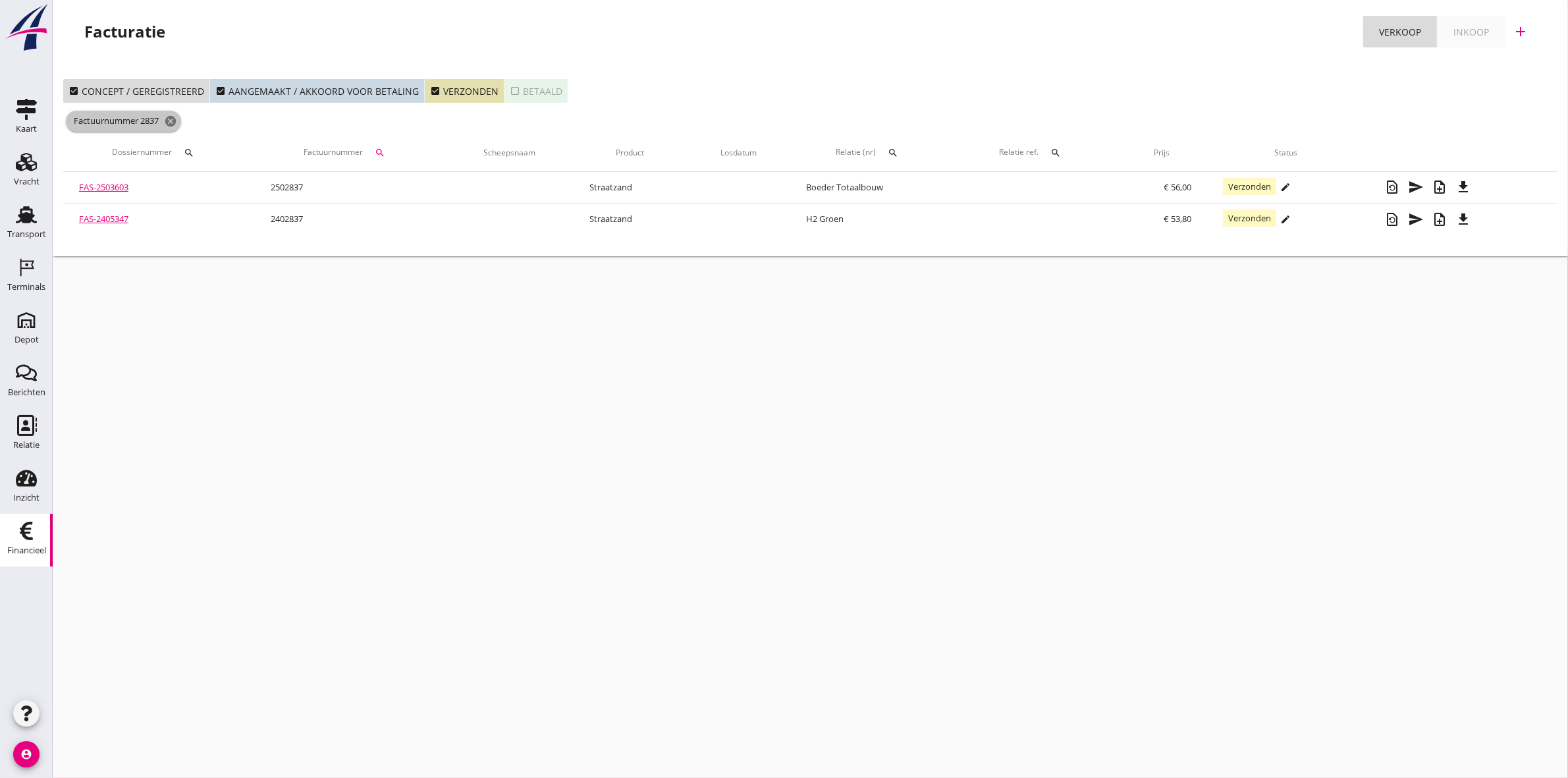
click at [173, 117] on icon "cancel" at bounding box center [170, 121] width 13 height 13
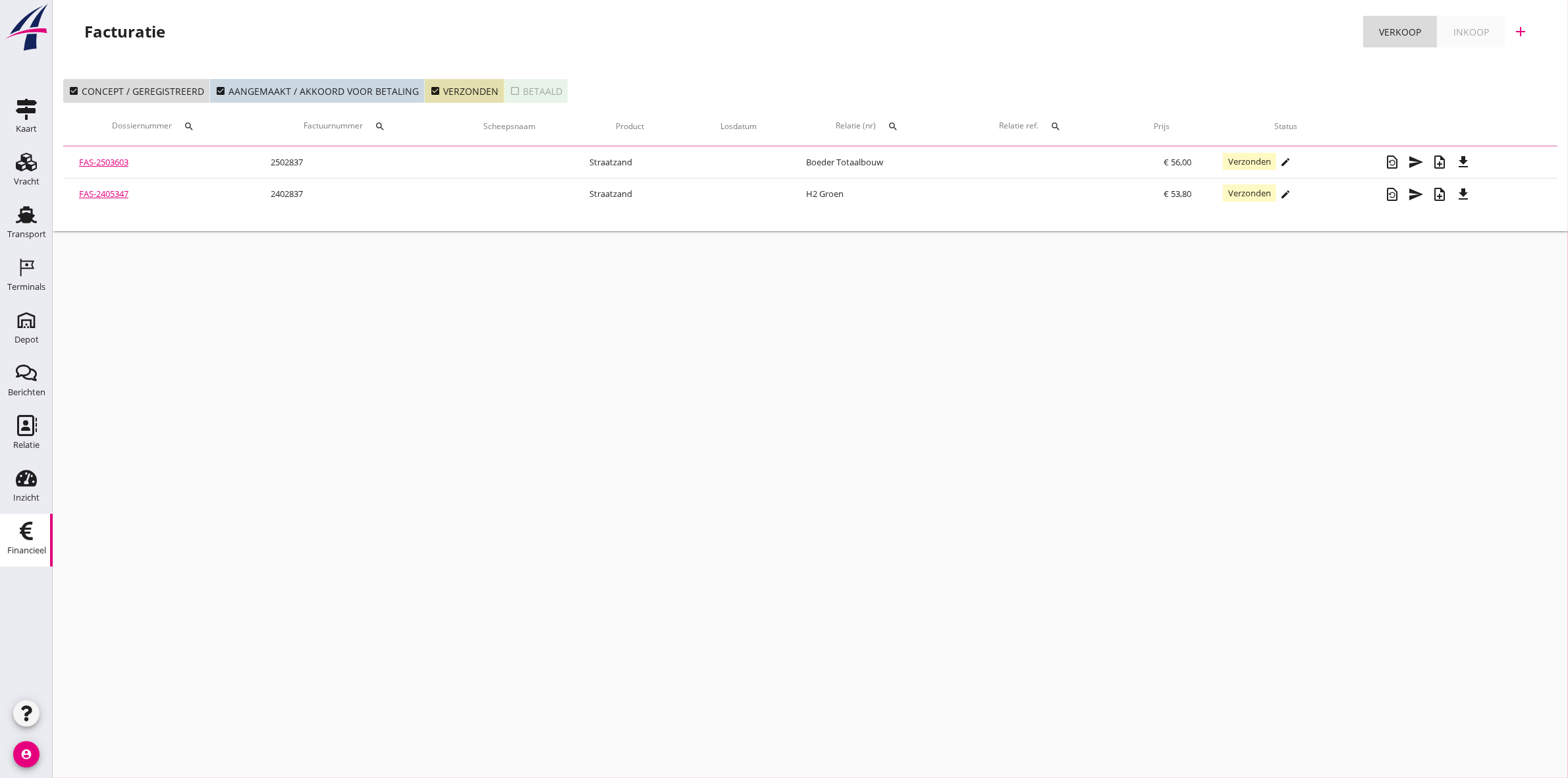
click at [392, 127] on div "search" at bounding box center [380, 126] width 24 height 10
click at [407, 160] on input "Zoeken op factuurnummer..." at bounding box center [445, 164] width 137 height 21
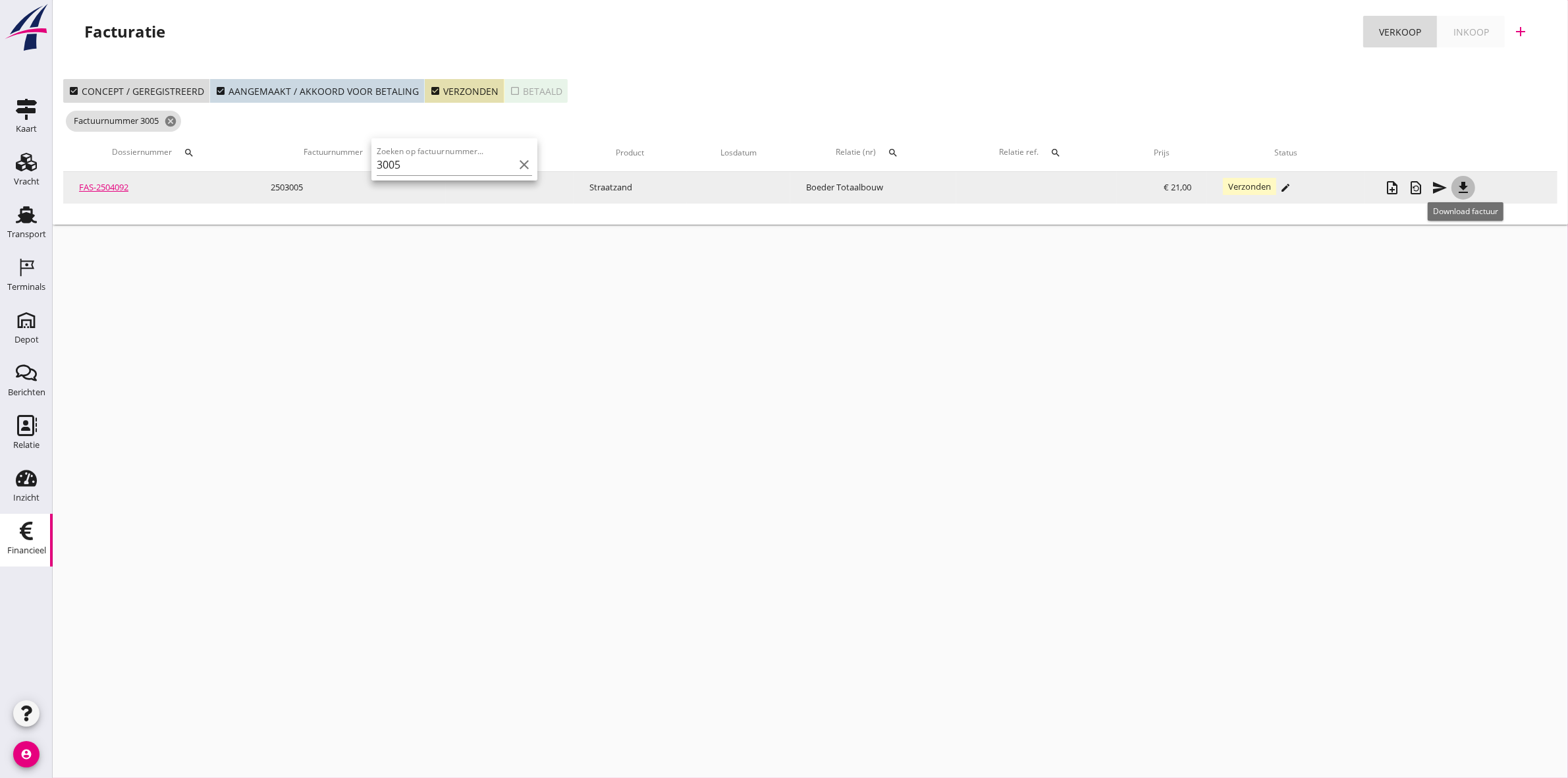
click at [1467, 183] on icon "file_download" at bounding box center [1463, 188] width 16 height 16
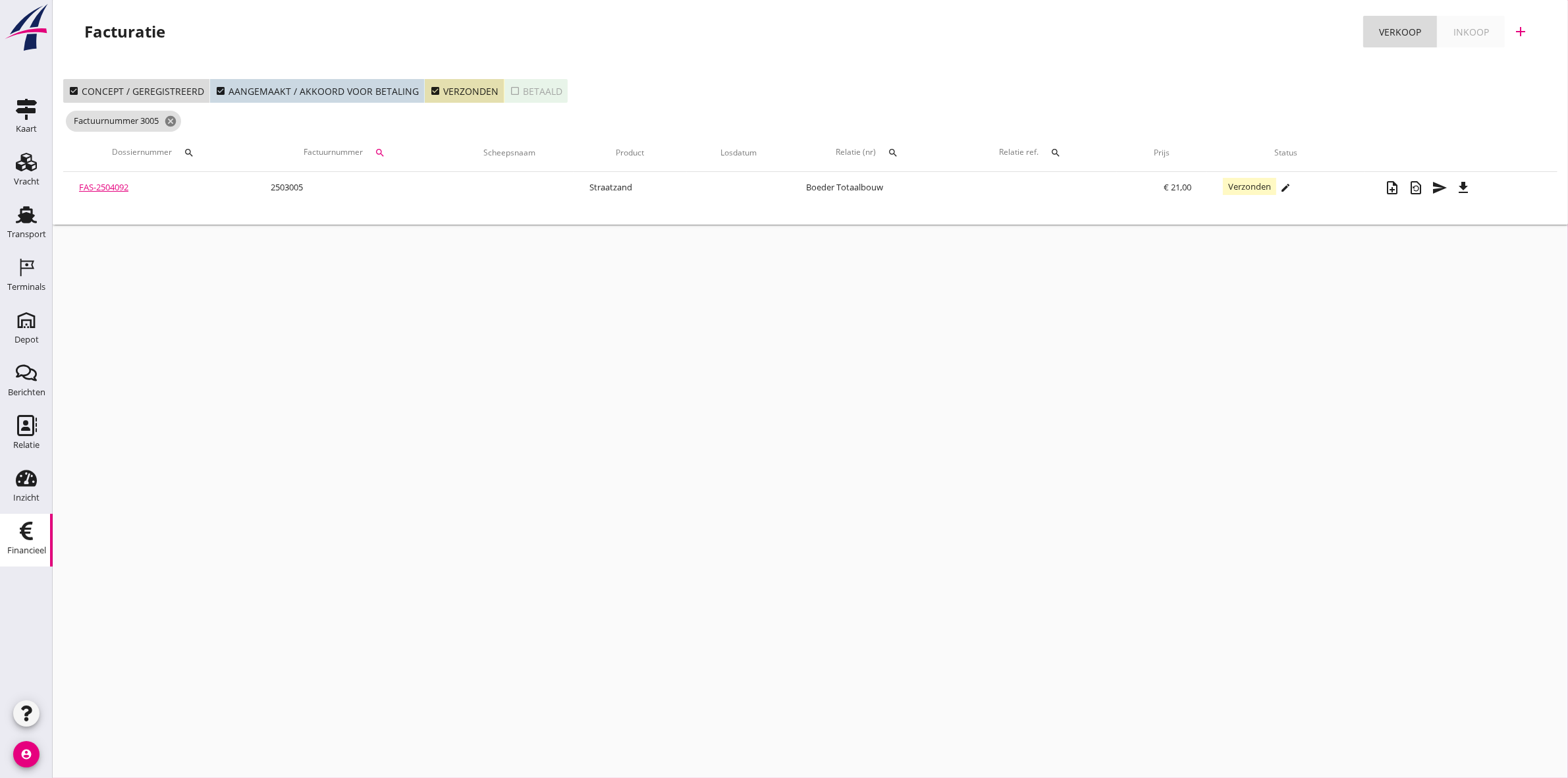
click at [194, 148] on icon "search" at bounding box center [188, 152] width 10 height 10
click at [169, 121] on icon "cancel" at bounding box center [170, 121] width 13 height 13
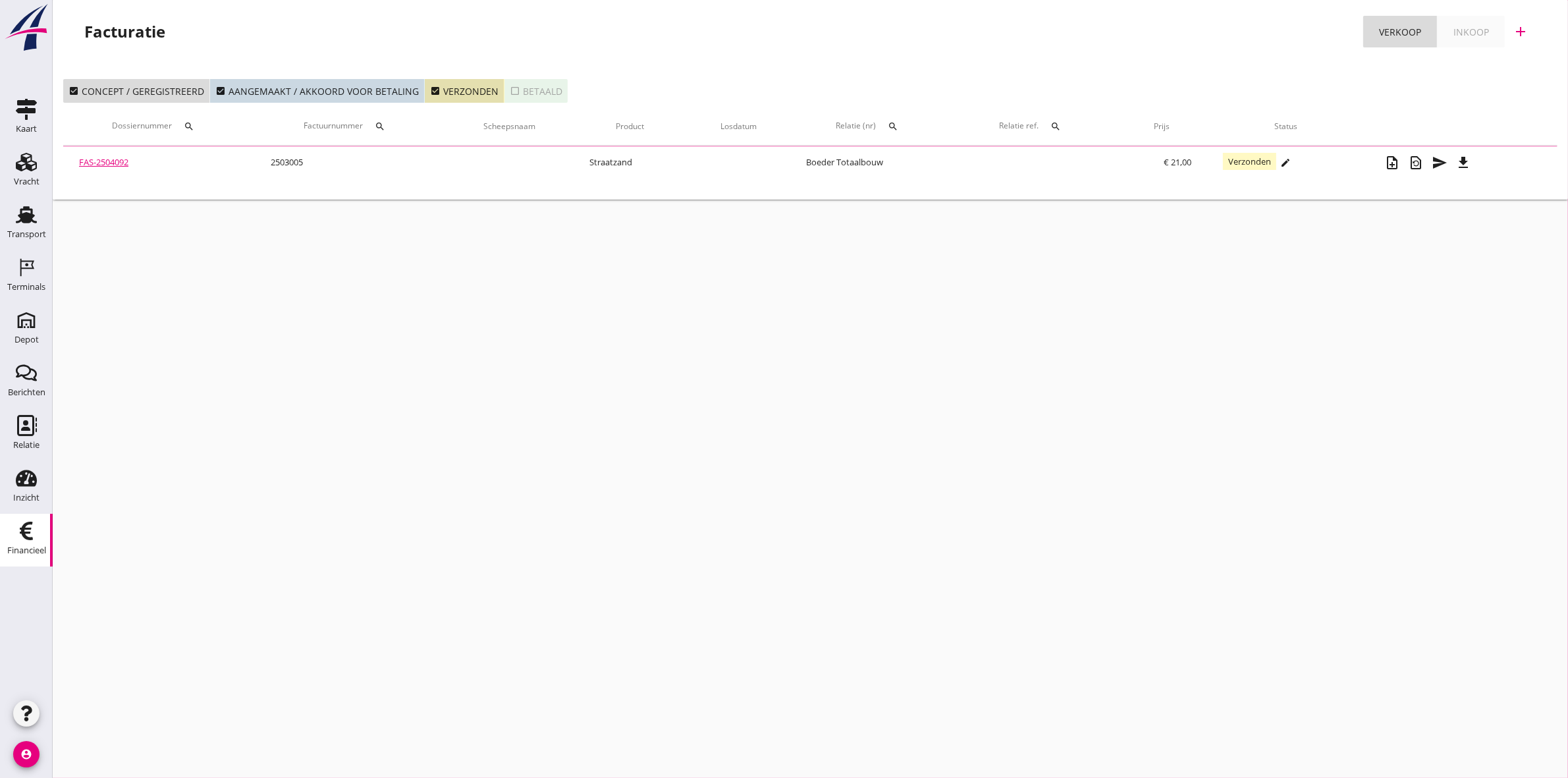
click at [193, 129] on icon "search" at bounding box center [188, 126] width 10 height 10
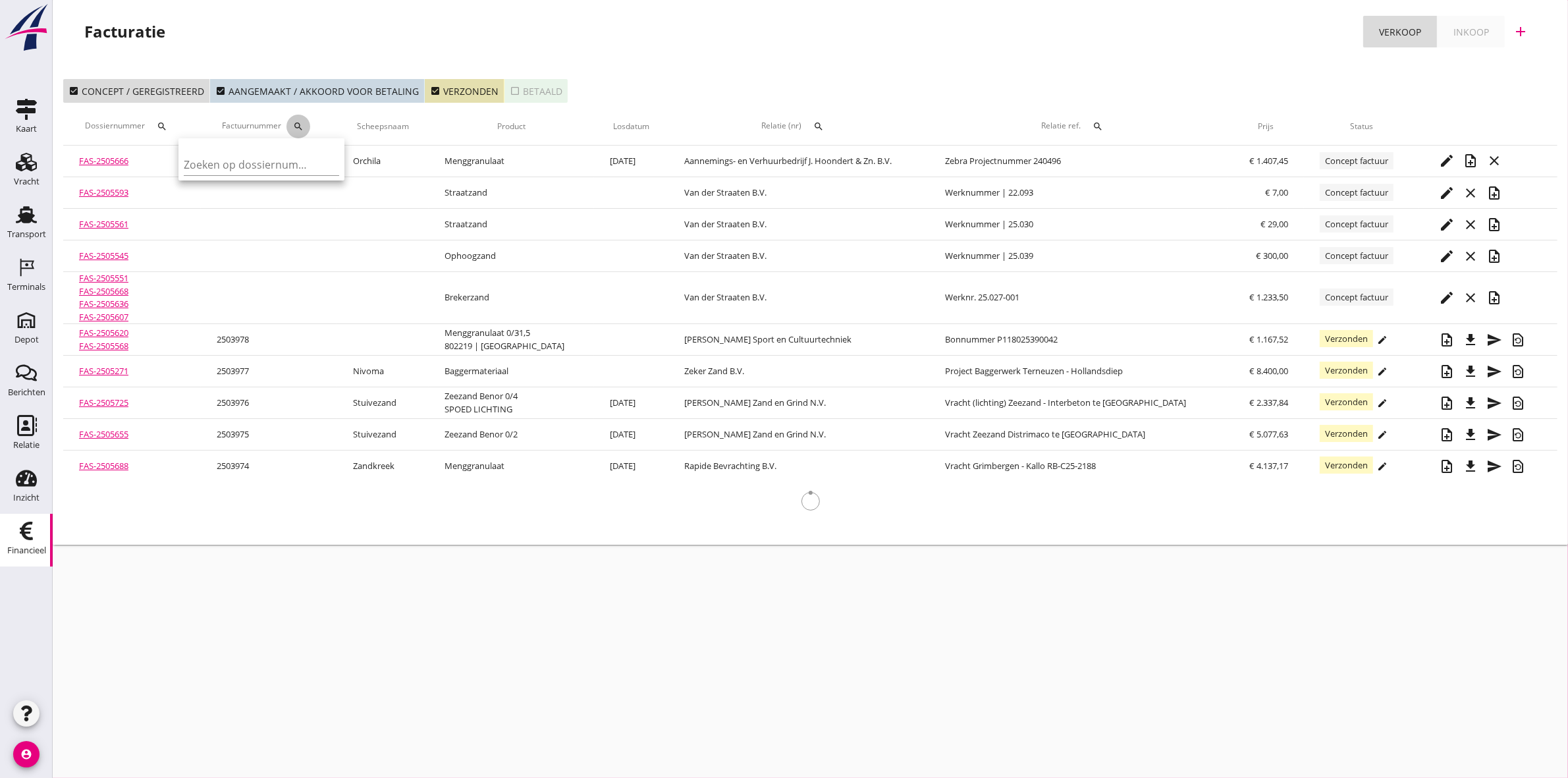
click at [379, 121] on tr "Dossiernummer search Factuurnummer search Scheepsnaam Product Losdatum Relatie …" at bounding box center [810, 127] width 1494 height 37
click at [303, 123] on icon "search" at bounding box center [298, 126] width 10 height 10
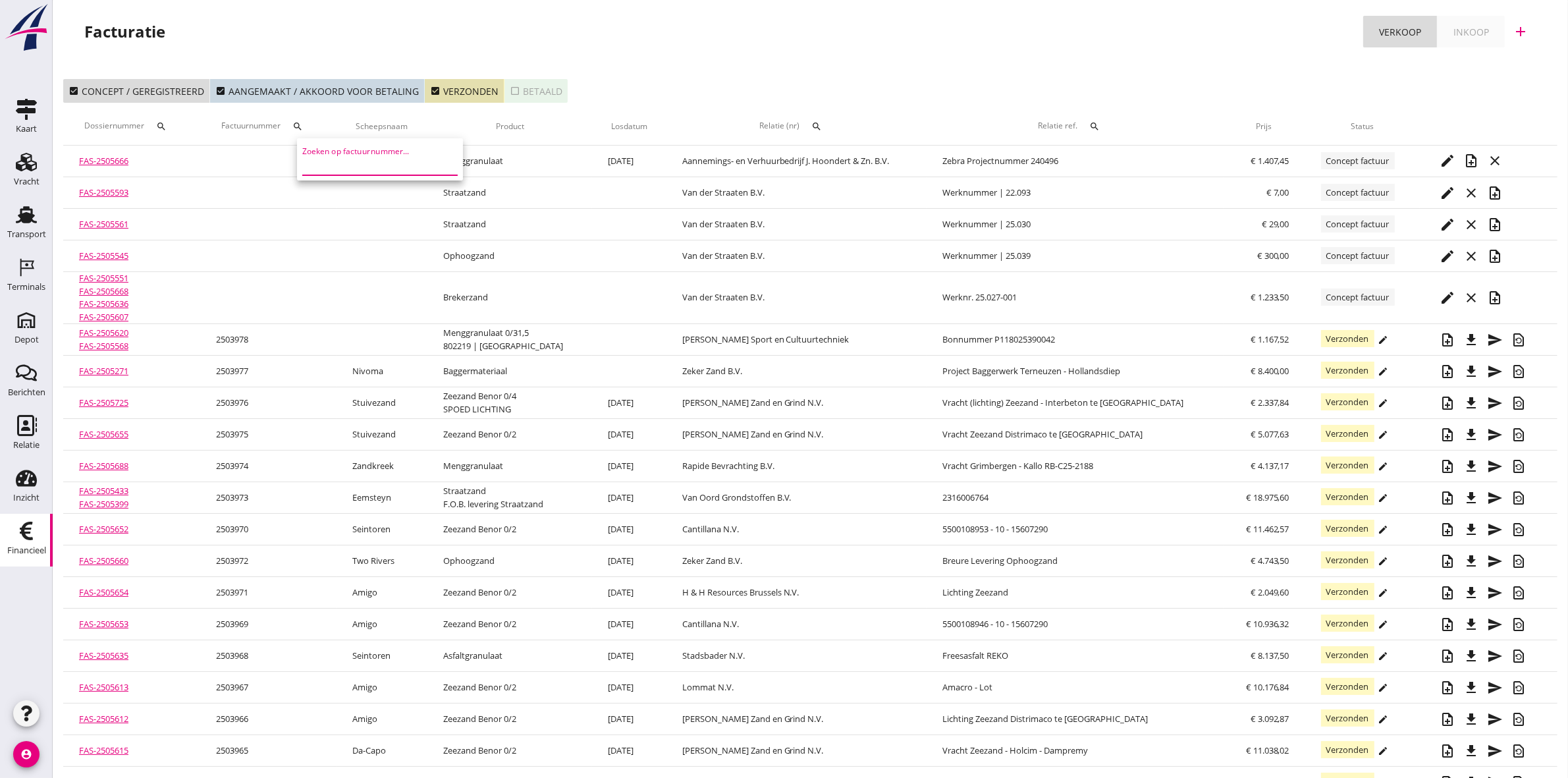
click at [325, 172] on input "Zoeken op factuurnummer..." at bounding box center [370, 164] width 137 height 21
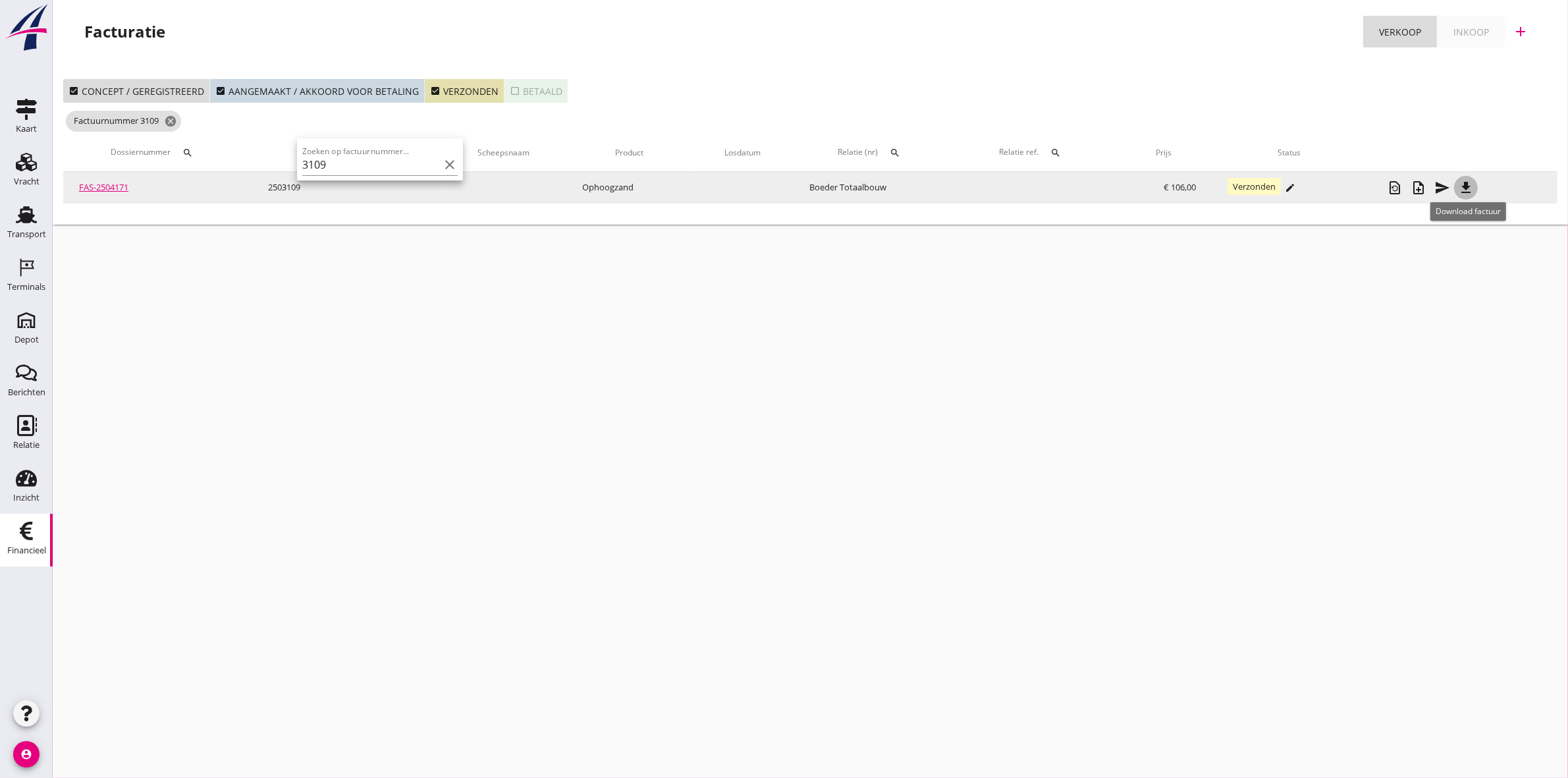
click at [1474, 184] on icon "file_download" at bounding box center [1465, 188] width 16 height 16
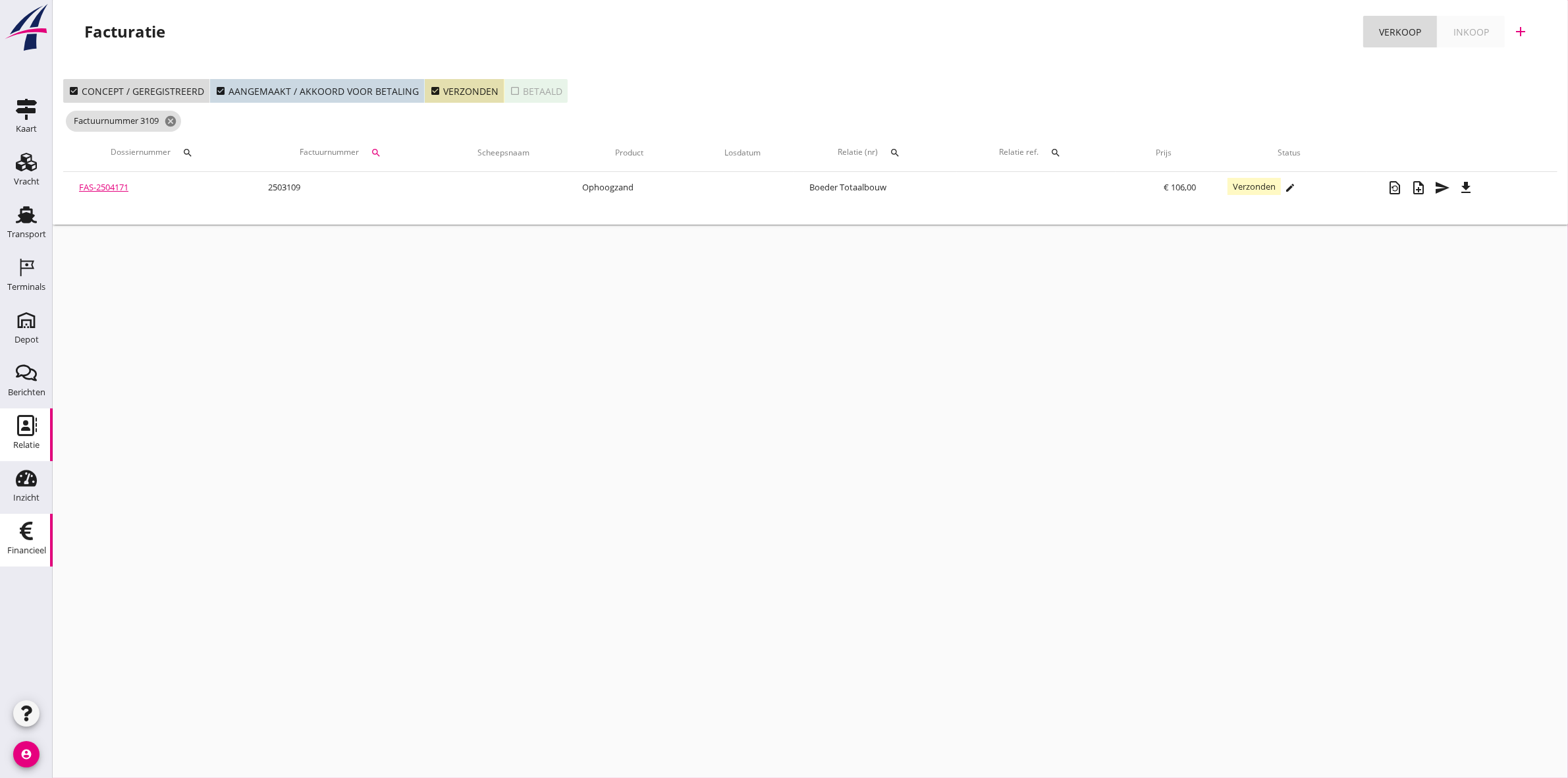
click at [29, 432] on icon "Relatie" at bounding box center [26, 425] width 21 height 21
click at [372, 147] on div "search" at bounding box center [376, 152] width 24 height 10
click at [433, 192] on input "3109" at bounding box center [441, 191] width 137 height 21
type input "3"
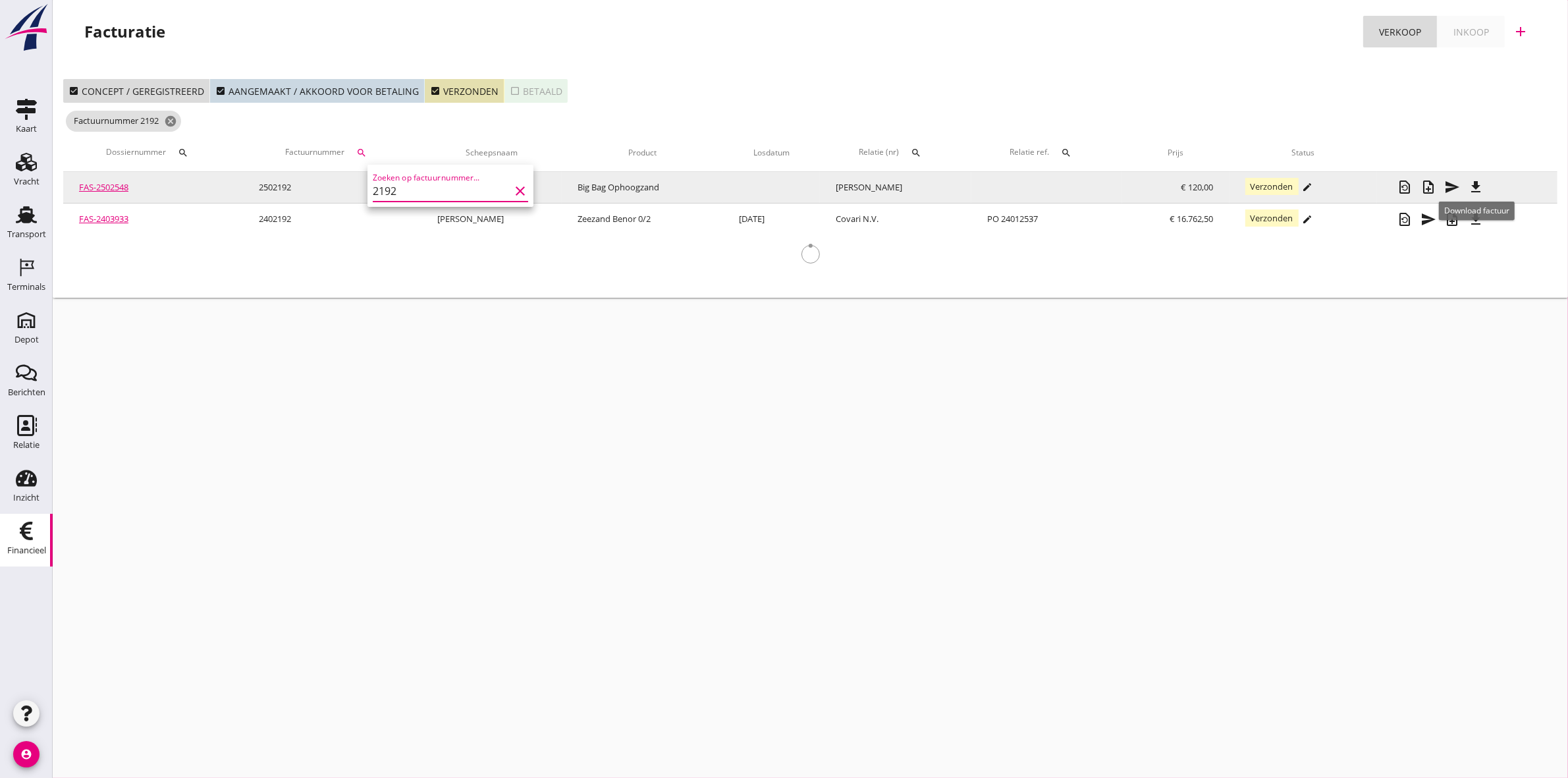
type input "2192"
click at [1482, 186] on icon "file_download" at bounding box center [1476, 187] width 16 height 16
click at [856, 184] on td "[PERSON_NAME]" at bounding box center [895, 188] width 151 height 32
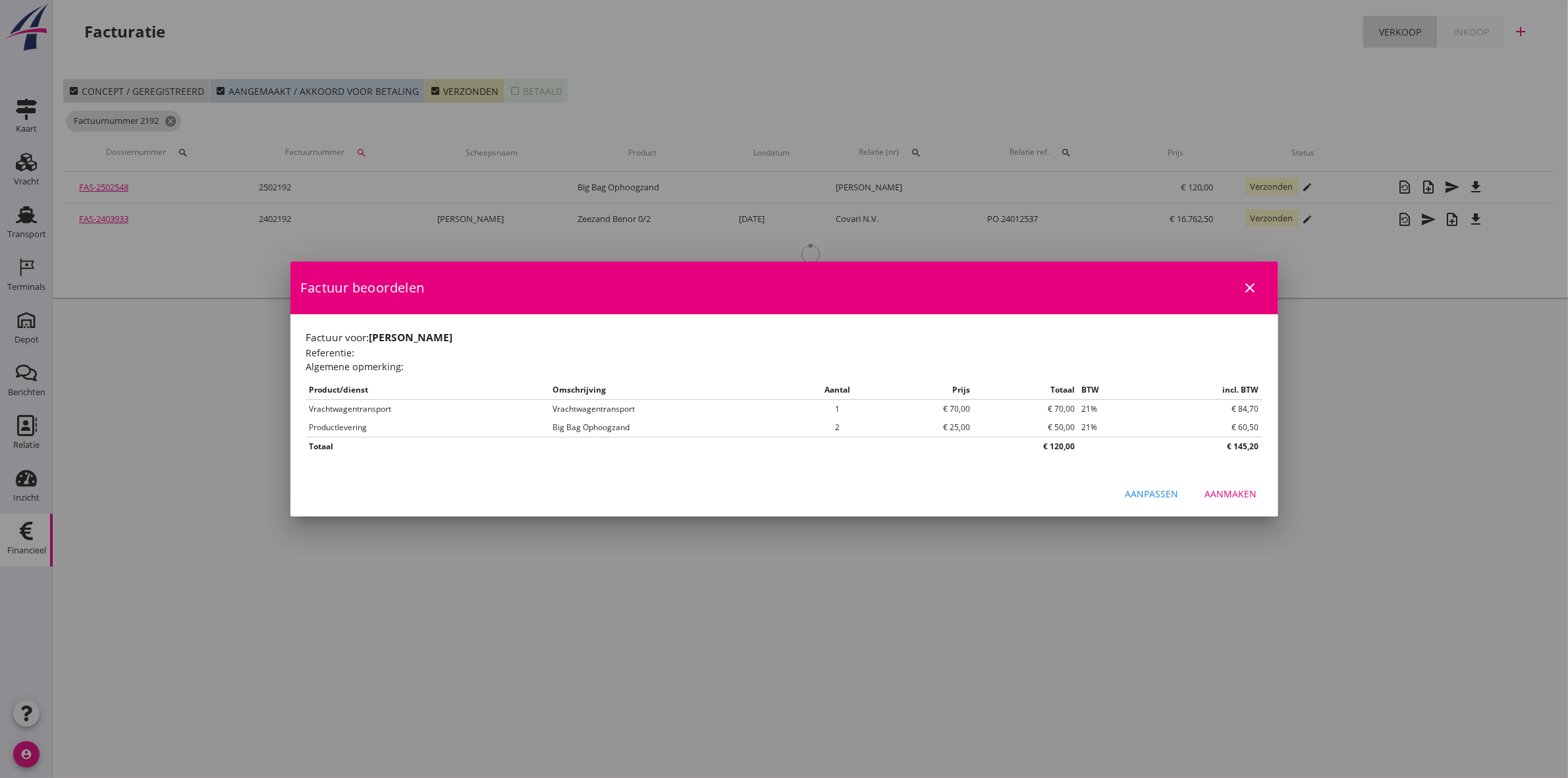
click at [427, 344] on h1 "Factuur voor: [PERSON_NAME]" at bounding box center [784, 338] width 956 height 15
click at [27, 231] on div at bounding box center [784, 389] width 1568 height 778
click at [1250, 284] on icon "close" at bounding box center [1250, 288] width 16 height 16
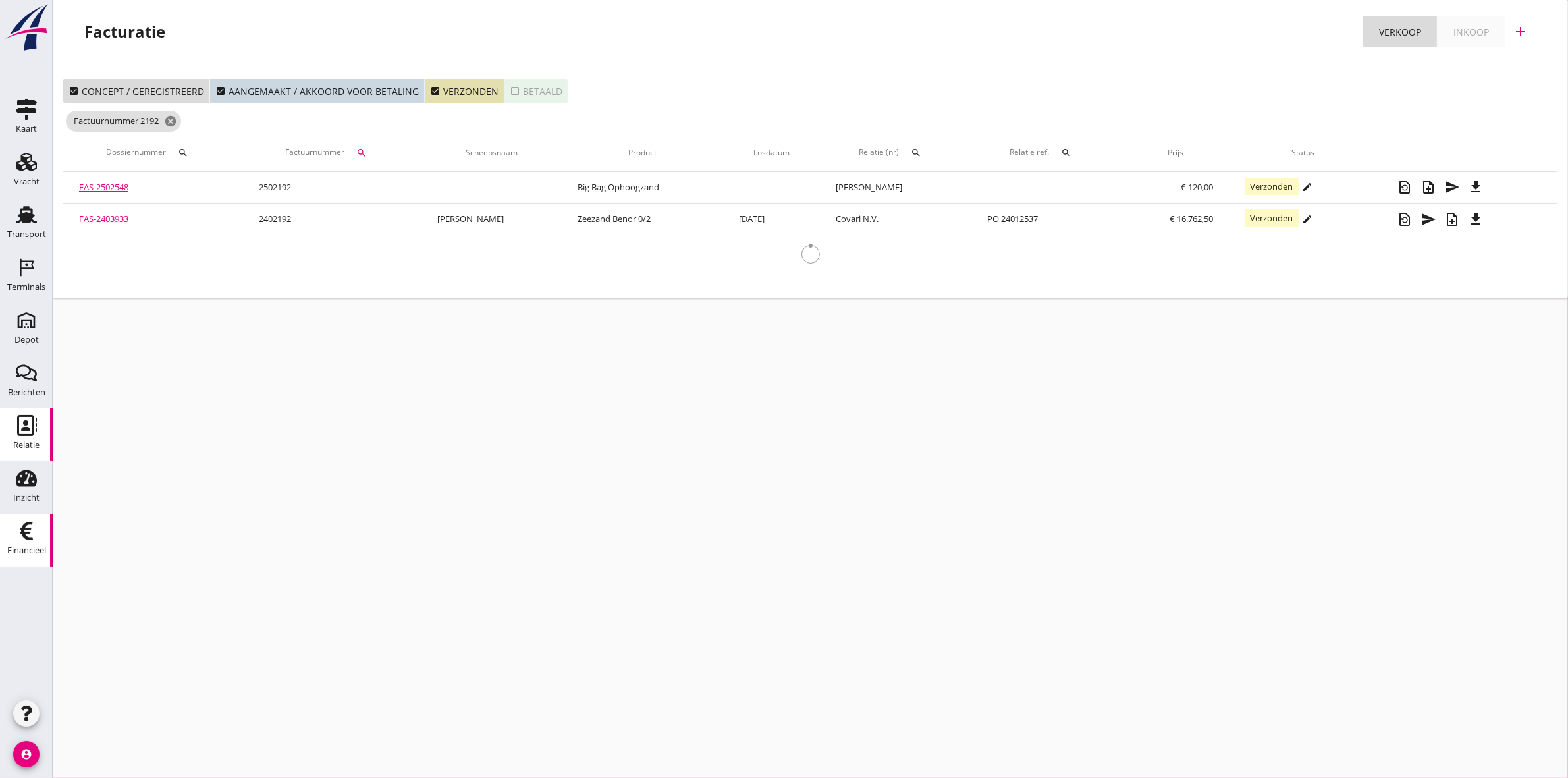
click at [18, 434] on use at bounding box center [27, 425] width 20 height 21
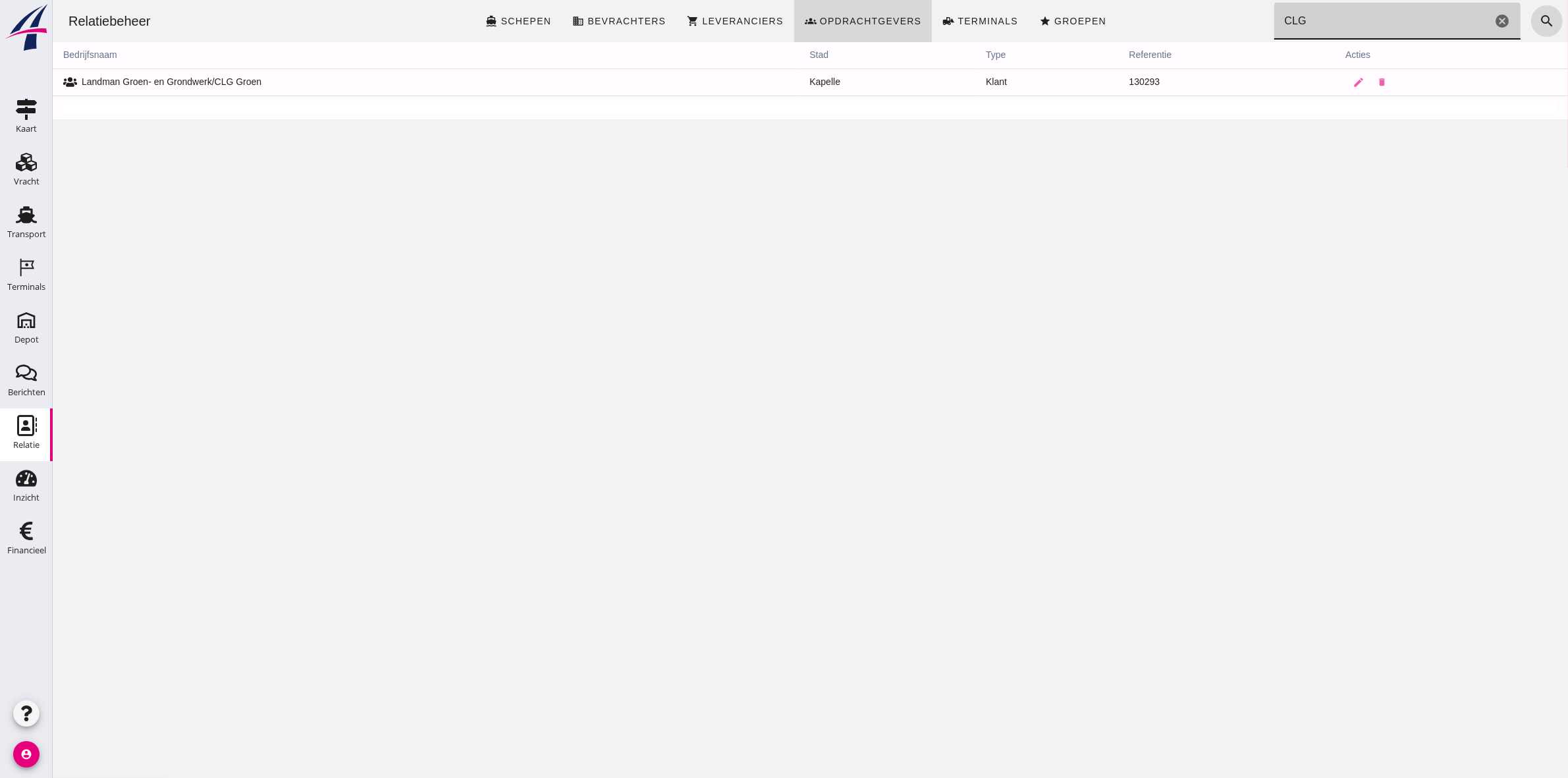
drag, startPoint x: 1364, startPoint y: 18, endPoint x: 1181, endPoint y: 10, distance: 183.2
click at [1181, 10] on div "Relatiebeheer directions_boat Schepen business Bevrachters shopping_cart Levera…" at bounding box center [810, 21] width 1505 height 42
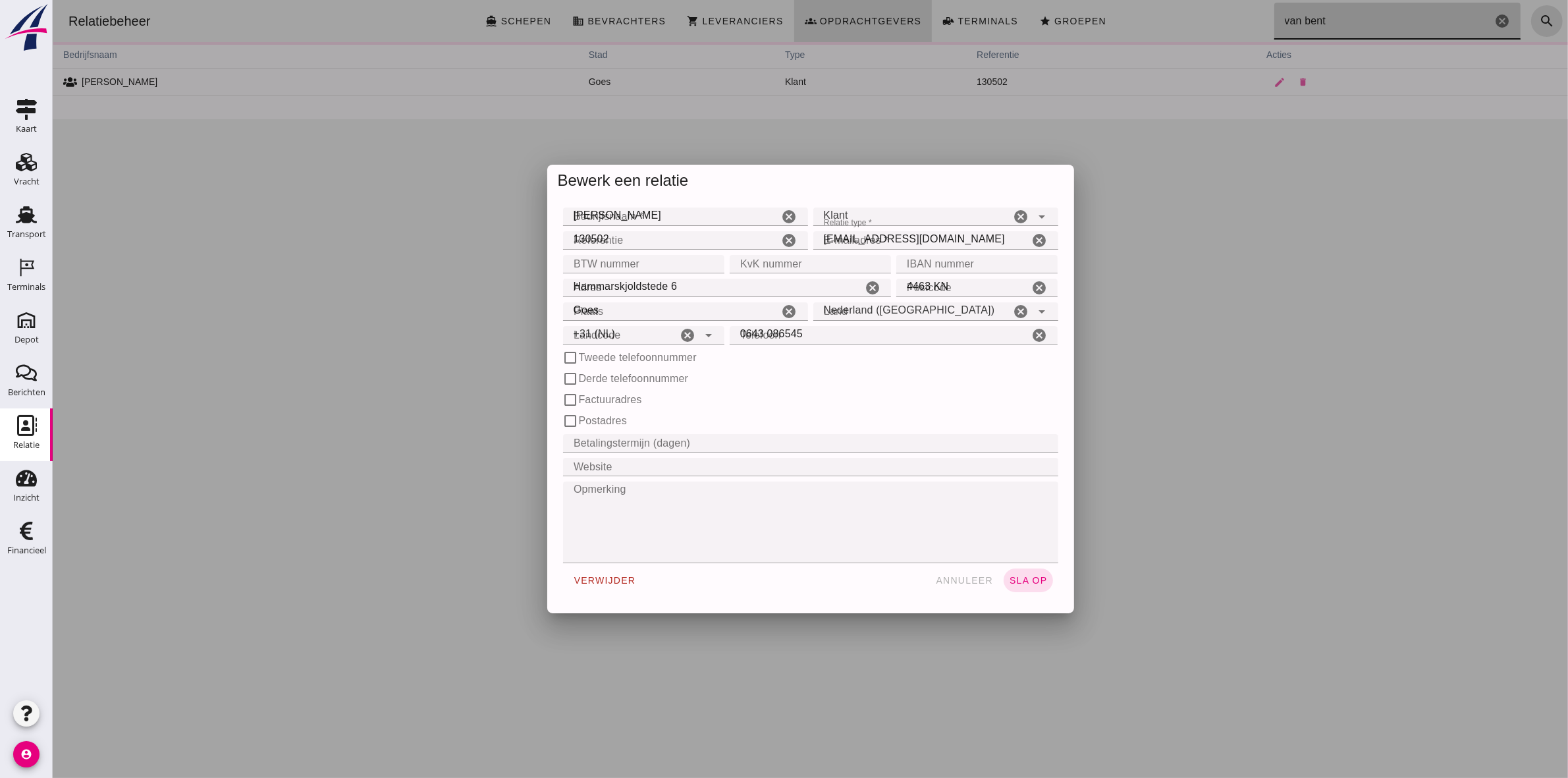
type input "van bent"
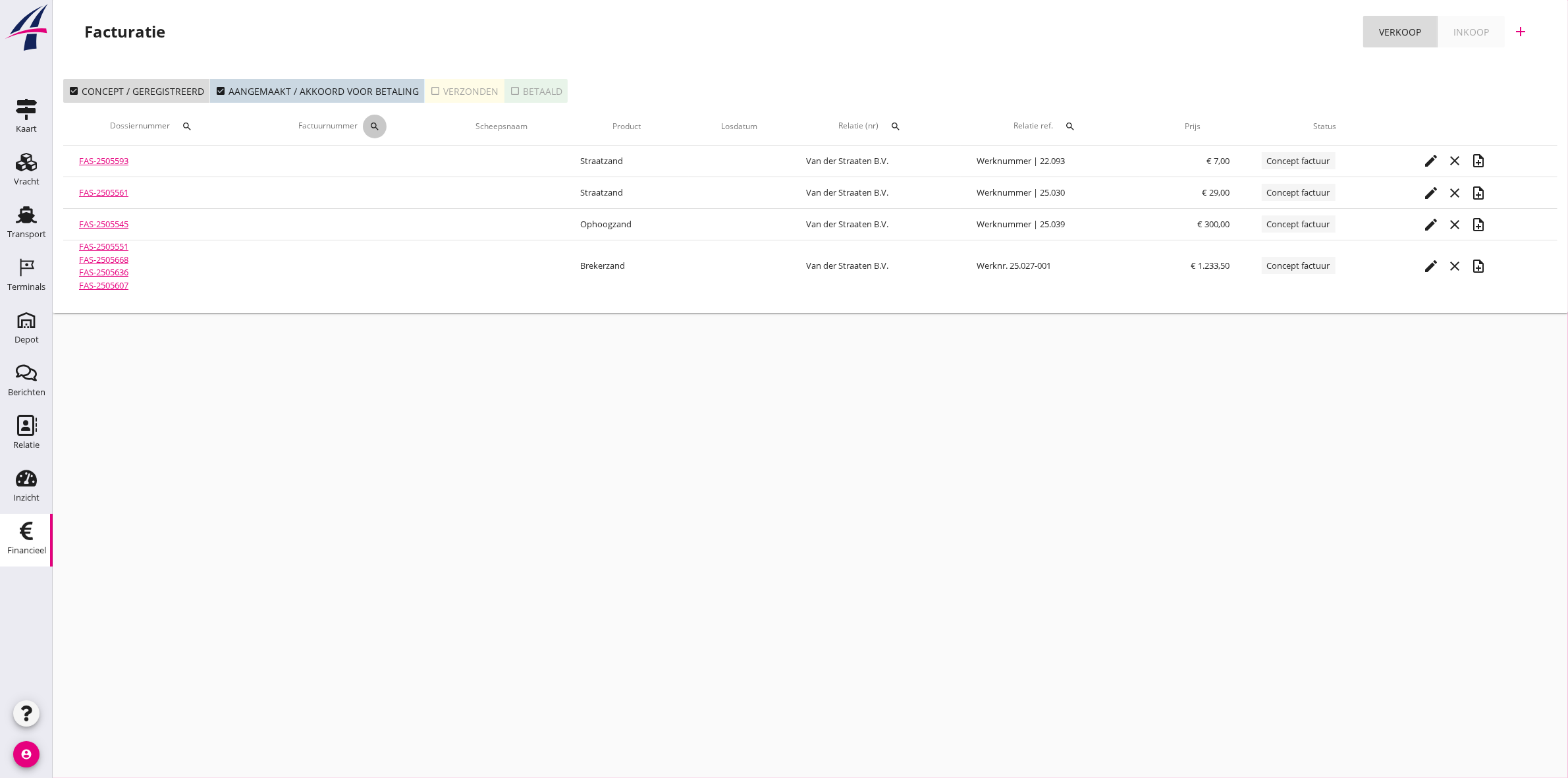
click at [380, 125] on icon "search" at bounding box center [375, 126] width 10 height 10
paste input "2500623"
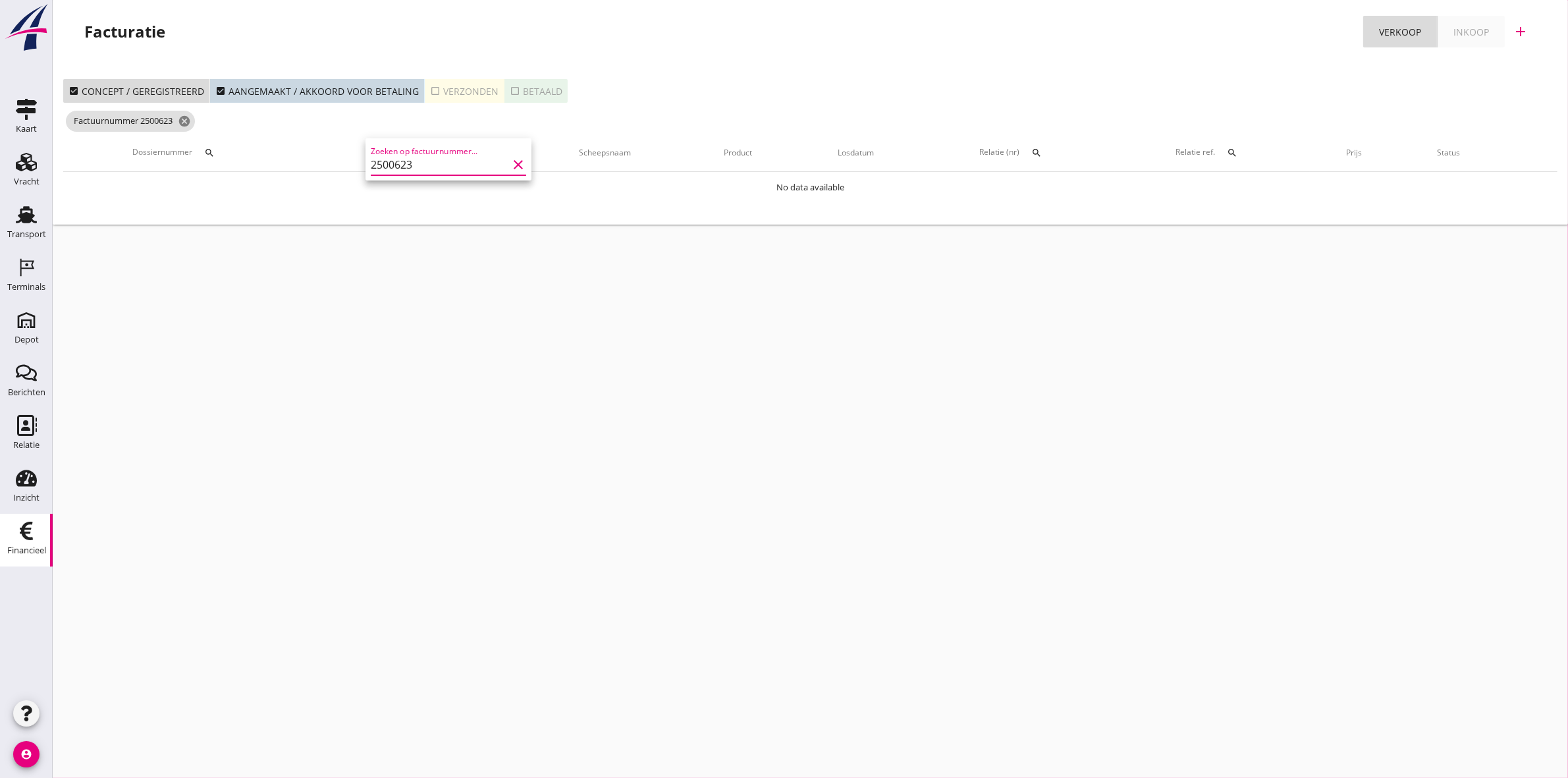
type input "2500623"
click at [430, 87] on icon "check_box_outline_blank" at bounding box center [435, 90] width 10 height 10
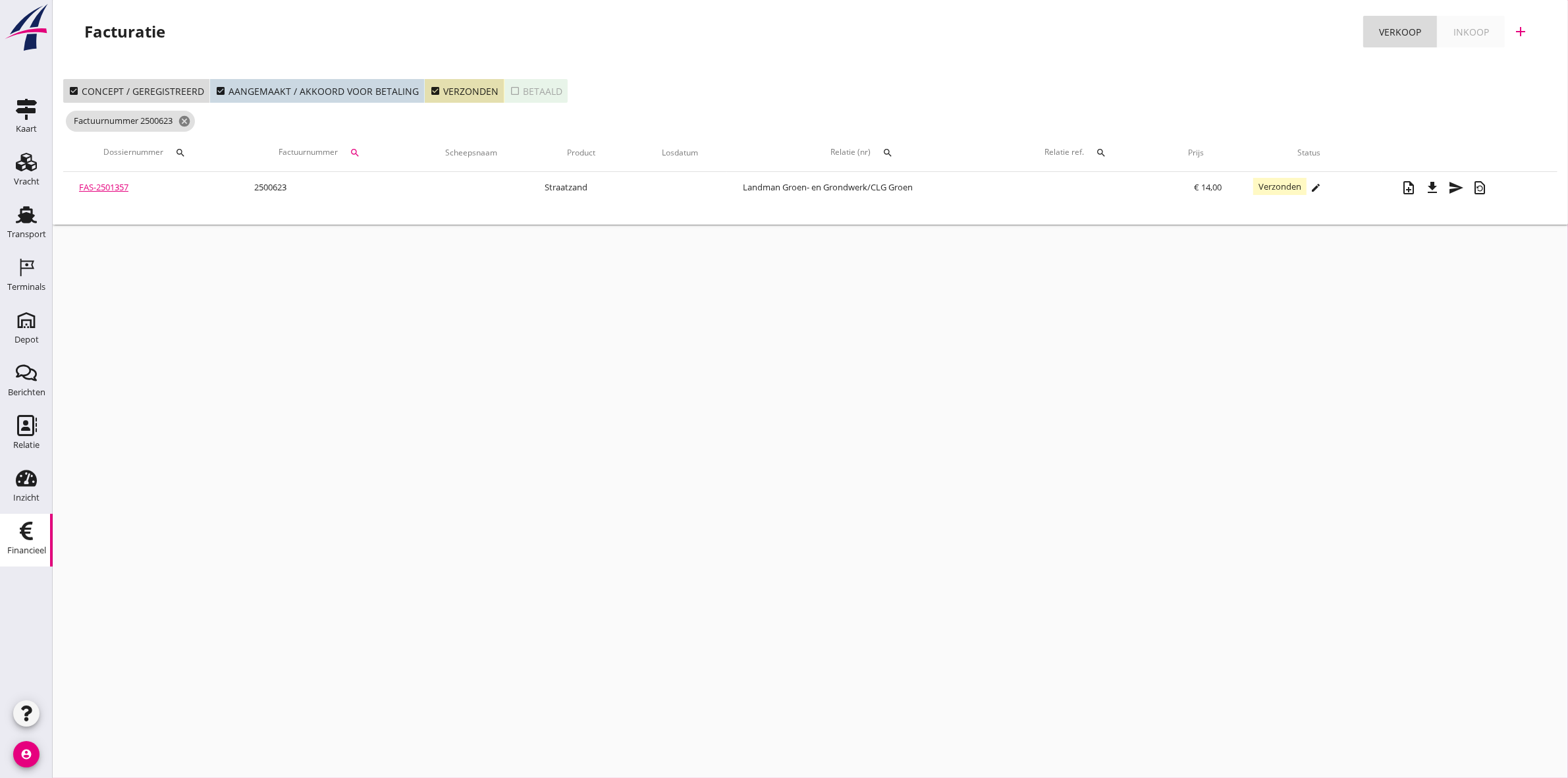
click at [347, 151] on div "search" at bounding box center [355, 152] width 24 height 10
click at [435, 192] on input "2500623" at bounding box center [420, 191] width 137 height 21
click at [440, 277] on div "cancel You are impersonating another user. Facturatie Verkoop Inkoop add check_…" at bounding box center [810, 389] width 1515 height 778
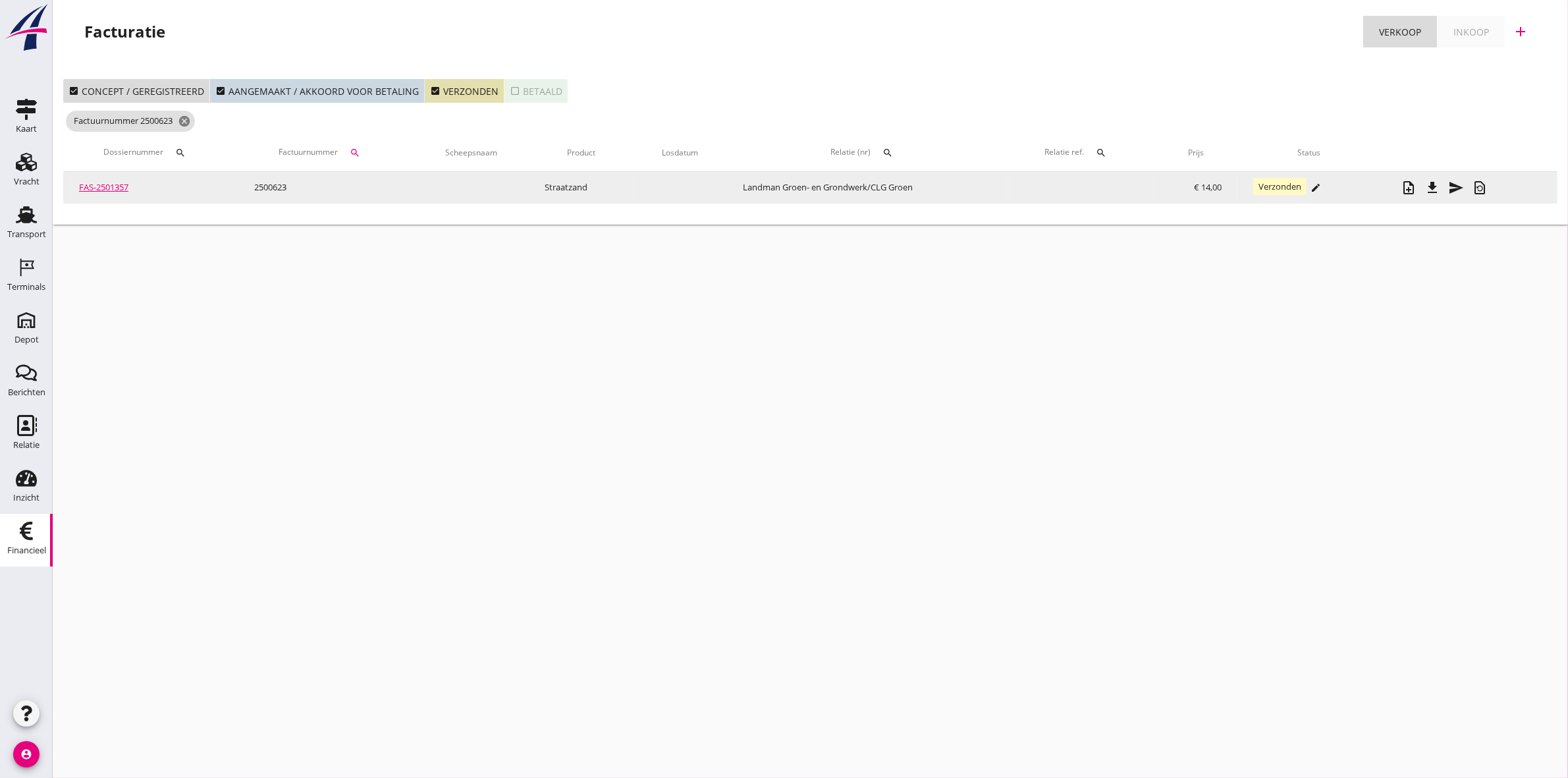
click at [123, 183] on link "FAS-2501357" at bounding box center [103, 186] width 49 height 12
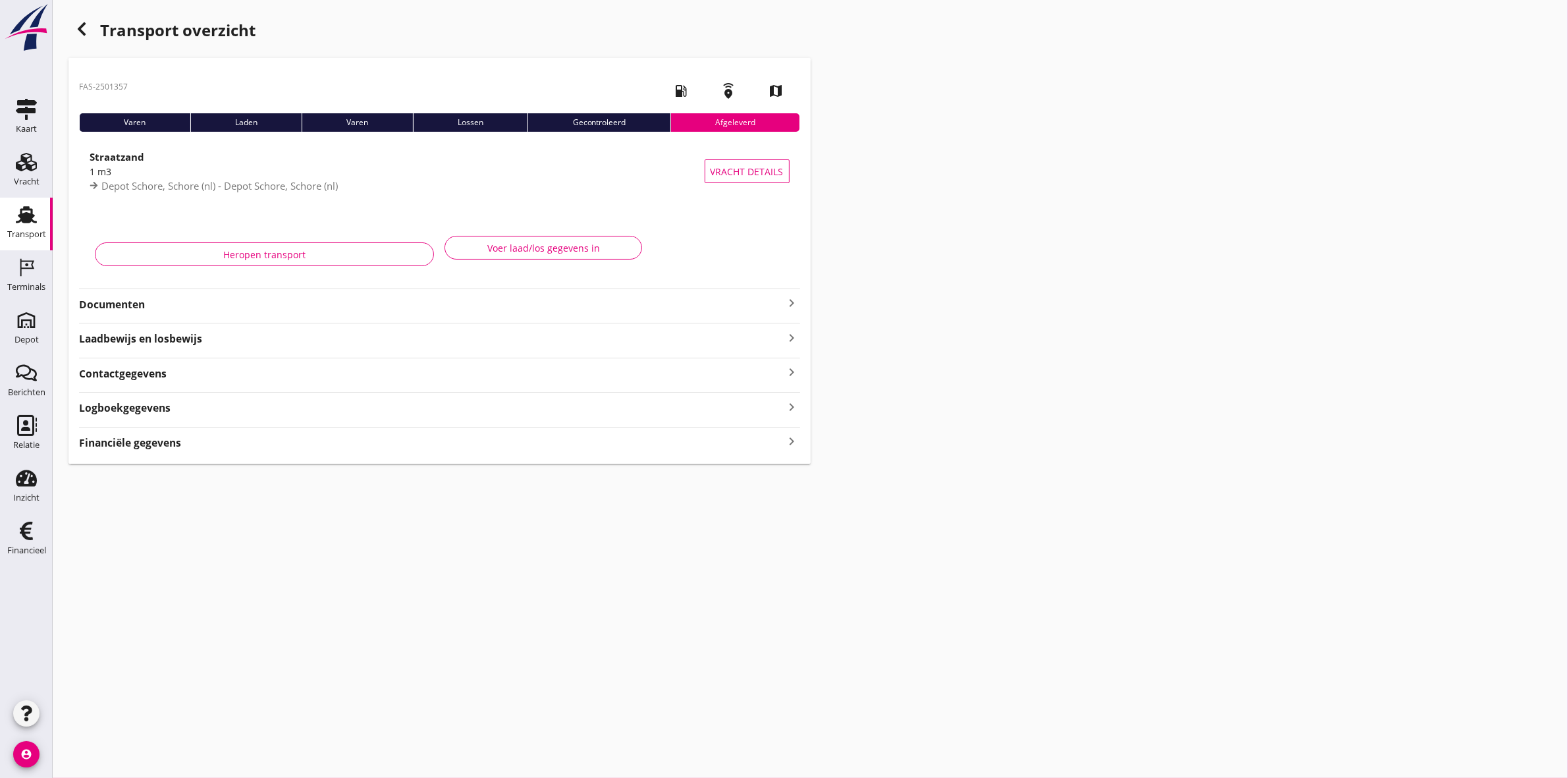
click at [208, 306] on strong "Documenten" at bounding box center [431, 305] width 705 height 15
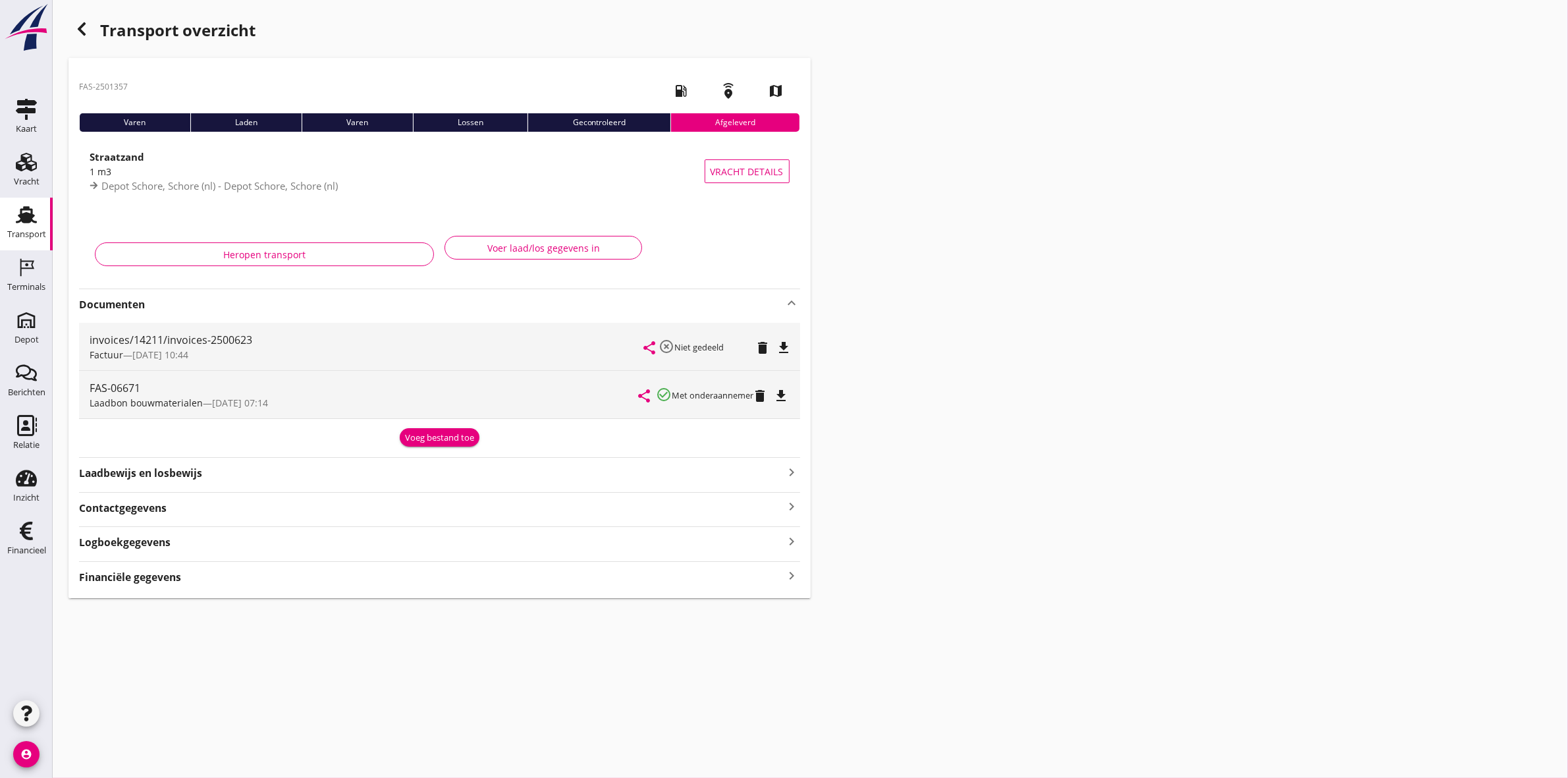
click at [781, 342] on icon "file_download" at bounding box center [784, 347] width 16 height 16
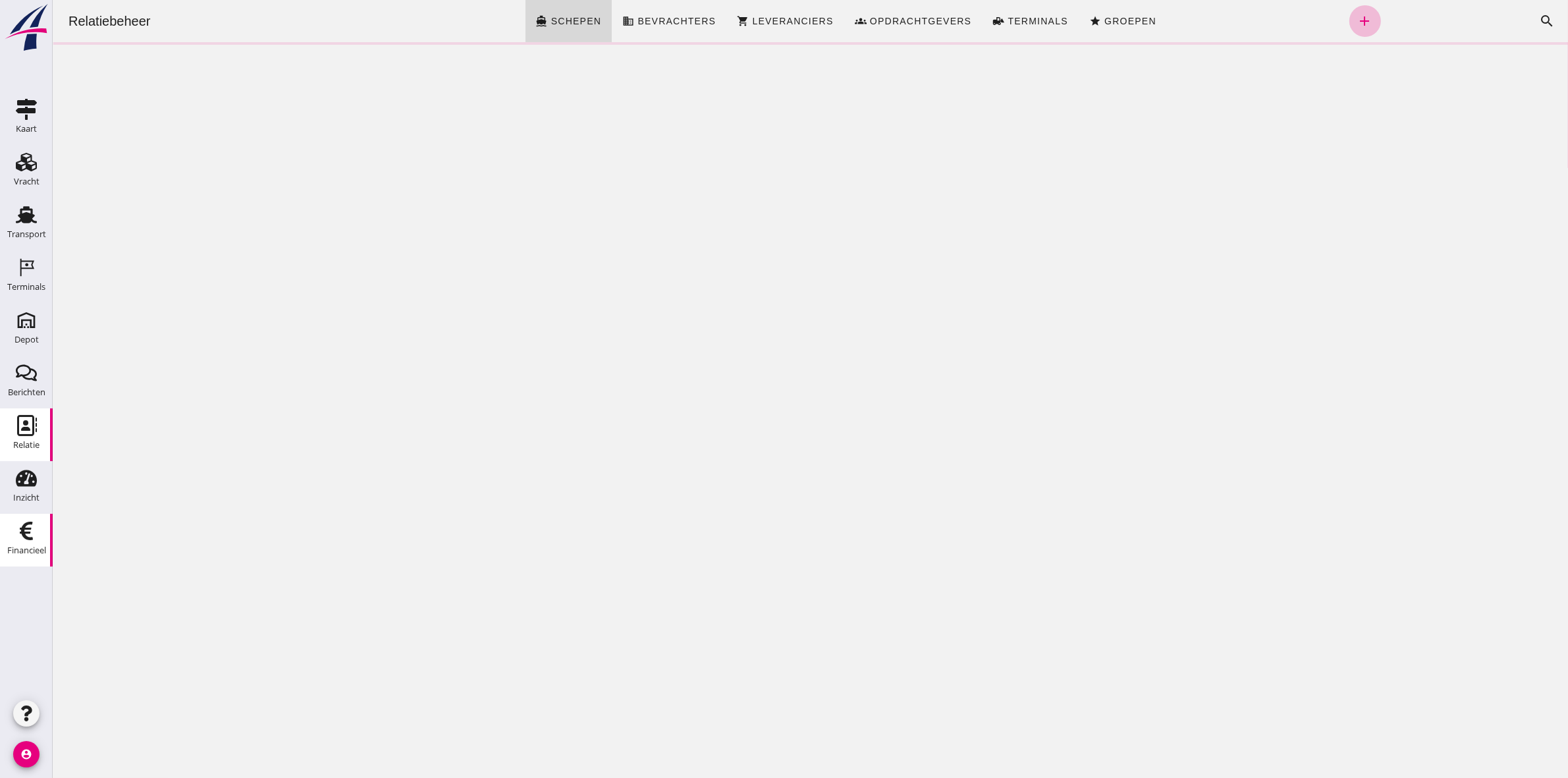
click at [18, 546] on div "Financieel" at bounding box center [27, 550] width 39 height 9
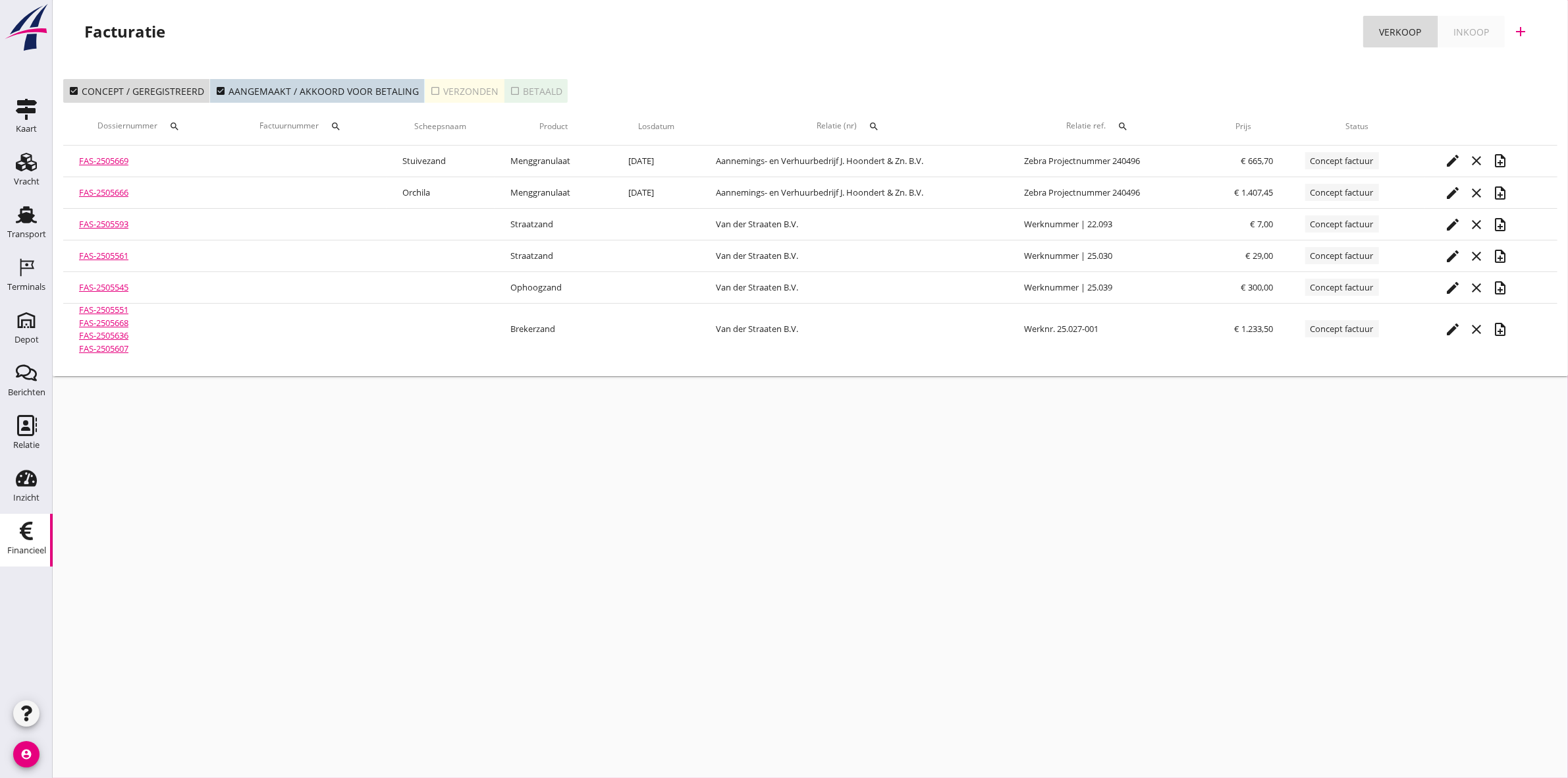
click at [339, 122] on icon "search" at bounding box center [336, 126] width 10 height 10
click at [379, 170] on input "Zoeken op factuurnummer..." at bounding box center [399, 164] width 137 height 21
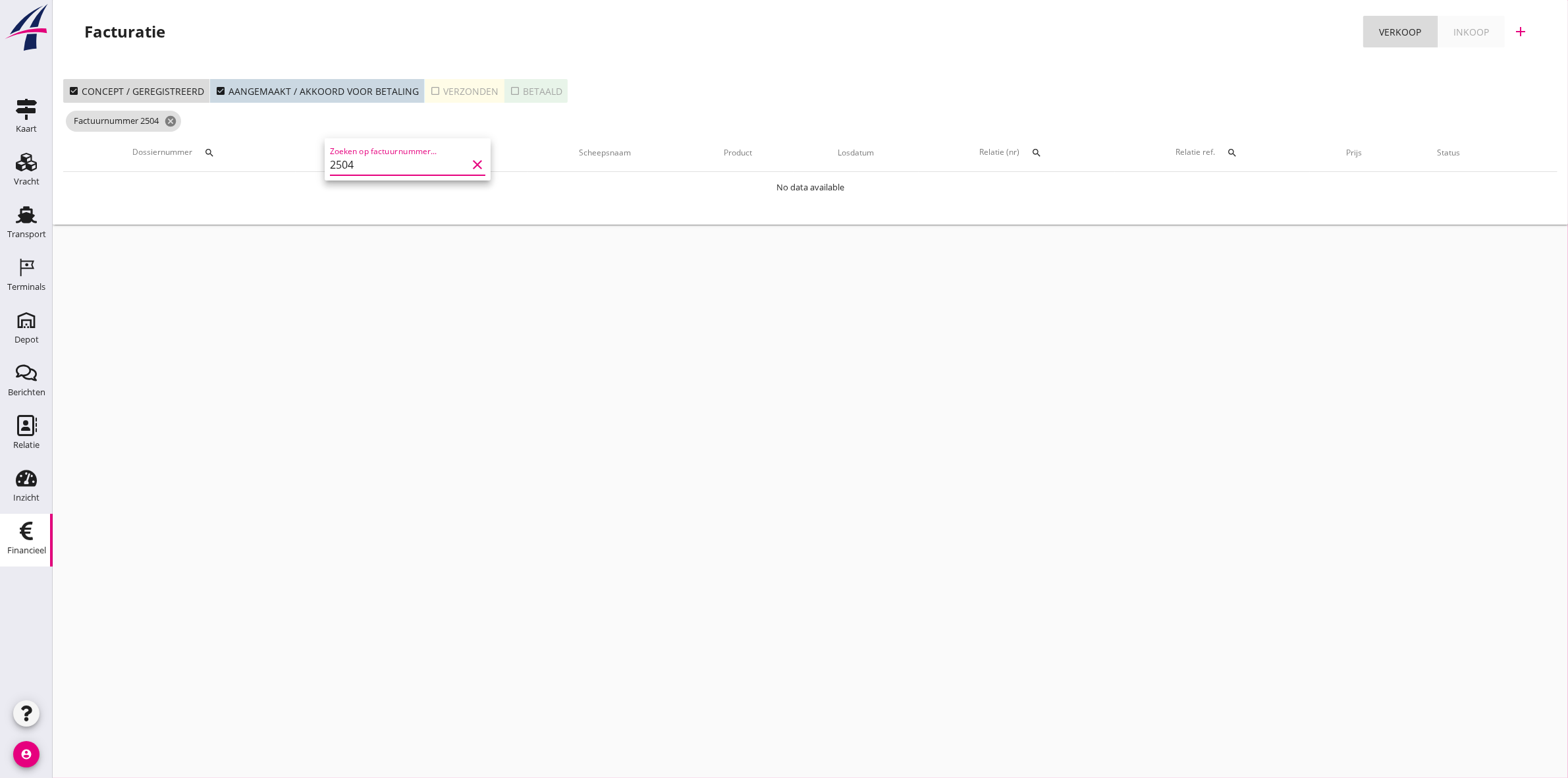
click at [451, 89] on div "check_box_outline_blank Verzonden" at bounding box center [464, 91] width 68 height 14
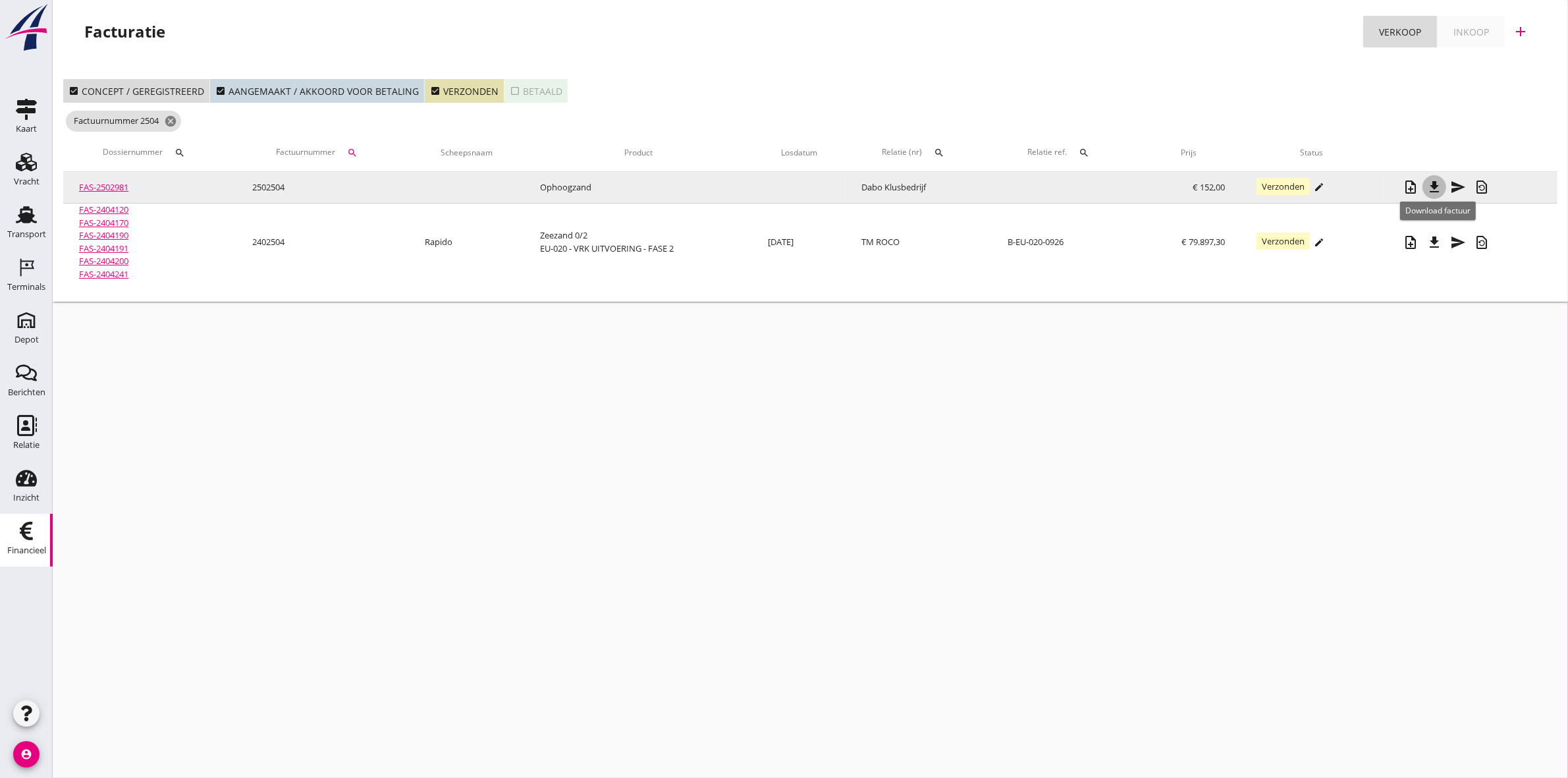
click at [1439, 185] on icon "file_download" at bounding box center [1434, 187] width 16 height 16
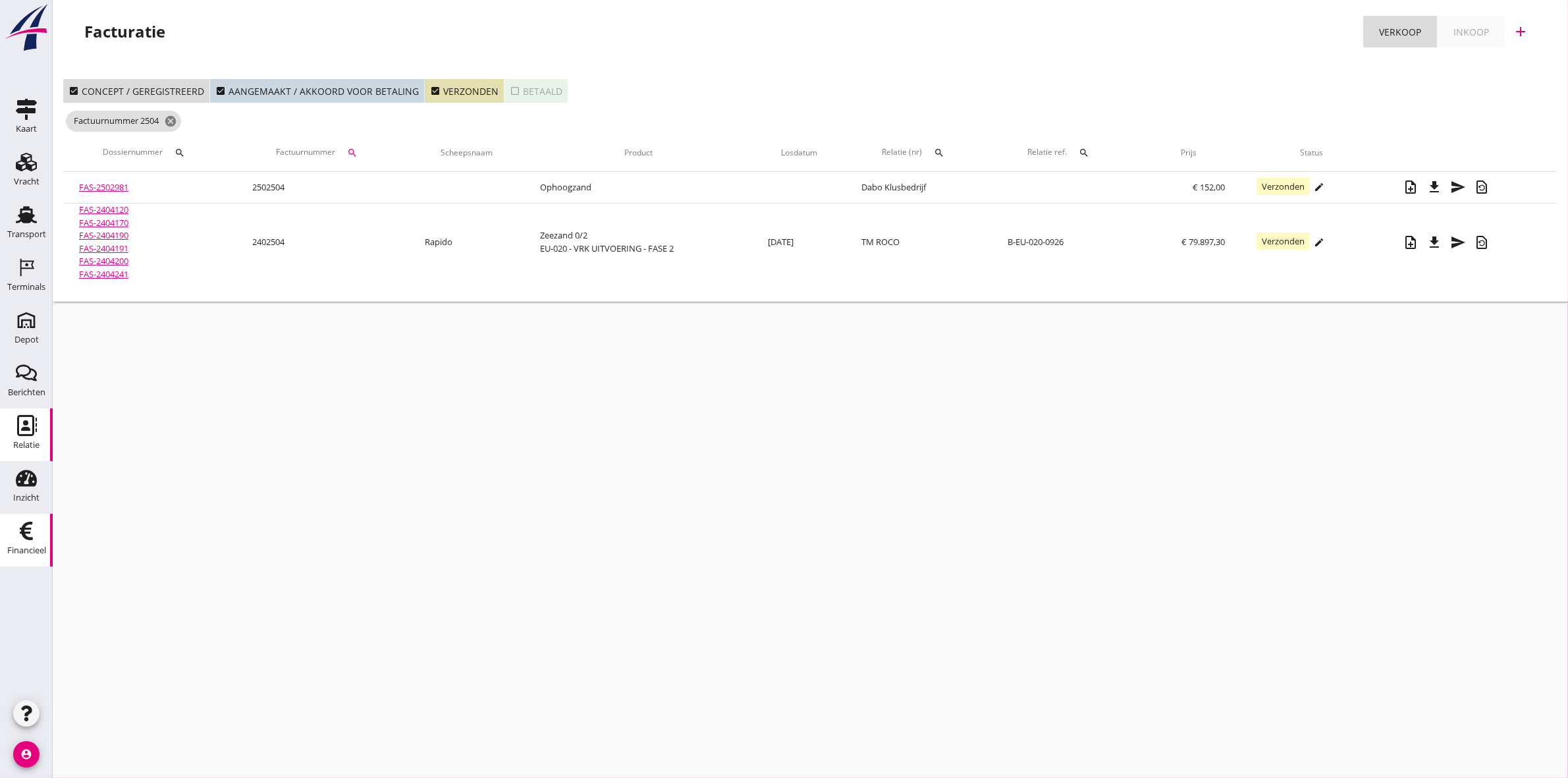
click at [18, 443] on div "Relatie" at bounding box center [26, 444] width 26 height 9
drag, startPoint x: 171, startPoint y: 117, endPoint x: 179, endPoint y: 117, distance: 8.0
click at [171, 117] on icon "cancel" at bounding box center [170, 121] width 13 height 13
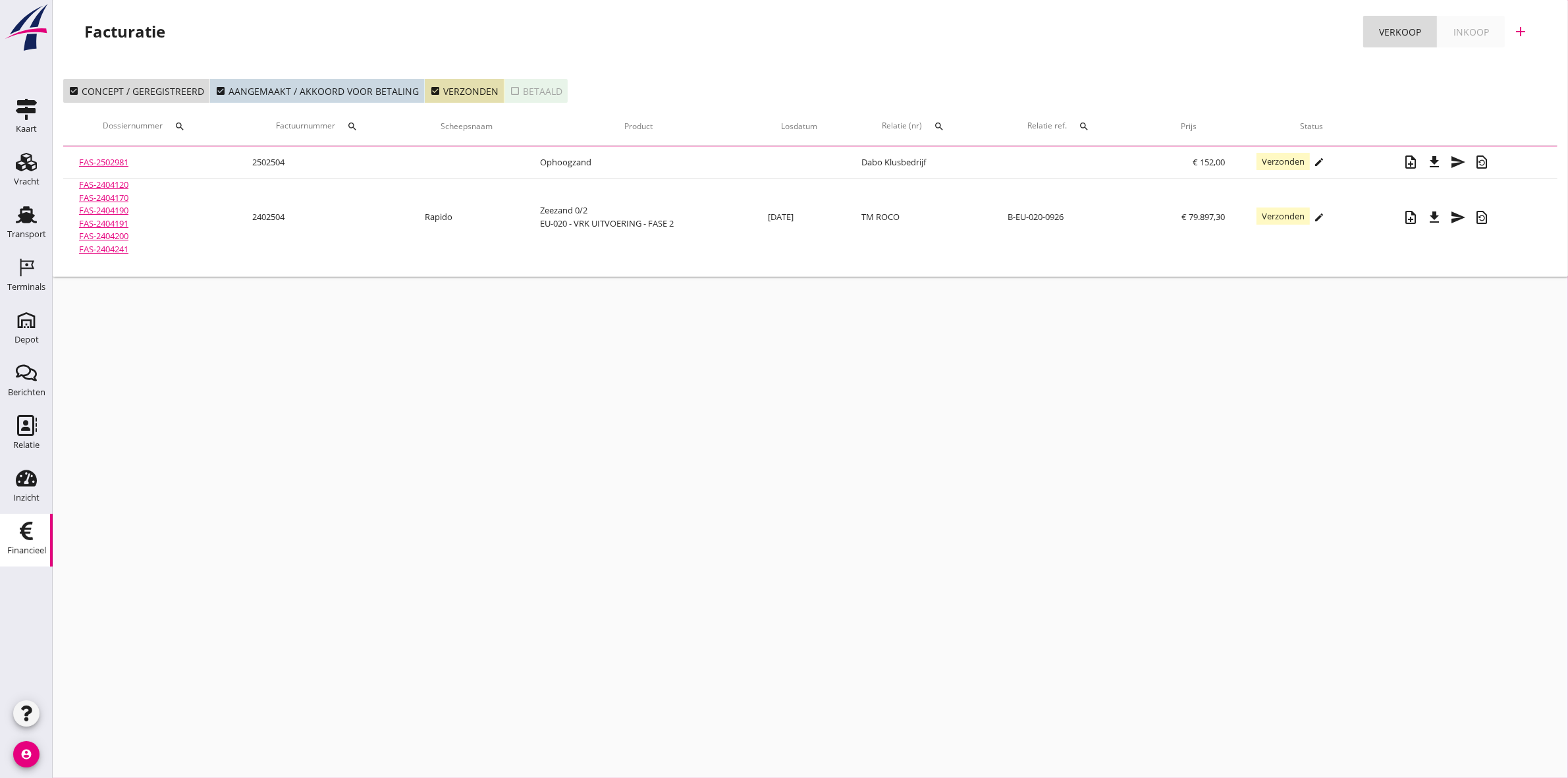
click at [351, 127] on icon "search" at bounding box center [352, 126] width 10 height 10
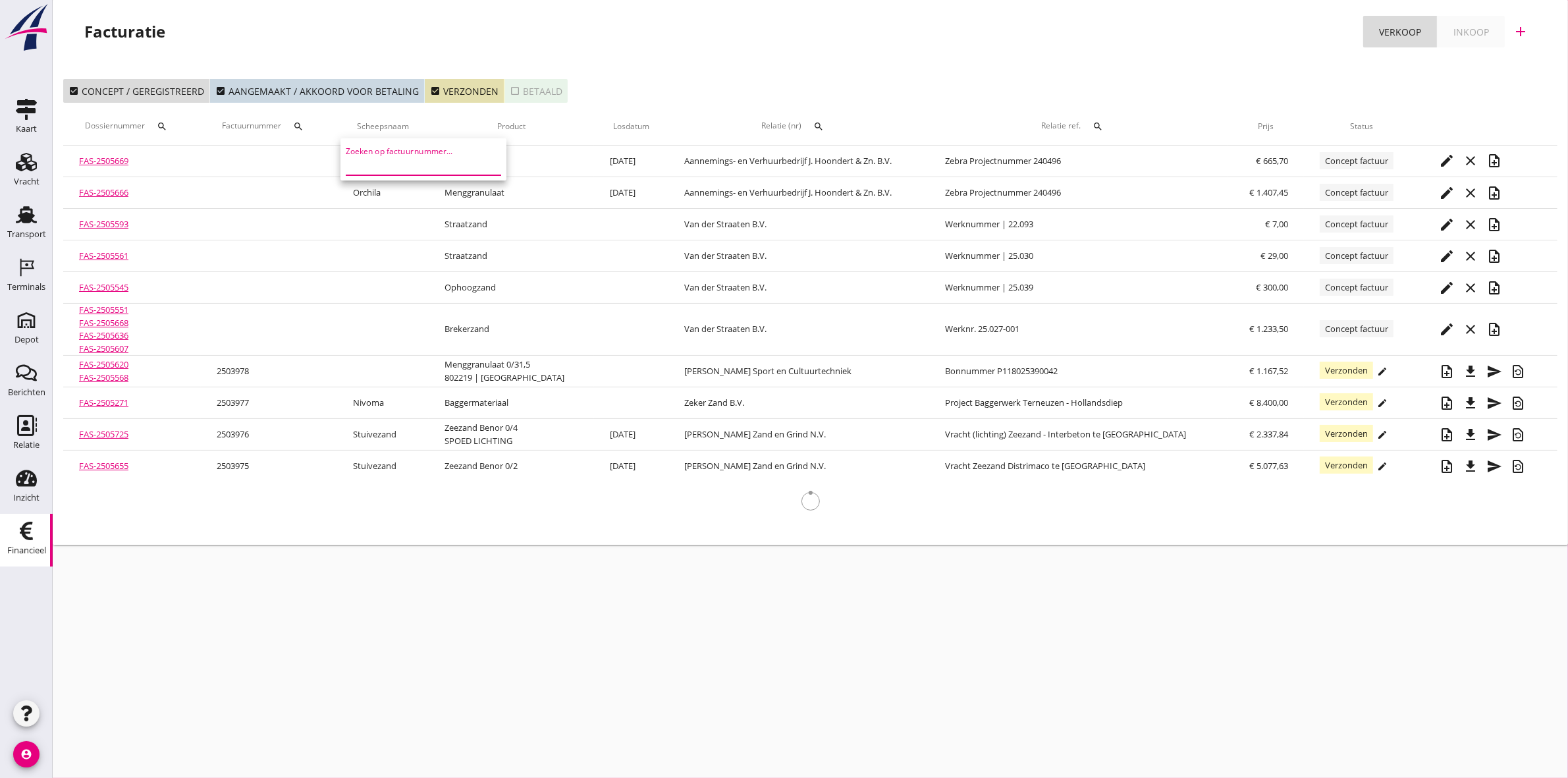
paste input "2502576"
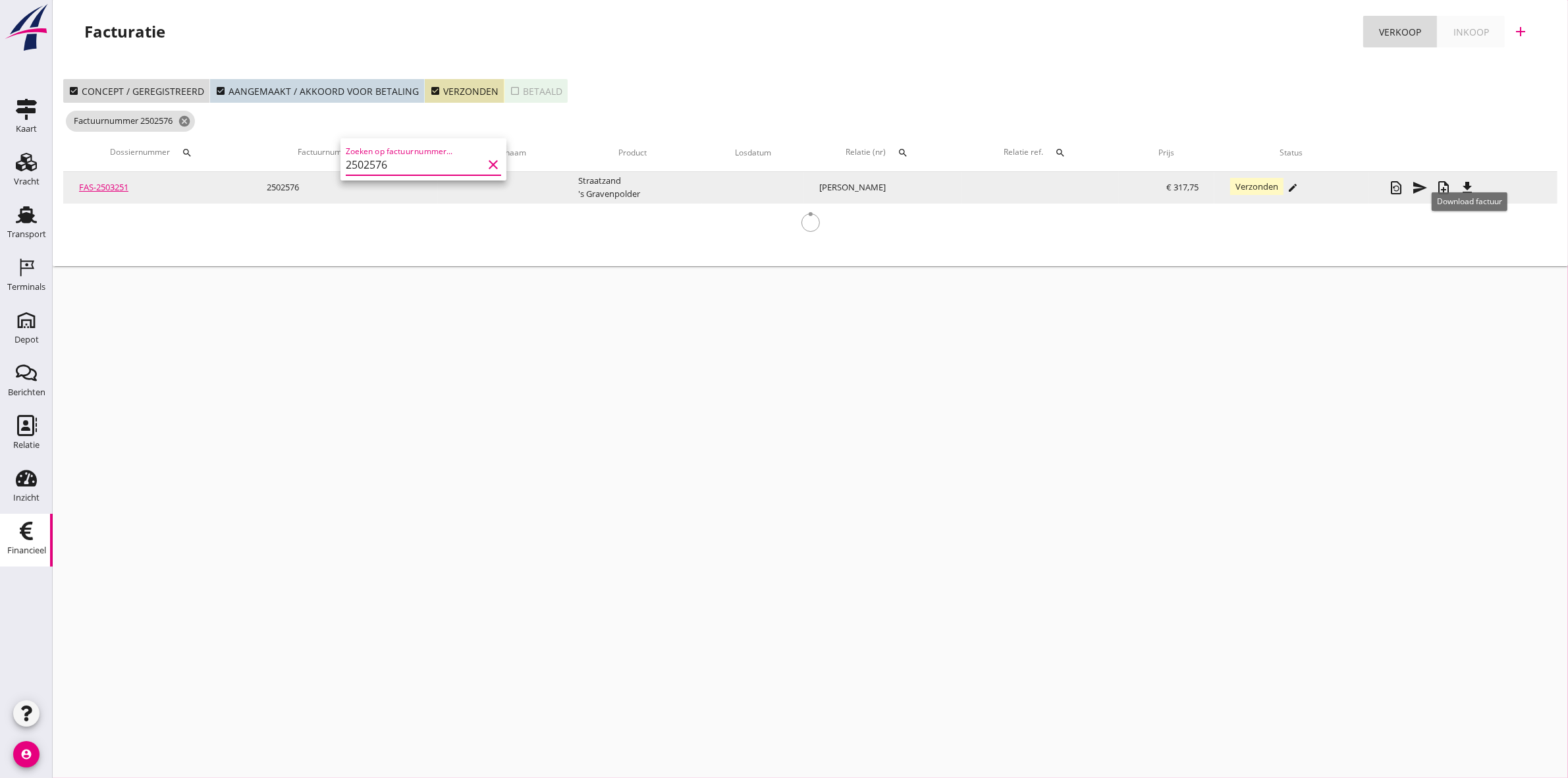
type input "2502576"
click at [1473, 183] on icon "file_download" at bounding box center [1467, 188] width 16 height 16
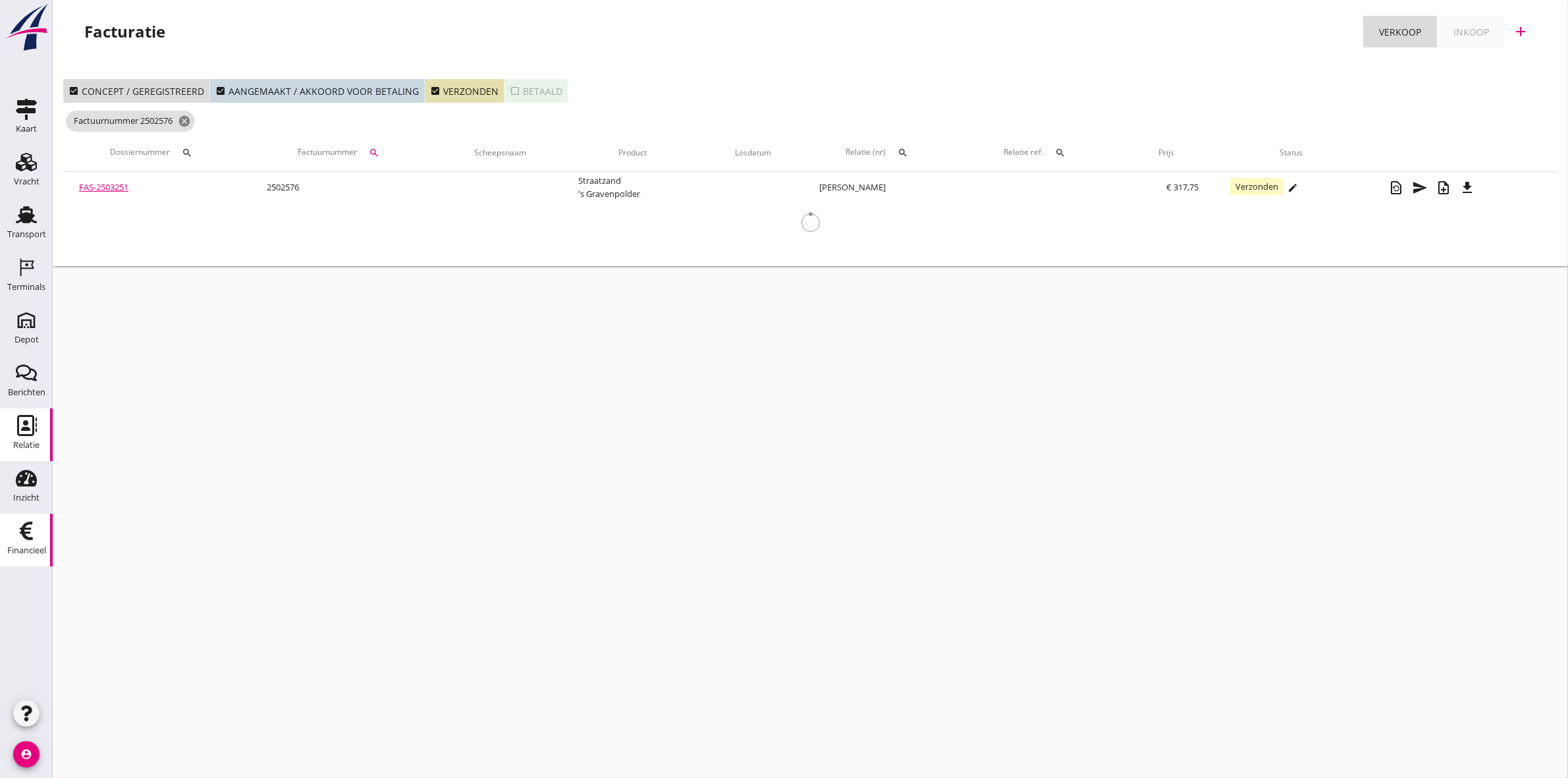
click at [29, 419] on icon "Relatie" at bounding box center [26, 425] width 21 height 21
click at [377, 149] on icon "search" at bounding box center [374, 152] width 10 height 10
click at [509, 190] on icon "clear" at bounding box center [517, 190] width 16 height 16
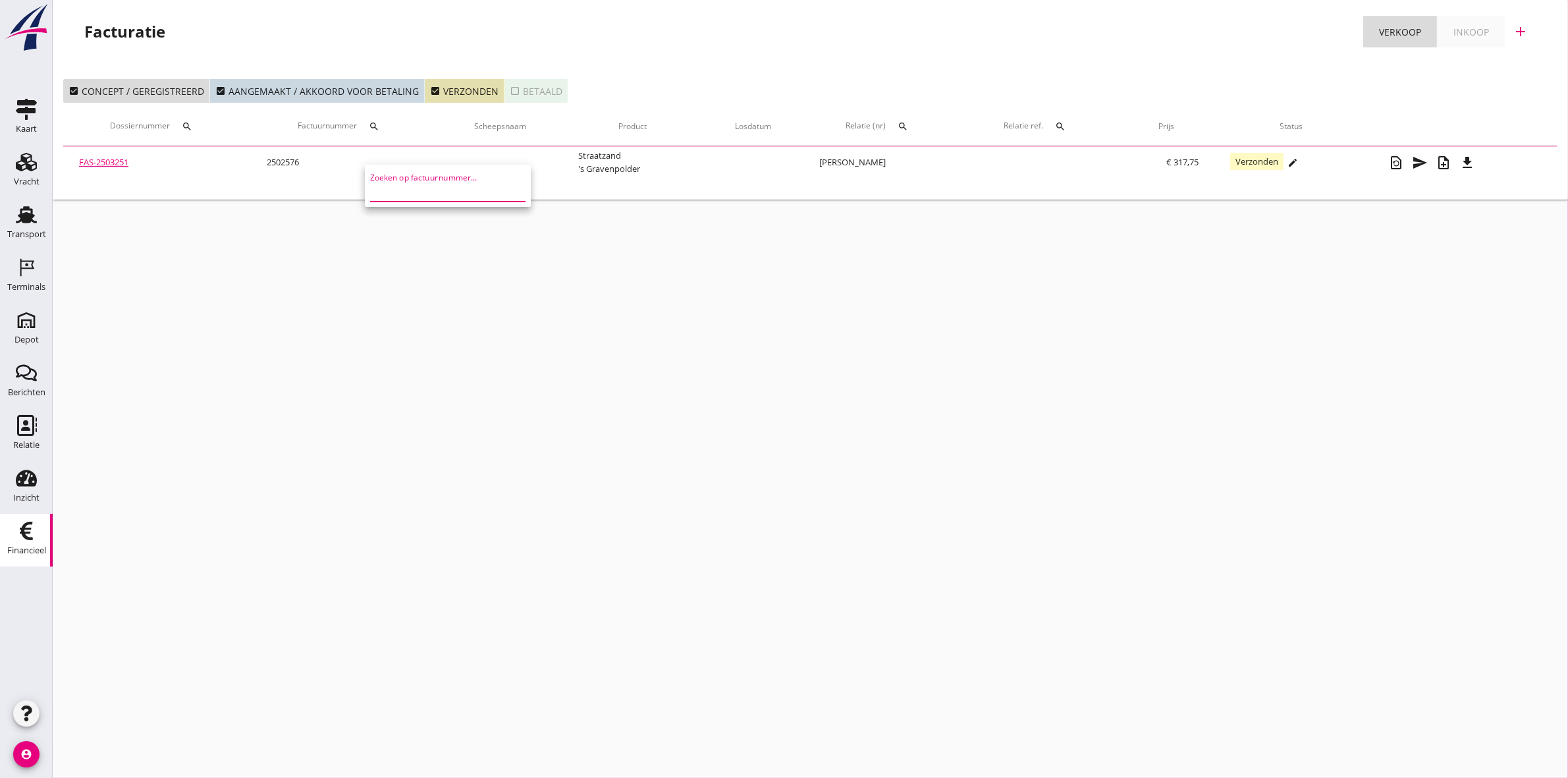
paste input "2502603"
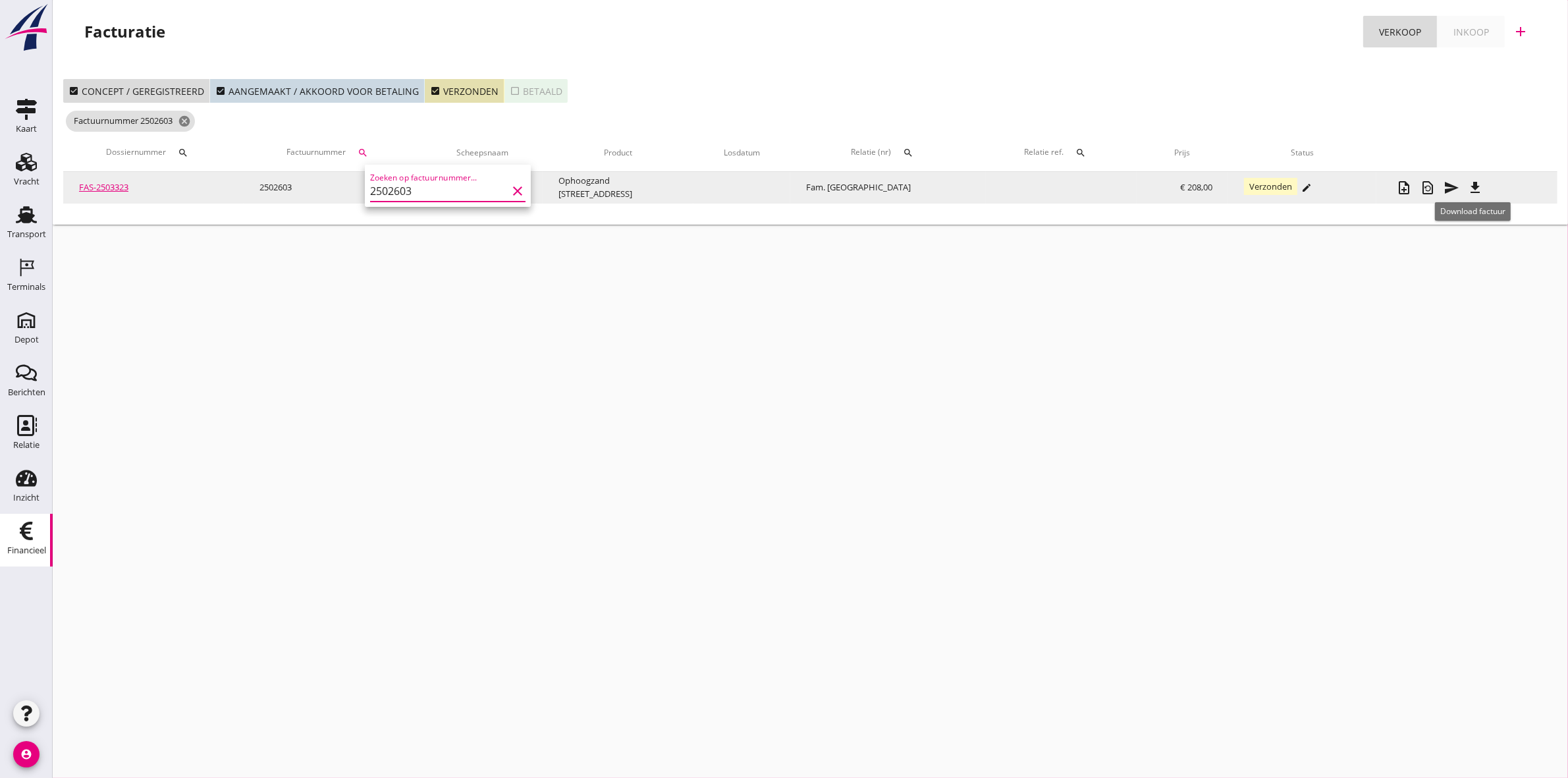
type input "2502603"
click at [1480, 188] on icon "file_download" at bounding box center [1475, 188] width 16 height 16
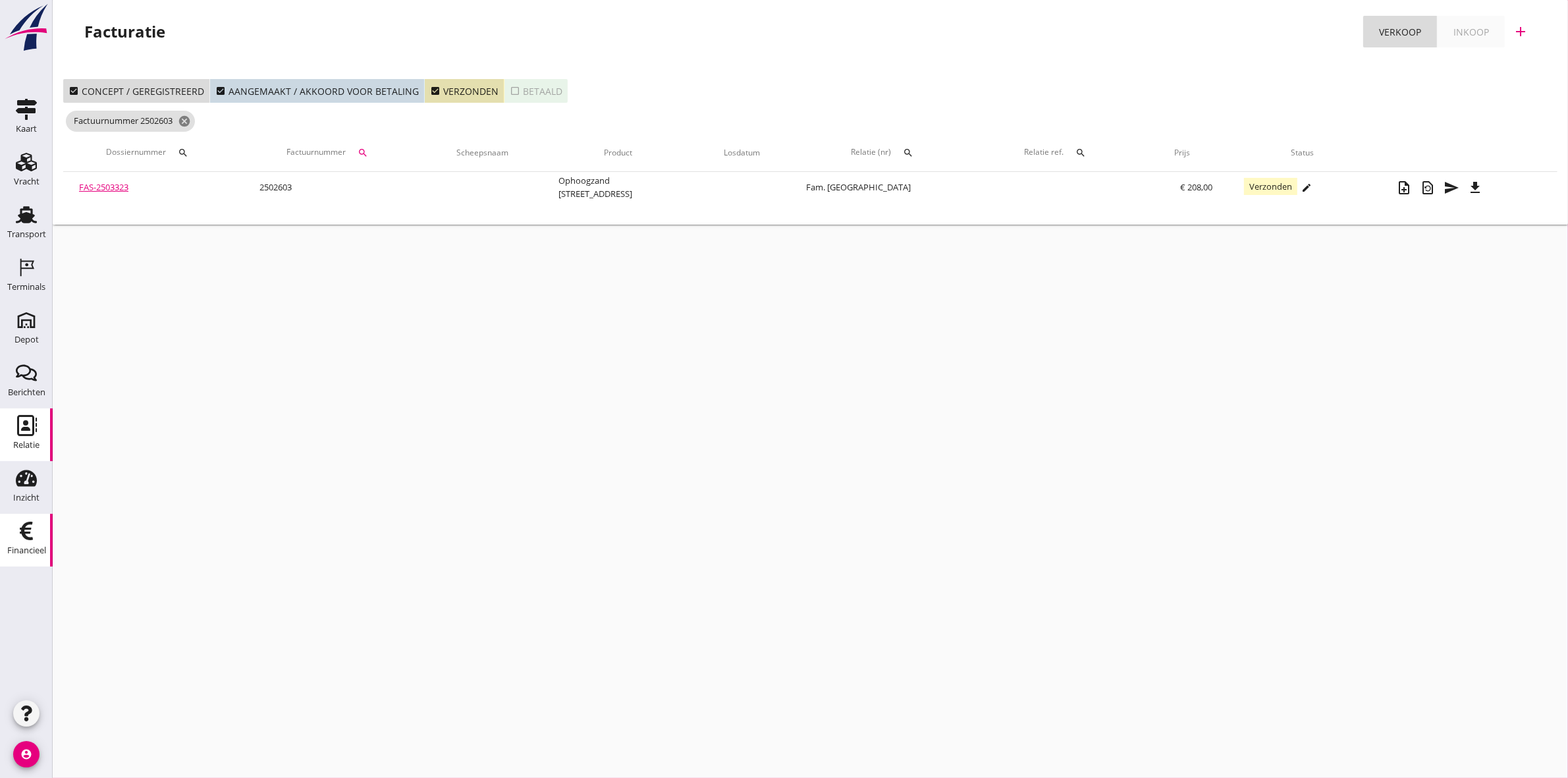
click at [28, 425] on icon "Relatie" at bounding box center [26, 425] width 21 height 21
